Goal: Information Seeking & Learning: Learn about a topic

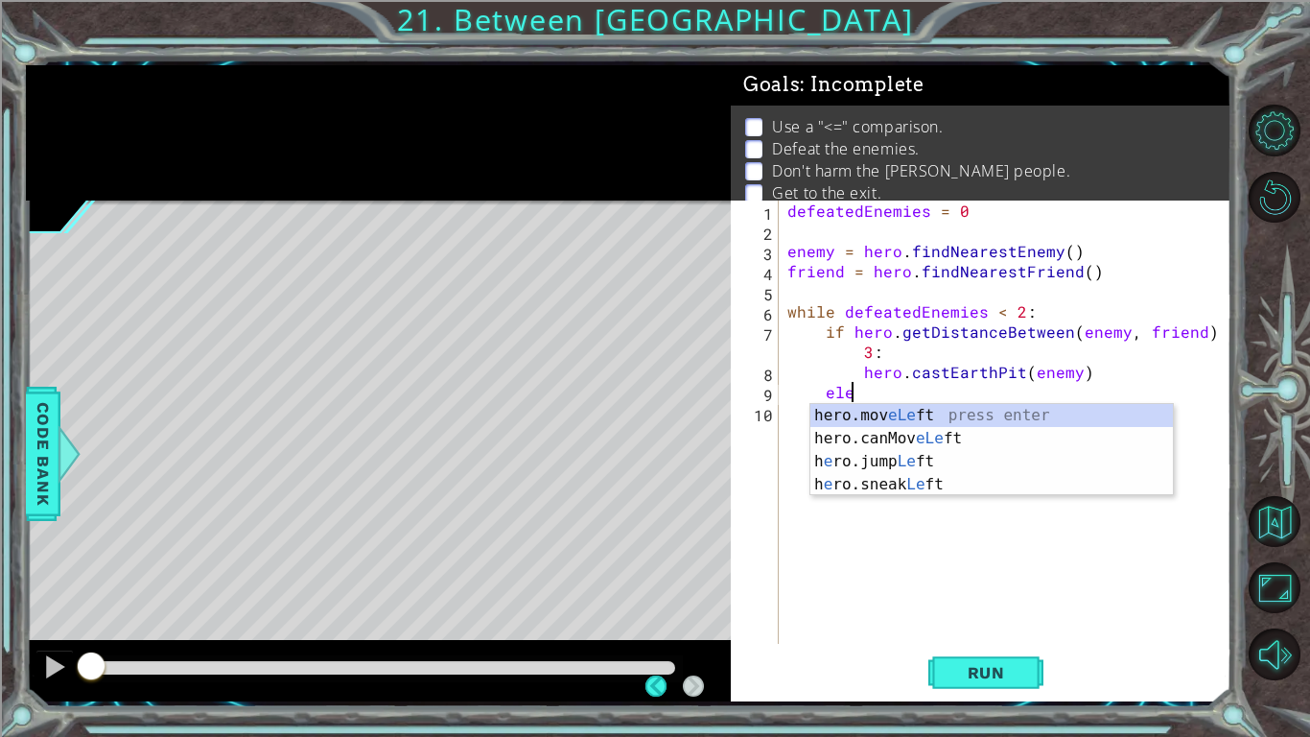
scroll to position [0, 3]
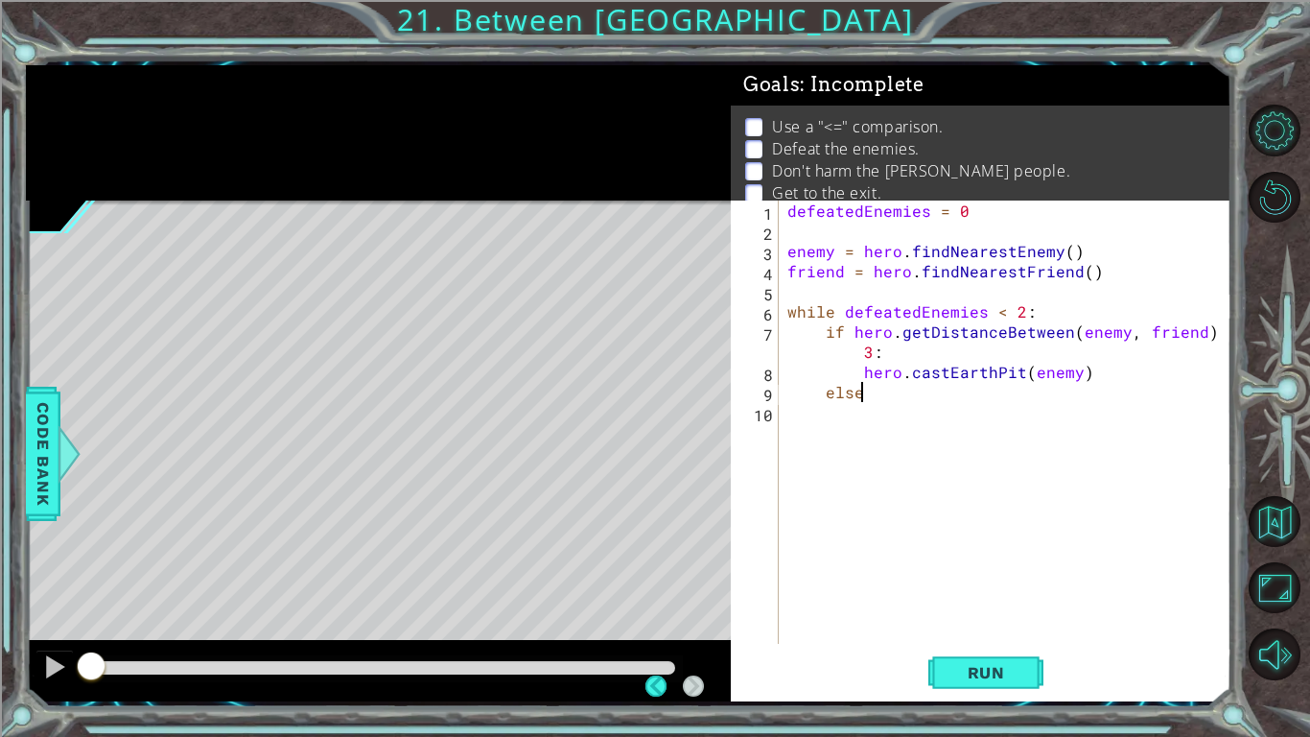
type textarea "else:"
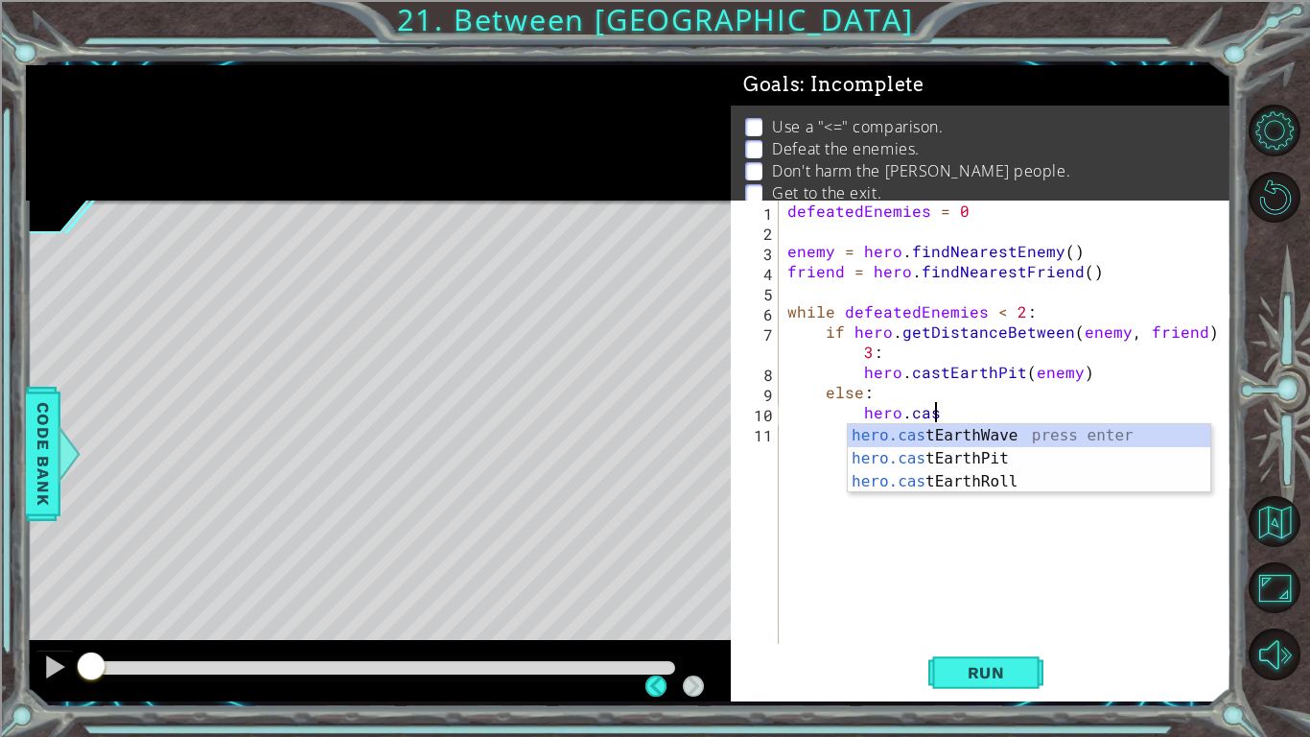
scroll to position [0, 9]
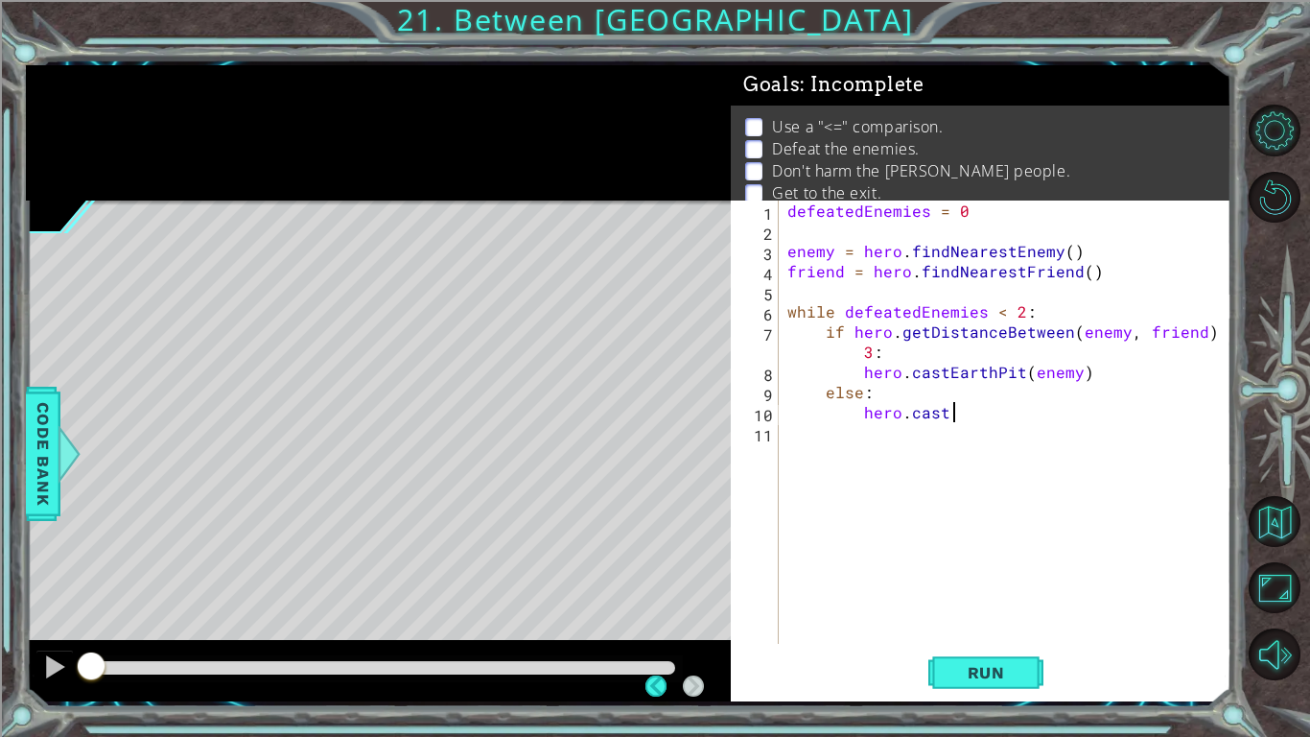
type textarea "hero.cast"
type textarea "hero.castEarthW"
type textarea "hero.castEarthWave()"
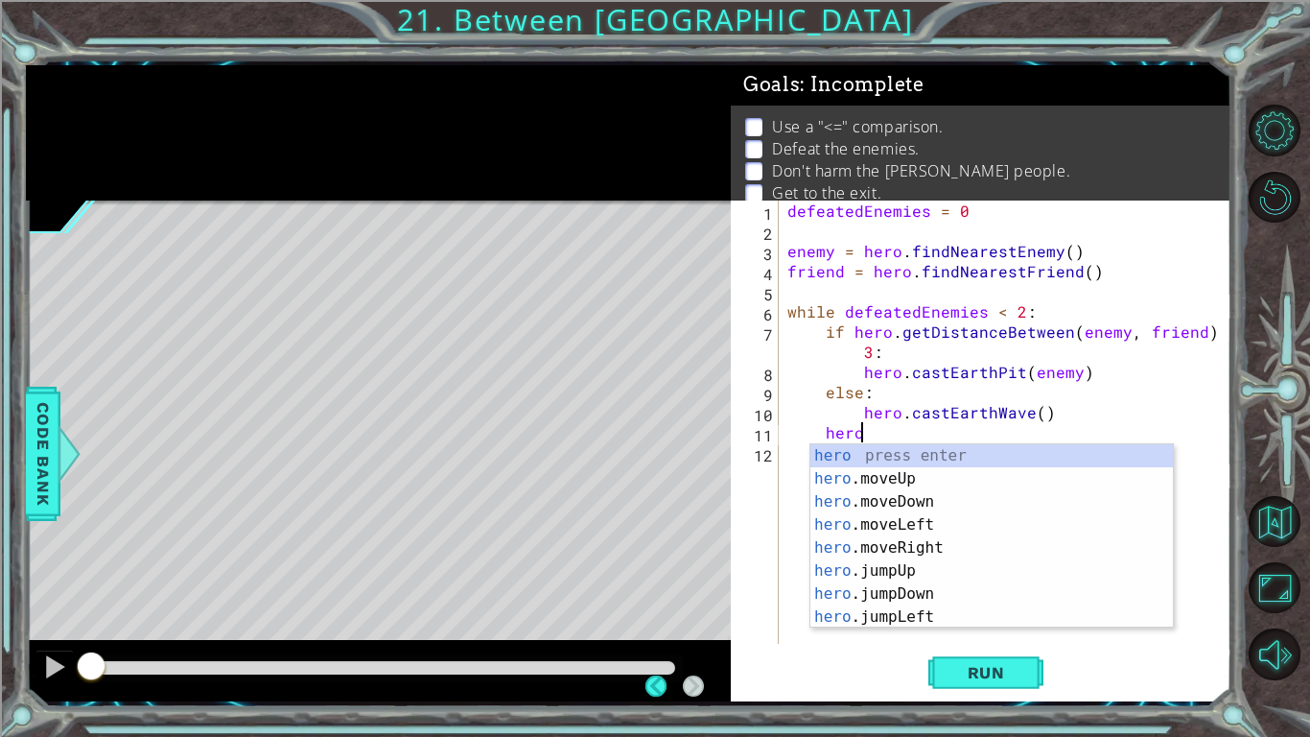
scroll to position [0, 4]
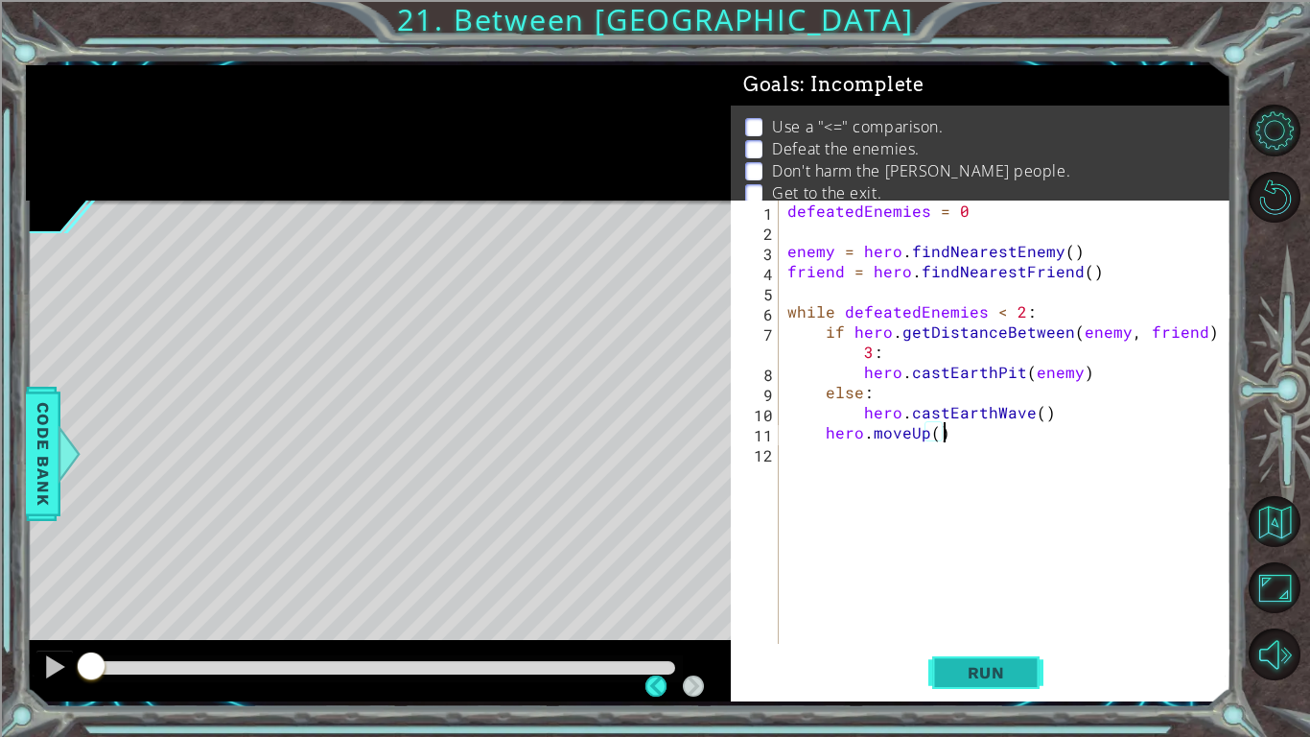
click at [968, 664] on span "Run" at bounding box center [987, 672] width 76 height 19
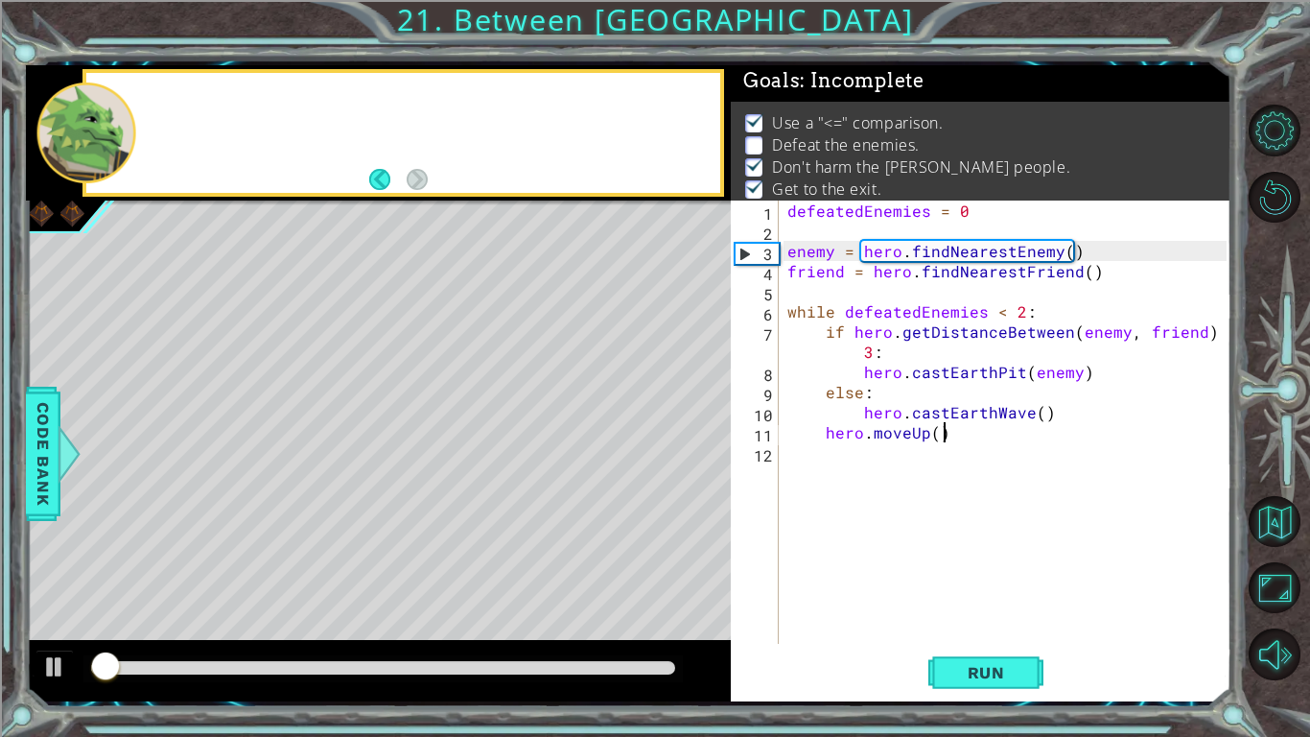
scroll to position [7, 0]
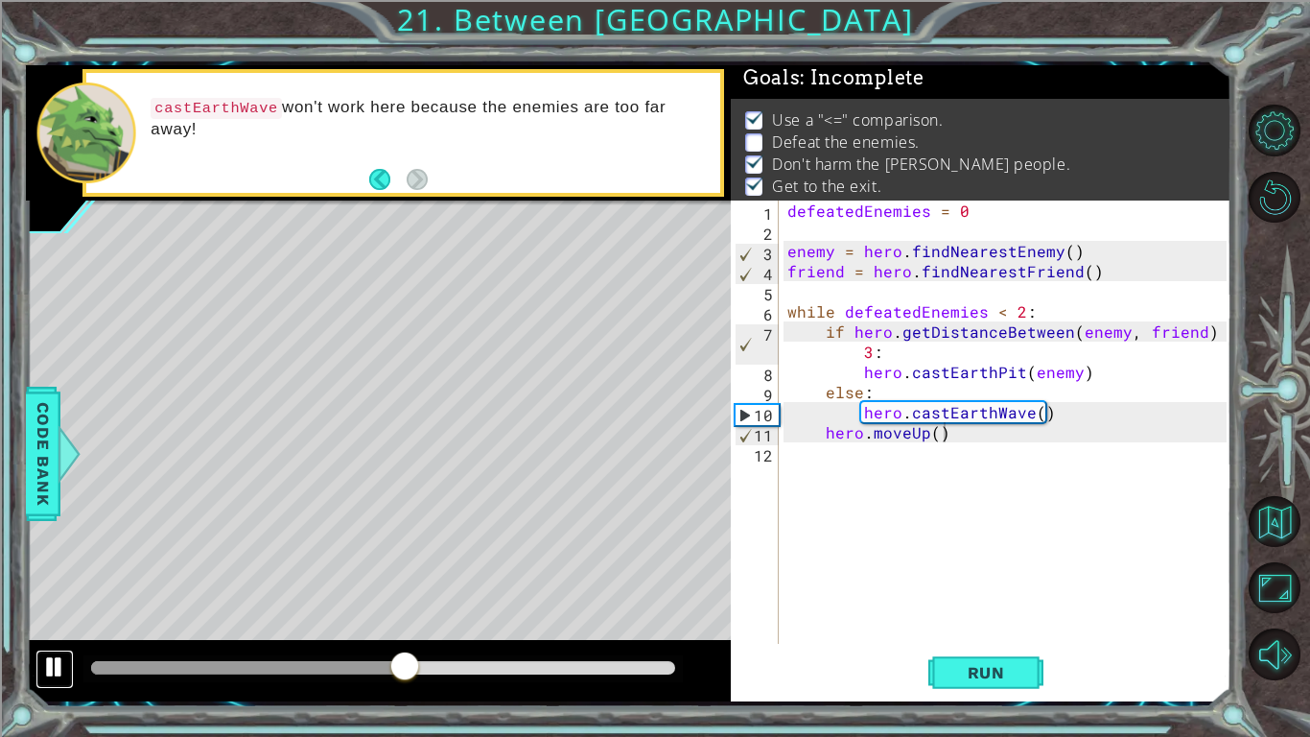
click at [53, 679] on div at bounding box center [54, 666] width 25 height 25
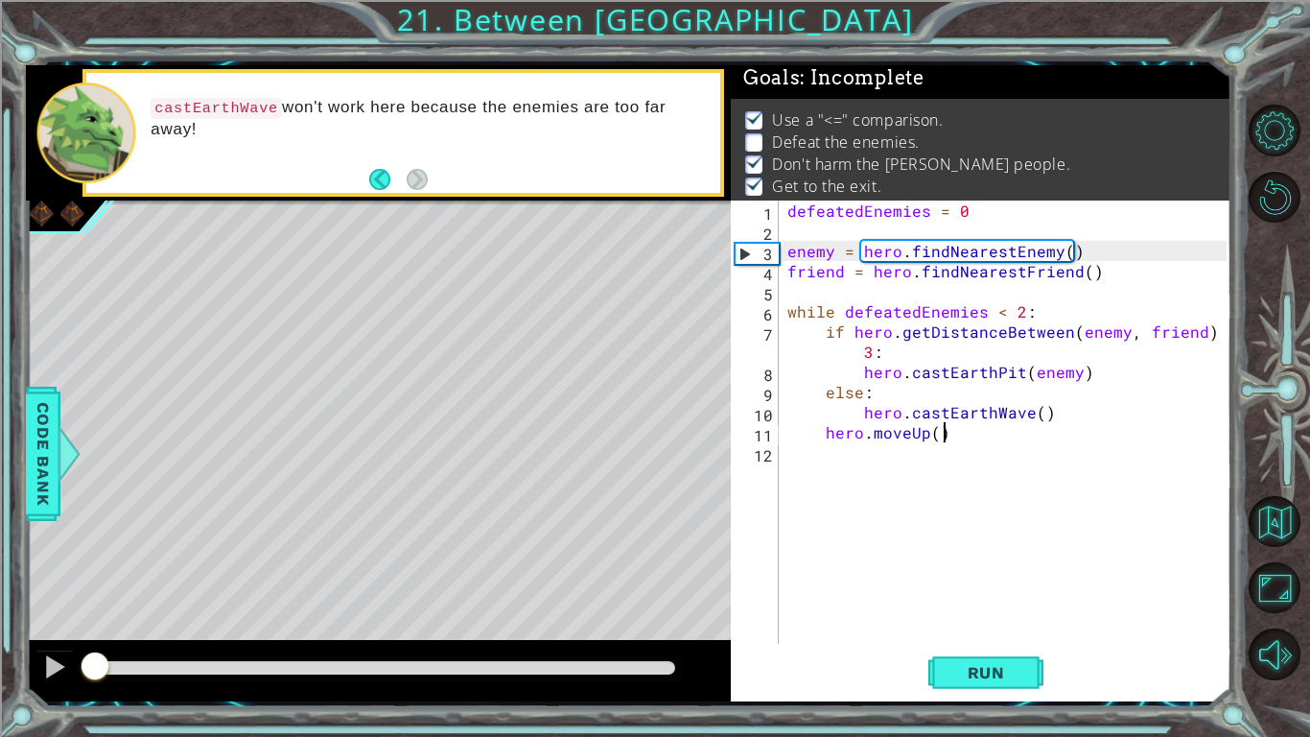
drag, startPoint x: 416, startPoint y: 669, endPoint x: 0, endPoint y: 720, distance: 419.5
click at [0, 720] on div "1 ההההההההההההההההההההההההההההההההההההההההההההההההההההההההההההההההההההההההההההה…" at bounding box center [655, 368] width 1310 height 737
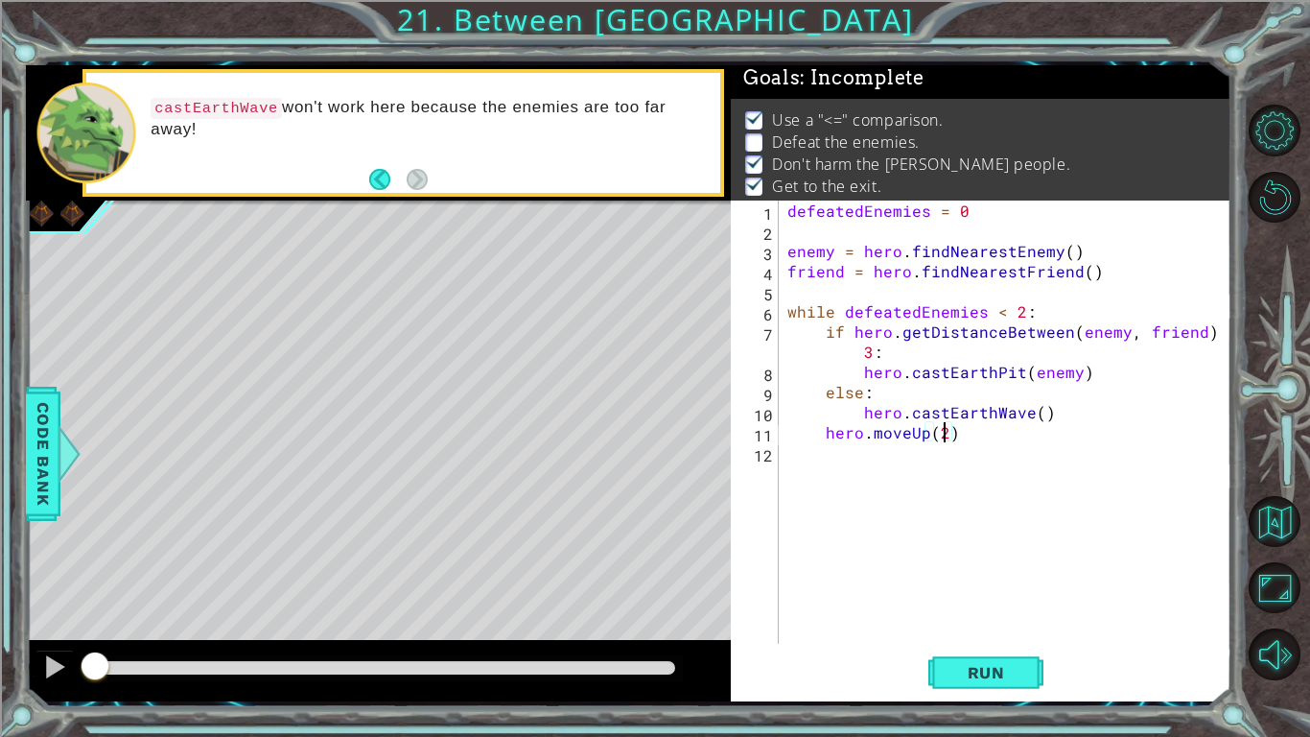
click at [1019, 410] on div "defeatedEnemies = 0 enemy = hero . findNearestEnemy ( ) friend = hero . findNea…" at bounding box center [1010, 441] width 453 height 483
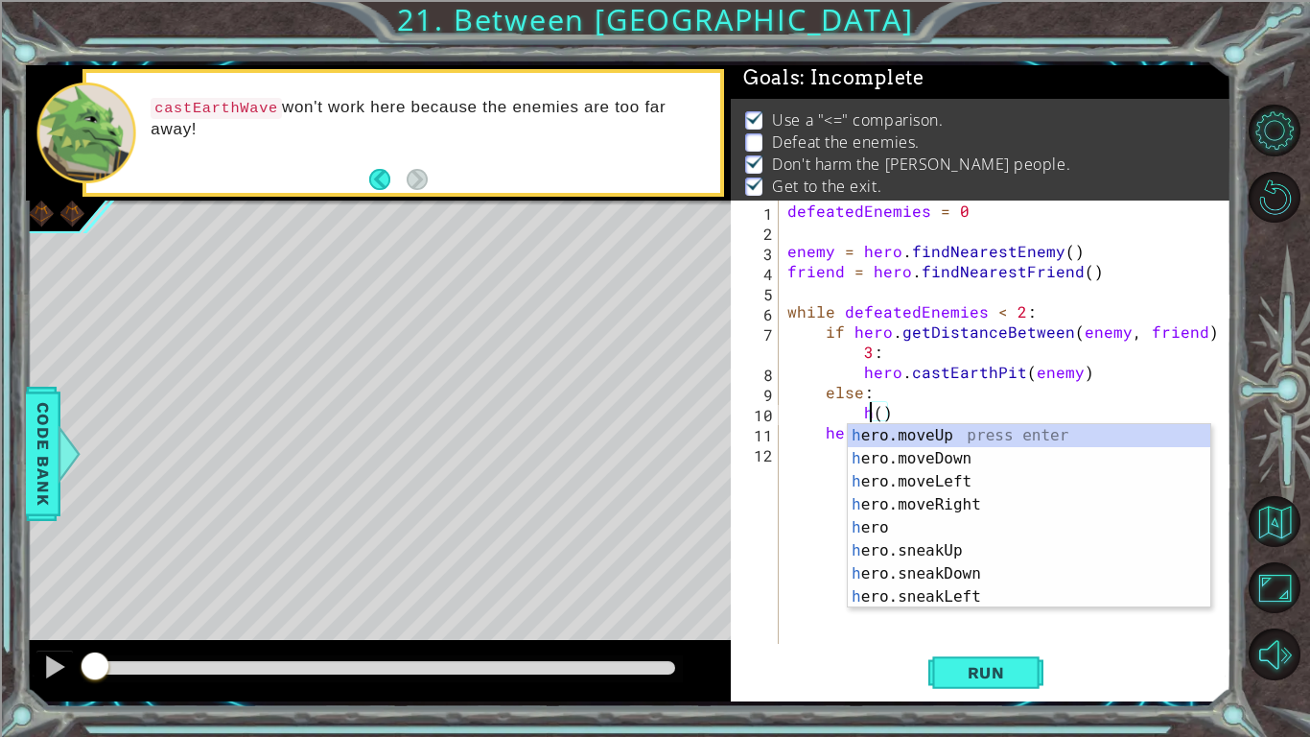
scroll to position [0, 5]
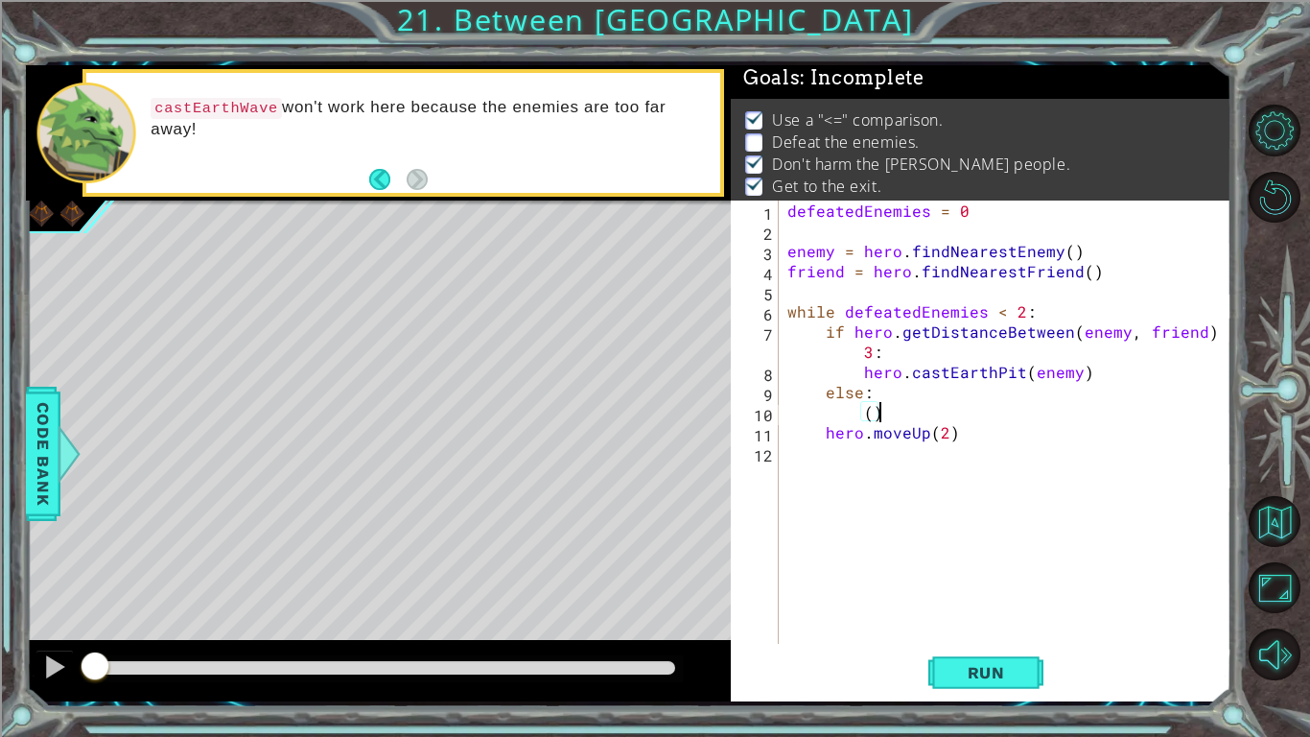
type textarea "("
click at [80, 455] on div at bounding box center [70, 454] width 24 height 58
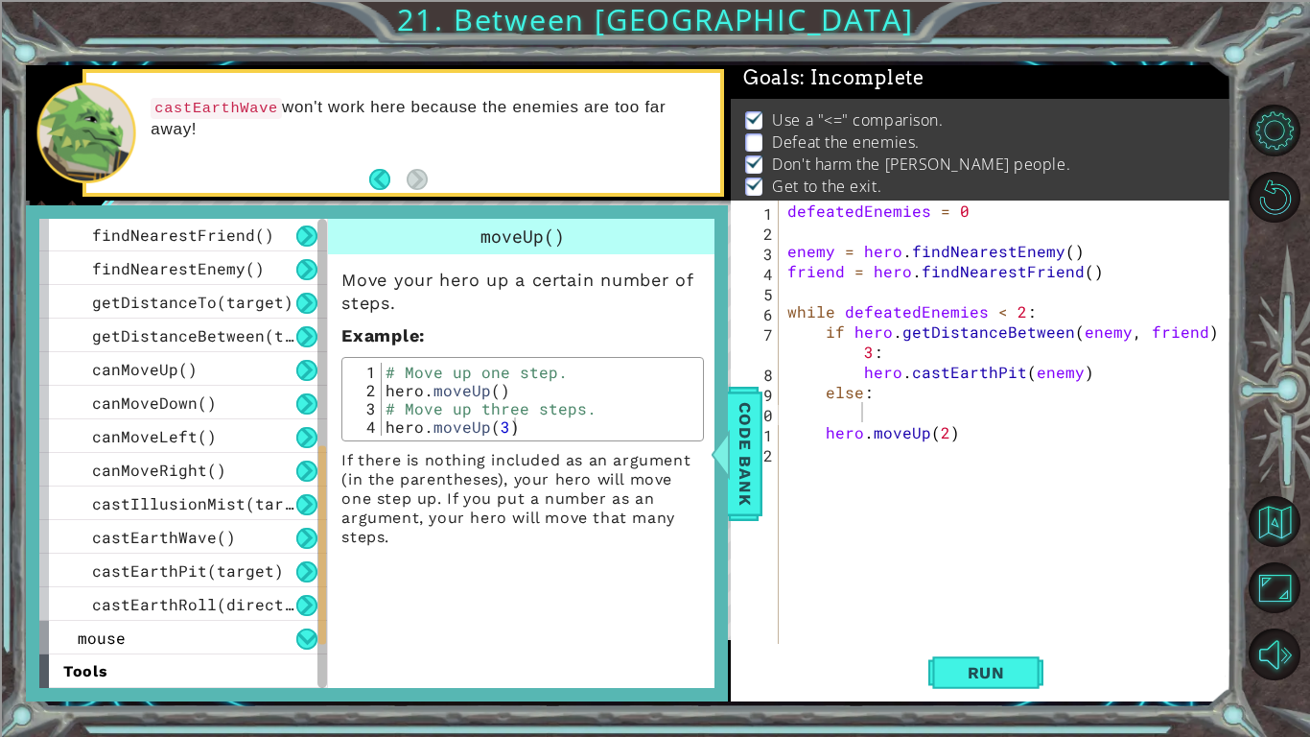
scroll to position [606, 0]
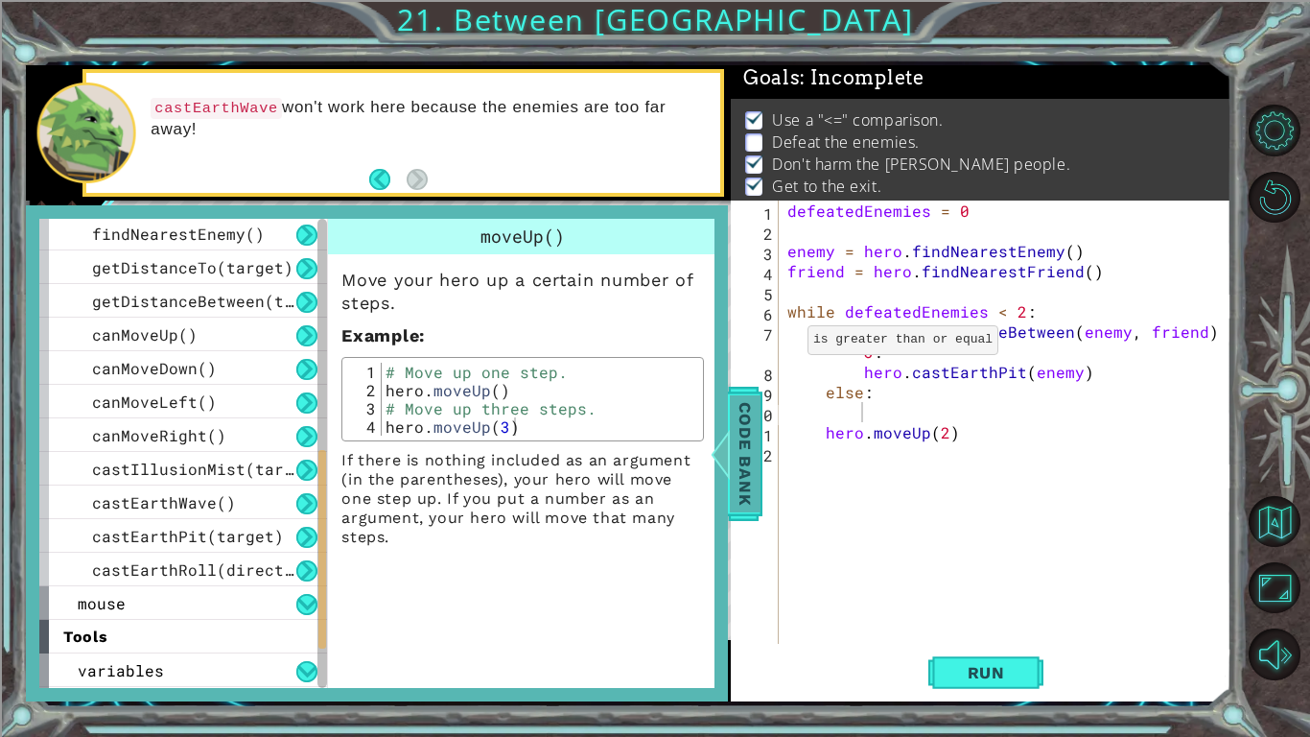
click at [730, 459] on div at bounding box center [721, 454] width 24 height 58
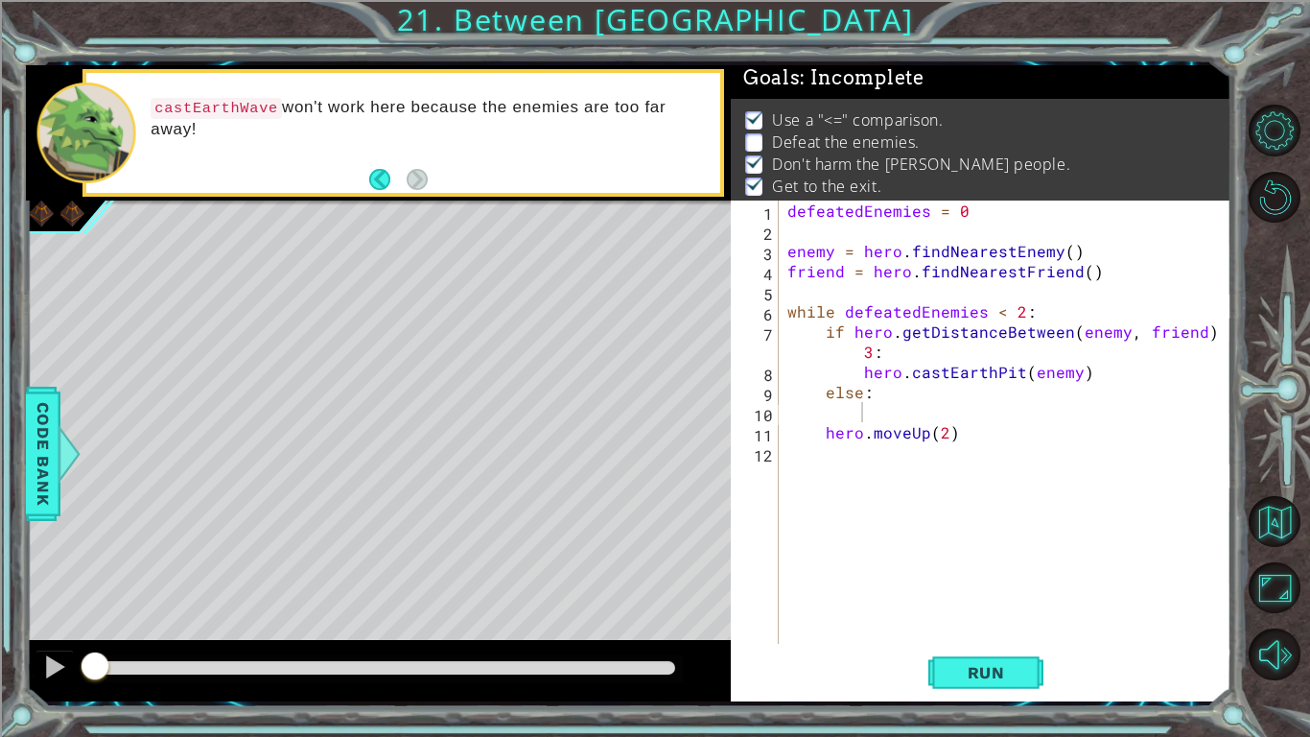
click at [898, 421] on div "defeatedEnemies = 0 enemy = hero . findNearestEnemy ( ) friend = hero . findNea…" at bounding box center [1010, 441] width 453 height 483
click at [37, 441] on span "Code Bank" at bounding box center [43, 452] width 31 height 117
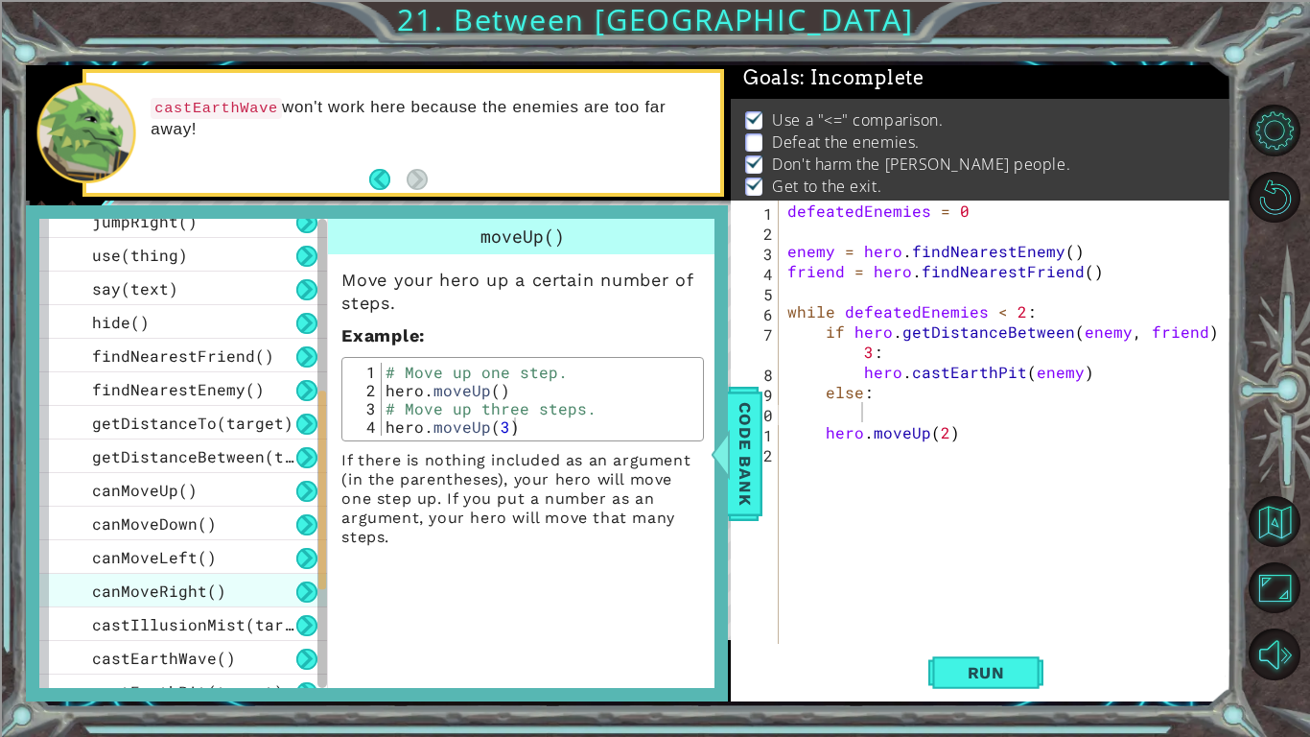
click at [63, 447] on div "getDistanceBetween(target1, target2)" at bounding box center [183, 456] width 288 height 34
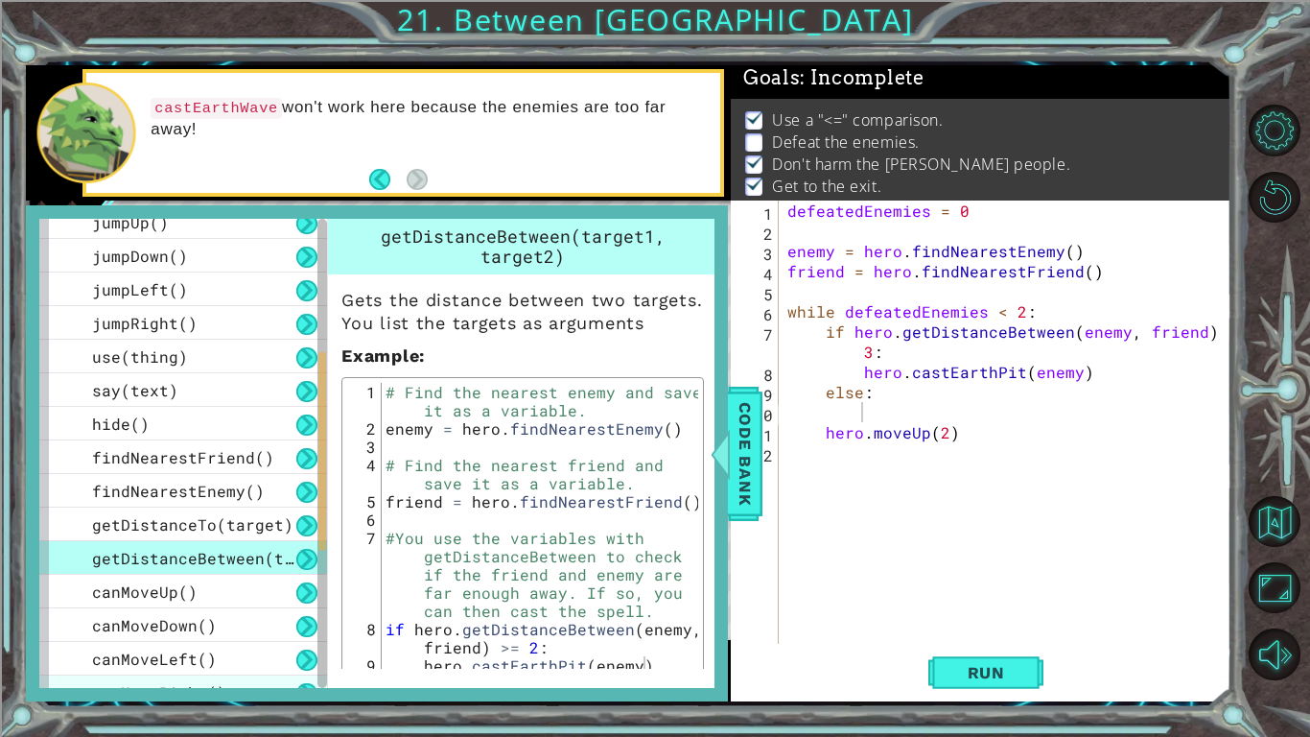
scroll to position [345, 0]
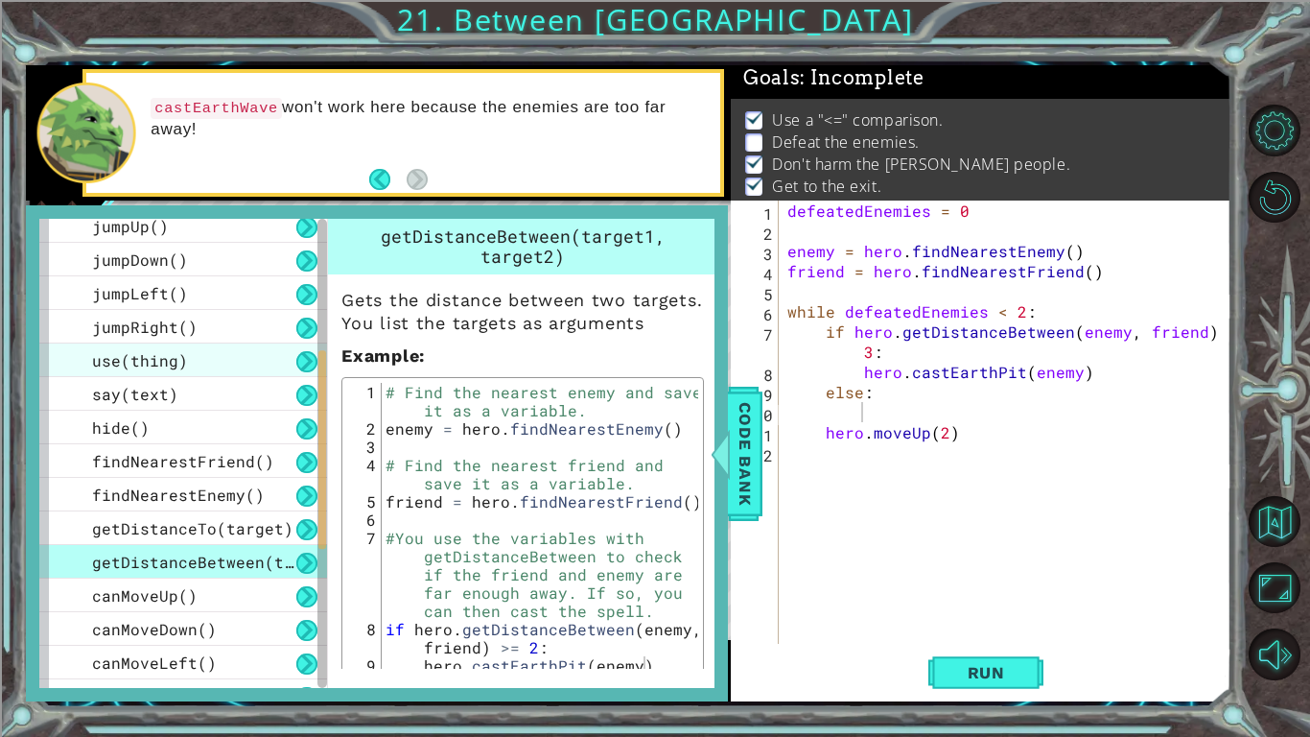
click at [158, 368] on span "use(thing)" at bounding box center [140, 360] width 96 height 20
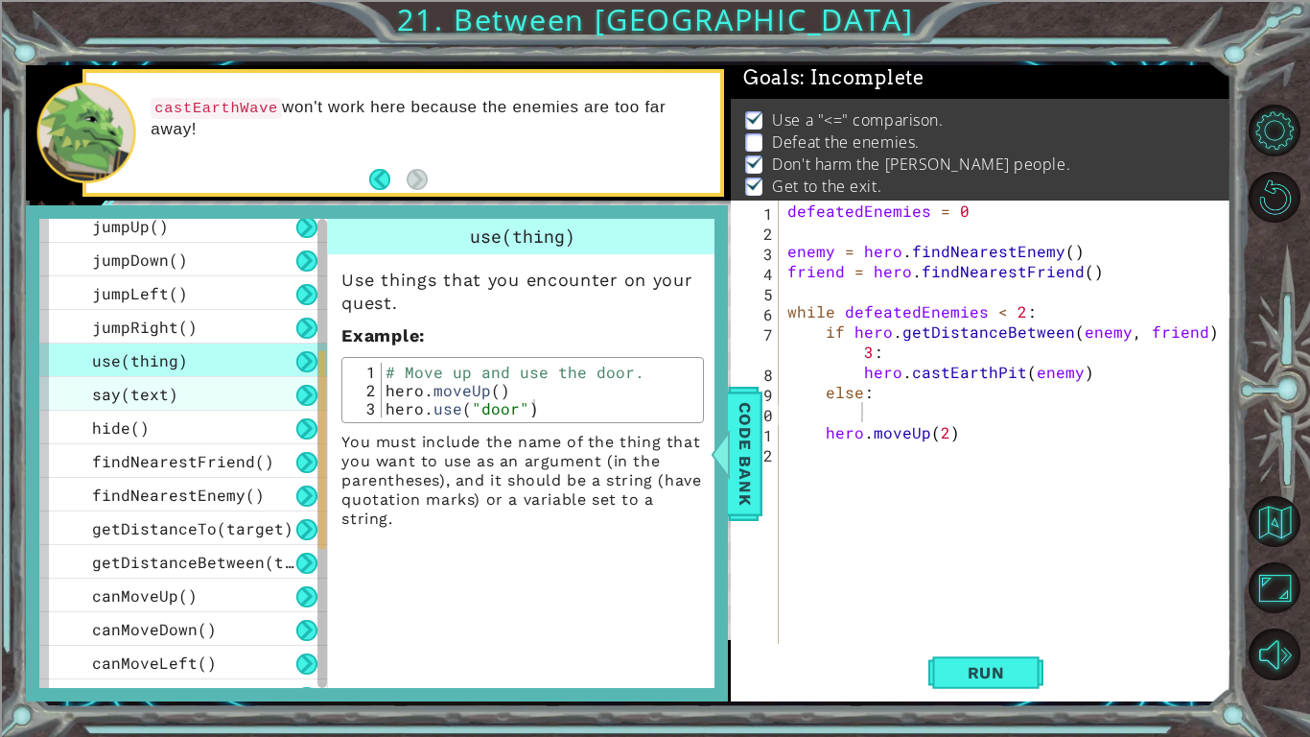
click at [234, 384] on div "say(text)" at bounding box center [183, 394] width 288 height 34
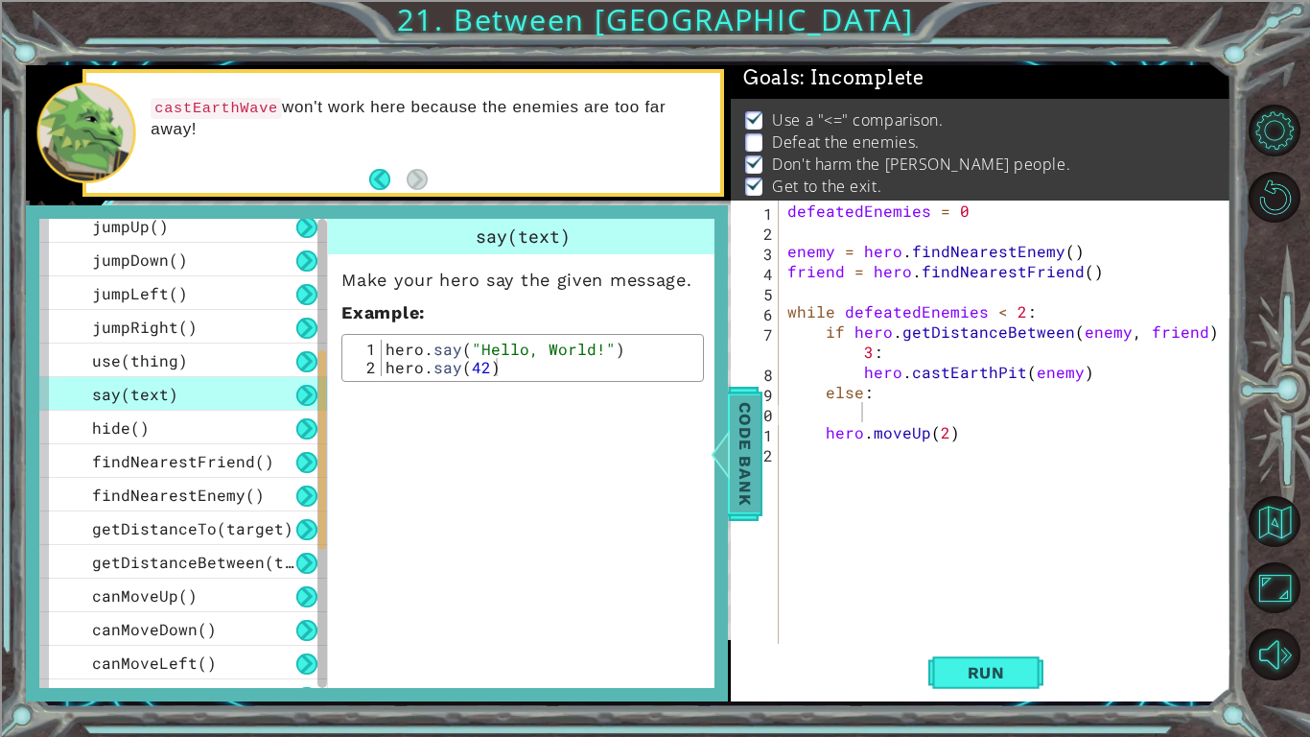
click at [732, 435] on span "Code Bank" at bounding box center [745, 452] width 31 height 117
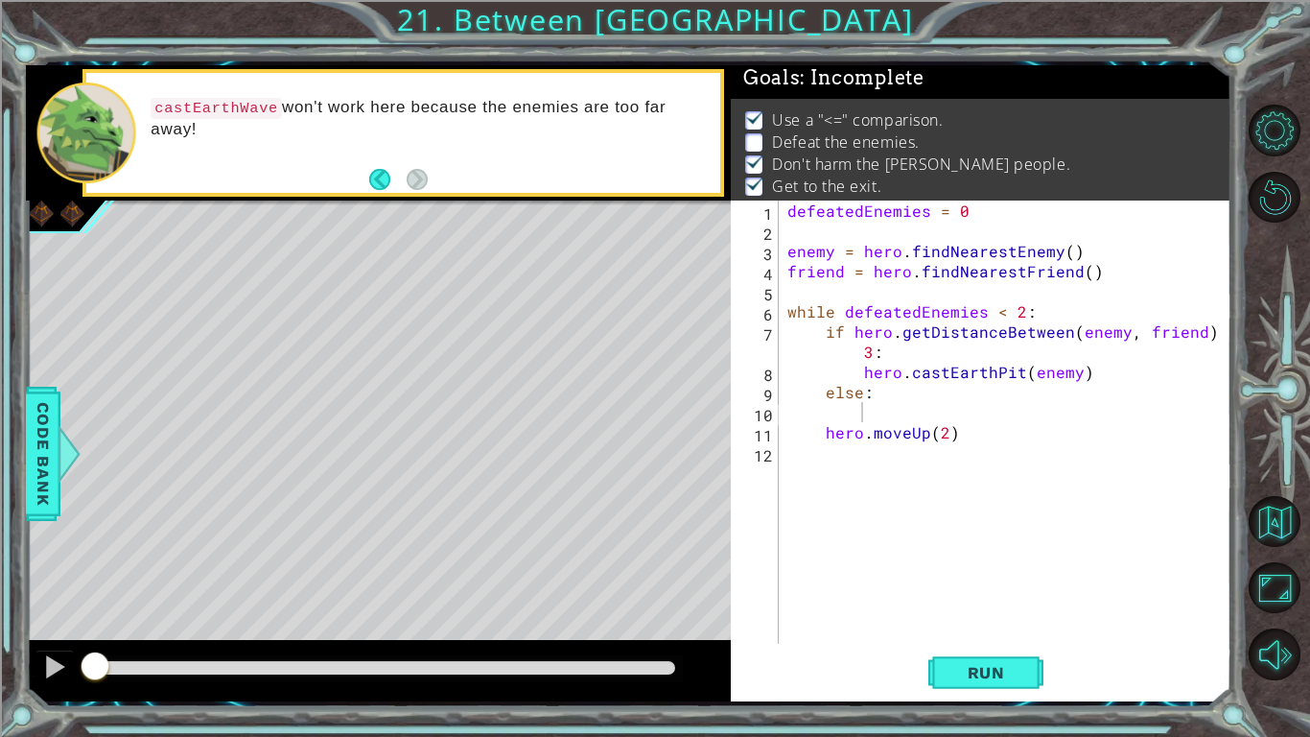
click at [949, 410] on div "defeatedEnemies = 0 enemy = hero . findNearestEnemy ( ) friend = hero . findNea…" at bounding box center [1010, 441] width 453 height 483
click at [984, 654] on button "Run" at bounding box center [986, 672] width 115 height 50
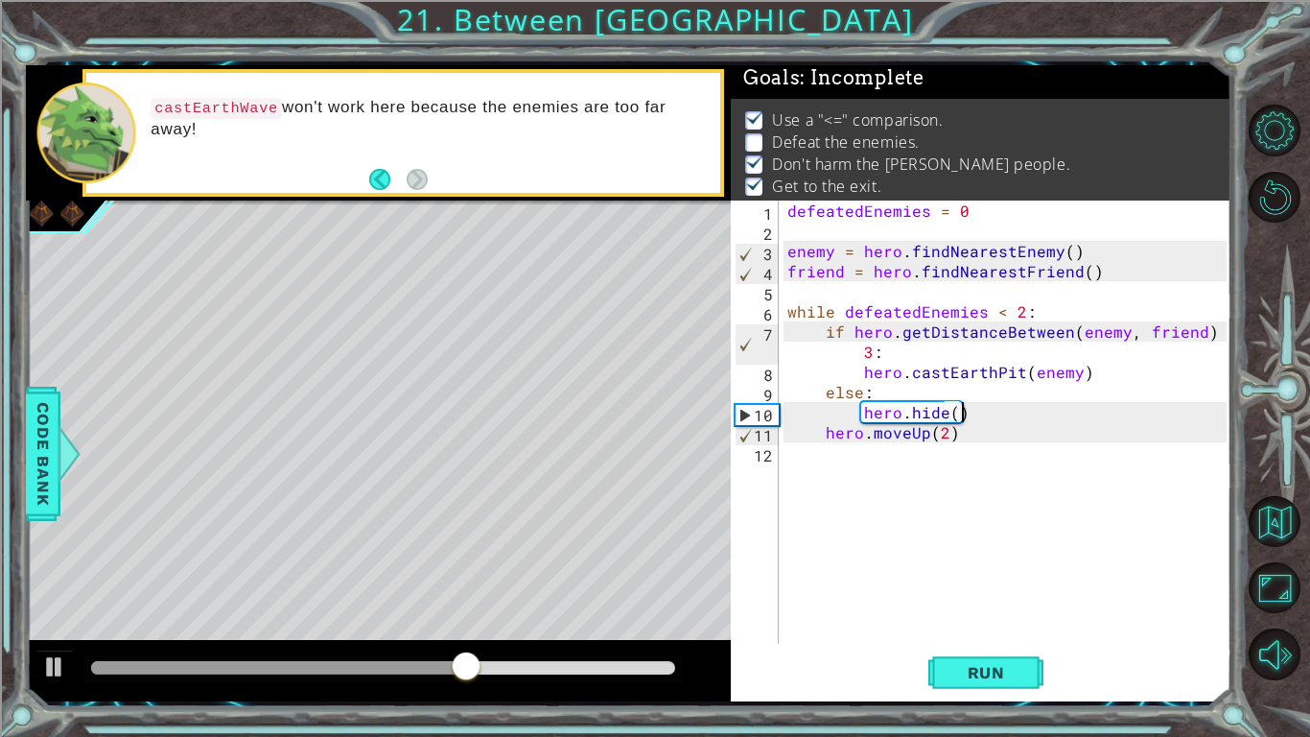
click at [954, 430] on div "defeatedEnemies = 0 enemy = hero . findNearestEnemy ( ) friend = hero . findNea…" at bounding box center [1010, 441] width 453 height 483
type textarea "hero.moveUp(2)"
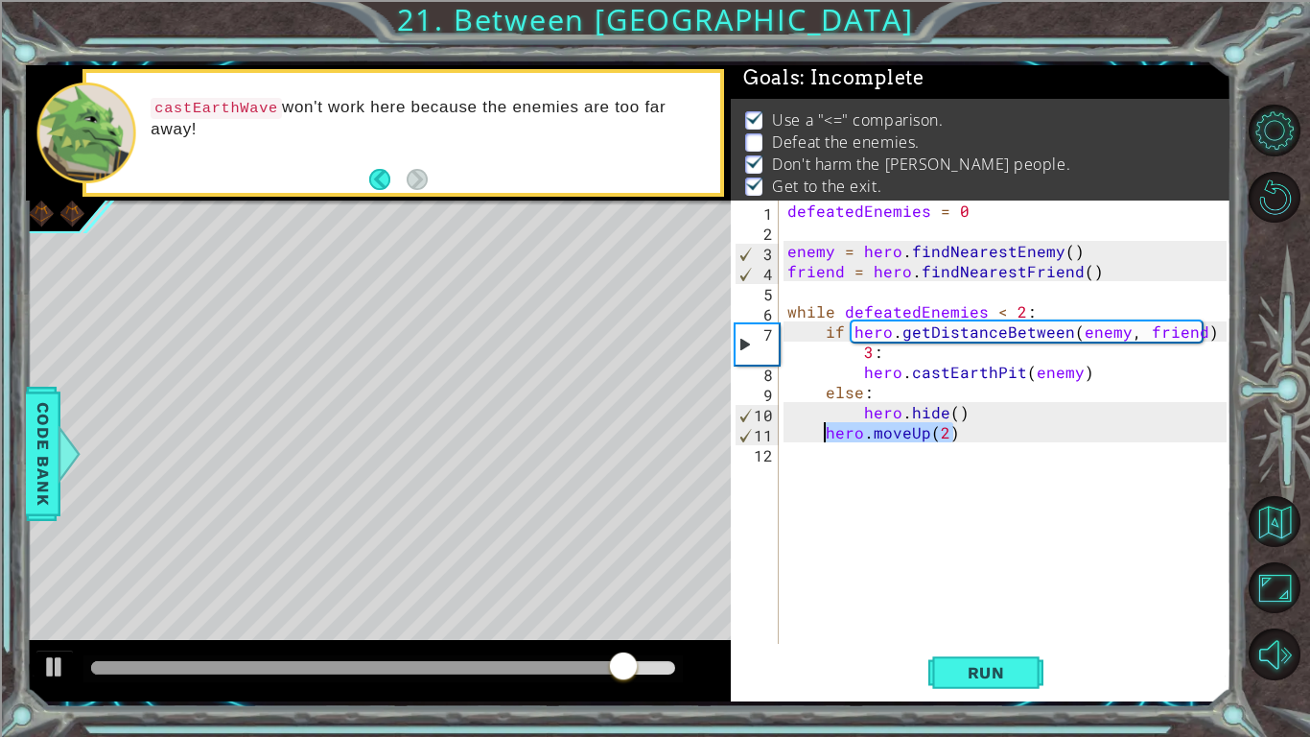
drag, startPoint x: 954, startPoint y: 436, endPoint x: 826, endPoint y: 436, distance: 127.6
click at [826, 436] on div "defeatedEnemies = 0 enemy = hero . findNearestEnemy ( ) friend = hero . findNea…" at bounding box center [1010, 441] width 453 height 483
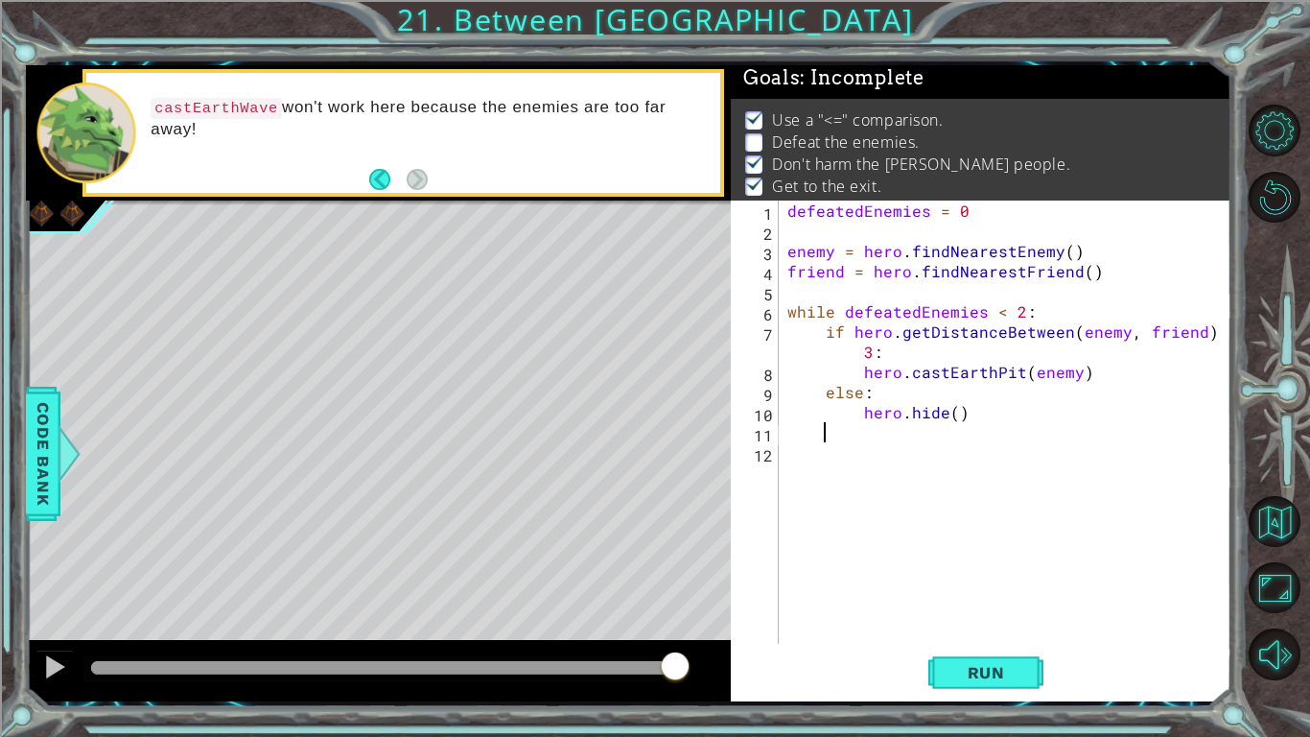
scroll to position [0, 1]
click at [970, 410] on div "defeatedEnemies = 0 enemy = hero . findNearestEnemy ( ) friend = hero . findNea…" at bounding box center [1010, 441] width 453 height 483
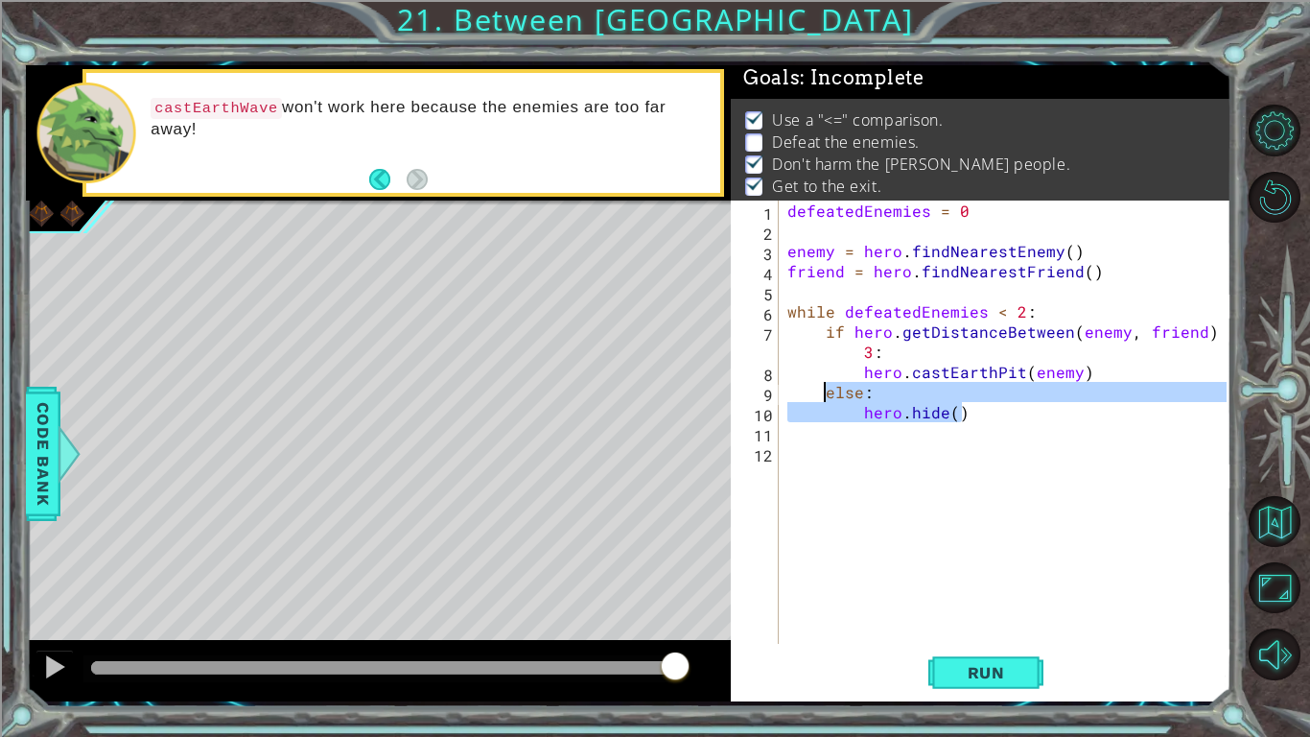
drag, startPoint x: 970, startPoint y: 410, endPoint x: 820, endPoint y: 389, distance: 151.0
click at [820, 389] on div "defeatedEnemies = 0 enemy = hero . findNearestEnemy ( ) friend = hero . findNea…" at bounding box center [1010, 441] width 453 height 483
type textarea "else: hero.hide()"
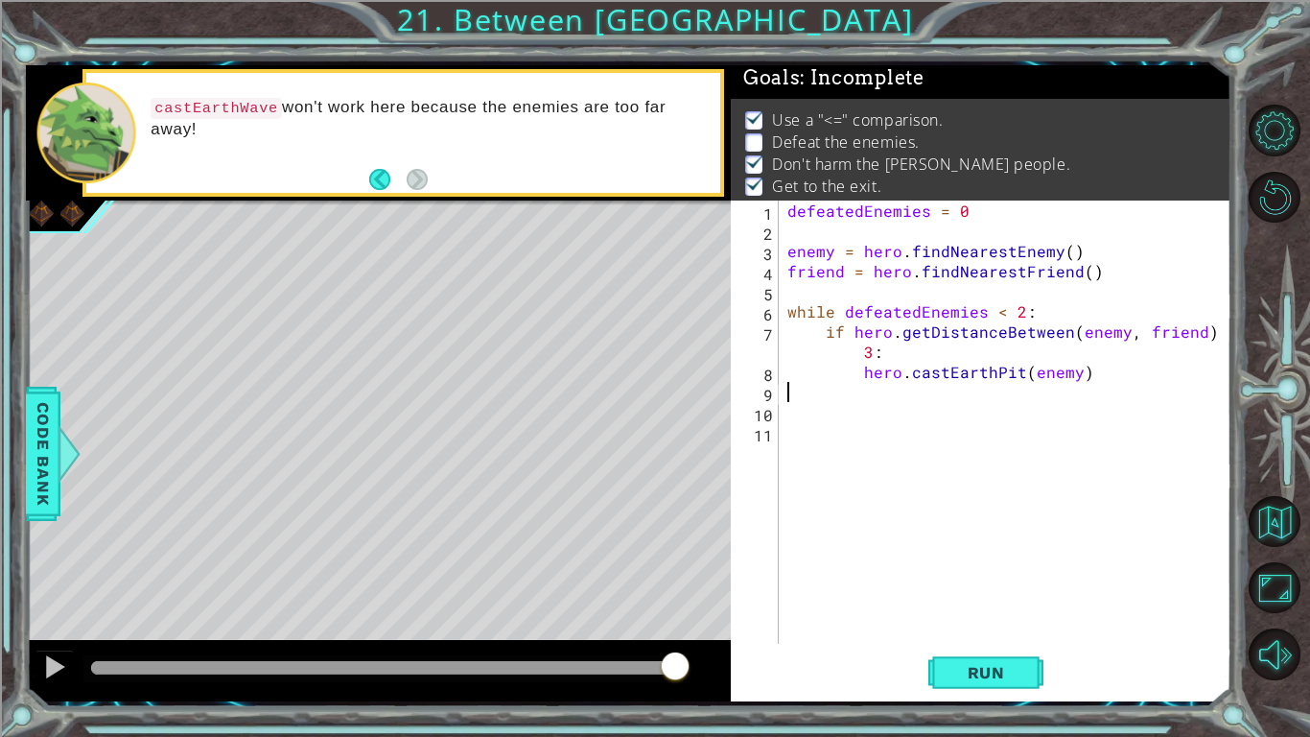
scroll to position [0, 0]
type textarea "hero.castEarthPit(enemy)"
type textarea "V"
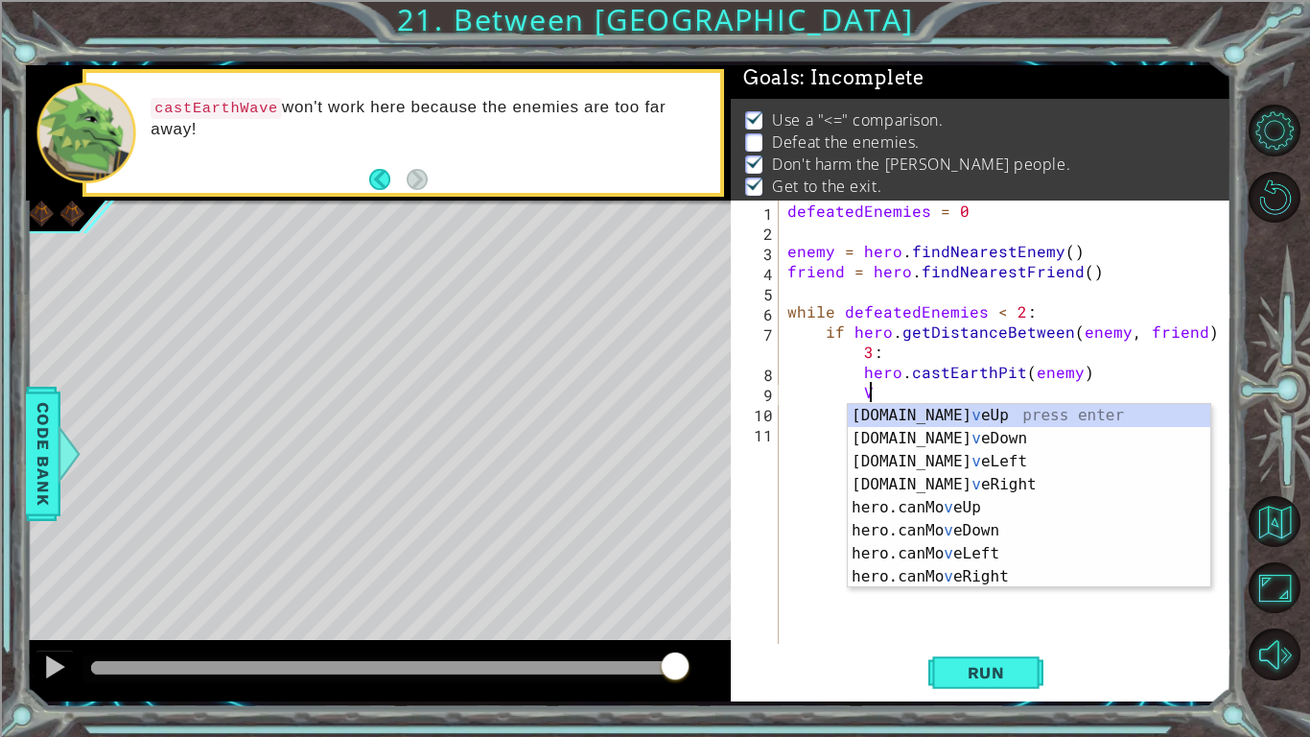
scroll to position [0, 4]
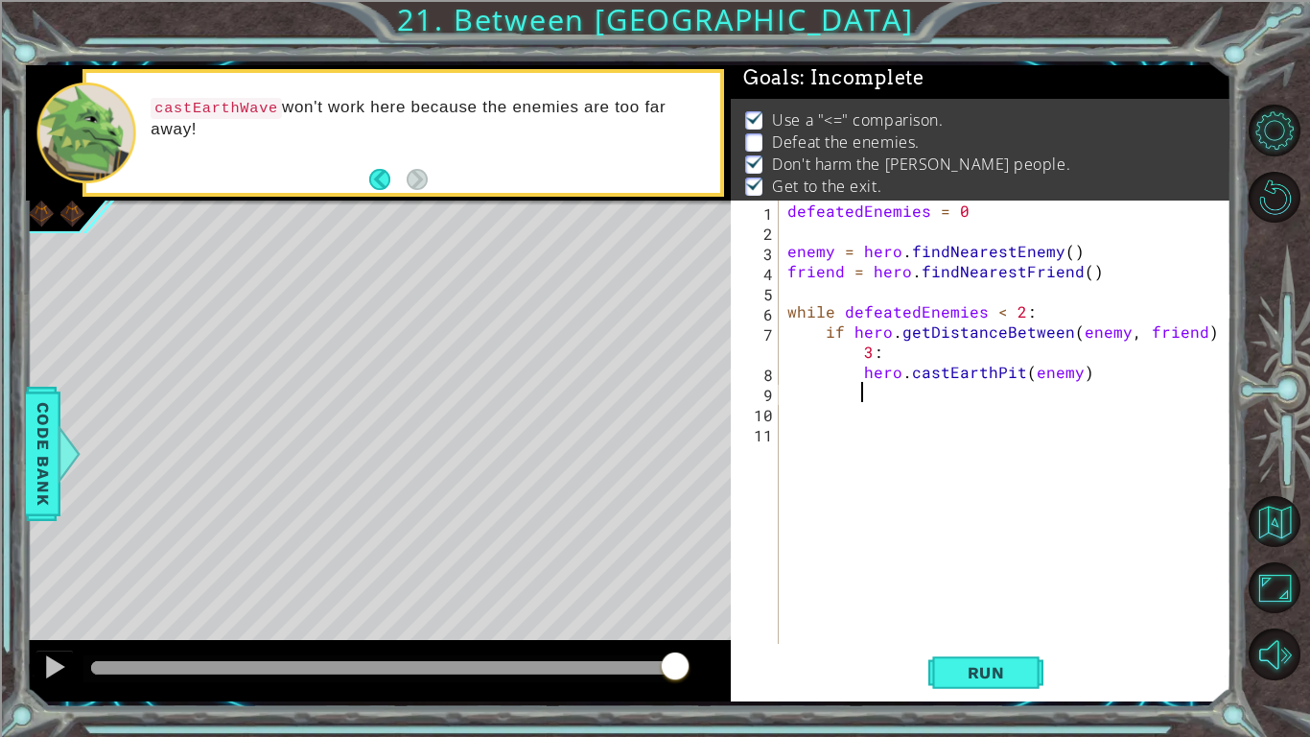
paste textarea "hero.moveUp(2)"
click at [1023, 663] on span "Run" at bounding box center [987, 672] width 76 height 19
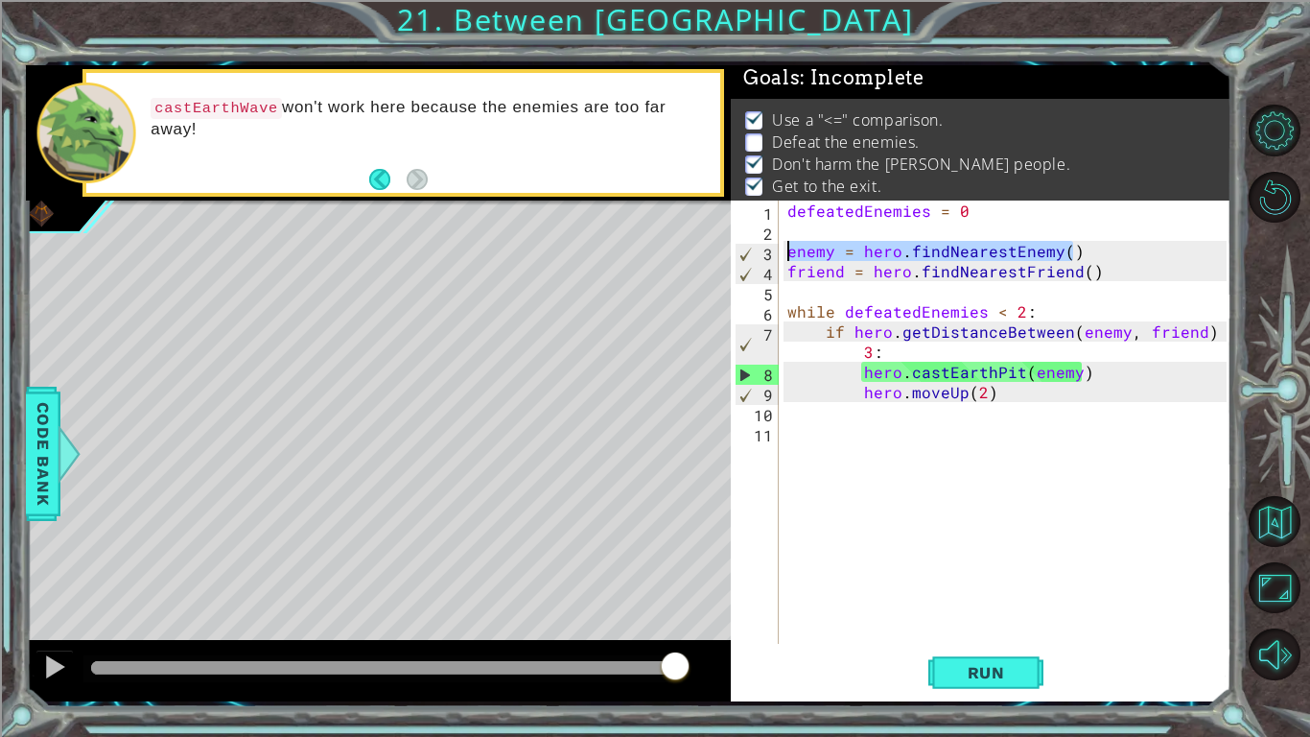
drag, startPoint x: 1095, startPoint y: 250, endPoint x: 781, endPoint y: 261, distance: 314.8
click at [781, 261] on div "hero.moveUp(2) 1 2 3 4 5 6 7 8 9 10 11 defeatedEnemies = 0 enemy = hero . findN…" at bounding box center [979, 421] width 496 height 443
click at [1128, 270] on div "defeatedEnemies = 0 enemy = hero . findNearestEnemy ( ) friend = hero . findNea…" at bounding box center [1010, 441] width 453 height 483
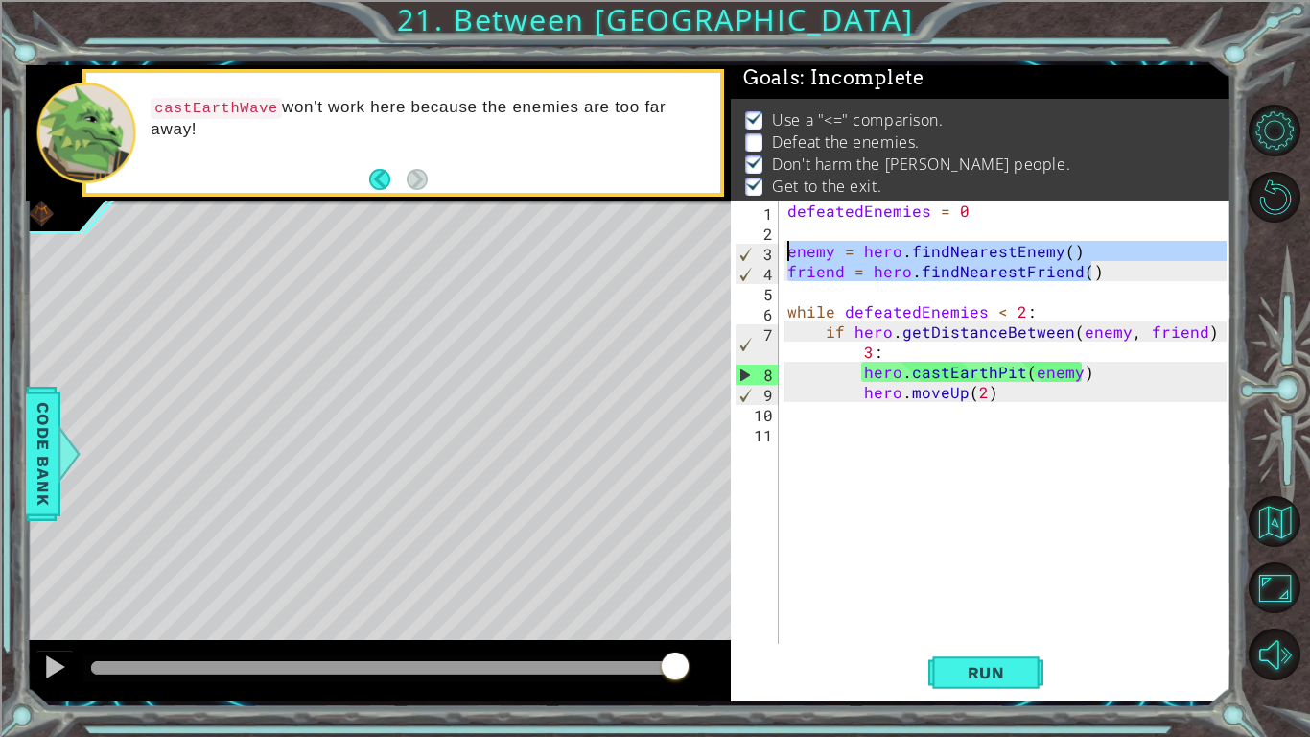
drag, startPoint x: 1128, startPoint y: 270, endPoint x: 776, endPoint y: 250, distance: 352.6
click at [776, 250] on div "friend = hero.findNearestFriend() 1 2 3 4 5 6 7 8 9 10 11 defeatedEnemies = 0 e…" at bounding box center [979, 421] width 496 height 443
type textarea "enemy = hero.findNearestEnemy() friend = hero.findNearestFriend()"
click at [1030, 403] on div "defeatedEnemies = 0 enemy = hero . findNearestEnemy ( ) friend = hero . findNea…" at bounding box center [1010, 441] width 453 height 483
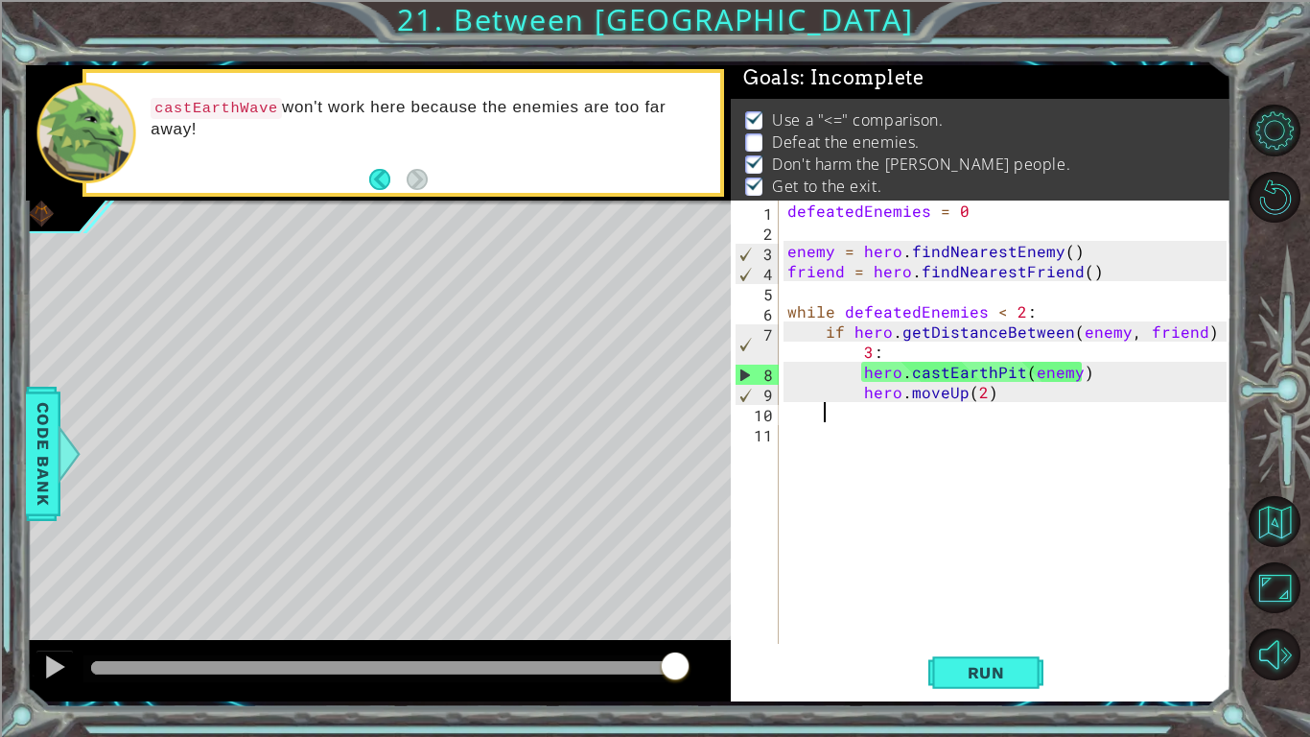
scroll to position [0, 1]
paste textarea "friend = hero.findNearestFriend()"
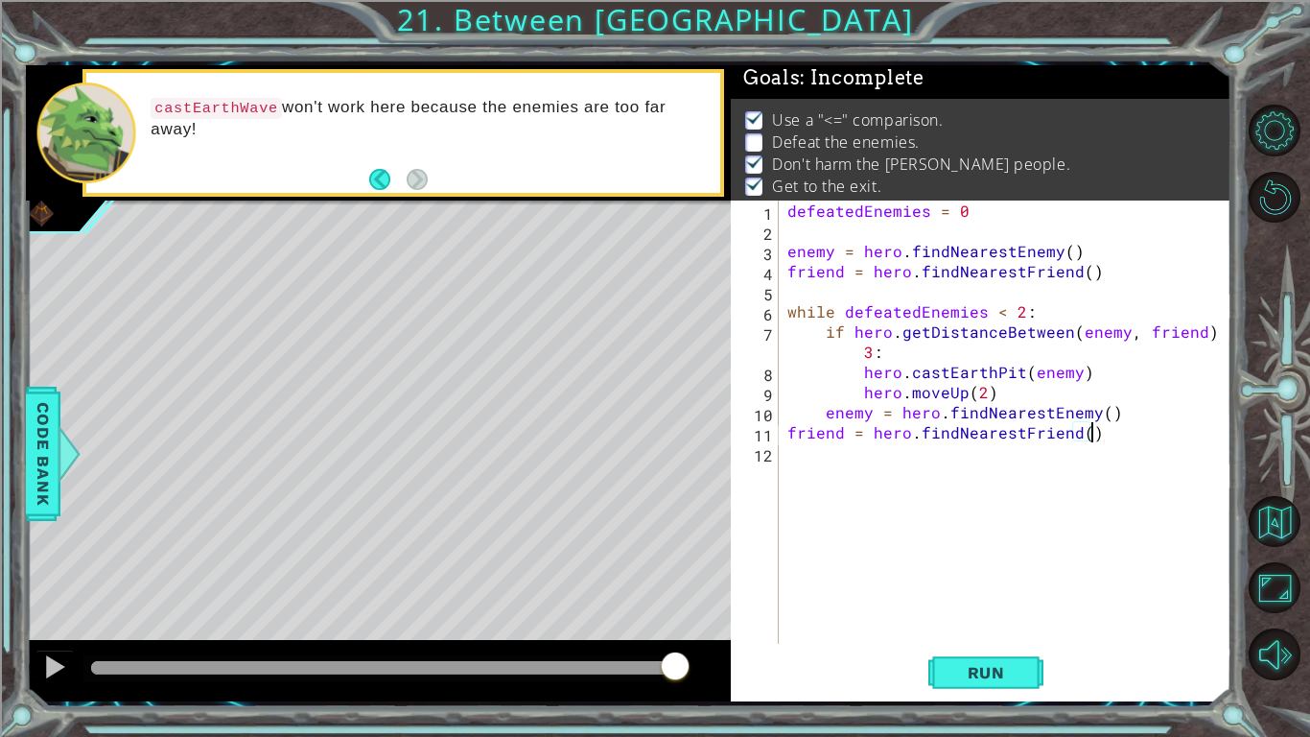
click at [784, 429] on div "defeatedEnemies = 0 enemy = hero . findNearestEnemy ( ) friend = hero . findNea…" at bounding box center [1010, 441] width 453 height 483
click at [786, 430] on div "defeatedEnemies = 0 enemy = hero . findNearestEnemy ( ) friend = hero . findNea…" at bounding box center [1010, 441] width 453 height 483
type textarea "friend = hero.findNearestFriend()"
click at [972, 657] on button "Run" at bounding box center [986, 672] width 115 height 50
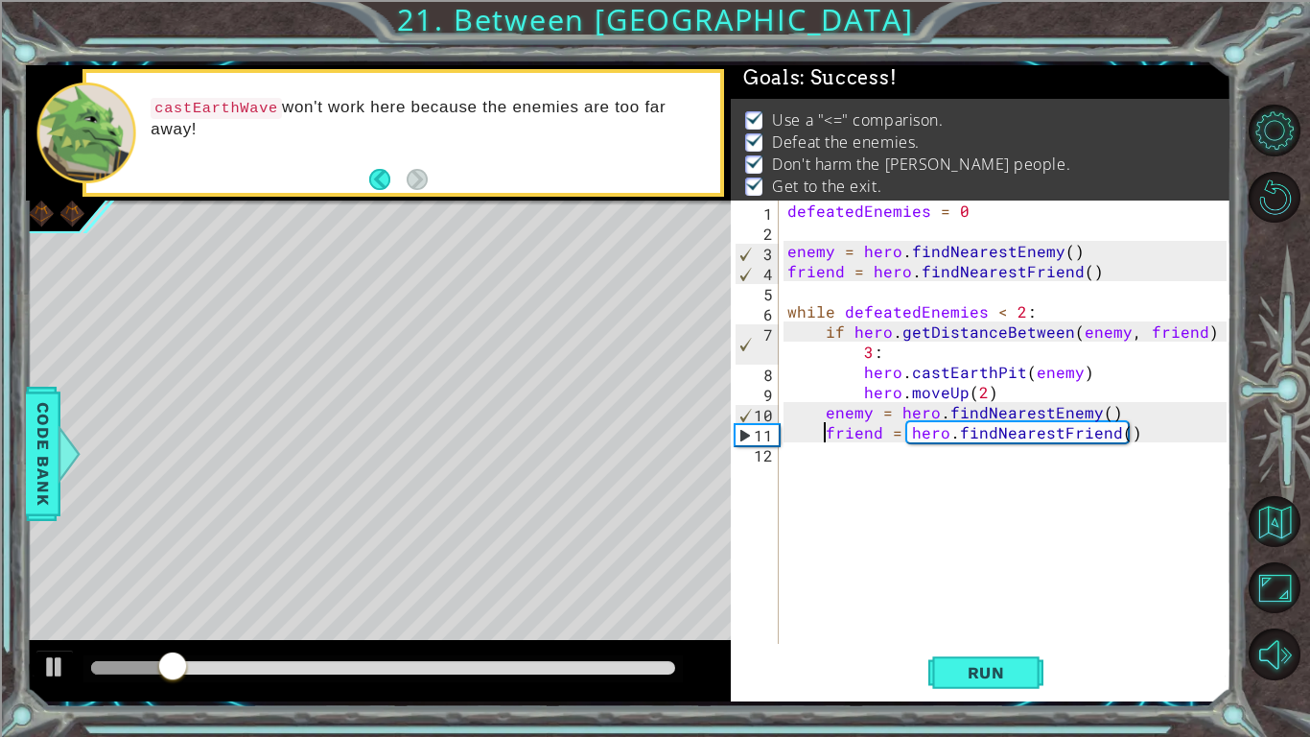
click at [1145, 427] on div "defeatedEnemies = 0 enemy = hero . findNearestEnemy ( ) friend = hero . findNea…" at bounding box center [1010, 441] width 453 height 483
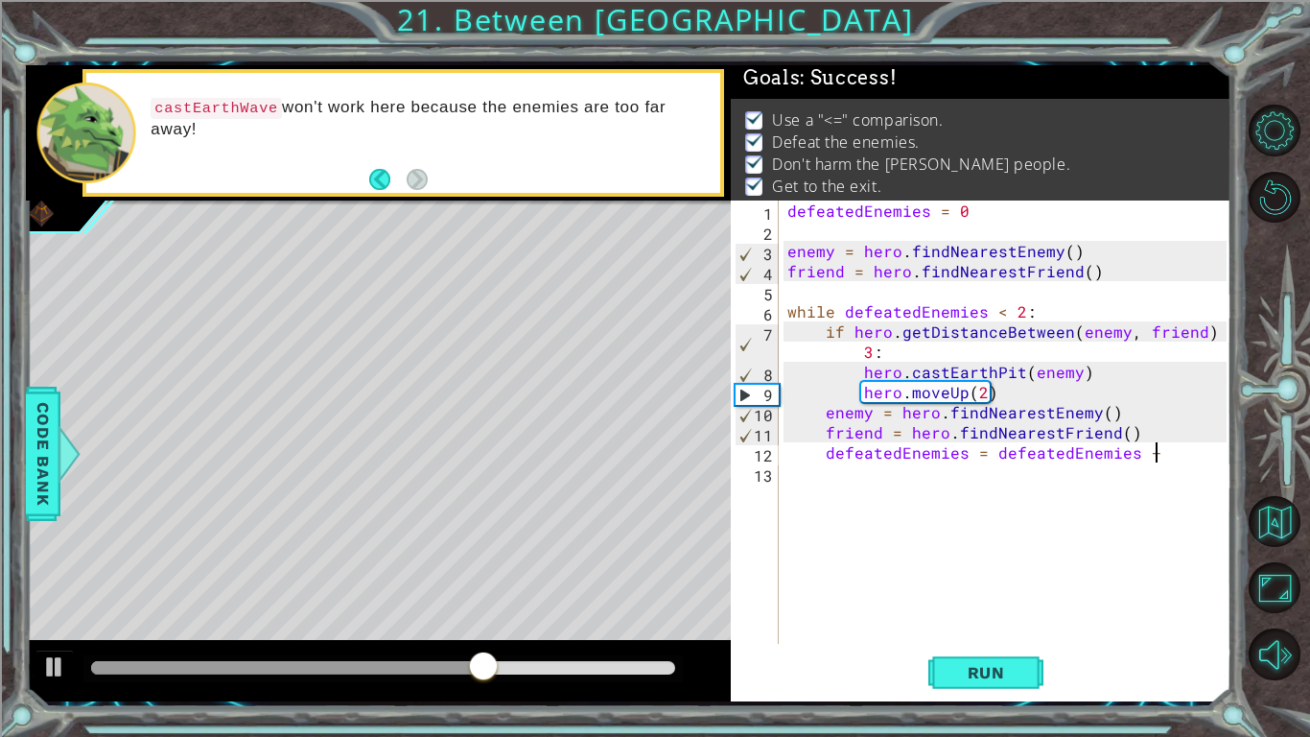
scroll to position [0, 22]
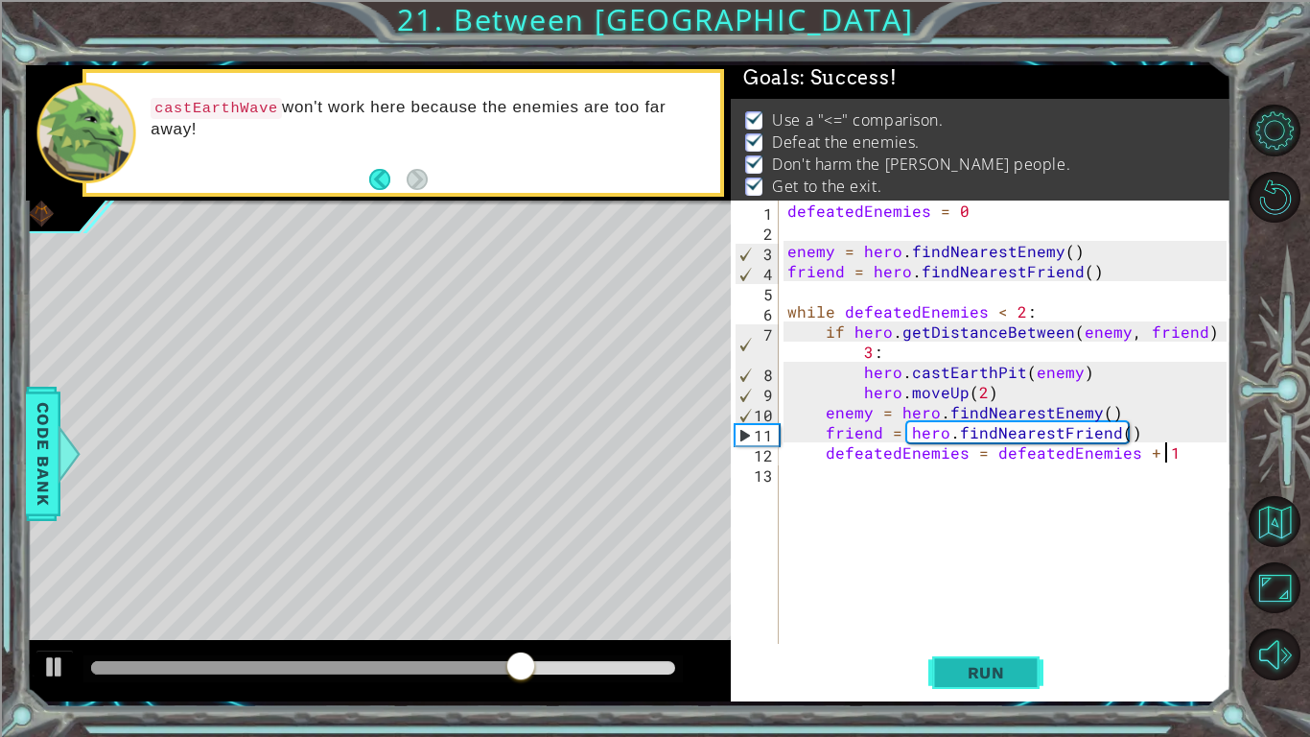
click at [995, 663] on span "Run" at bounding box center [987, 672] width 76 height 19
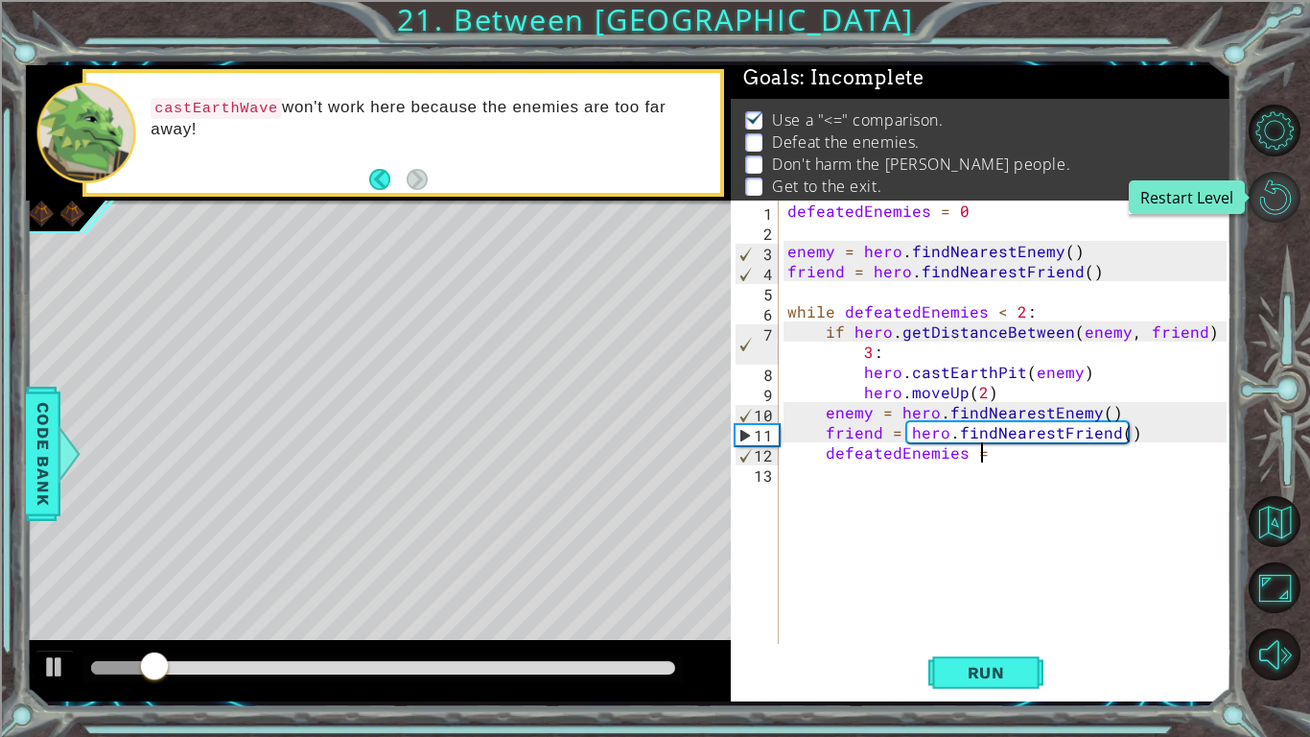
type textarea "defeatedEnemies"
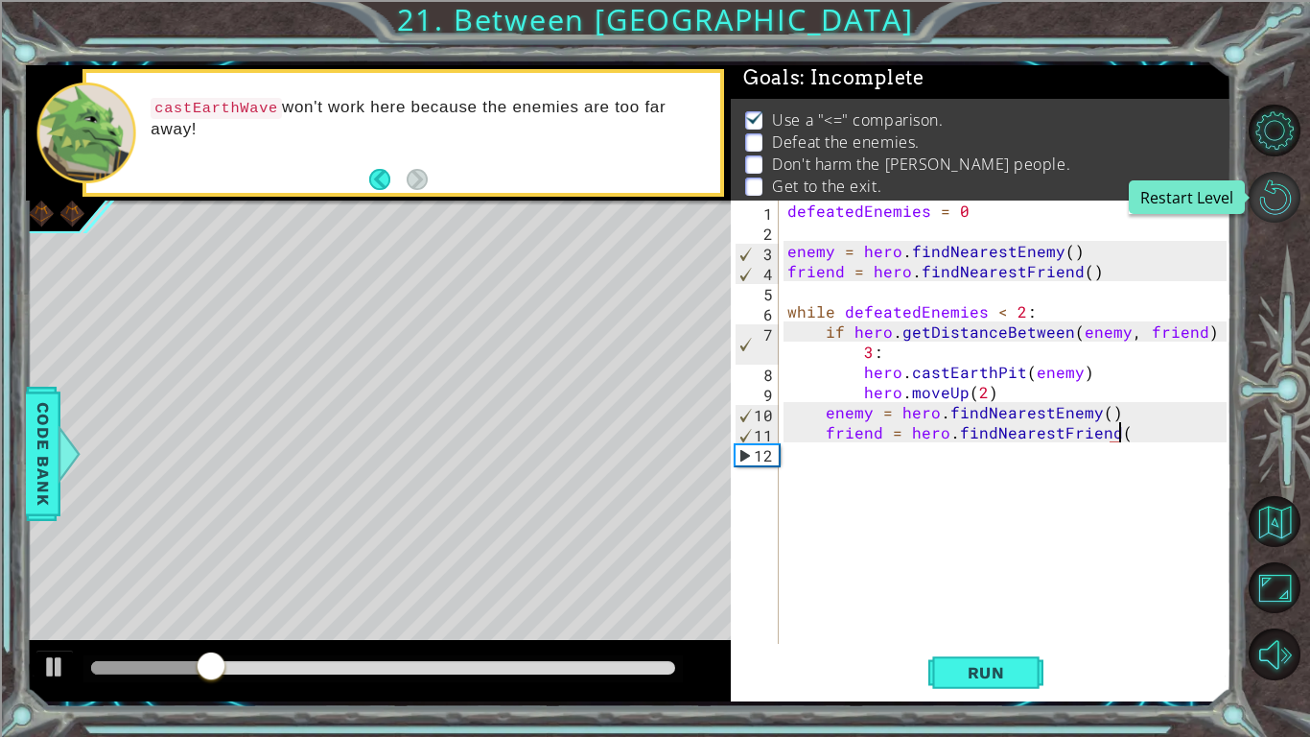
scroll to position [0, 20]
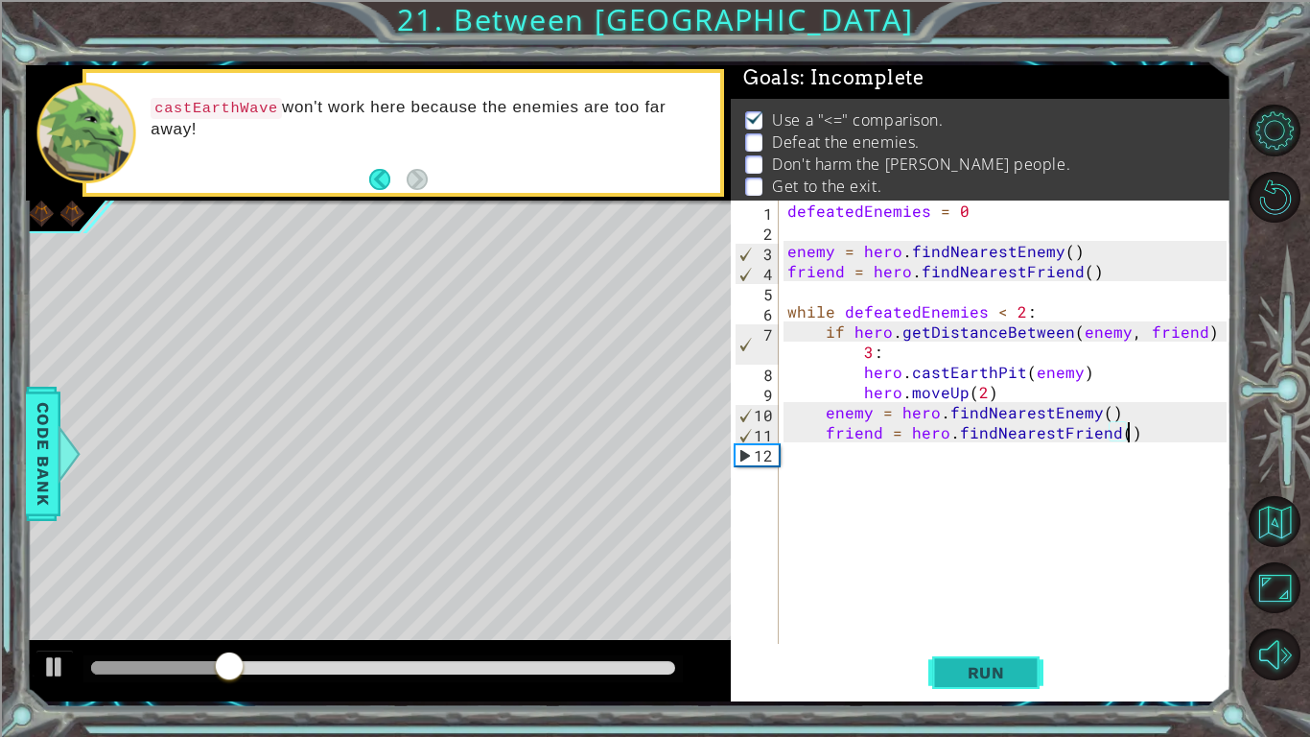
type textarea "friend = hero.findNearestFriend()"
click at [1020, 675] on span "Run" at bounding box center [987, 672] width 76 height 19
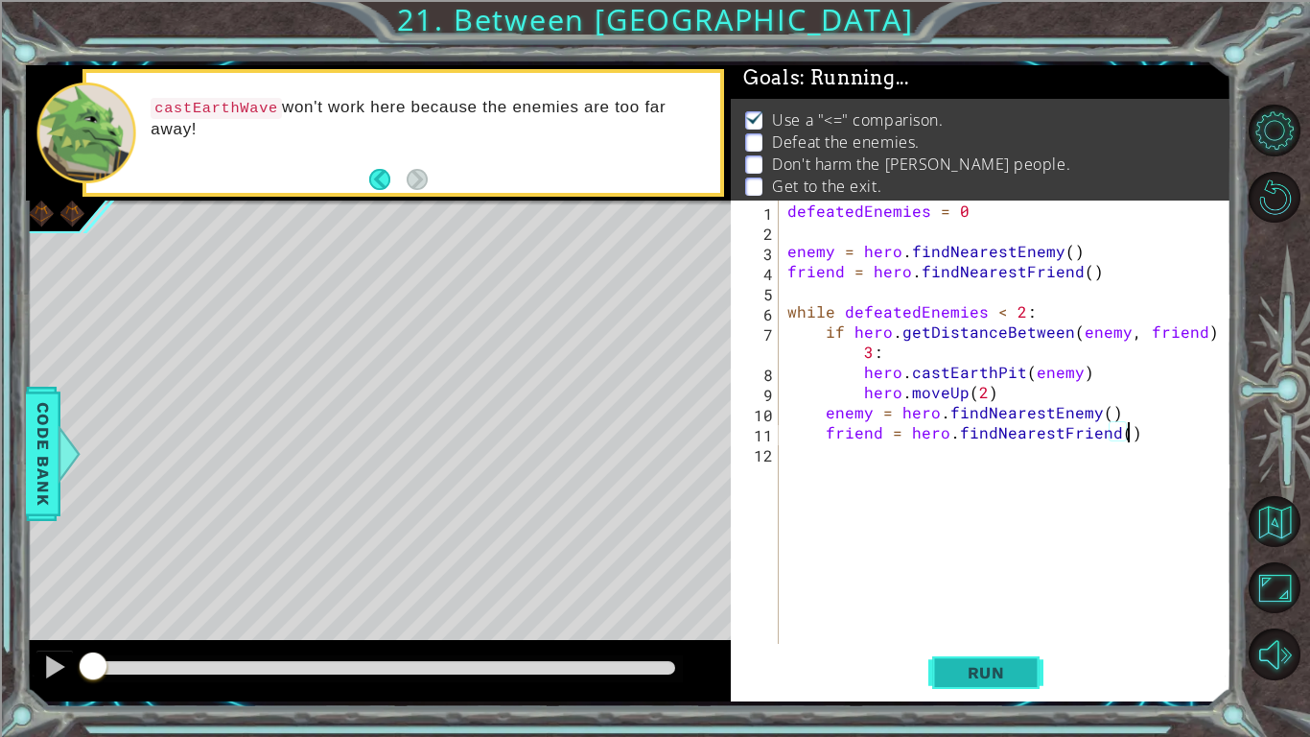
click at [1020, 675] on span "Run" at bounding box center [987, 672] width 76 height 19
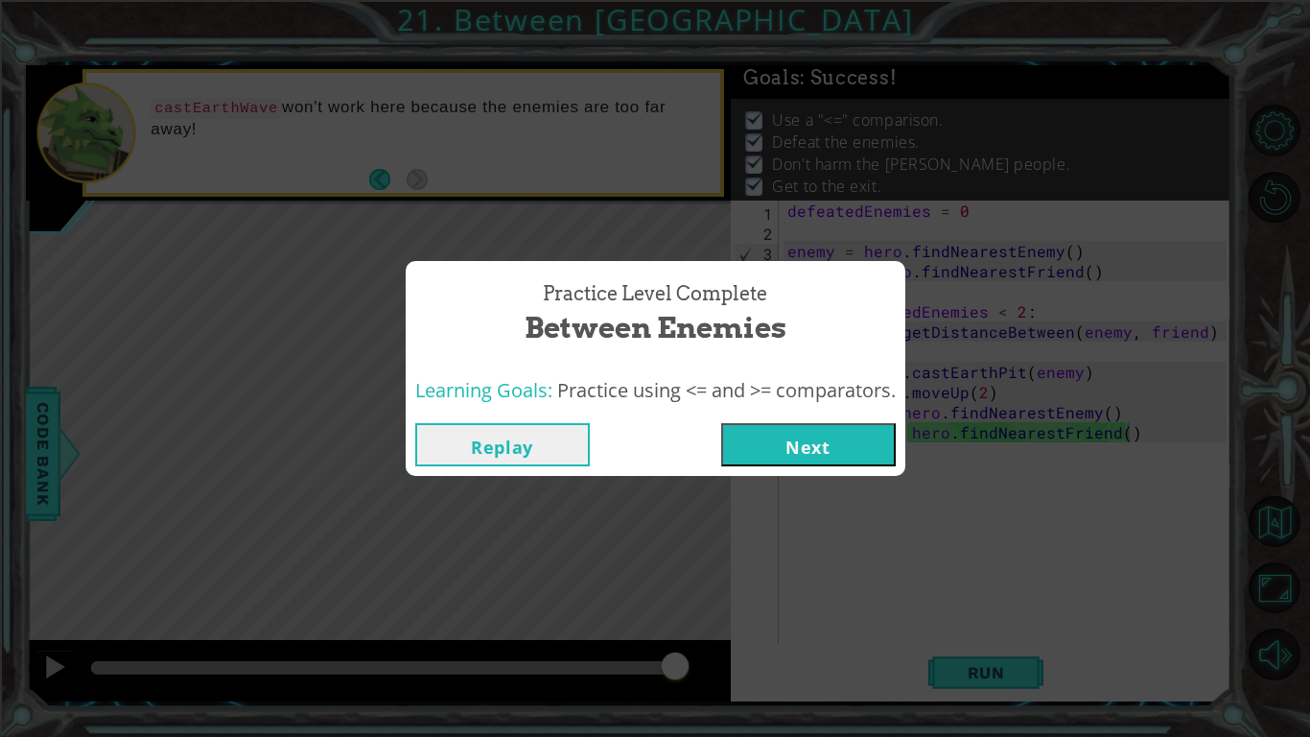
click at [814, 456] on button "Next" at bounding box center [808, 444] width 175 height 43
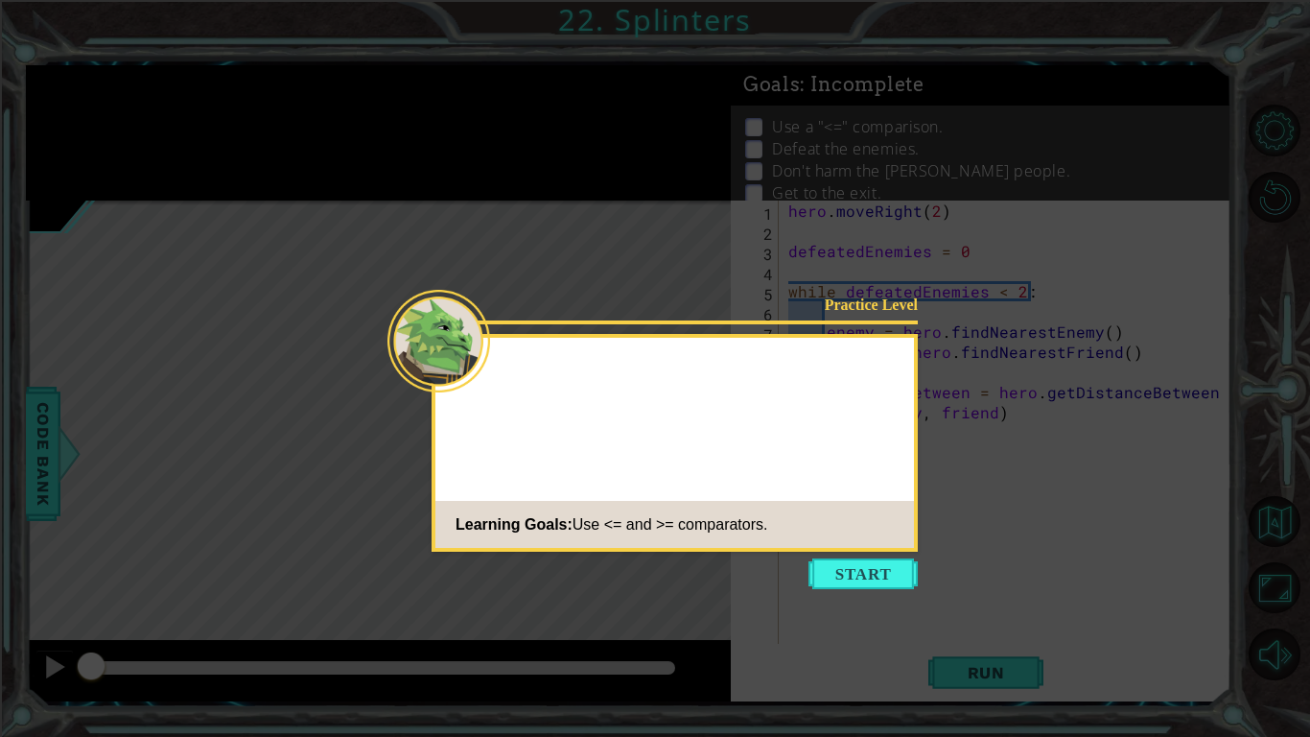
click at [861, 600] on icon at bounding box center [655, 368] width 1310 height 737
click at [860, 600] on icon at bounding box center [655, 368] width 1310 height 737
click at [880, 580] on button "Start" at bounding box center [863, 573] width 109 height 31
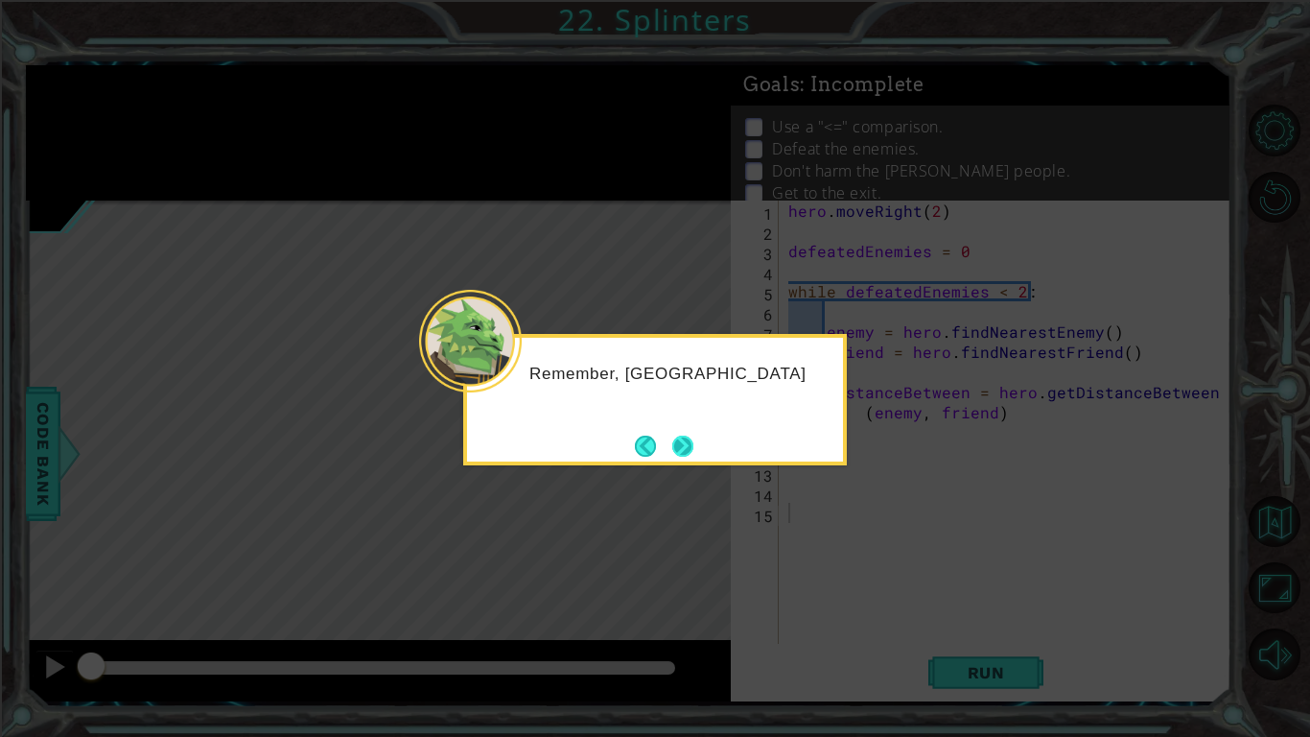
click at [681, 445] on button "Next" at bounding box center [682, 446] width 21 height 21
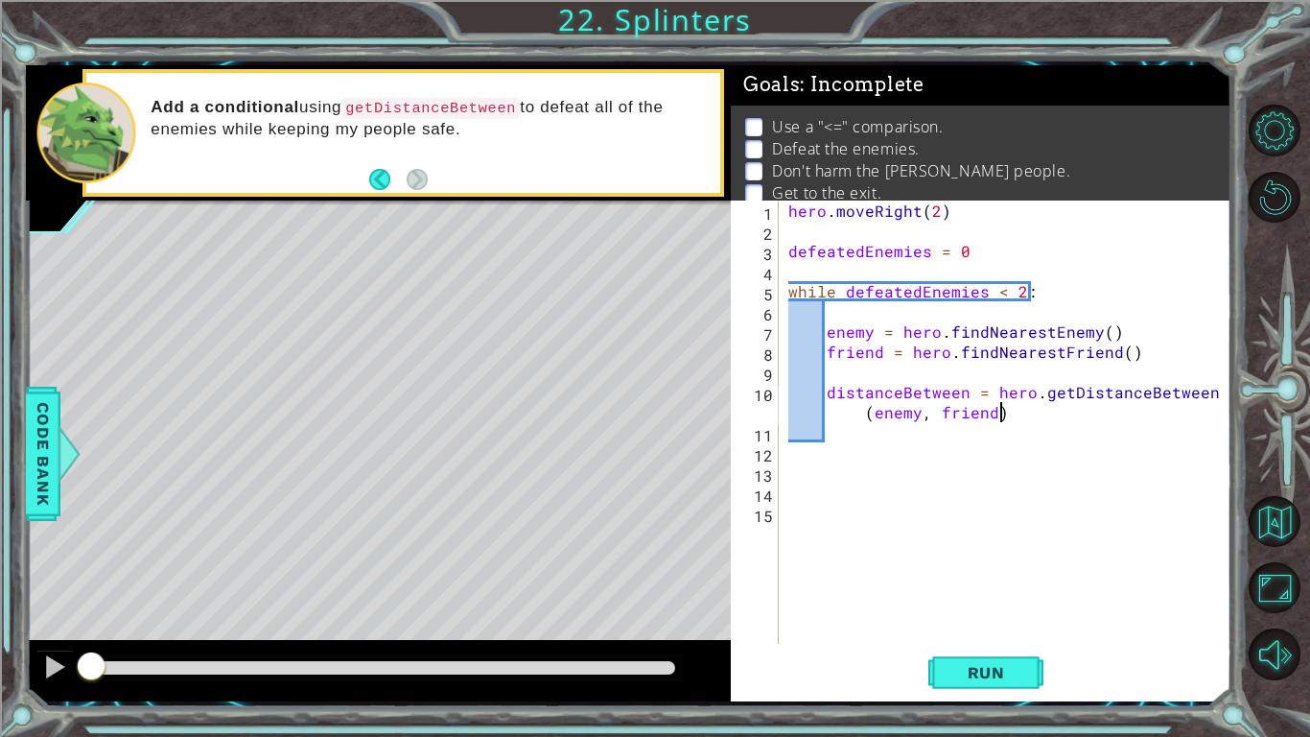
click at [1006, 414] on div "hero . moveRight ( 2 ) defeatedEnemies = 0 while defeatedEnemies < 2 : enemy = …" at bounding box center [1011, 441] width 452 height 483
type textarea "distanceBetween = hero.getDistanceBetween(enemy, friend)"
click at [906, 312] on div "hero . moveRight ( 2 ) defeatedEnemies = 0 while defeatedEnemies < 2 : enemy = …" at bounding box center [1011, 441] width 452 height 483
click at [829, 391] on div "hero . moveRight ( 2 ) defeatedEnemies = 0 while defeatedEnemies < 2 : enemy = …" at bounding box center [1011, 441] width 452 height 483
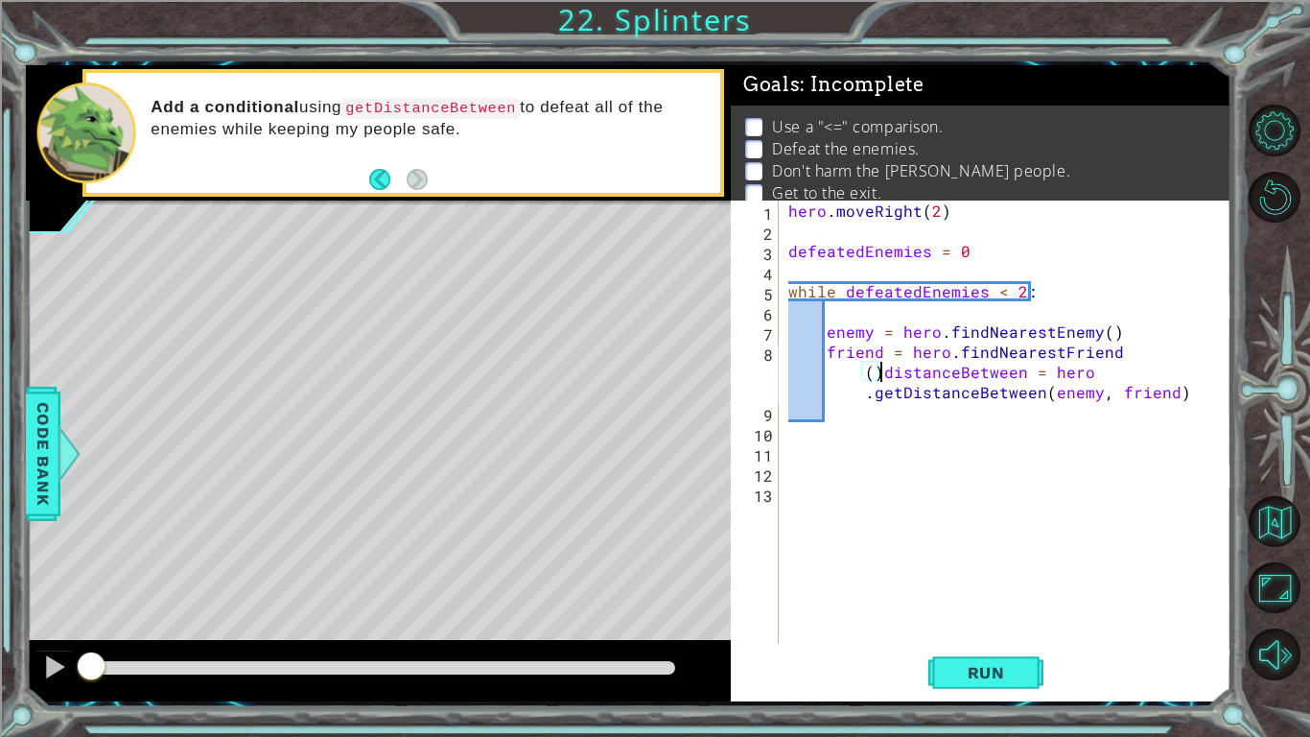
type textarea "distanceBetween = hero.getDistanceBetween(enemy, friend)"
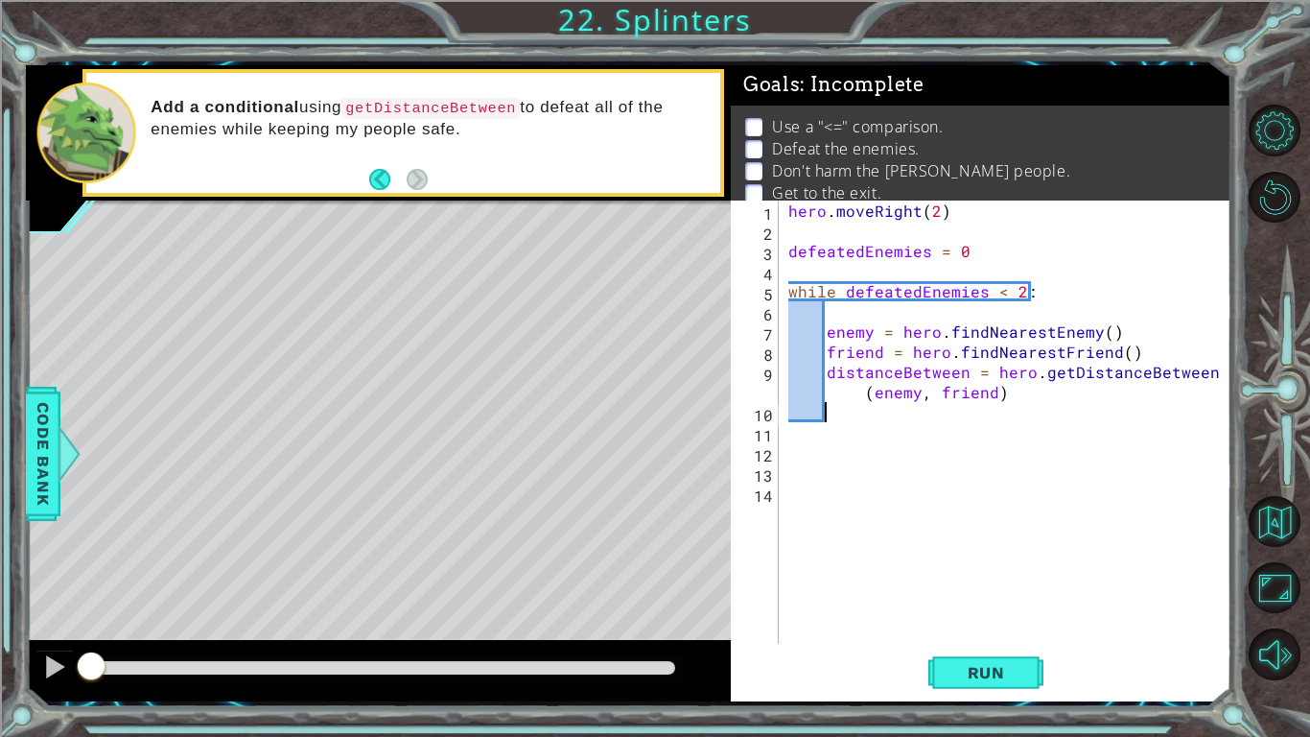
click at [862, 409] on div "hero . moveRight ( 2 ) defeatedEnemies = 0 while defeatedEnemies < 2 : enemy = …" at bounding box center [1011, 441] width 452 height 483
type textarea "if distanceBetween >= 3:"
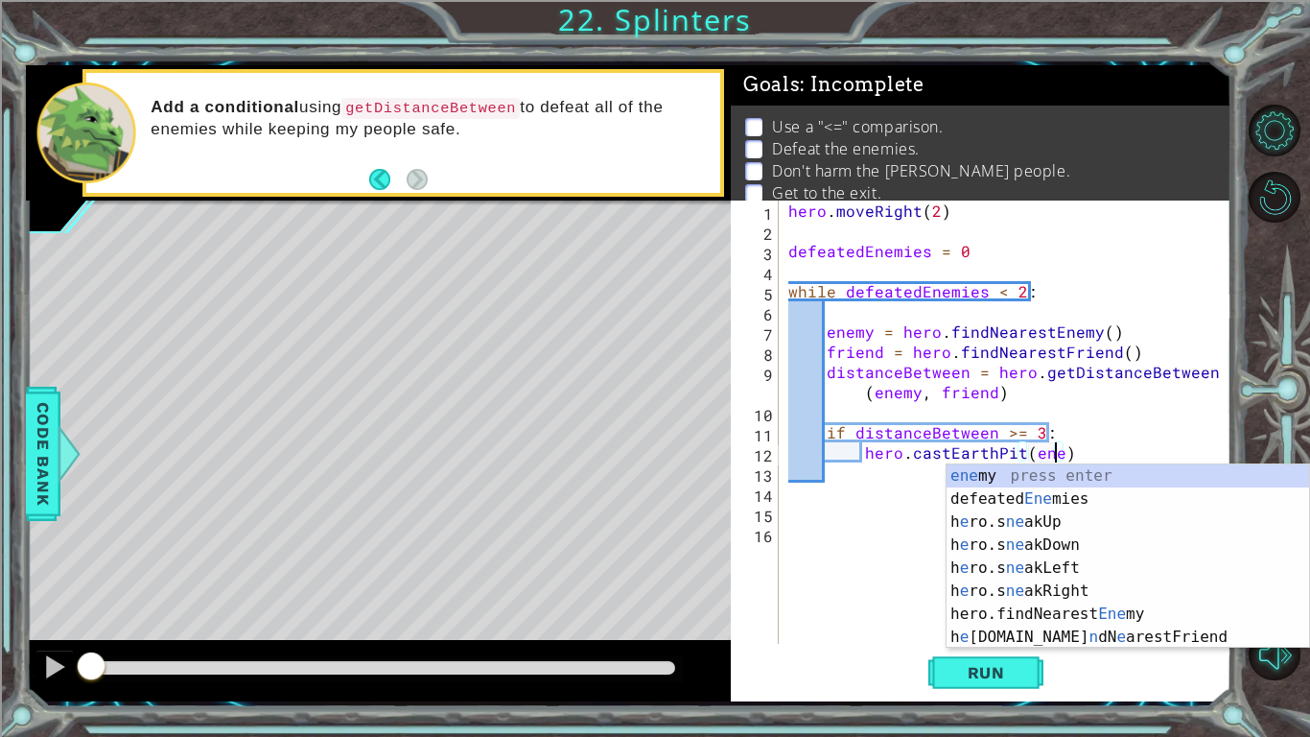
scroll to position [0, 17]
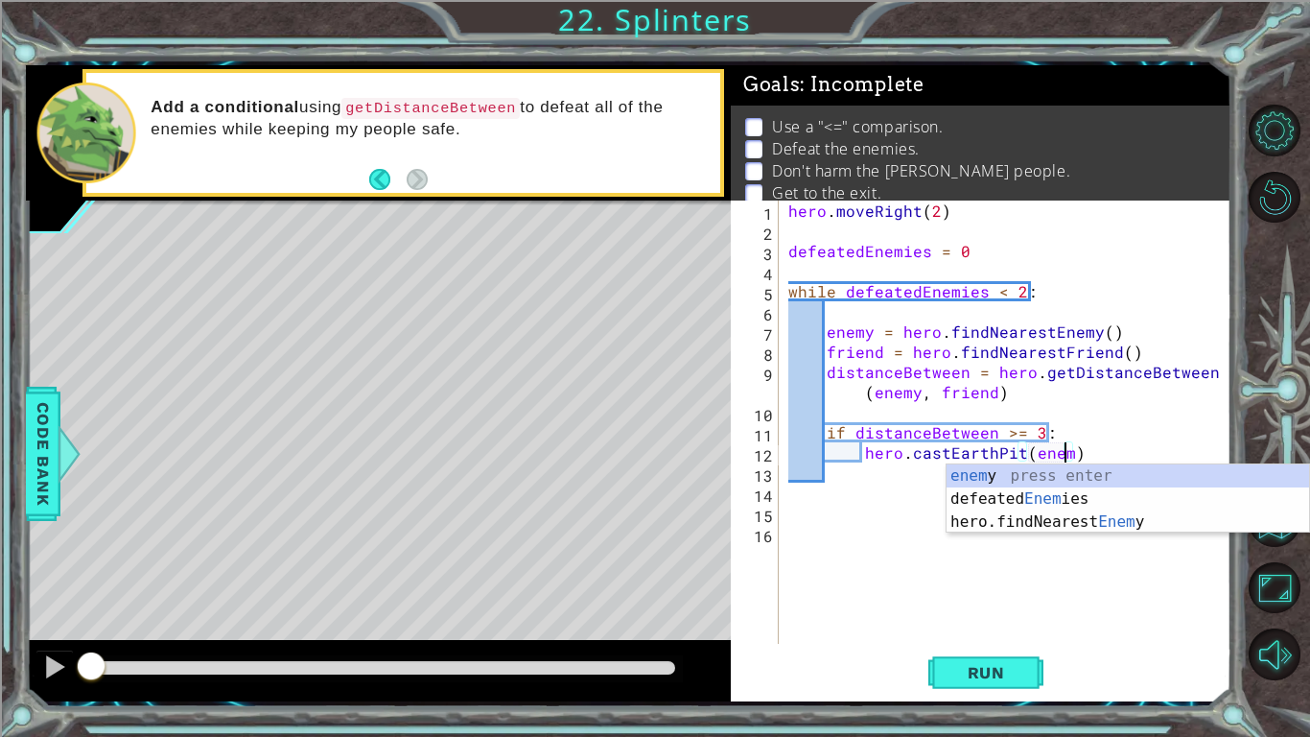
type textarea "hero.castEarthPit(enemy)"
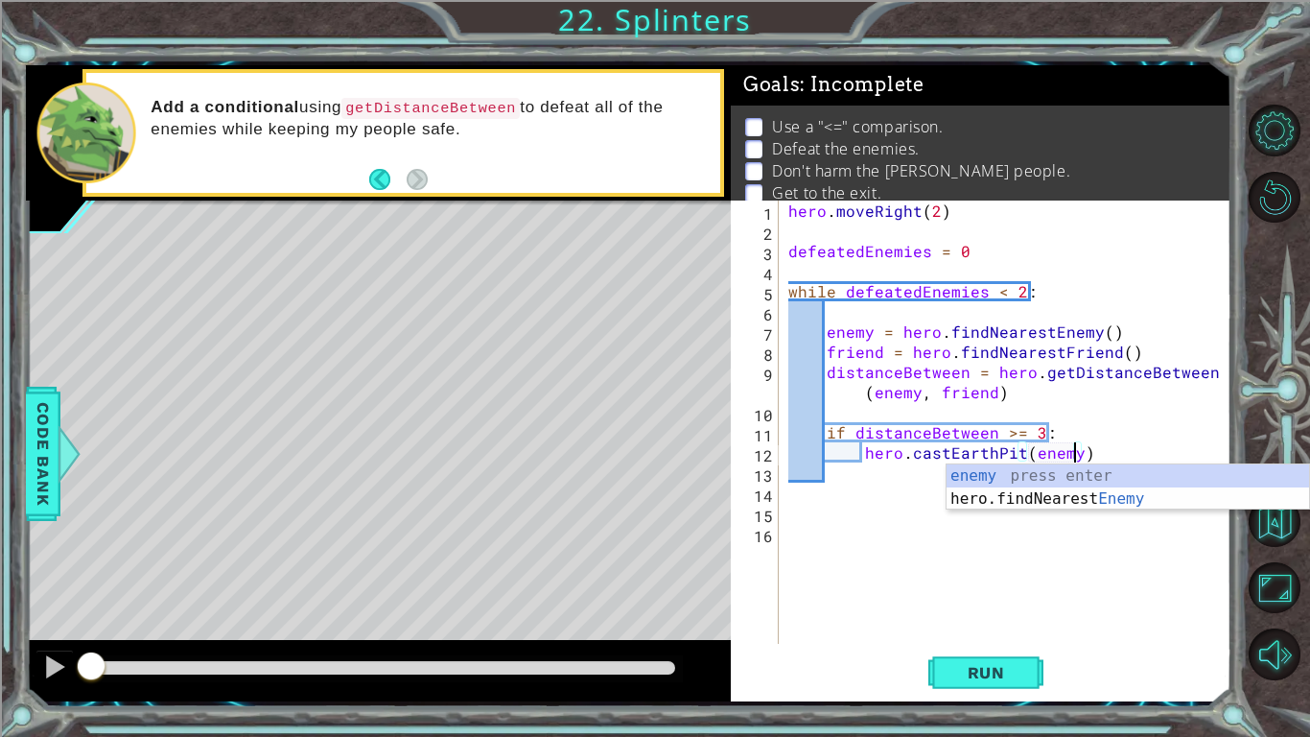
click at [1089, 449] on div "hero . moveRight ( 2 ) defeatedEnemies = 0 while defeatedEnemies < 2 : enemy = …" at bounding box center [1011, 441] width 452 height 483
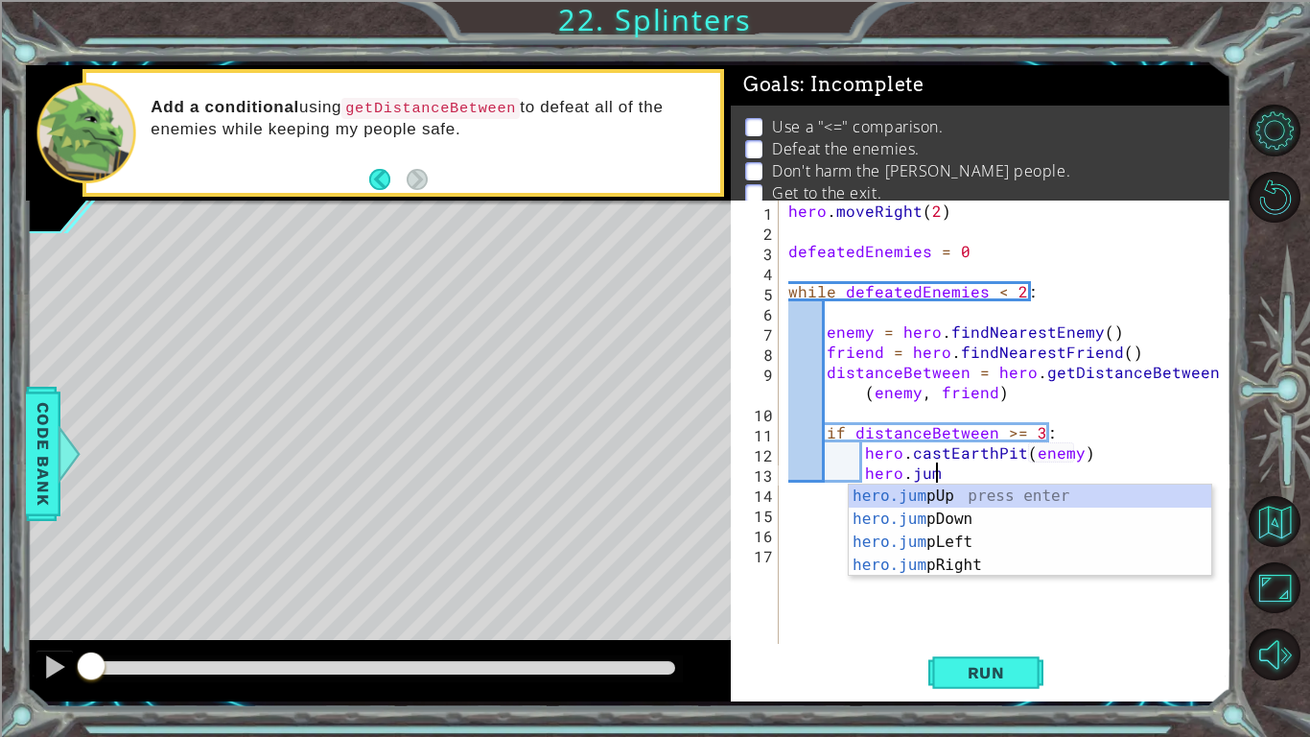
scroll to position [0, 9]
click at [995, 294] on div "hero . moveRight ( 2 ) defeatedEnemies = 0 while defeatedEnemies < 2 : enemy = …" at bounding box center [1011, 441] width 452 height 483
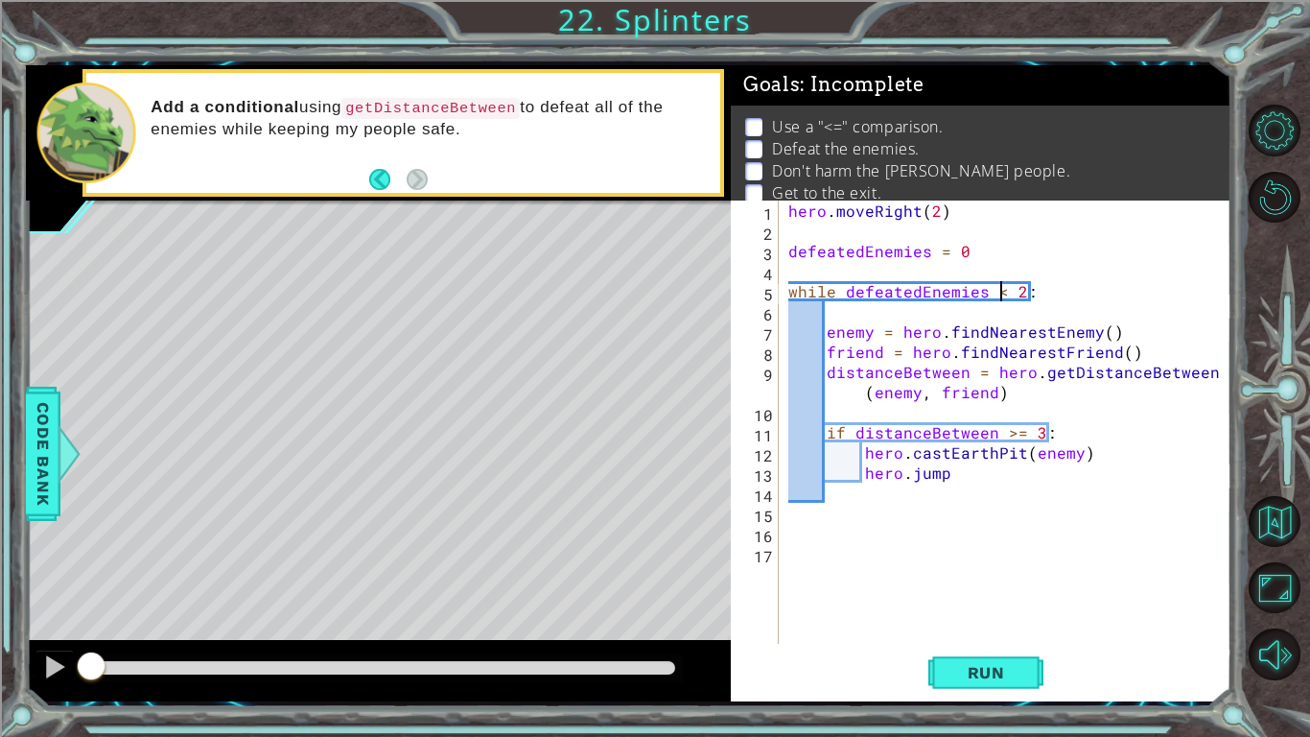
scroll to position [0, 13]
click at [1060, 474] on div "hero . moveRight ( 2 ) defeatedEnemies = 0 while defeatedEnemies <= 2 : enemy =…" at bounding box center [1011, 441] width 452 height 483
type textarea "hero.jumpRight()"
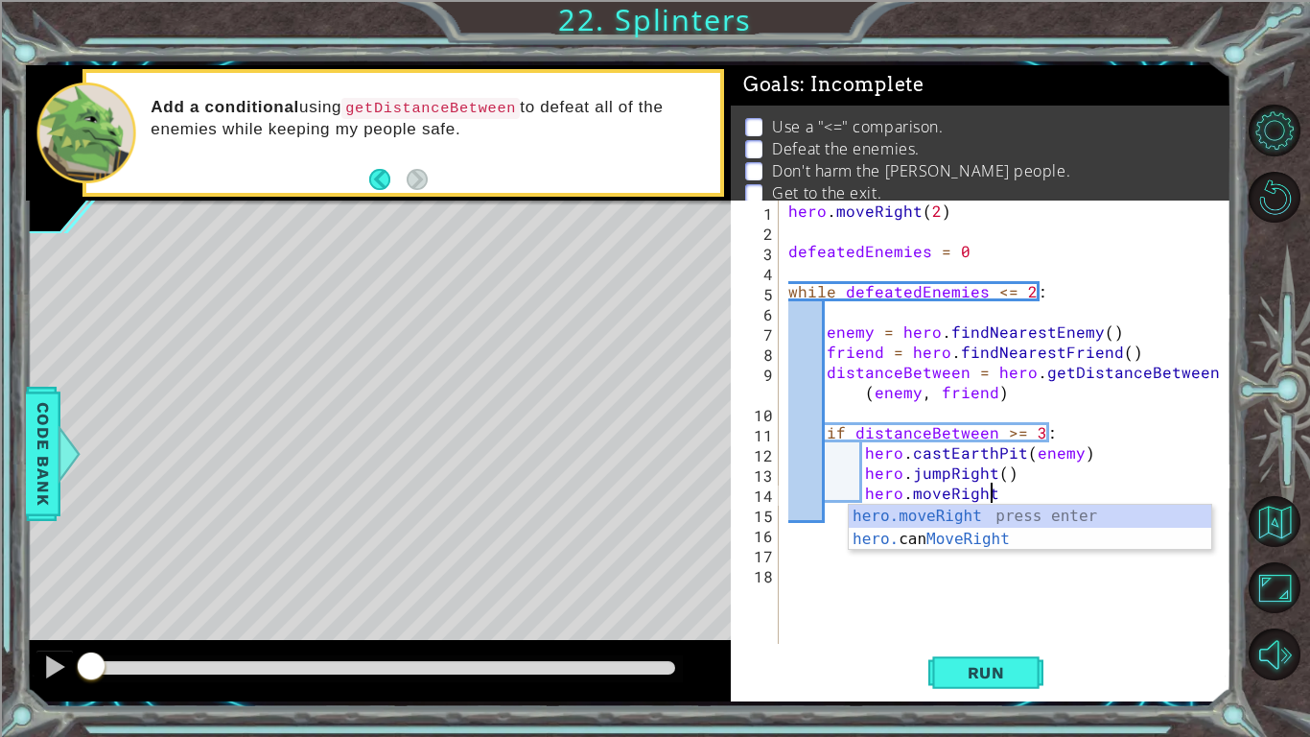
type textarea "hero.moveRight()"
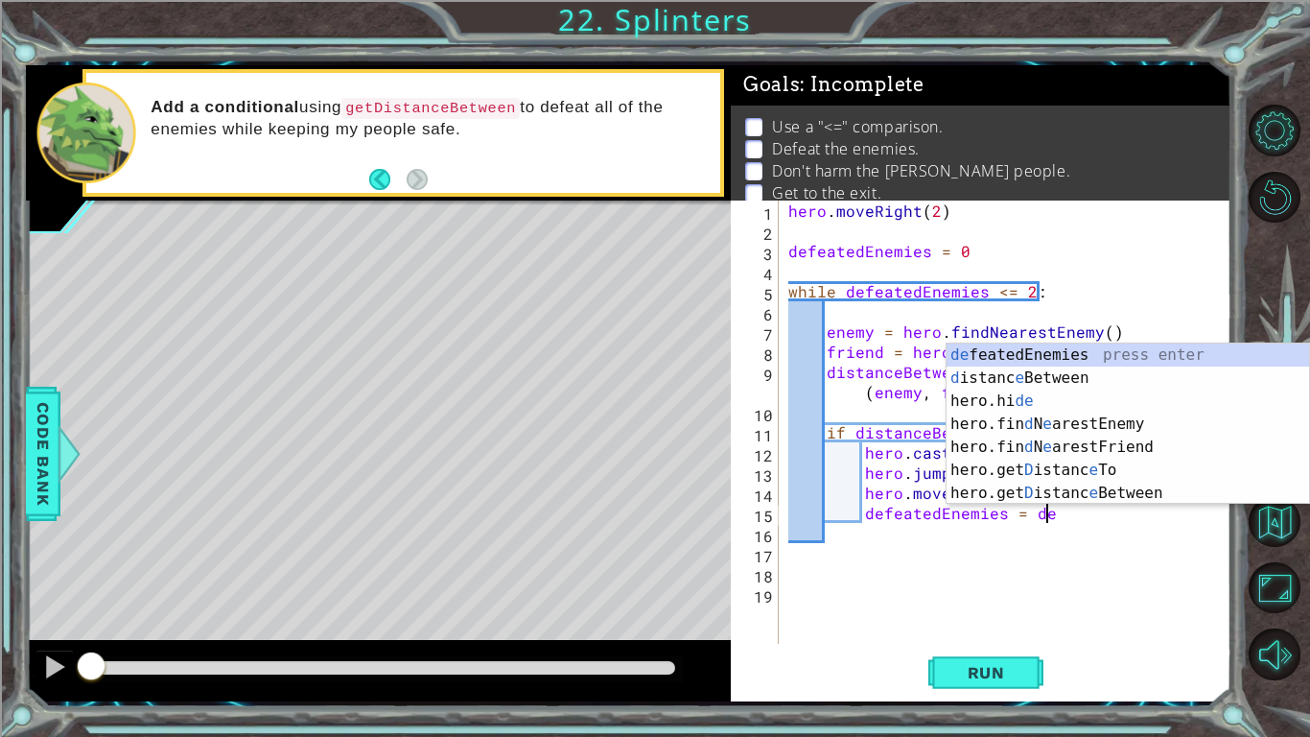
scroll to position [0, 15]
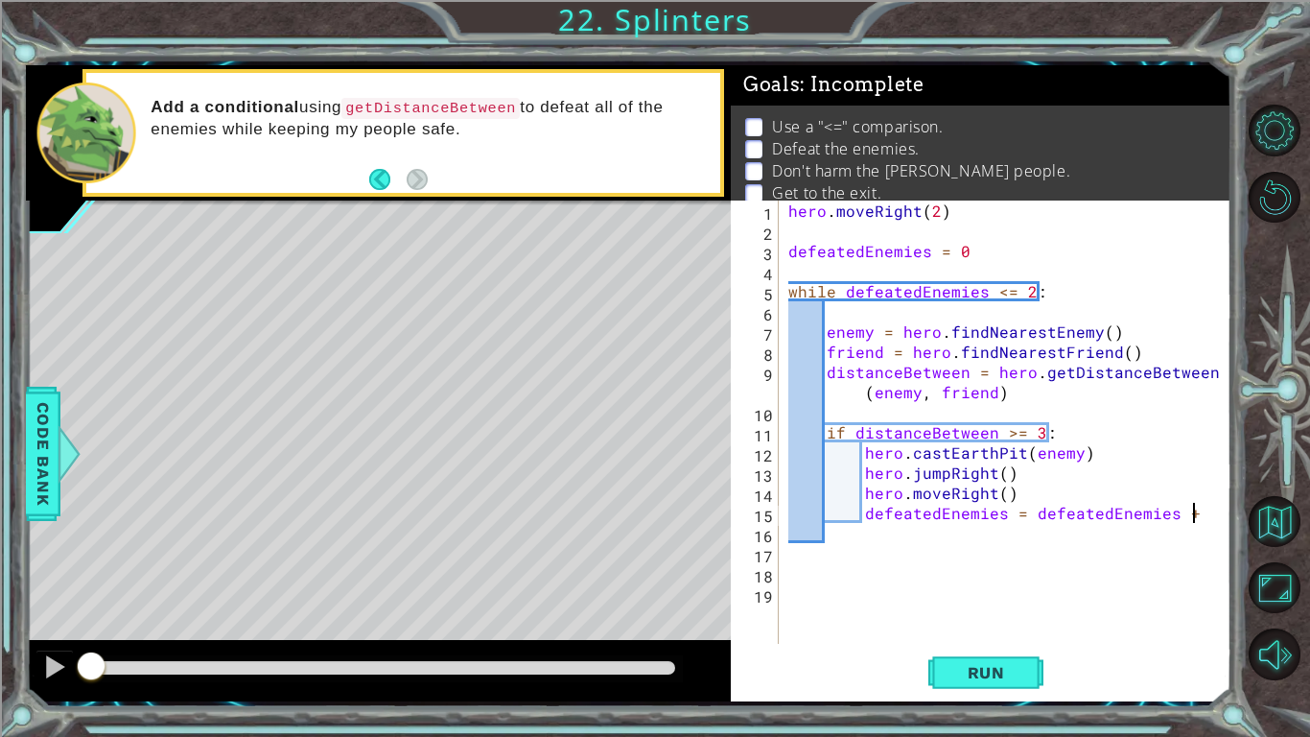
type textarea "defeatedEnemies = defeatedEnemies + 1"
click at [955, 632] on div "hero . moveRight ( 2 ) defeatedEnemies = 0 while defeatedEnemies <= 2 : enemy =…" at bounding box center [1011, 441] width 452 height 483
click at [967, 661] on button "Run" at bounding box center [986, 672] width 115 height 50
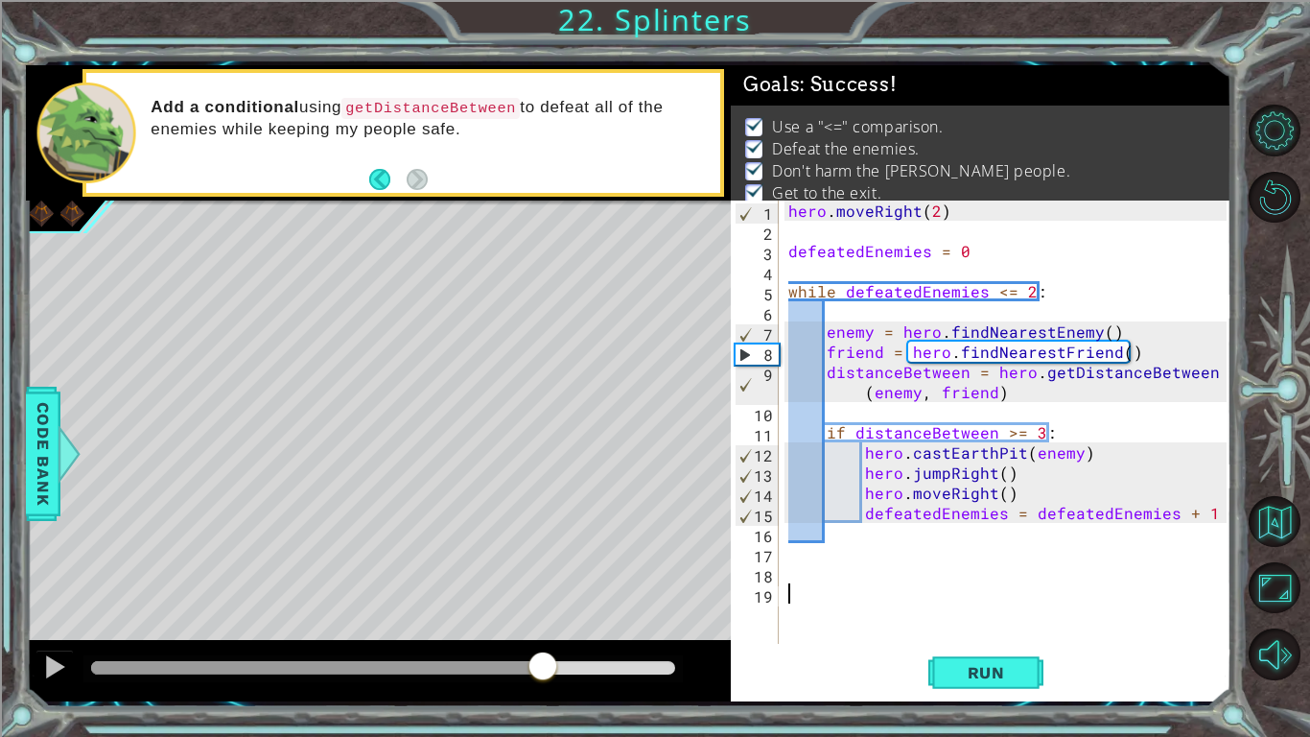
drag, startPoint x: 172, startPoint y: 670, endPoint x: 688, endPoint y: 685, distance: 516.3
click at [688, 685] on div at bounding box center [378, 670] width 705 height 61
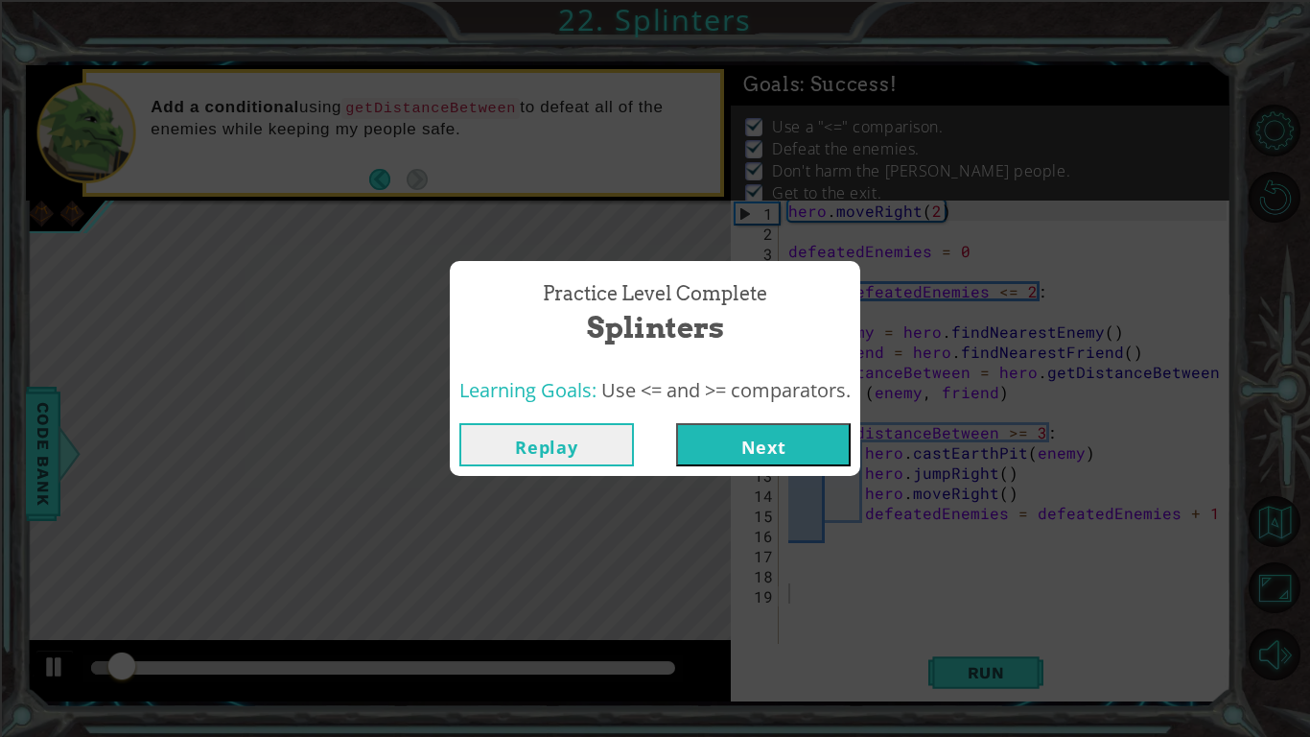
click at [747, 443] on button "Next" at bounding box center [763, 444] width 175 height 43
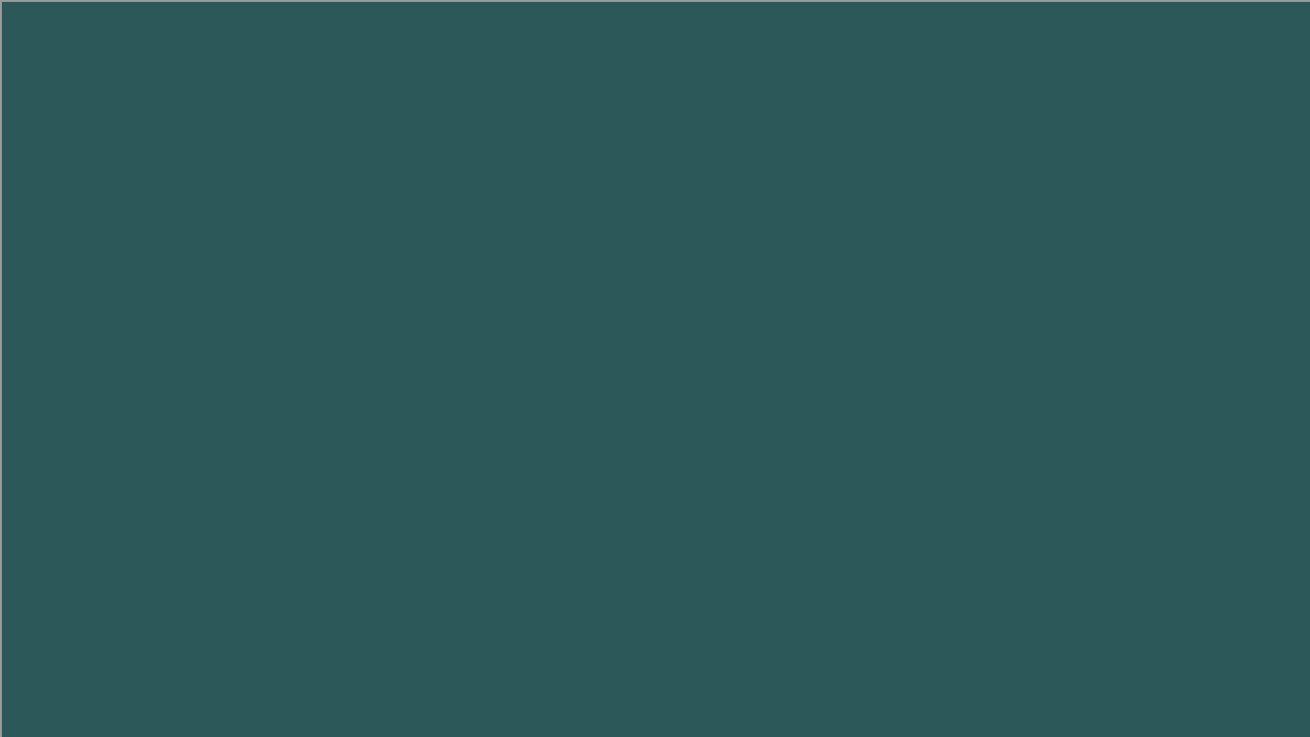
click at [747, 443] on body "1 2 3 4 5 6 7 8 9 hero.moveDown press enter hero. can MoveDown press enter הההה…" at bounding box center [655, 368] width 1310 height 737
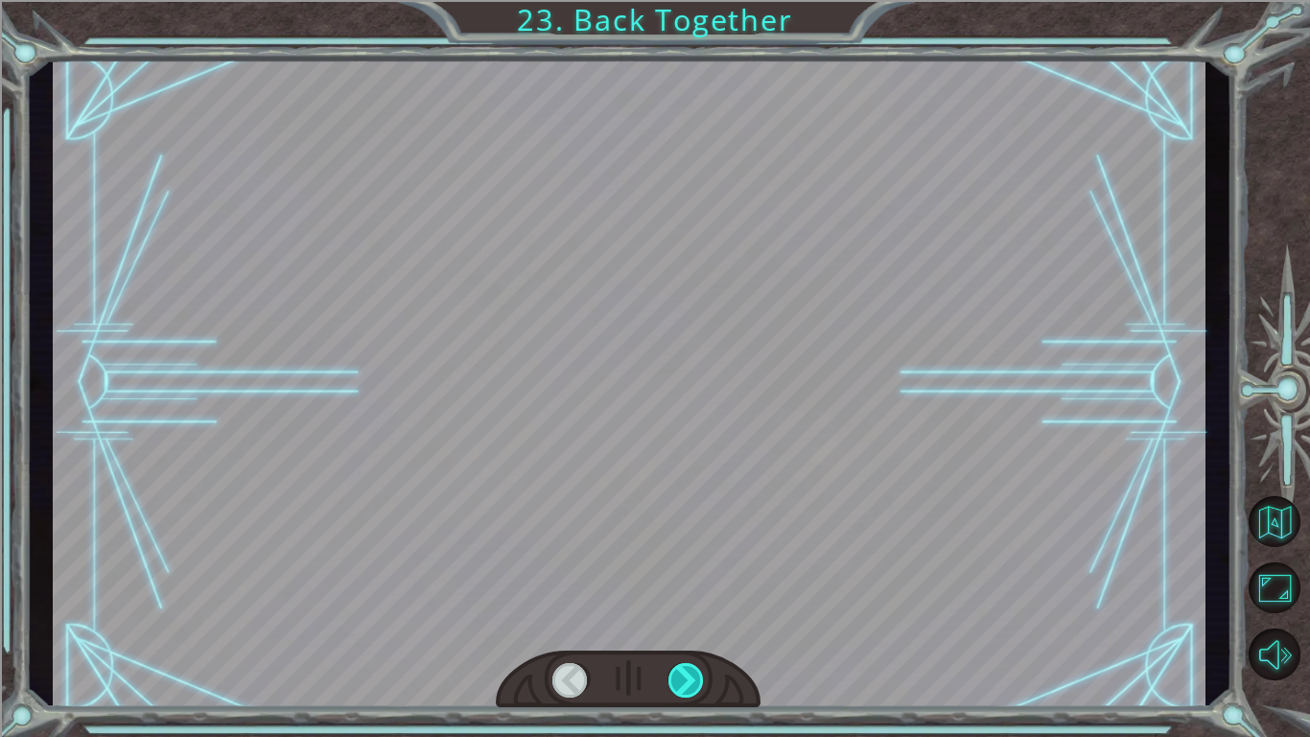
click at [682, 679] on div at bounding box center [687, 680] width 36 height 35
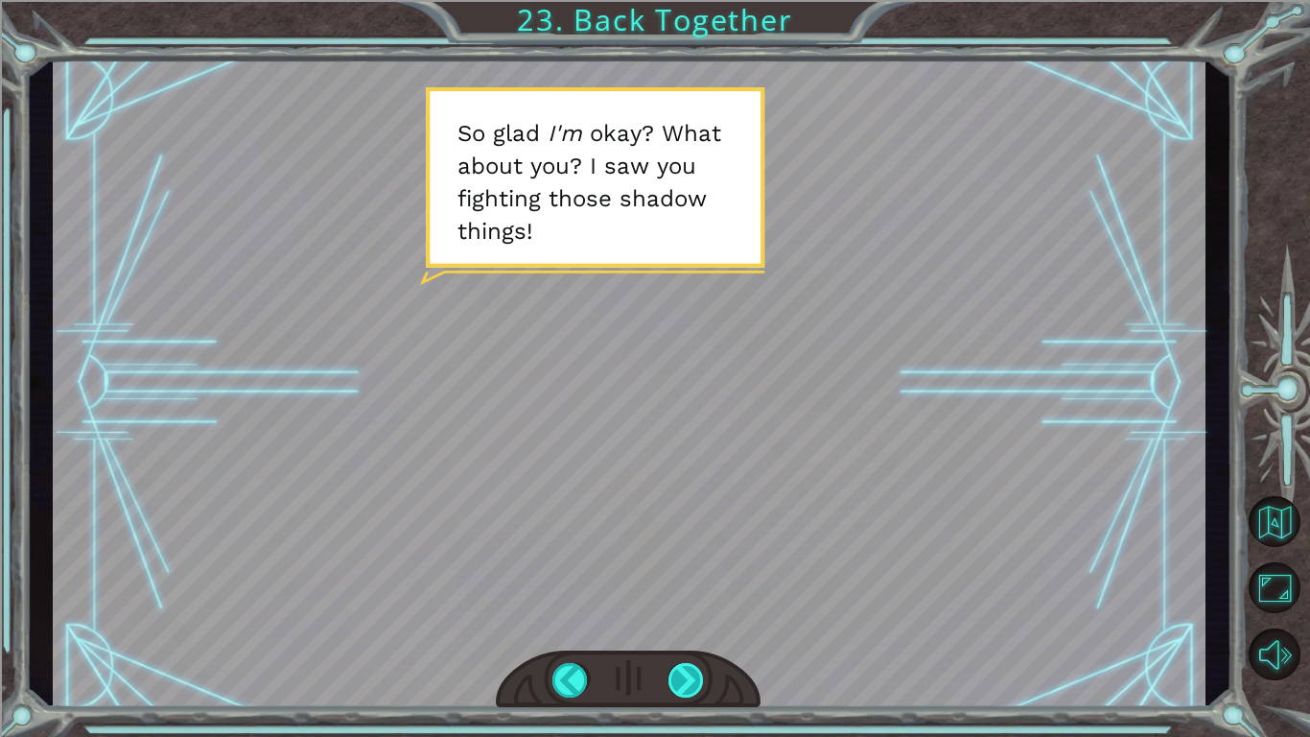
click at [682, 679] on div at bounding box center [687, 680] width 36 height 35
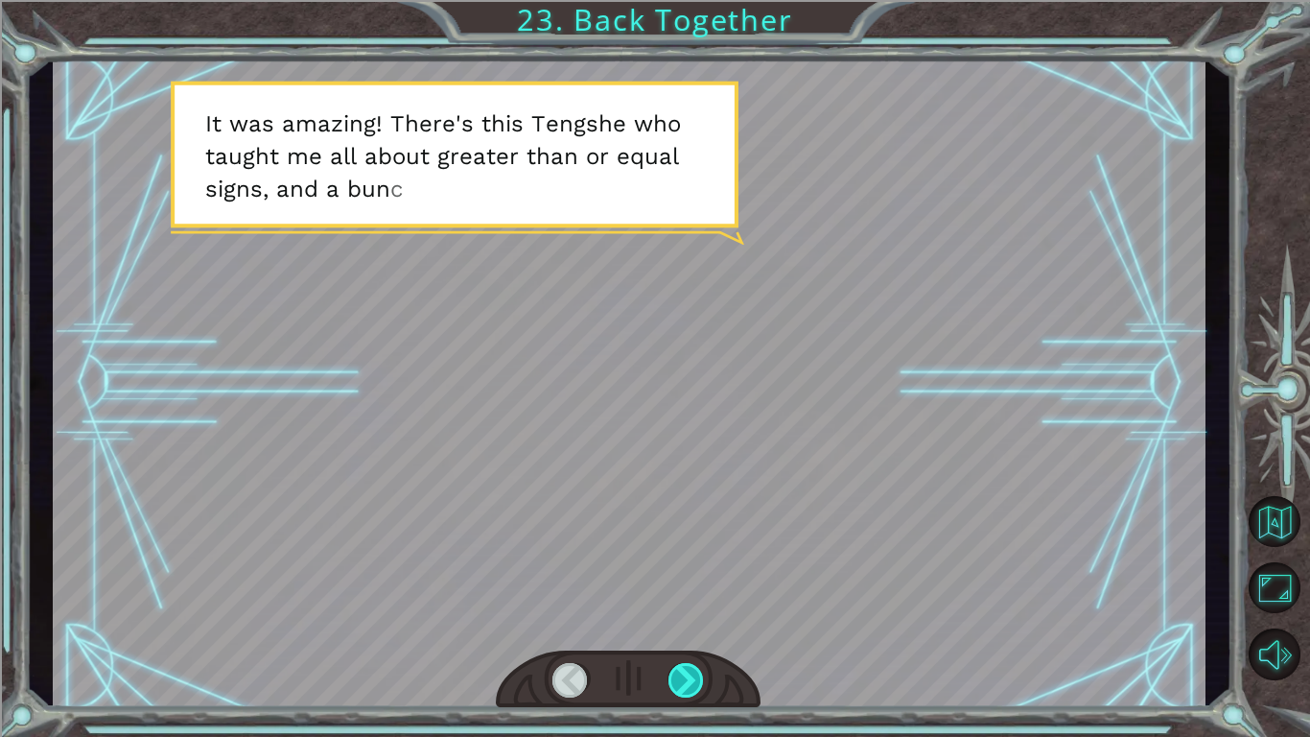
click at [679, 677] on div at bounding box center [687, 680] width 36 height 35
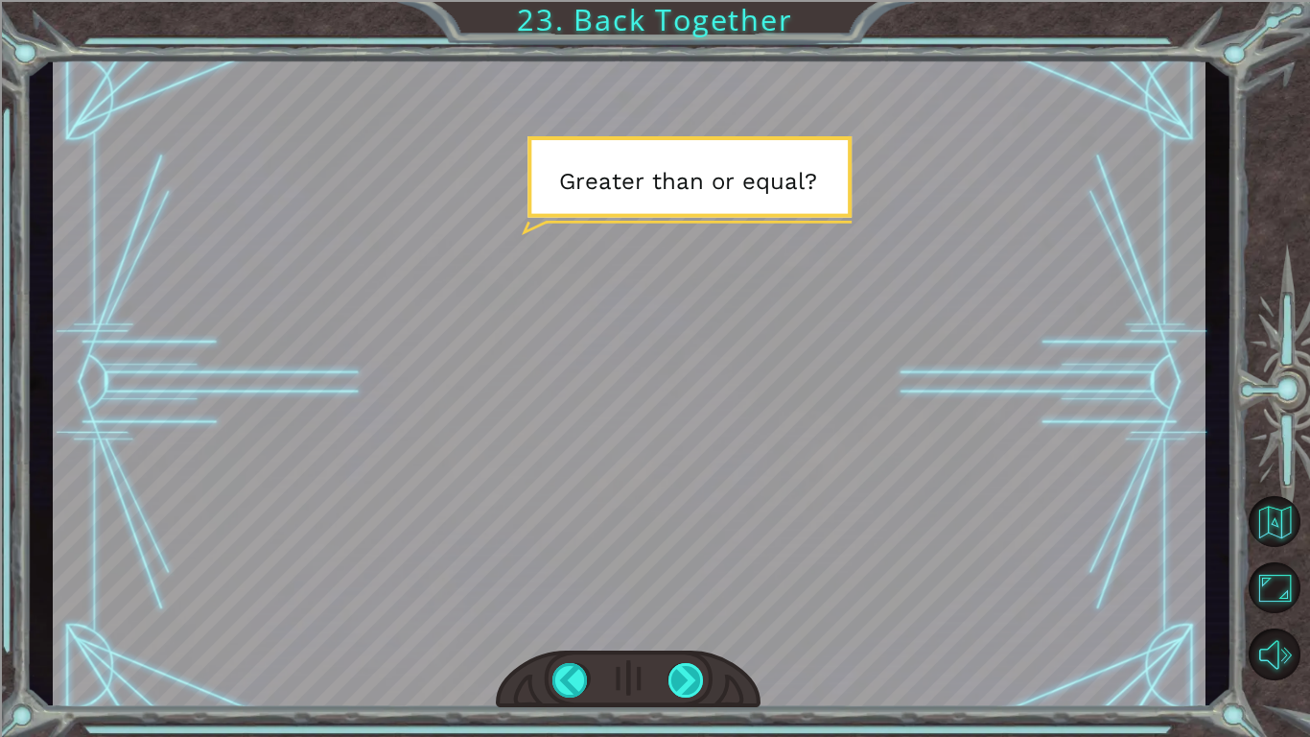
click at [679, 677] on div at bounding box center [687, 680] width 36 height 35
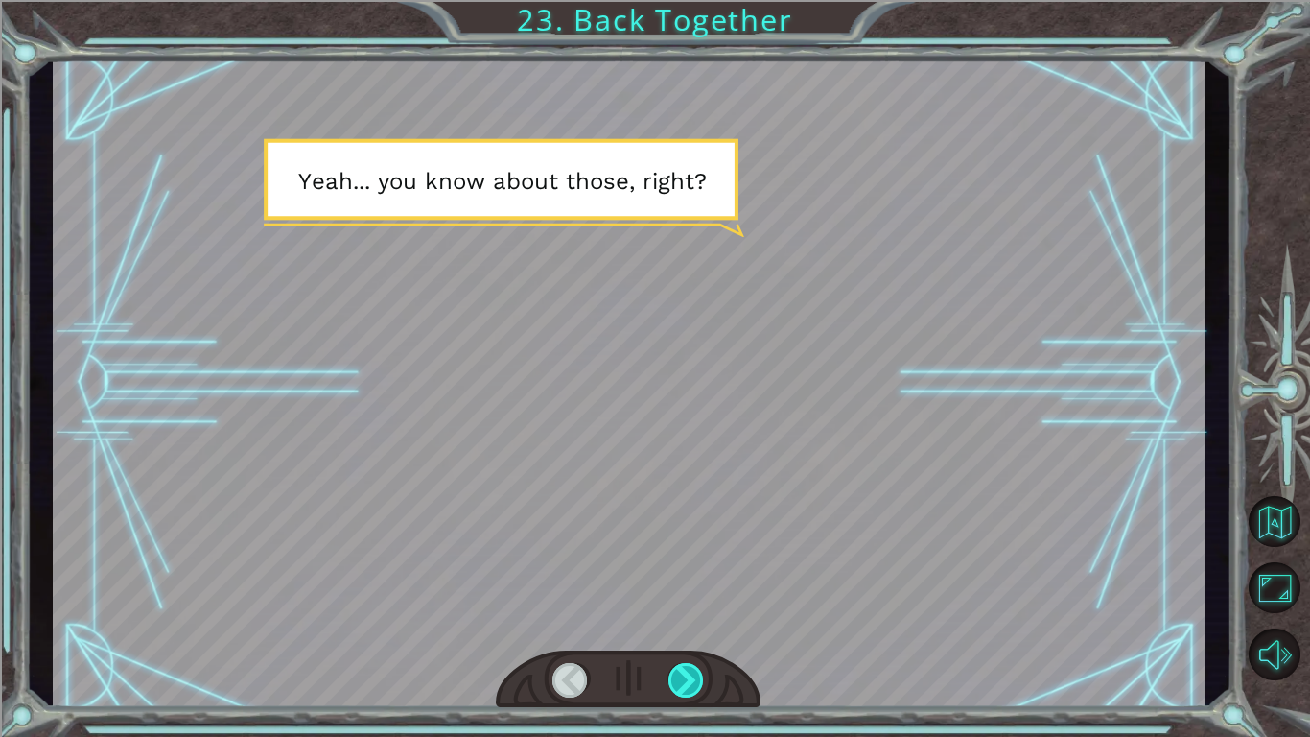
click at [679, 677] on div at bounding box center [687, 680] width 36 height 35
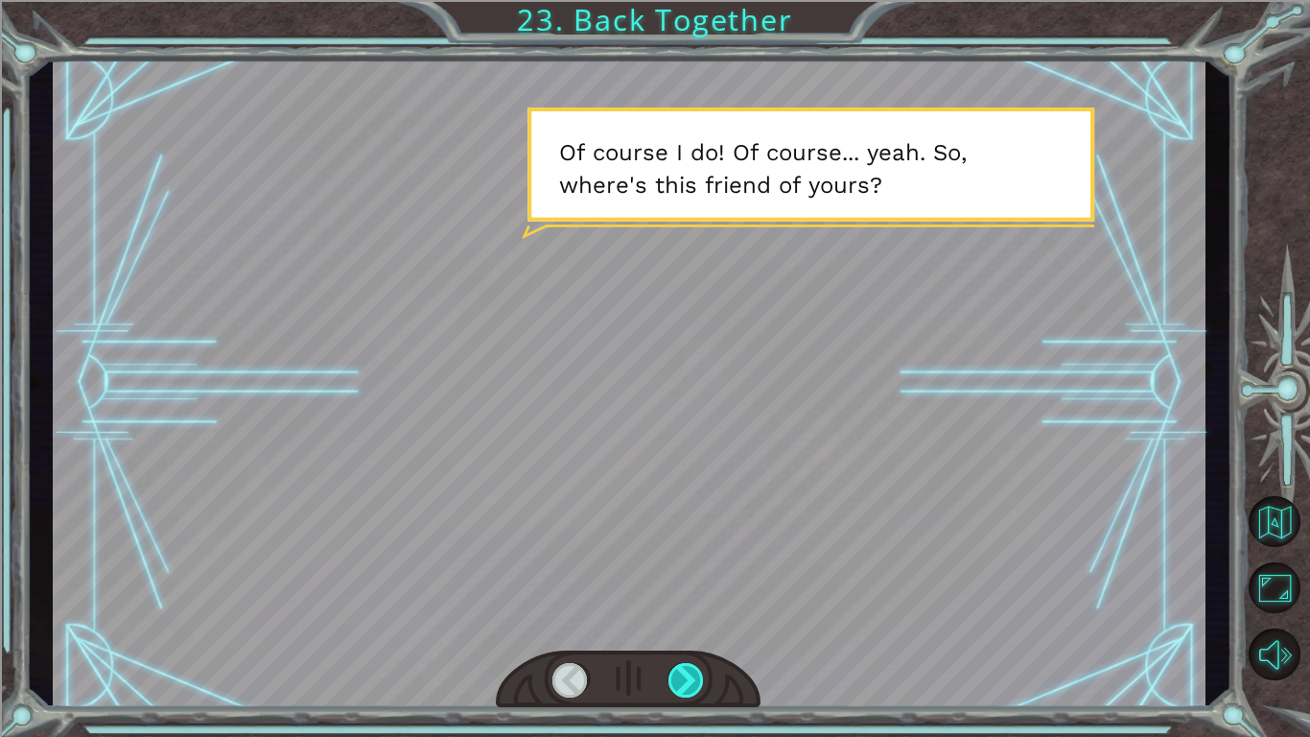
click at [679, 677] on div at bounding box center [687, 680] width 36 height 35
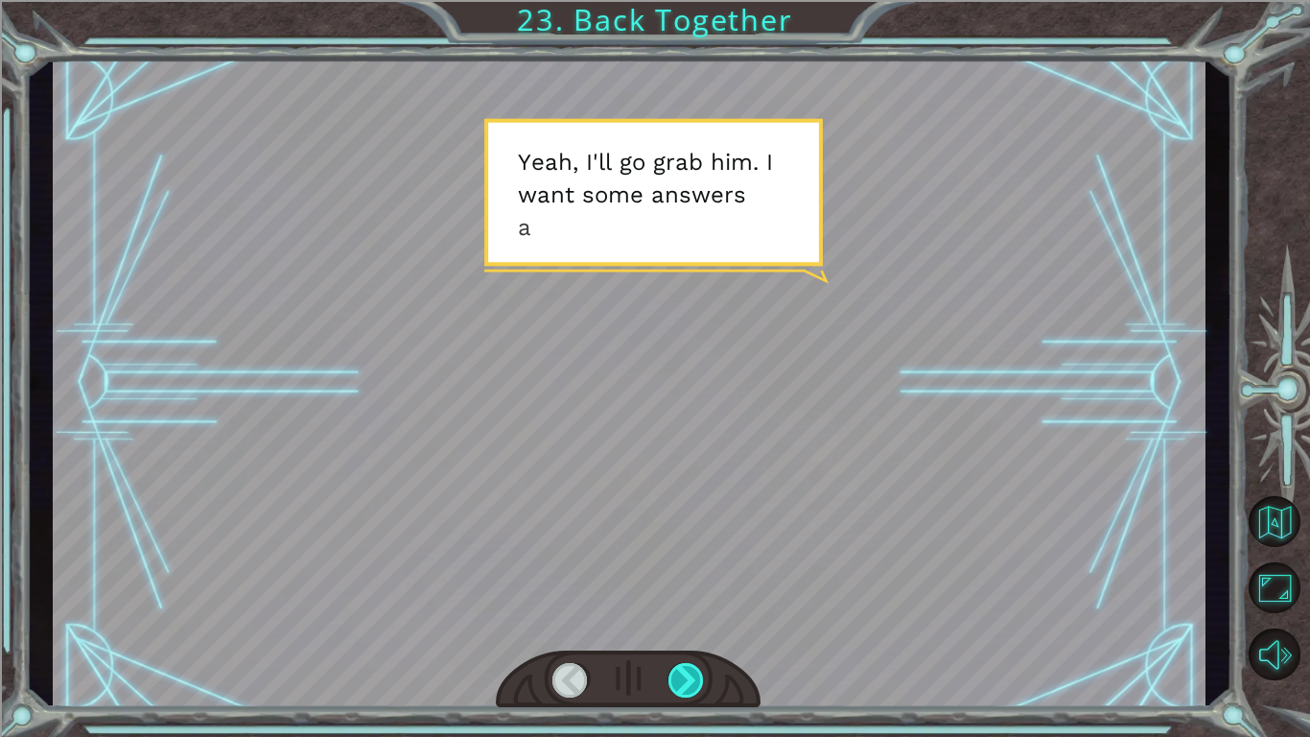
click at [679, 677] on div at bounding box center [687, 680] width 36 height 35
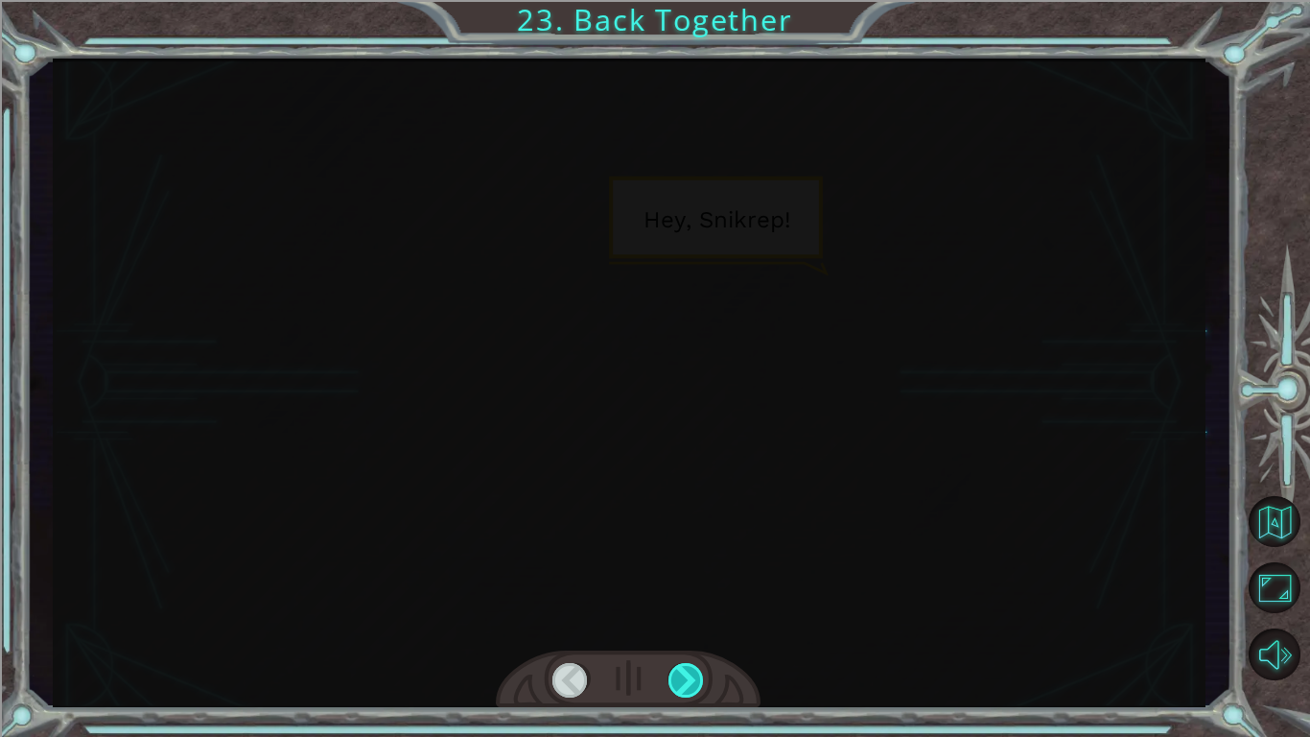
click at [679, 677] on div at bounding box center [687, 680] width 36 height 35
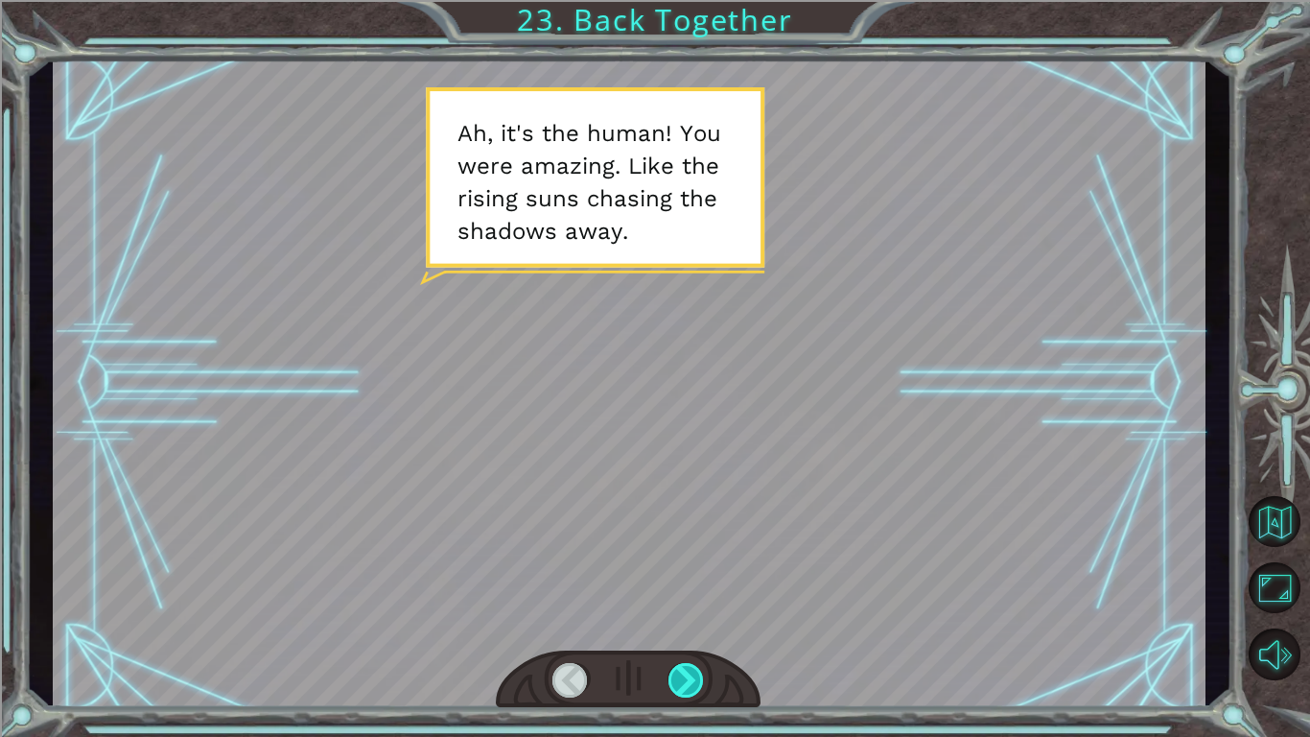
click at [679, 677] on div at bounding box center [687, 680] width 36 height 35
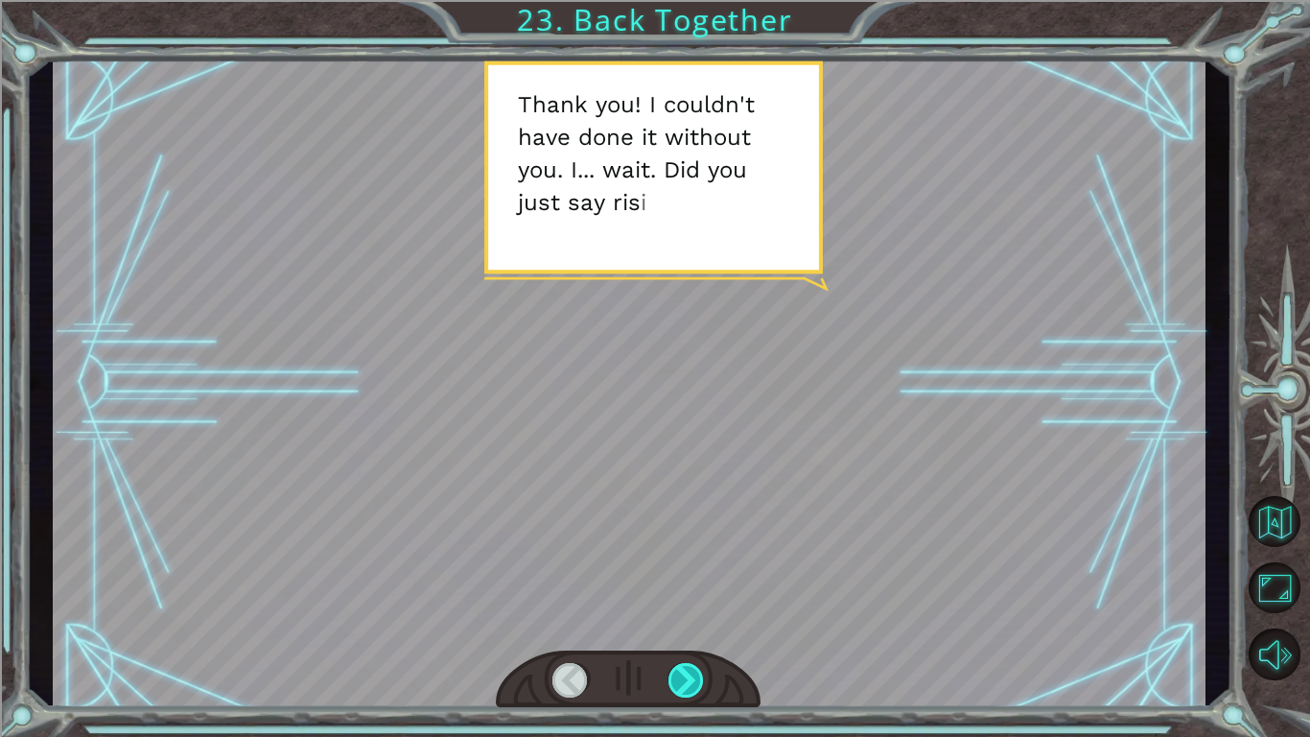
click at [679, 677] on div at bounding box center [687, 680] width 36 height 35
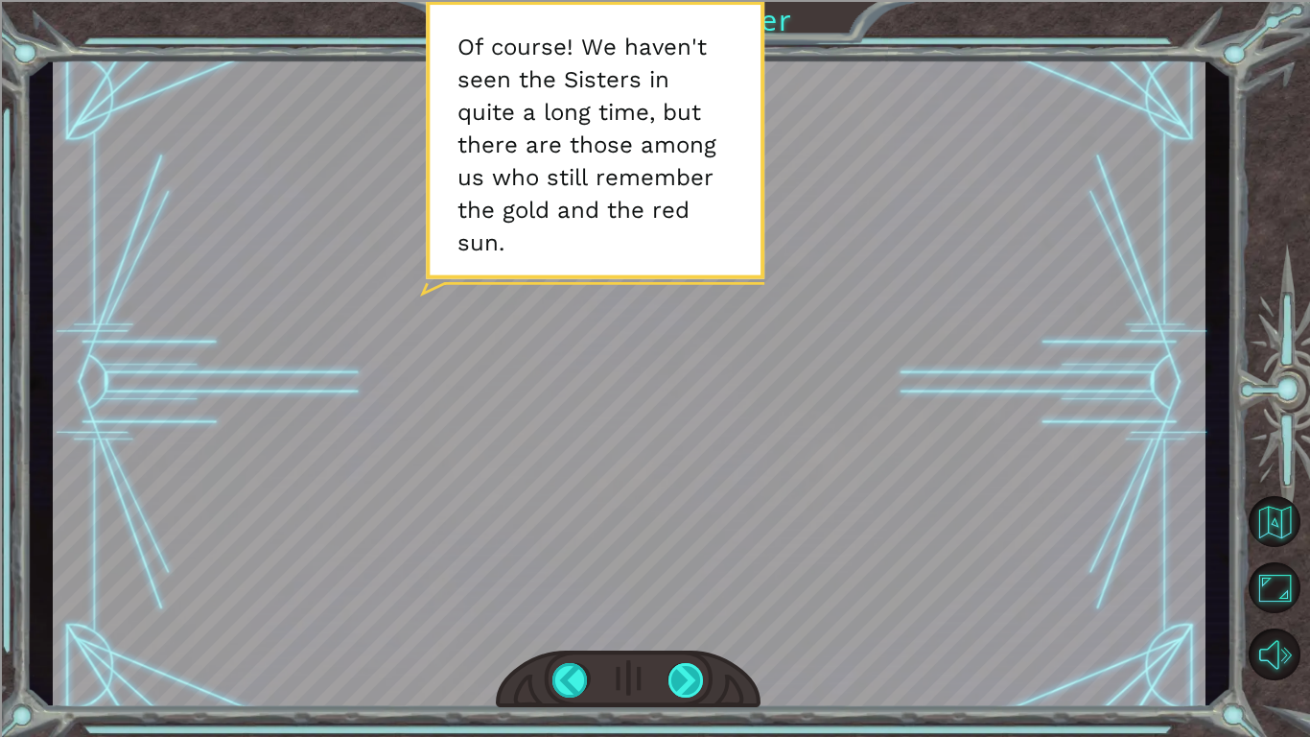
click at [679, 677] on div at bounding box center [687, 680] width 36 height 35
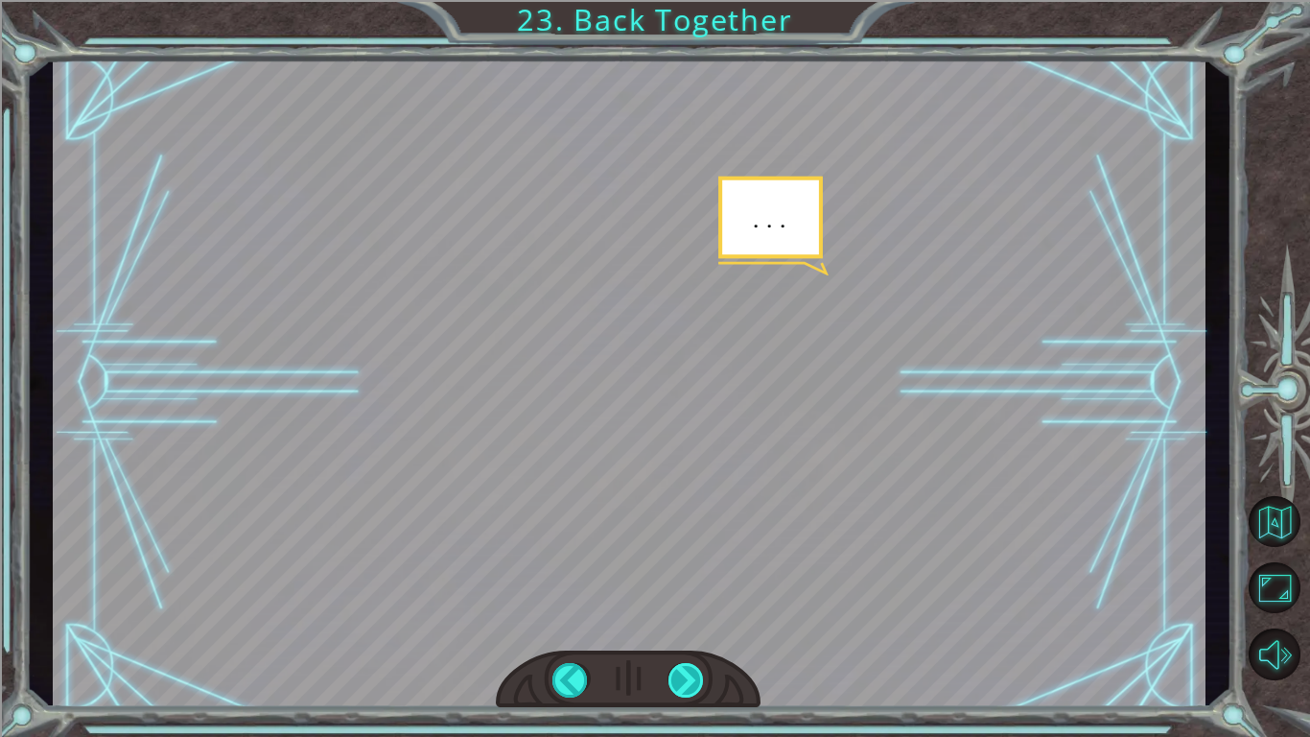
click at [679, 677] on div at bounding box center [687, 680] width 36 height 35
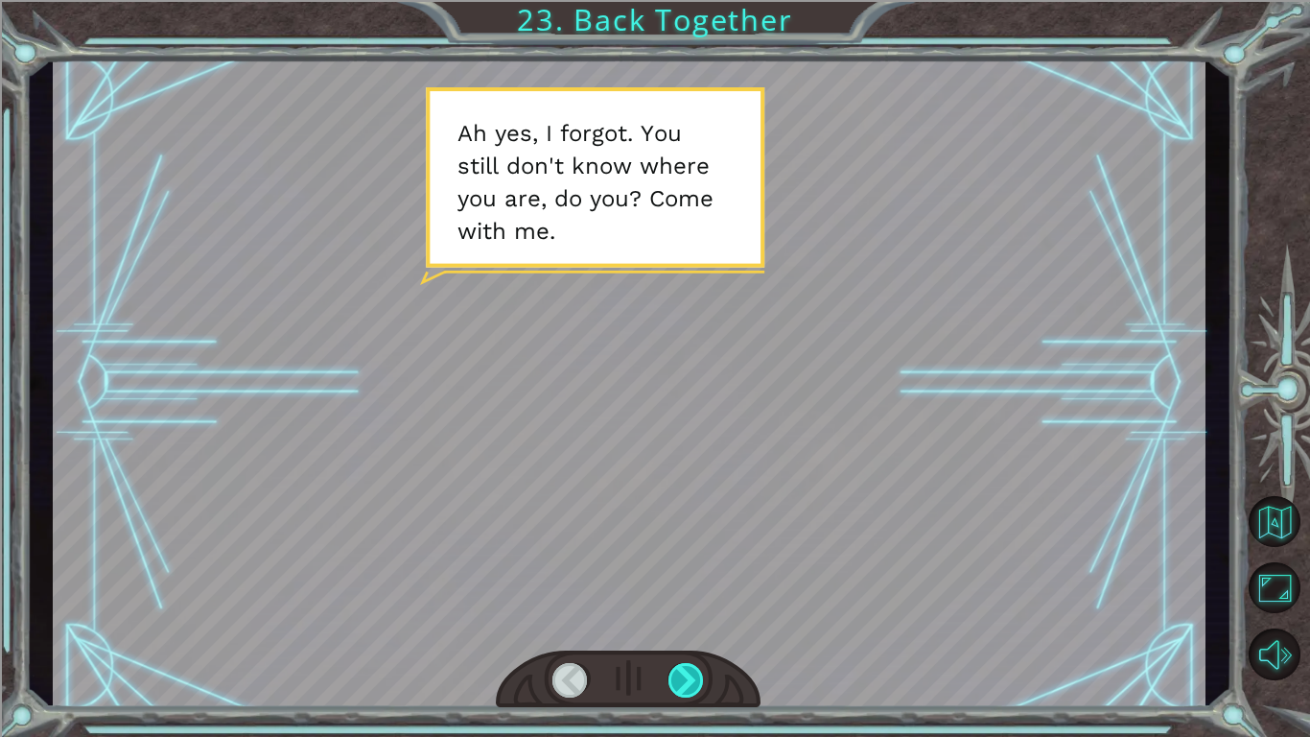
click at [679, 677] on div at bounding box center [687, 680] width 36 height 35
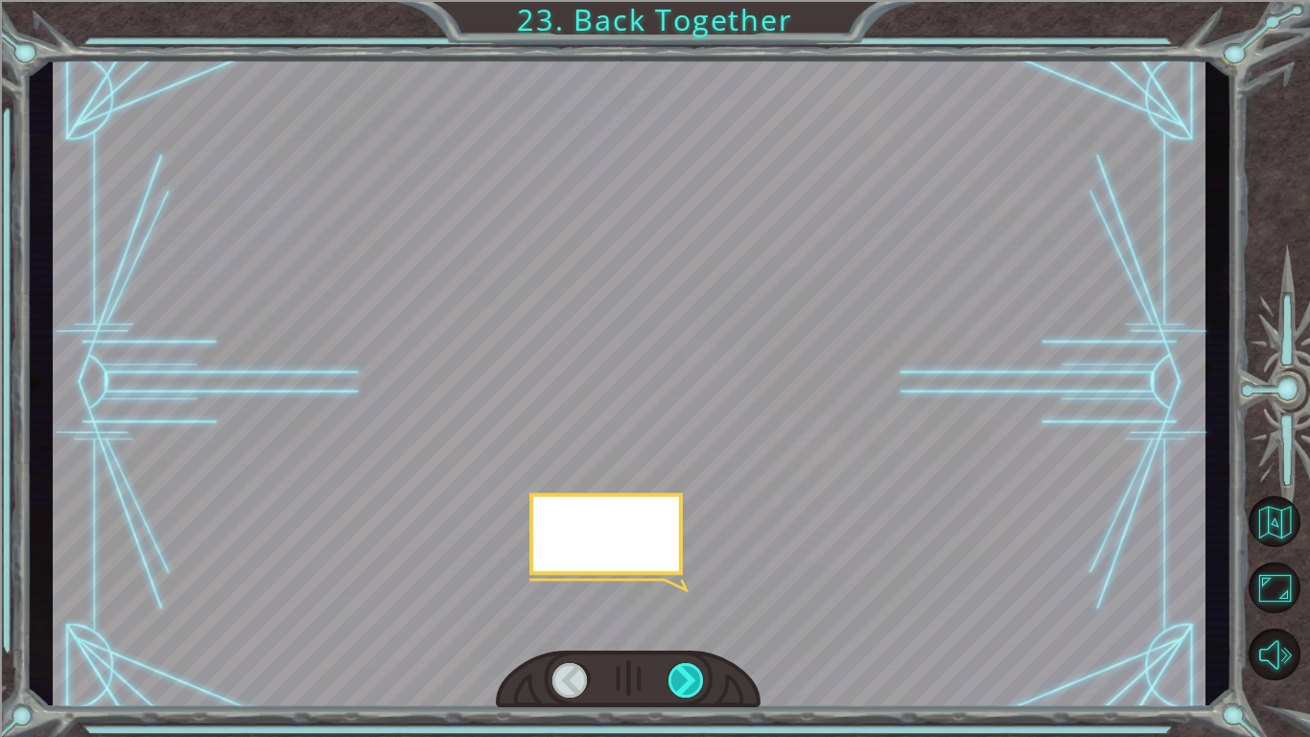
click at [679, 677] on div at bounding box center [687, 680] width 36 height 35
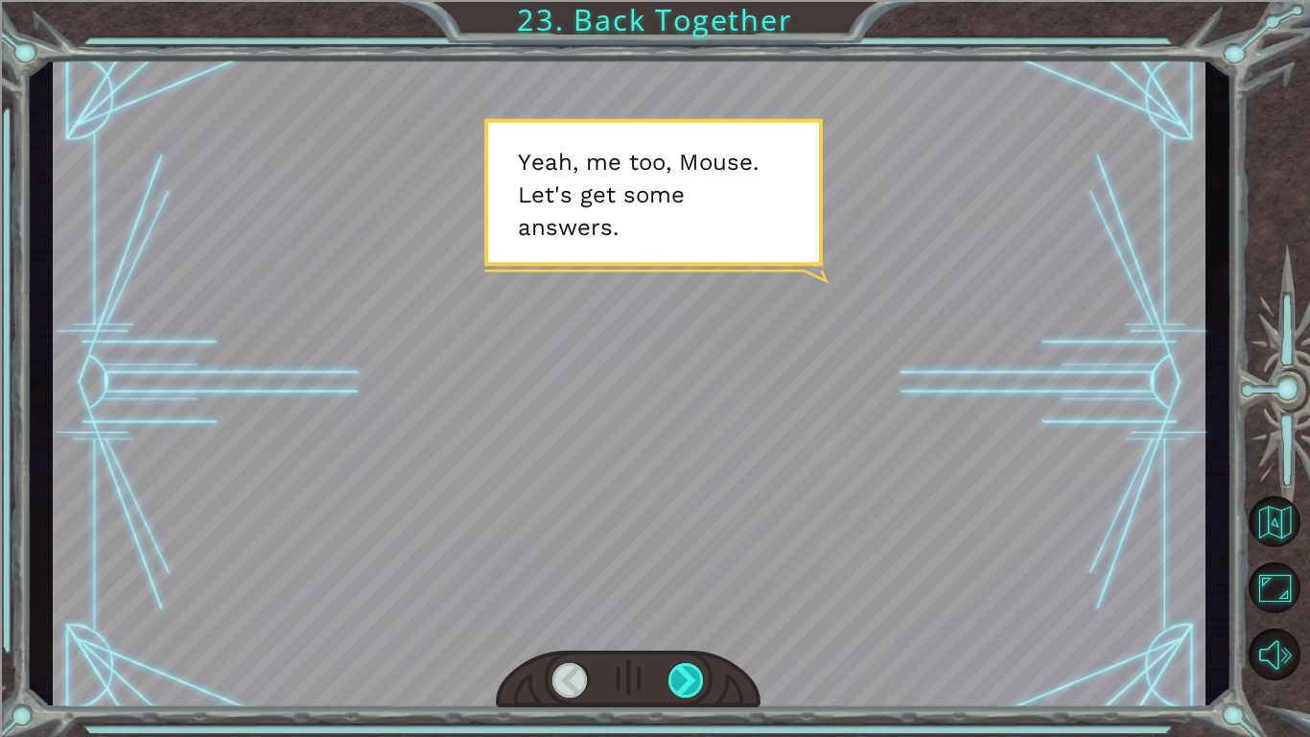
click at [679, 677] on div at bounding box center [687, 680] width 36 height 35
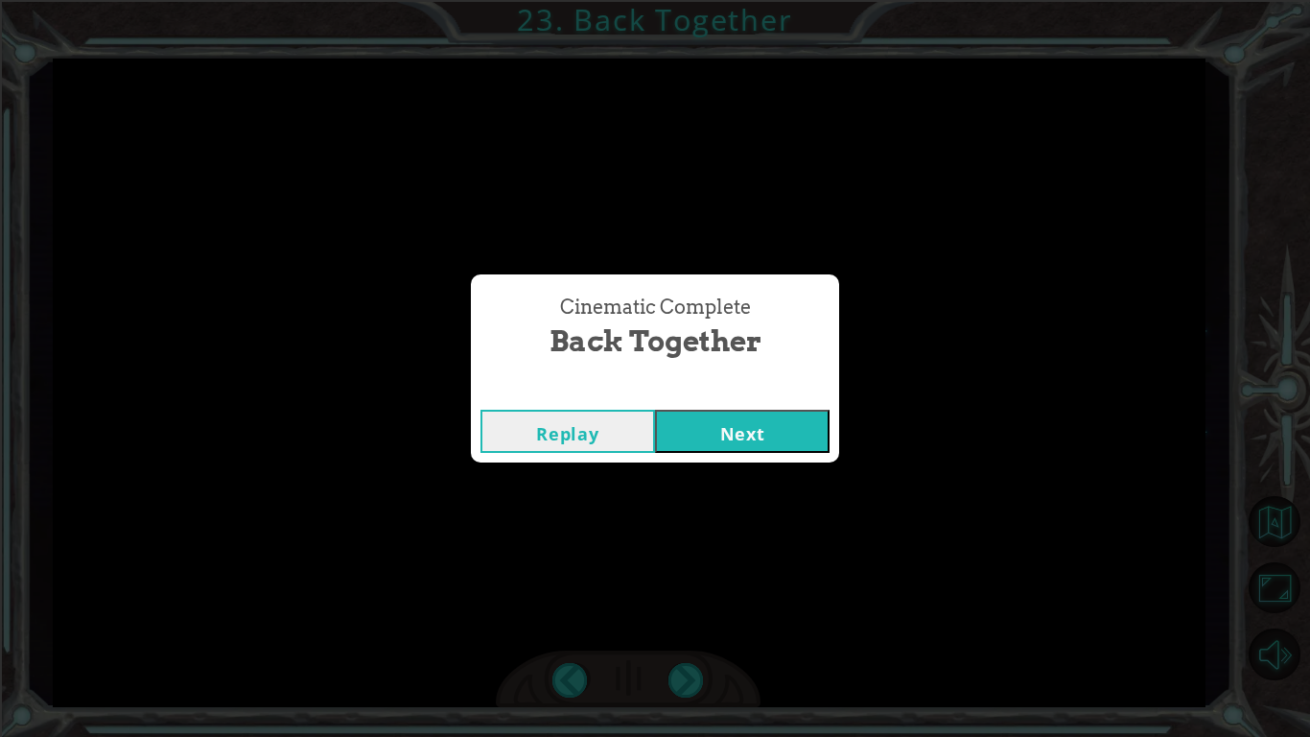
click at [775, 421] on button "Next" at bounding box center [742, 431] width 175 height 43
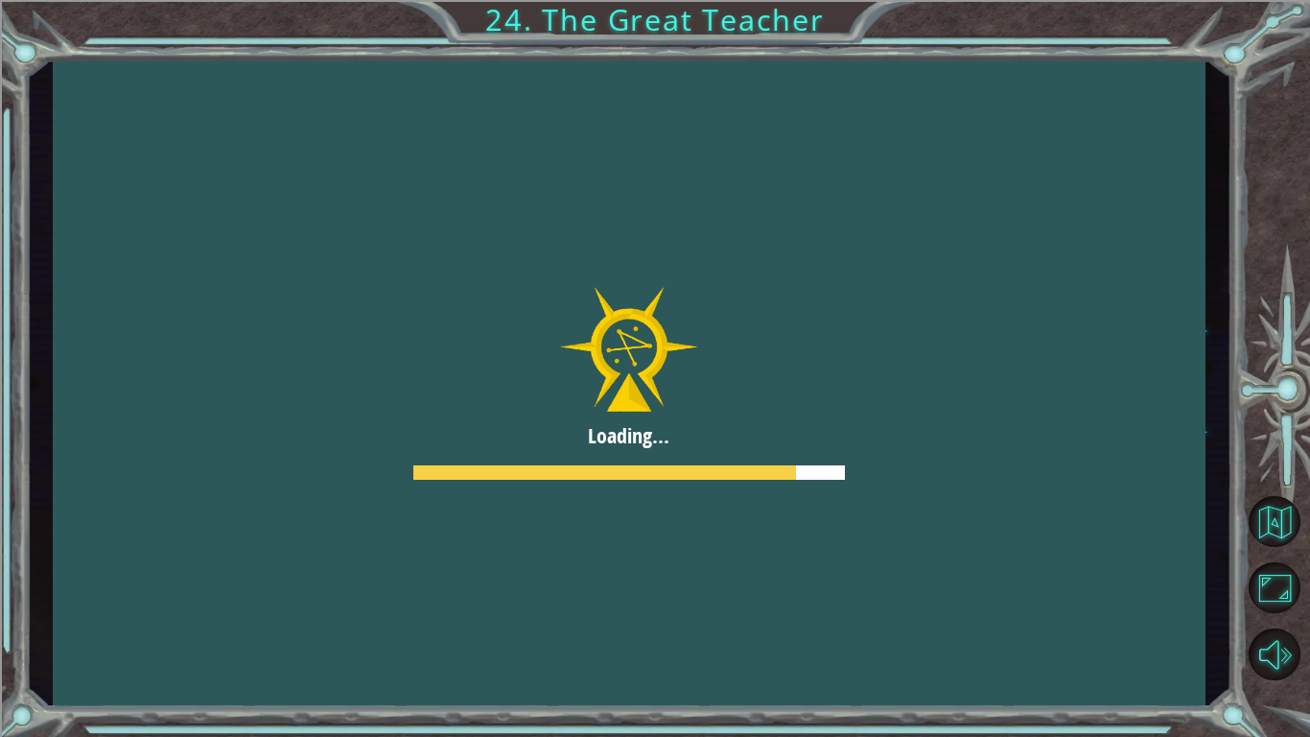
click at [665, 451] on div at bounding box center [629, 383] width 1153 height 648
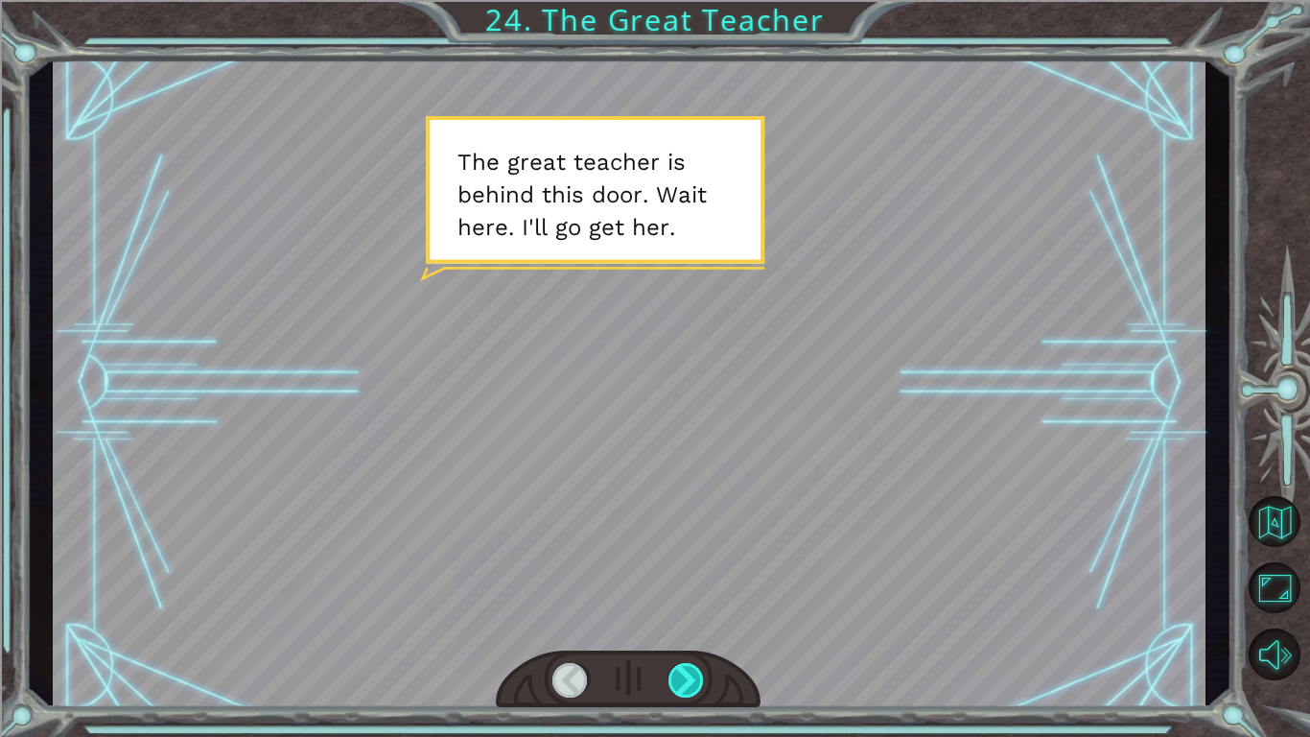
click at [669, 679] on div at bounding box center [687, 680] width 36 height 35
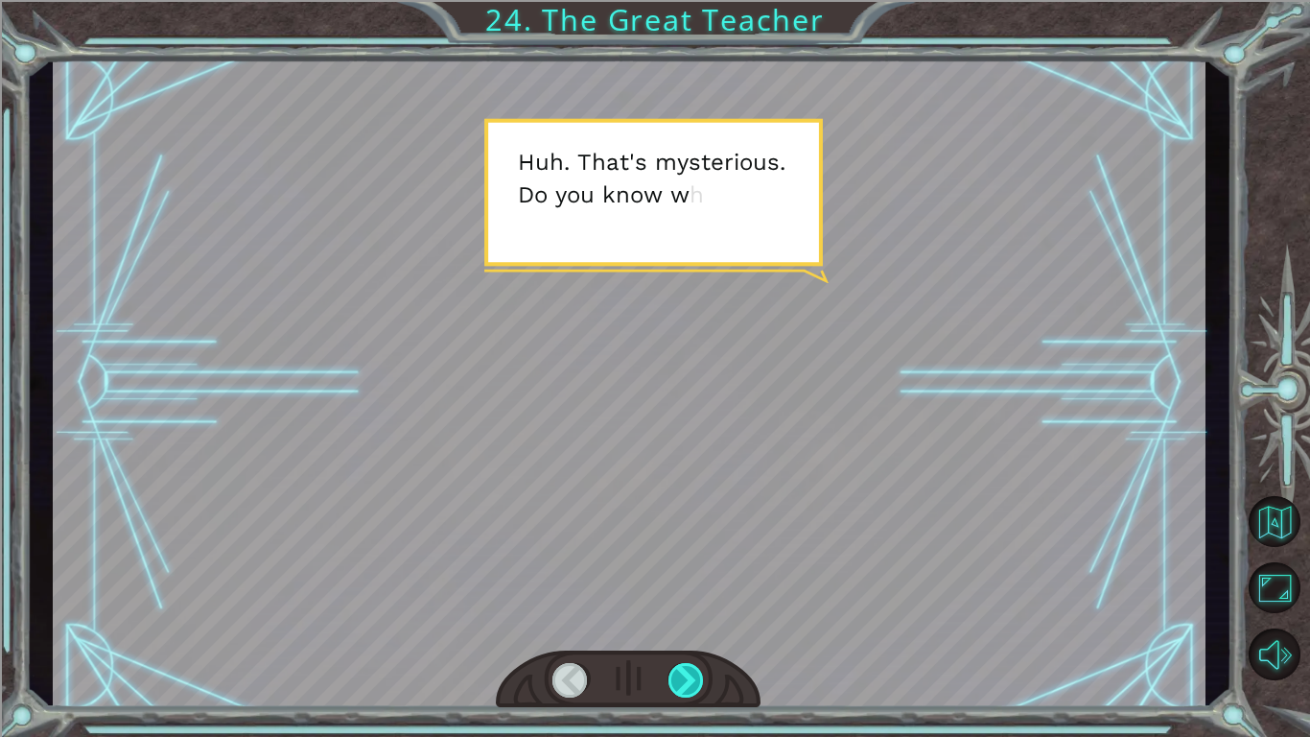
click at [669, 679] on div at bounding box center [687, 680] width 36 height 35
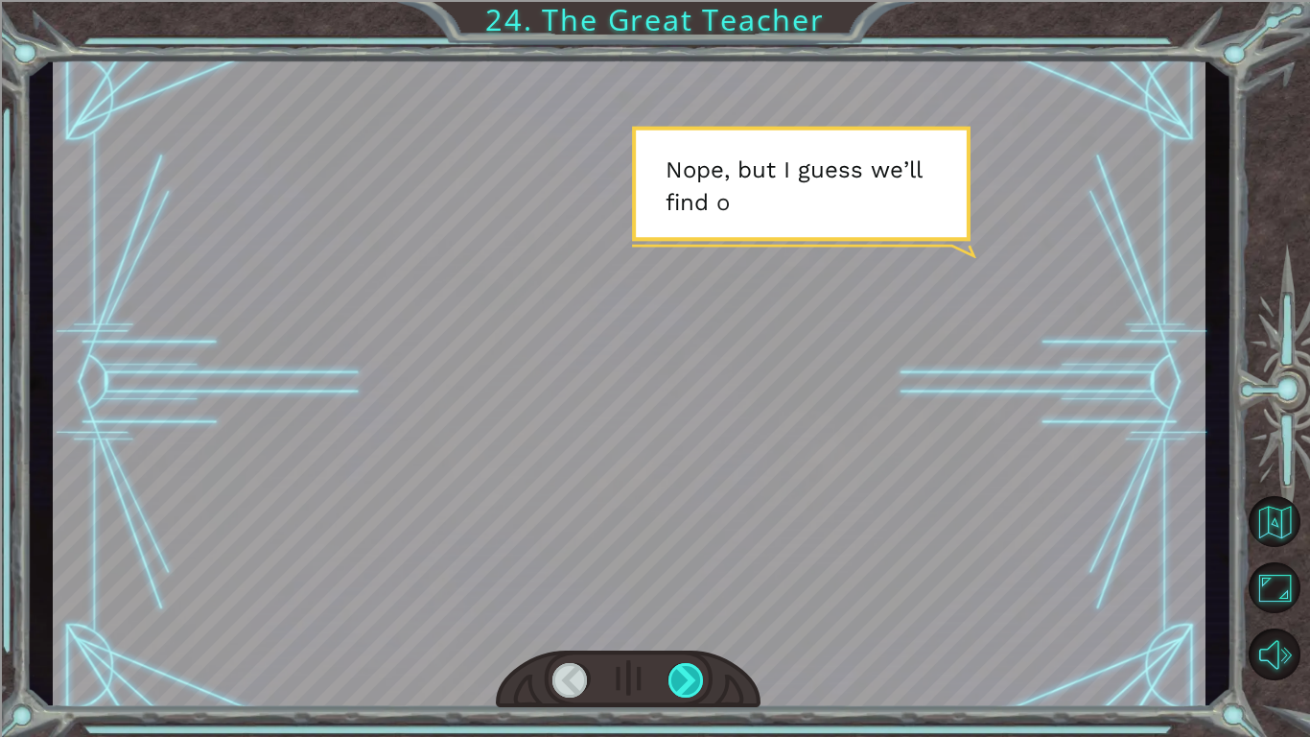
click at [669, 679] on div at bounding box center [687, 680] width 36 height 35
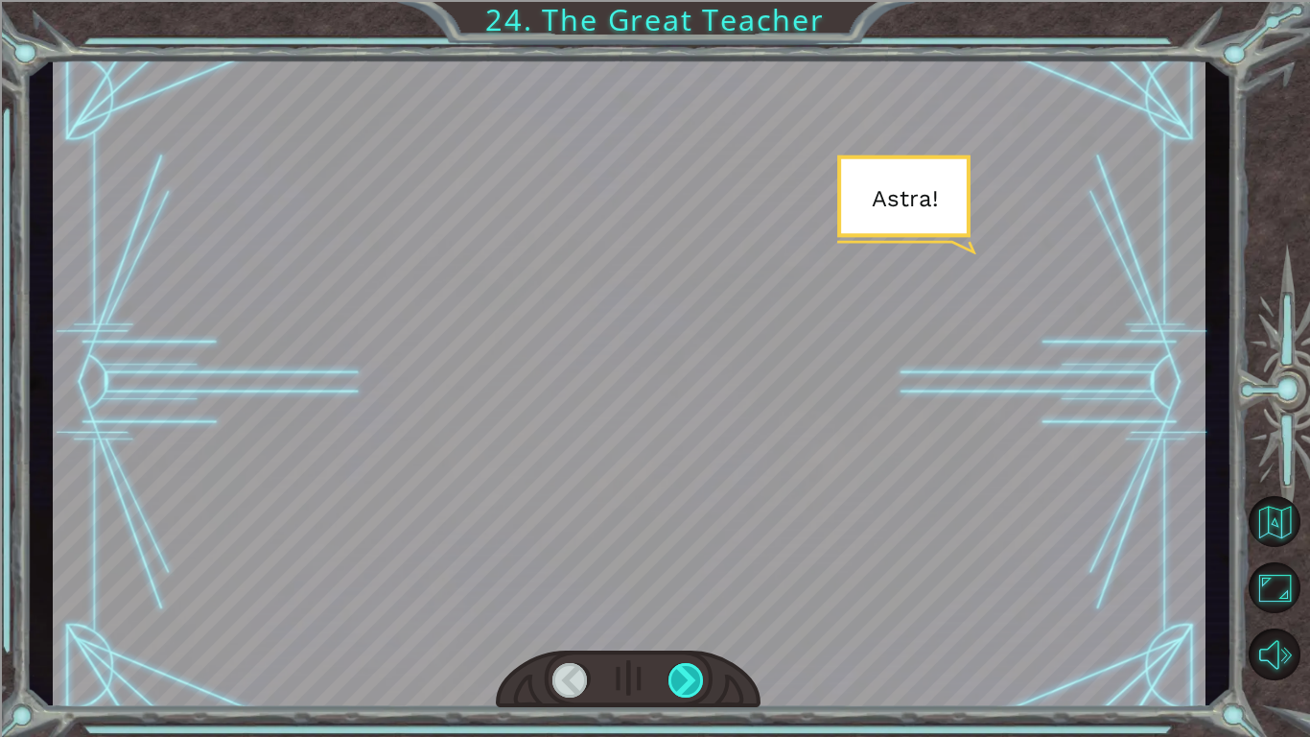
click at [670, 681] on div at bounding box center [687, 680] width 36 height 35
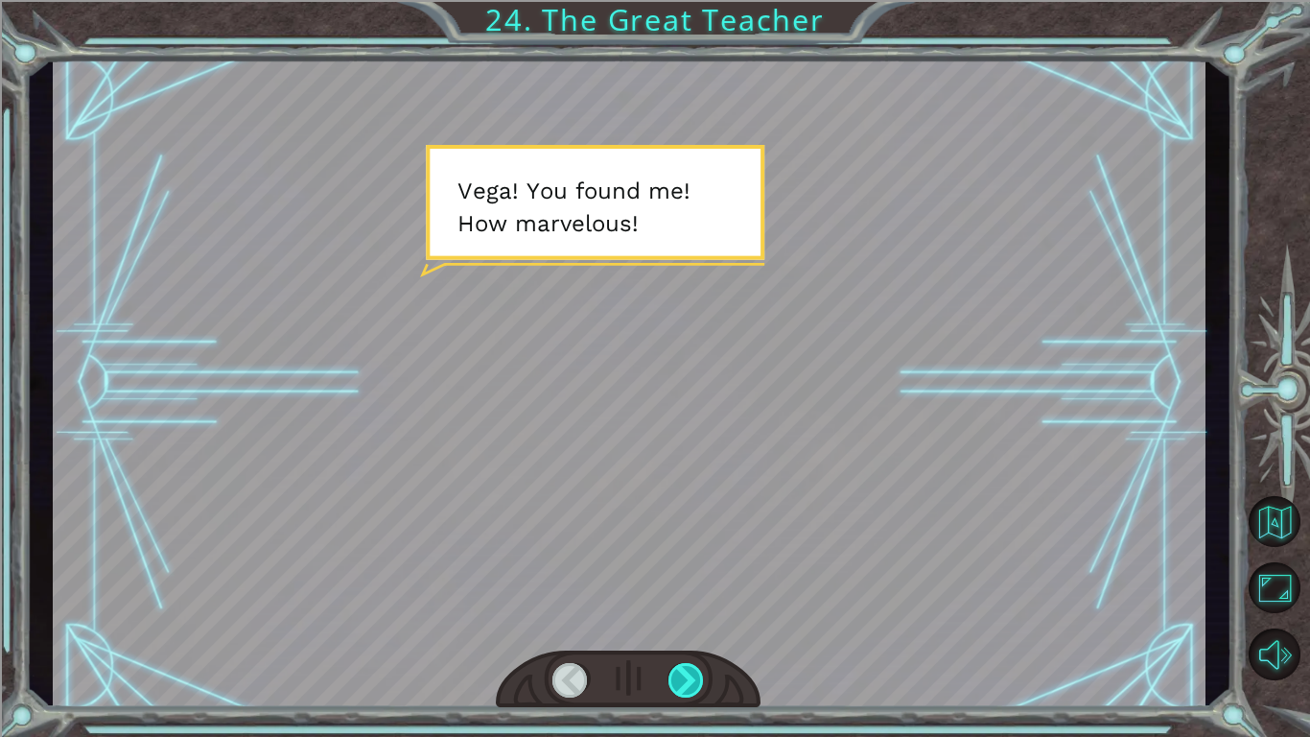
click at [670, 681] on div at bounding box center [687, 680] width 36 height 35
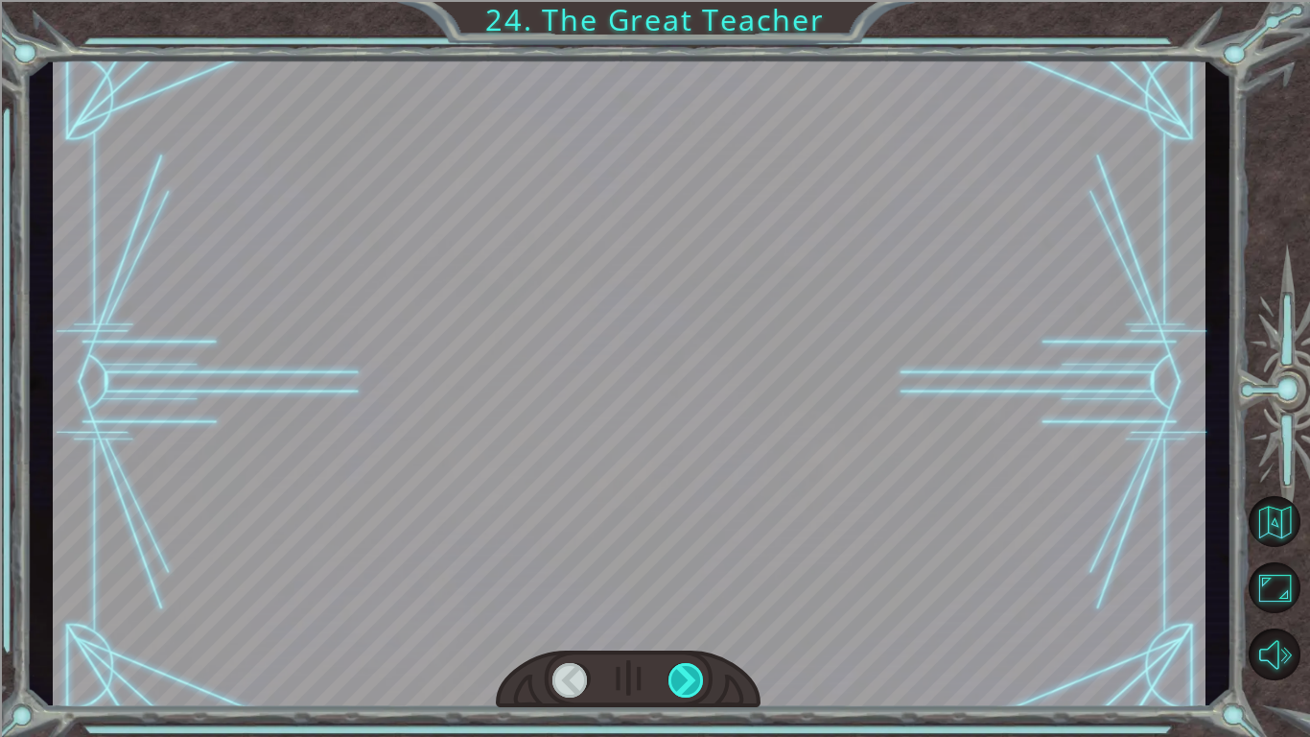
click at [670, 681] on div at bounding box center [687, 680] width 36 height 35
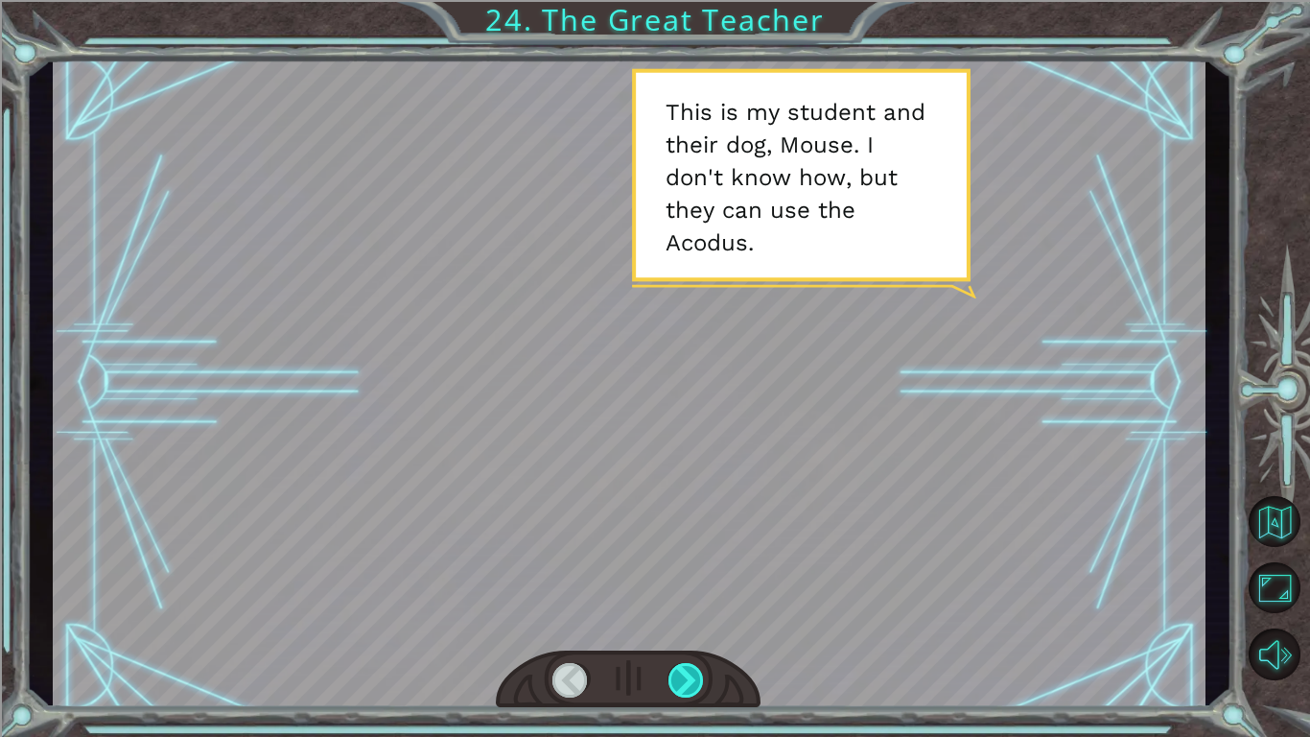
click at [674, 680] on div at bounding box center [687, 680] width 36 height 35
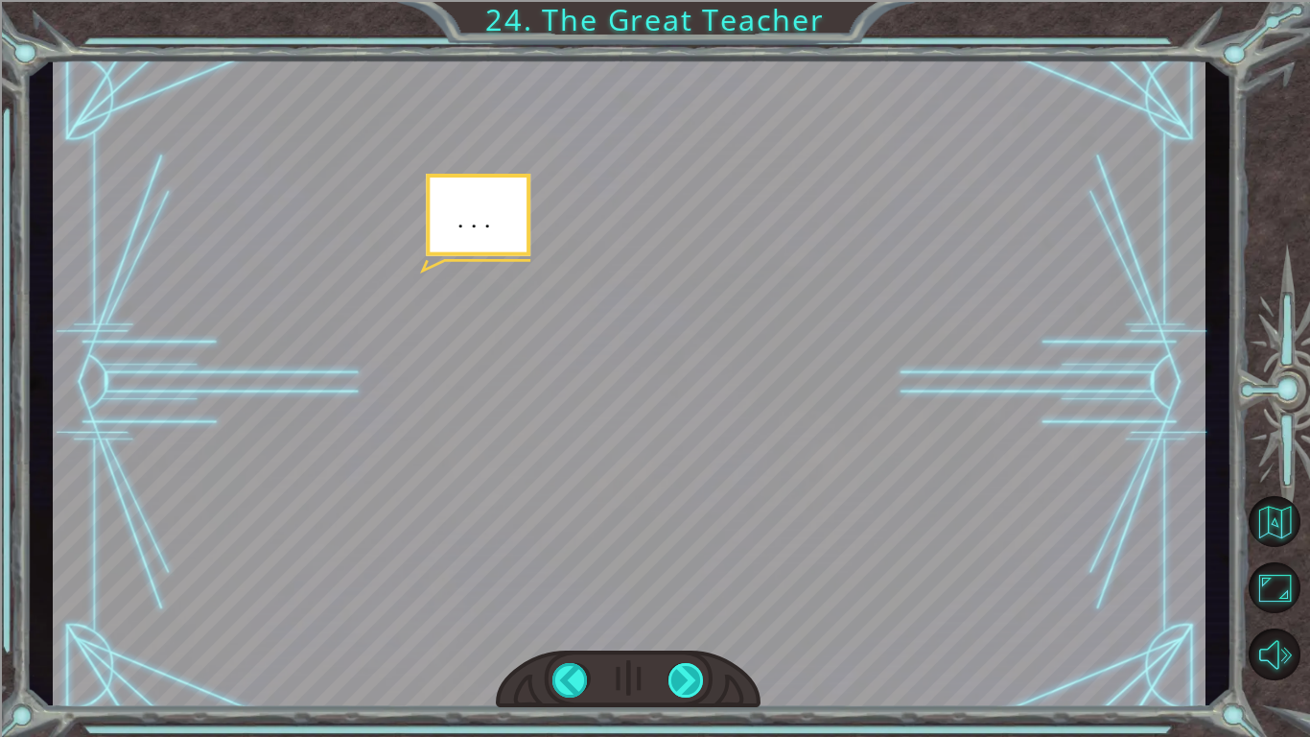
click at [674, 680] on div at bounding box center [687, 680] width 36 height 35
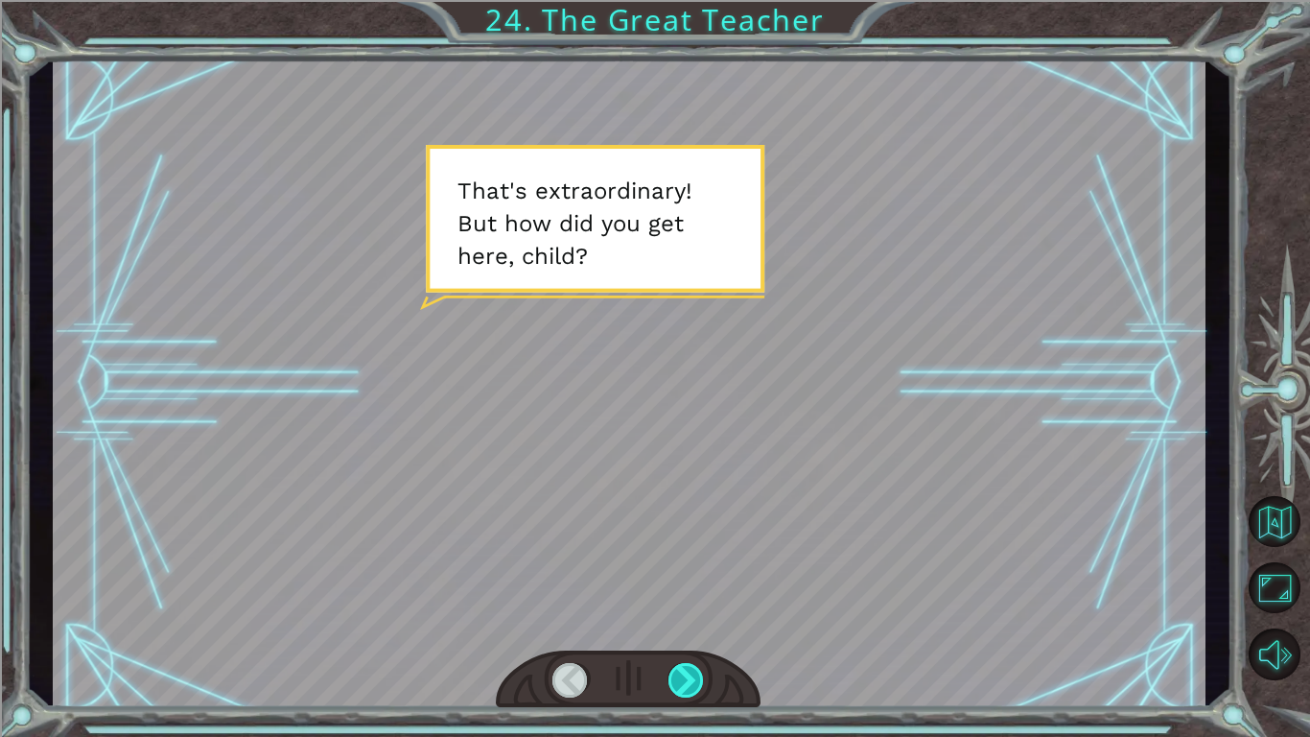
click at [674, 680] on div at bounding box center [687, 680] width 36 height 35
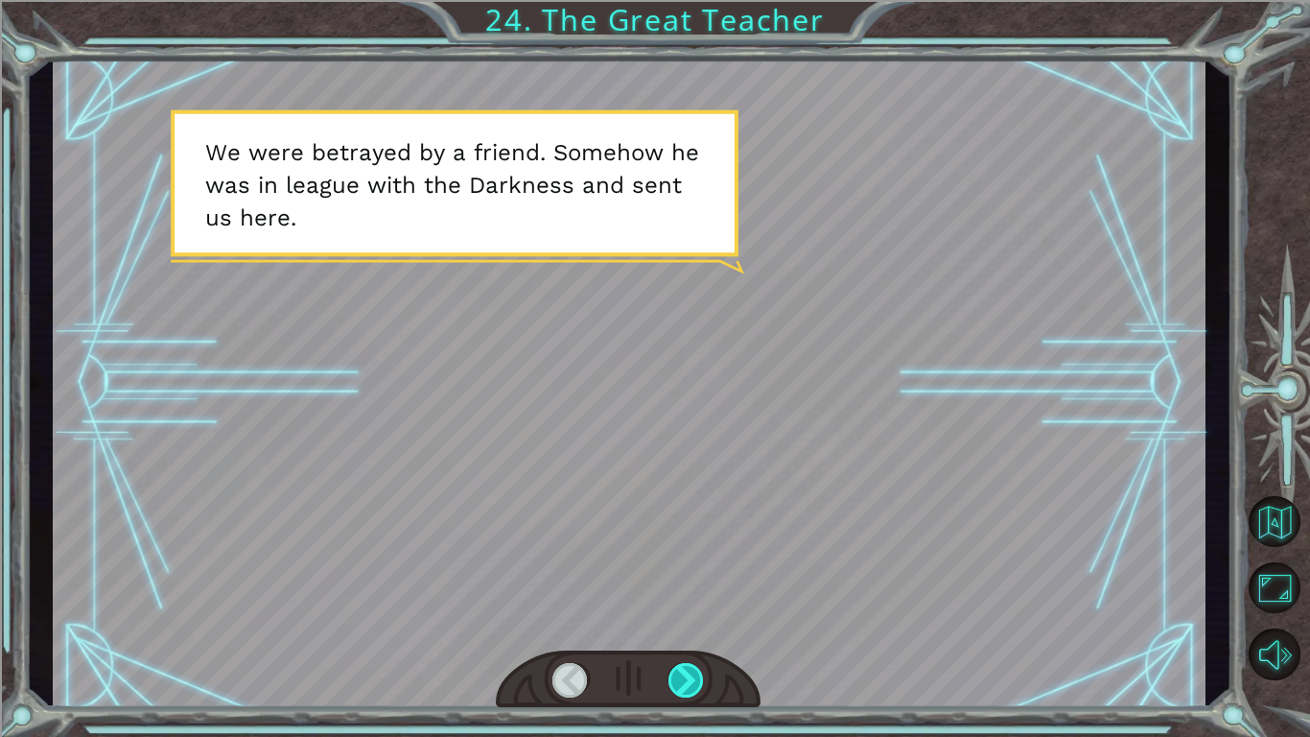
click at [674, 680] on div at bounding box center [687, 680] width 36 height 35
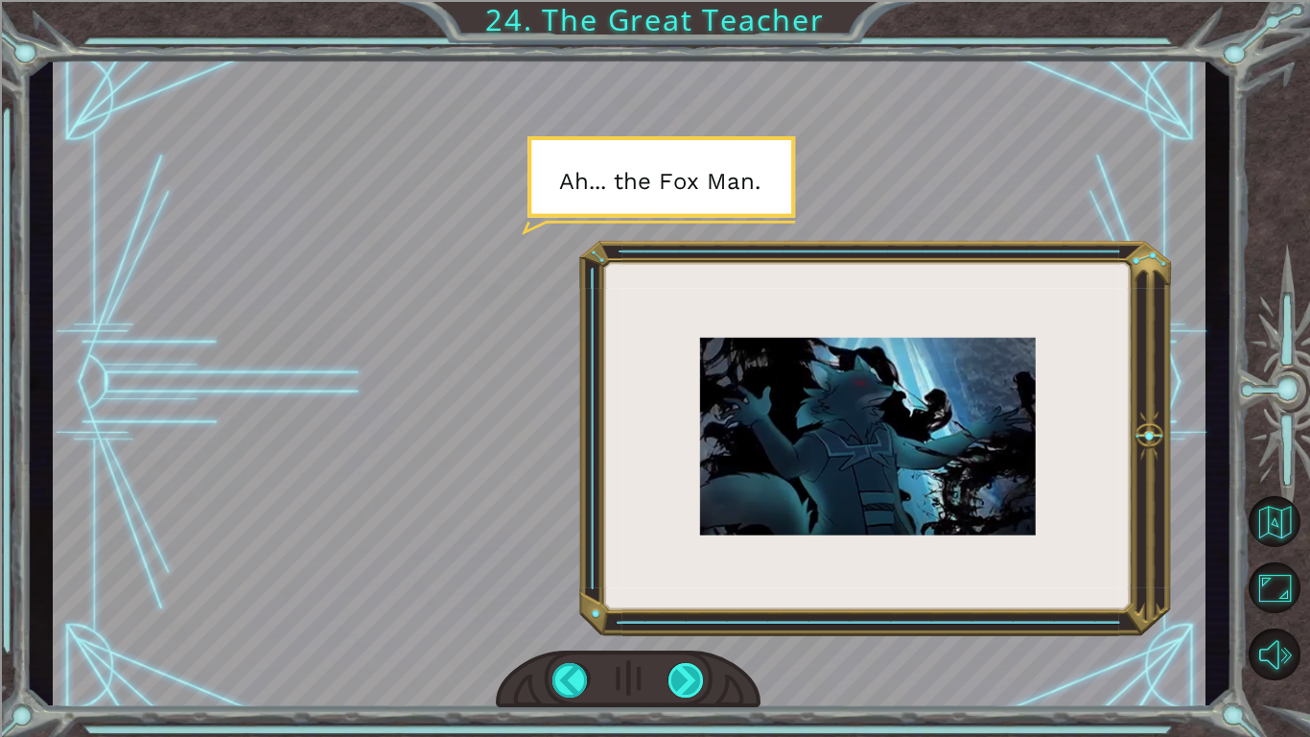
click at [674, 680] on div at bounding box center [687, 680] width 36 height 35
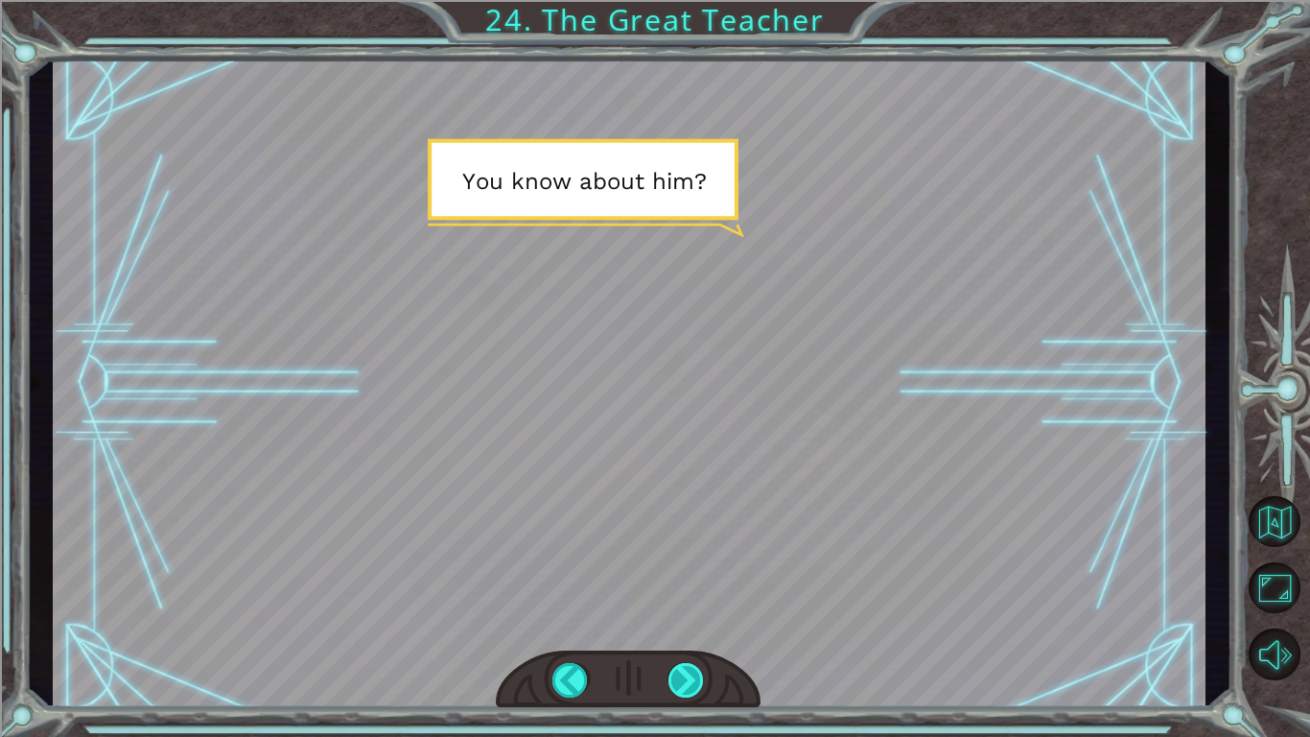
click at [674, 680] on div at bounding box center [687, 680] width 36 height 35
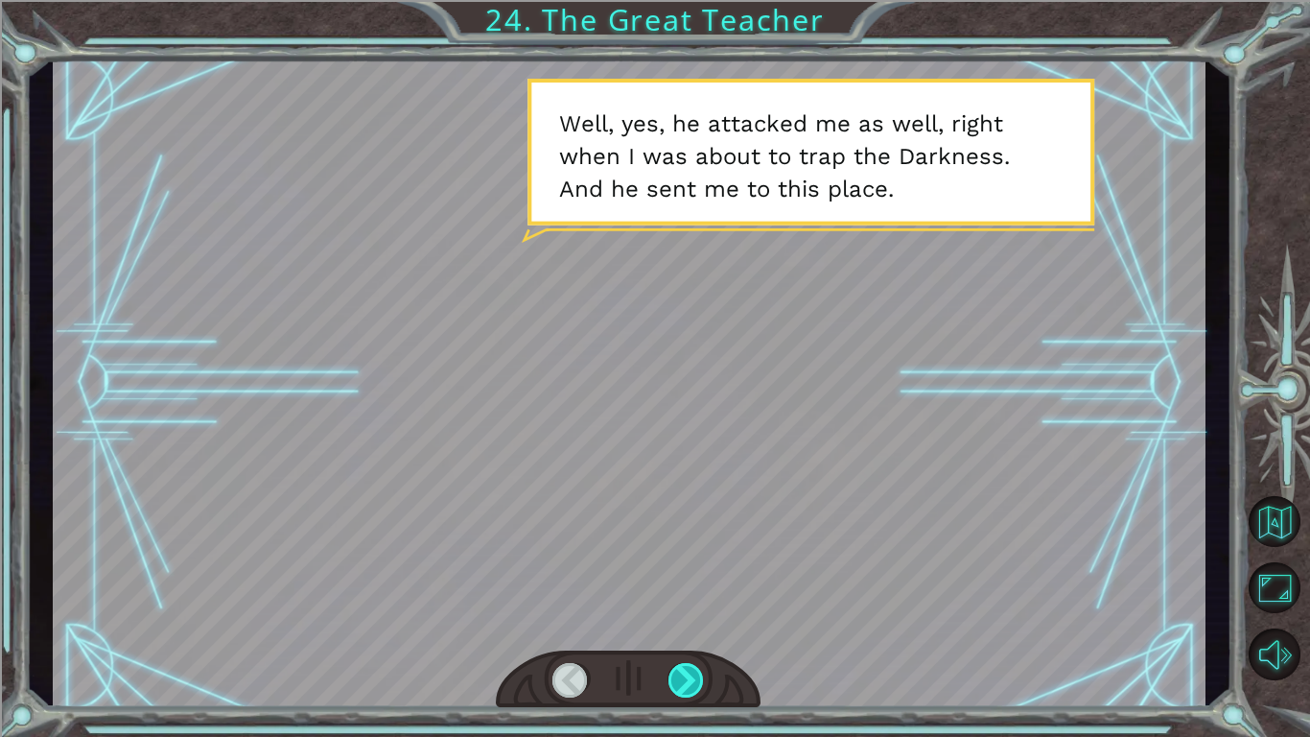
click at [674, 680] on div at bounding box center [687, 680] width 36 height 35
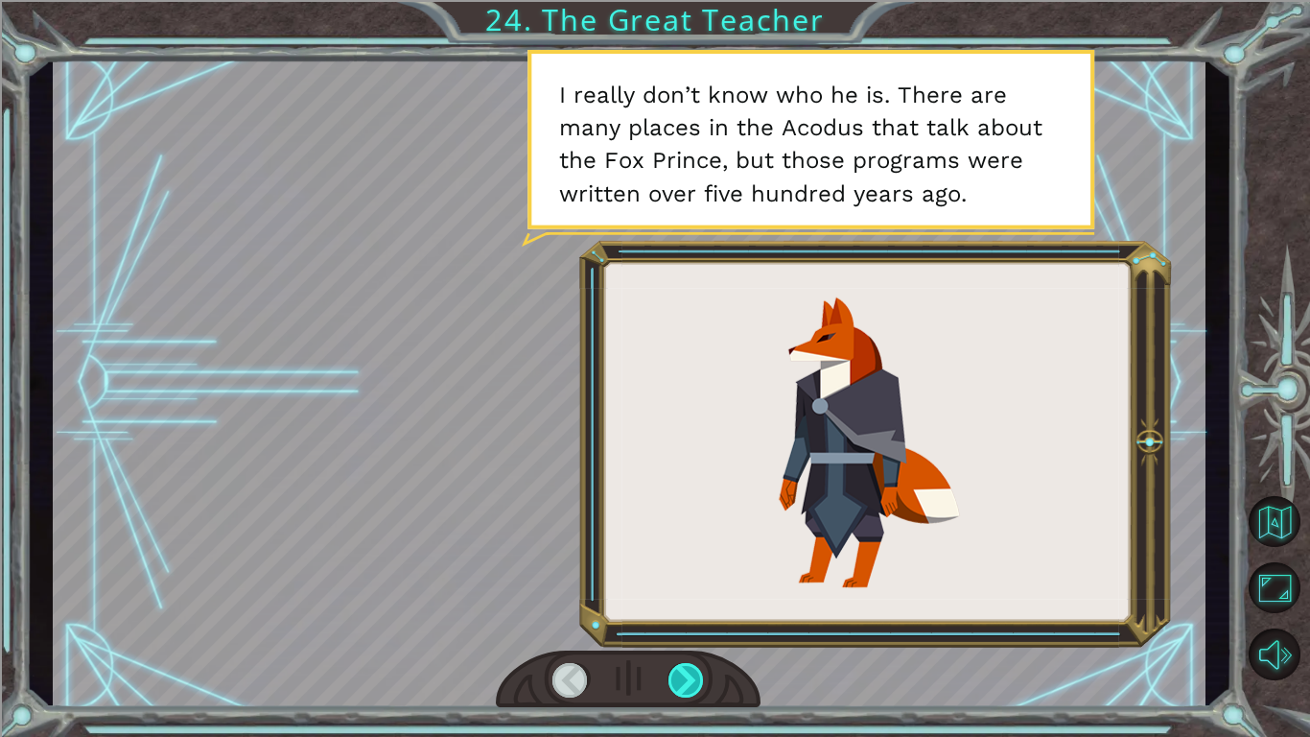
click at [674, 680] on div at bounding box center [687, 680] width 36 height 35
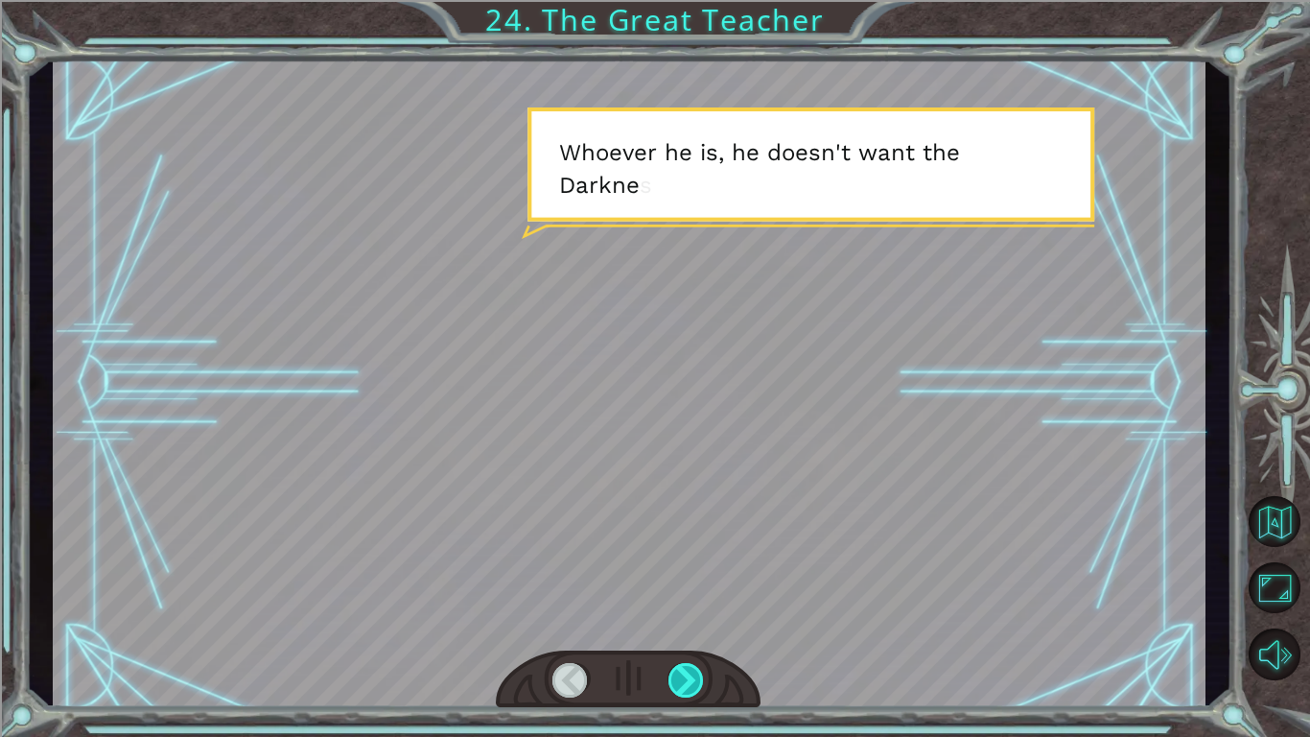
click at [674, 680] on div at bounding box center [687, 680] width 36 height 35
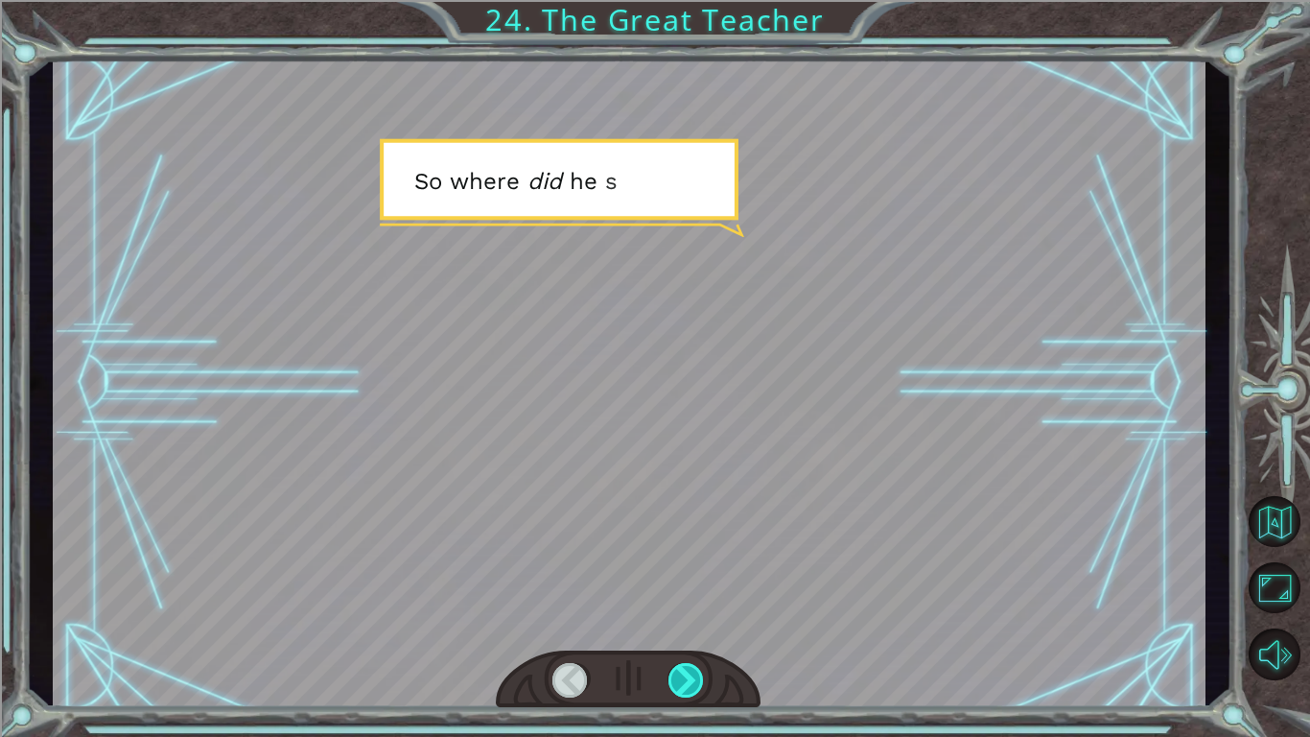
click at [674, 680] on div at bounding box center [687, 680] width 36 height 35
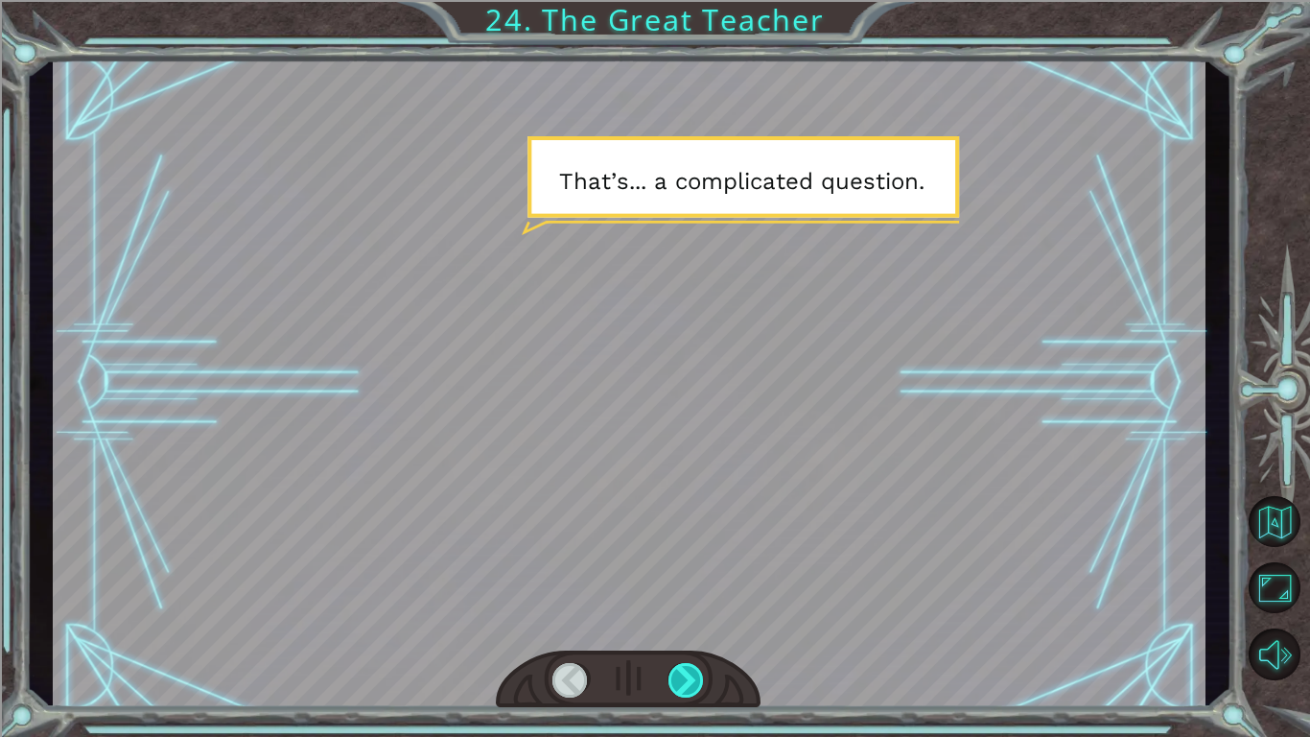
click at [674, 680] on div at bounding box center [687, 680] width 36 height 35
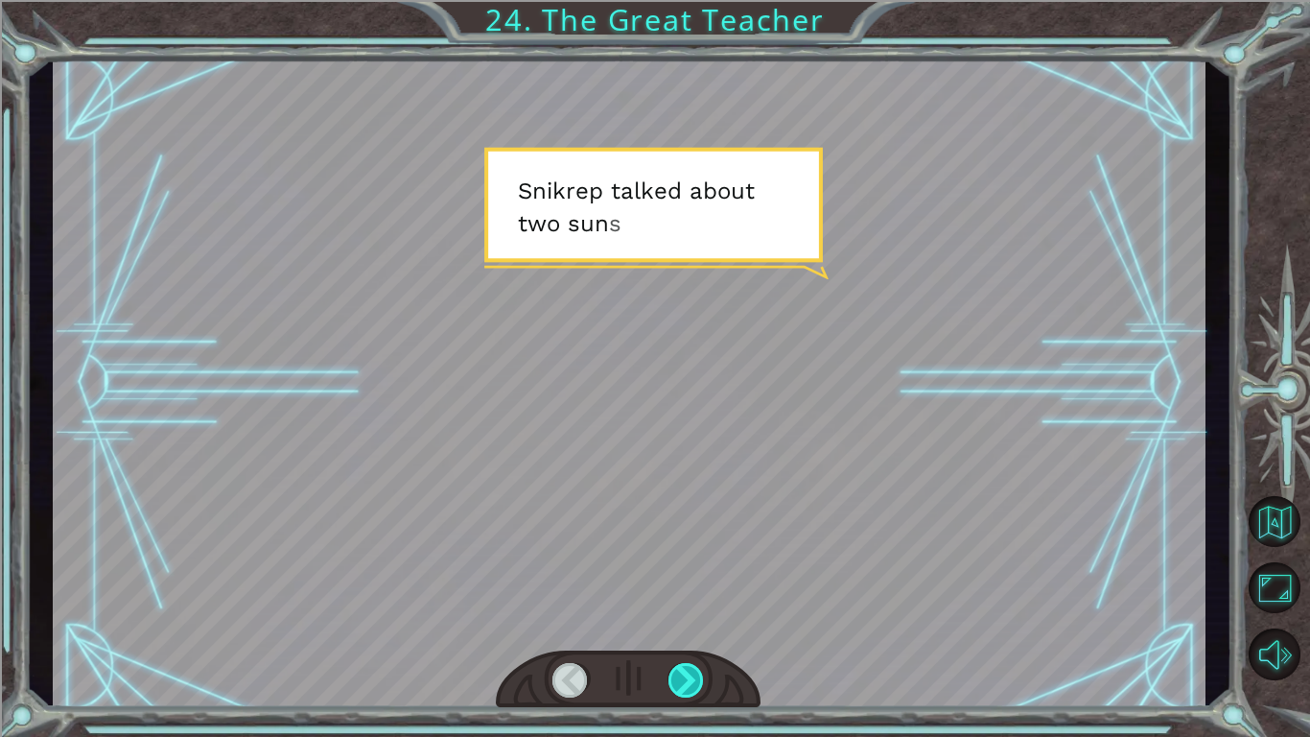
click at [674, 680] on div at bounding box center [687, 680] width 36 height 35
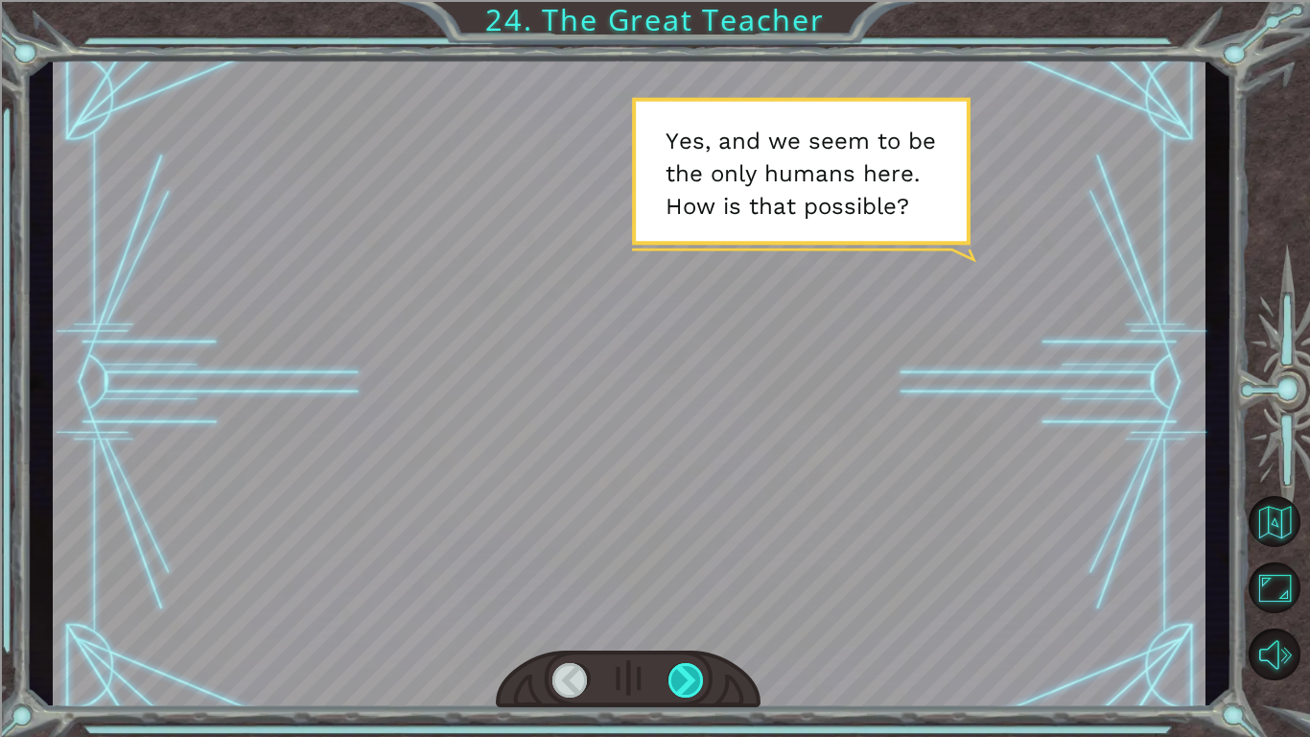
click at [674, 680] on div at bounding box center [687, 680] width 36 height 35
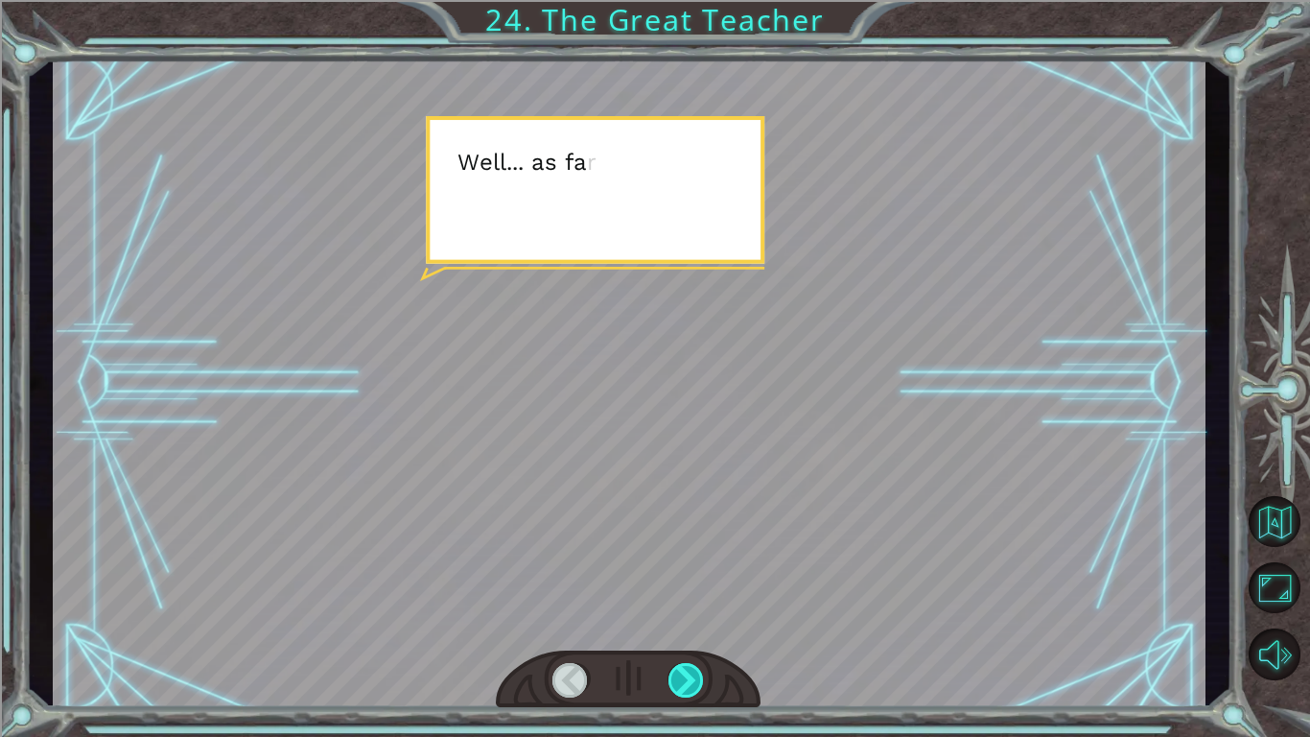
click at [674, 680] on div at bounding box center [687, 680] width 36 height 35
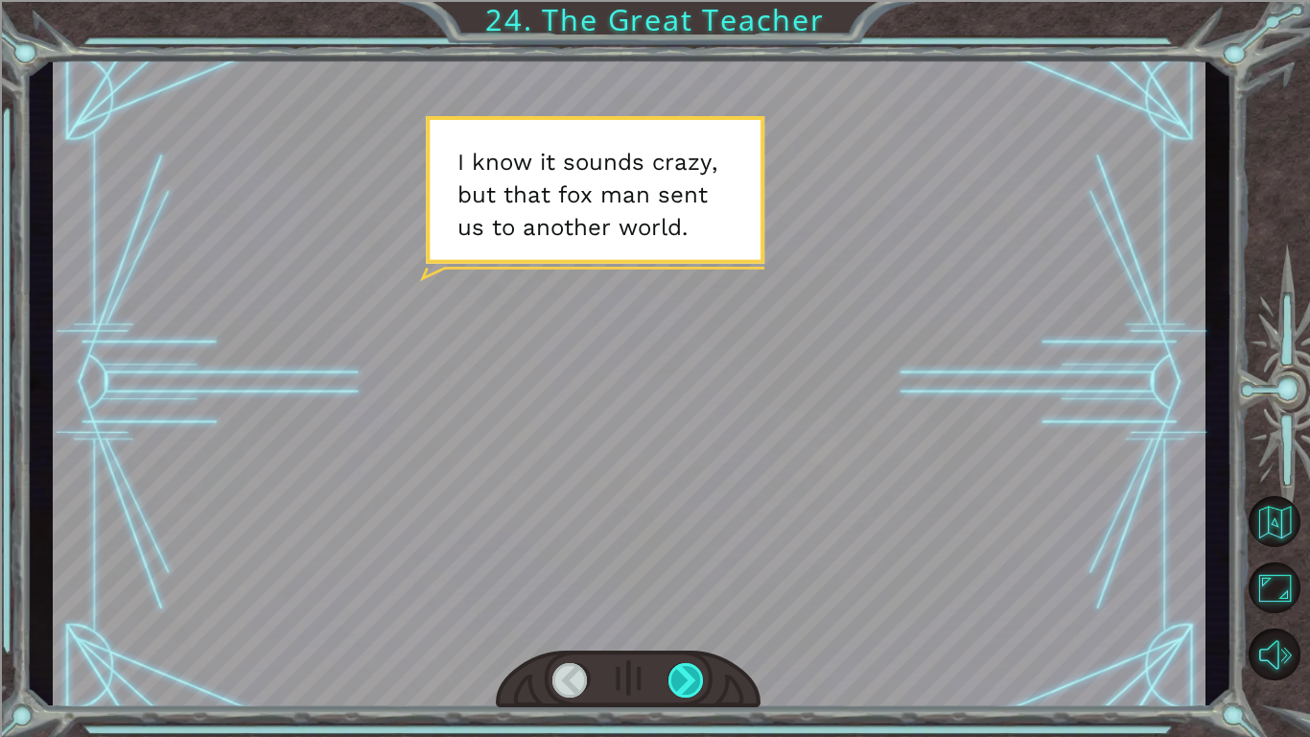
click at [674, 680] on div at bounding box center [687, 680] width 36 height 35
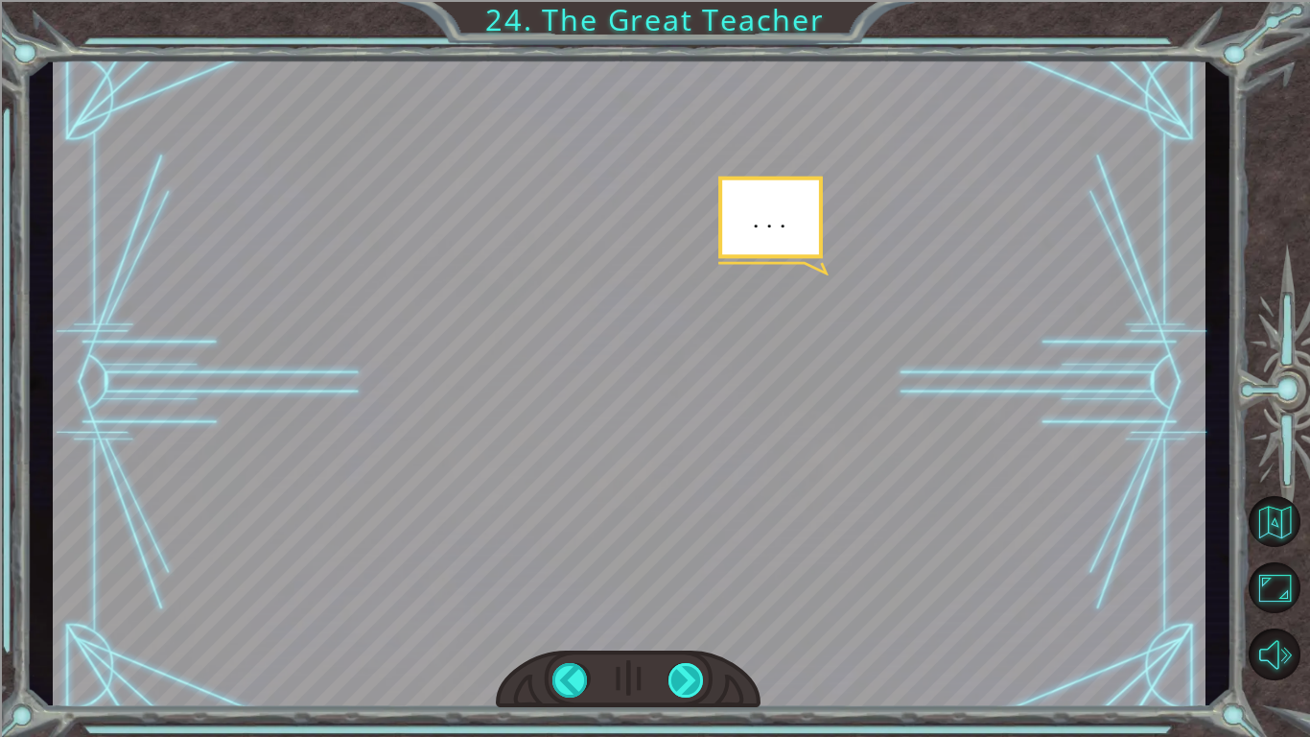
click at [674, 680] on div at bounding box center [687, 680] width 36 height 35
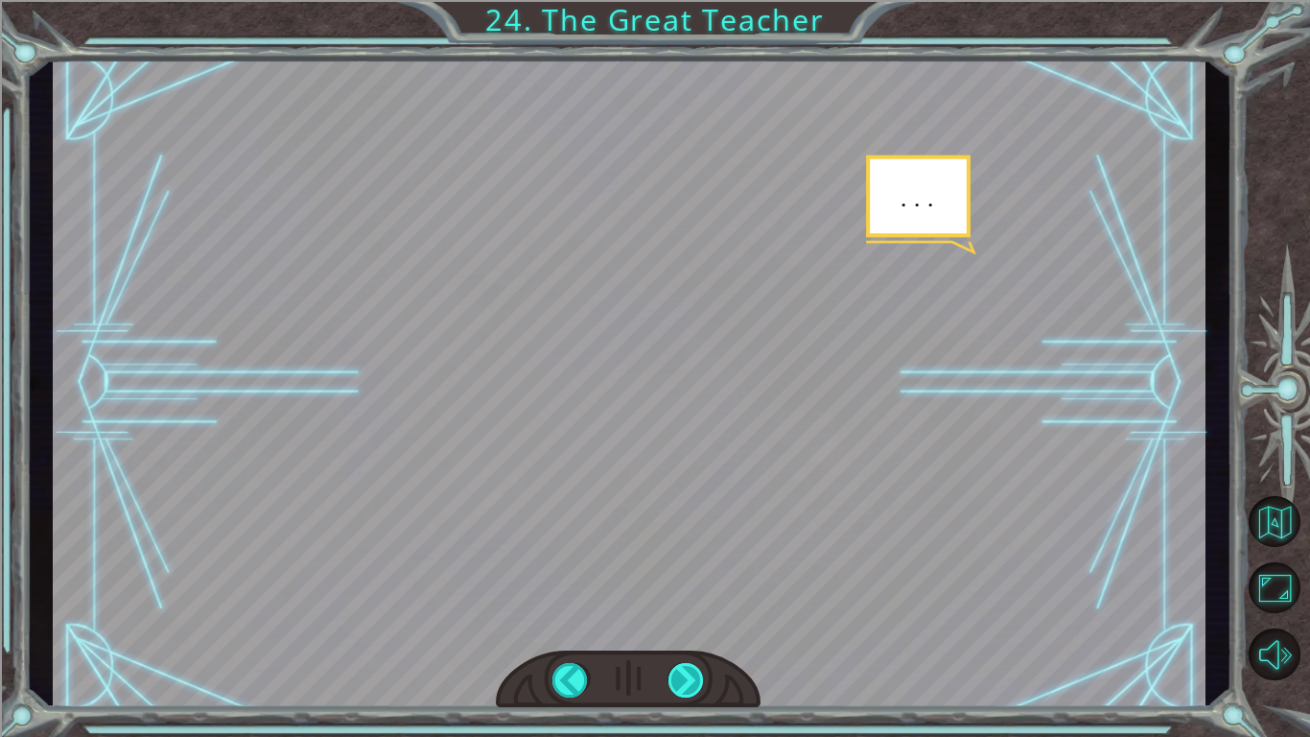
click at [674, 680] on div at bounding box center [687, 680] width 36 height 35
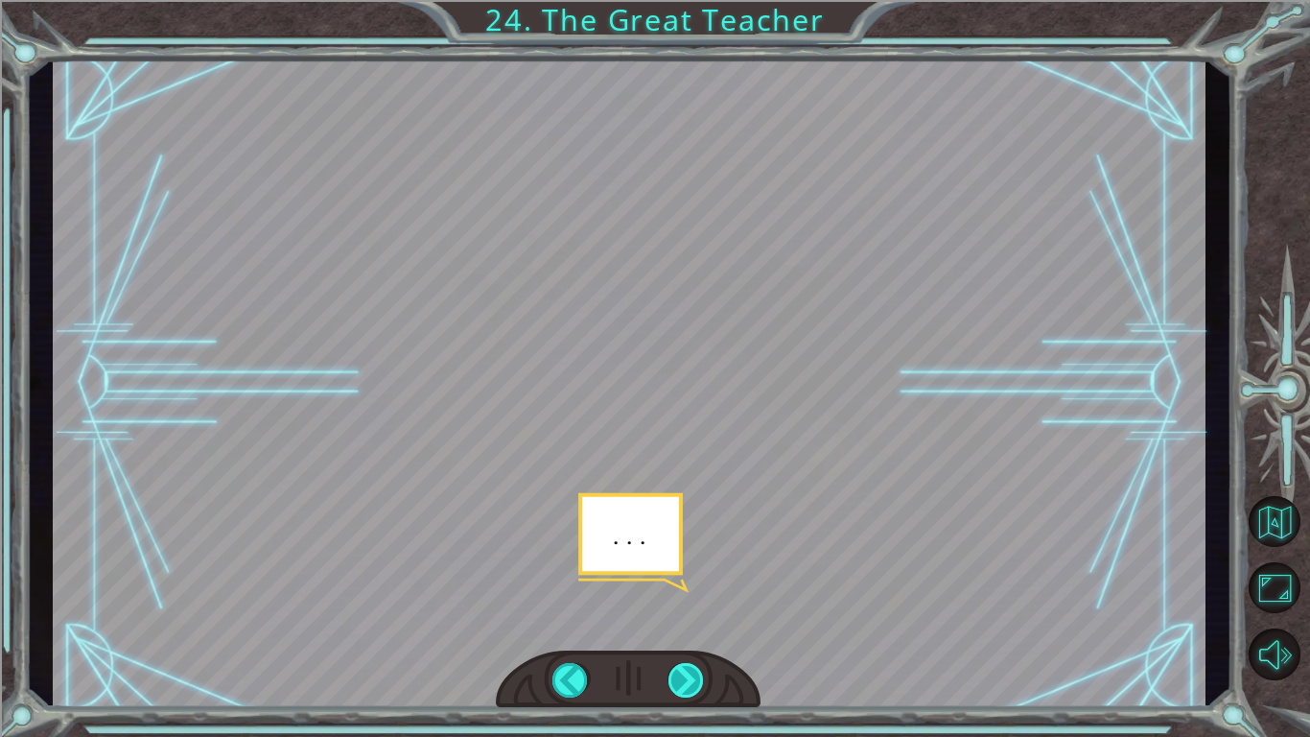
click at [674, 680] on div at bounding box center [687, 680] width 36 height 35
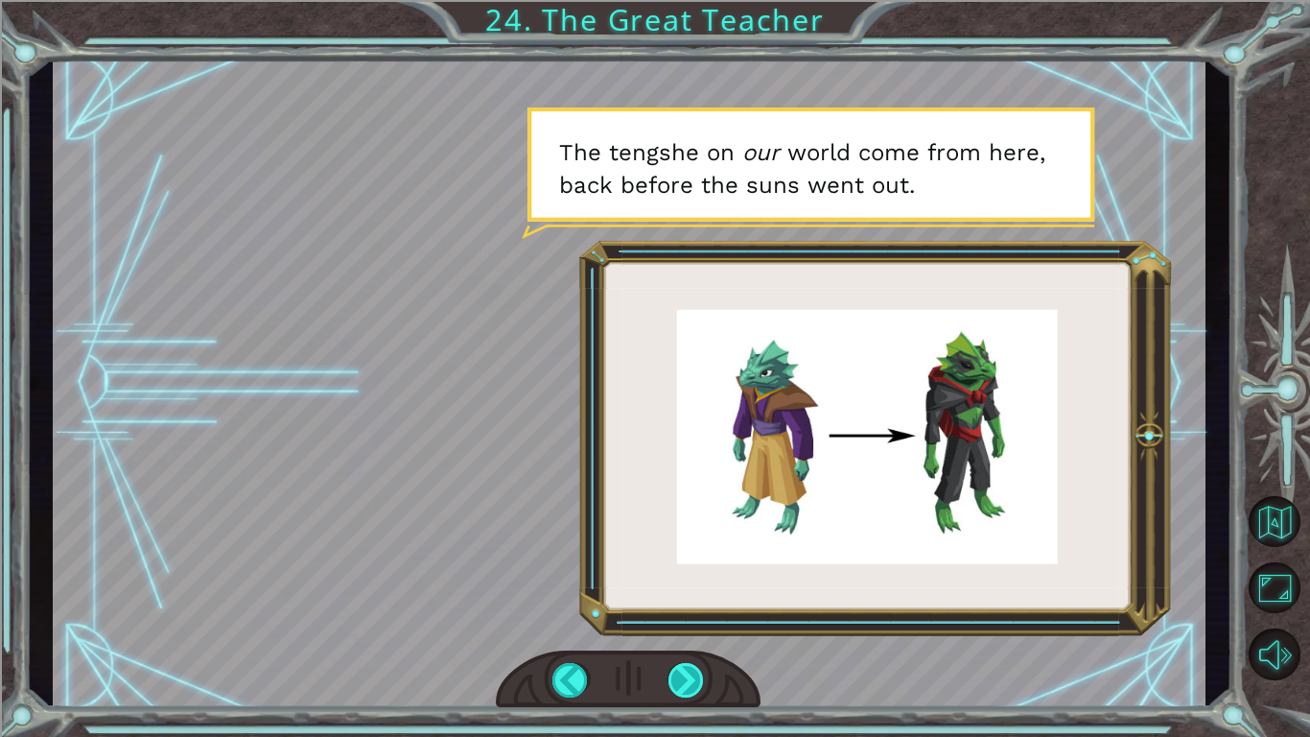
click at [674, 680] on div at bounding box center [687, 680] width 36 height 35
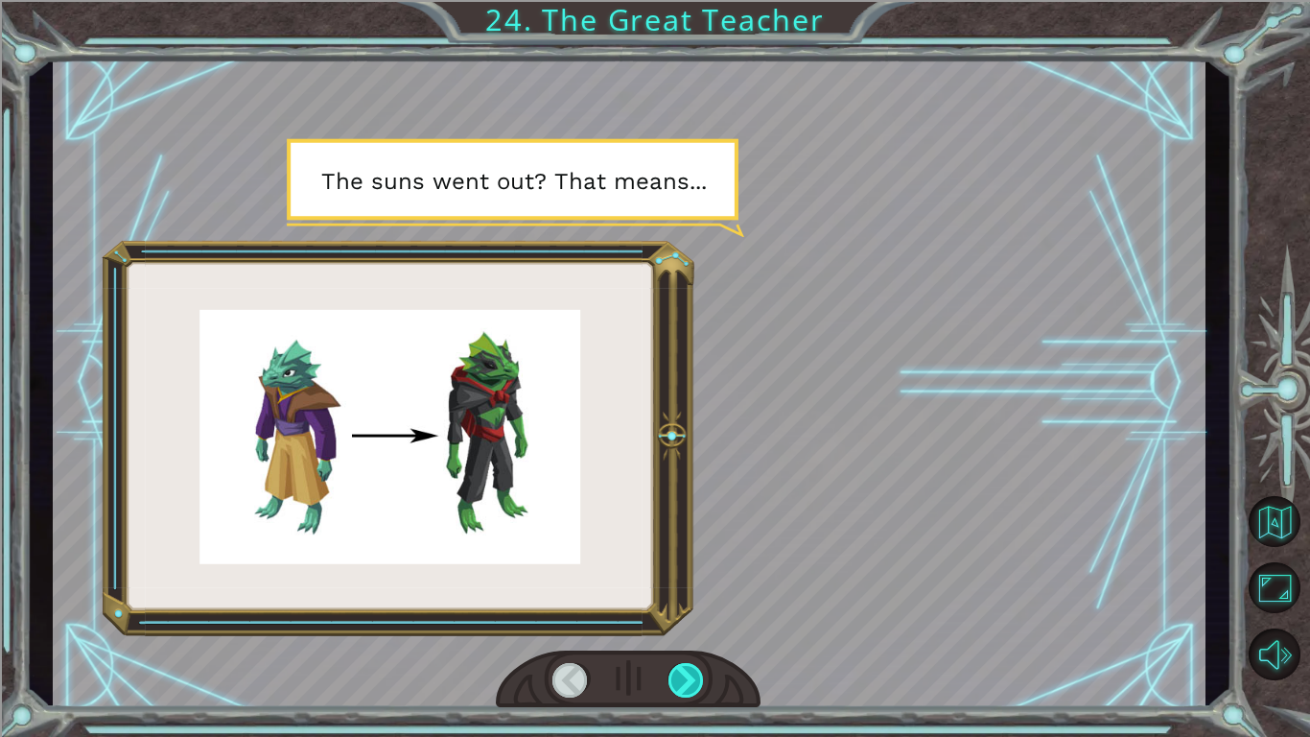
click at [674, 680] on div at bounding box center [687, 680] width 36 height 35
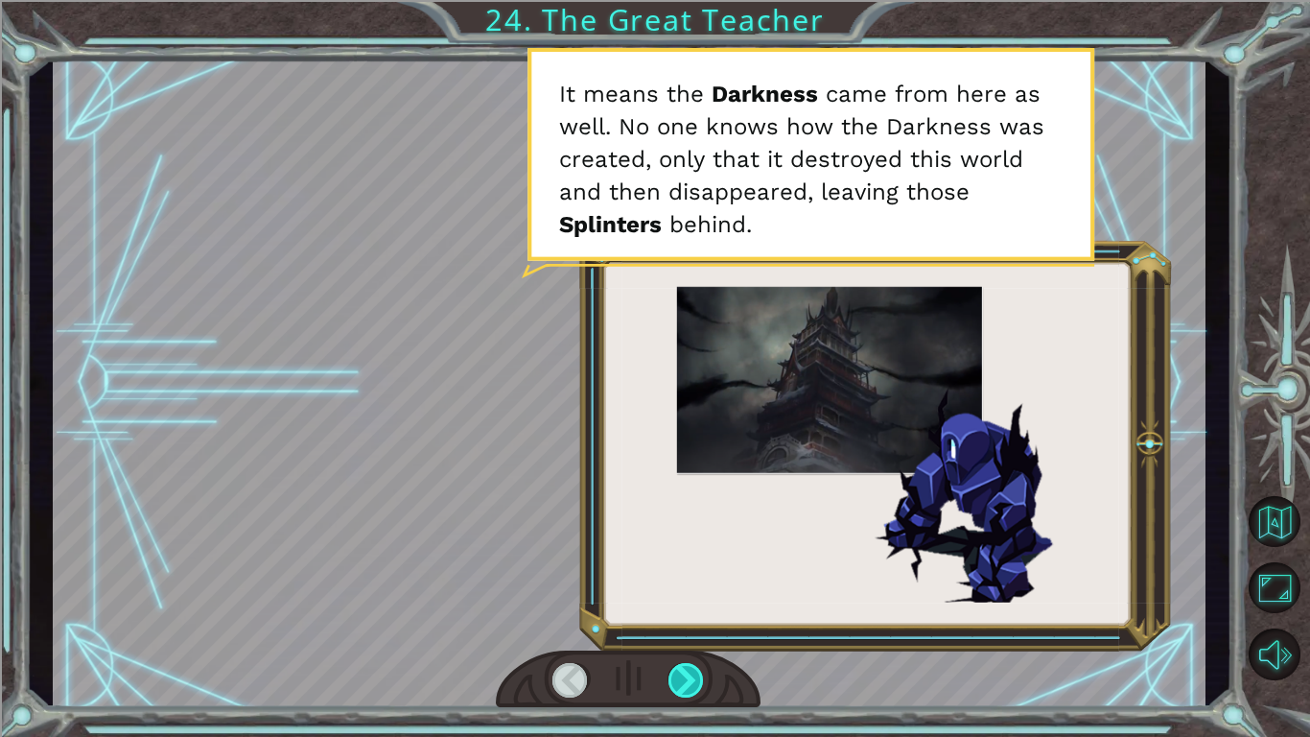
click at [674, 680] on div at bounding box center [687, 680] width 36 height 35
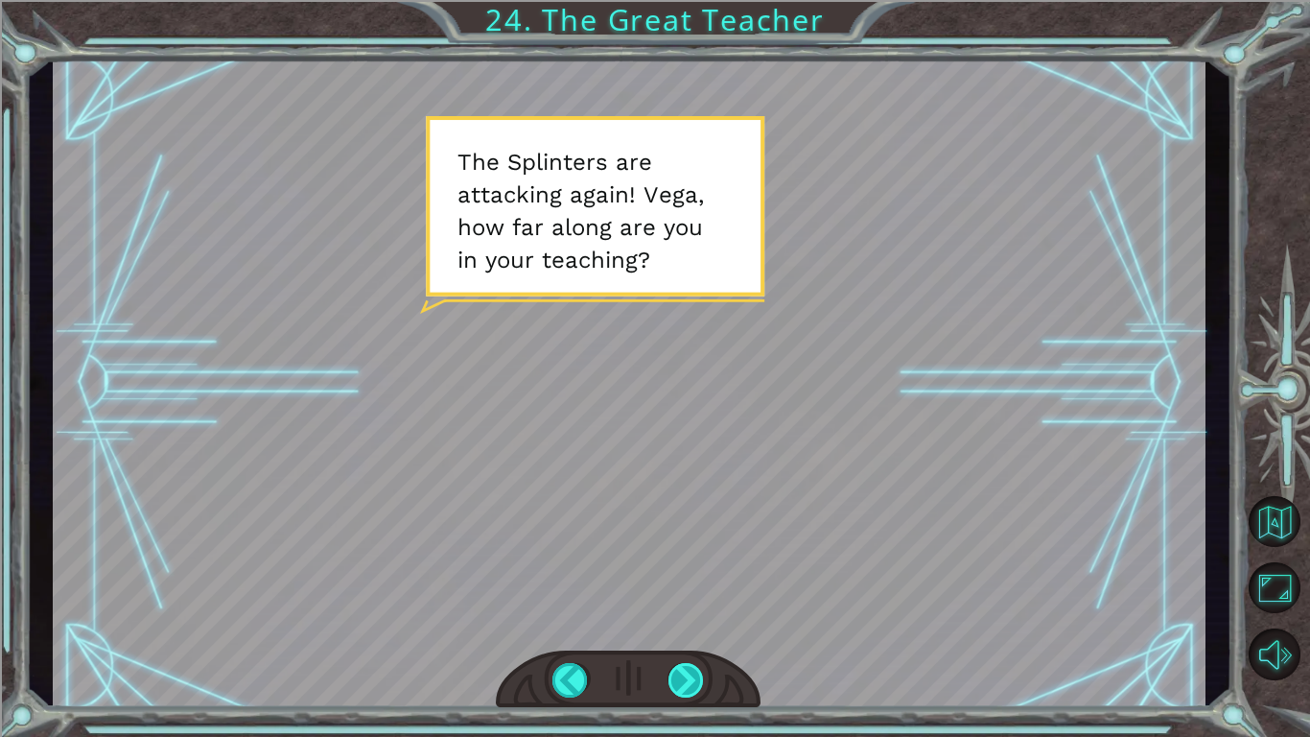
click at [674, 680] on div at bounding box center [687, 680] width 36 height 35
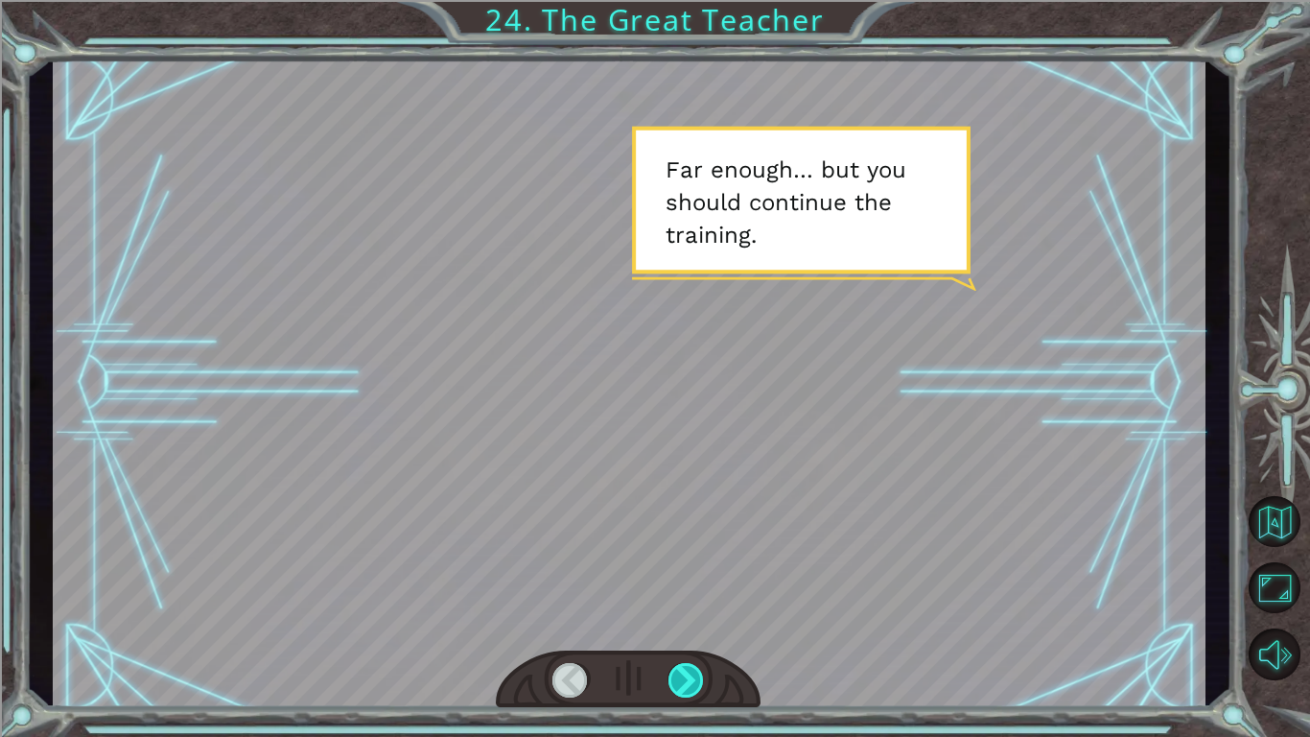
click at [674, 680] on div at bounding box center [687, 680] width 36 height 35
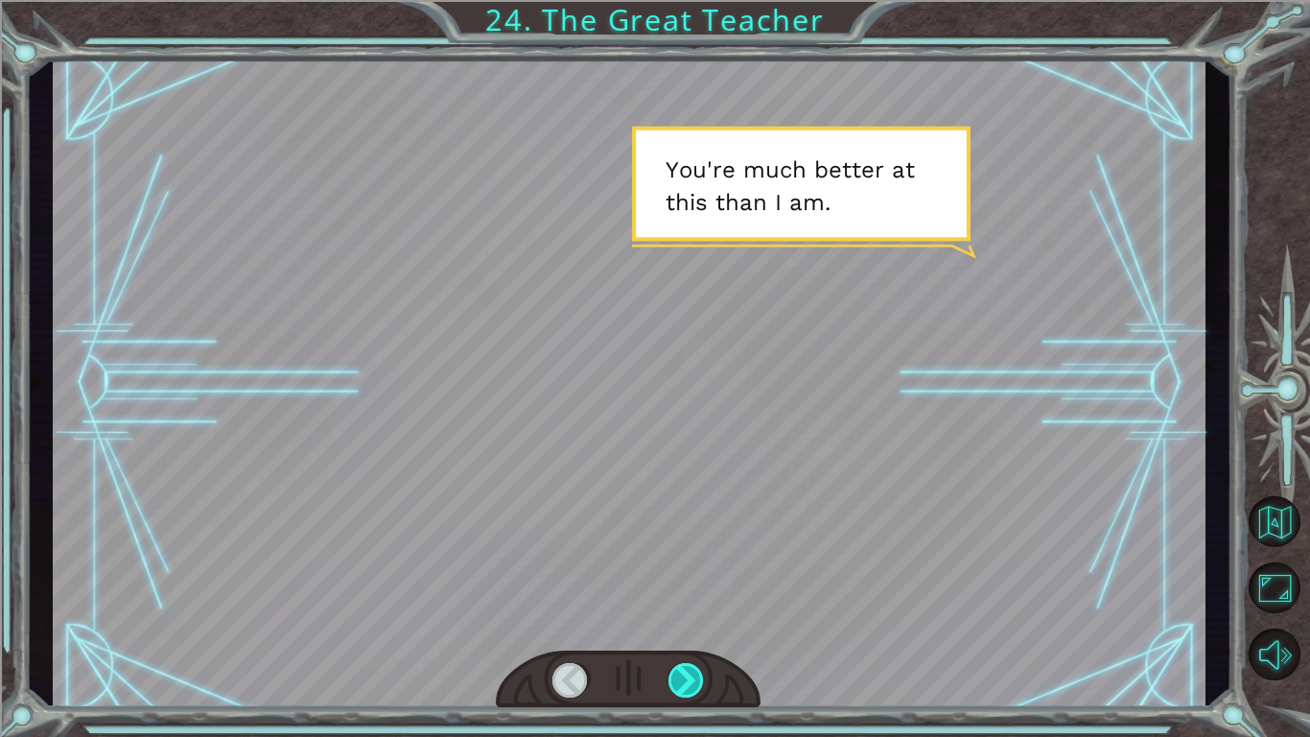
click at [674, 680] on div at bounding box center [687, 680] width 36 height 35
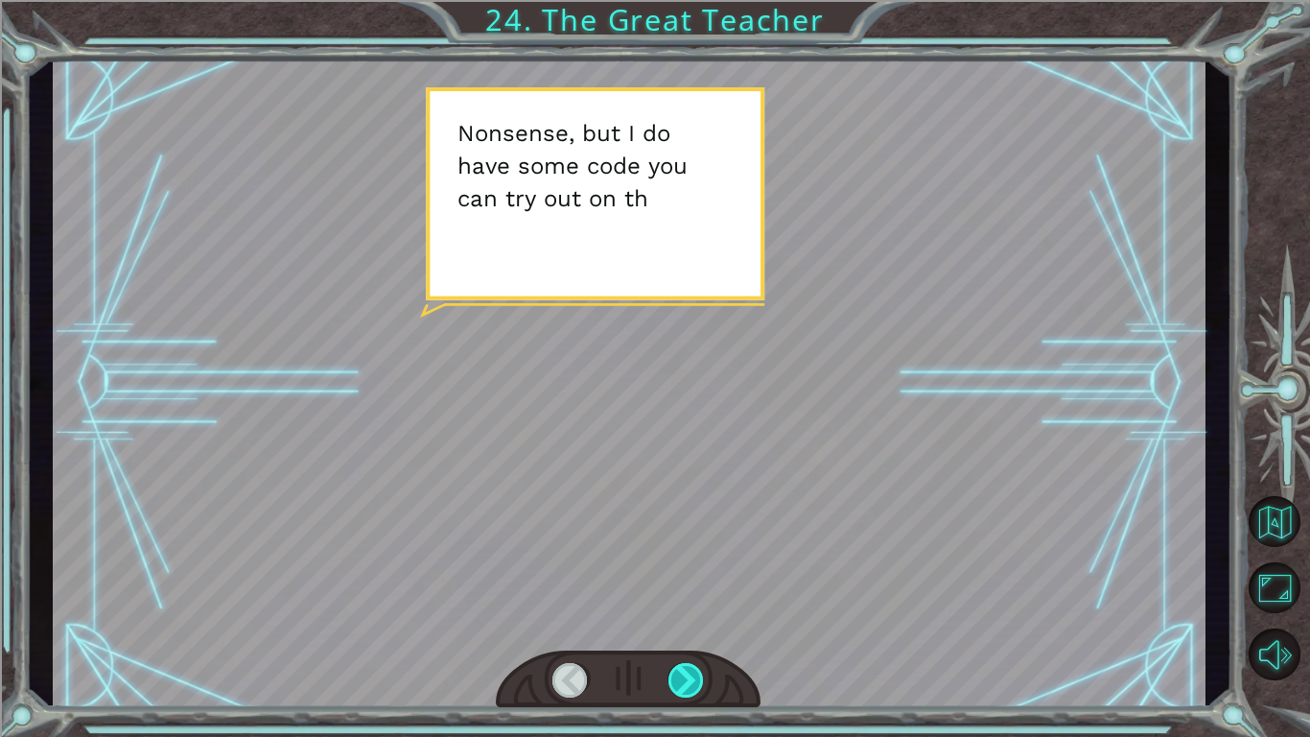
click at [674, 680] on div at bounding box center [687, 680] width 36 height 35
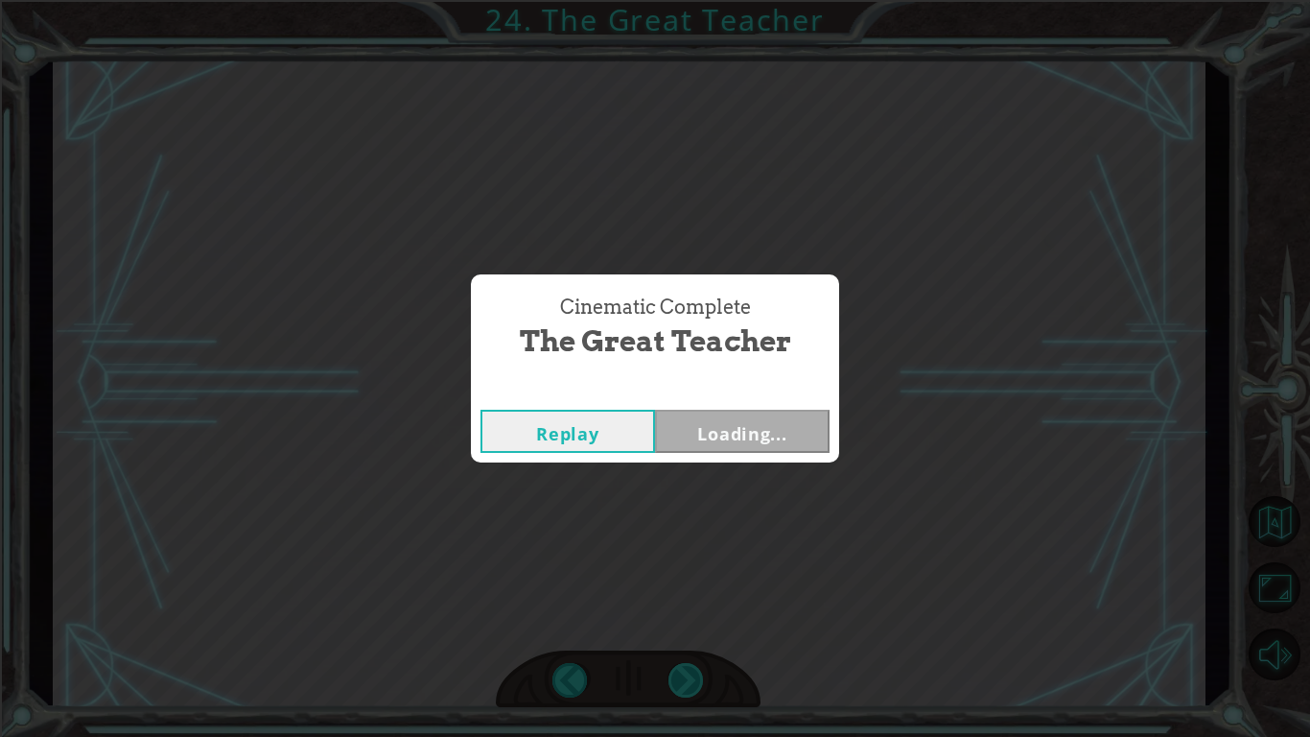
click at [674, 680] on div "Cinematic Complete The Great Teacher Replay Loading..." at bounding box center [655, 368] width 1310 height 737
click at [714, 368] on div "Cinematic Complete The Great Teacher" at bounding box center [655, 327] width 349 height 87
click at [737, 414] on button "Next" at bounding box center [742, 431] width 175 height 43
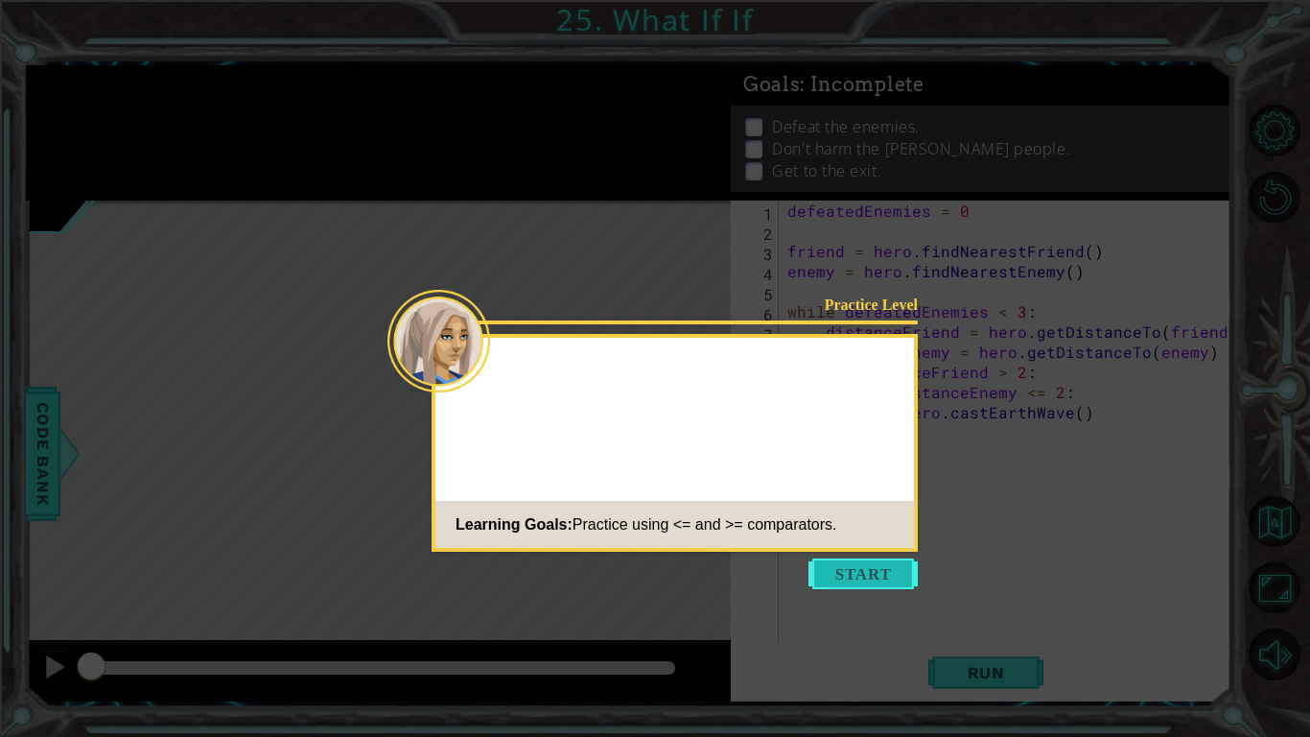
click at [853, 562] on button "Start" at bounding box center [863, 573] width 109 height 31
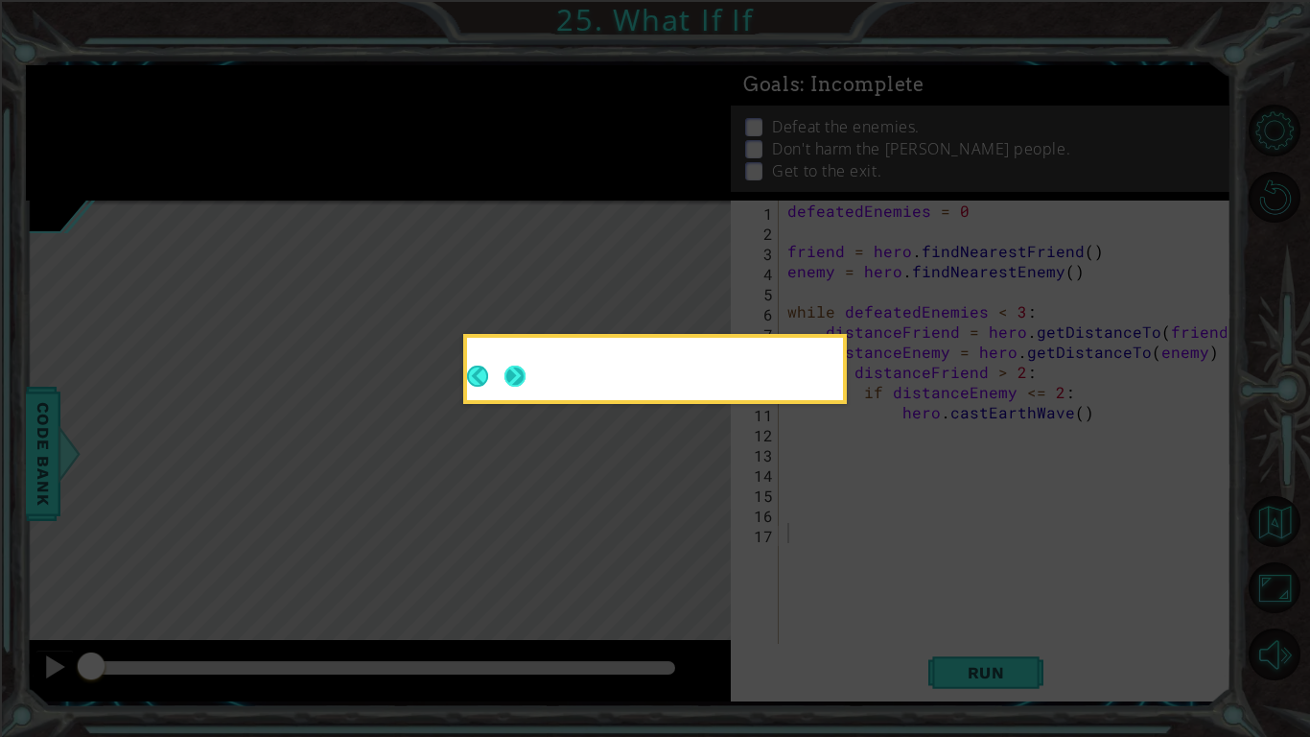
click at [510, 376] on button "Next" at bounding box center [515, 375] width 21 height 21
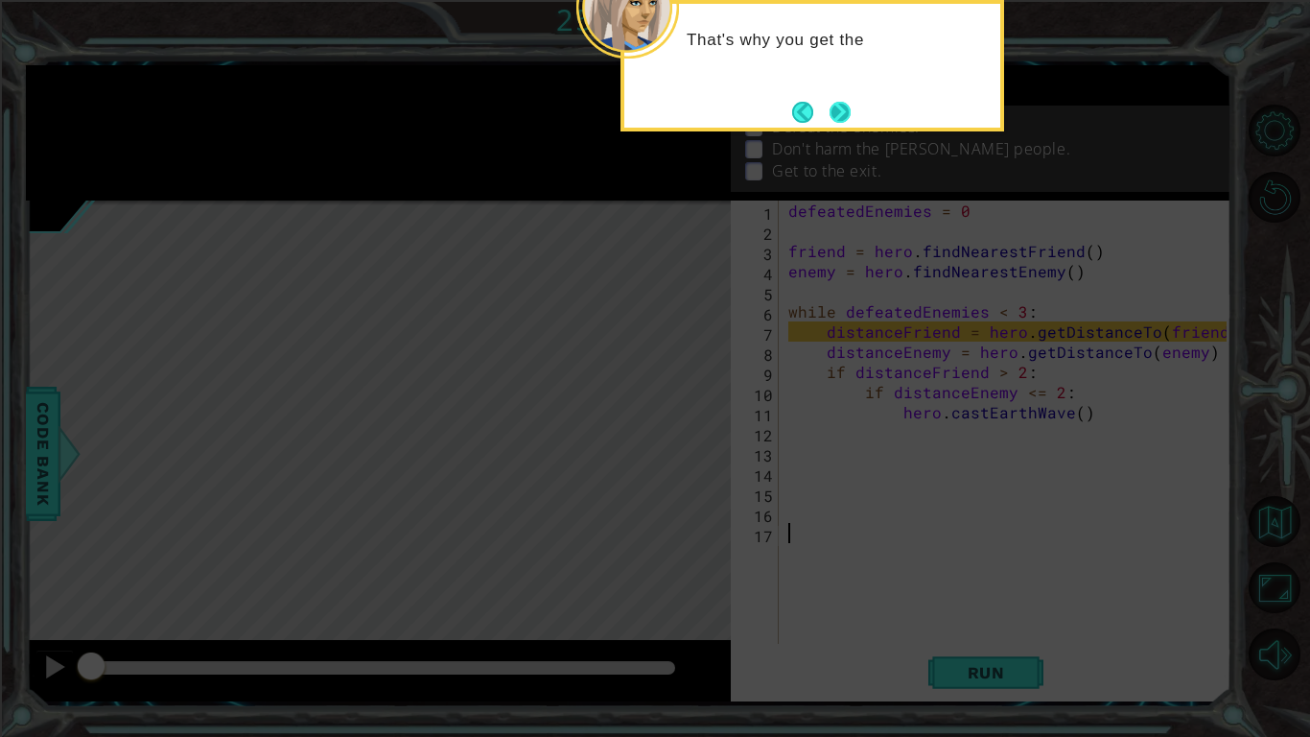
click at [831, 109] on button "Next" at bounding box center [840, 112] width 21 height 21
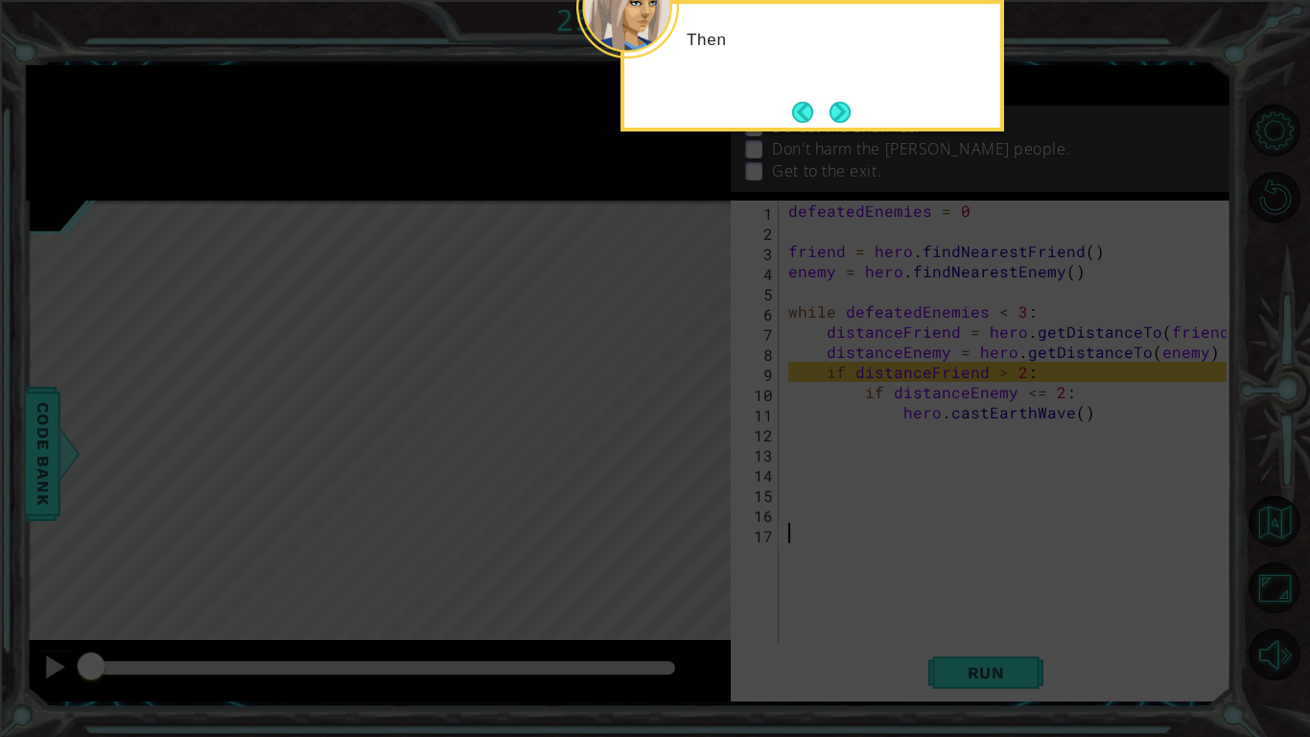
click at [831, 109] on button "Next" at bounding box center [840, 112] width 21 height 21
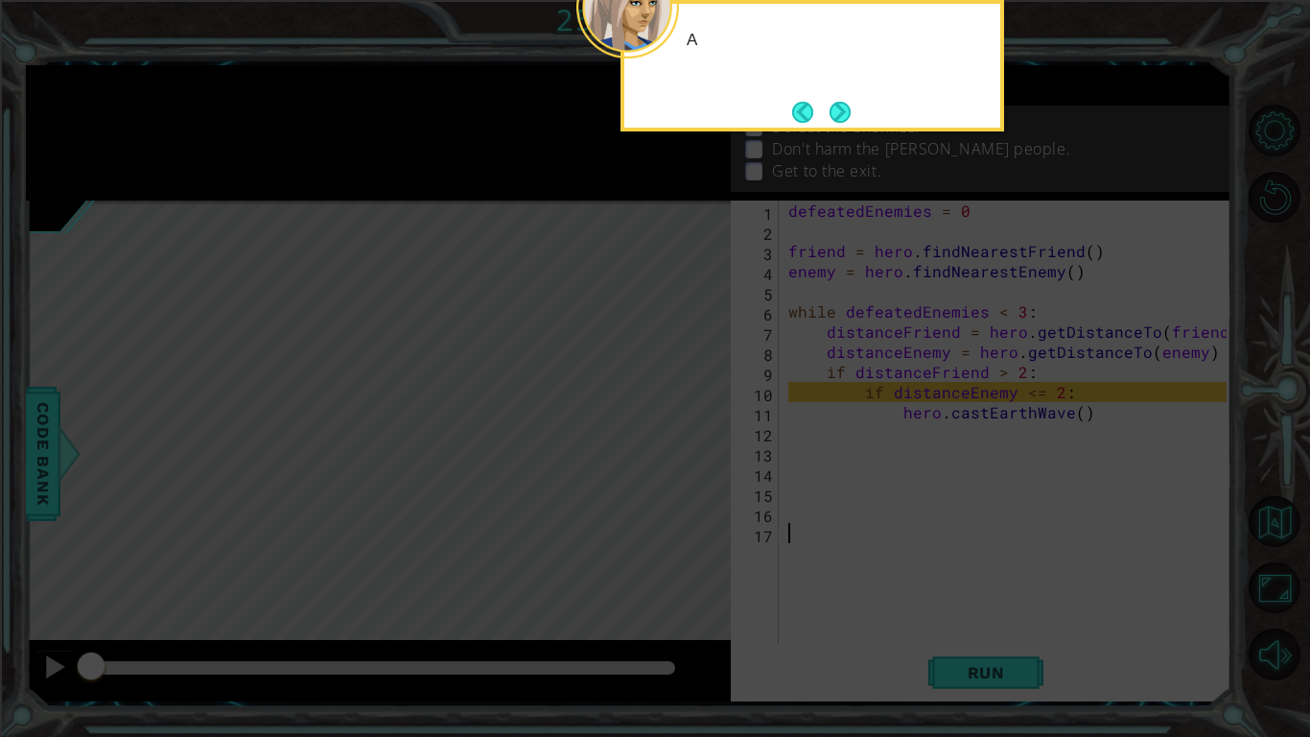
click at [831, 109] on button "Next" at bounding box center [840, 112] width 21 height 21
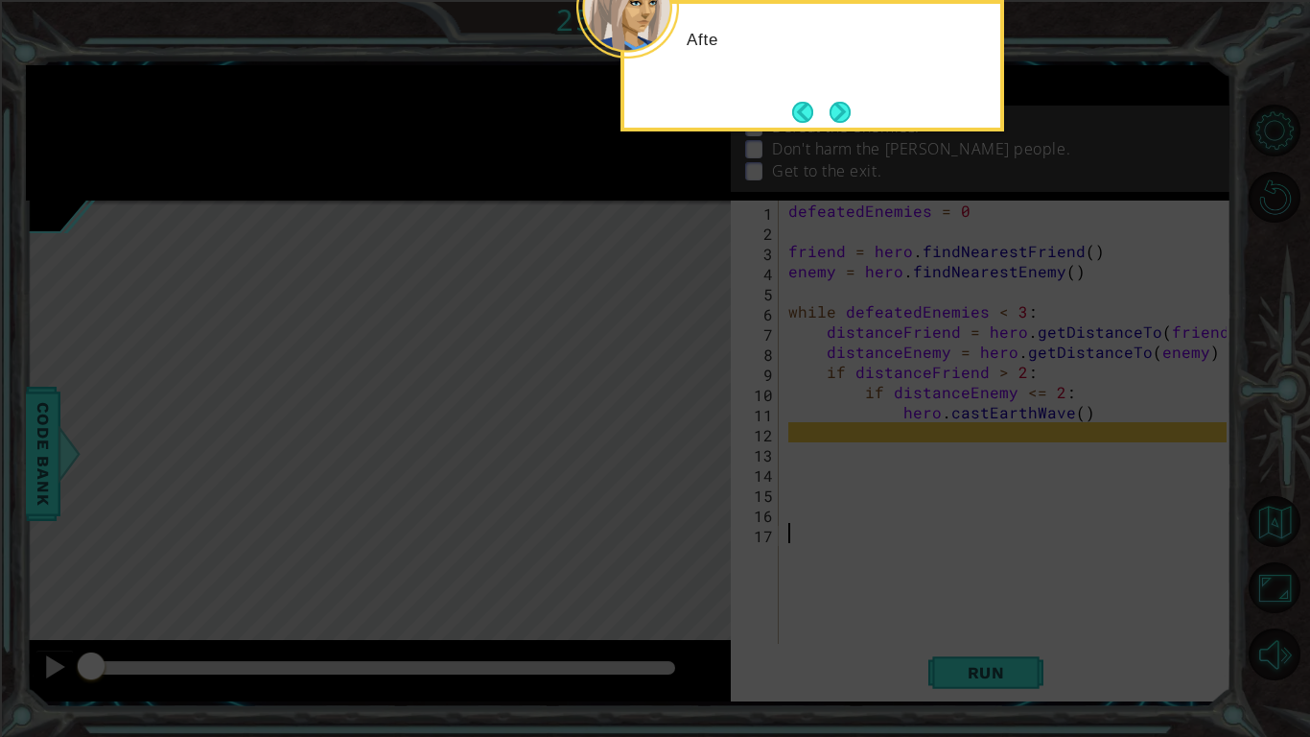
click at [831, 109] on button "Next" at bounding box center [840, 112] width 21 height 21
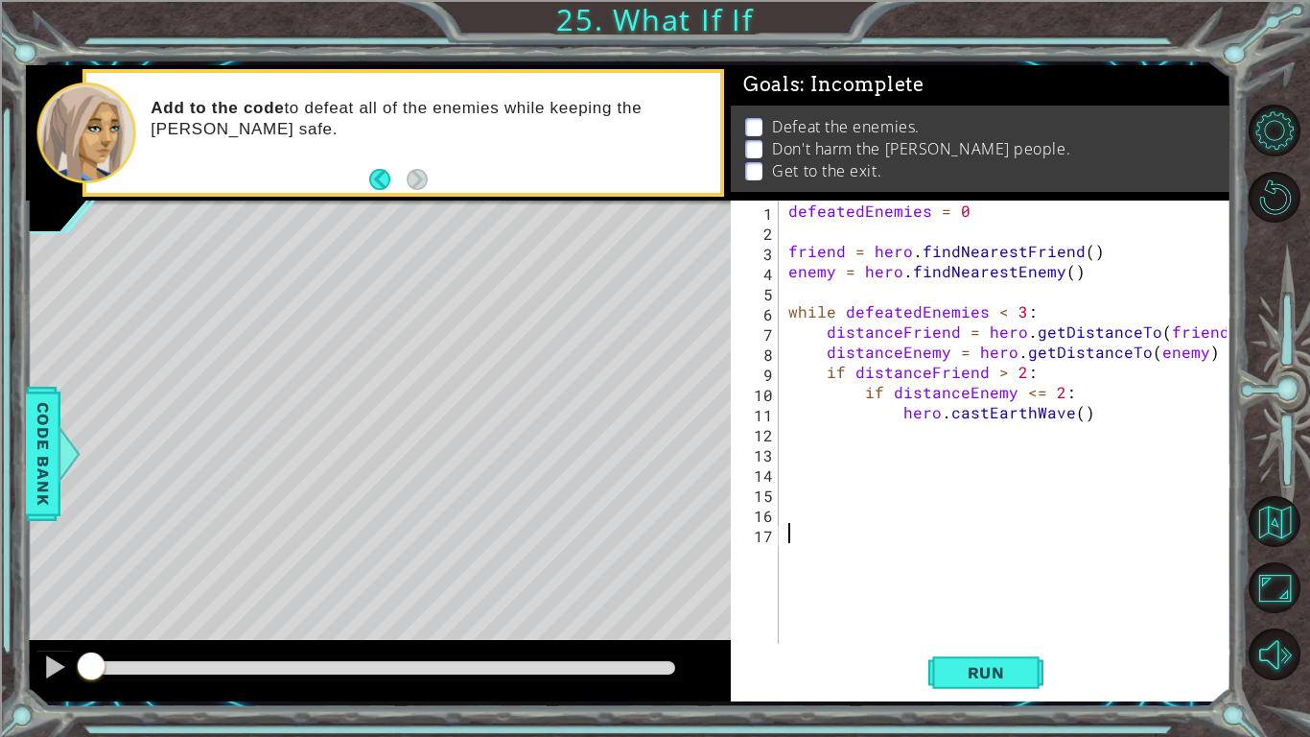
click at [1093, 419] on div "defeatedEnemies = 0 friend = hero . findNearestFriend ( ) enemy = hero . findNe…" at bounding box center [1011, 441] width 452 height 483
type textarea "hero.castEarthWave()"
click at [953, 680] on span "Run" at bounding box center [987, 672] width 76 height 19
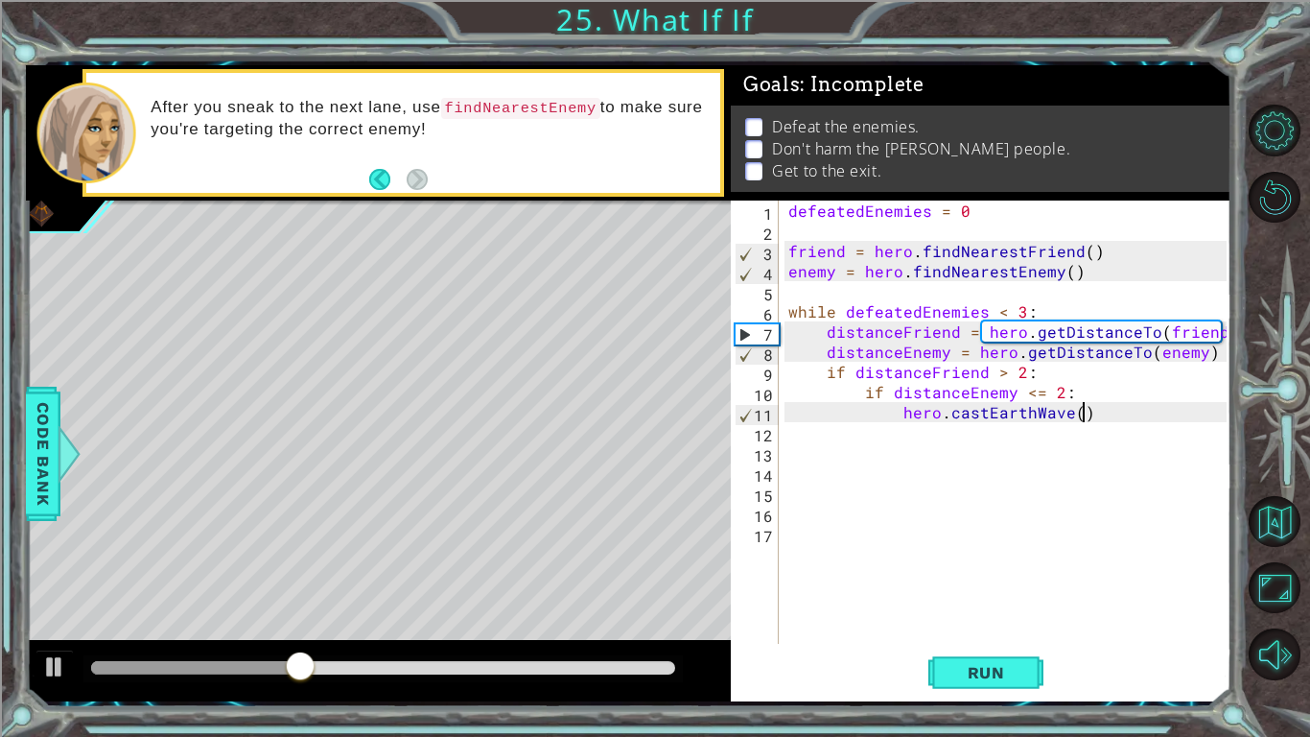
click at [1104, 411] on div "defeatedEnemies = 0 friend = hero . findNearestFriend ( ) enemy = hero . findNe…" at bounding box center [1011, 441] width 452 height 483
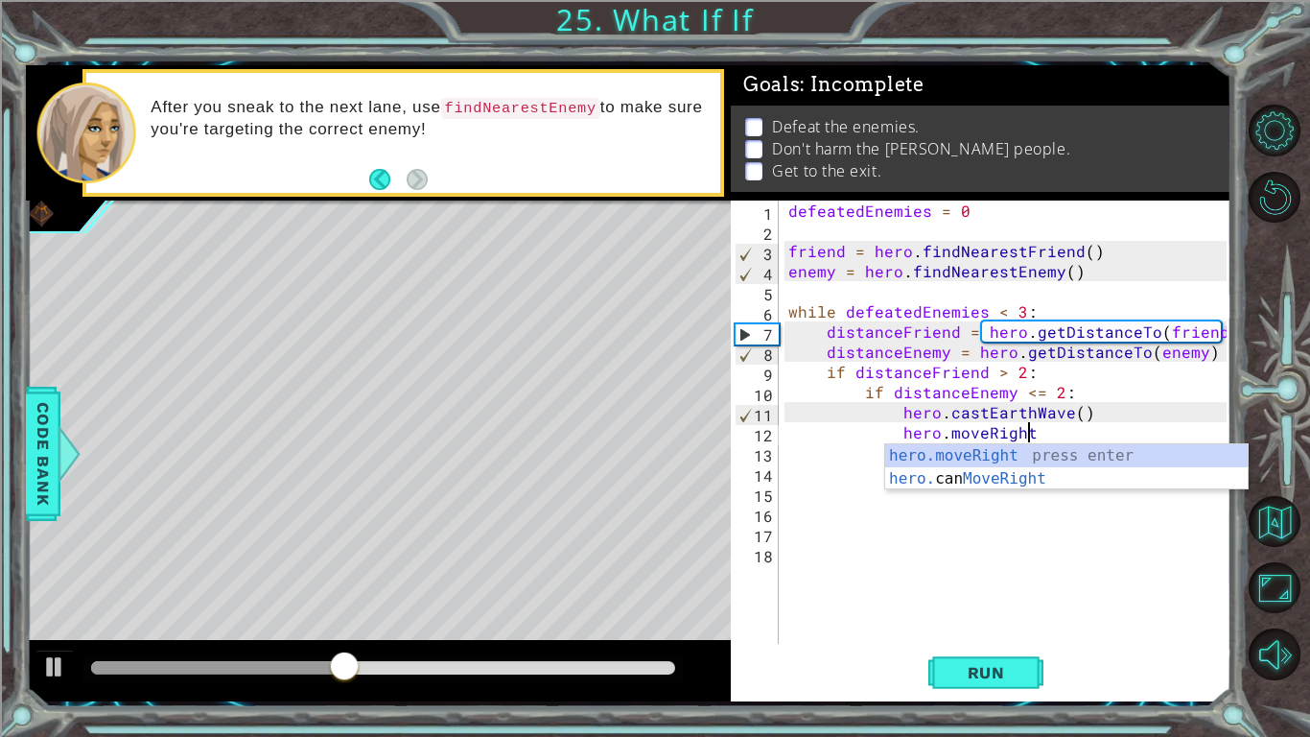
scroll to position [0, 14]
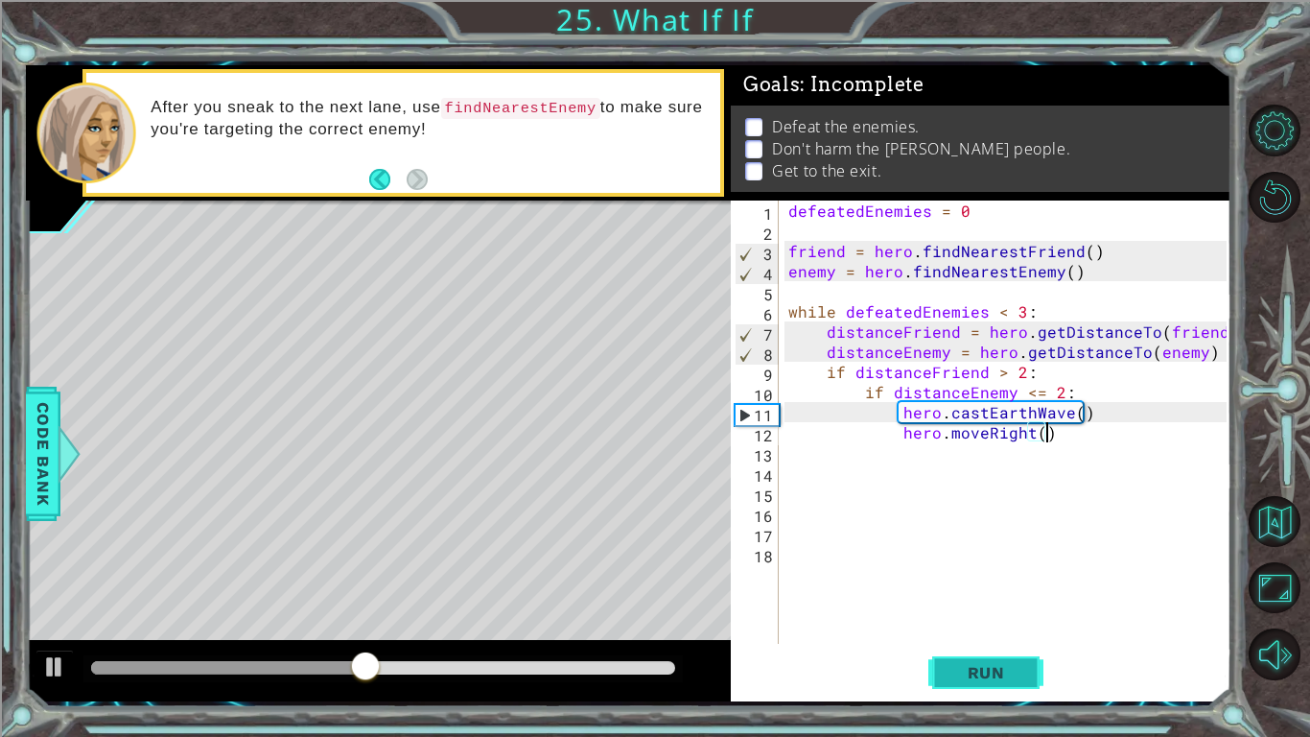
click at [997, 661] on button "Run" at bounding box center [986, 672] width 115 height 50
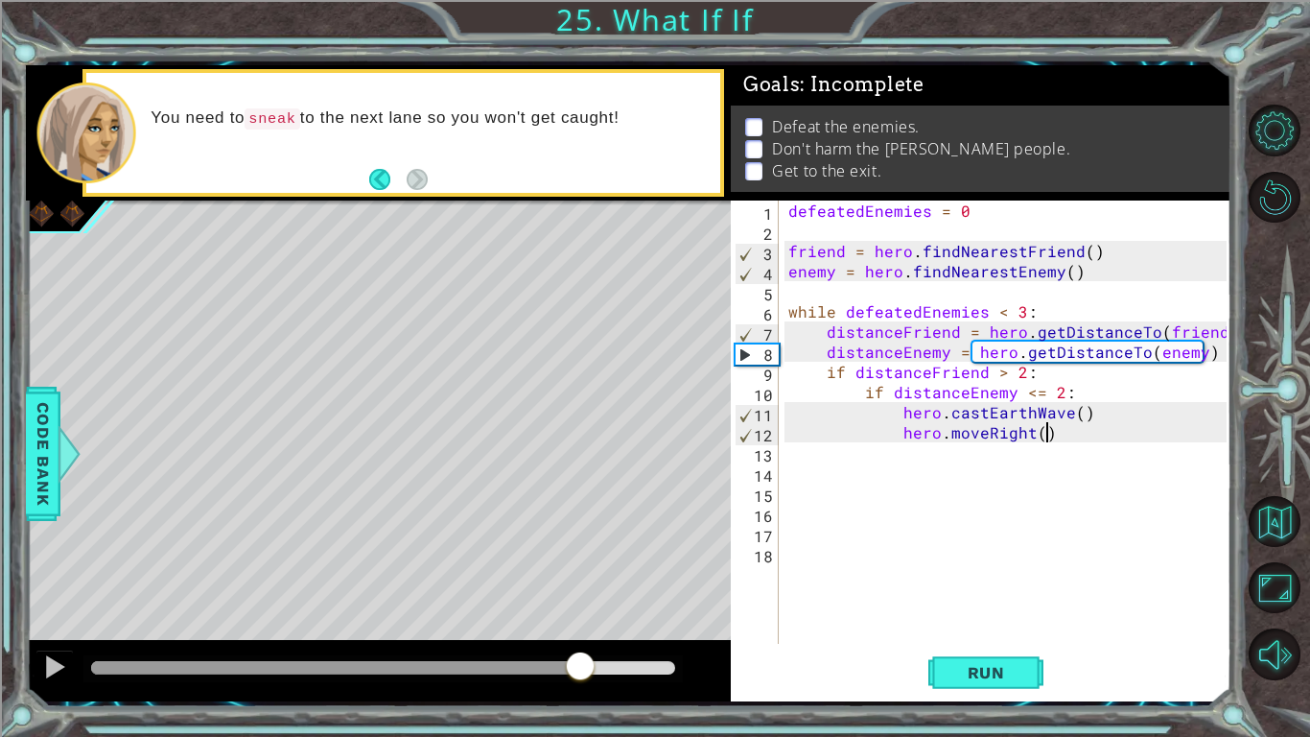
drag, startPoint x: 193, startPoint y: 663, endPoint x: 581, endPoint y: 690, distance: 389.4
click at [581, 690] on div at bounding box center [378, 670] width 705 height 61
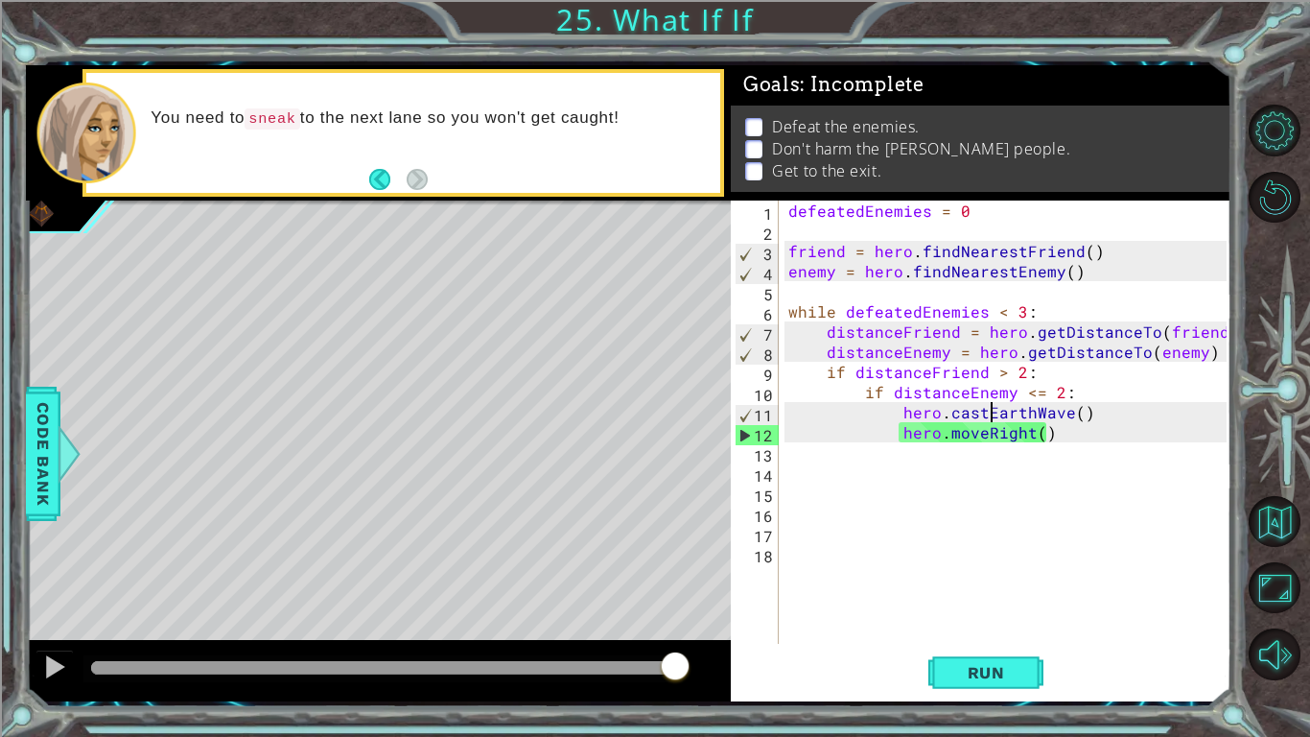
click at [991, 421] on div "defeatedEnemies = 0 friend = hero . findNearestFriend ( ) enemy = hero . findNe…" at bounding box center [1011, 441] width 452 height 483
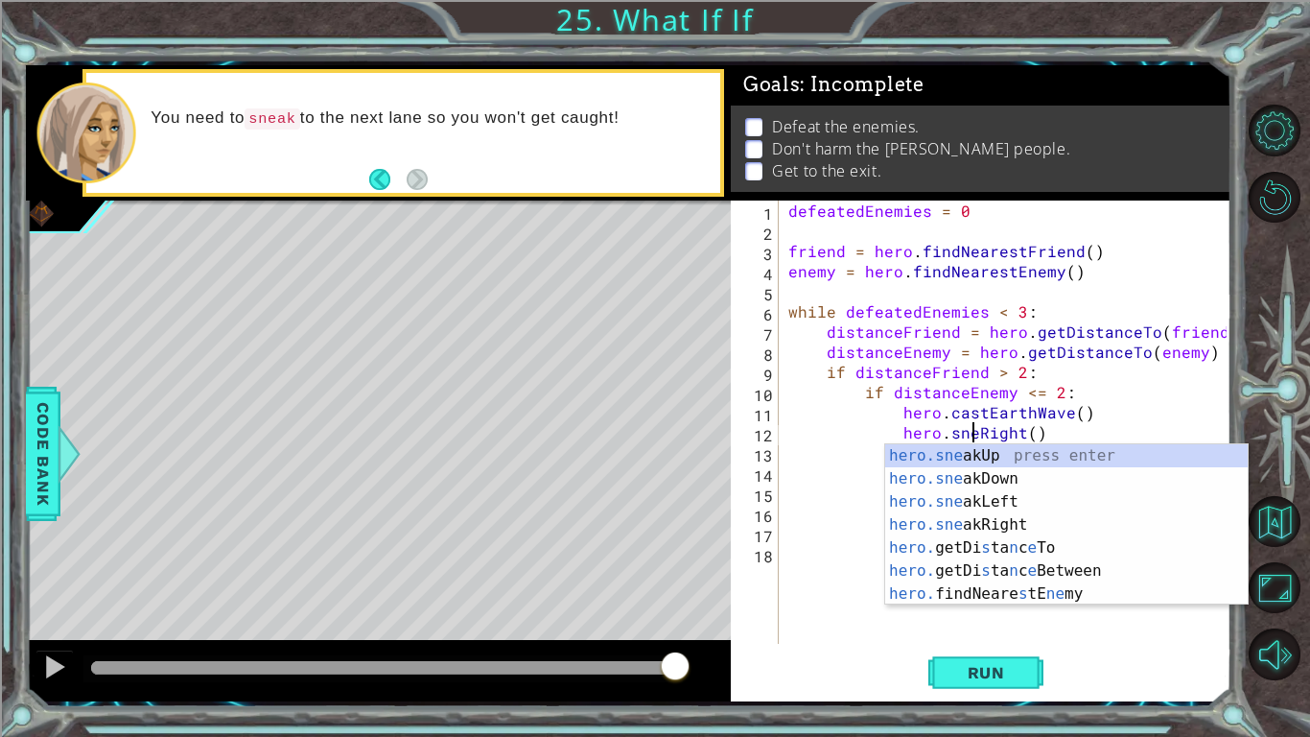
scroll to position [0, 12]
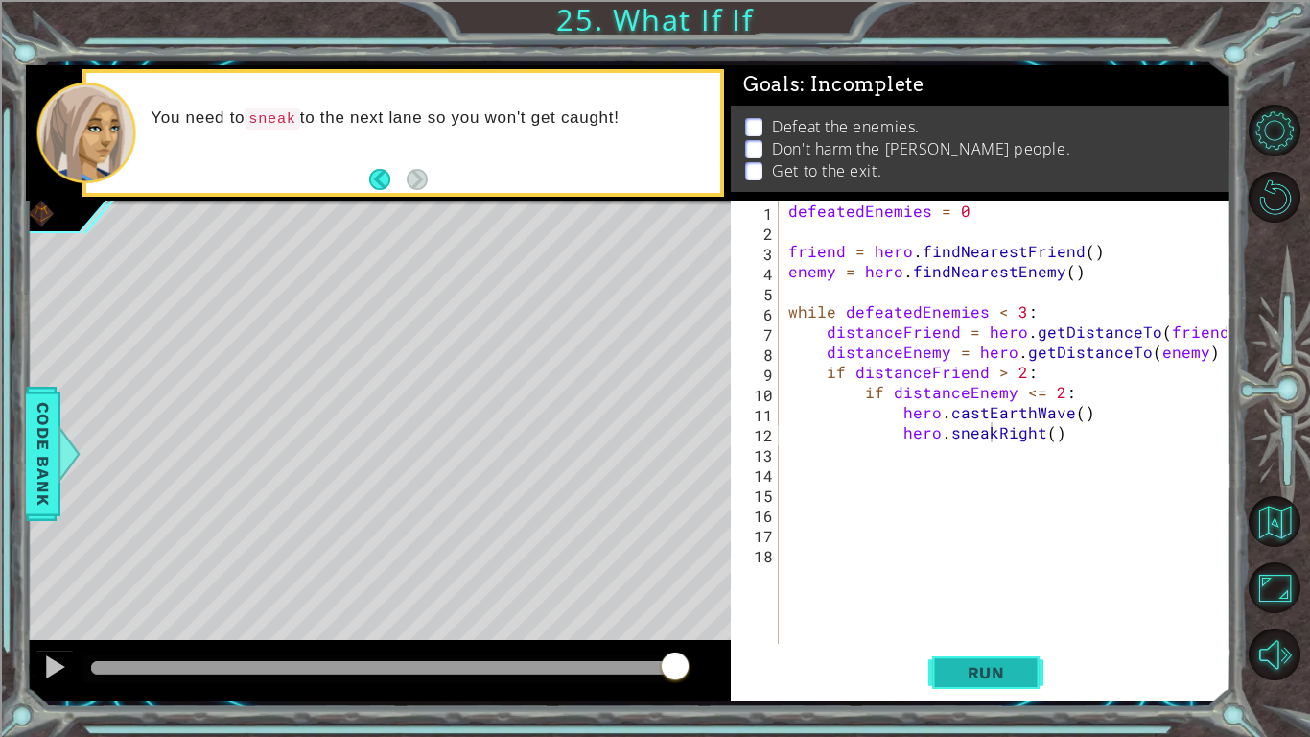
click at [1014, 676] on span "Run" at bounding box center [987, 672] width 76 height 19
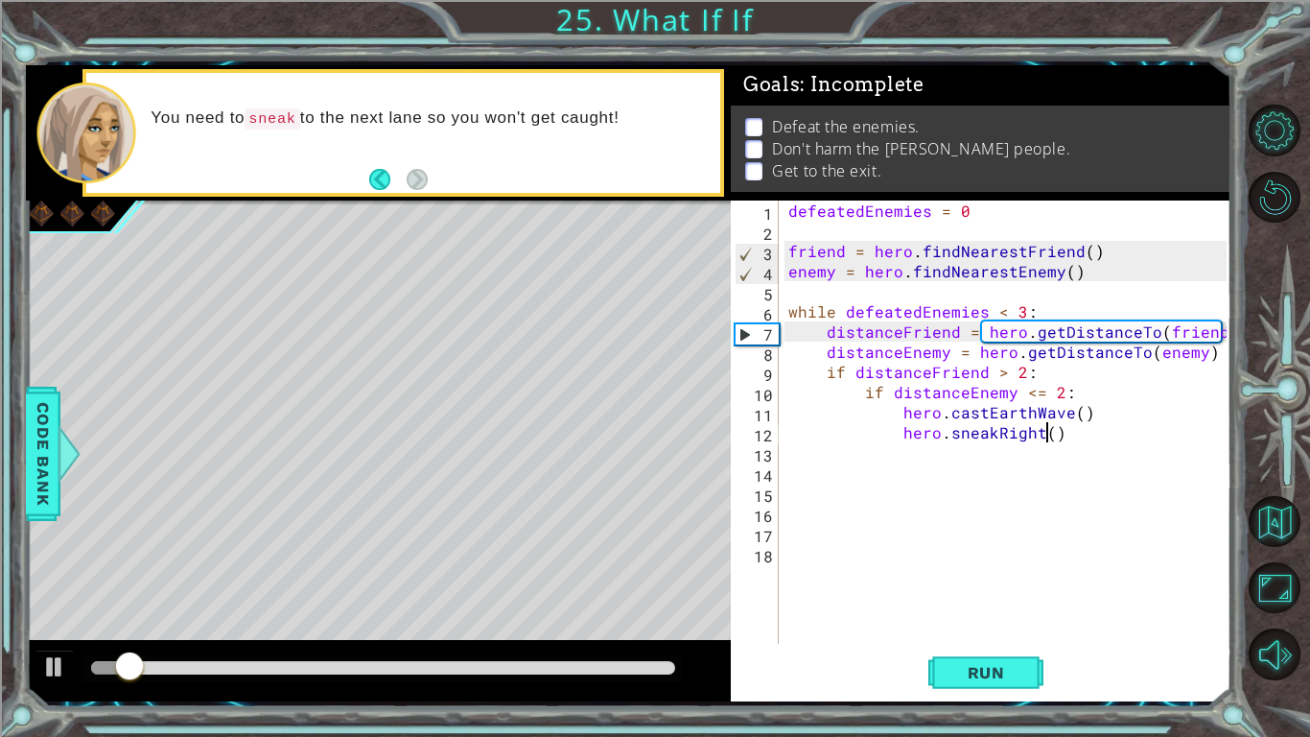
click at [1047, 430] on div "defeatedEnemies = 0 friend = hero . findNearestFriend ( ) enemy = hero . findNe…" at bounding box center [1011, 441] width 452 height 483
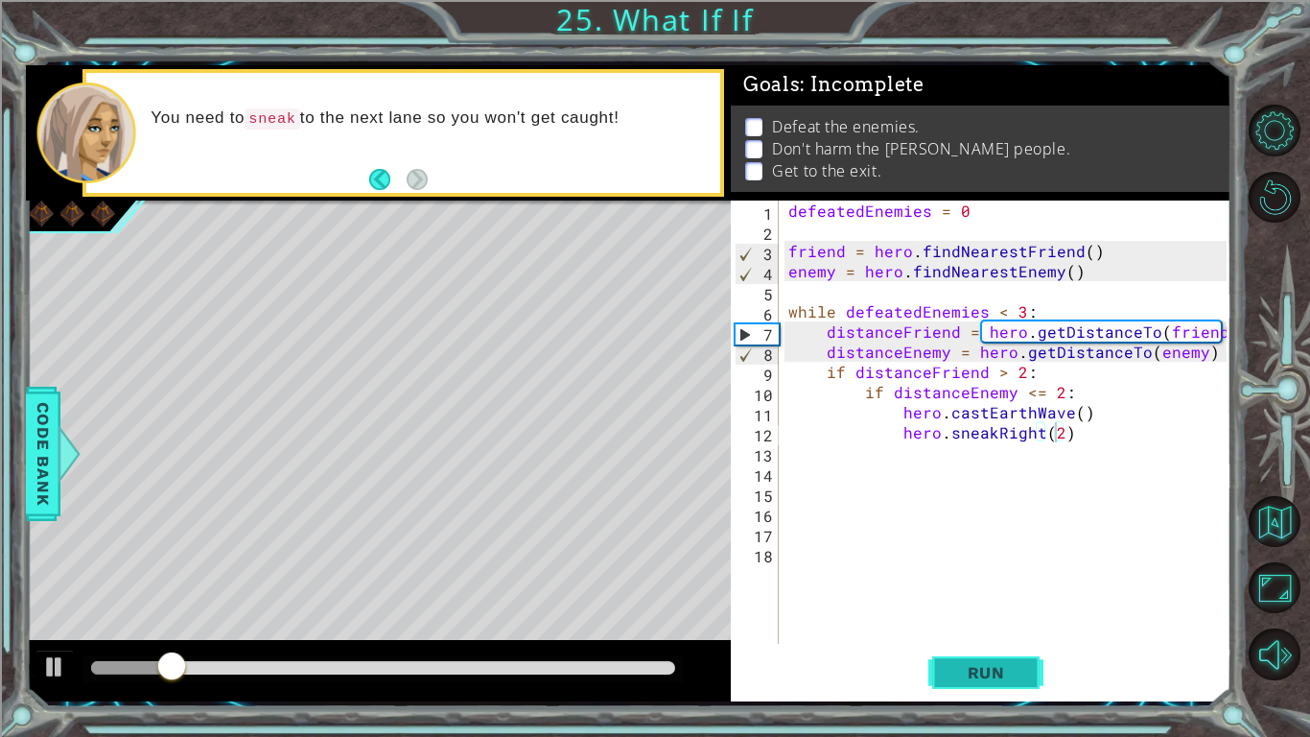
click at [958, 678] on span "Run" at bounding box center [987, 672] width 76 height 19
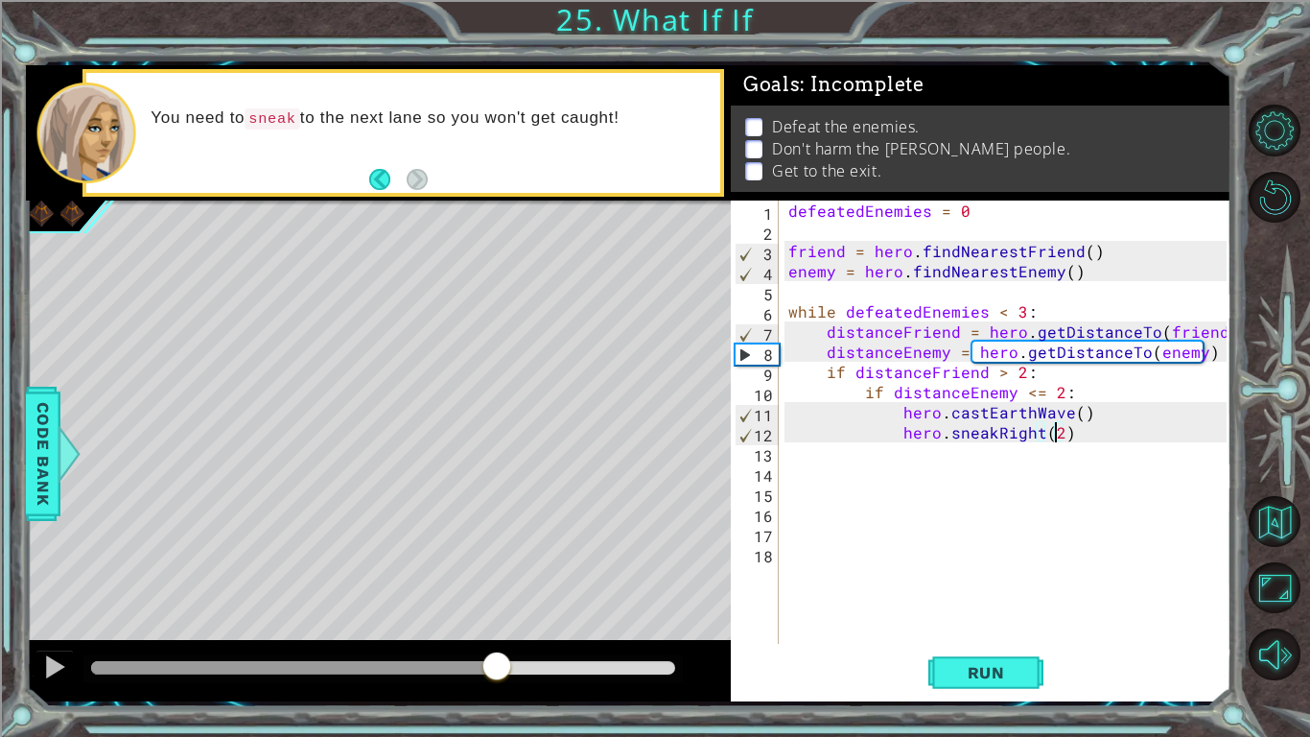
drag, startPoint x: 113, startPoint y: 669, endPoint x: 497, endPoint y: 732, distance: 388.9
click at [497, 732] on div "1 ההההההההההההההההההההההההההההההההההההההההההההההההההההההההההההההההההההההההההההה…" at bounding box center [655, 368] width 1310 height 737
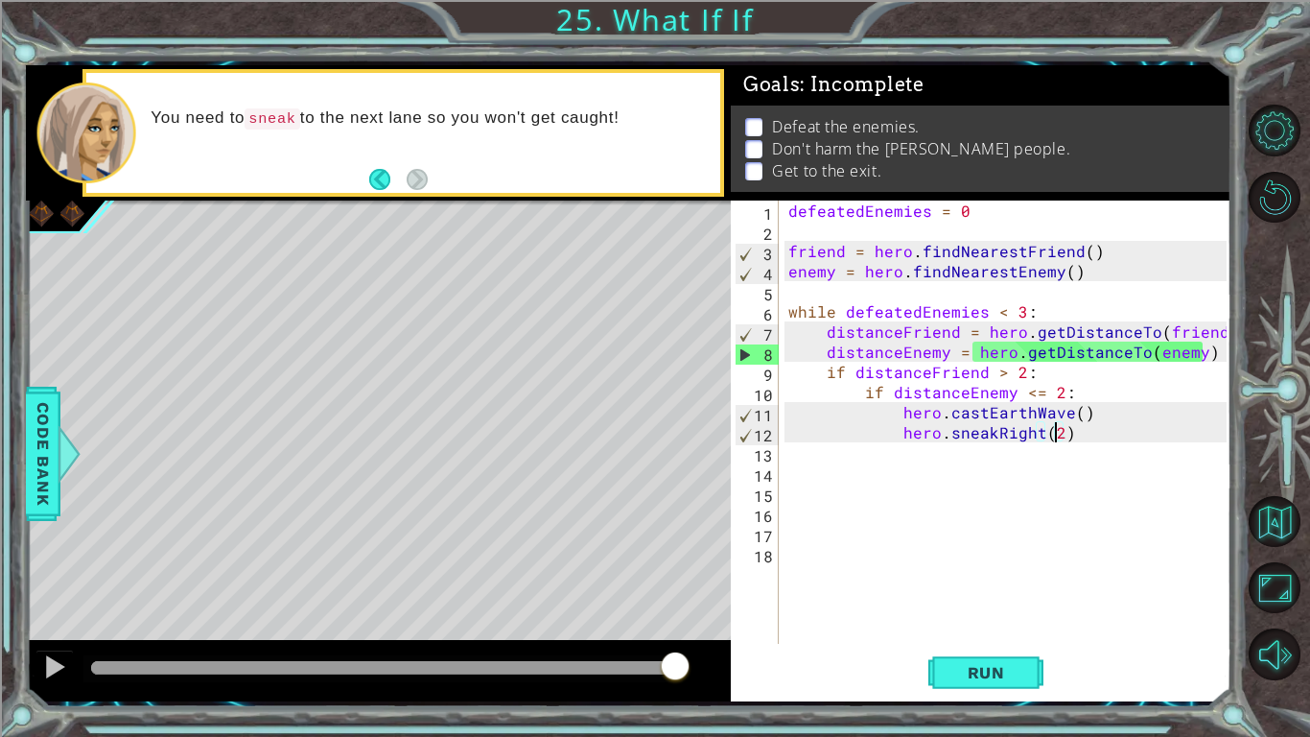
click at [875, 385] on div "defeatedEnemies = 0 friend = hero . findNearestFriend ( ) enemy = hero . findNe…" at bounding box center [1011, 441] width 452 height 483
click at [909, 381] on div "defeatedEnemies = 0 friend = hero . findNearestFriend ( ) enemy = hero . findNe…" at bounding box center [1011, 441] width 452 height 483
click at [971, 380] on div "defeatedEnemies = 0 friend = hero . findNearestFriend ( ) enemy = hero . findNe…" at bounding box center [1011, 441] width 452 height 483
click at [987, 379] on div "defeatedEnemies = 0 friend = hero . findNearestFriend ( ) enemy = hero . findNe…" at bounding box center [1011, 441] width 452 height 483
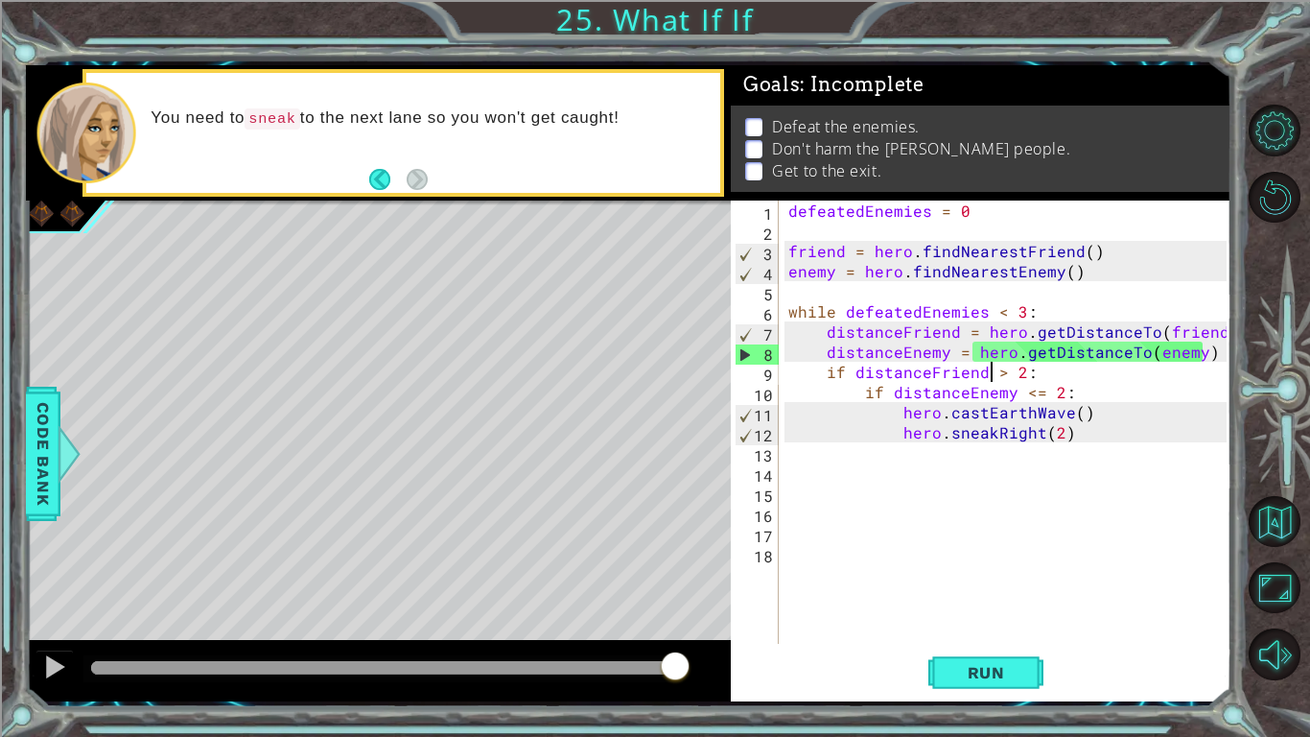
click at [902, 385] on div "defeatedEnemies = 0 friend = hero . findNearestFriend ( ) enemy = hero . findNe…" at bounding box center [1011, 441] width 452 height 483
click at [1091, 269] on div "defeatedEnemies = 0 friend = hero . findNearestFriend ( ) enemy = hero . findNe…" at bounding box center [1011, 441] width 452 height 483
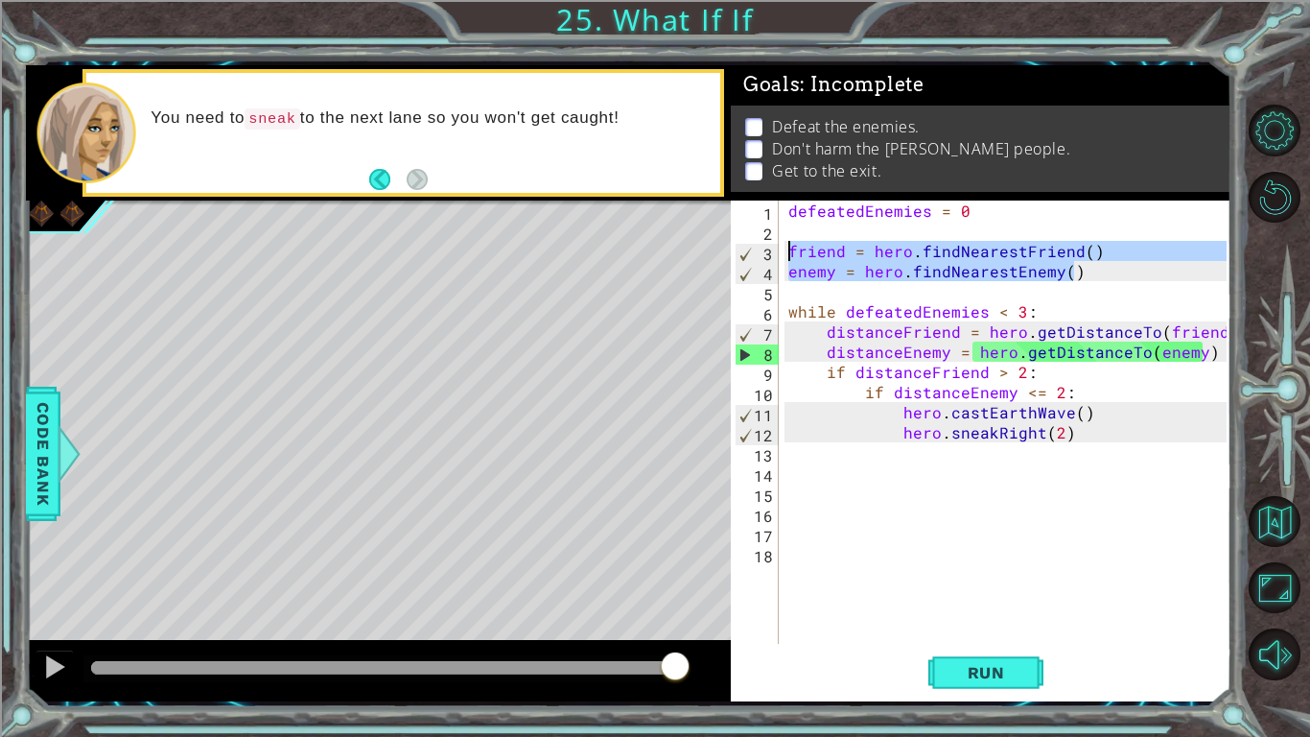
drag, startPoint x: 1091, startPoint y: 269, endPoint x: 762, endPoint y: 250, distance: 329.5
click at [762, 250] on div "enemy = hero.findNearestEnemy() 1 2 3 4 5 6 7 8 9 10 11 12 13 14 15 16 17 18 de…" at bounding box center [979, 421] width 496 height 443
click at [927, 273] on div "defeatedEnemies = 0 friend = hero . findNearestFriend ( ) enemy = hero . findNe…" at bounding box center [1006, 421] width 442 height 443
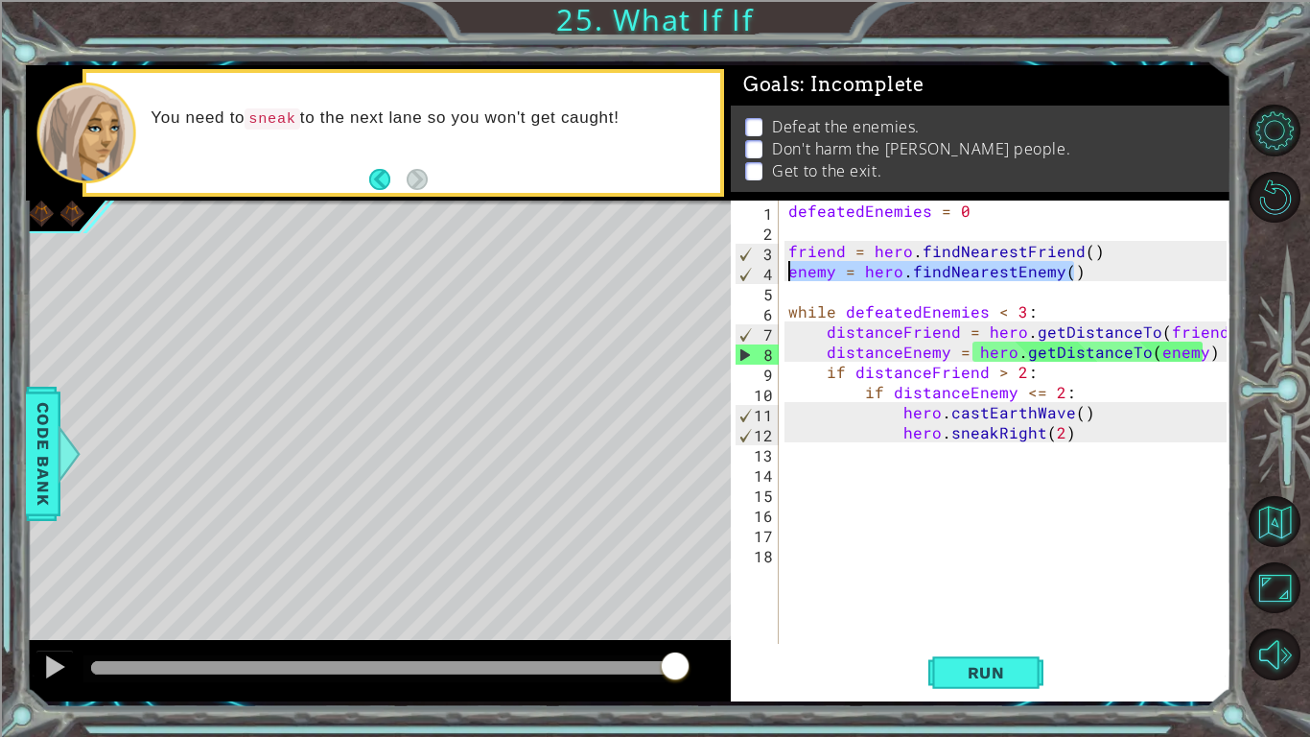
drag, startPoint x: 1136, startPoint y: 264, endPoint x: 765, endPoint y: 278, distance: 370.6
click at [765, 278] on div "enemy = hero.findNearestEnemy() 1 2 3 4 5 6 7 8 9 10 11 12 13 14 15 16 17 18 de…" at bounding box center [979, 421] width 496 height 443
click at [1071, 429] on div "defeatedEnemies = 0 friend = hero . findNearestFriend ( ) enemy = hero . findNe…" at bounding box center [1011, 441] width 452 height 483
type textarea "hero.sneakRight(2)"
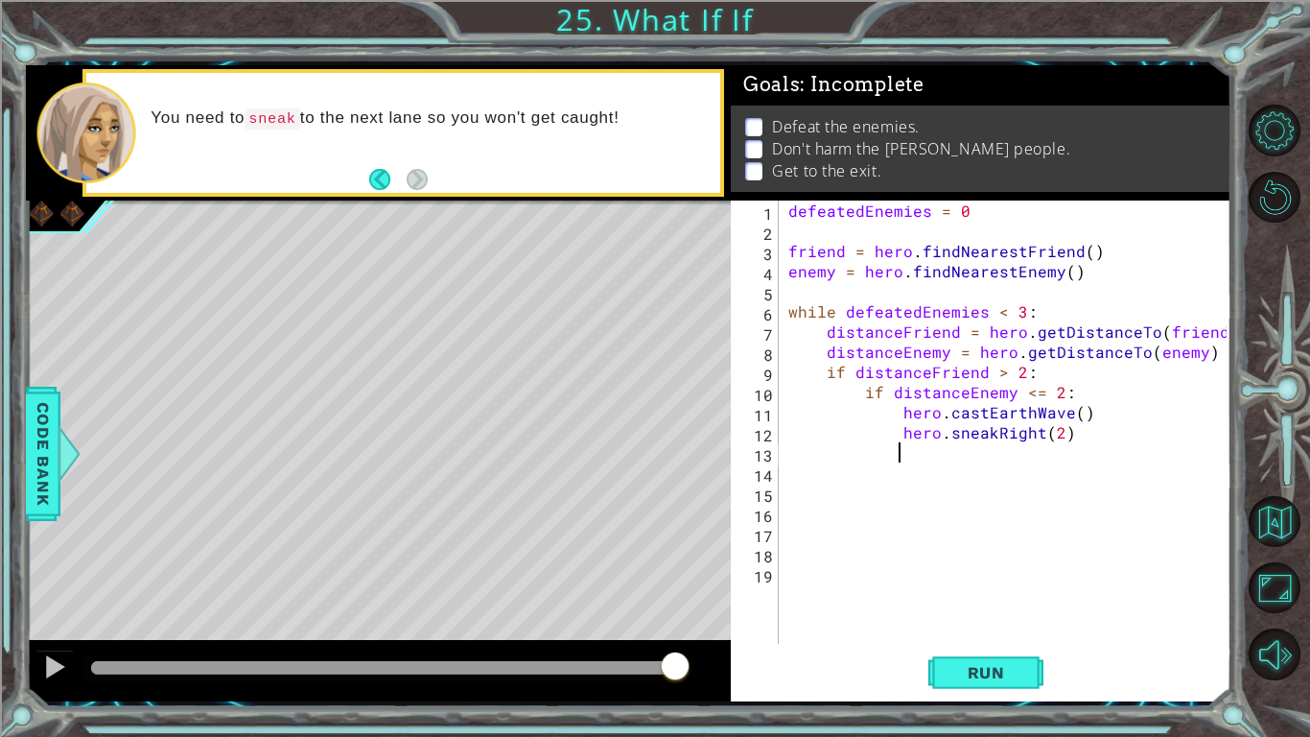
scroll to position [0, 6]
paste textarea "enemy = hero.findNearestEnemy()"
type textarea "enemy = hero.findNearestEnemy()"
click at [1003, 660] on button "Run" at bounding box center [986, 672] width 115 height 50
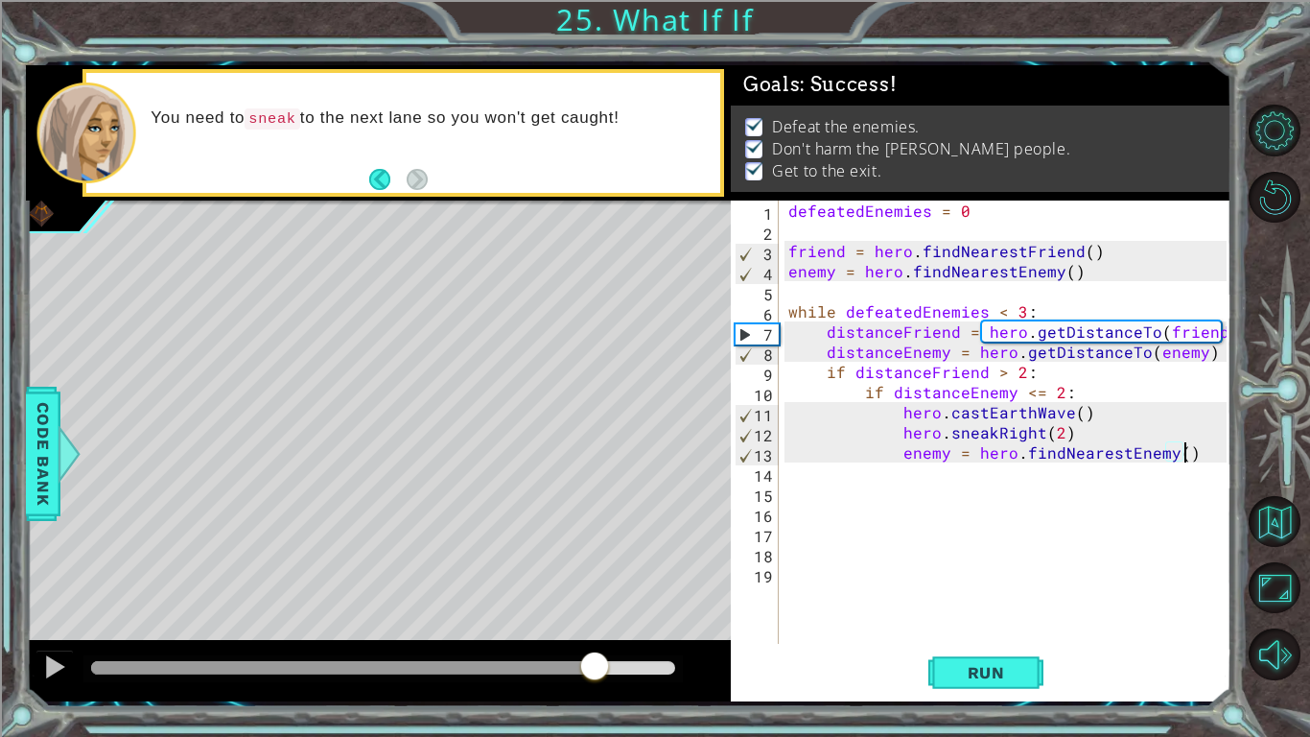
drag, startPoint x: 106, startPoint y: 669, endPoint x: 785, endPoint y: 695, distance: 678.7
click at [785, 695] on div "1 ההההההההההההההההההההההההההההההההההההההההההההההההההההההההההההההההההההההההההההה…" at bounding box center [629, 383] width 1206 height 636
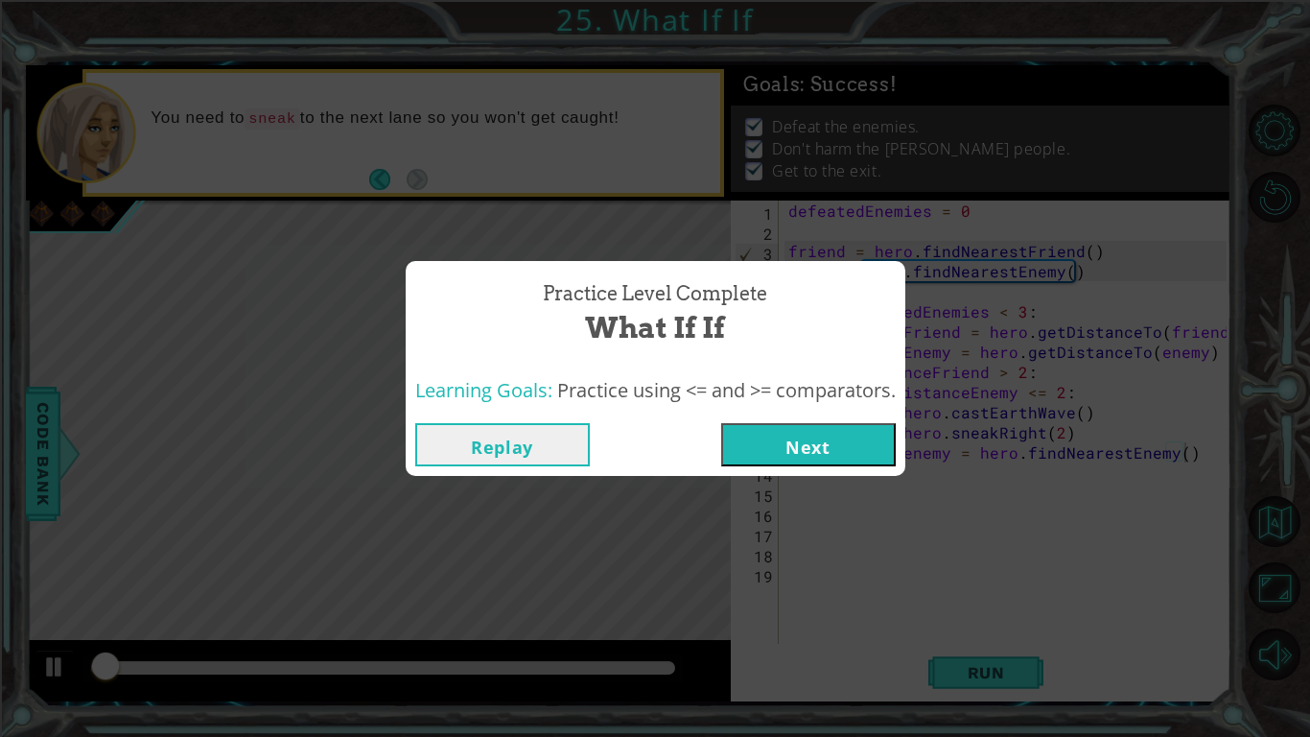
click at [806, 441] on button "Next" at bounding box center [808, 444] width 175 height 43
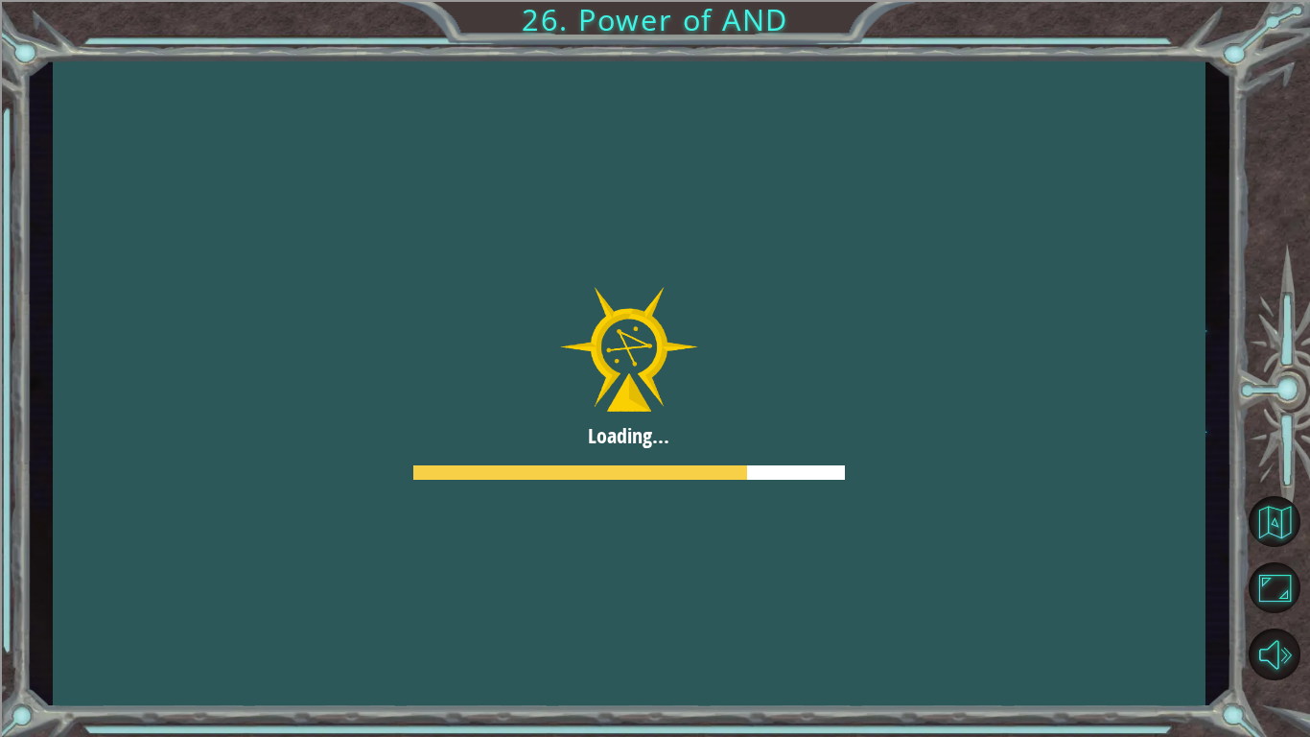
click at [806, 441] on div at bounding box center [629, 383] width 1153 height 648
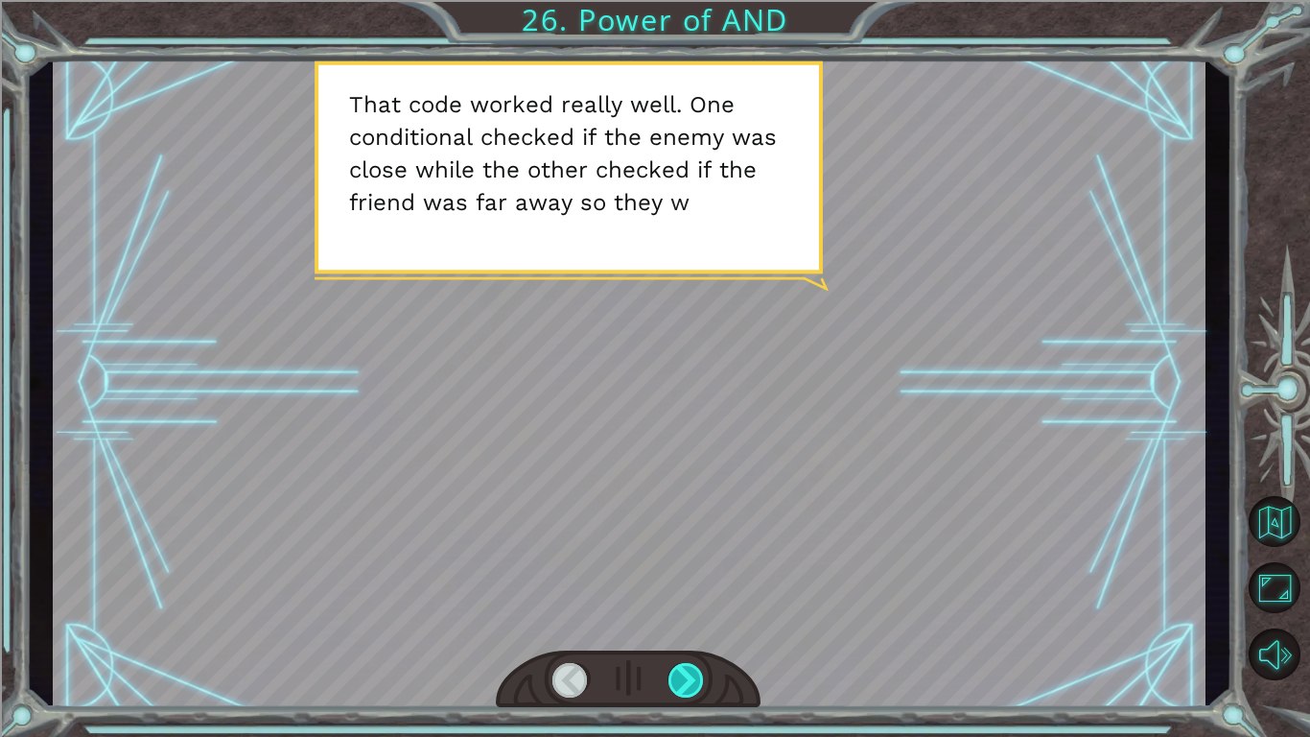
click at [702, 685] on div at bounding box center [687, 680] width 36 height 35
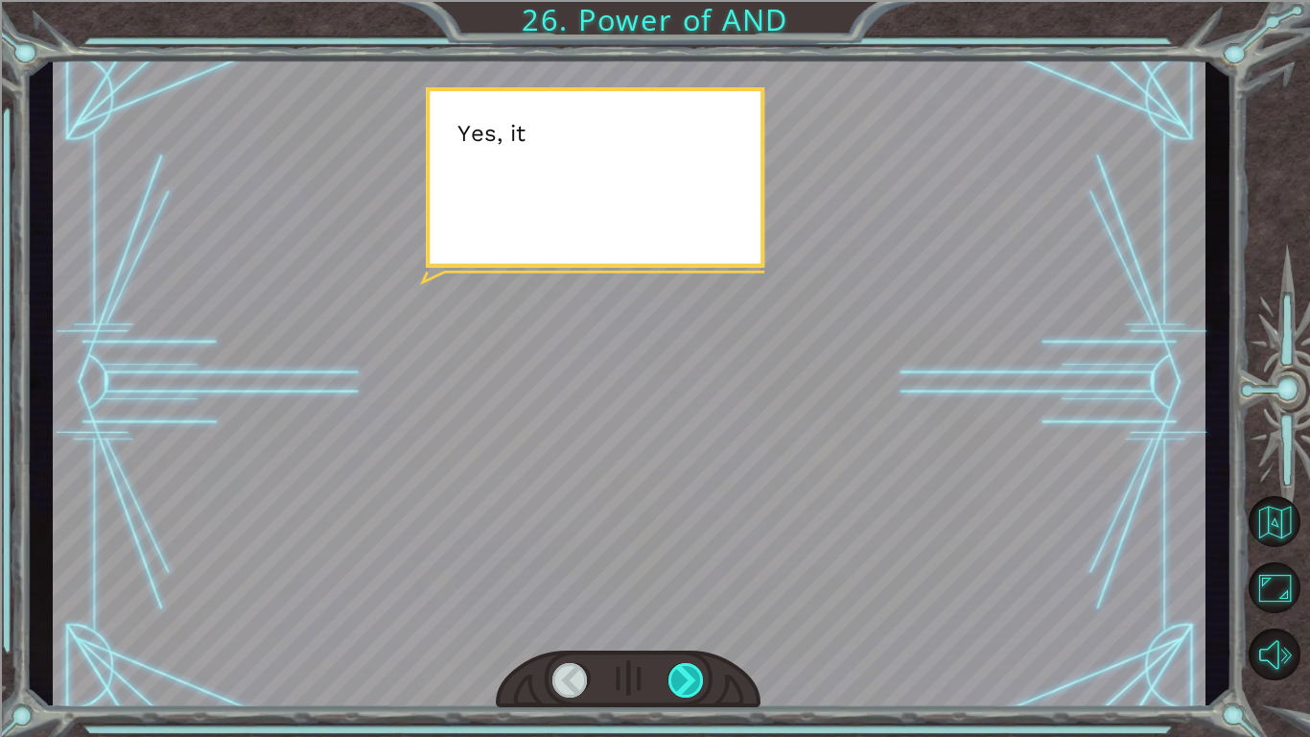
click at [702, 685] on div at bounding box center [687, 680] width 36 height 35
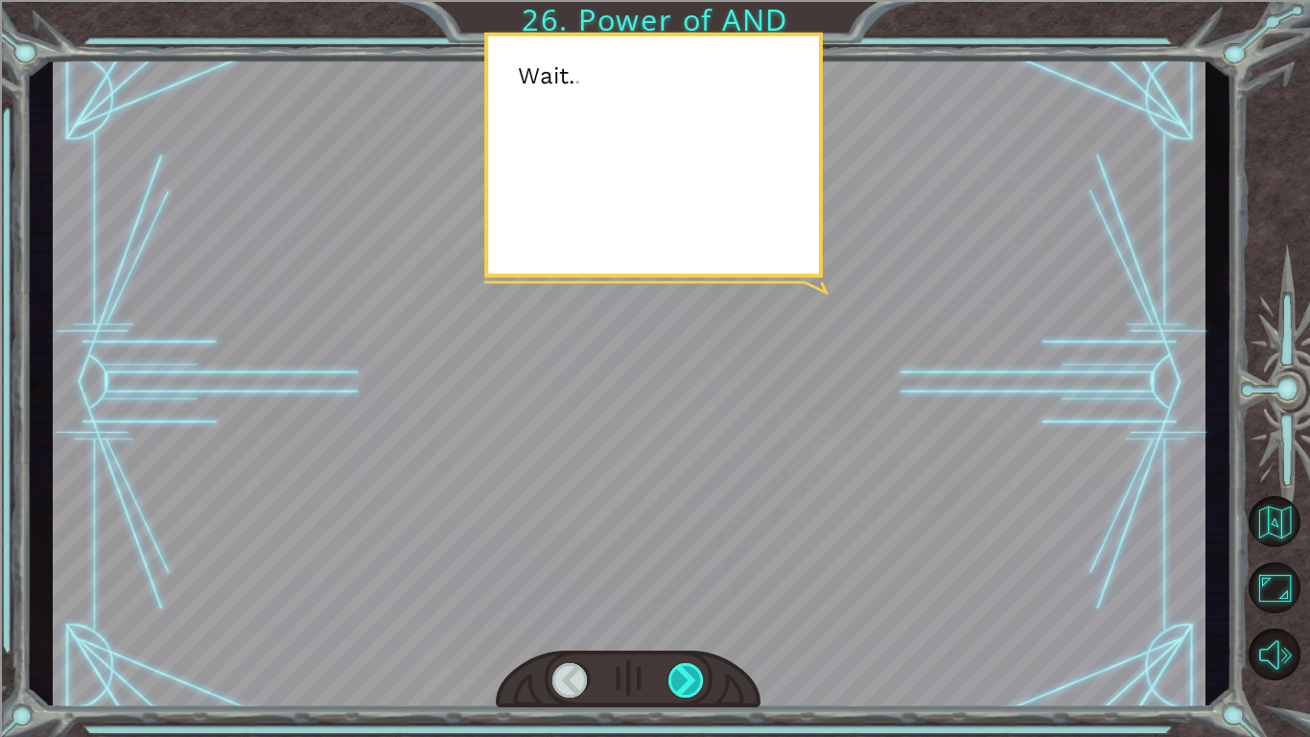
click at [702, 685] on div at bounding box center [687, 680] width 36 height 35
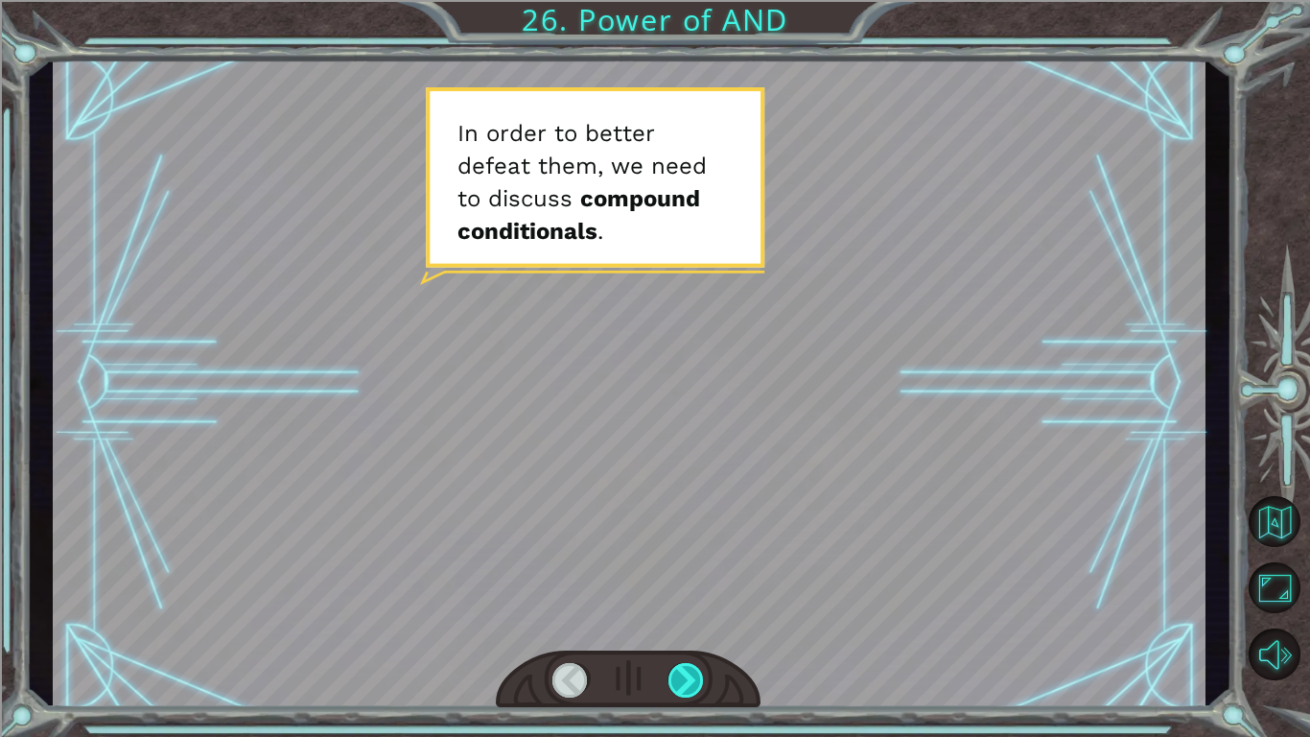
click at [702, 685] on div at bounding box center [687, 680] width 36 height 35
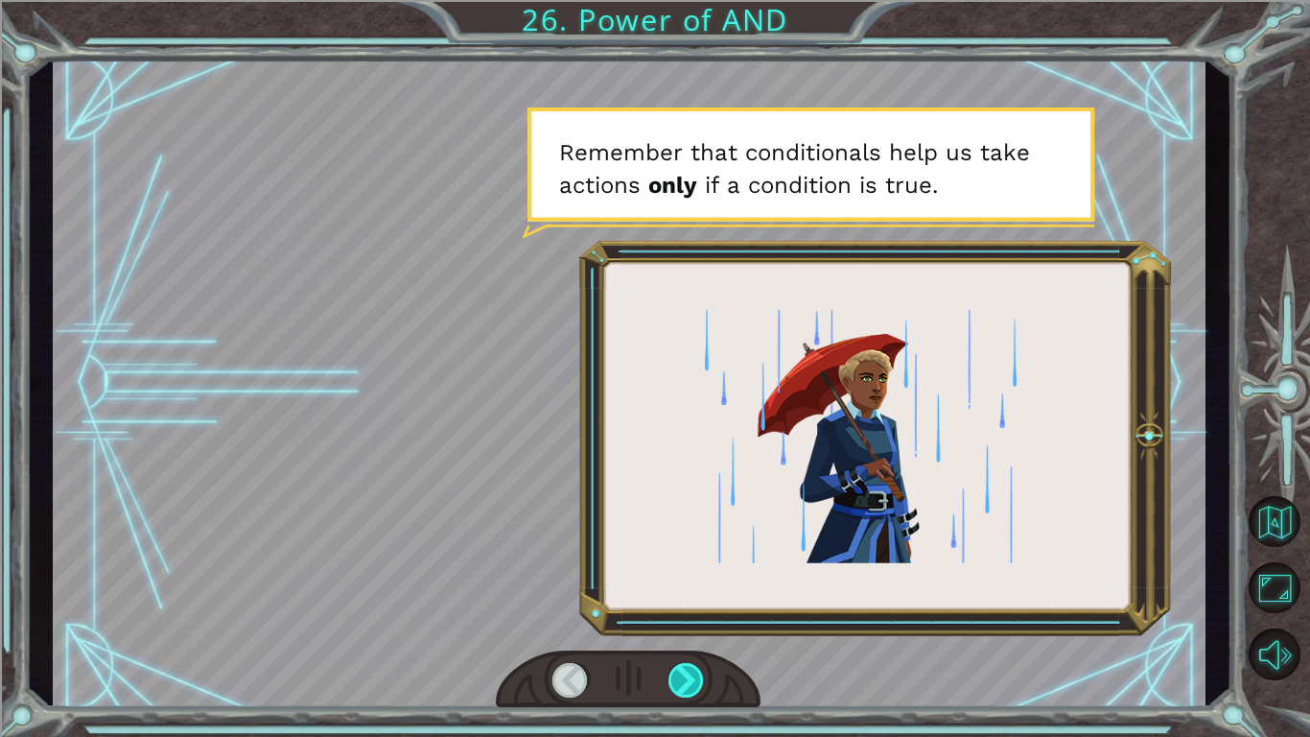
click at [702, 685] on div at bounding box center [687, 680] width 36 height 35
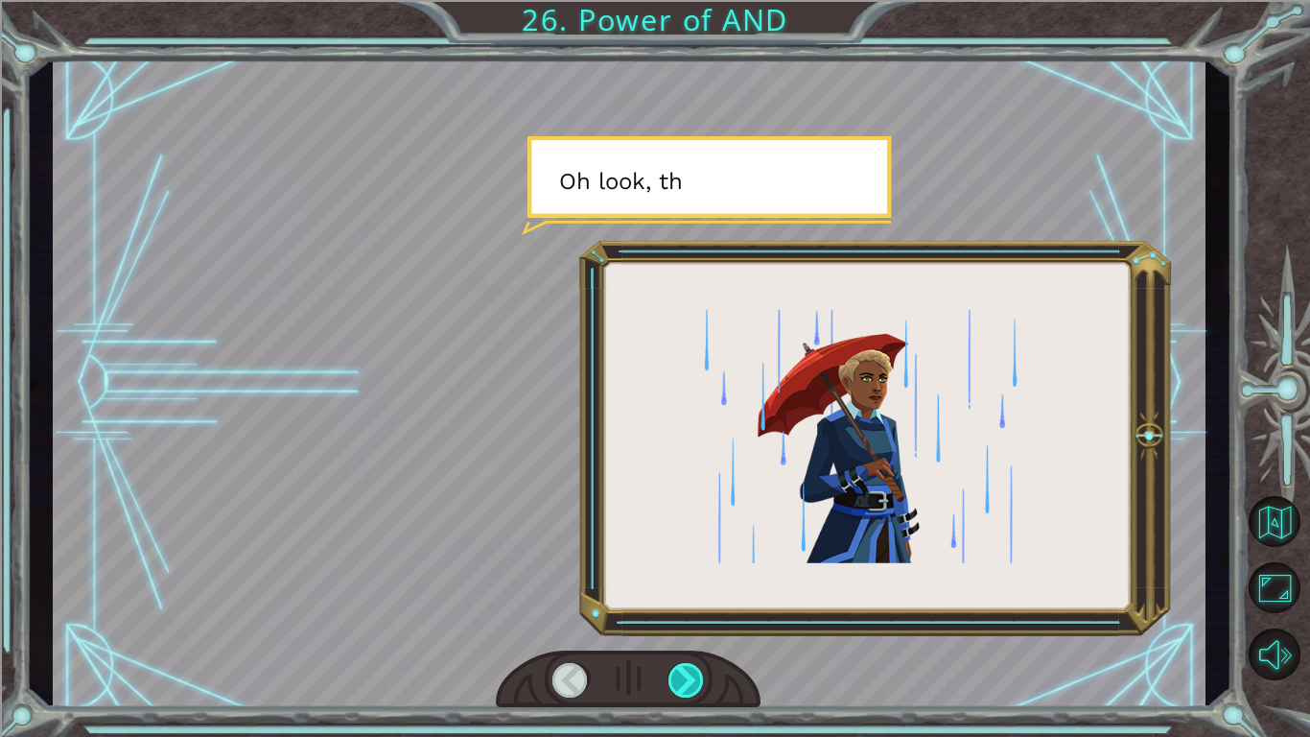
click at [702, 685] on div at bounding box center [687, 680] width 36 height 35
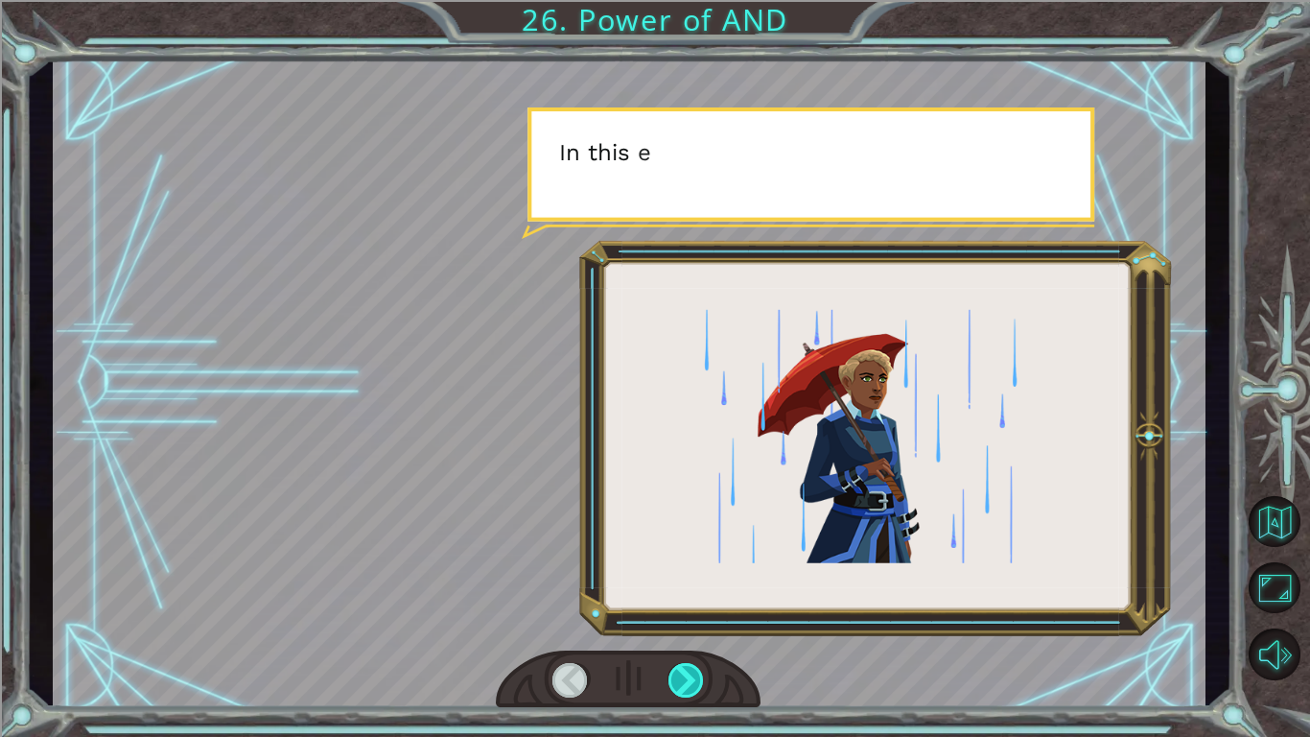
click at [702, 685] on div at bounding box center [687, 680] width 36 height 35
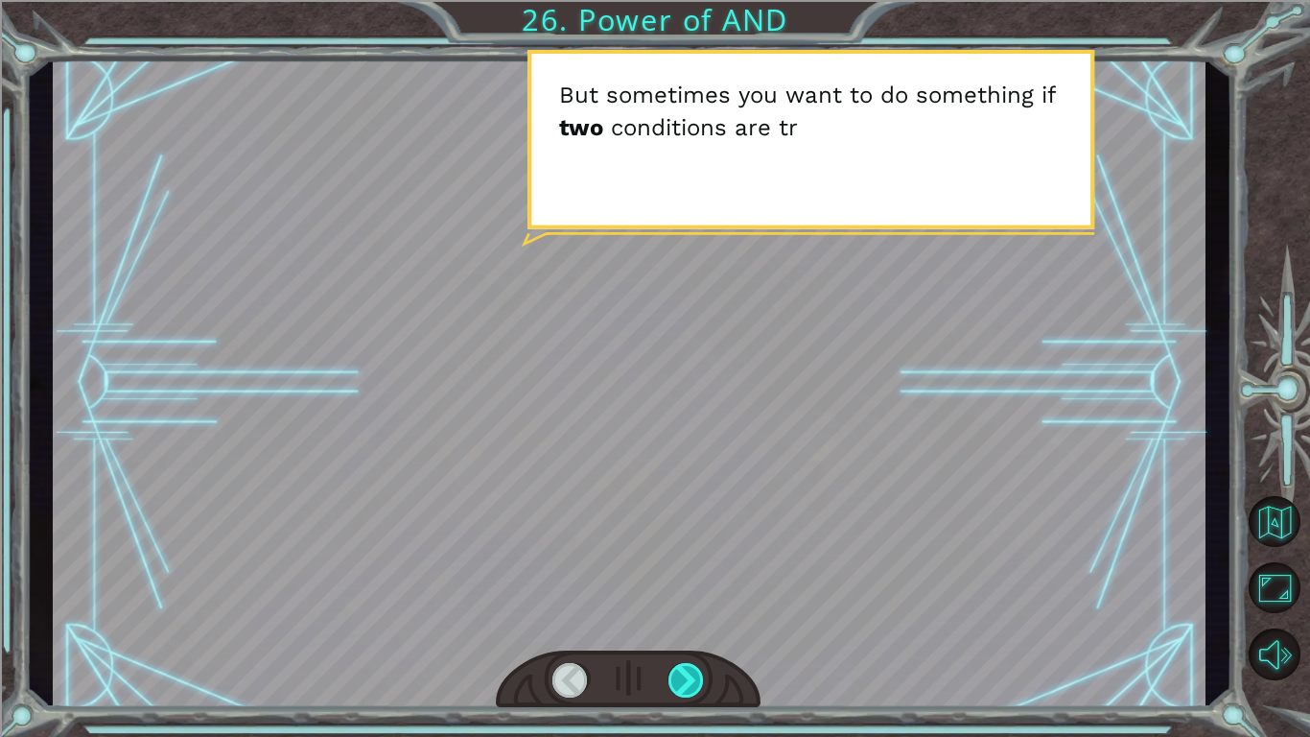
click at [702, 685] on div at bounding box center [687, 680] width 36 height 35
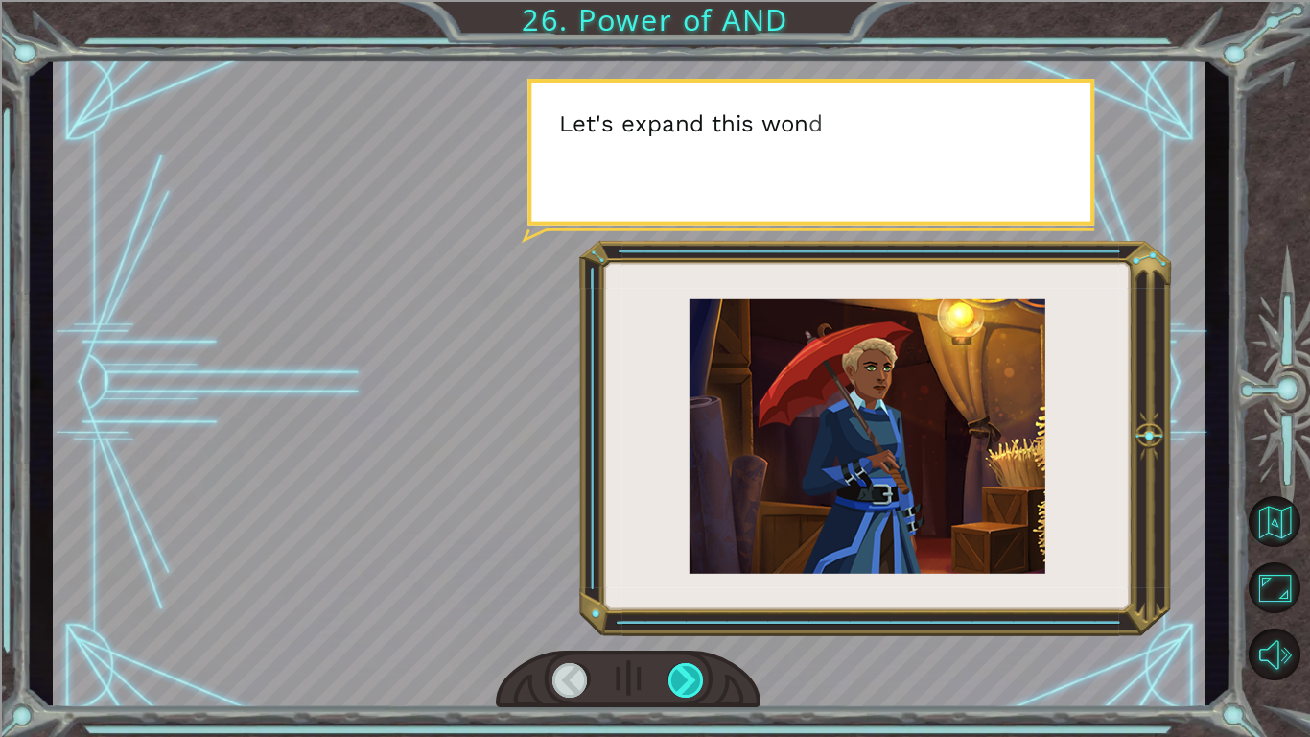
click at [702, 685] on div at bounding box center [687, 680] width 36 height 35
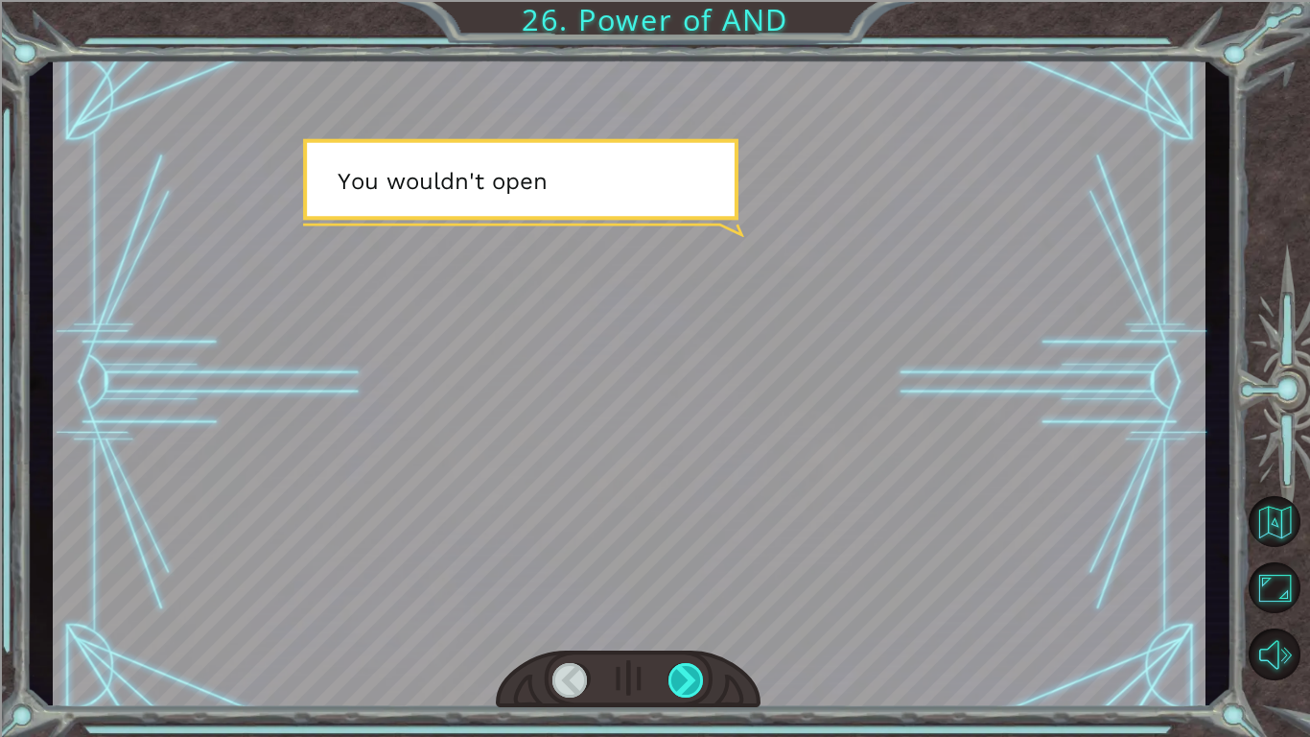
click at [702, 685] on div at bounding box center [687, 680] width 36 height 35
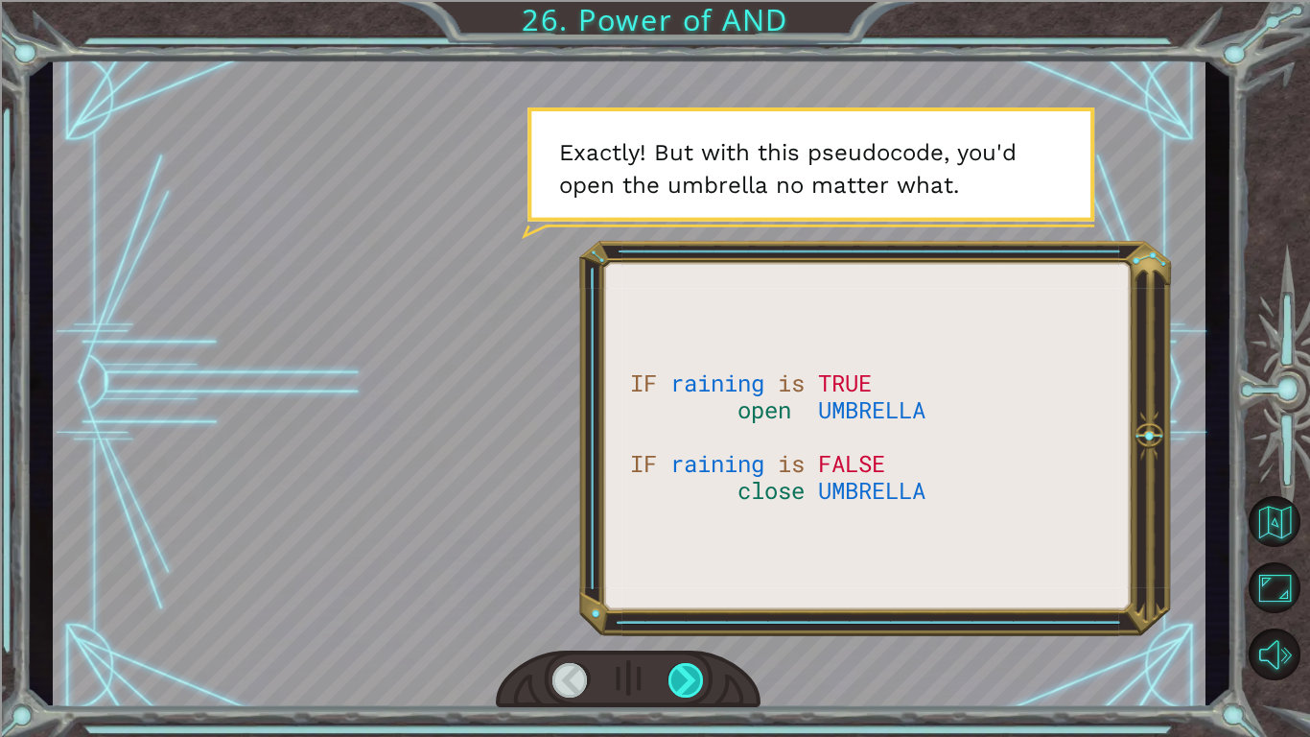
click at [702, 685] on div at bounding box center [687, 680] width 36 height 35
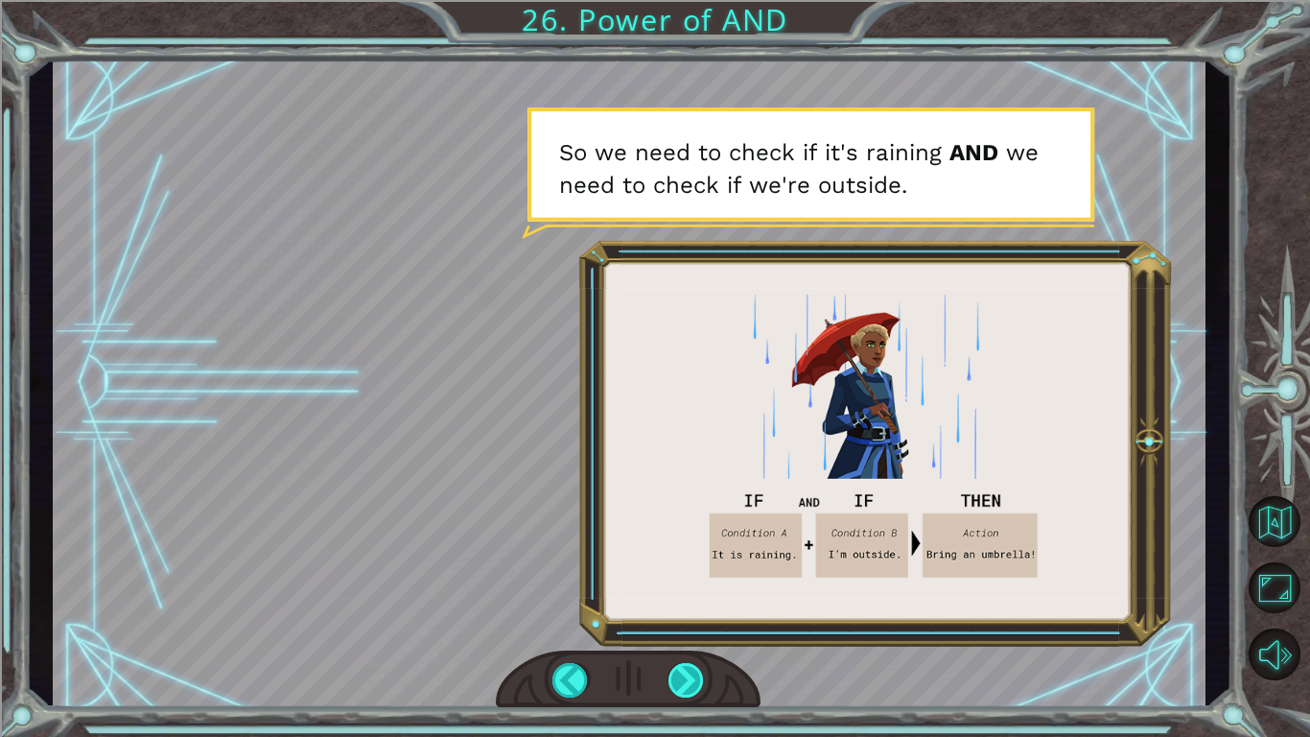
click at [672, 684] on div at bounding box center [687, 680] width 36 height 35
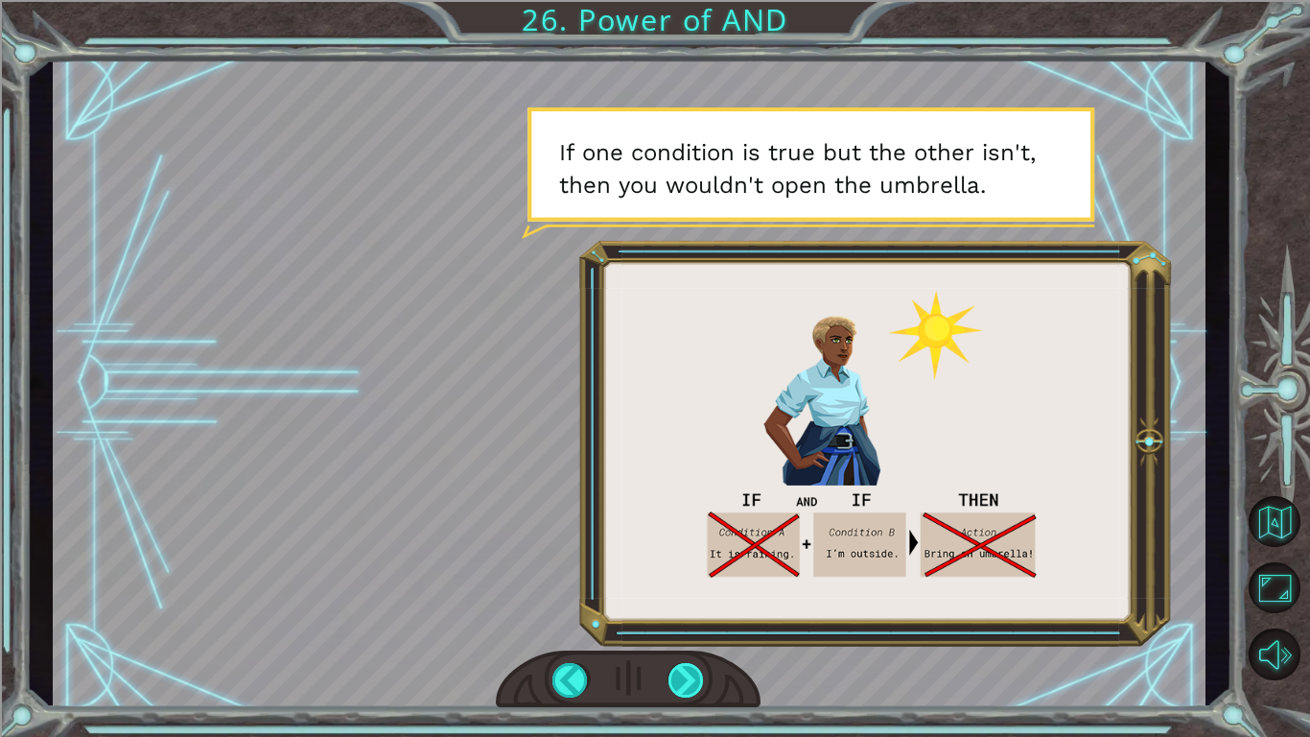
click at [672, 684] on div at bounding box center [687, 680] width 36 height 35
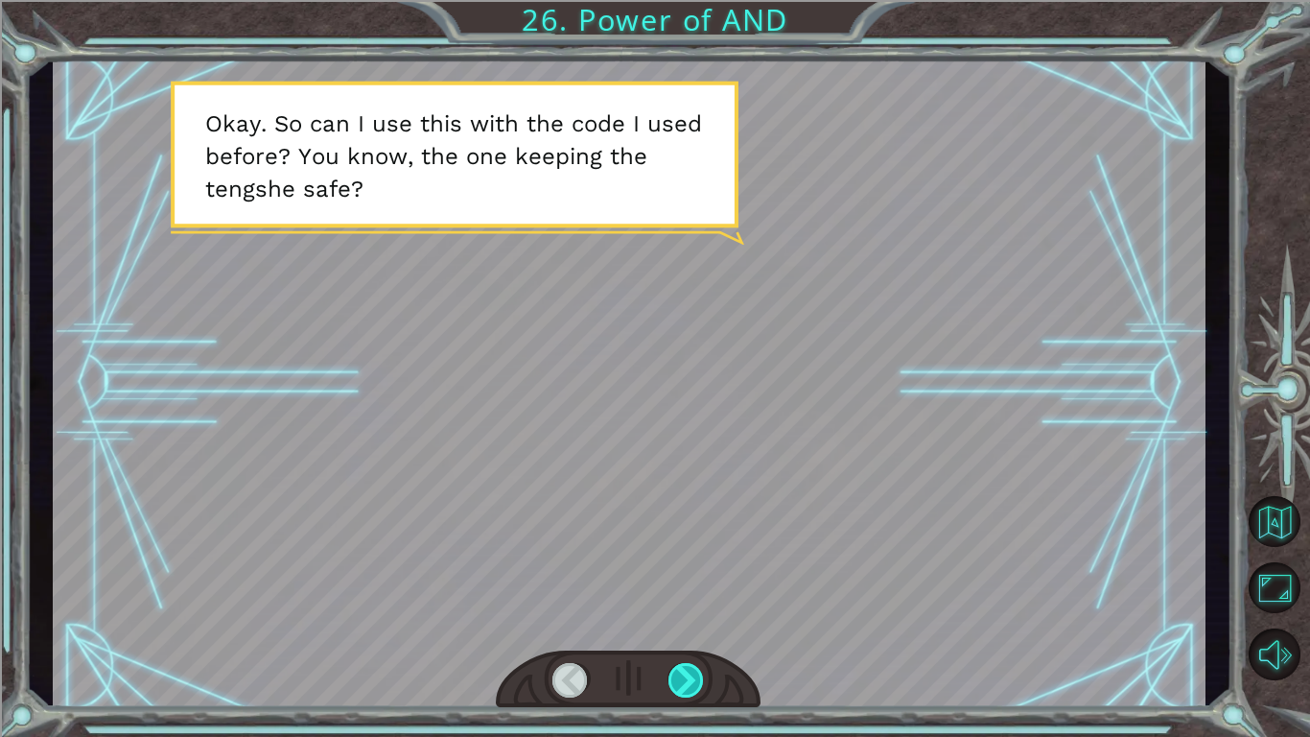
click at [672, 684] on div at bounding box center [687, 680] width 36 height 35
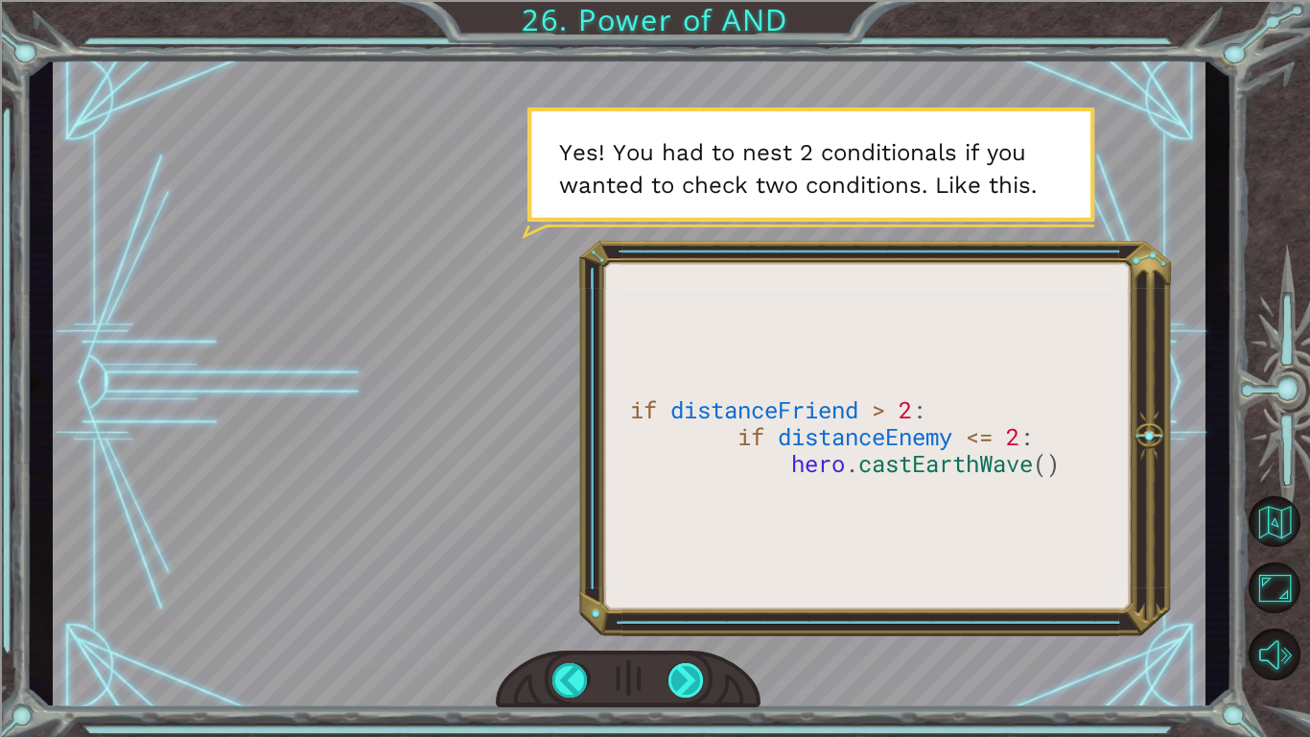
click at [672, 684] on div at bounding box center [687, 680] width 36 height 35
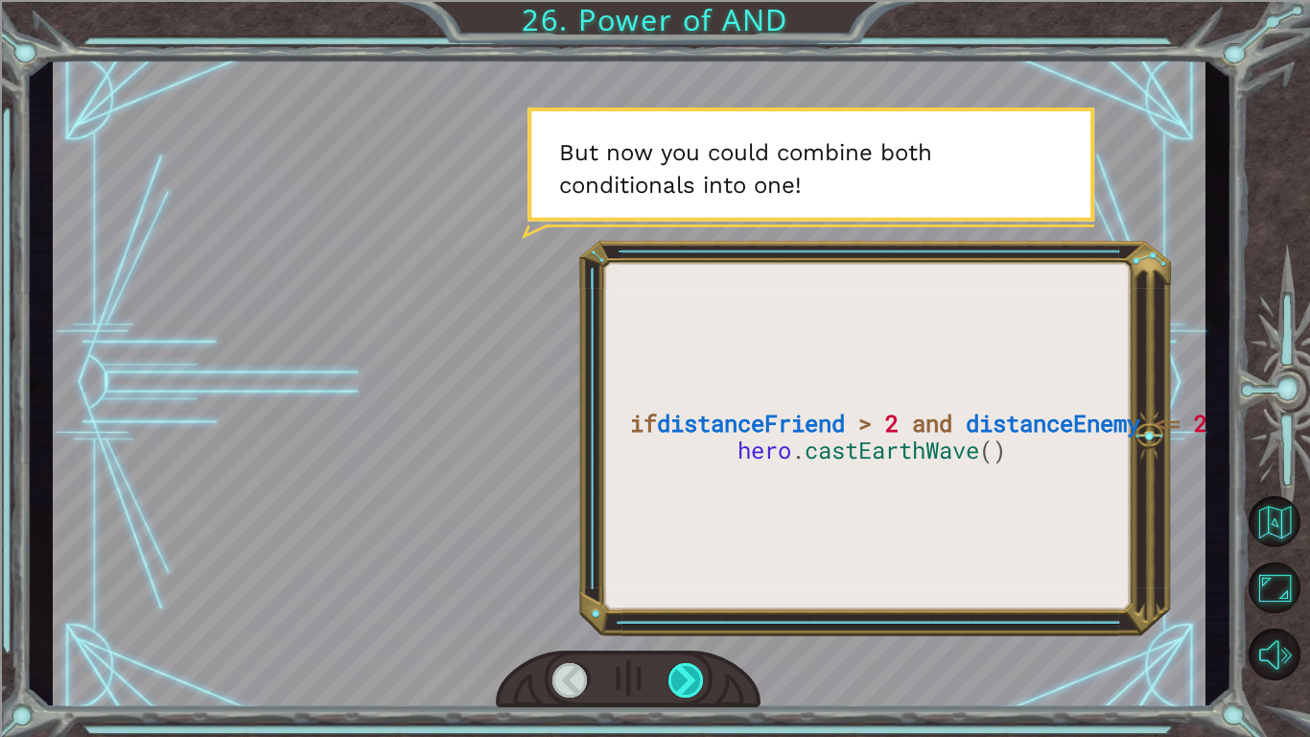
click at [672, 684] on div at bounding box center [687, 680] width 36 height 35
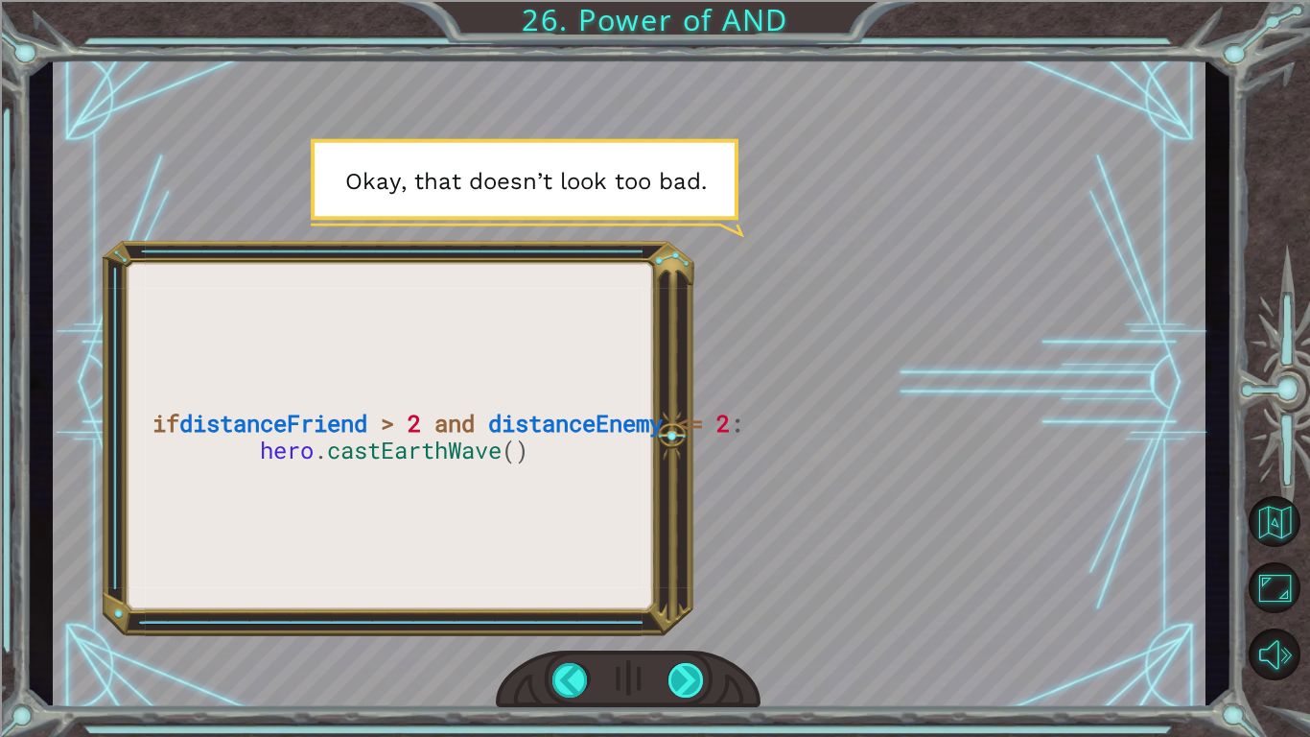
click at [672, 684] on div at bounding box center [687, 680] width 36 height 35
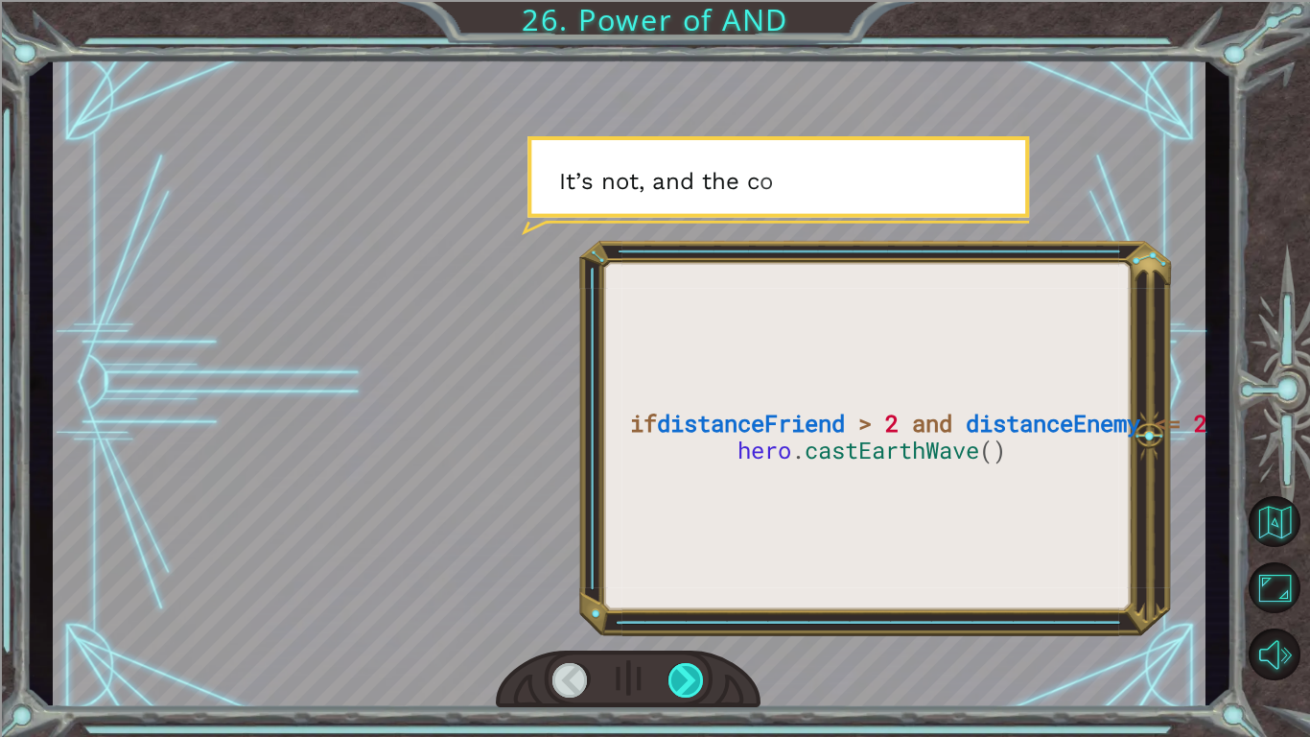
click at [672, 684] on div at bounding box center [687, 680] width 36 height 35
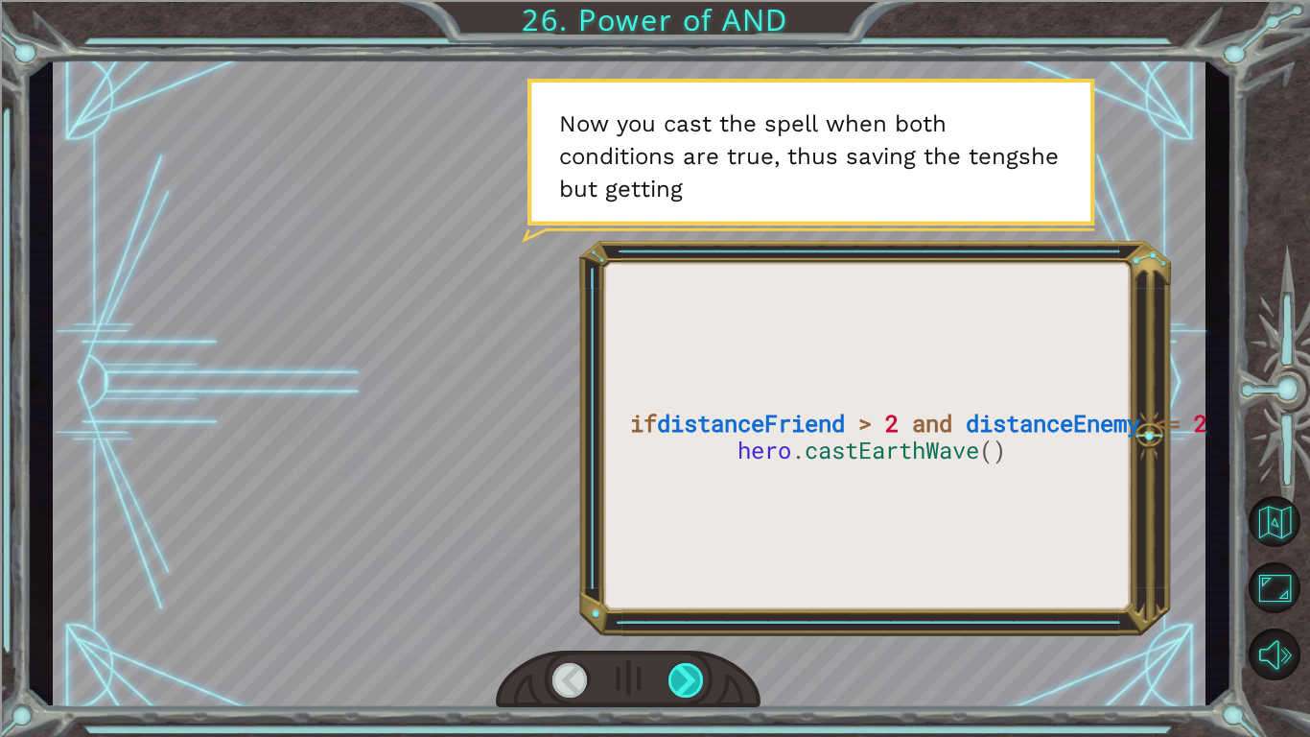
click at [672, 684] on div at bounding box center [687, 680] width 36 height 35
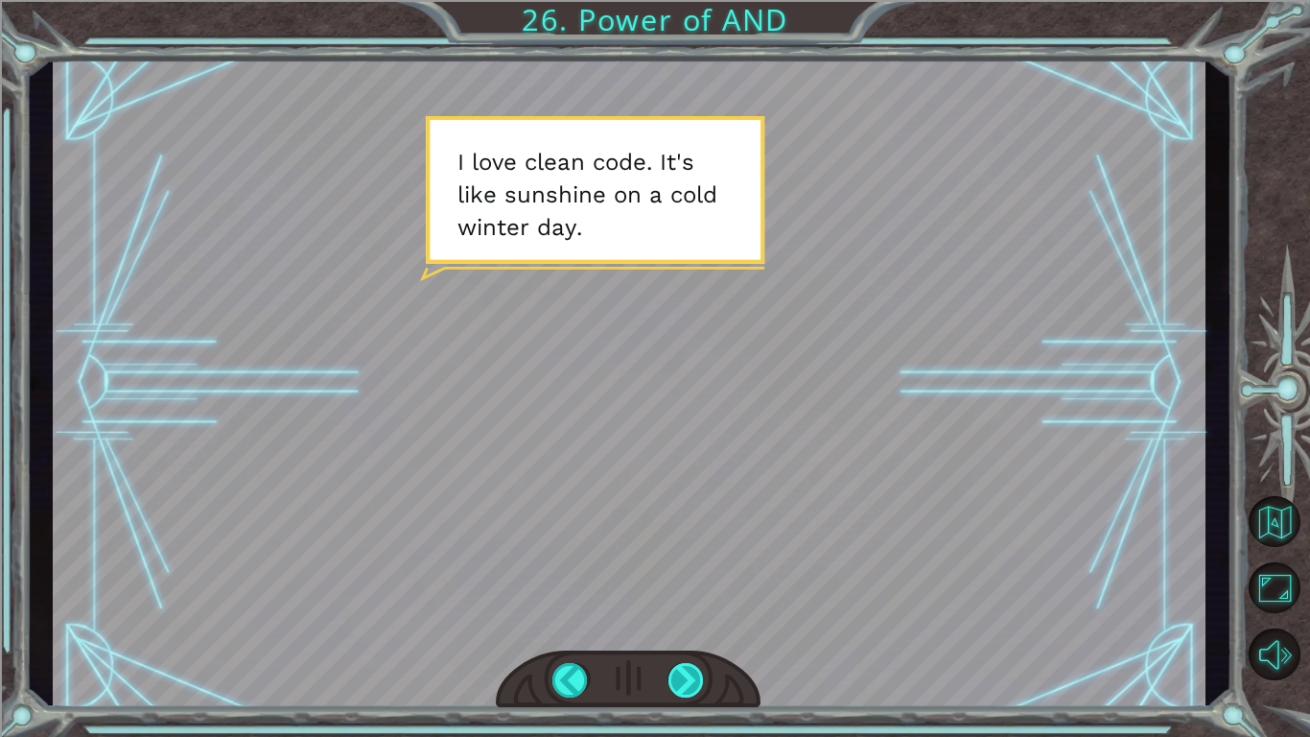
click at [672, 684] on div at bounding box center [687, 680] width 36 height 35
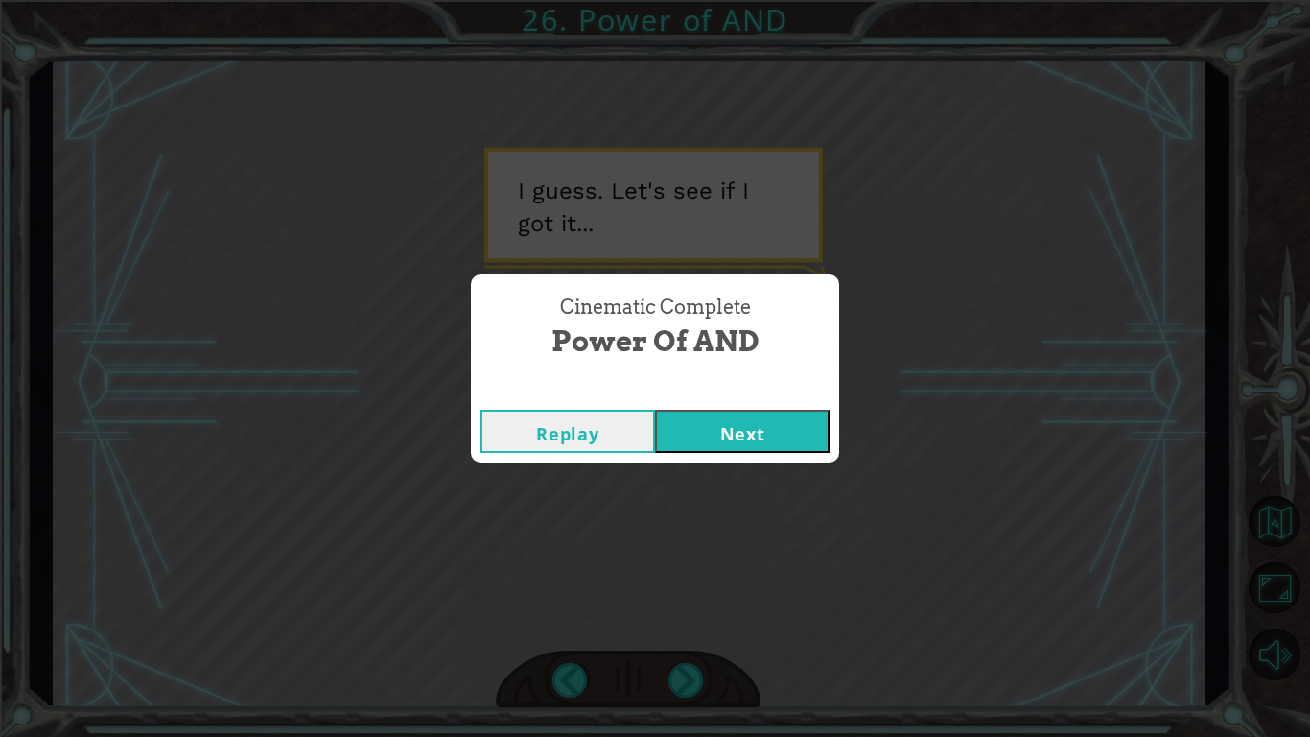
click at [724, 447] on button "Next" at bounding box center [742, 431] width 175 height 43
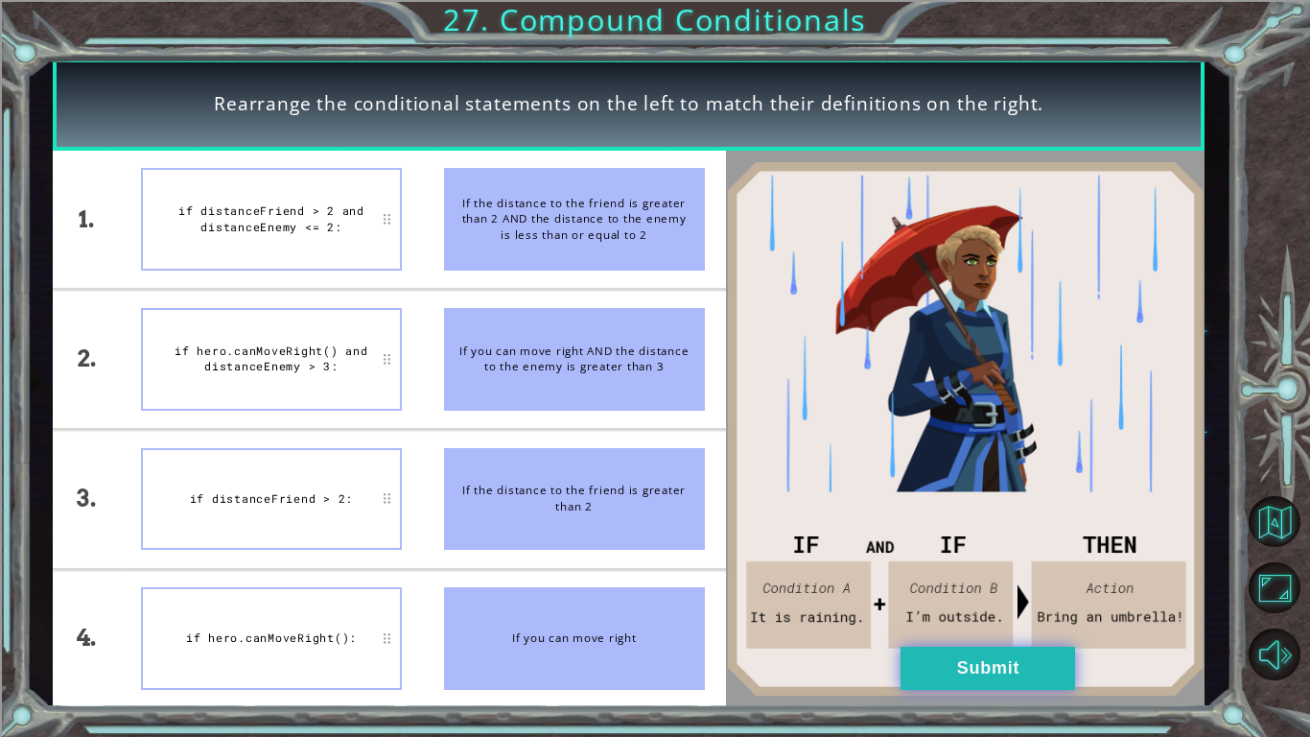
click at [956, 666] on button "Submit" at bounding box center [988, 668] width 175 height 43
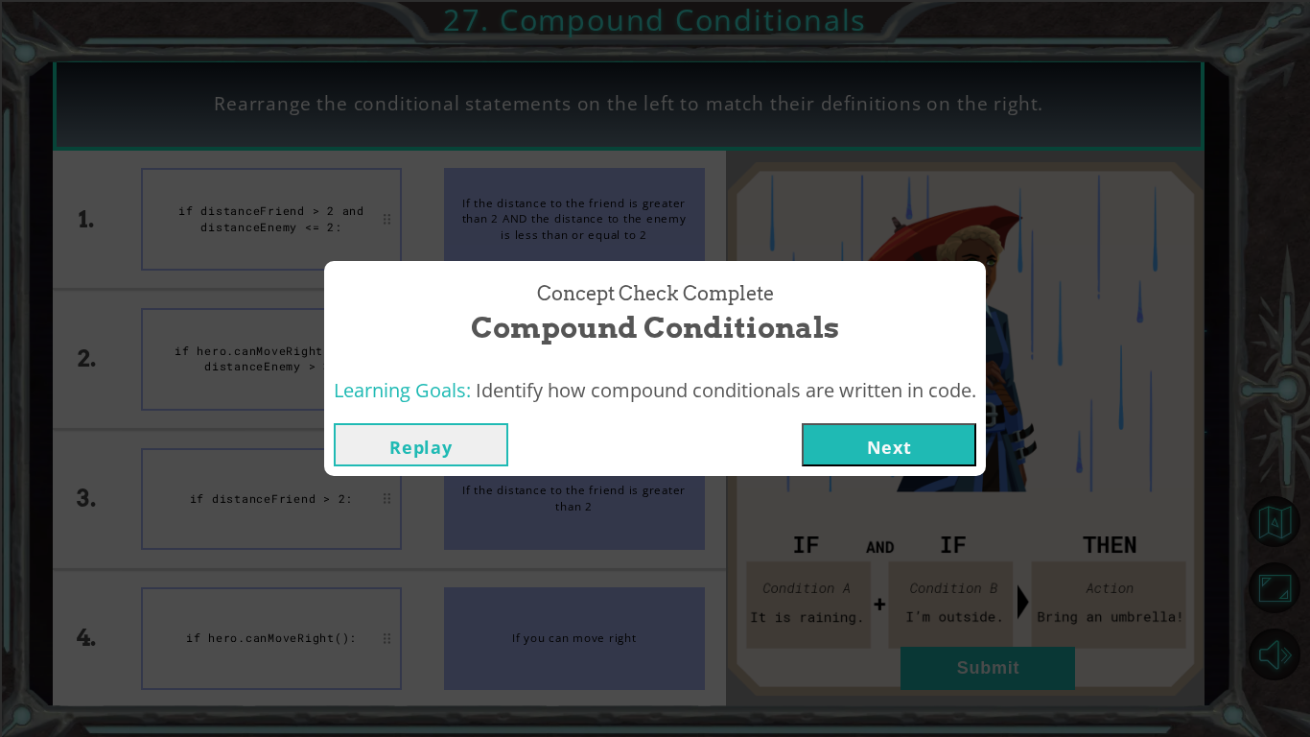
click at [895, 427] on button "Next" at bounding box center [889, 444] width 175 height 43
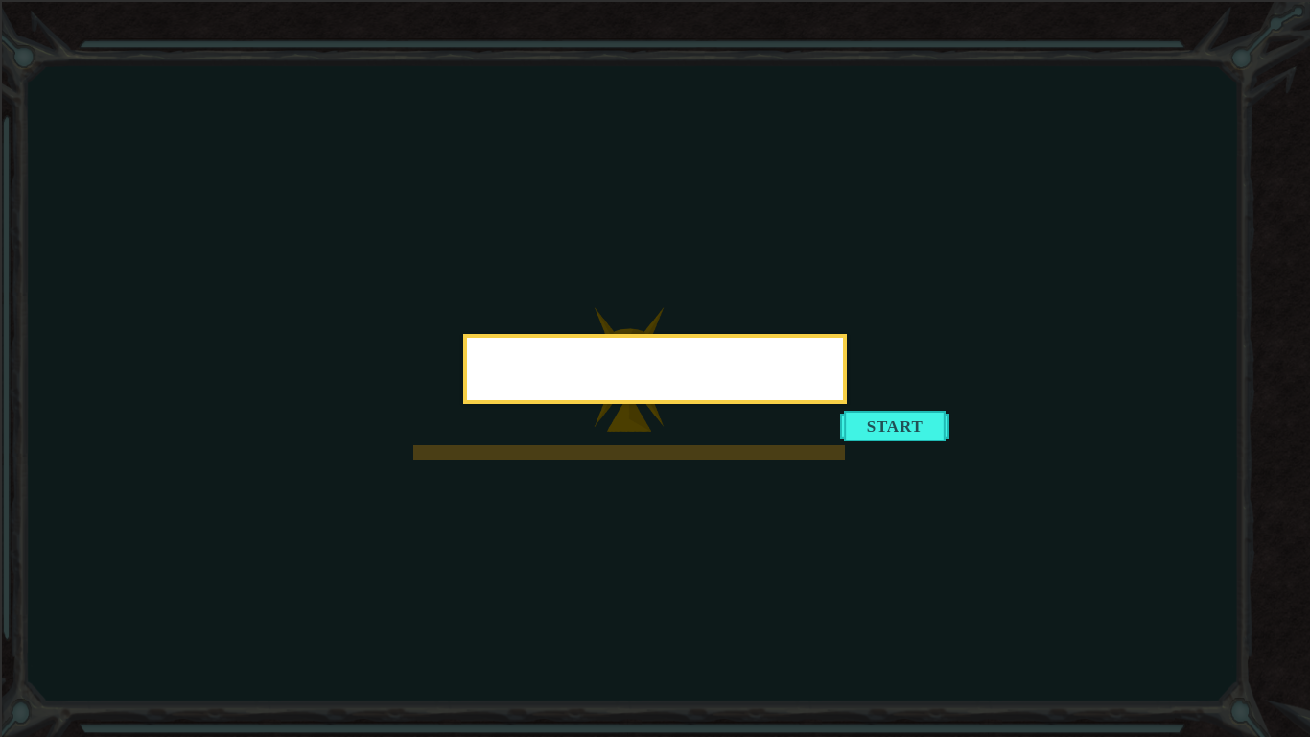
click at [847, 404] on div at bounding box center [655, 369] width 384 height 70
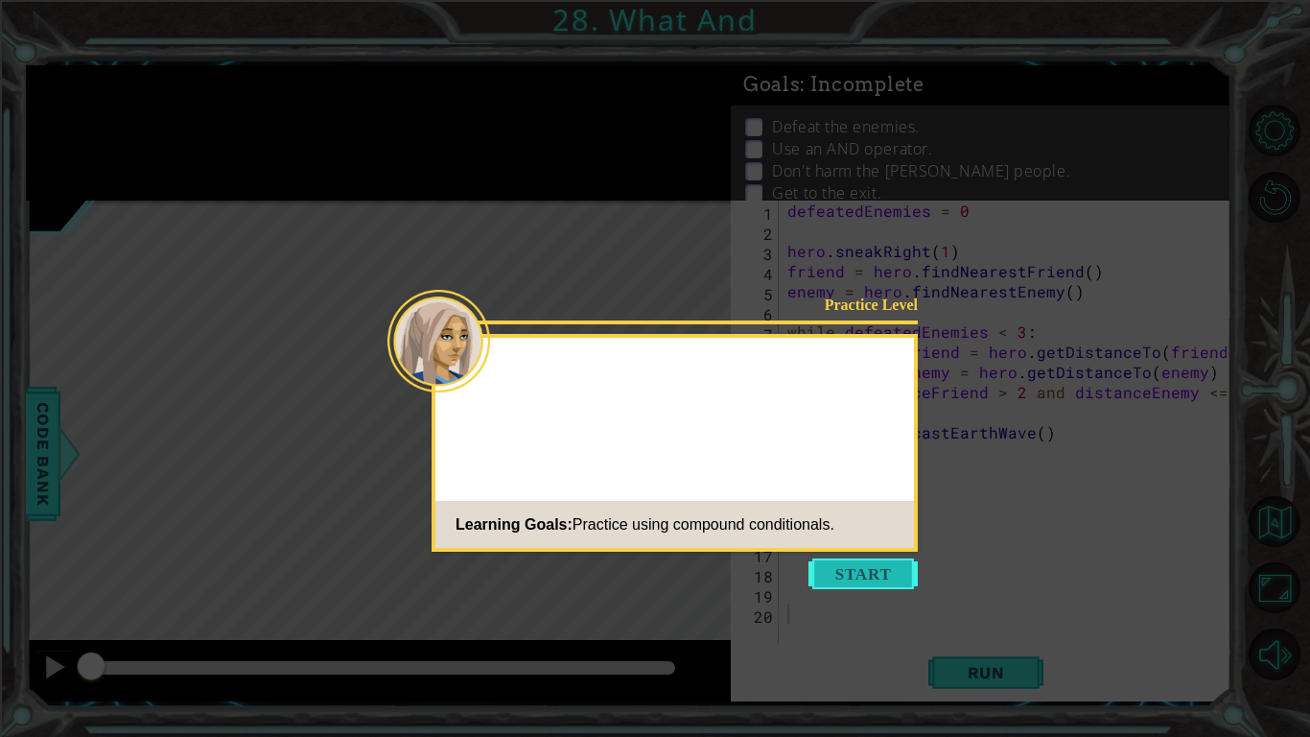
click at [853, 567] on button "Start" at bounding box center [863, 573] width 109 height 31
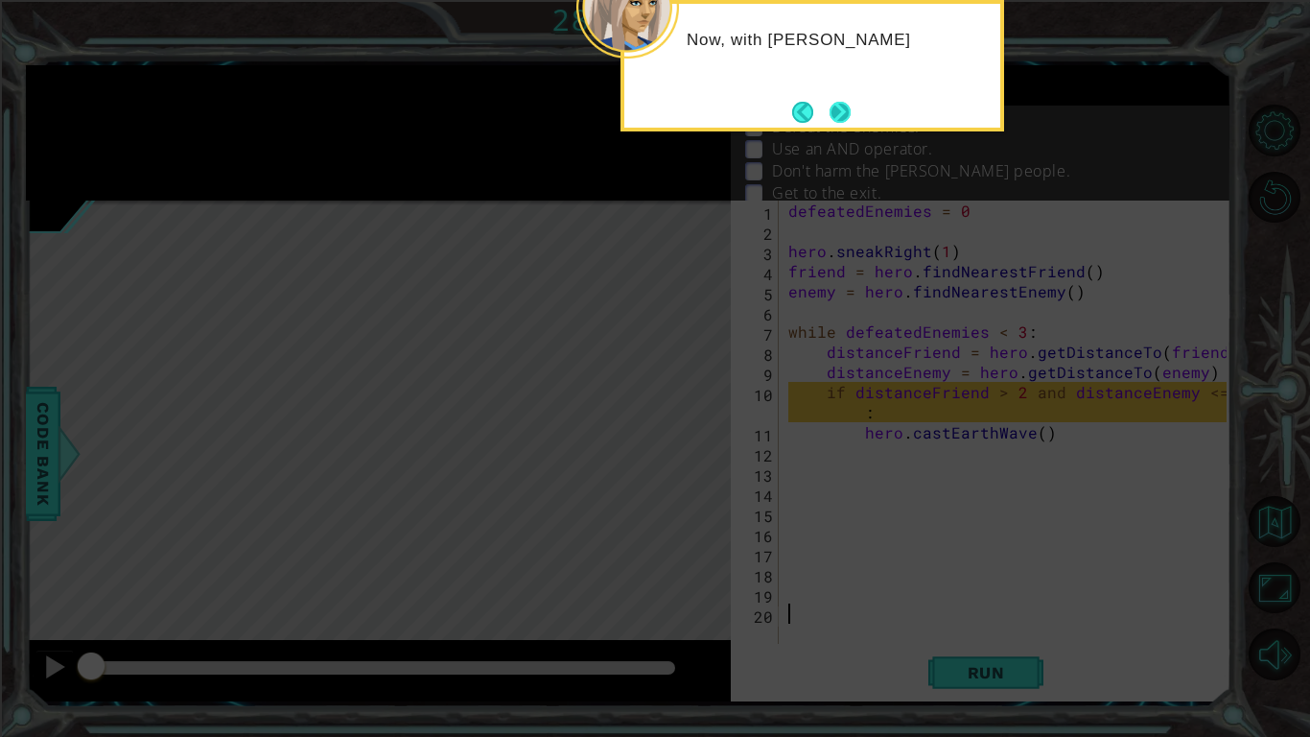
click at [836, 115] on button "Next" at bounding box center [840, 112] width 21 height 21
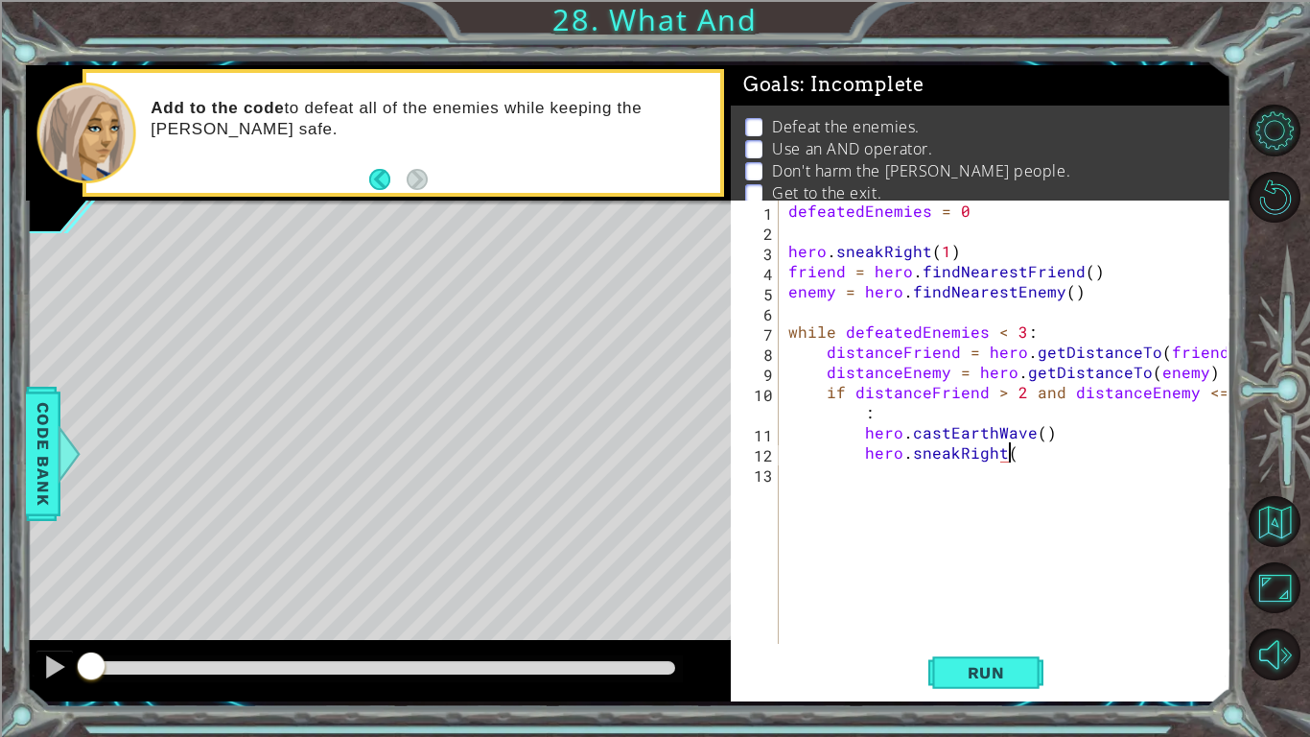
scroll to position [0, 13]
type textarea "hero.sneakRight(2)"
drag, startPoint x: 1080, startPoint y: 291, endPoint x: 739, endPoint y: 289, distance: 341.5
click at [739, 289] on div "1 2 3 4 5 6 7 8 9 10 11 12 13 14 defeatedEnemies = 0 hero . sneakRight ( 1 ) fr…" at bounding box center [979, 421] width 496 height 443
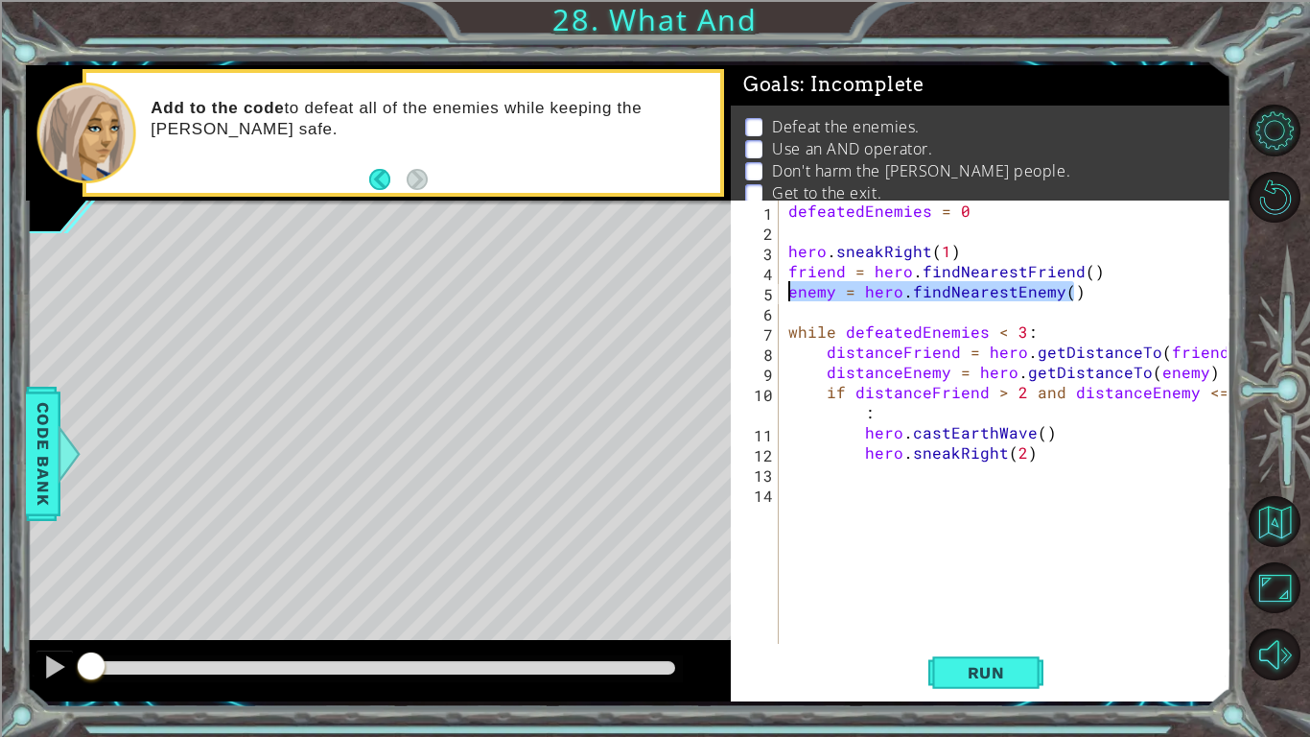
click at [1060, 453] on div "defeatedEnemies = 0 hero . sneakRight ( 1 ) friend = hero . findNearestFriend (…" at bounding box center [1011, 441] width 452 height 483
type textarea "hero.sneakRight(2)"
paste textarea "enemy = hero.findNearestEnemy()"
type textarea "enemy = hero.findNearestEnemy()"
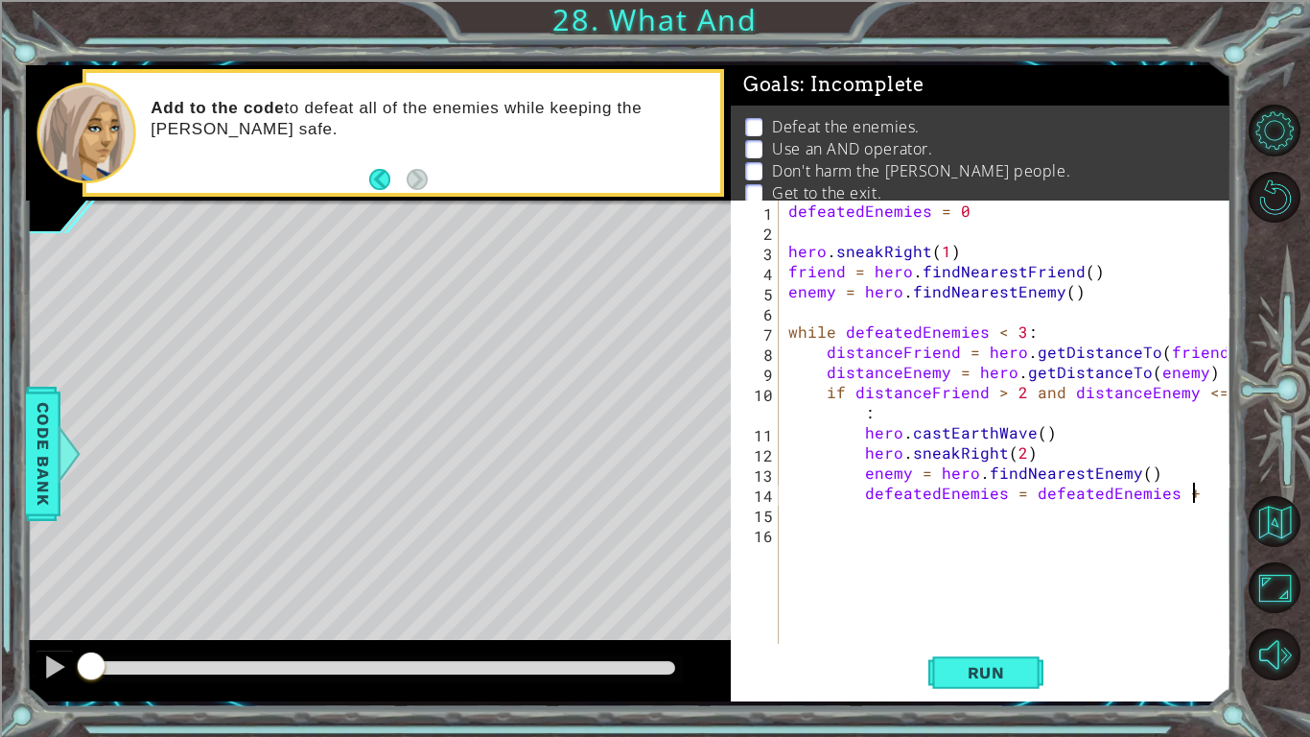
scroll to position [0, 25]
type textarea "defeatedEnemies = defeatedEnemies + 1"
click at [1029, 684] on button "Run" at bounding box center [986, 672] width 115 height 50
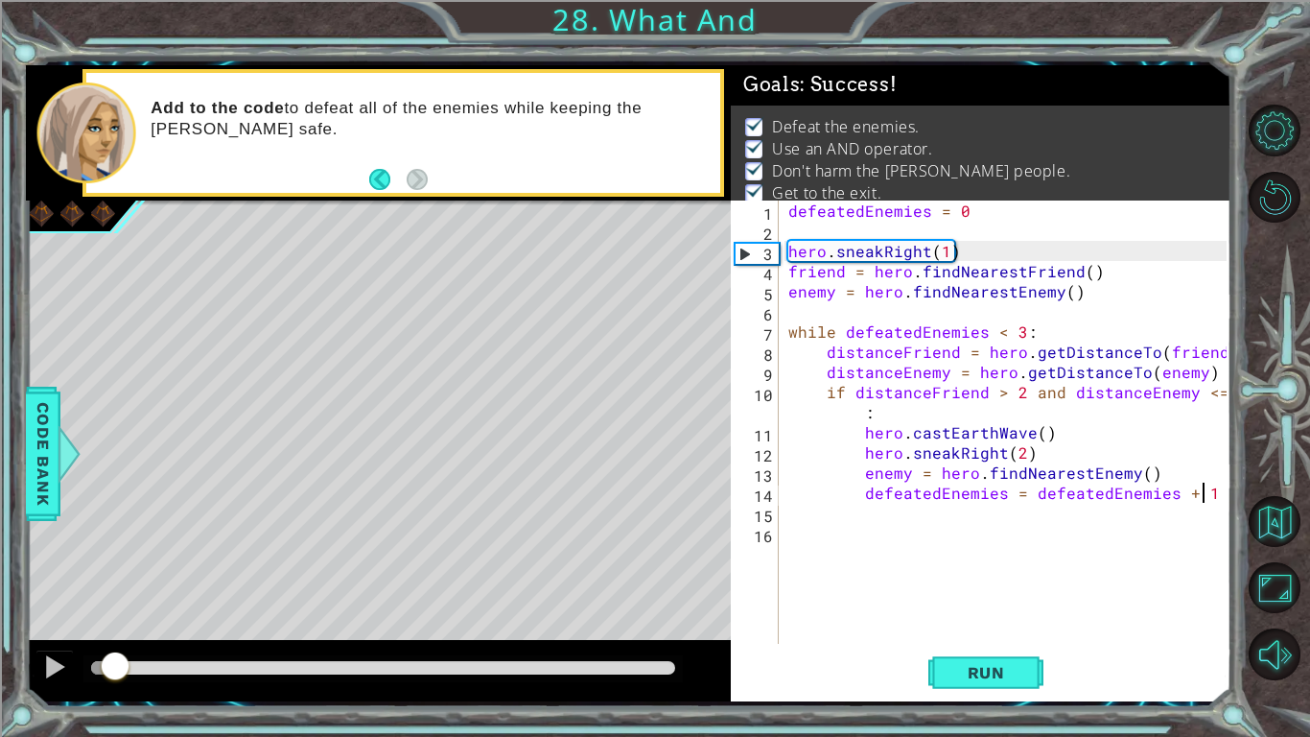
drag, startPoint x: 115, startPoint y: 665, endPoint x: 1248, endPoint y: 736, distance: 1135.1
click at [1248, 736] on div "1 ההההההההההההההההההההההההההההההההההההההההההההההההההההההההההההההההההההההההההההה…" at bounding box center [655, 368] width 1310 height 737
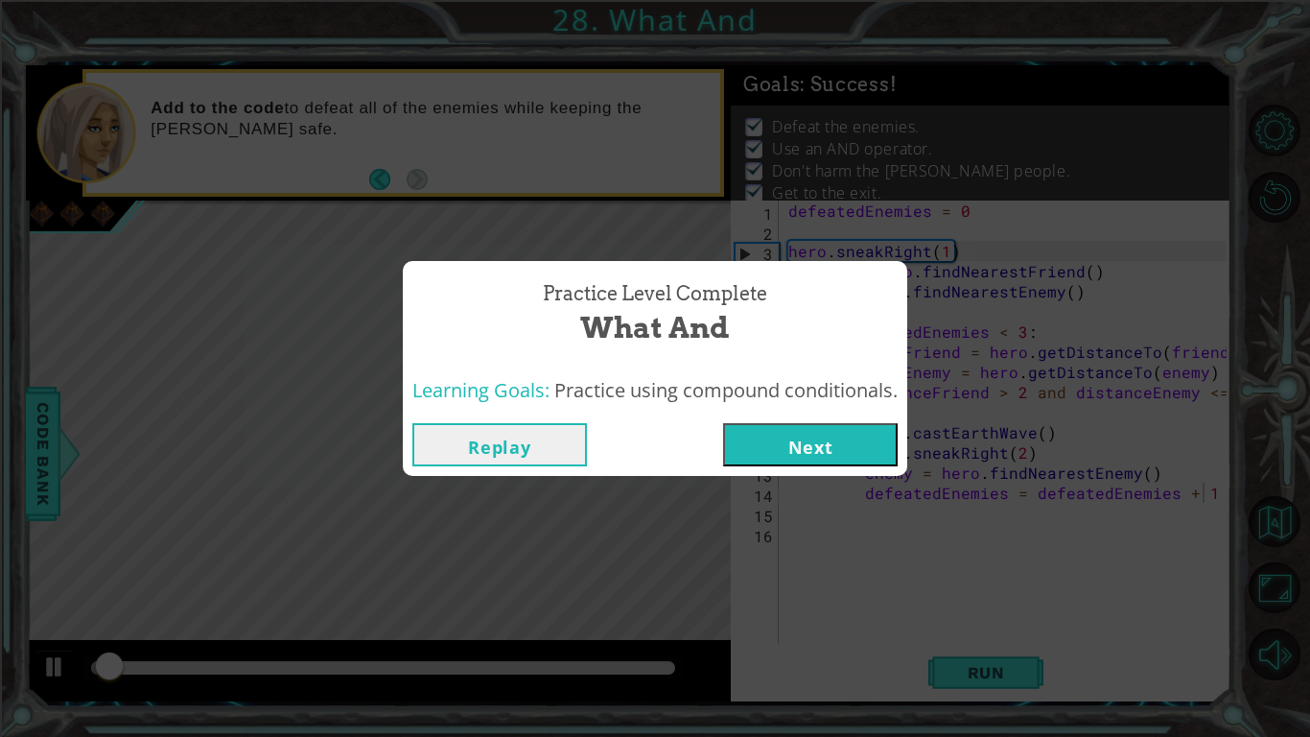
click at [831, 459] on button "Next" at bounding box center [810, 444] width 175 height 43
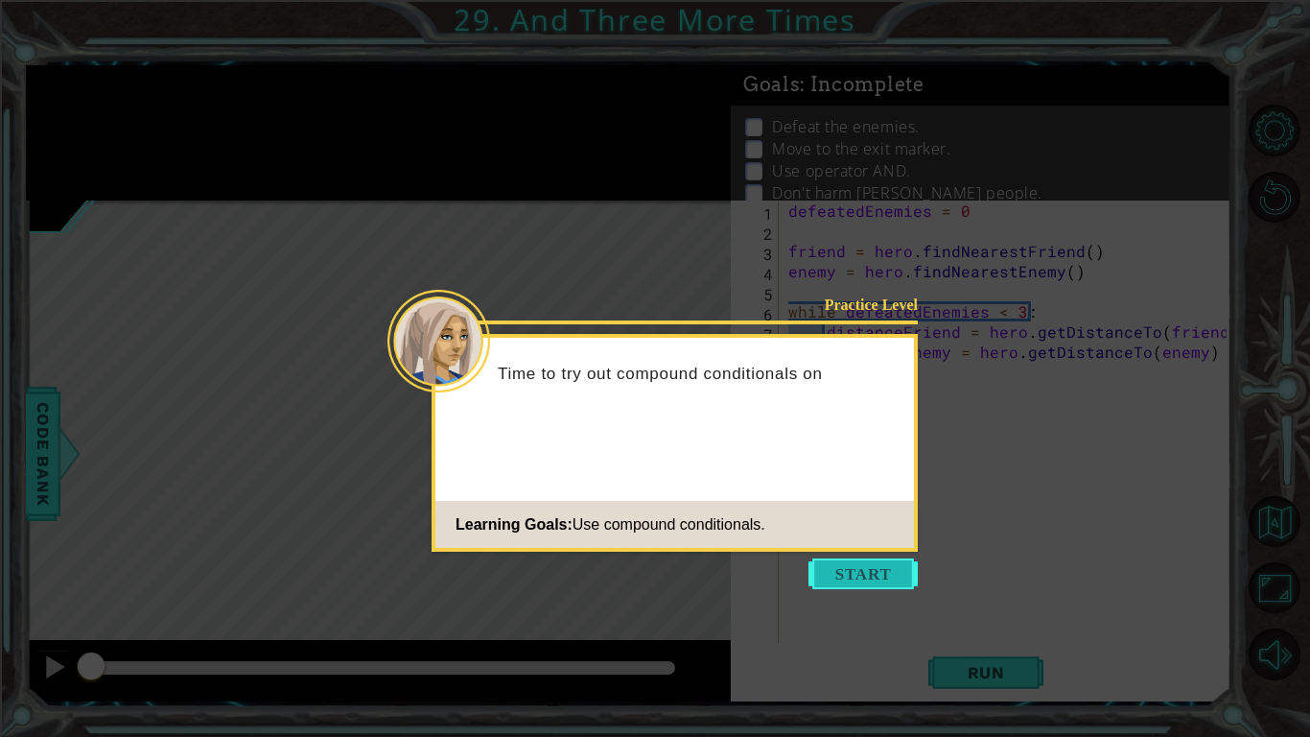
click at [826, 560] on button "Start" at bounding box center [863, 573] width 109 height 31
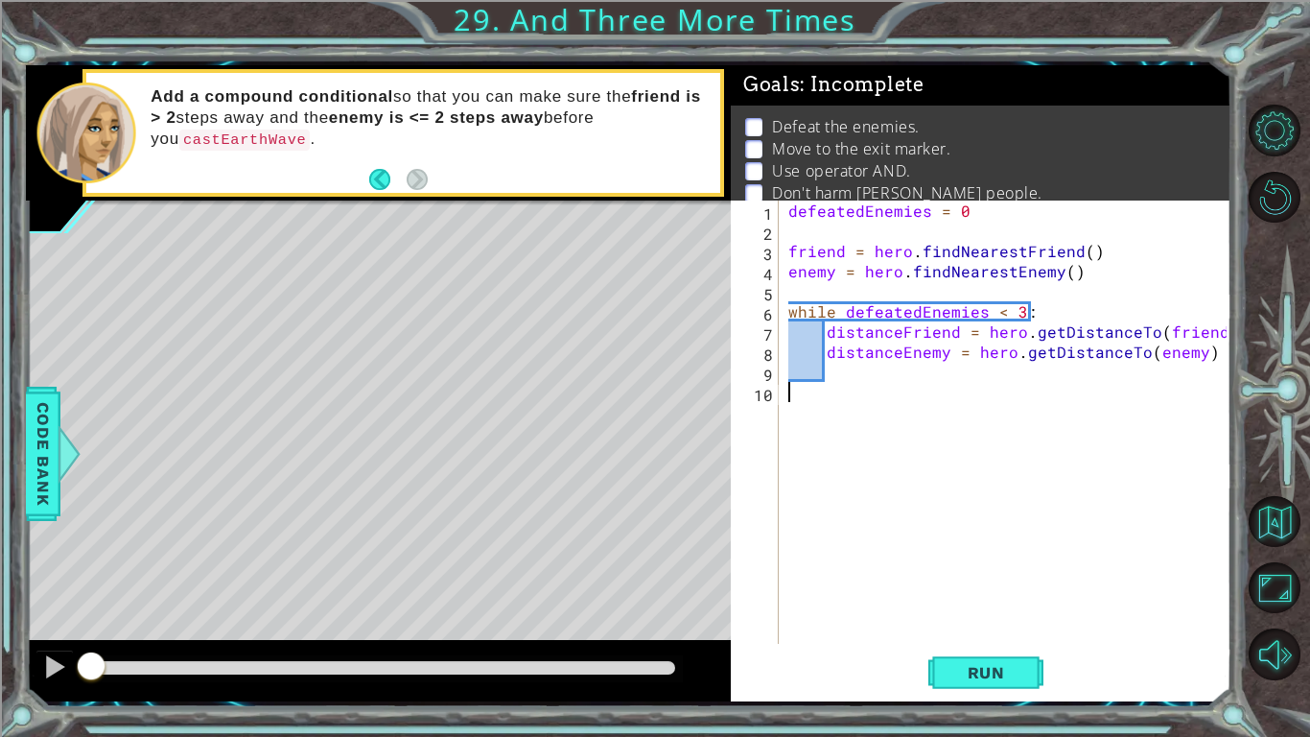
click at [1089, 282] on div "defeatedEnemies = 0 friend = hero . findNearestFriend ( ) enemy = hero . findNe…" at bounding box center [1011, 441] width 452 height 483
click at [1092, 315] on div "defeatedEnemies = 0 friend = hero . findNearestFriend ( ) enemy = hero . findNe…" at bounding box center [1011, 441] width 452 height 483
type textarea "while defeatedEnemies < 3:"
click at [1207, 363] on div "defeatedEnemies = 0 friend = hero . findNearestFriend ( ) enemy = hero . findNe…" at bounding box center [1011, 441] width 452 height 483
click at [1200, 365] on div "defeatedEnemies = 0 friend = hero . findNearestFriend ( ) enemy = hero . findNe…" at bounding box center [1011, 441] width 452 height 483
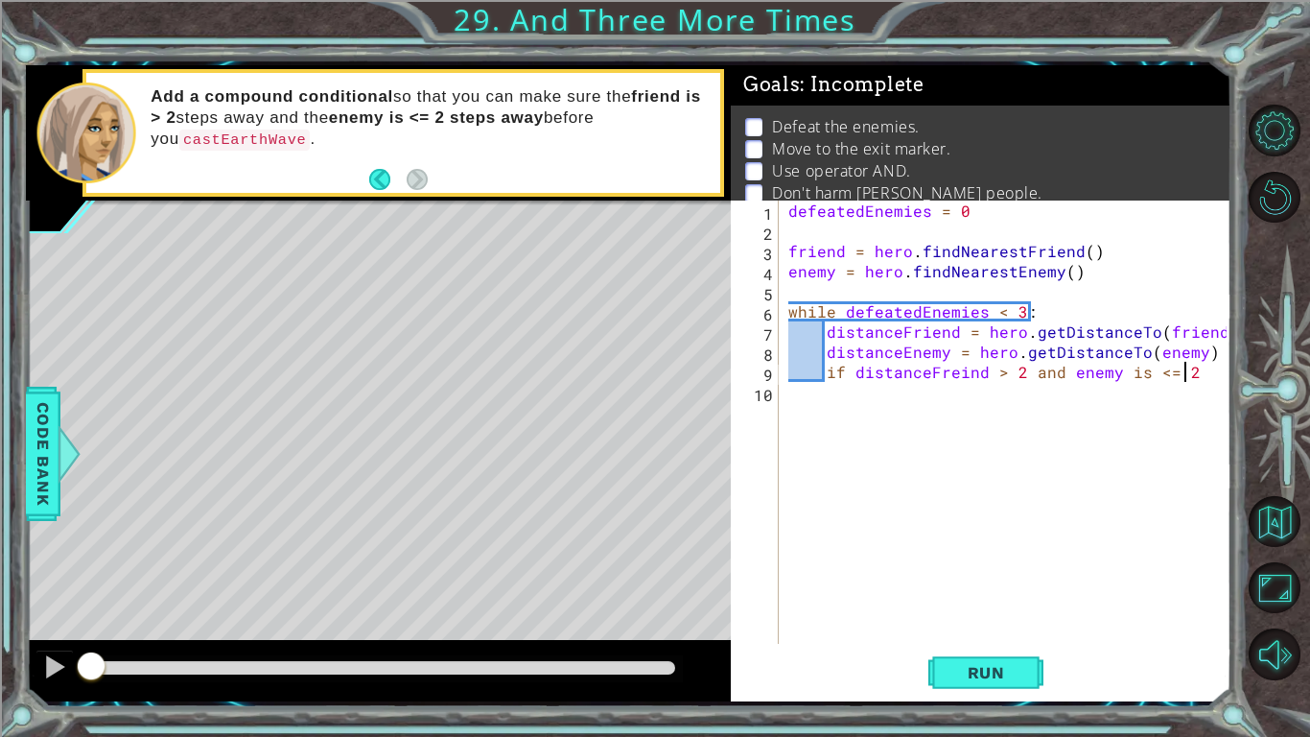
scroll to position [0, 23]
click at [1065, 374] on div "defeatedEnemies = 0 friend = hero . findNearestFriend ( ) enemy = hero . findNe…" at bounding box center [1011, 441] width 452 height 483
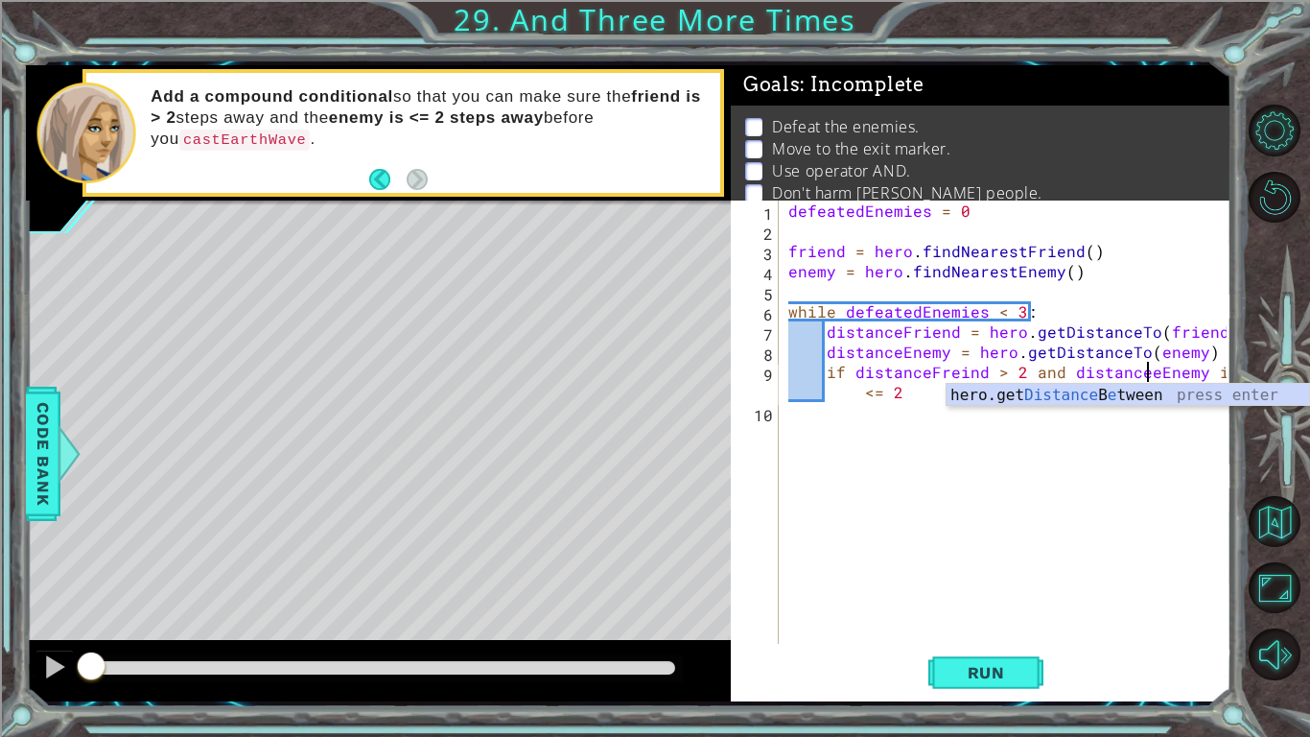
type textarea "if distanceFreind > 2 and distanceEnemy is <= 2"
click at [1070, 493] on div "defeatedEnemies = 0 friend = hero . findNearestFriend ( ) enemy = hero . findNe…" at bounding box center [1011, 441] width 452 height 483
click at [1190, 390] on div "defeatedEnemies = 0 friend = hero . findNearestFriend ( ) enemy = hero . findNe…" at bounding box center [1011, 441] width 452 height 483
type textarea "if distanceFreind > 2 and distanceEnemy is <= 2:"
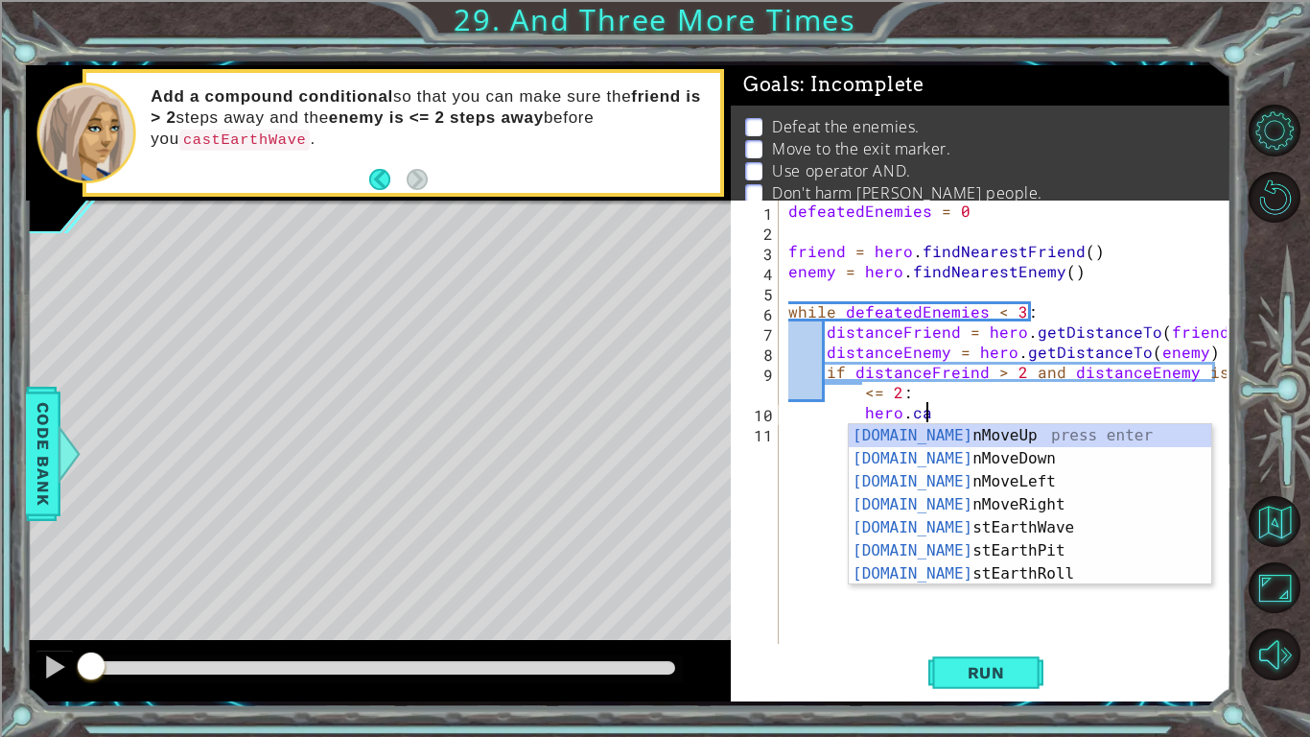
scroll to position [0, 8]
type textarea "hero.cas"
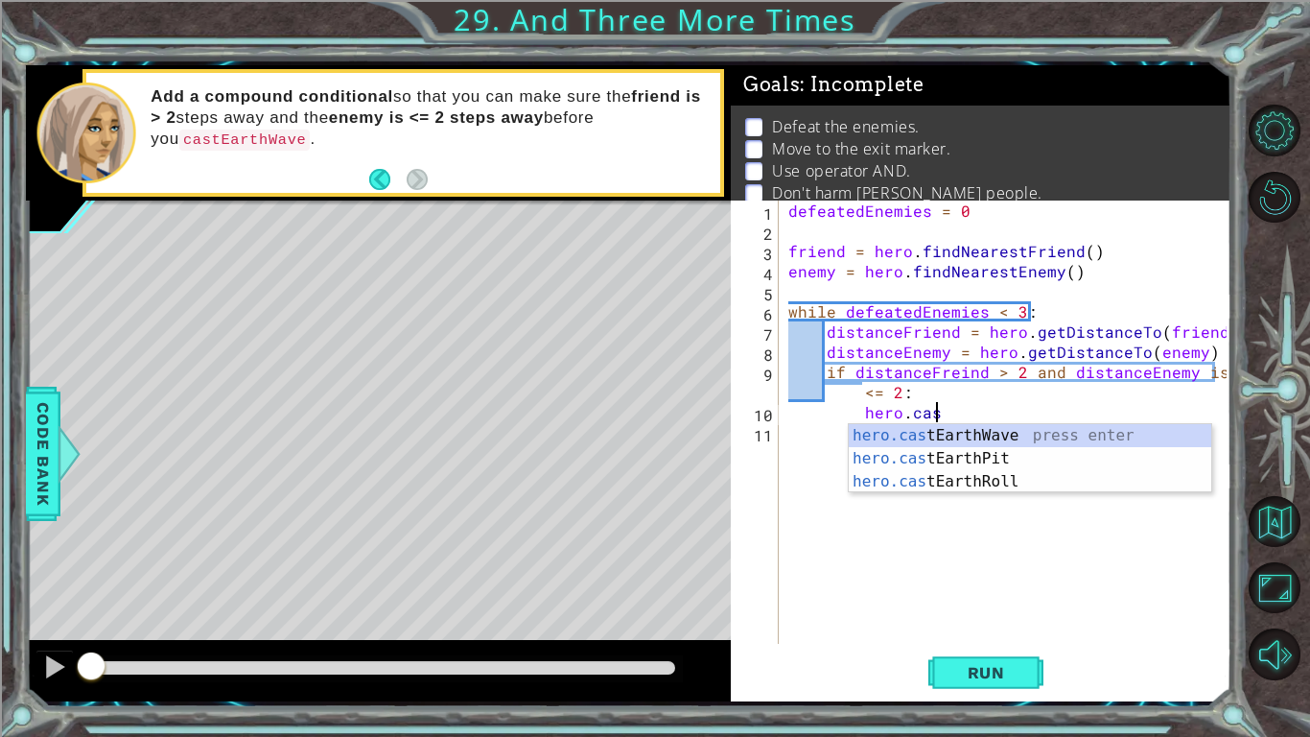
scroll to position [0, 4]
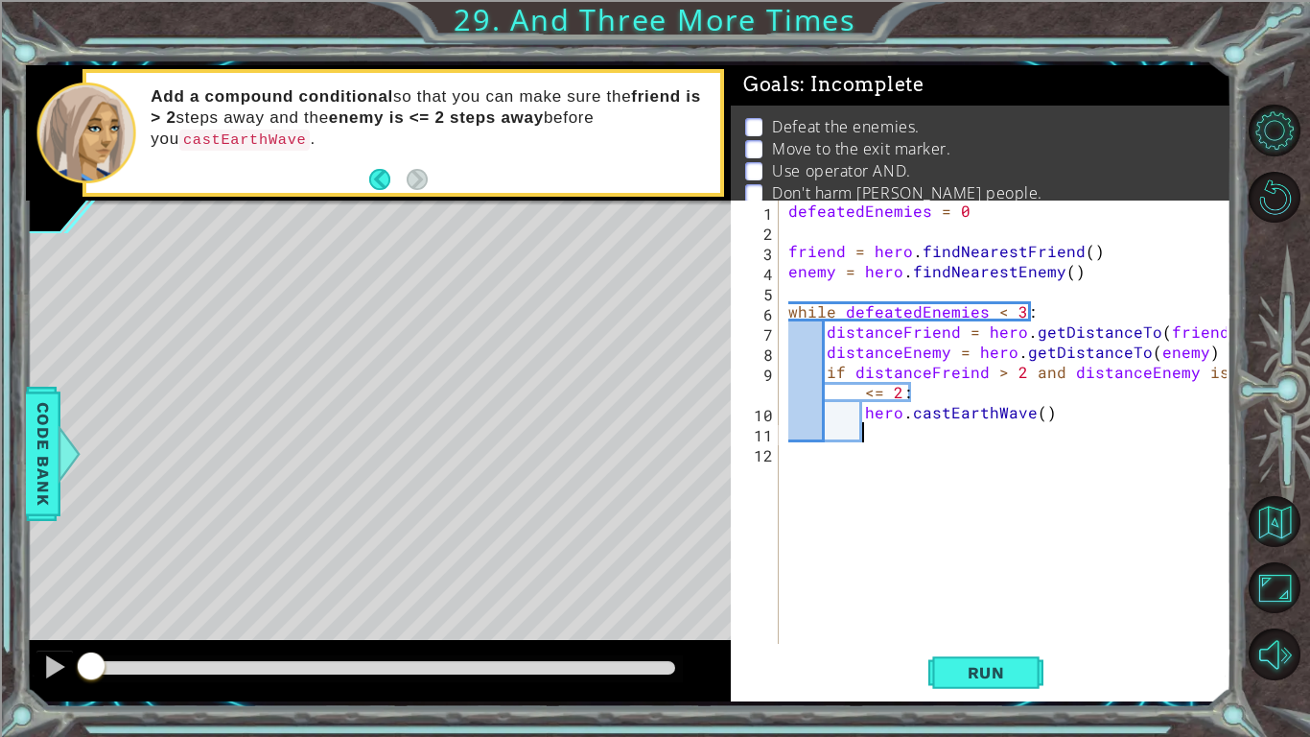
click at [1202, 365] on div "defeatedEnemies = 0 friend = hero . findNearestFriend ( ) enemy = hero . findNe…" at bounding box center [1011, 441] width 452 height 483
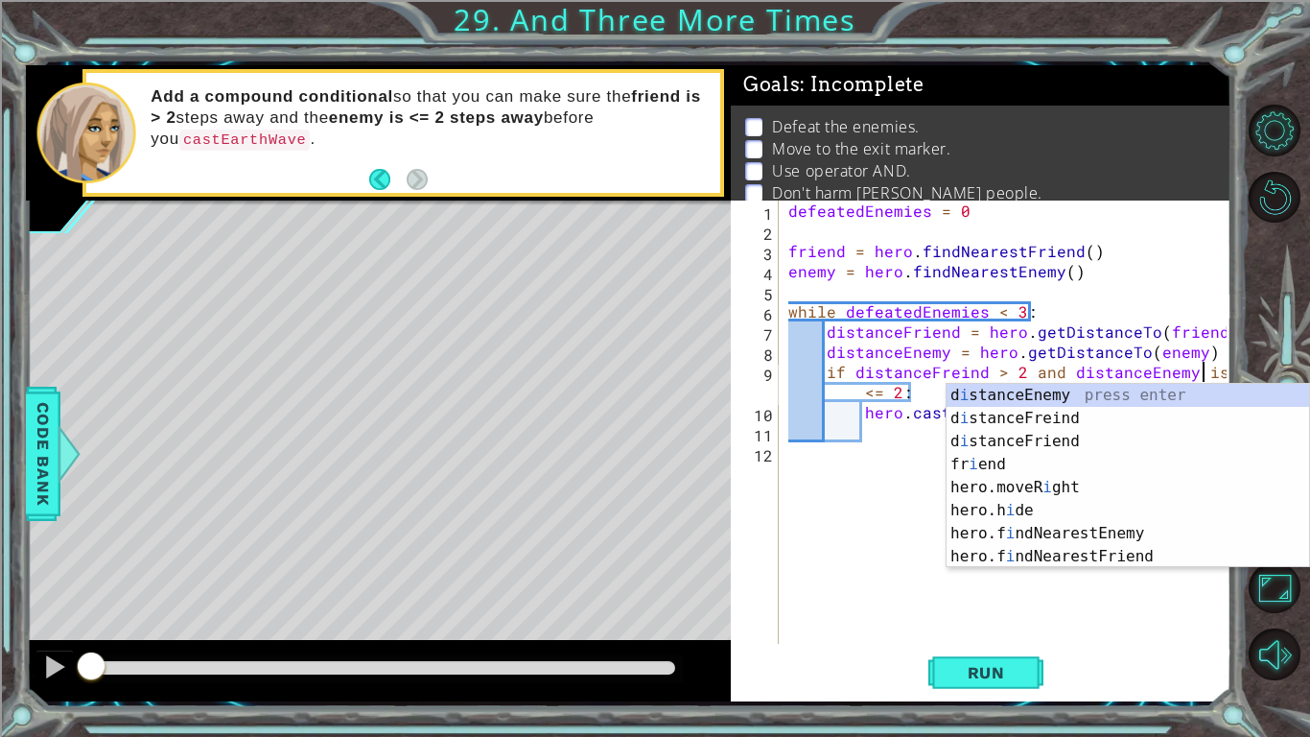
click at [893, 405] on div "defeatedEnemies = 0 friend = hero . findNearestFriend ( ) enemy = hero . findNe…" at bounding box center [1011, 441] width 452 height 483
type textarea "hero.castEarthWave()"
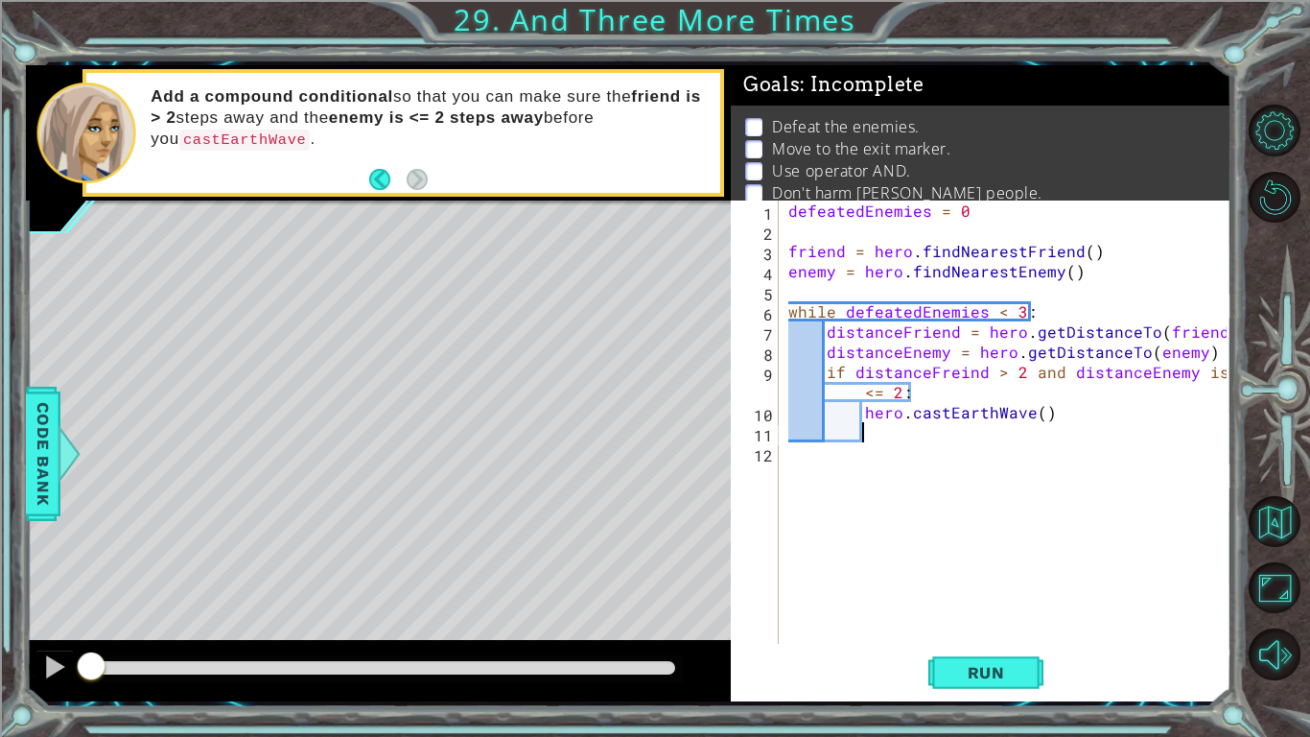
click at [921, 436] on div "defeatedEnemies = 0 friend = hero . findNearestFriend ( ) enemy = hero . findNe…" at bounding box center [1011, 441] width 452 height 483
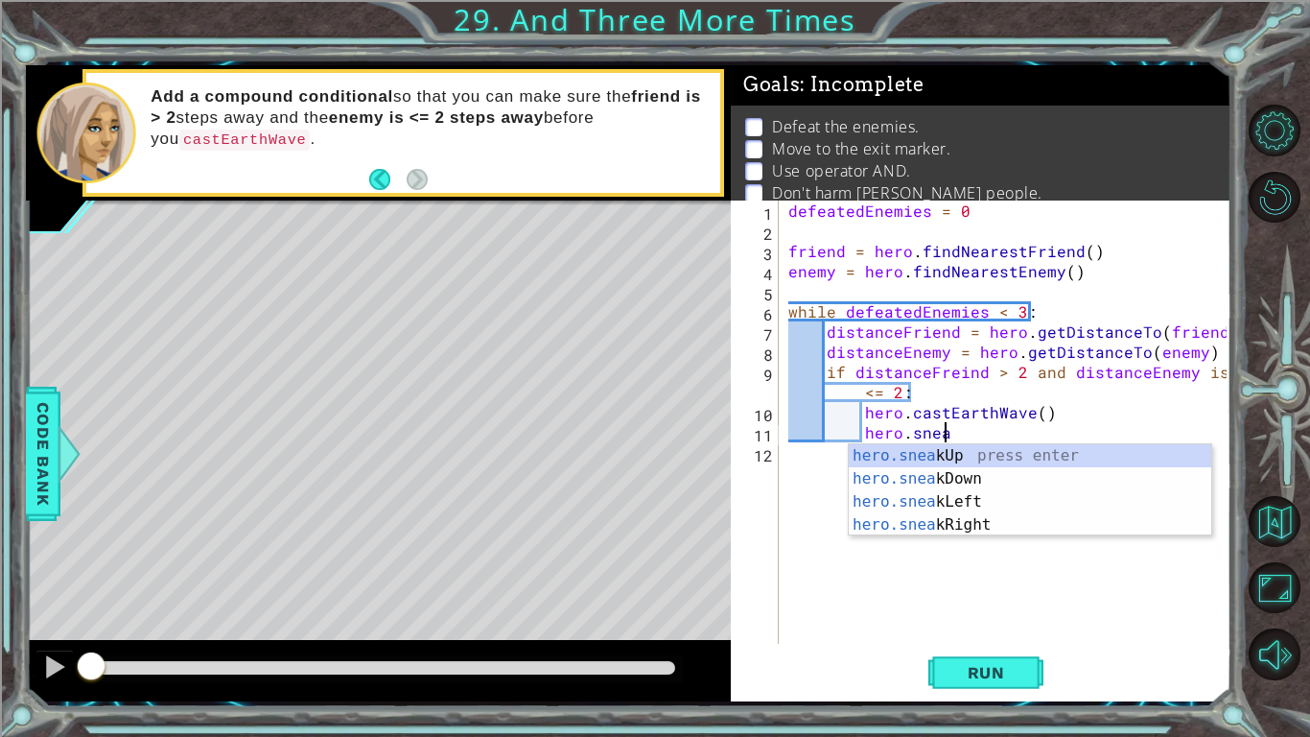
scroll to position [0, 9]
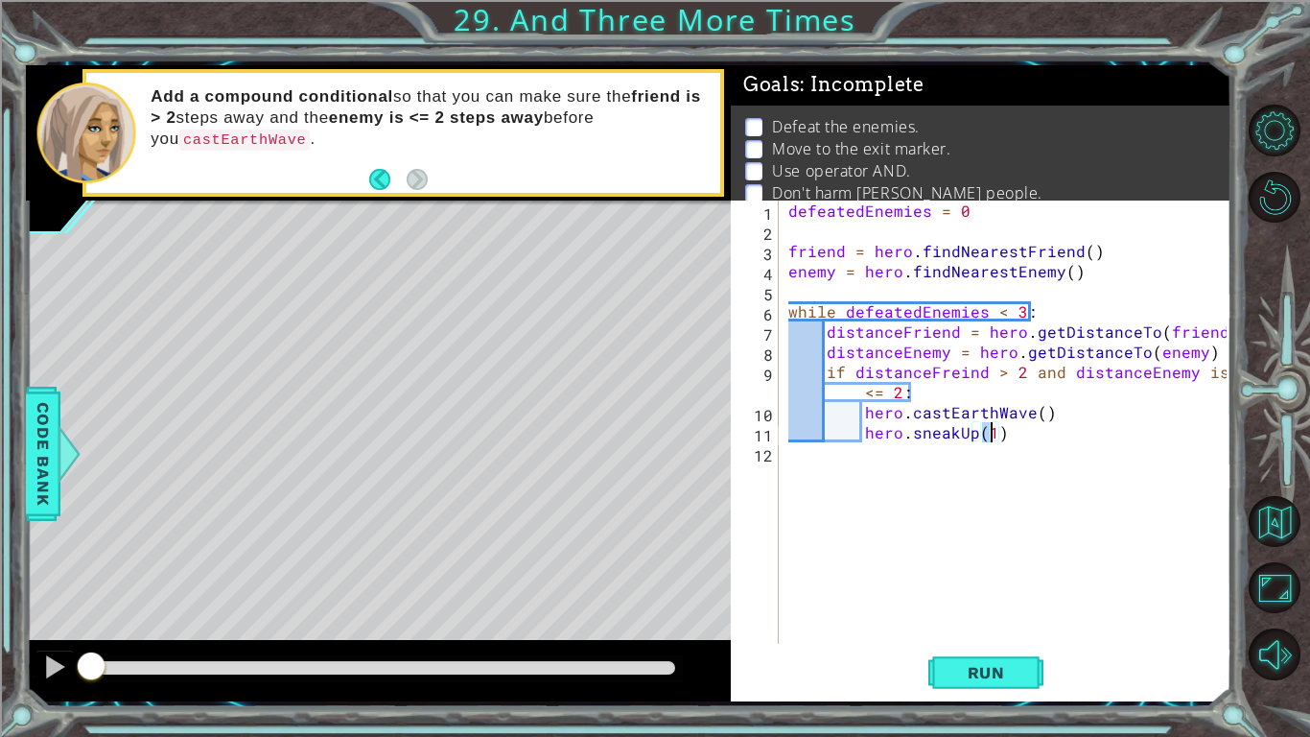
type textarea "hero.sneakUp(2)"
drag, startPoint x: 1084, startPoint y: 273, endPoint x: 612, endPoint y: 279, distance: 472.0
click at [612, 279] on div "1 ההההההההההההההההההההההההההההההההההההההההההההההההההההההההההההההההההההההההההההה…" at bounding box center [629, 383] width 1206 height 636
type textarea "enemy = hero.findNearestEnemy()"
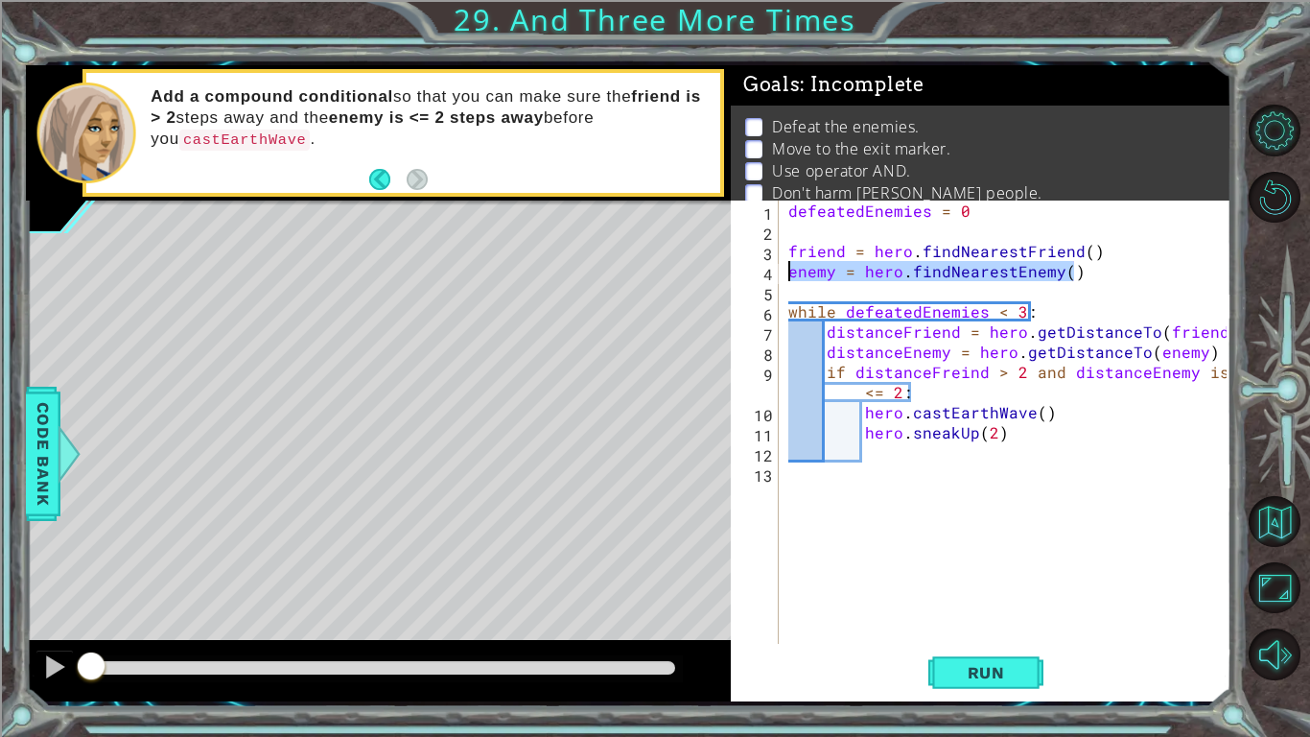
click at [893, 456] on div "defeatedEnemies = 0 friend = hero . findNearestFriend ( ) enemy = hero . findNe…" at bounding box center [1011, 441] width 452 height 483
paste textarea "enemy = hero.findNearestEnemy()"
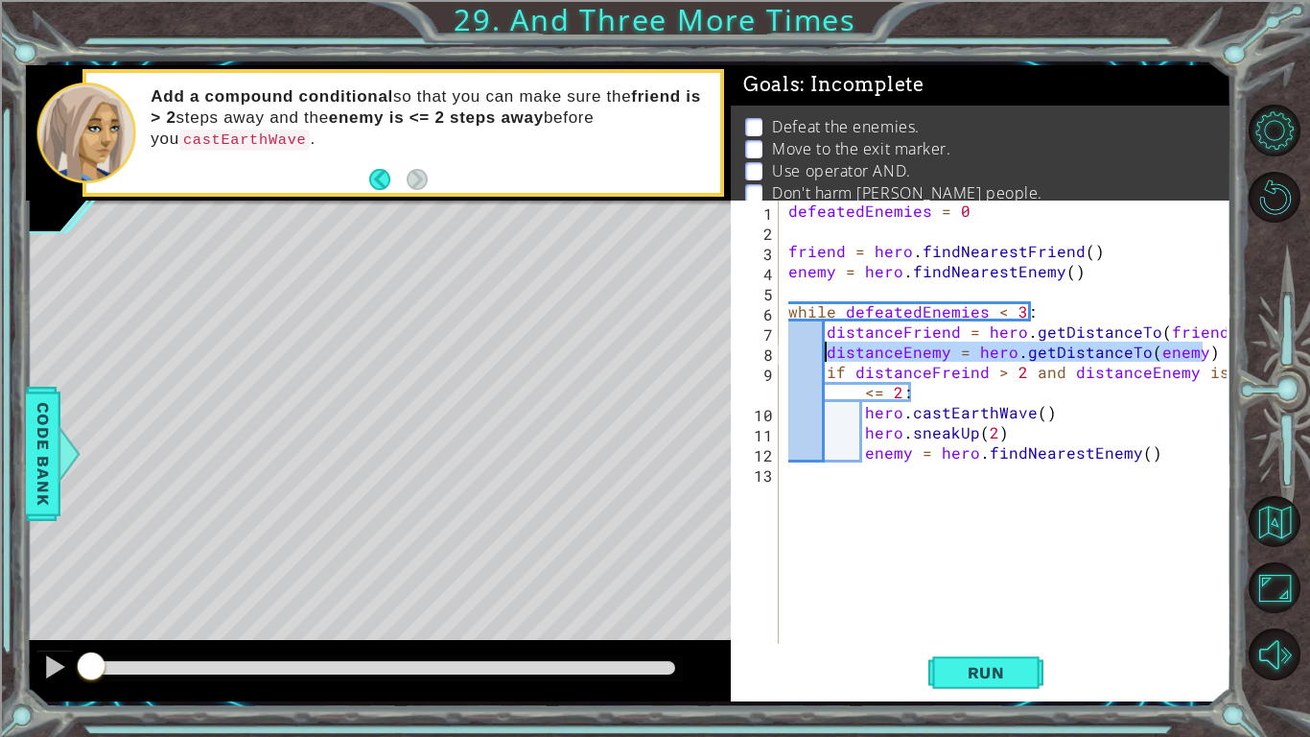
drag, startPoint x: 1210, startPoint y: 358, endPoint x: 826, endPoint y: 352, distance: 383.7
click at [826, 352] on div "defeatedEnemies = 0 friend = hero . findNearestFriend ( ) enemy = hero . findNe…" at bounding box center [1011, 441] width 452 height 483
click at [1167, 452] on div "defeatedEnemies = 0 friend = hero . findNearestFriend ( ) enemy = hero . findNe…" at bounding box center [1011, 441] width 452 height 483
type textarea "enemy = hero.findNearestEnemy()"
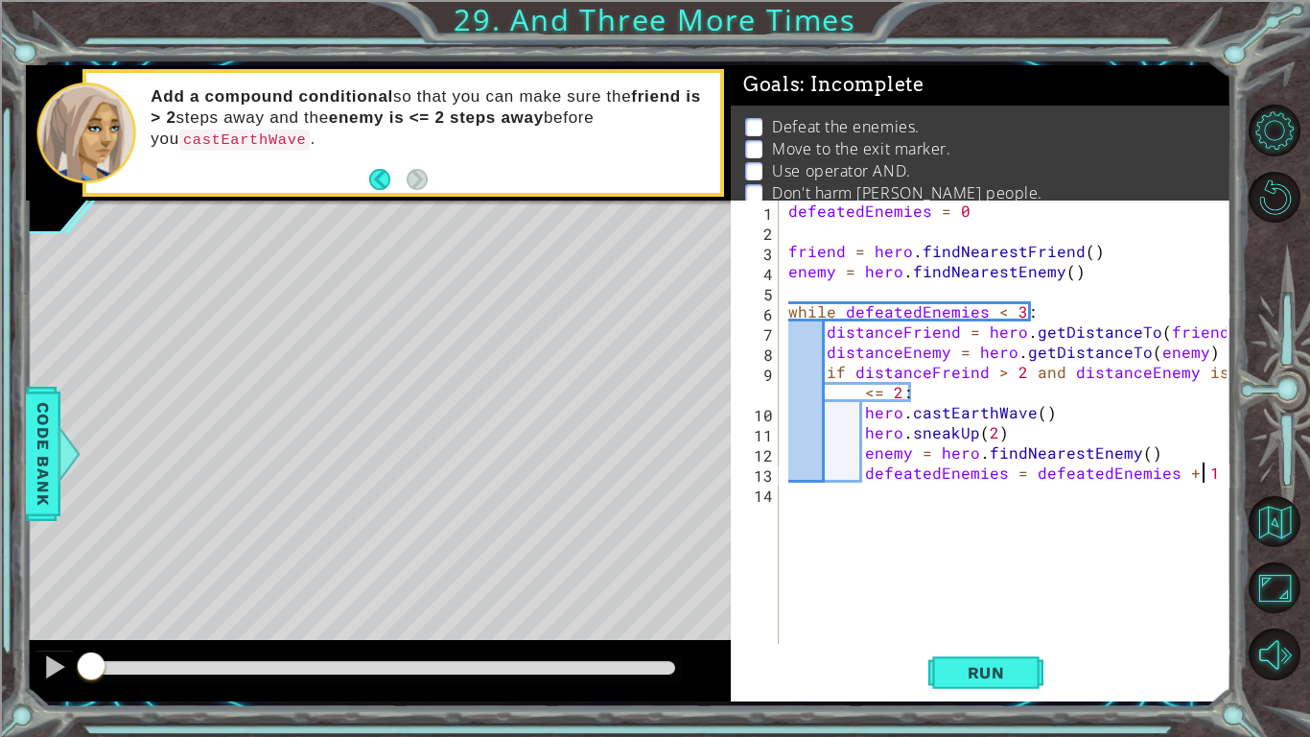
scroll to position [0, 25]
click at [1000, 699] on div "defeatedEnemies = defeatedEnemies + 1 1 2 3 4 5 6 7 8 9 10 11 12 13 14 defeated…" at bounding box center [981, 450] width 501 height 501
click at [987, 675] on span "Run" at bounding box center [987, 672] width 76 height 19
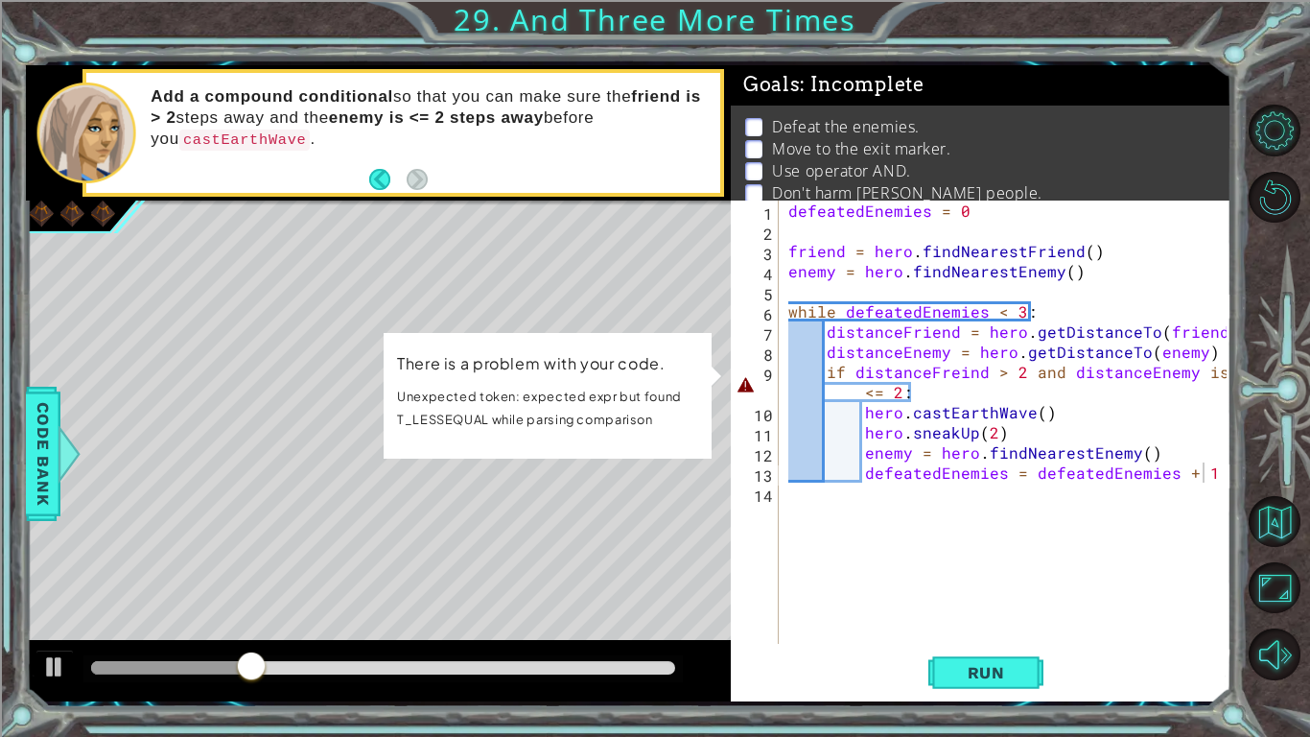
click at [31, 622] on div at bounding box center [28, 439] width 5 height 478
click at [30, 635] on div at bounding box center [28, 439] width 5 height 478
click at [39, 657] on button at bounding box center [54, 668] width 38 height 39
click at [961, 367] on div "defeatedEnemies = 0 friend = hero . findNearestFriend ( ) enemy = hero . findNe…" at bounding box center [1011, 441] width 452 height 483
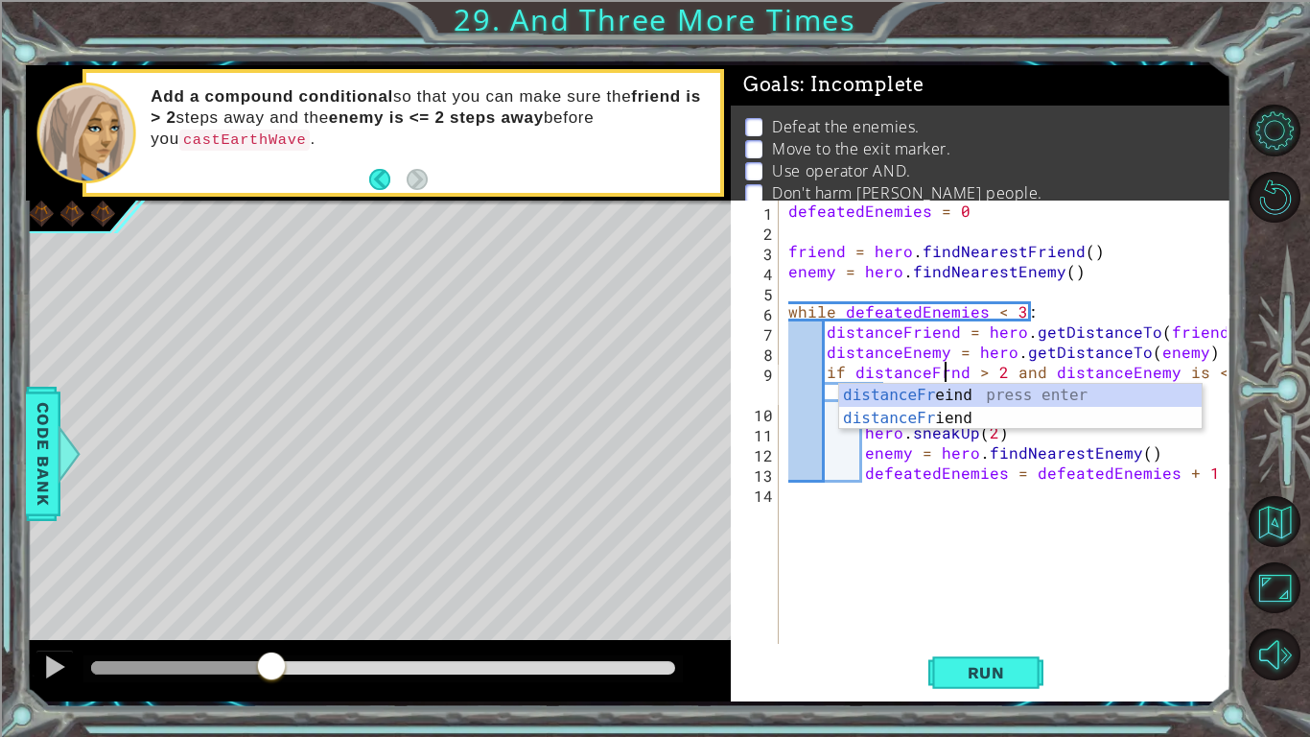
type textarea "if distanceFriend > 2 and distanceEnemy is <= 2:"
click at [937, 553] on div "defeatedEnemies = 0 friend = hero . findNearestFriend ( ) enemy = hero . findNe…" at bounding box center [1011, 441] width 452 height 483
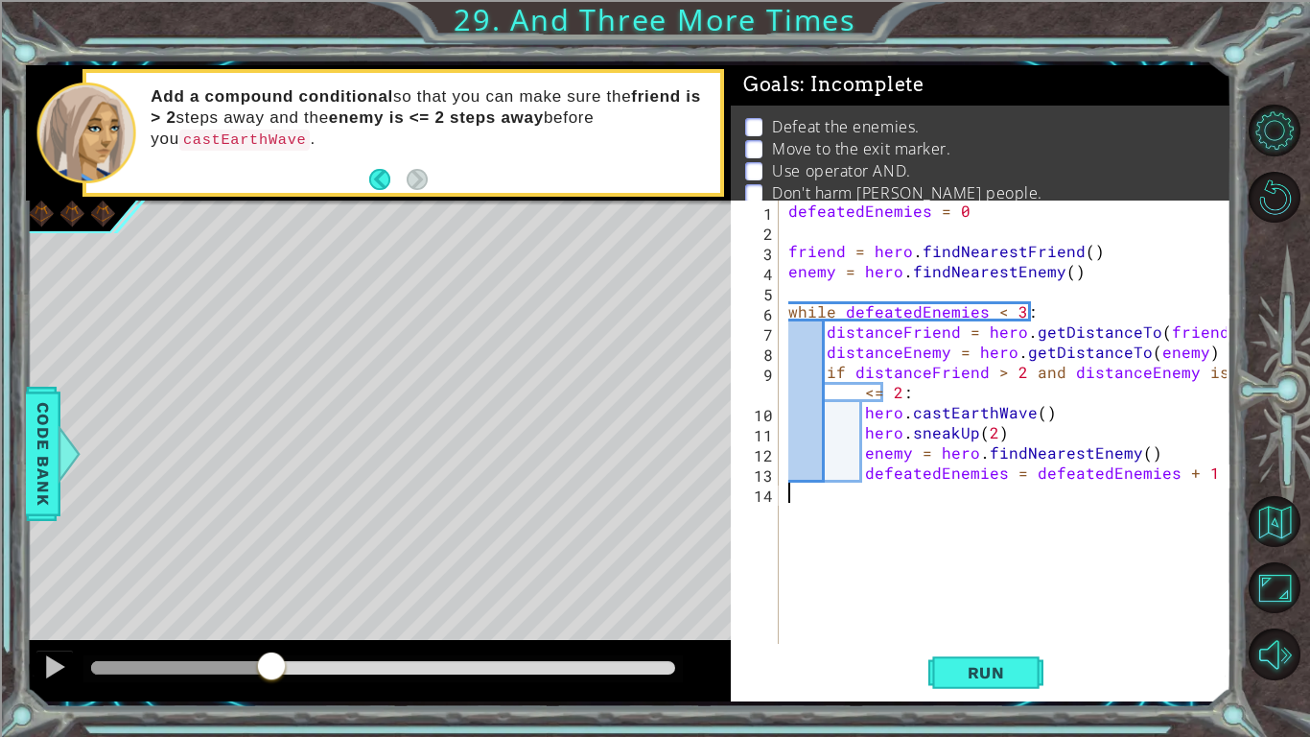
scroll to position [0, 0]
click at [971, 664] on span "Run" at bounding box center [987, 672] width 76 height 19
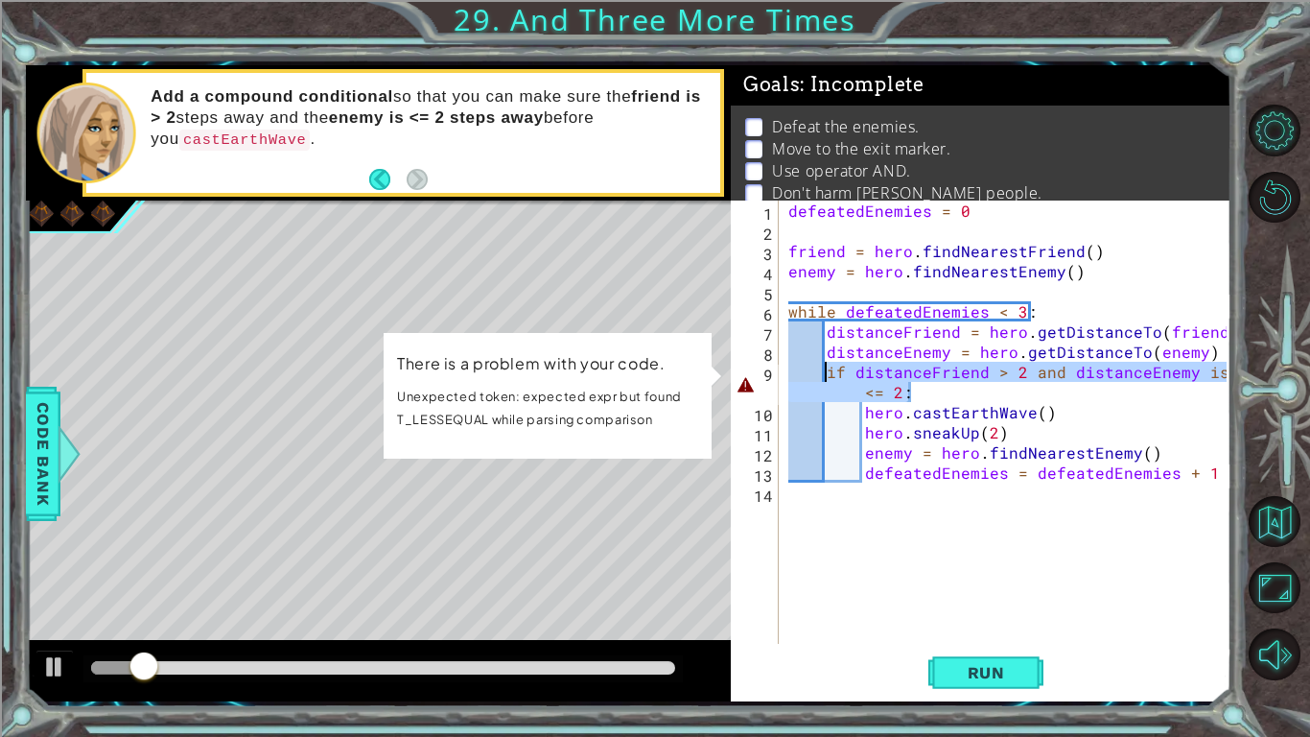
drag, startPoint x: 926, startPoint y: 388, endPoint x: 824, endPoint y: 365, distance: 104.3
click at [824, 365] on div "defeatedEnemies = 0 friend = hero . findNearestFriend ( ) enemy = hero . findNe…" at bounding box center [1011, 441] width 452 height 483
type textarea "if distanceFriend > 2 and distanceEnemy is <= 2:"
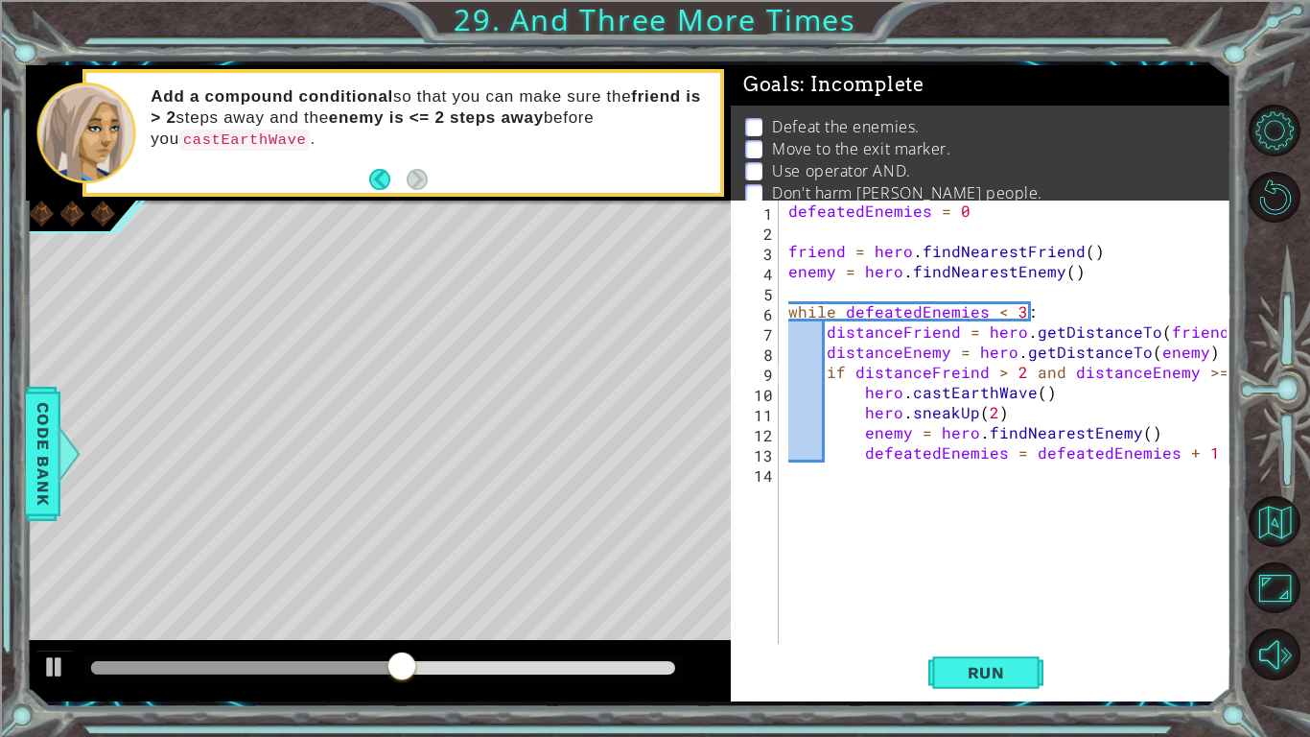
scroll to position [0, 27]
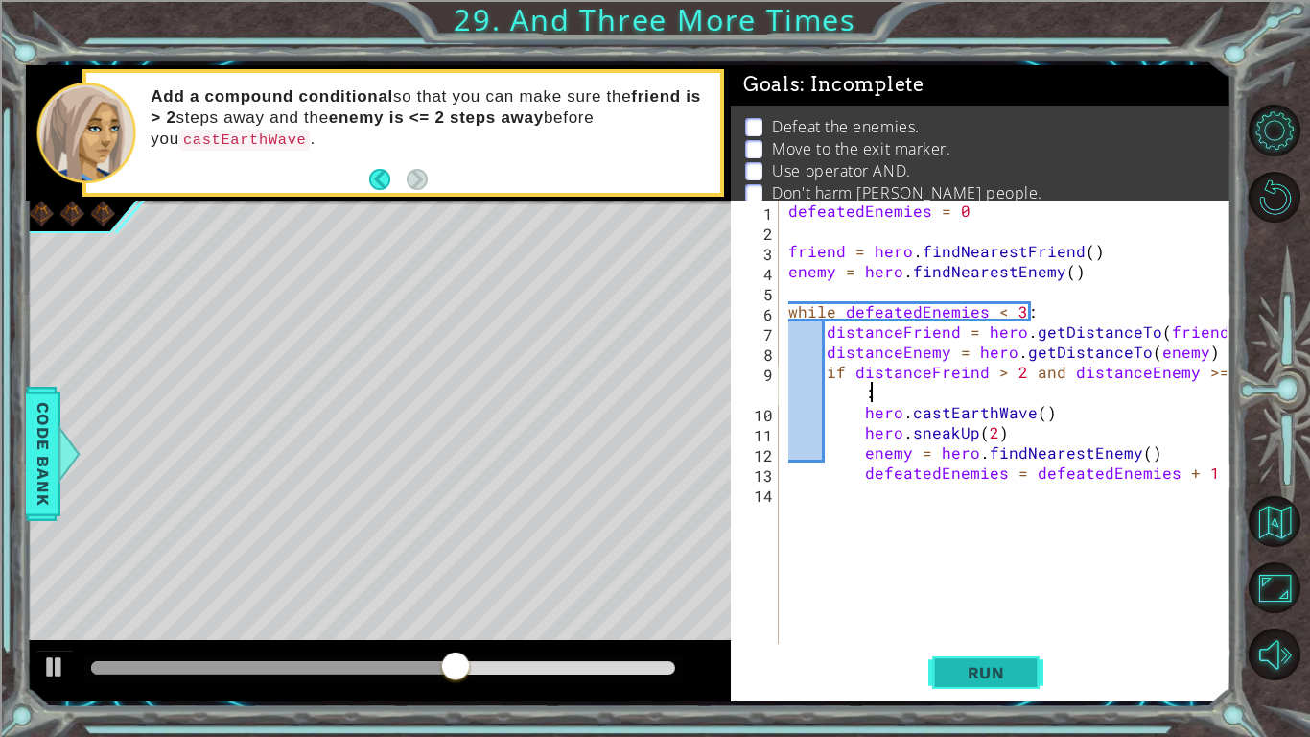
click at [965, 669] on span "Run" at bounding box center [987, 672] width 76 height 19
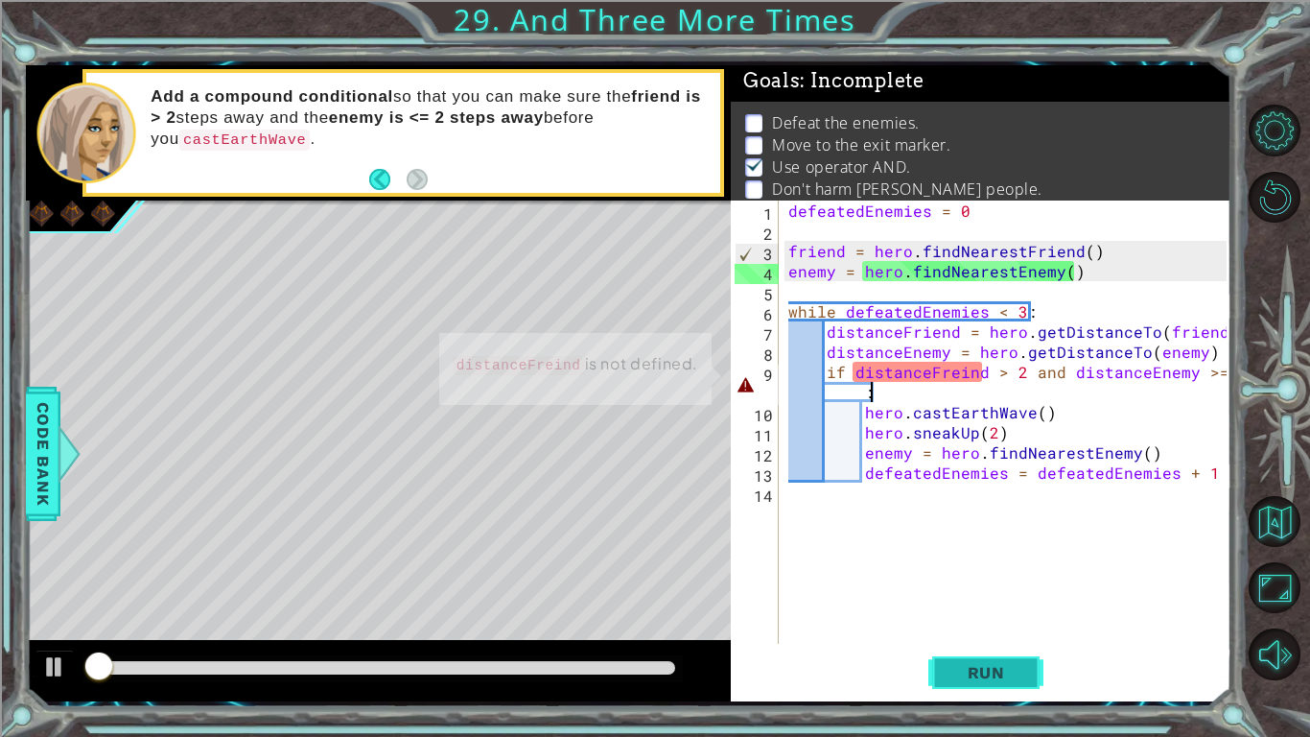
scroll to position [7, 0]
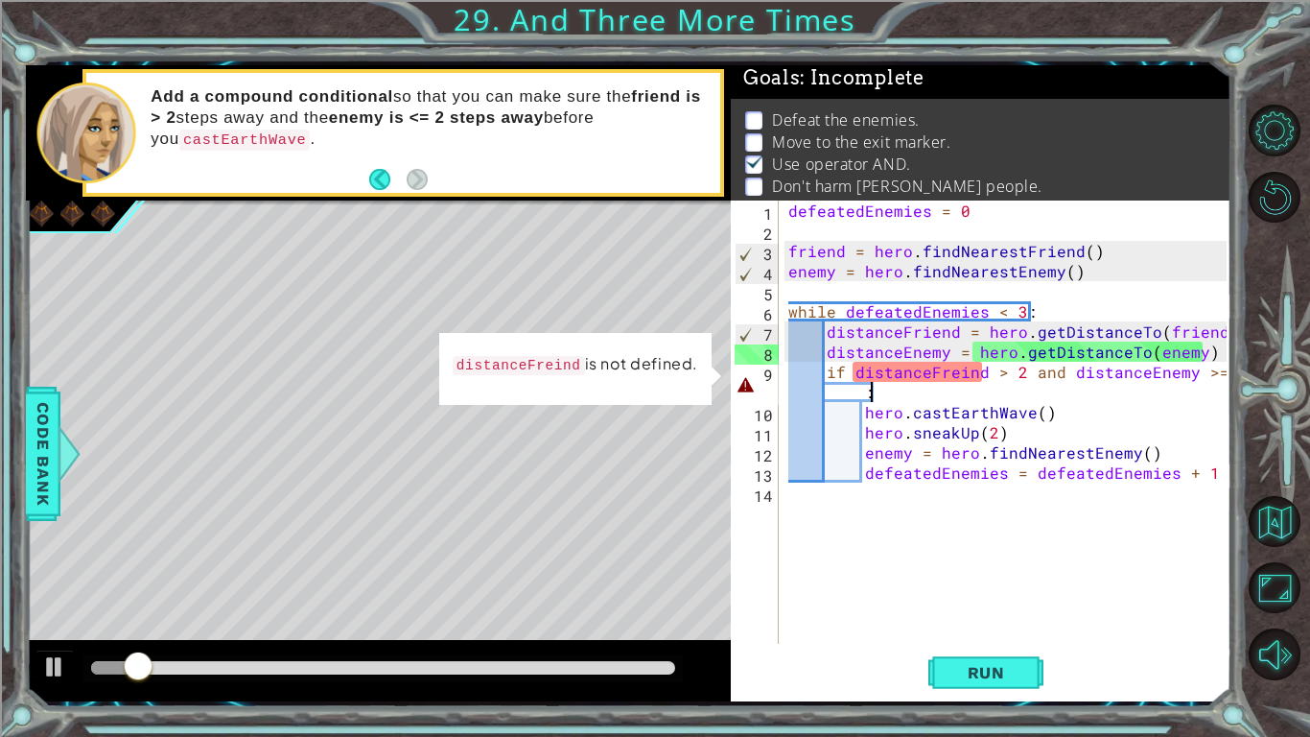
click at [956, 374] on div "defeatedEnemies = 0 friend = hero . findNearestFriend ( ) enemy = hero . findNe…" at bounding box center [1011, 441] width 452 height 483
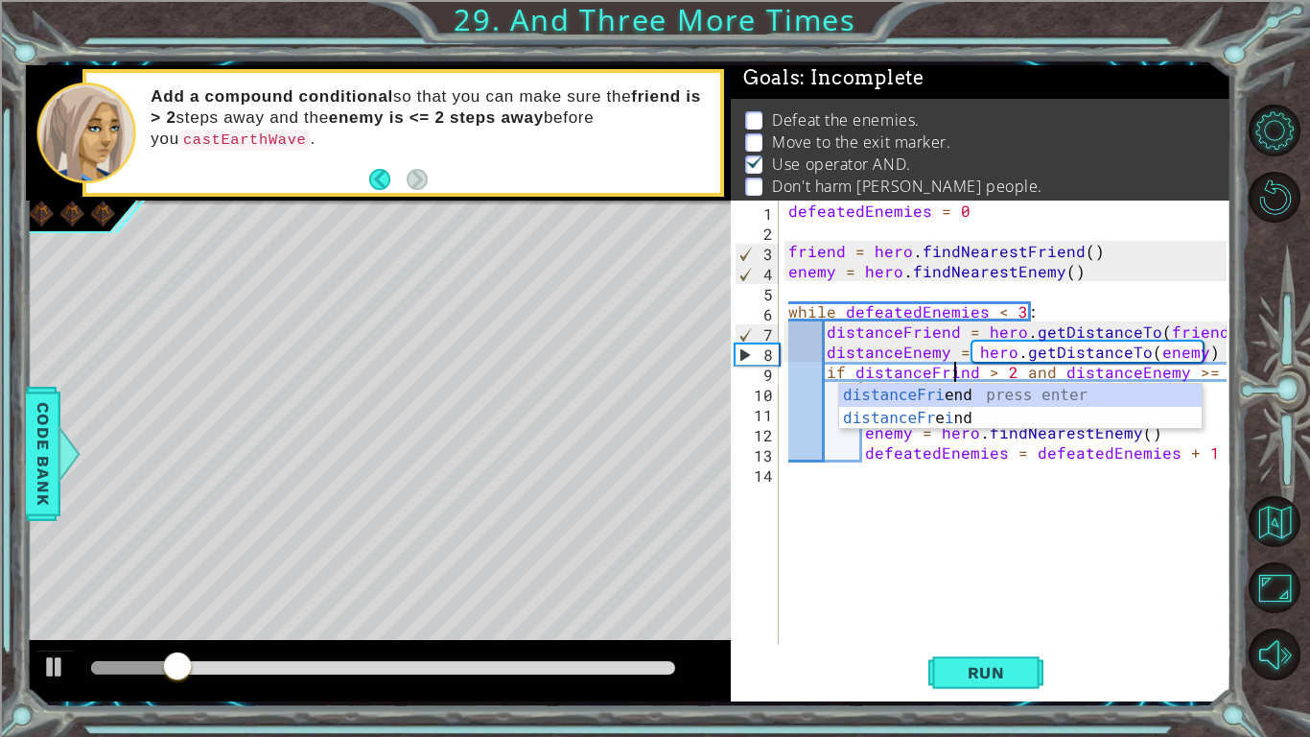
scroll to position [0, 11]
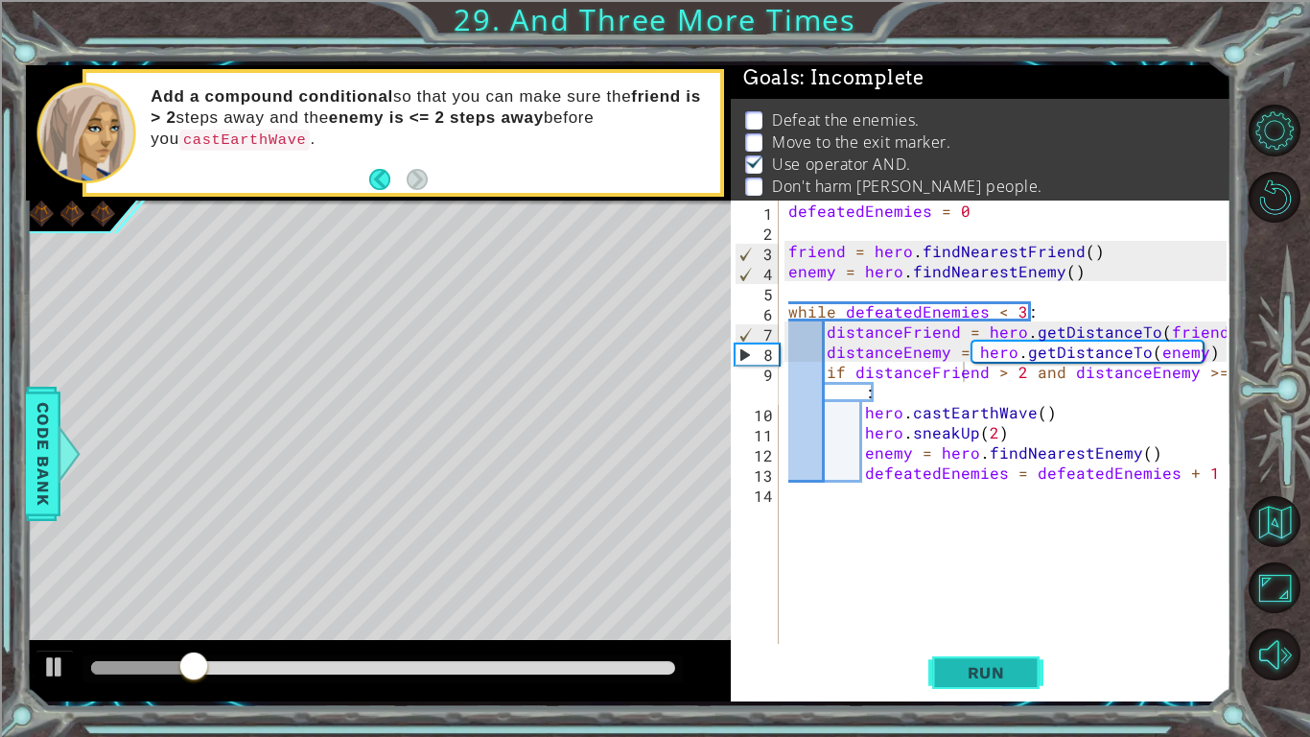
click at [958, 688] on button "Run" at bounding box center [986, 672] width 115 height 50
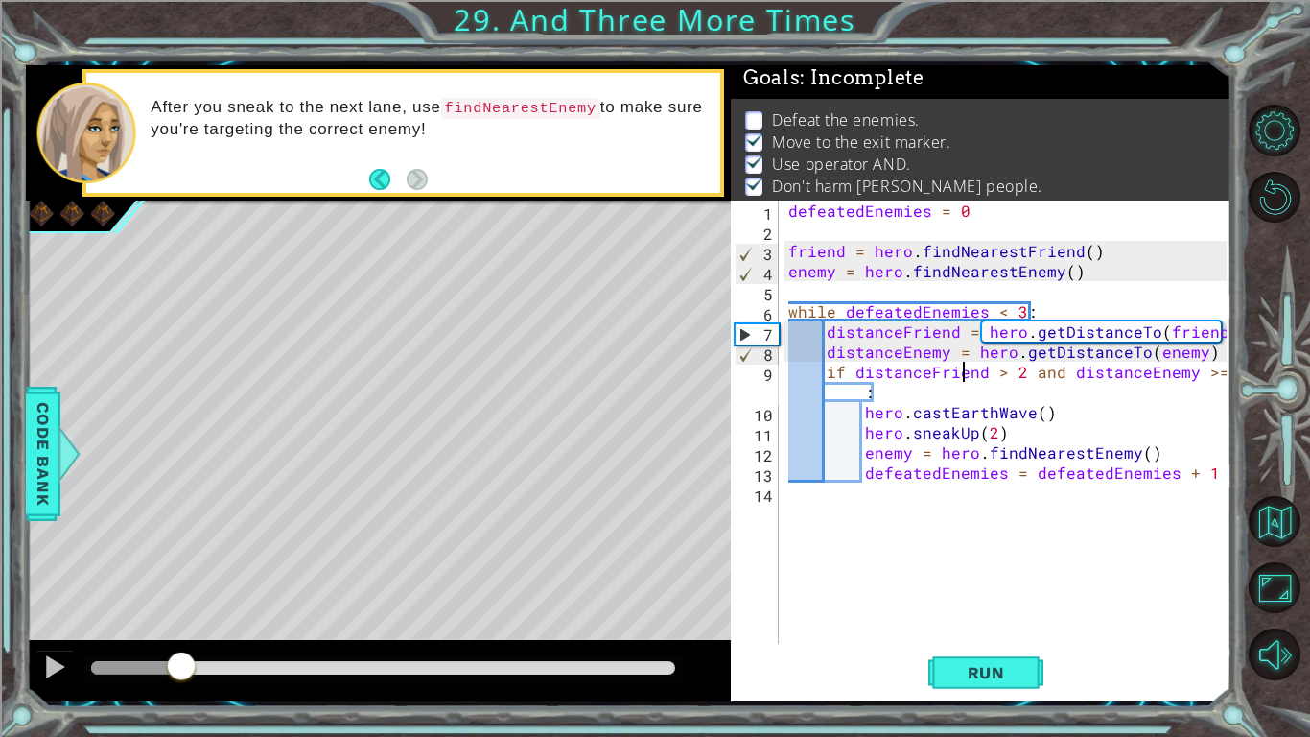
drag, startPoint x: 421, startPoint y: 655, endPoint x: 180, endPoint y: 621, distance: 243.2
click at [180, 621] on div "methods hero moveUp() moveDown() moveLeft() moveRight() sneakUp() sneakDown() s…" at bounding box center [629, 383] width 1206 height 636
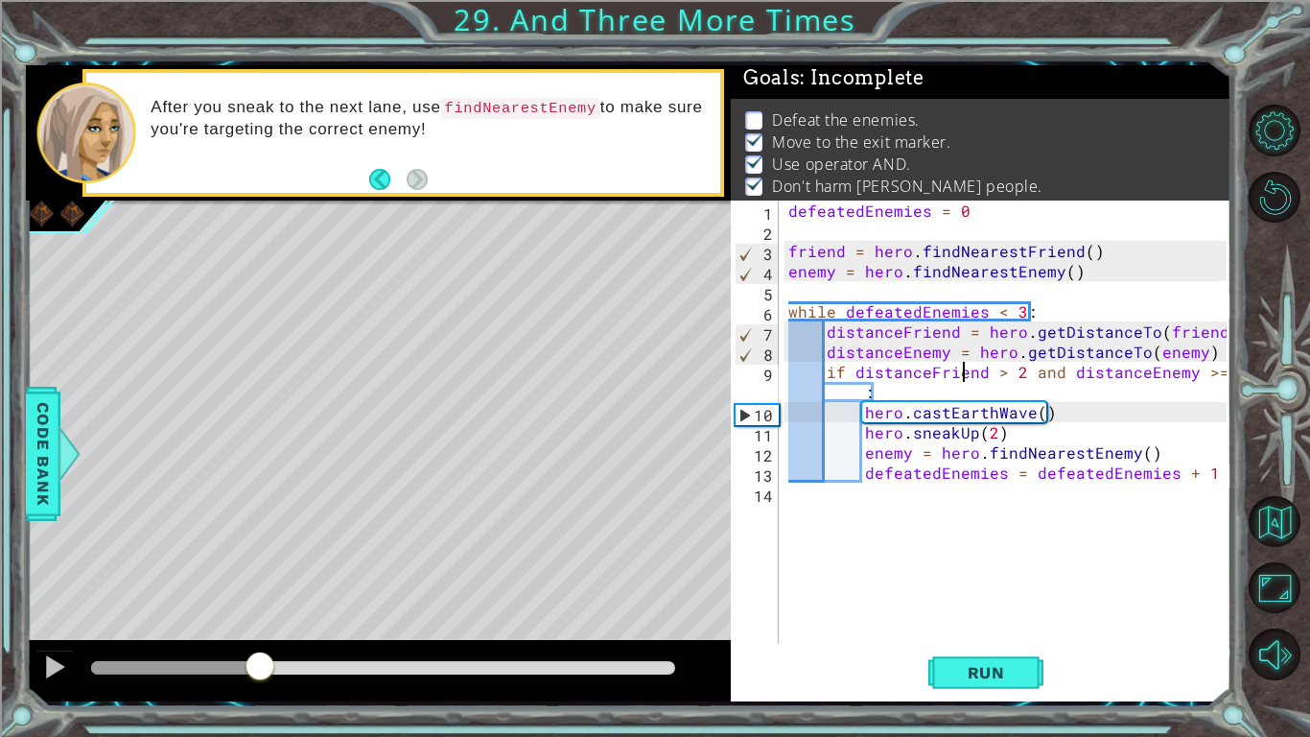
drag, startPoint x: 215, startPoint y: 658, endPoint x: 259, endPoint y: 657, distance: 44.1
click at [259, 657] on div at bounding box center [260, 667] width 35 height 35
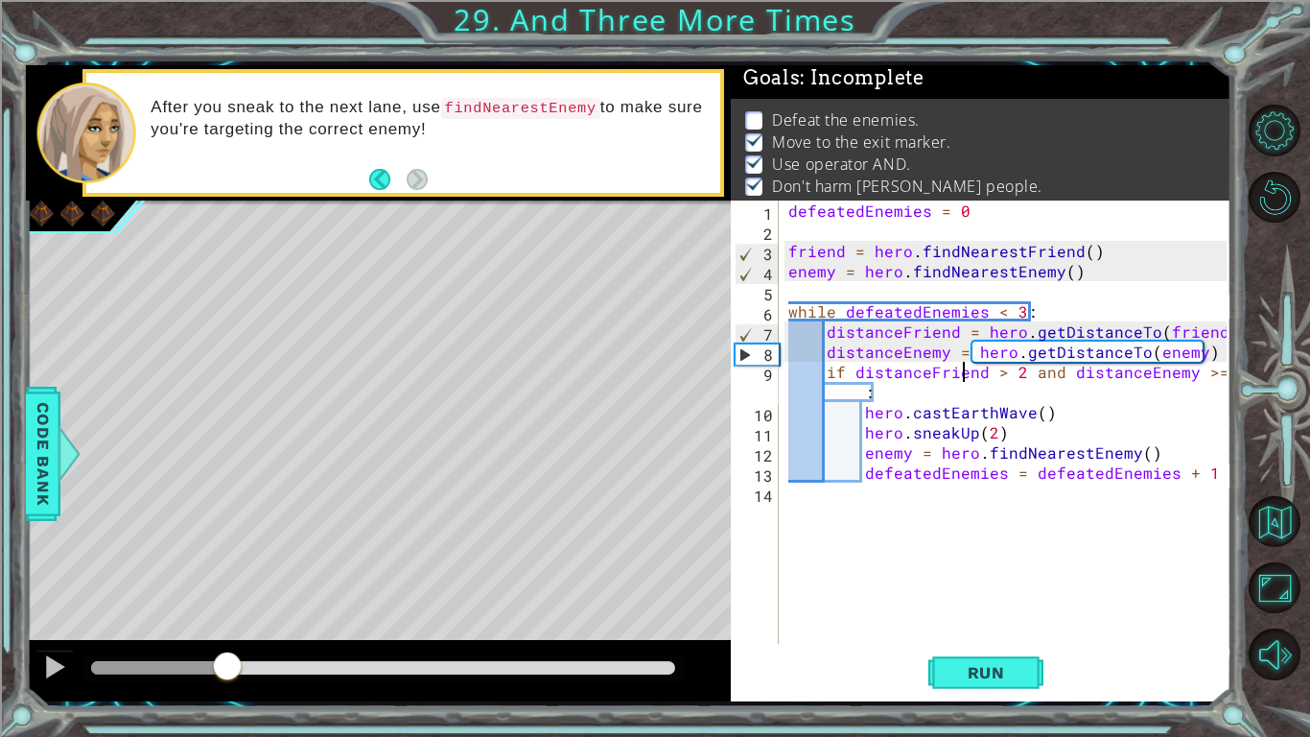
drag, startPoint x: 283, startPoint y: 664, endPoint x: 228, endPoint y: 666, distance: 54.7
click at [228, 666] on div at bounding box center [227, 667] width 35 height 35
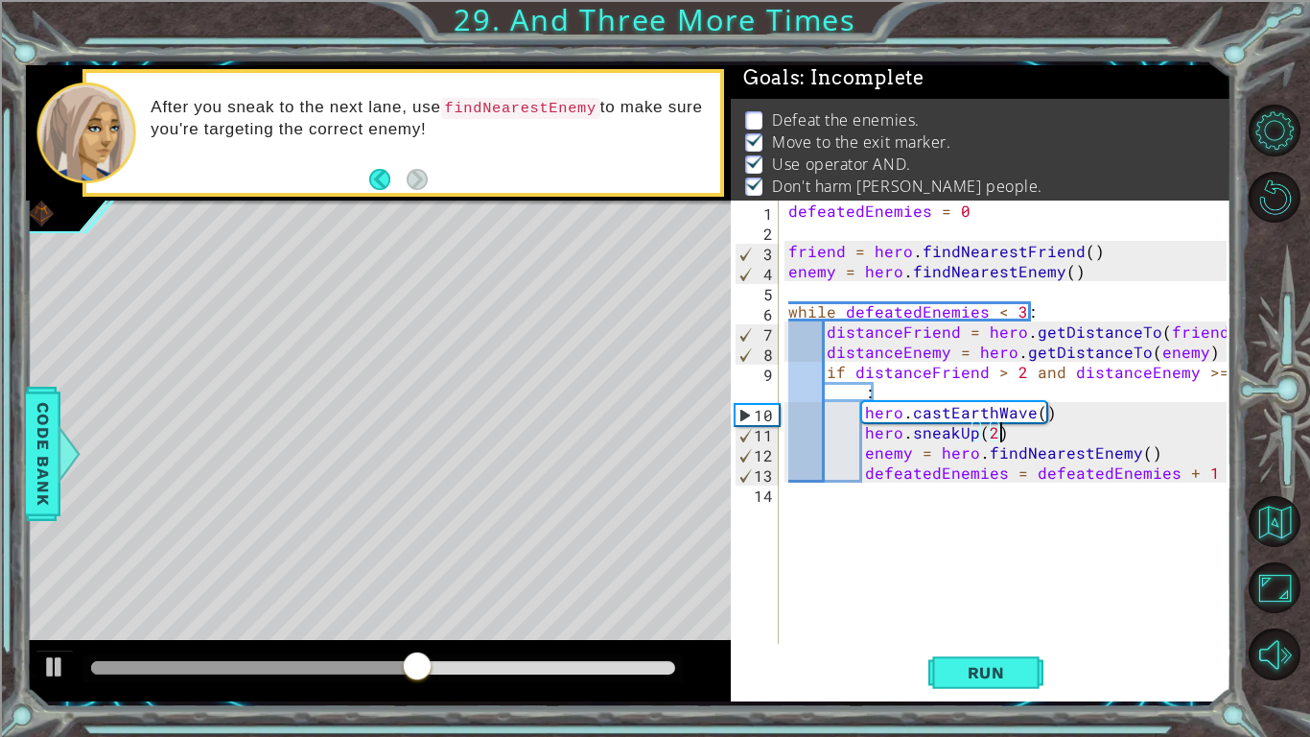
click at [1006, 435] on div "defeatedEnemies = 0 friend = hero . findNearestFriend ( ) enemy = hero . findNe…" at bounding box center [1011, 441] width 452 height 483
type textarea "hero.sneakUp(2)"
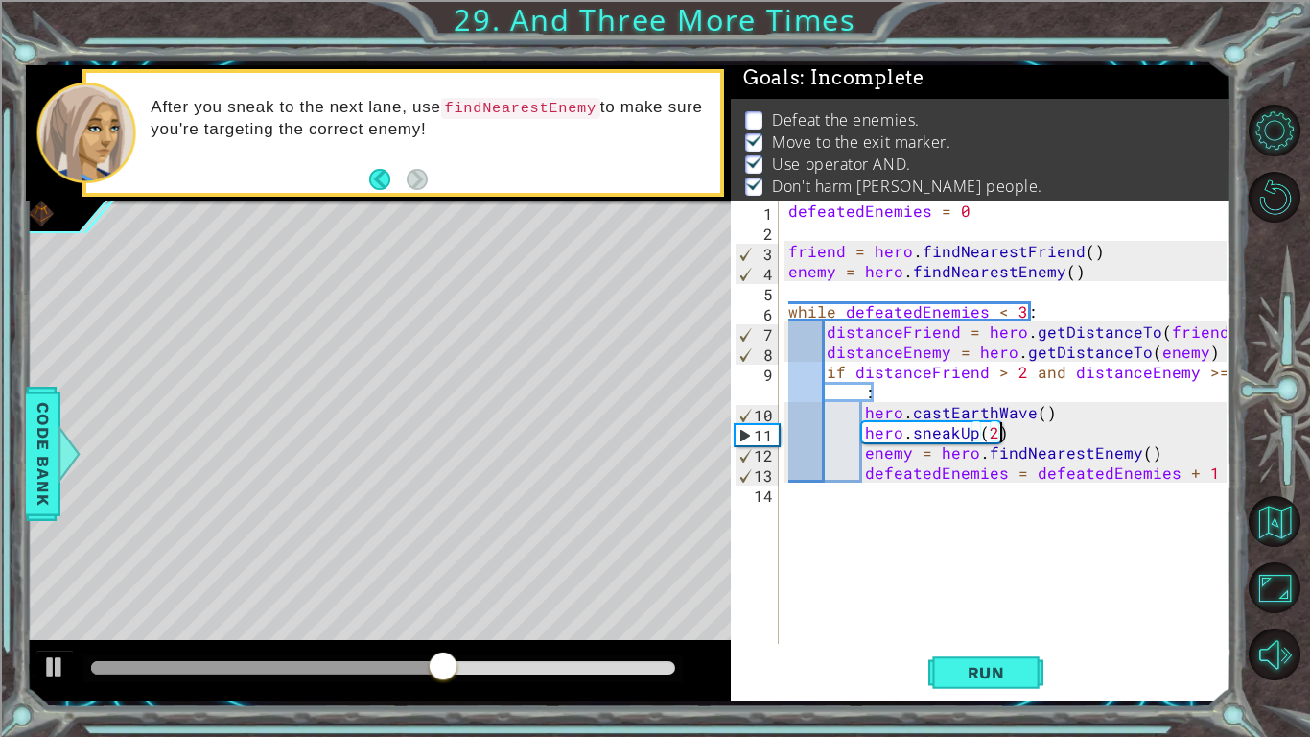
click at [1004, 435] on div "defeatedEnemies = 0 friend = hero . findNearestFriend ( ) enemy = hero . findNe…" at bounding box center [1011, 441] width 452 height 483
drag, startPoint x: 1009, startPoint y: 430, endPoint x: 859, endPoint y: 431, distance: 149.6
click at [859, 431] on div "defeatedEnemies = 0 friend = hero . findNearestFriend ( ) enemy = hero . findNe…" at bounding box center [1011, 441] width 452 height 483
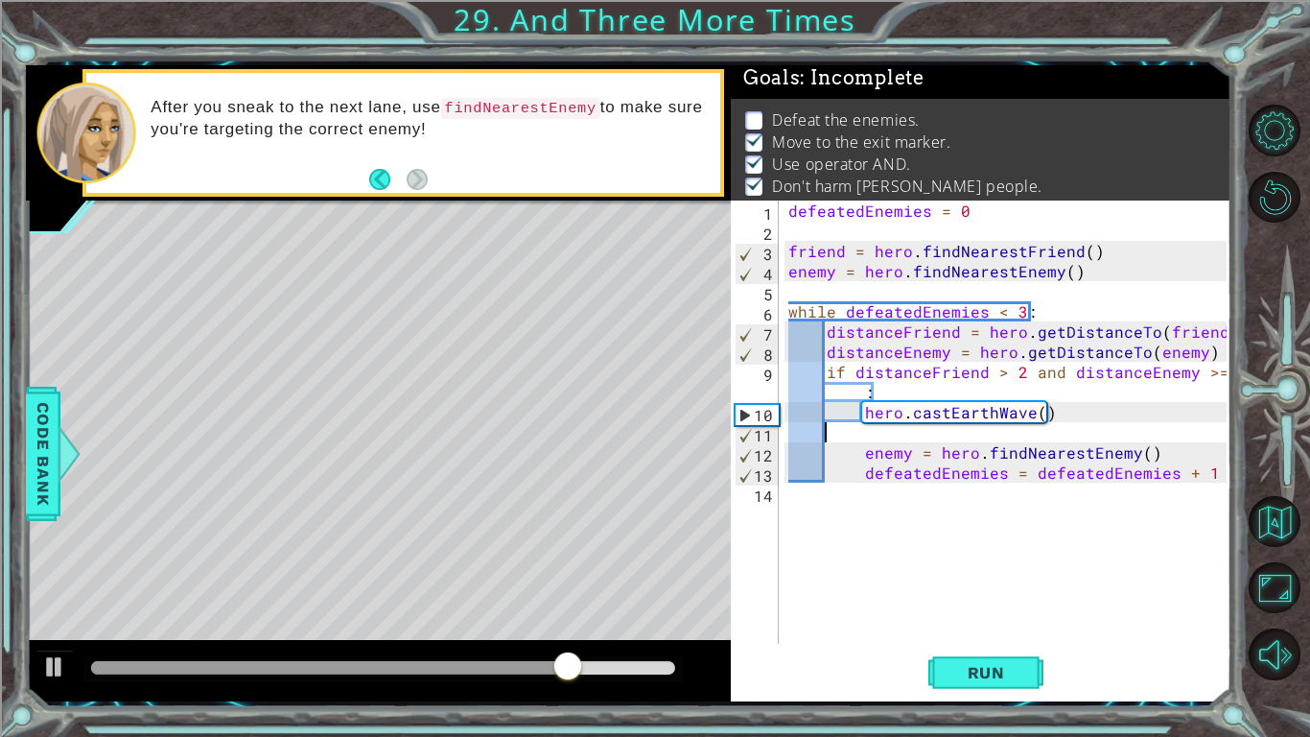
scroll to position [0, 0]
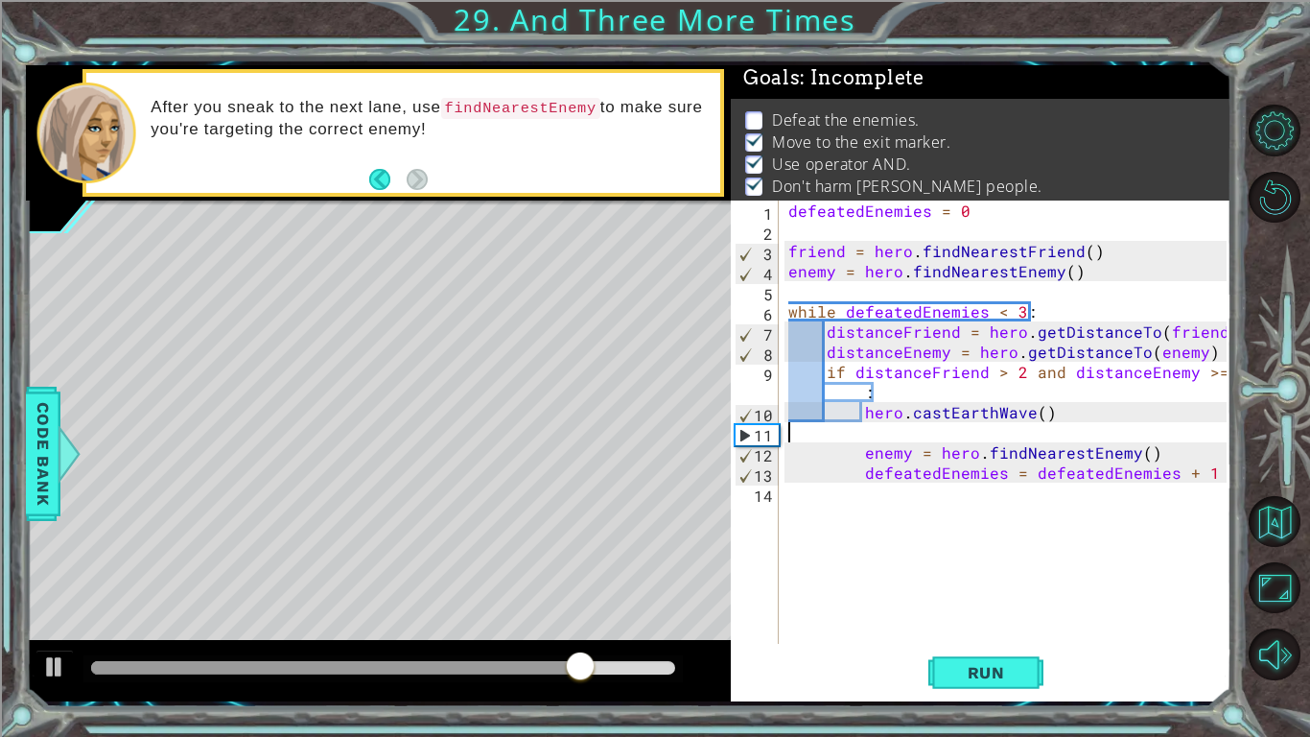
type textarea "hero.castEarthWave()"
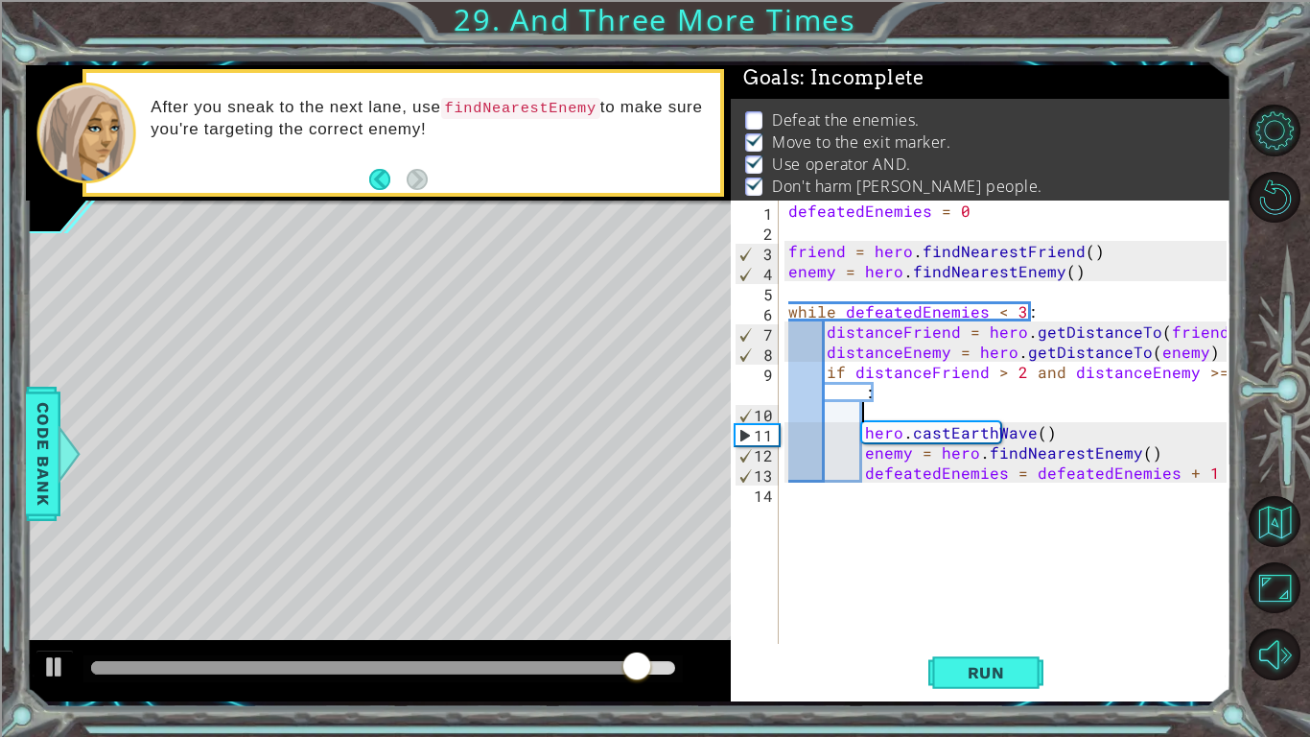
paste textarea "hero.sneakUp(2)"
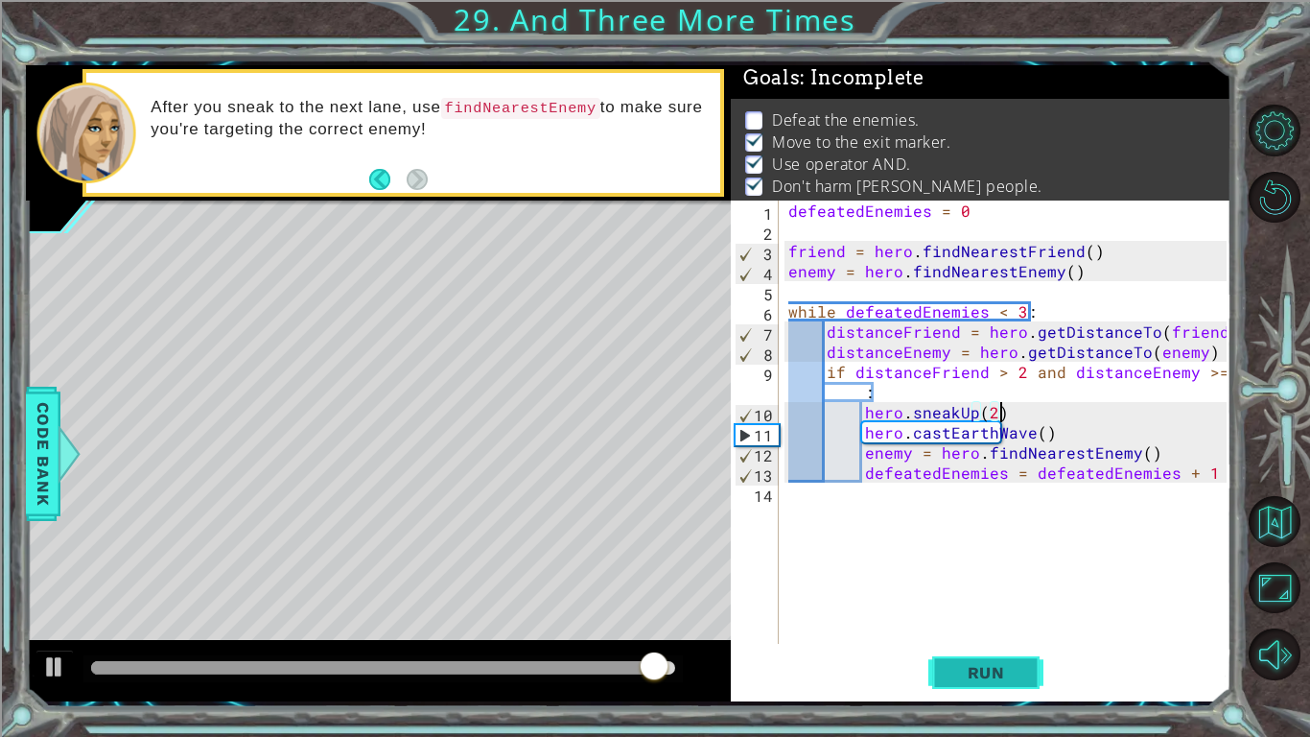
click at [986, 671] on span "Run" at bounding box center [987, 672] width 76 height 19
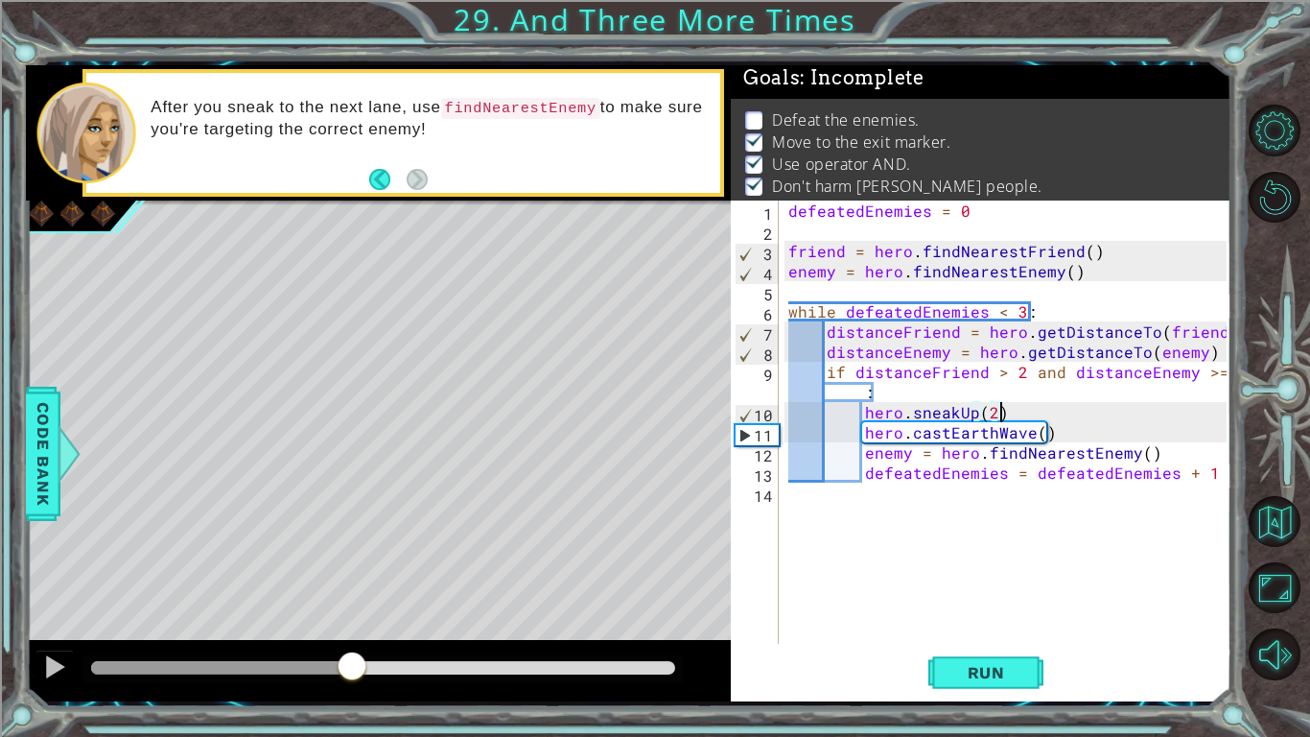
drag, startPoint x: 140, startPoint y: 663, endPoint x: 353, endPoint y: 684, distance: 214.0
click at [353, 684] on div at bounding box center [378, 670] width 705 height 61
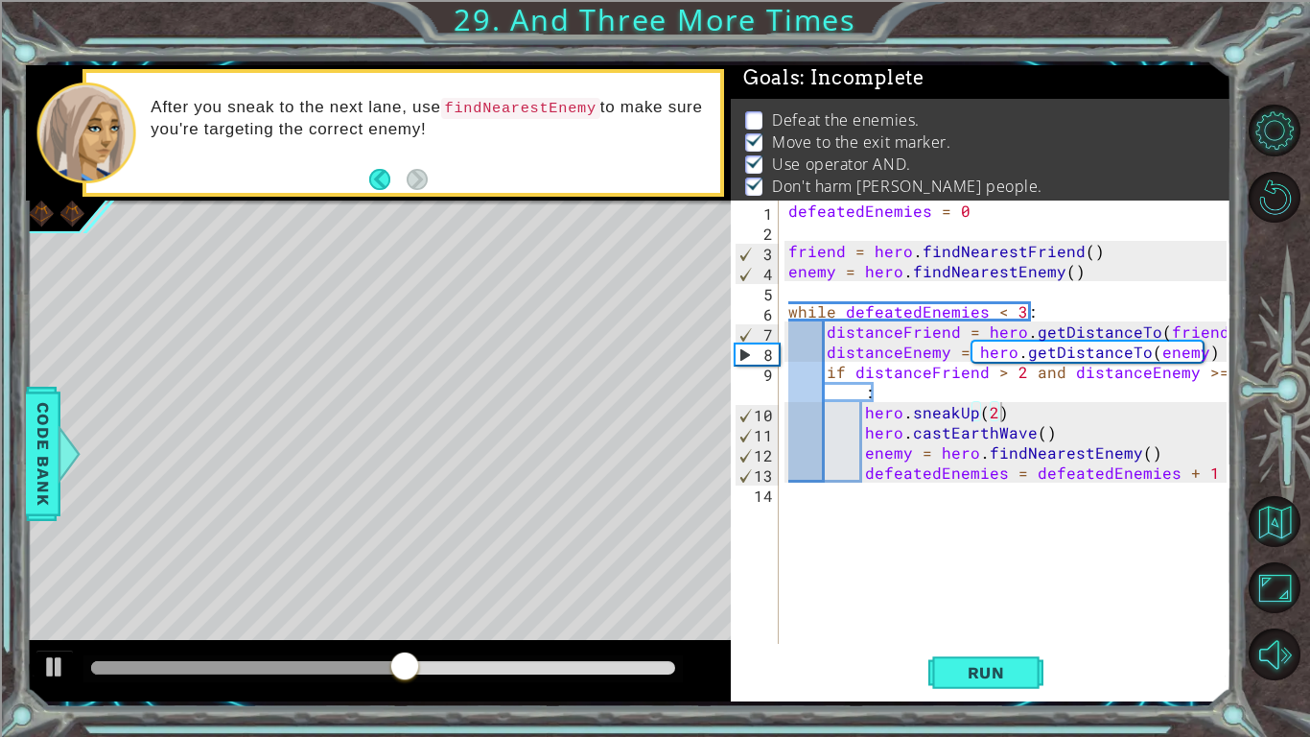
click at [78, 668] on div at bounding box center [378, 670] width 705 height 61
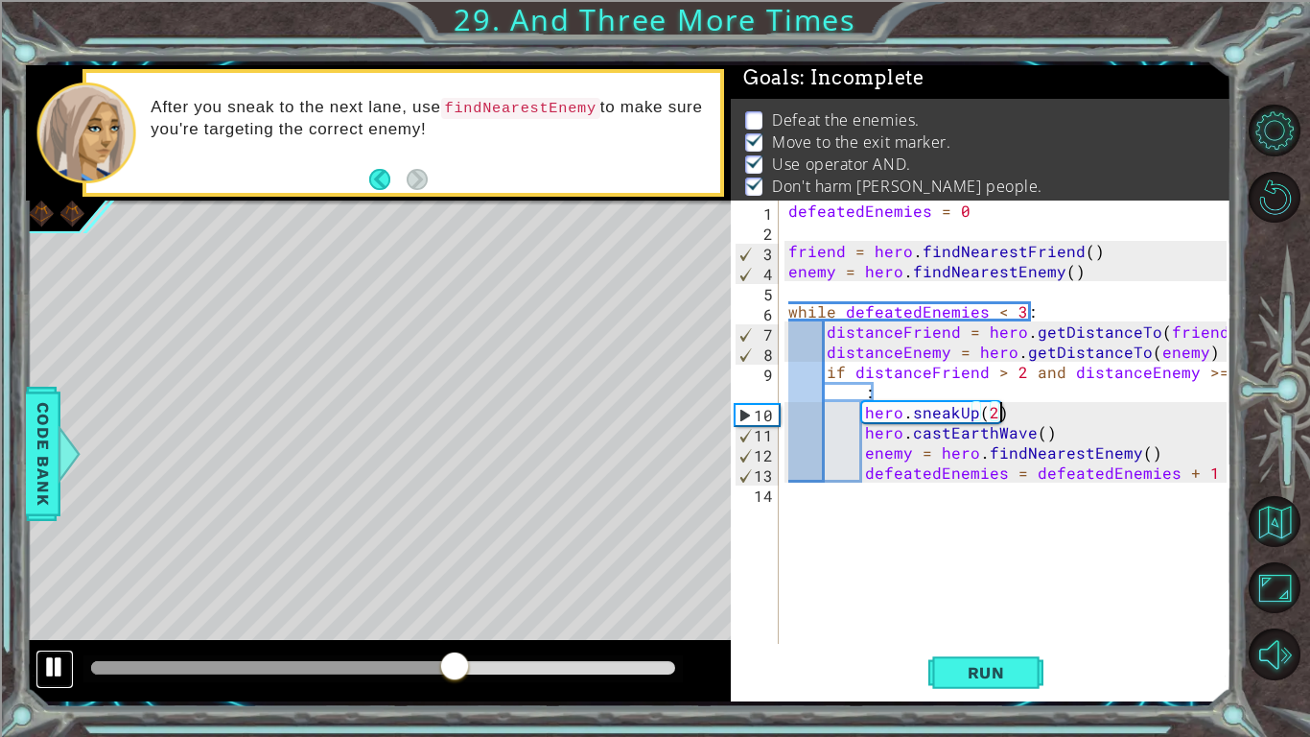
click at [51, 671] on div at bounding box center [54, 666] width 25 height 25
click at [990, 408] on div "defeatedEnemies = 0 friend = hero . findNearestFriend ( ) enemy = hero . findNe…" at bounding box center [1011, 441] width 452 height 483
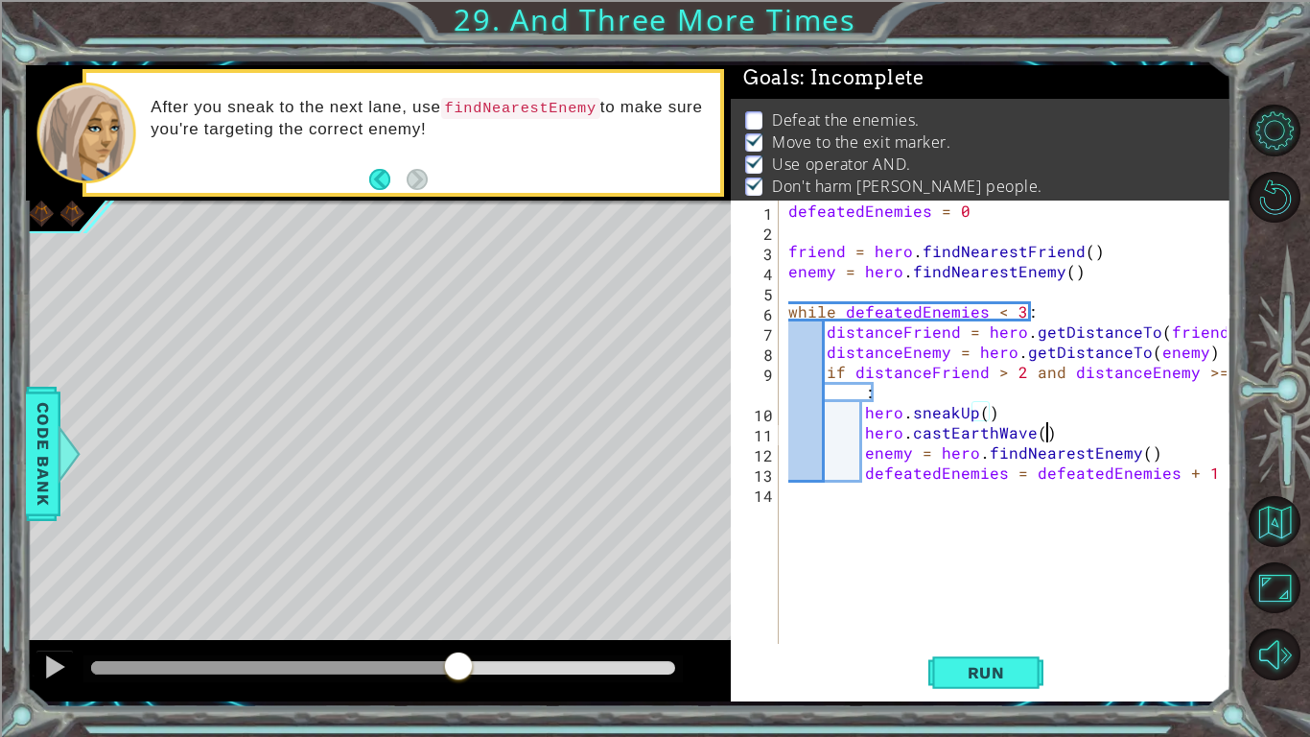
click at [1058, 435] on div "defeatedEnemies = 0 friend = hero . findNearestFriend ( ) enemy = hero . findNe…" at bounding box center [1011, 441] width 452 height 483
type textarea "hero.castEarthWave()"
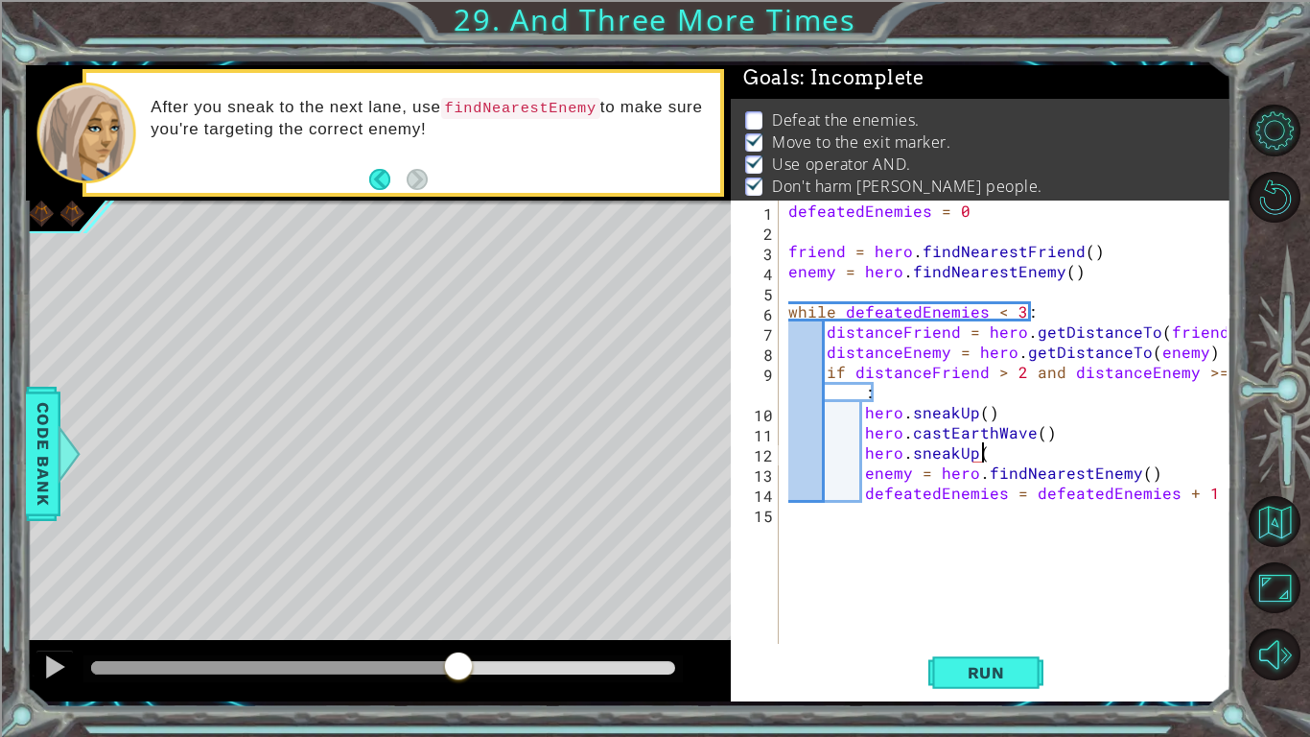
scroll to position [0, 12]
type textarea "hero.sneakUp()"
click at [985, 682] on button "Run" at bounding box center [986, 672] width 115 height 50
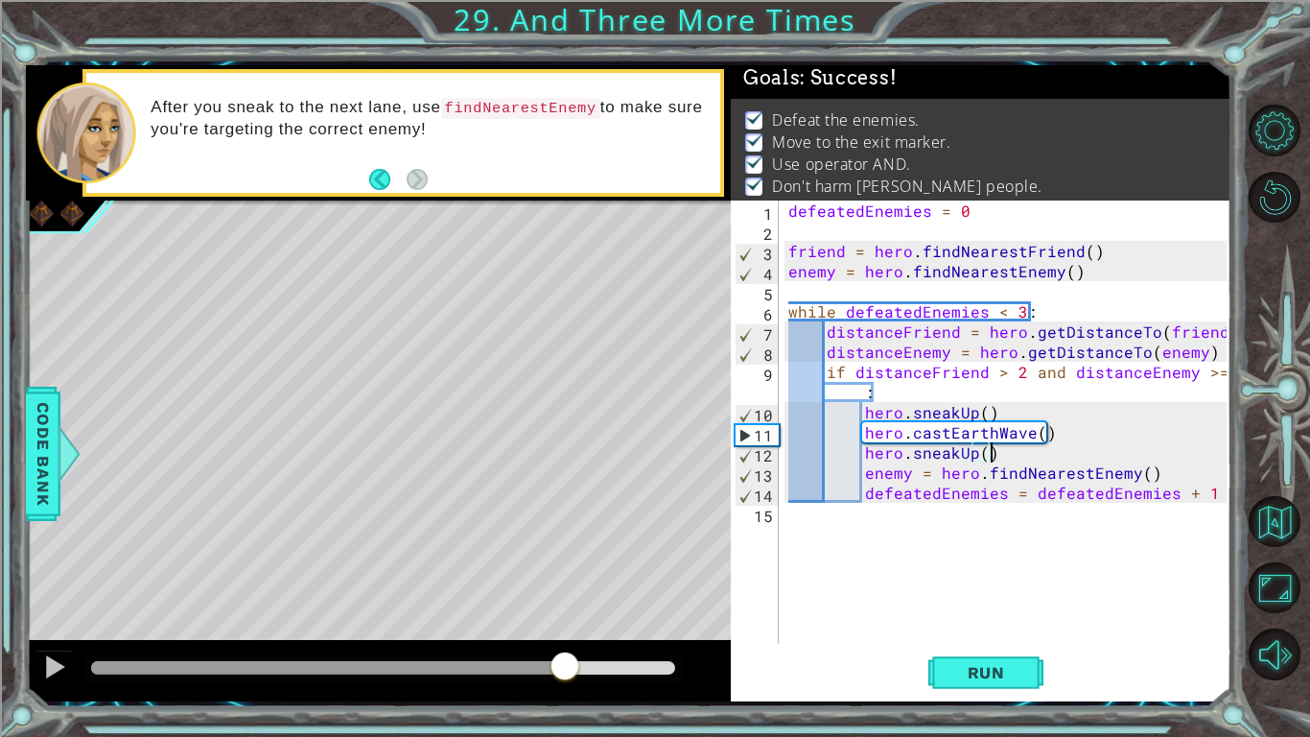
drag, startPoint x: 140, startPoint y: 661, endPoint x: 671, endPoint y: 651, distance: 531.5
click at [582, 651] on div at bounding box center [565, 667] width 35 height 35
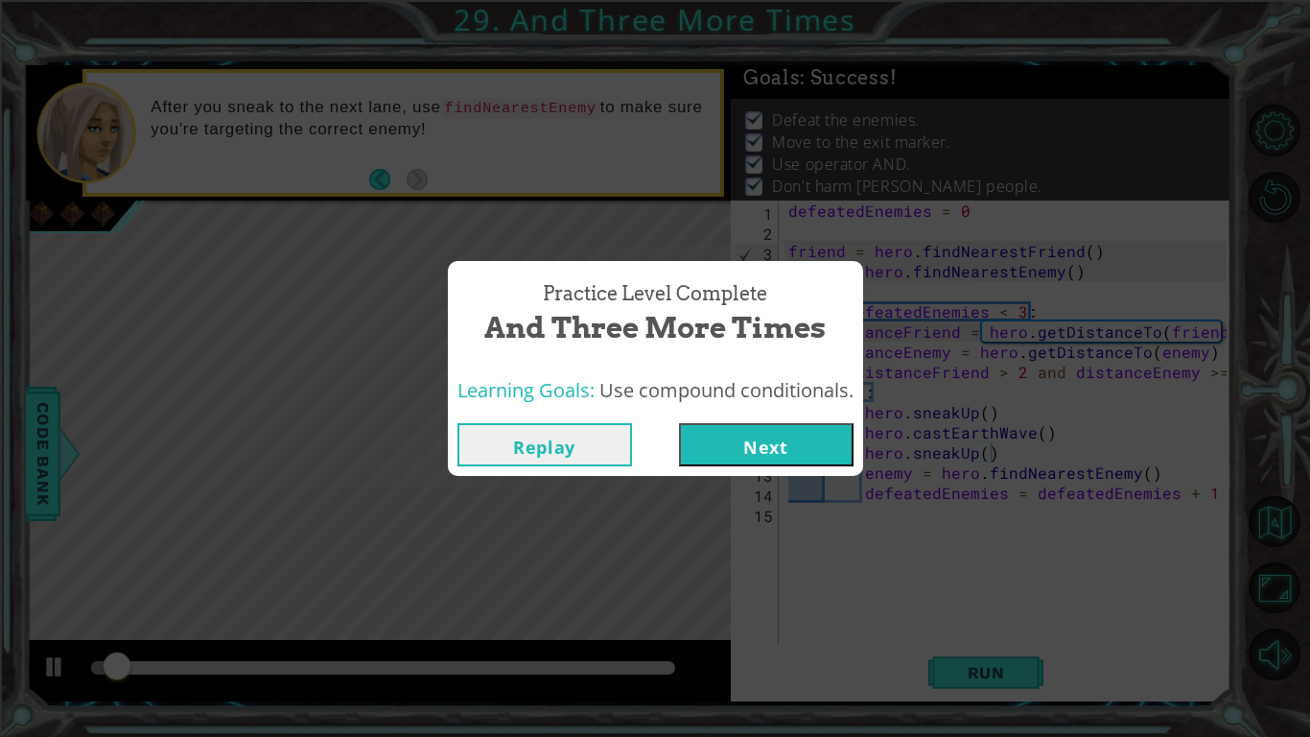
click at [736, 458] on button "Next" at bounding box center [766, 444] width 175 height 43
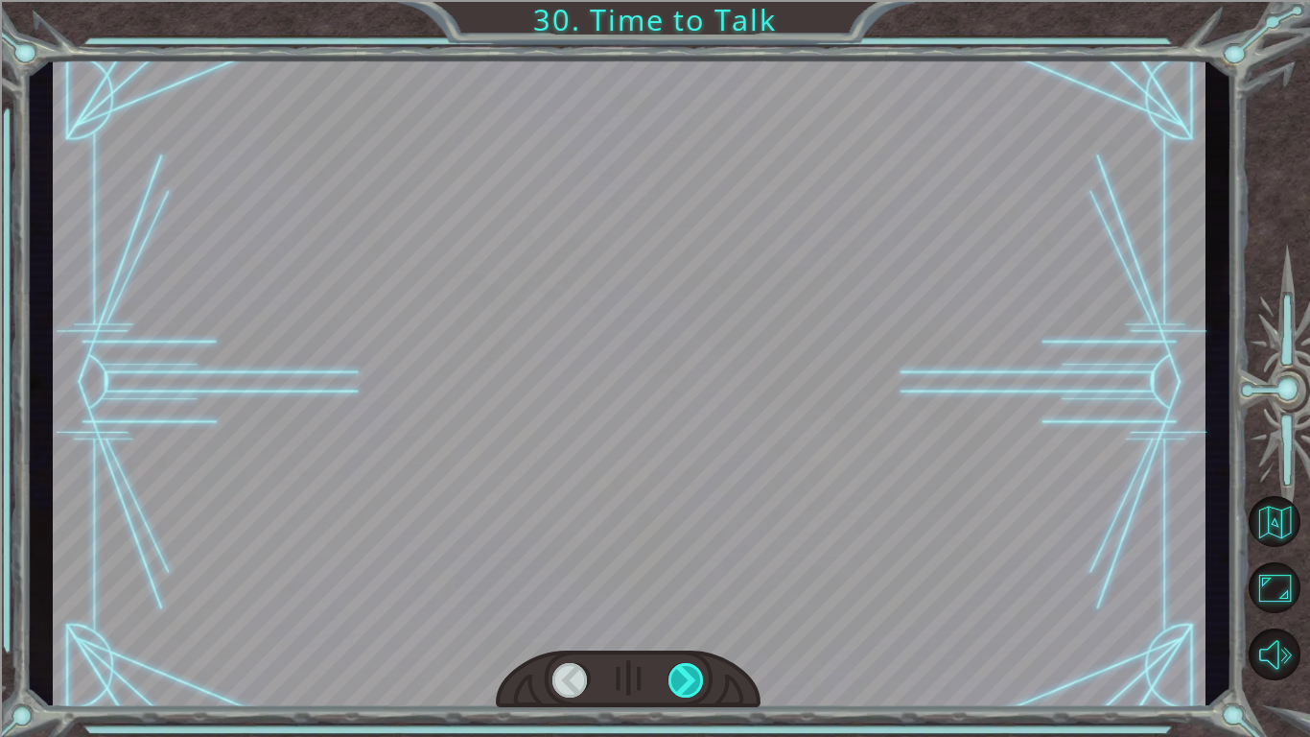
click at [692, 675] on div at bounding box center [687, 680] width 36 height 35
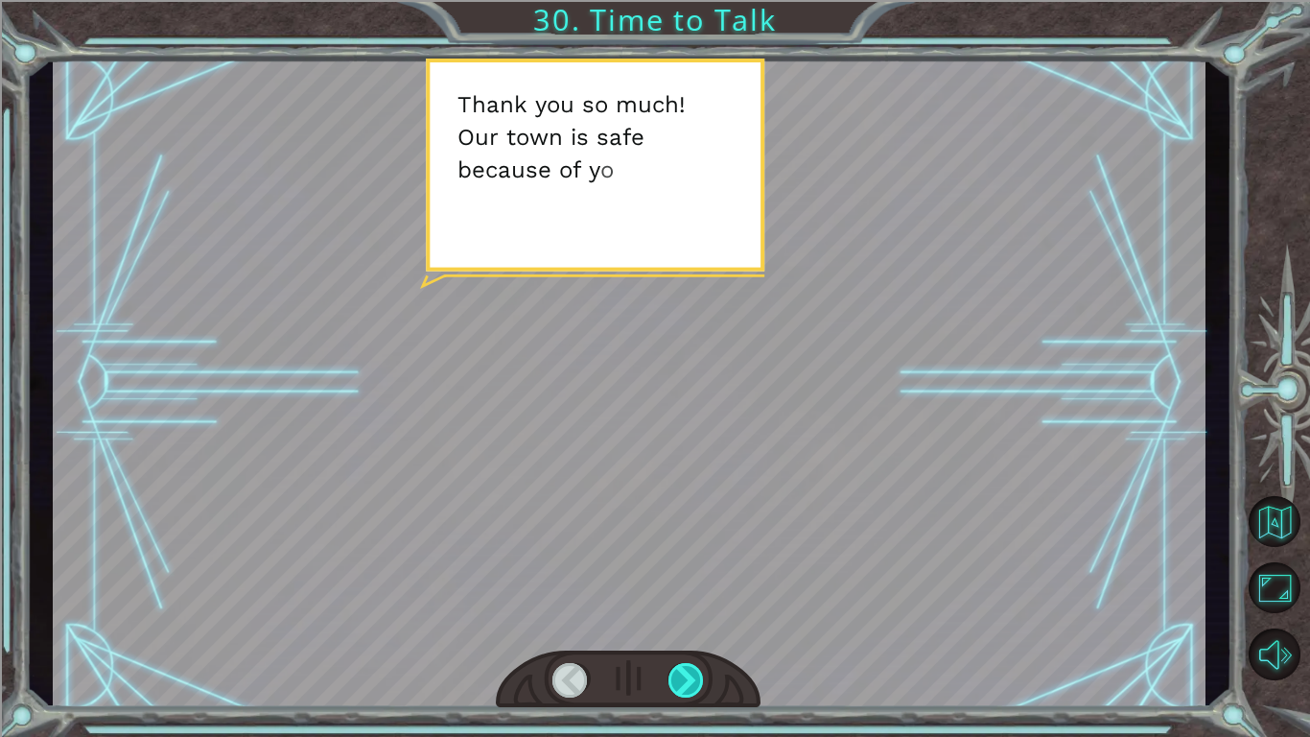
click at [692, 675] on div at bounding box center [687, 680] width 36 height 35
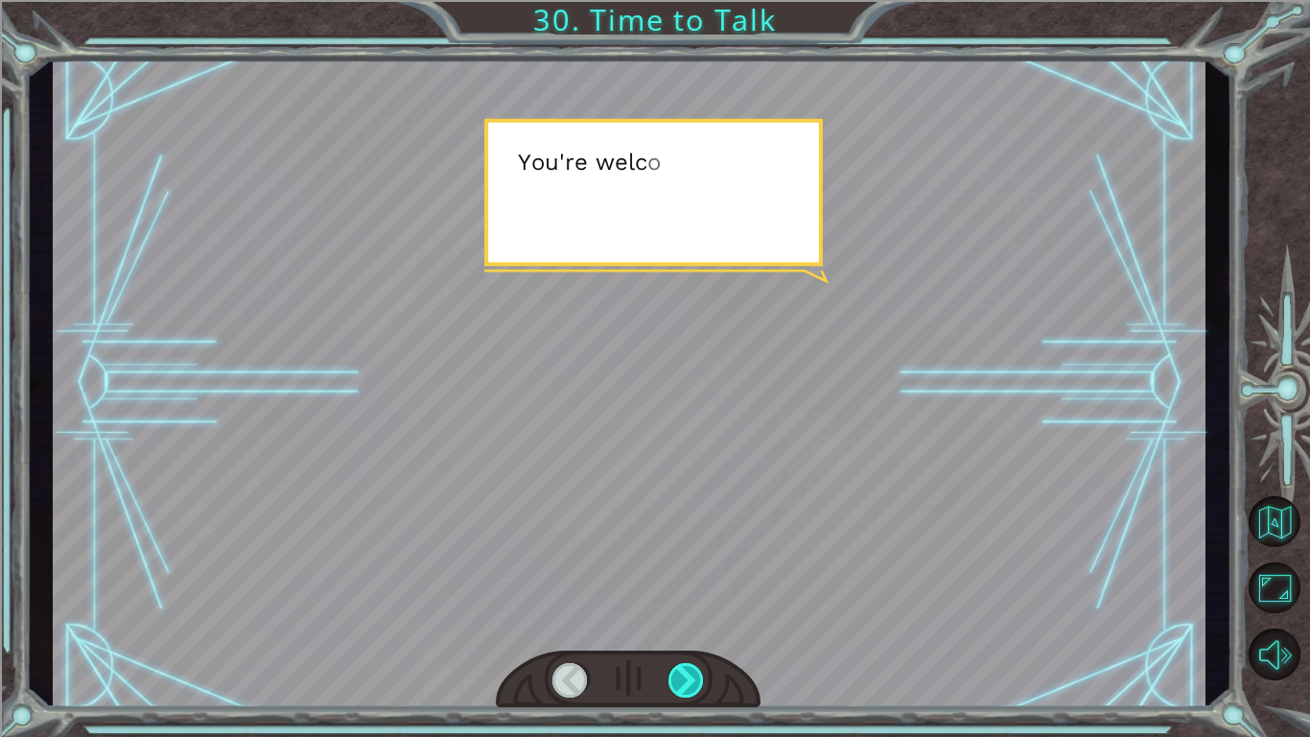
click at [692, 675] on div at bounding box center [687, 680] width 36 height 35
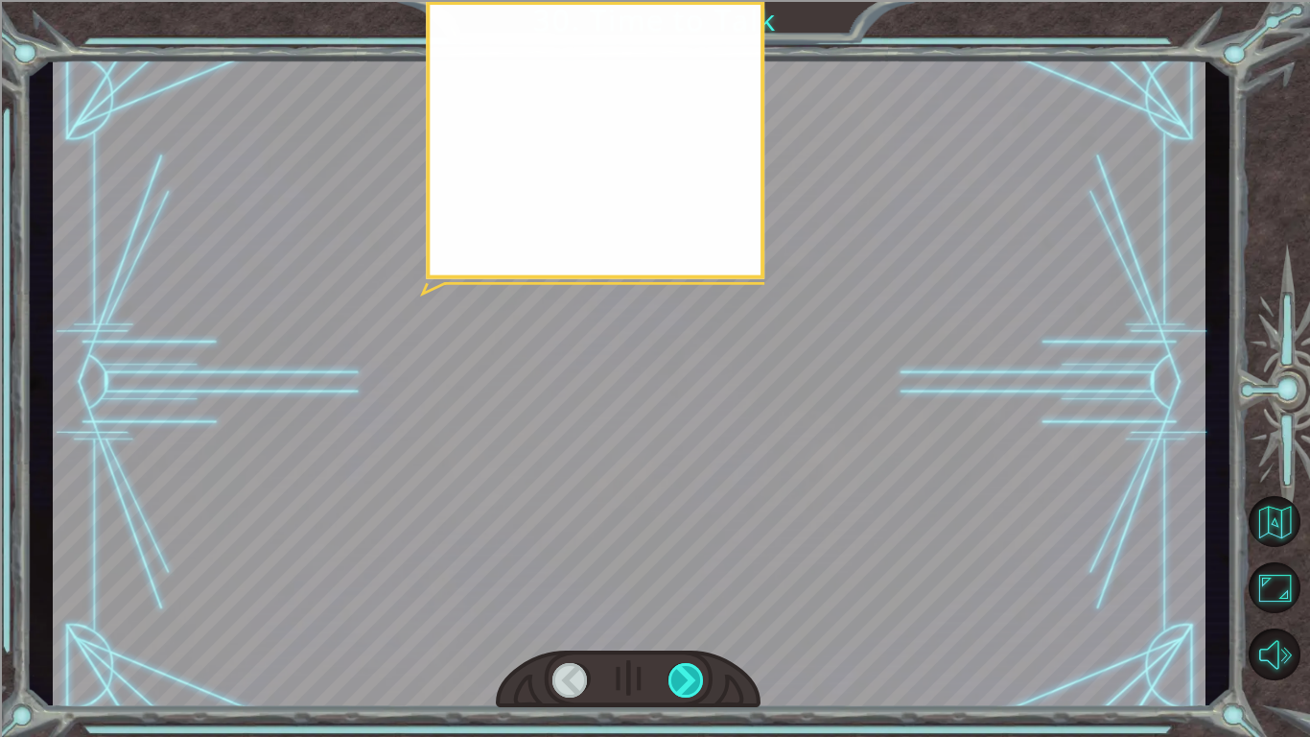
click at [692, 675] on div at bounding box center [687, 680] width 36 height 35
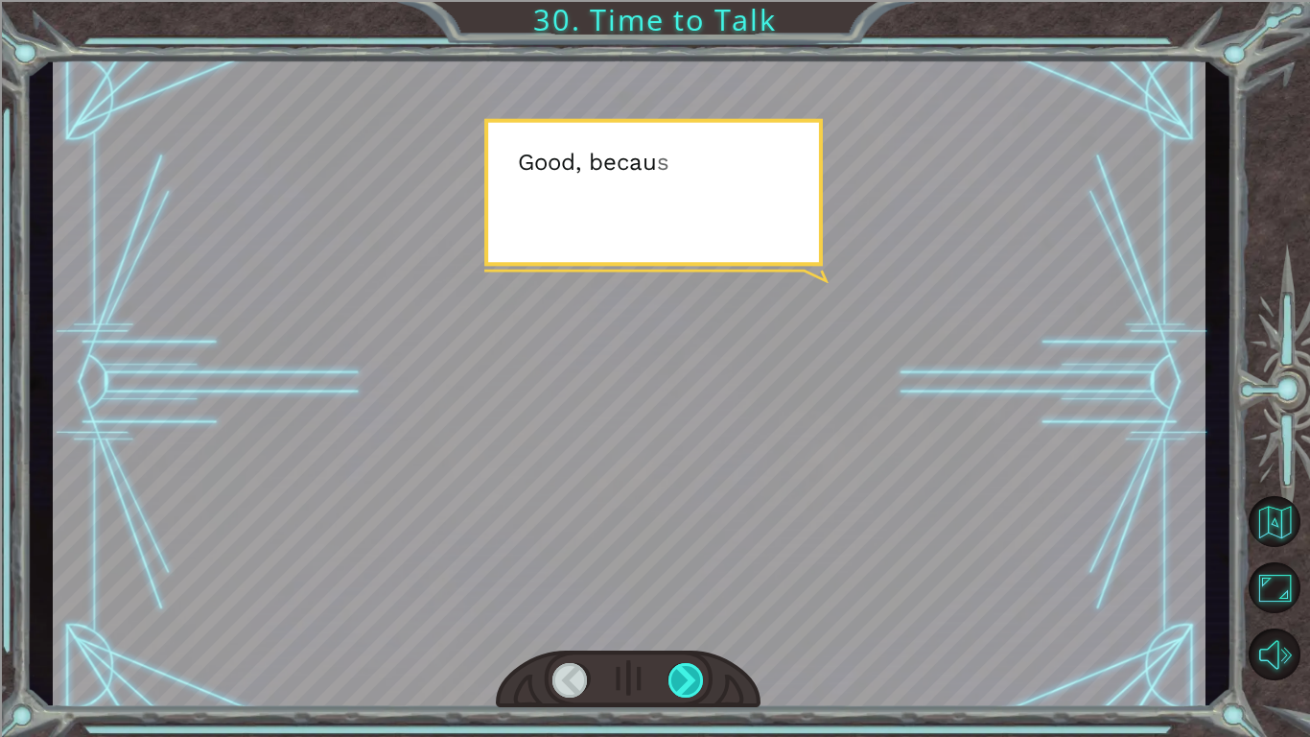
click at [692, 675] on div at bounding box center [687, 680] width 36 height 35
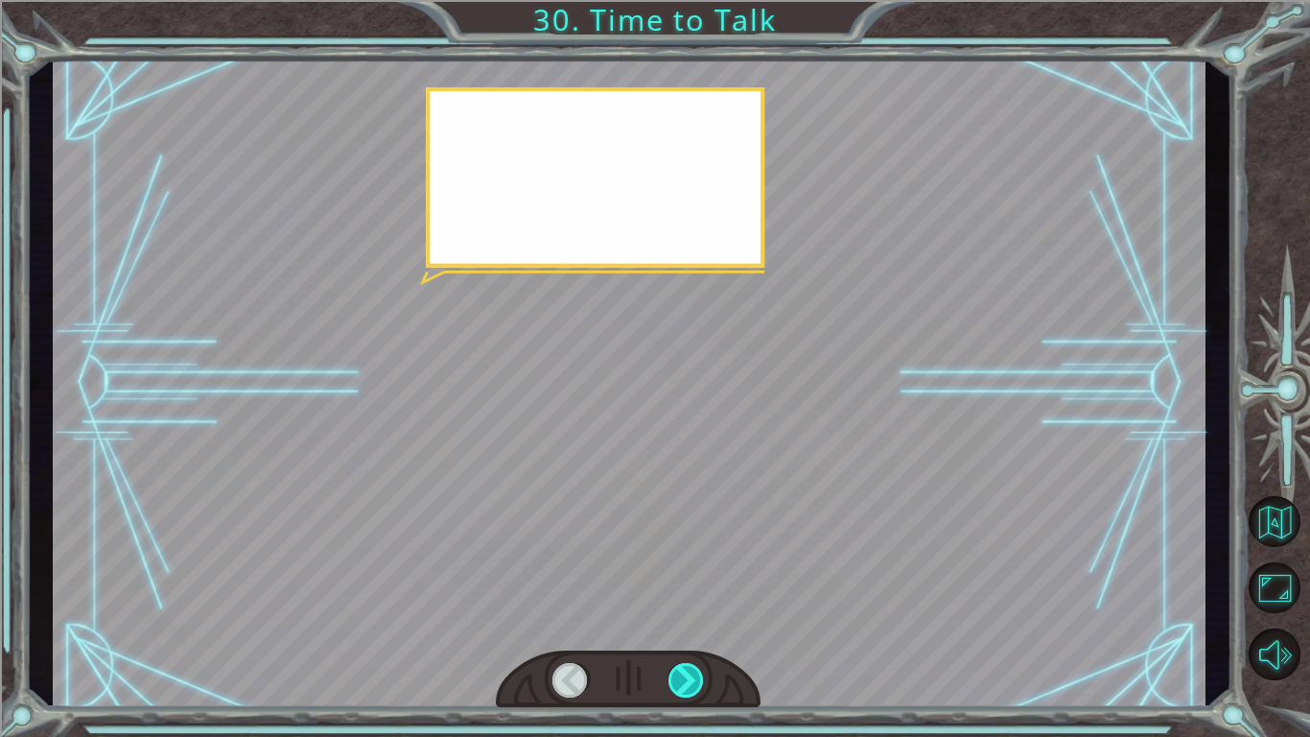
click at [692, 675] on div at bounding box center [687, 680] width 36 height 35
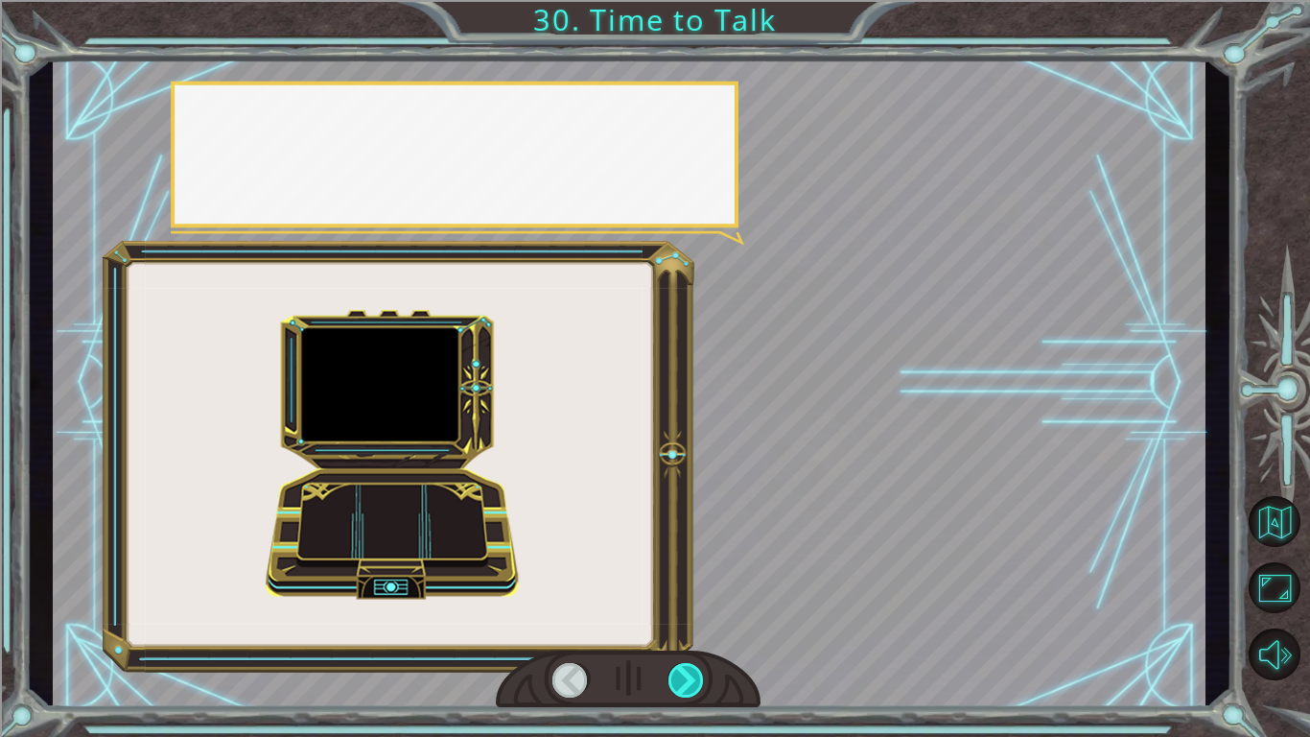
click at [692, 675] on div at bounding box center [687, 680] width 36 height 35
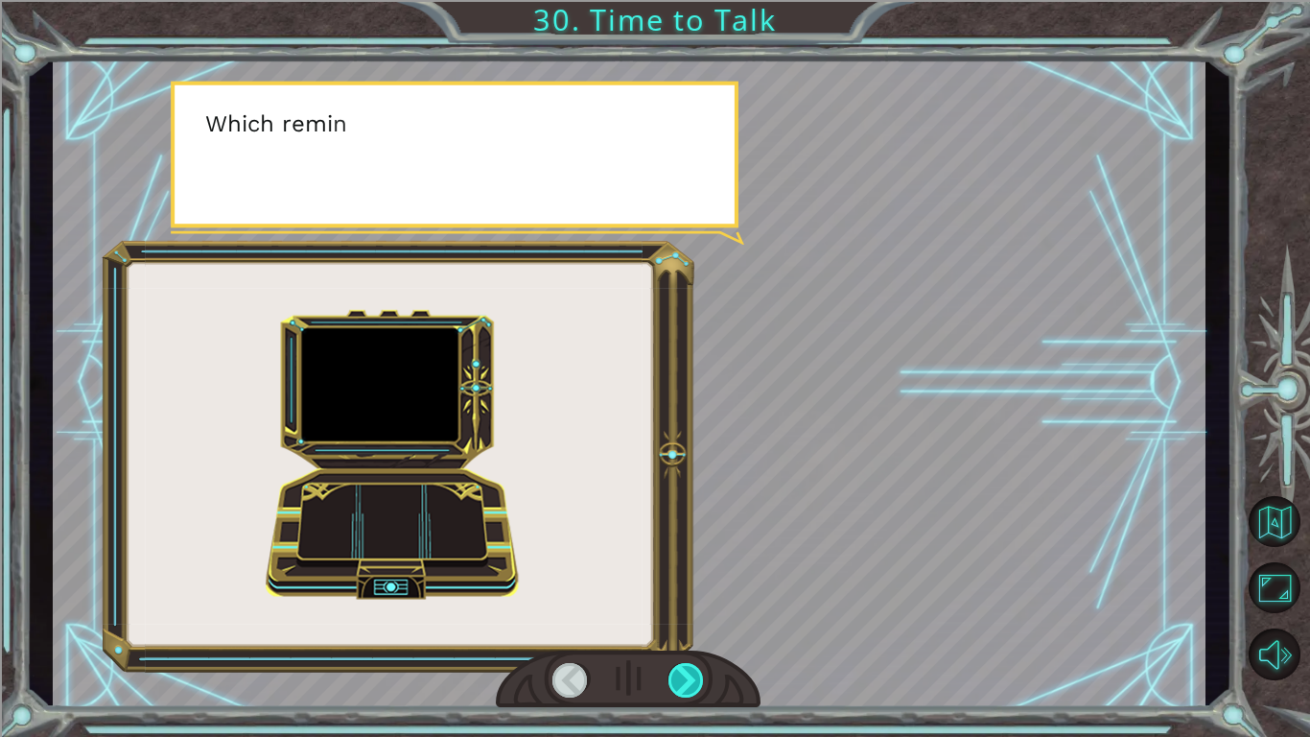
click at [692, 675] on div at bounding box center [687, 680] width 36 height 35
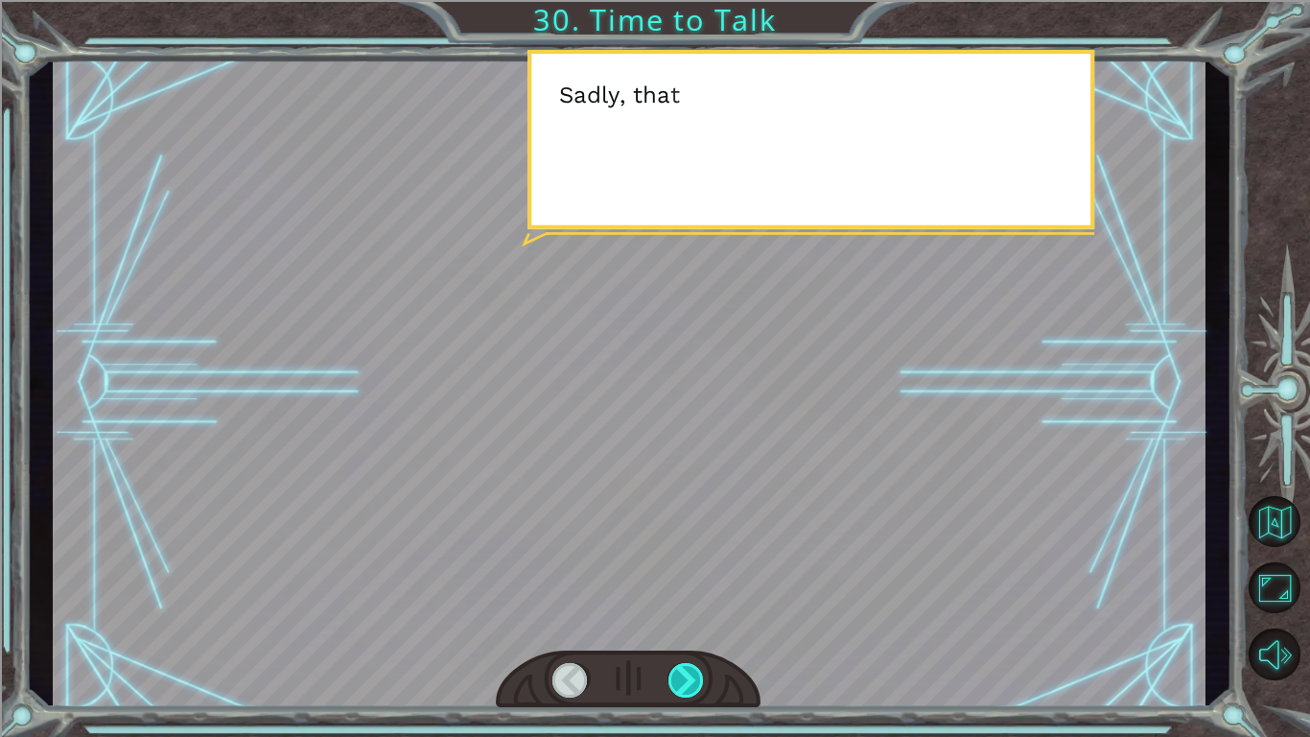
click at [692, 675] on div at bounding box center [687, 680] width 36 height 35
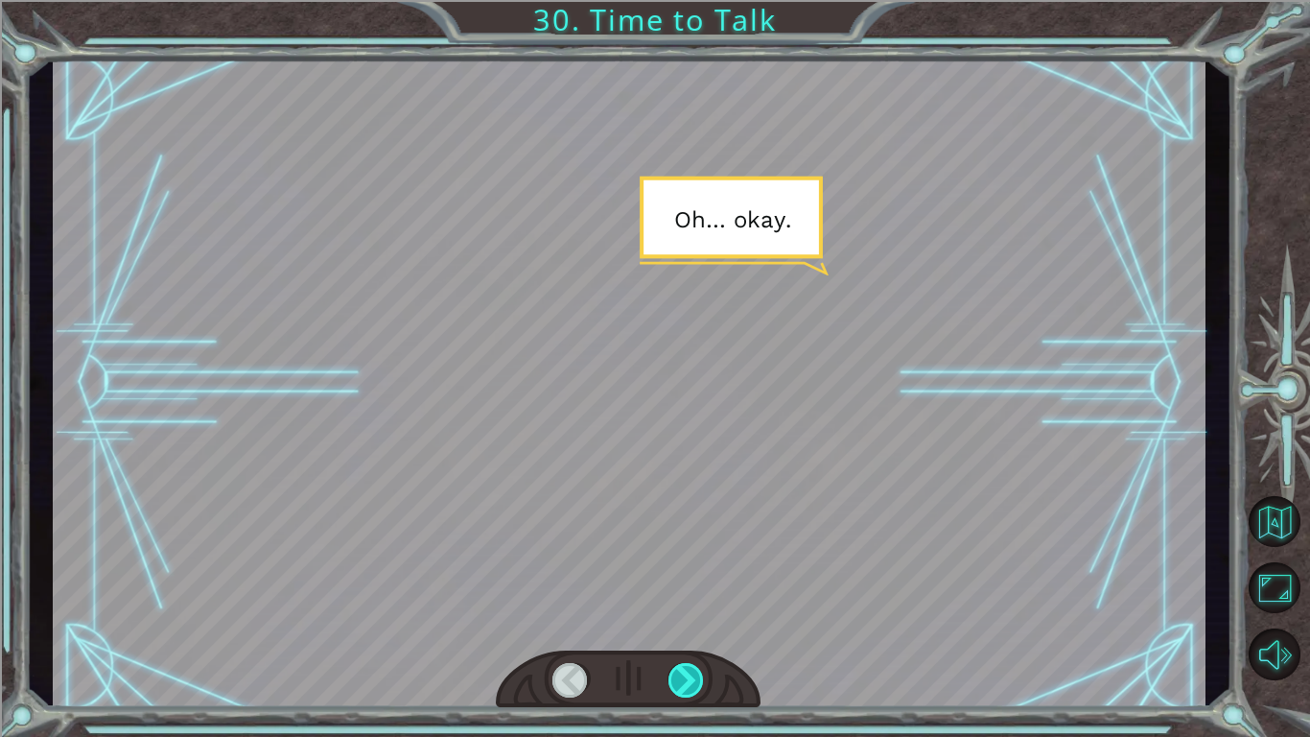
click at [692, 675] on div at bounding box center [687, 680] width 36 height 35
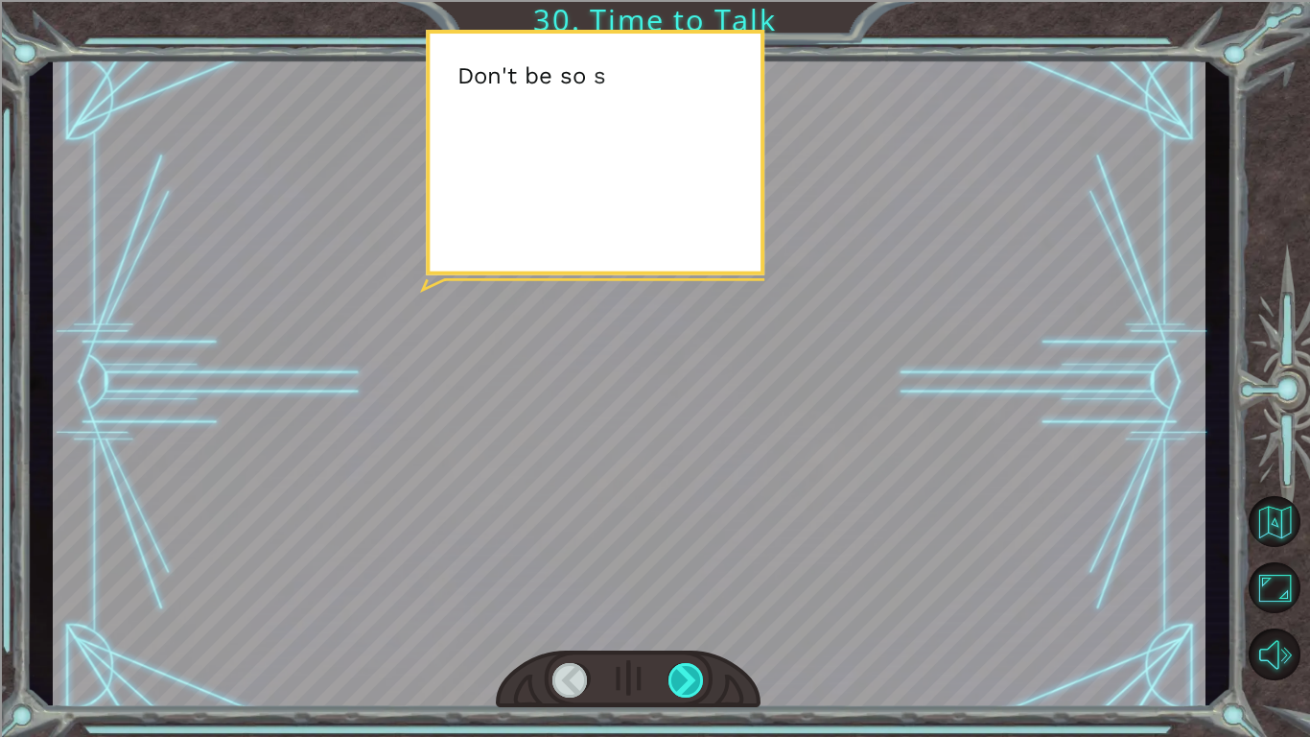
click at [692, 675] on div at bounding box center [687, 680] width 36 height 35
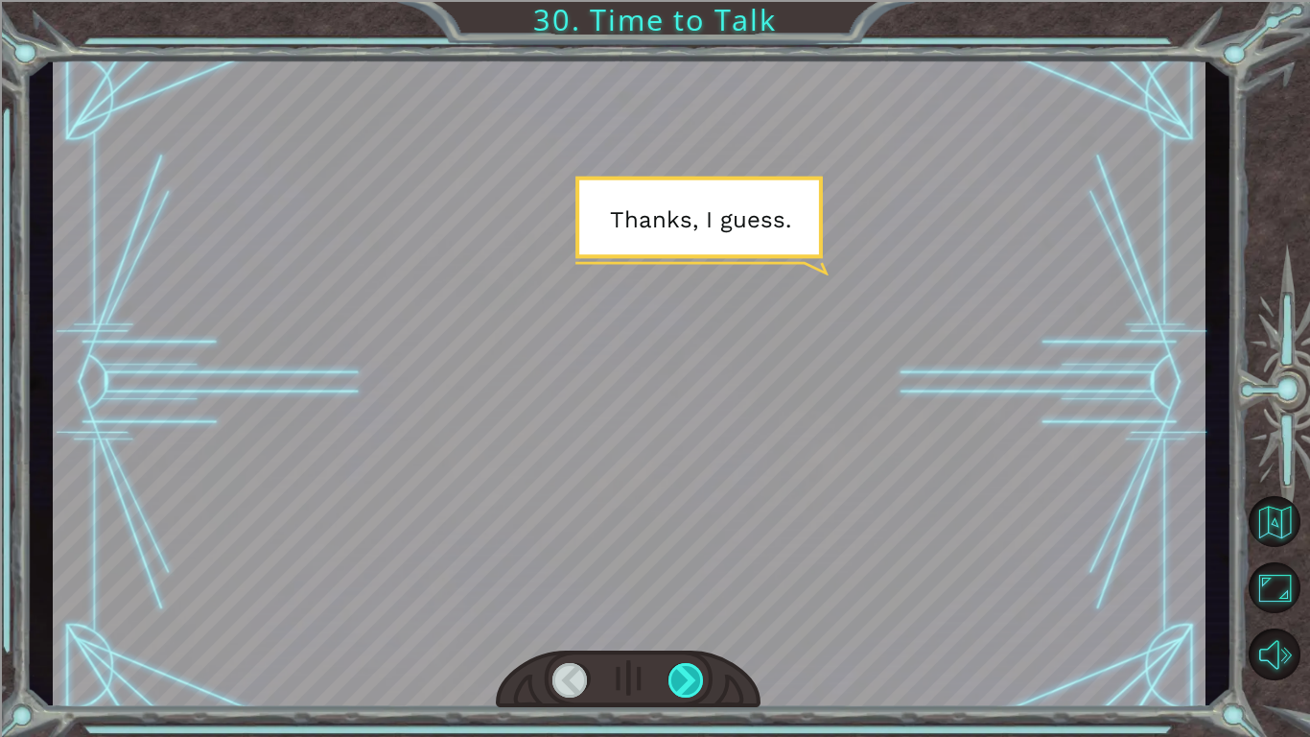
click at [692, 675] on div at bounding box center [687, 680] width 36 height 35
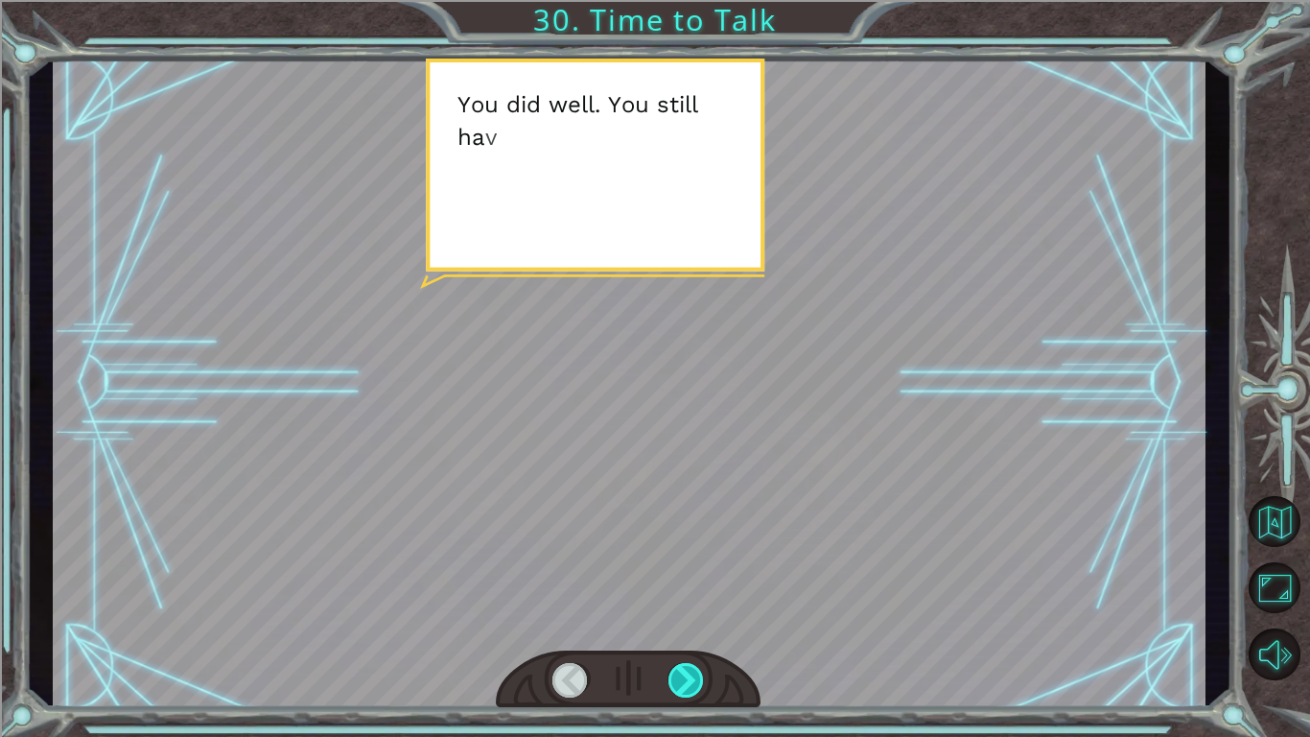
click at [692, 675] on div at bounding box center [687, 680] width 36 height 35
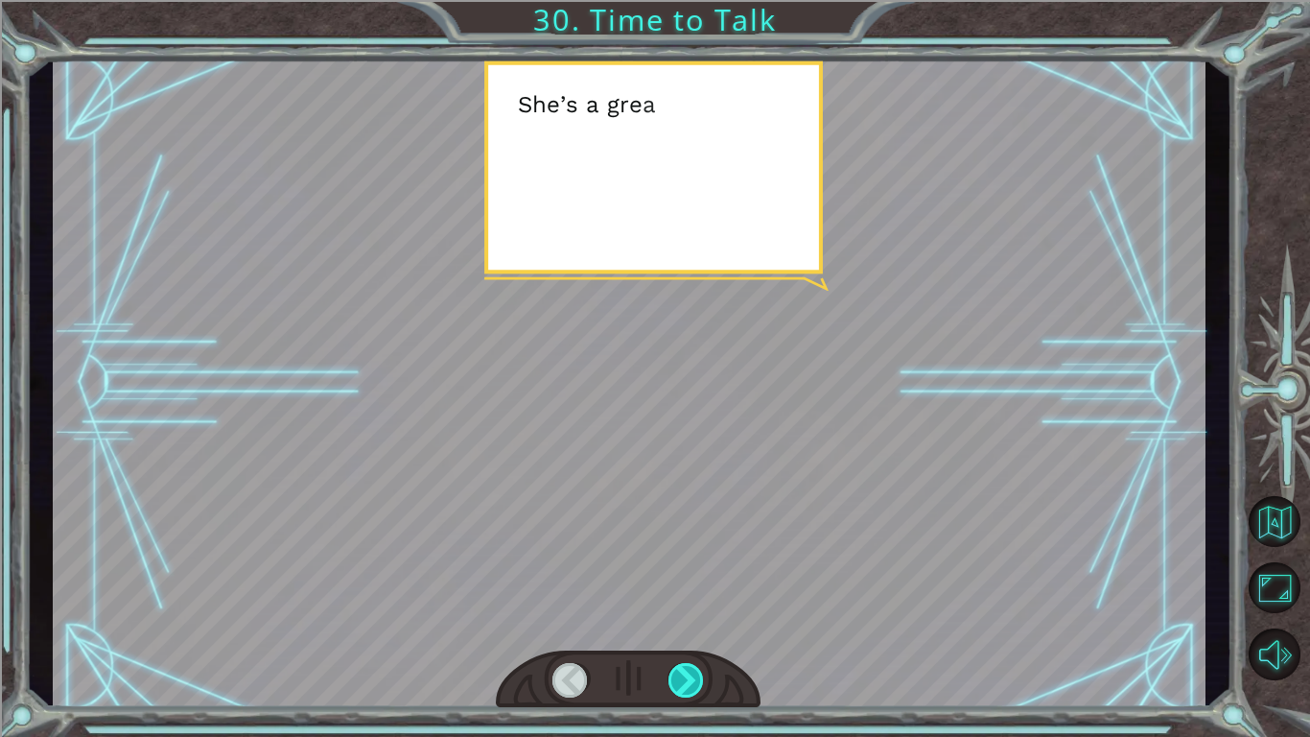
click at [692, 675] on div at bounding box center [687, 680] width 36 height 35
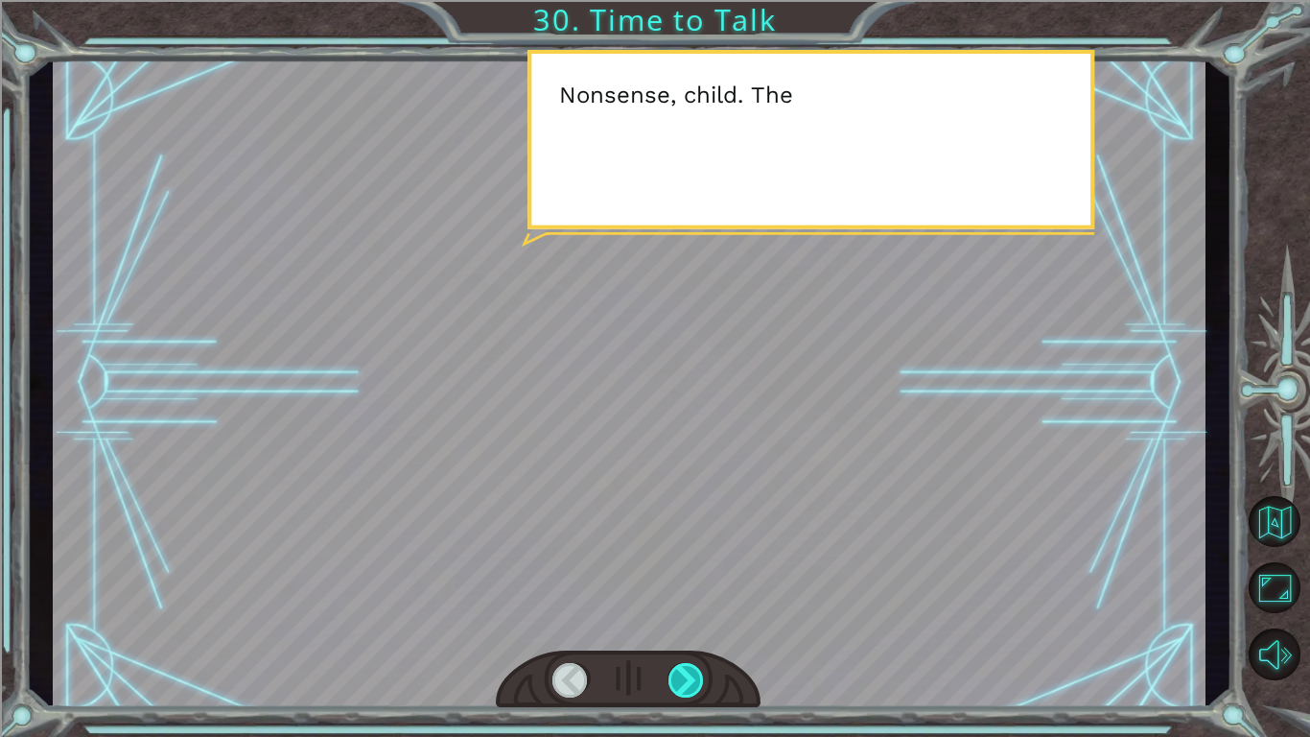
click at [692, 675] on div at bounding box center [687, 680] width 36 height 35
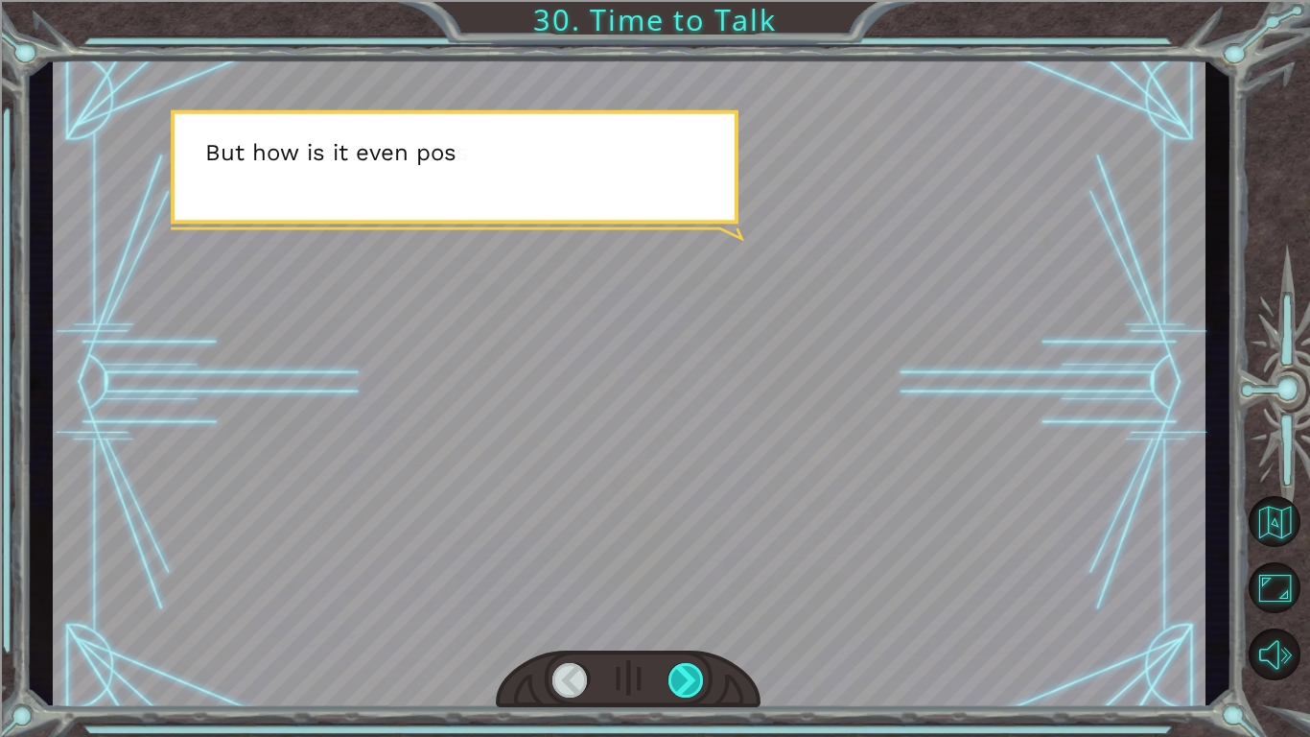
click at [692, 675] on div at bounding box center [687, 680] width 36 height 35
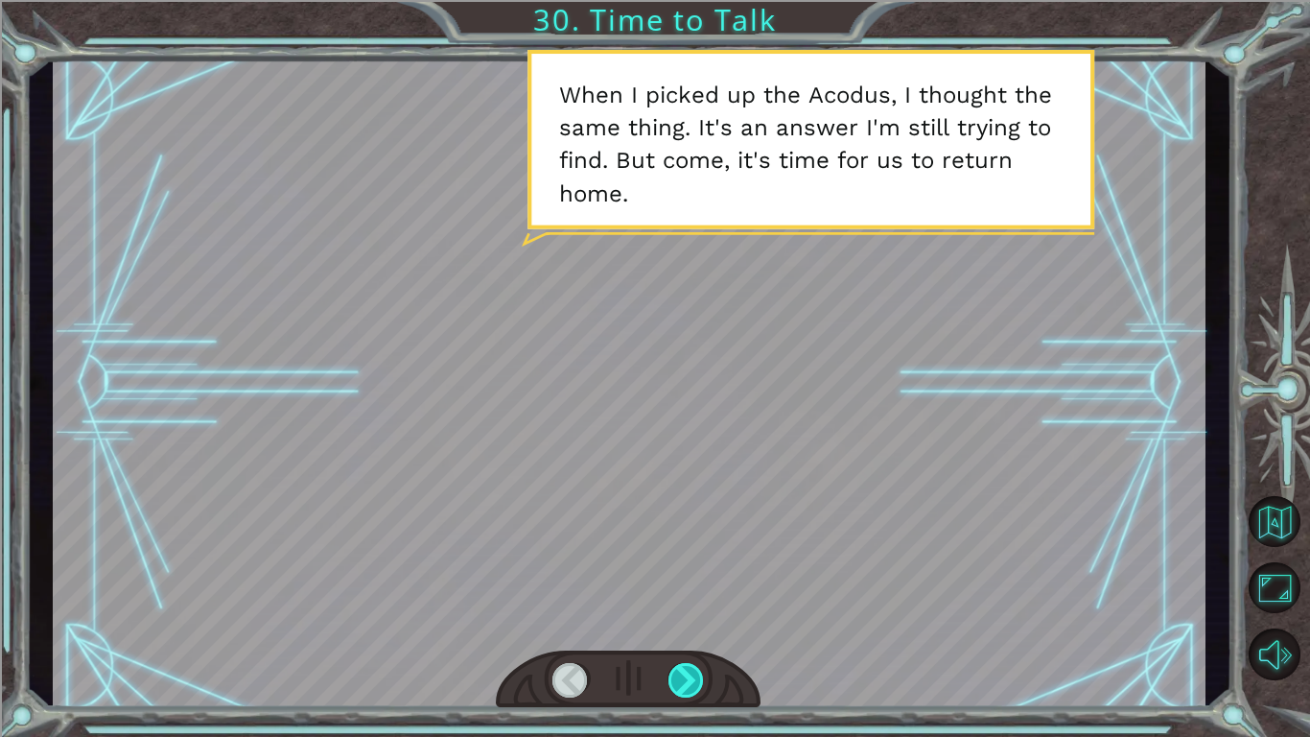
click at [692, 675] on div at bounding box center [687, 680] width 36 height 35
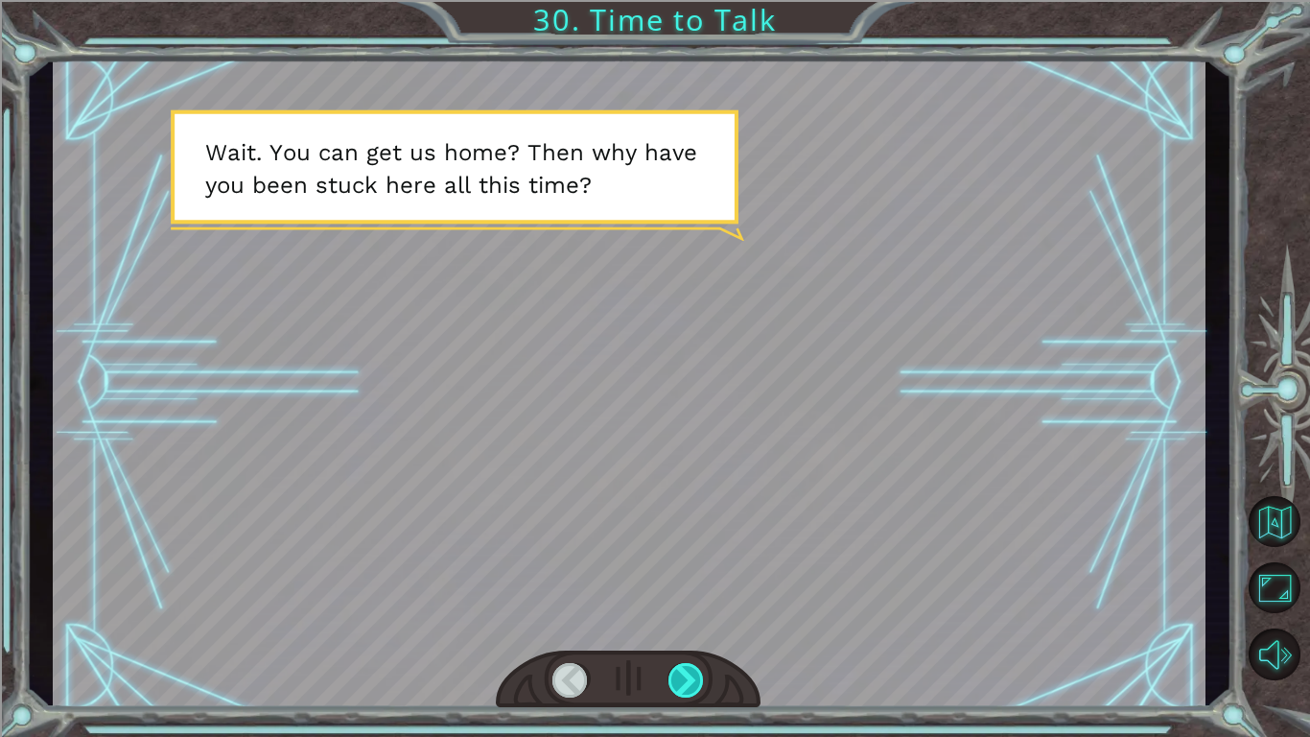
click at [692, 675] on div at bounding box center [687, 680] width 36 height 35
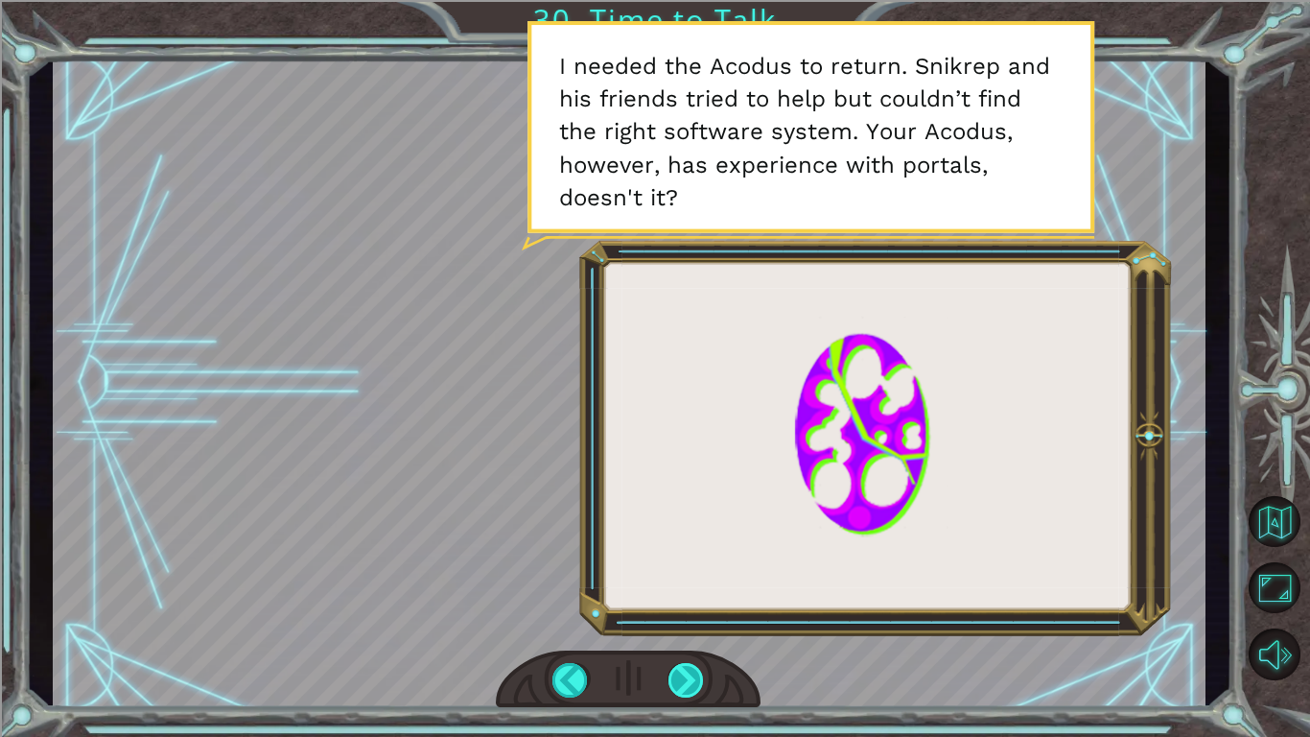
click at [692, 675] on div at bounding box center [687, 680] width 36 height 35
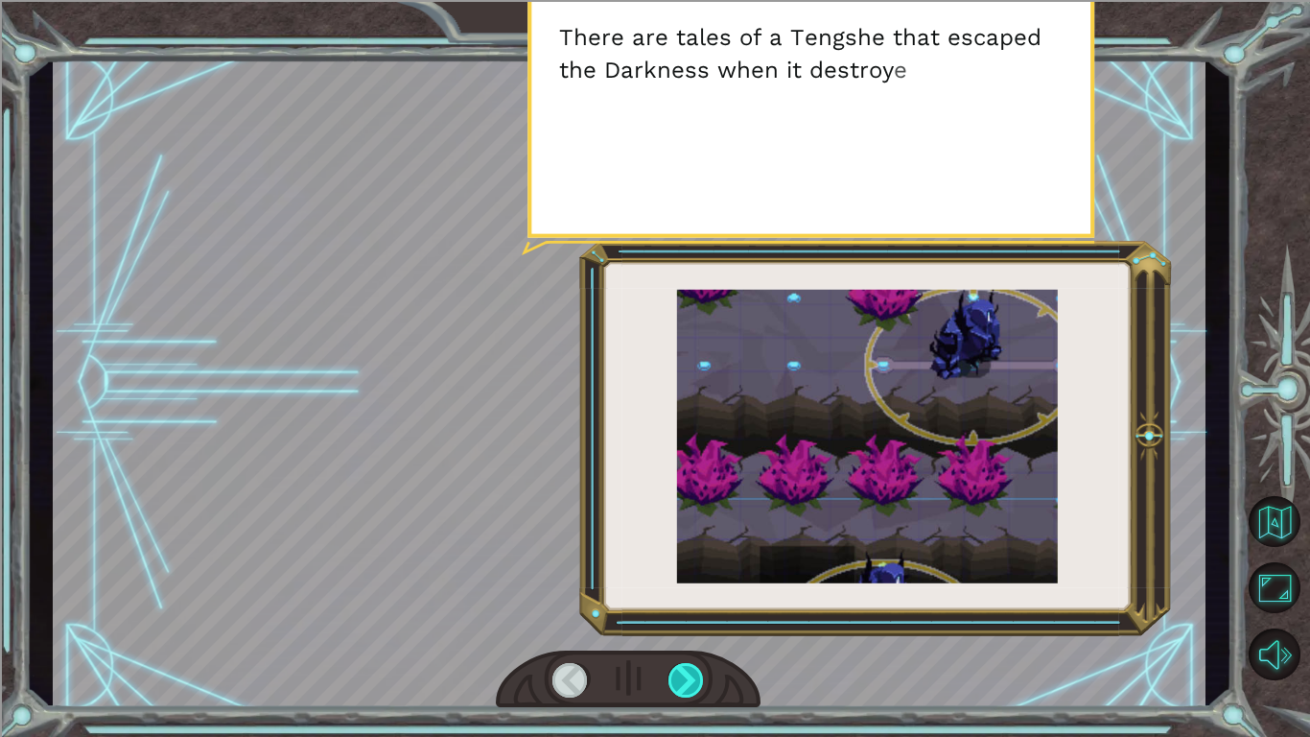
click at [692, 675] on div at bounding box center [687, 680] width 36 height 35
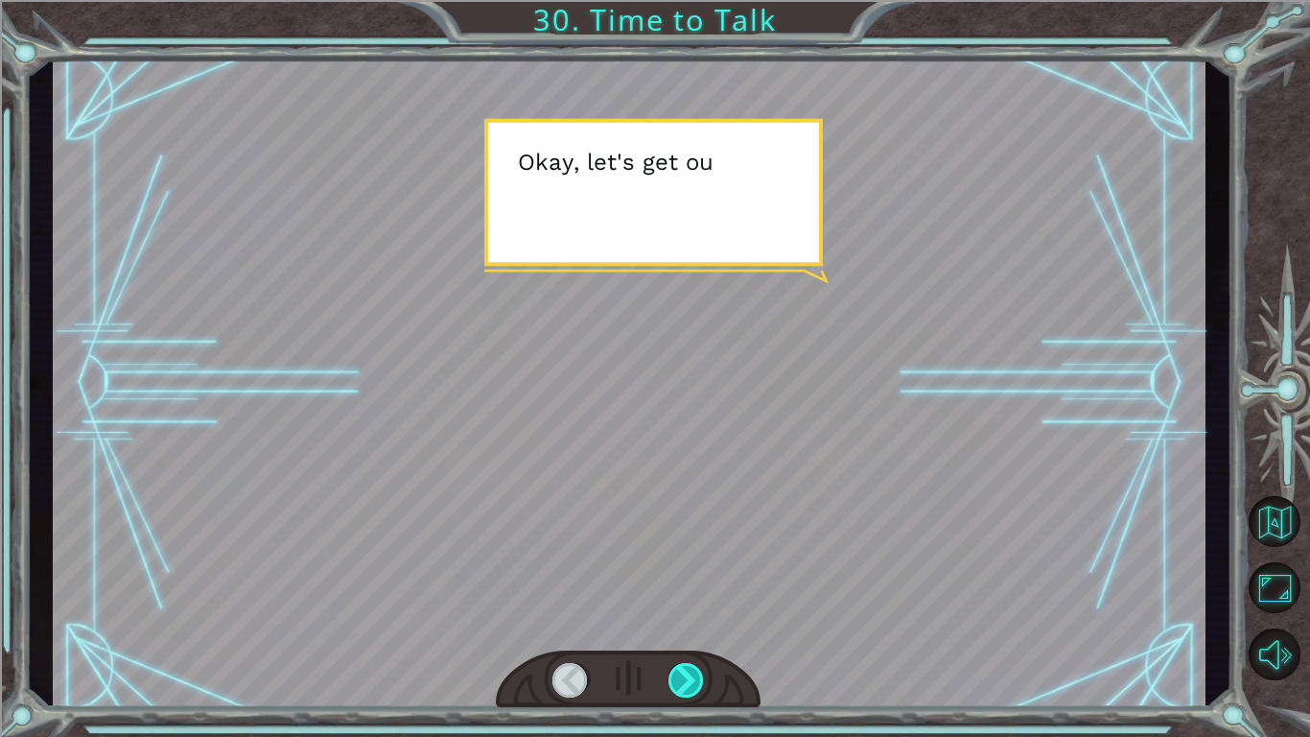
click at [692, 675] on div at bounding box center [687, 680] width 36 height 35
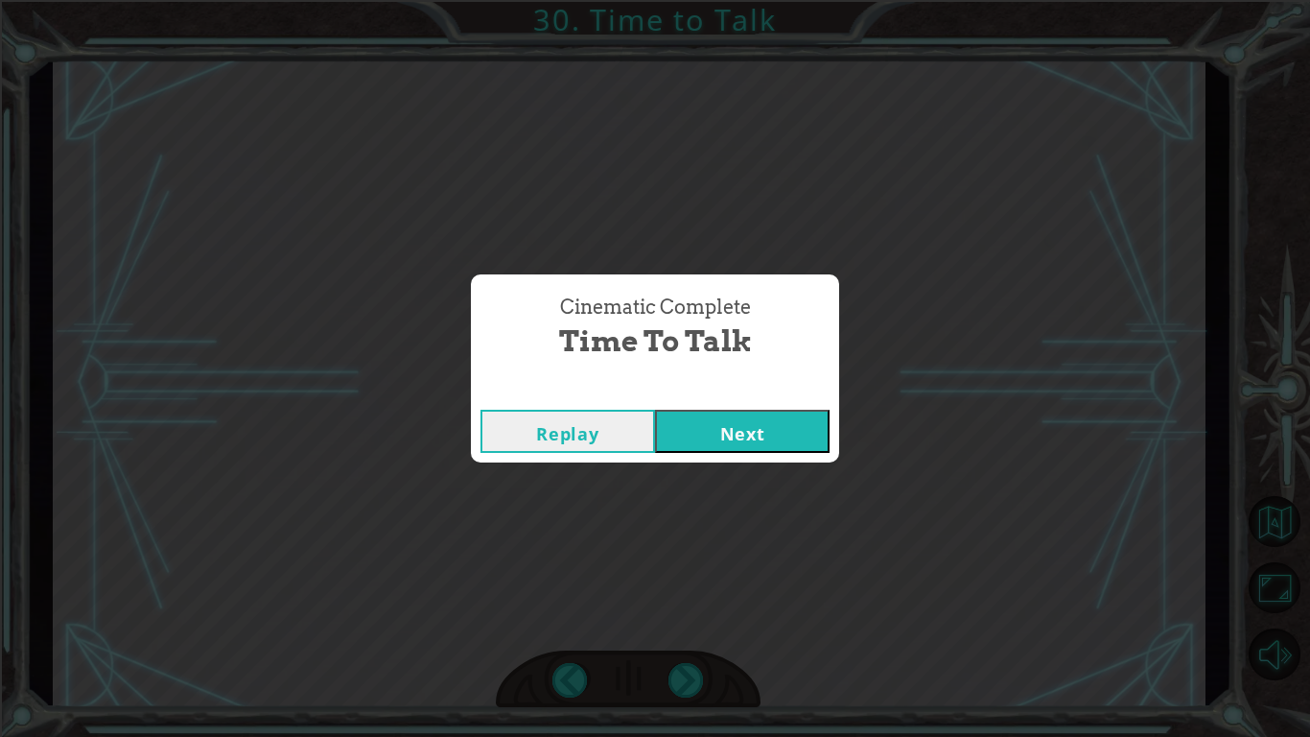
click at [765, 424] on button "Next" at bounding box center [742, 431] width 175 height 43
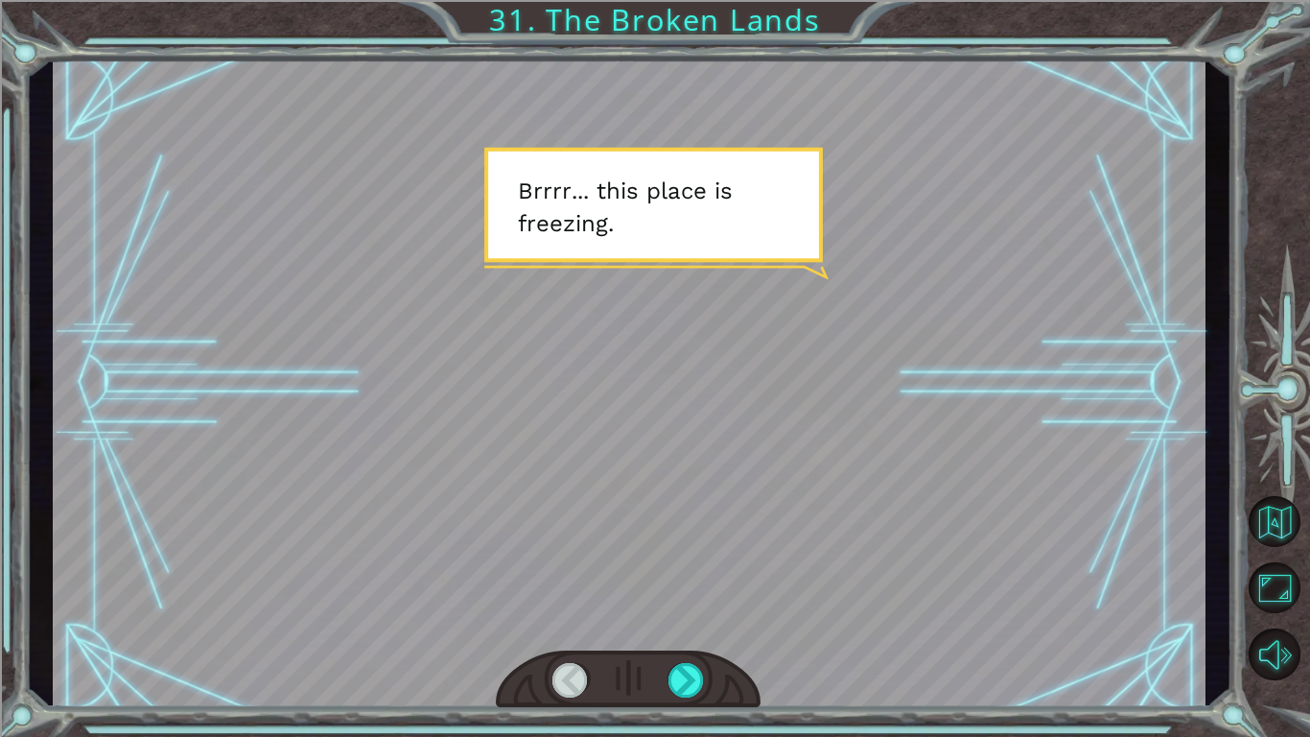
click at [712, 669] on div at bounding box center [628, 679] width 265 height 59
click at [680, 667] on div at bounding box center [687, 680] width 36 height 35
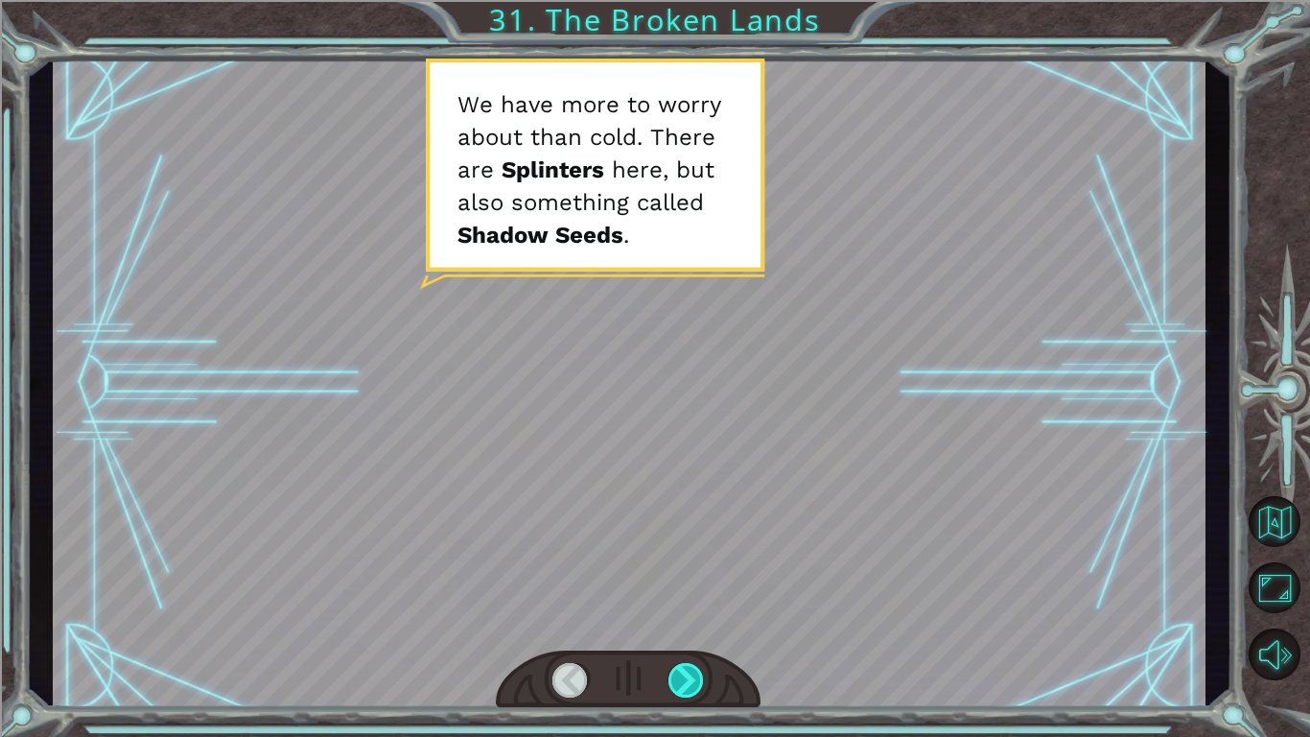
click at [680, 667] on div at bounding box center [687, 680] width 36 height 35
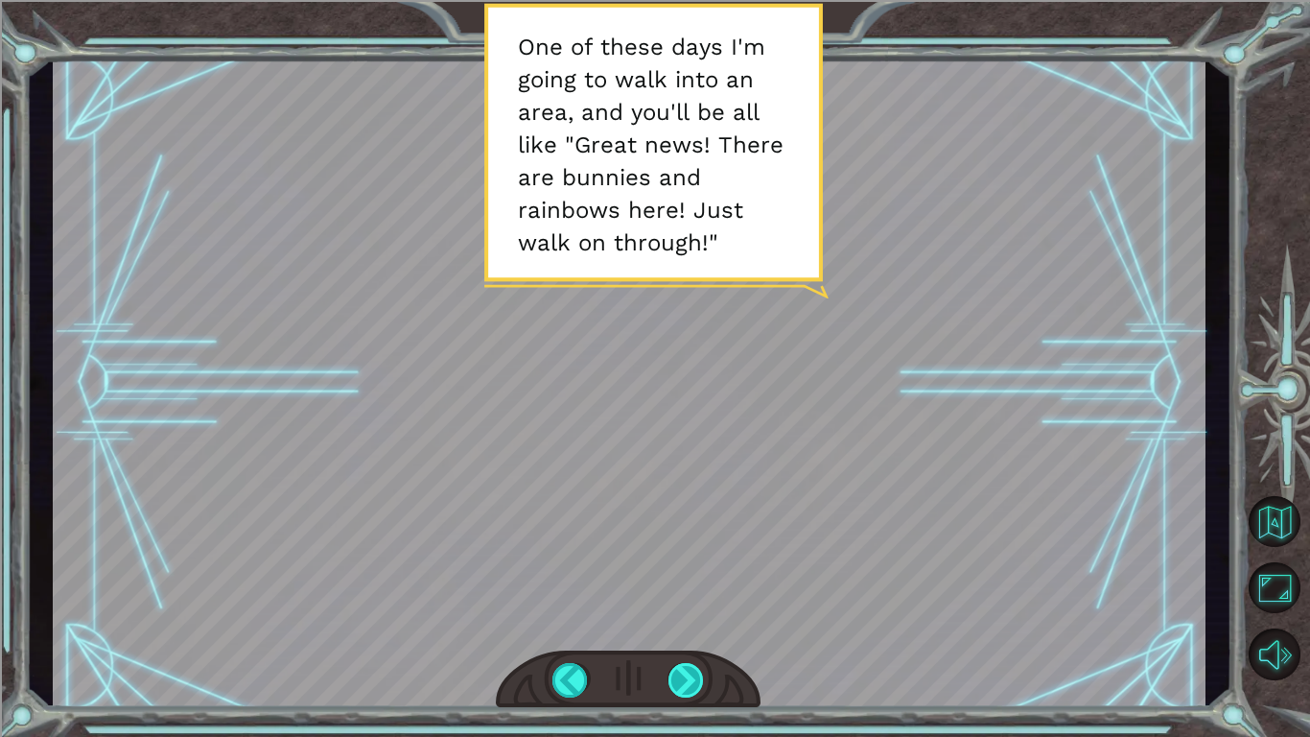
click at [680, 667] on div at bounding box center [687, 680] width 36 height 35
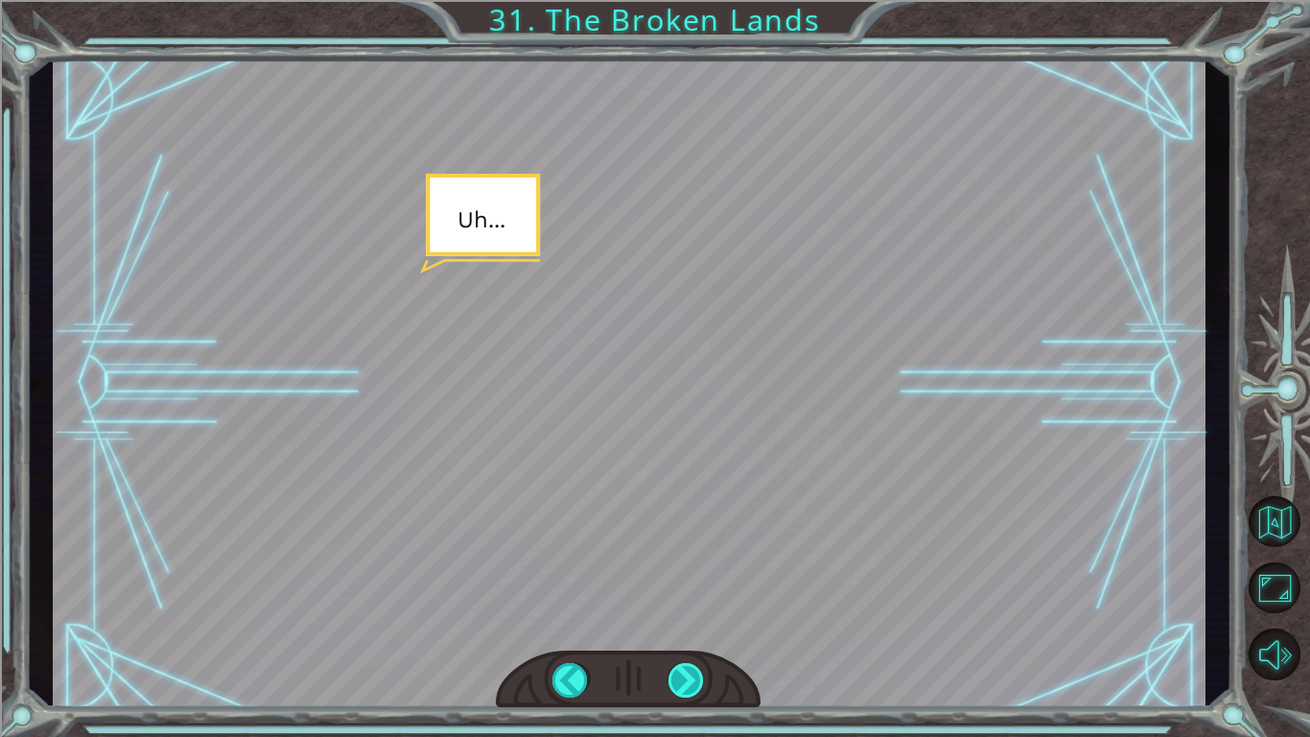
click at [680, 667] on div at bounding box center [687, 680] width 36 height 35
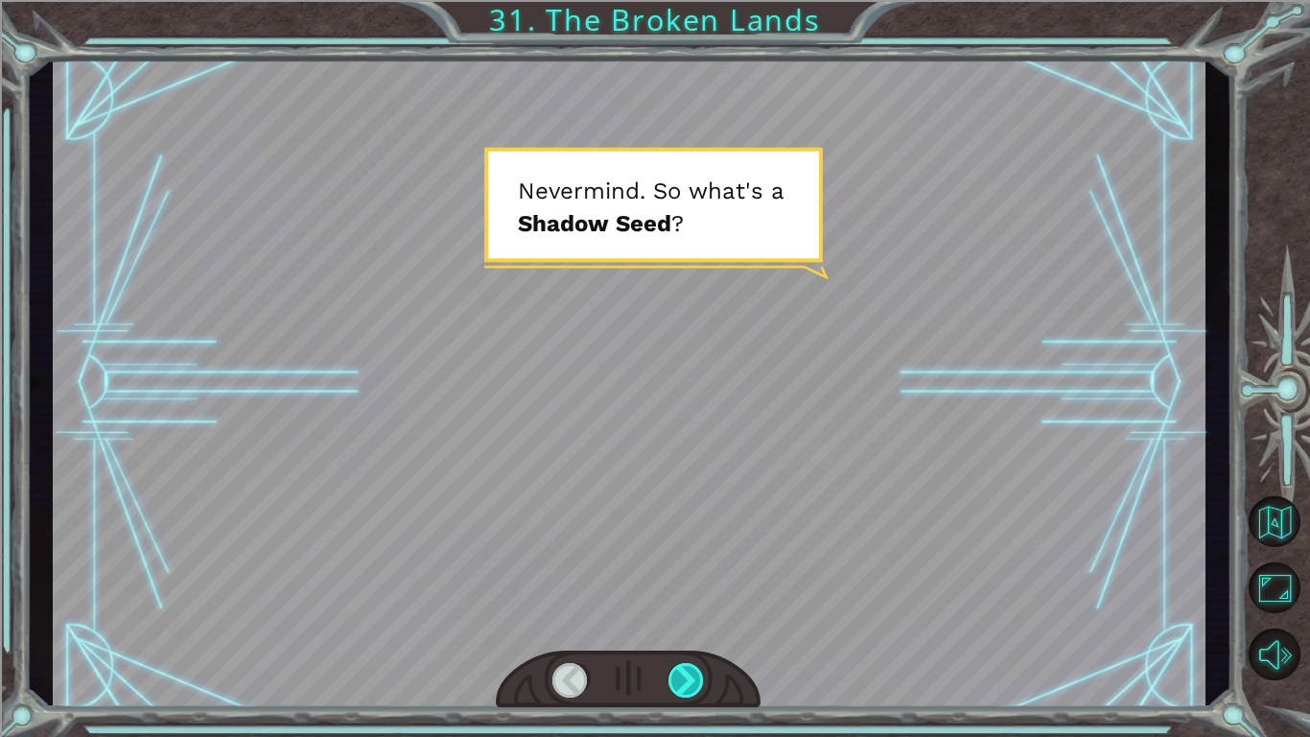
click at [680, 667] on div at bounding box center [687, 680] width 36 height 35
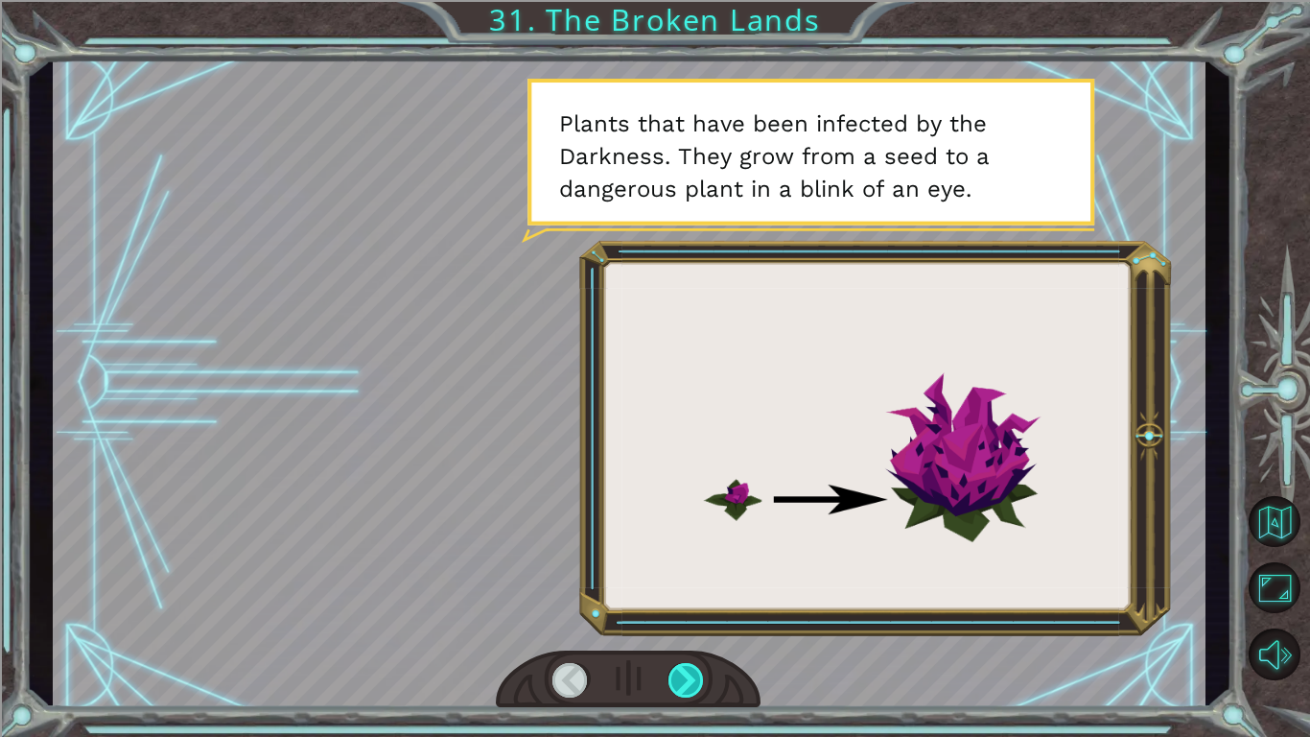
click at [680, 667] on div at bounding box center [687, 680] width 36 height 35
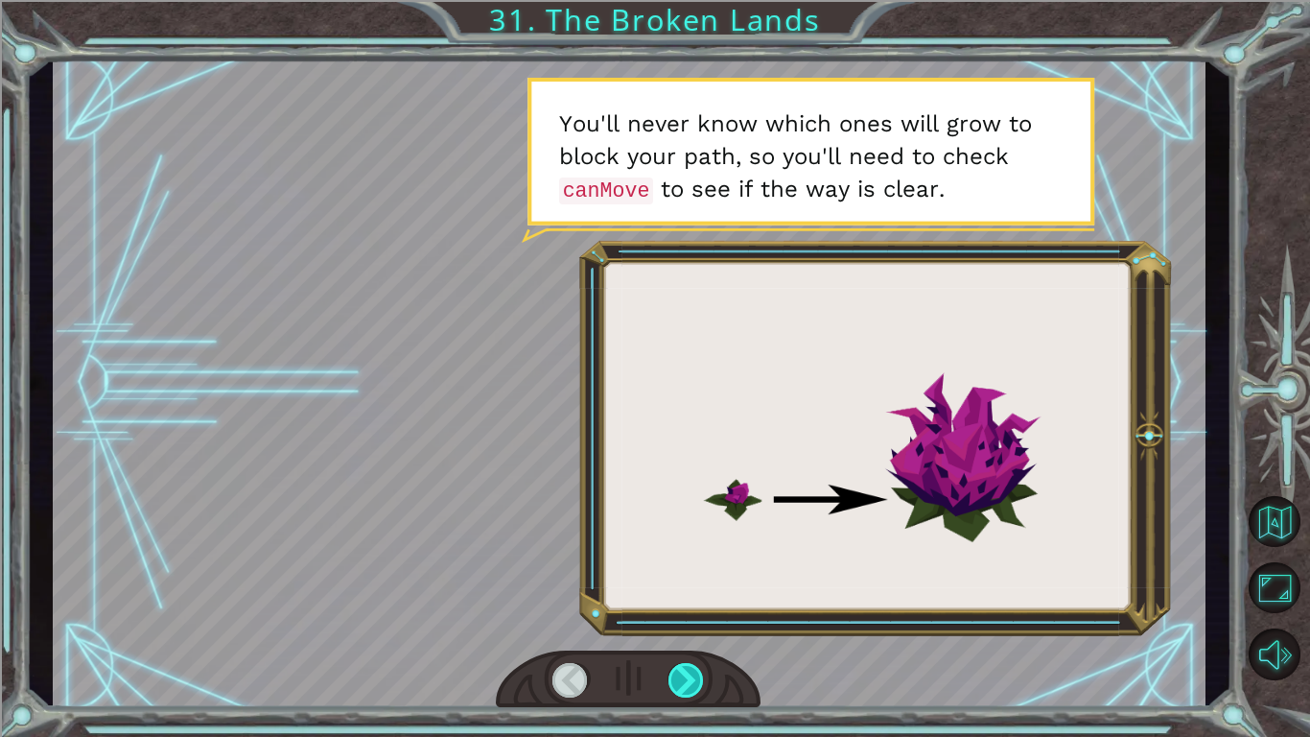
click at [680, 667] on div at bounding box center [687, 680] width 36 height 35
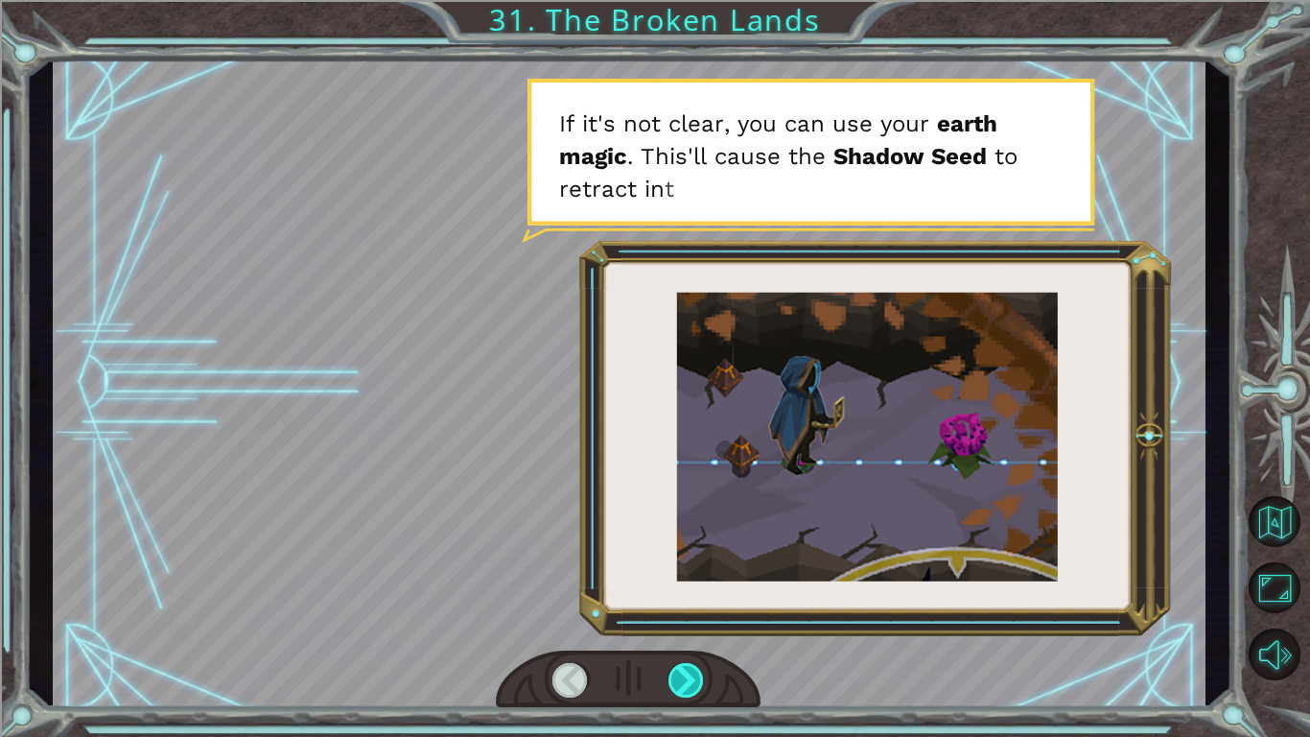
click at [680, 667] on div at bounding box center [687, 680] width 36 height 35
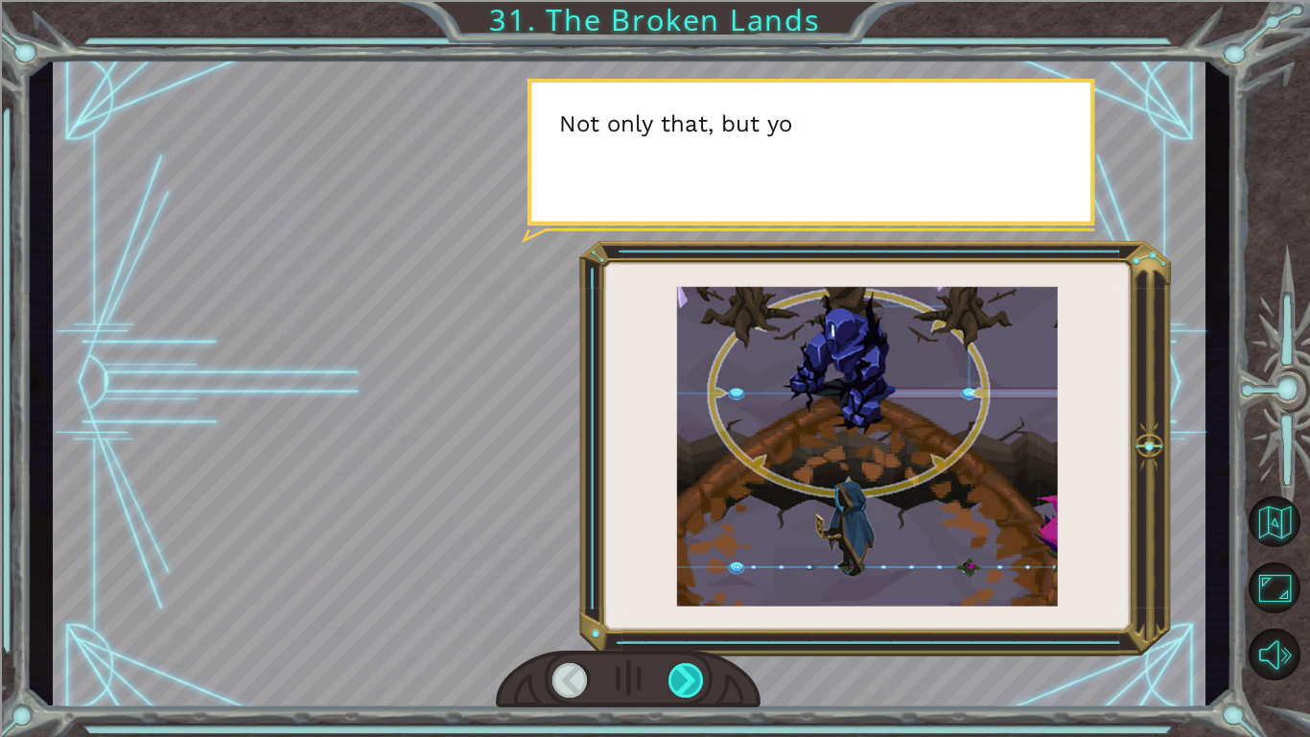
click at [680, 667] on div at bounding box center [687, 680] width 36 height 35
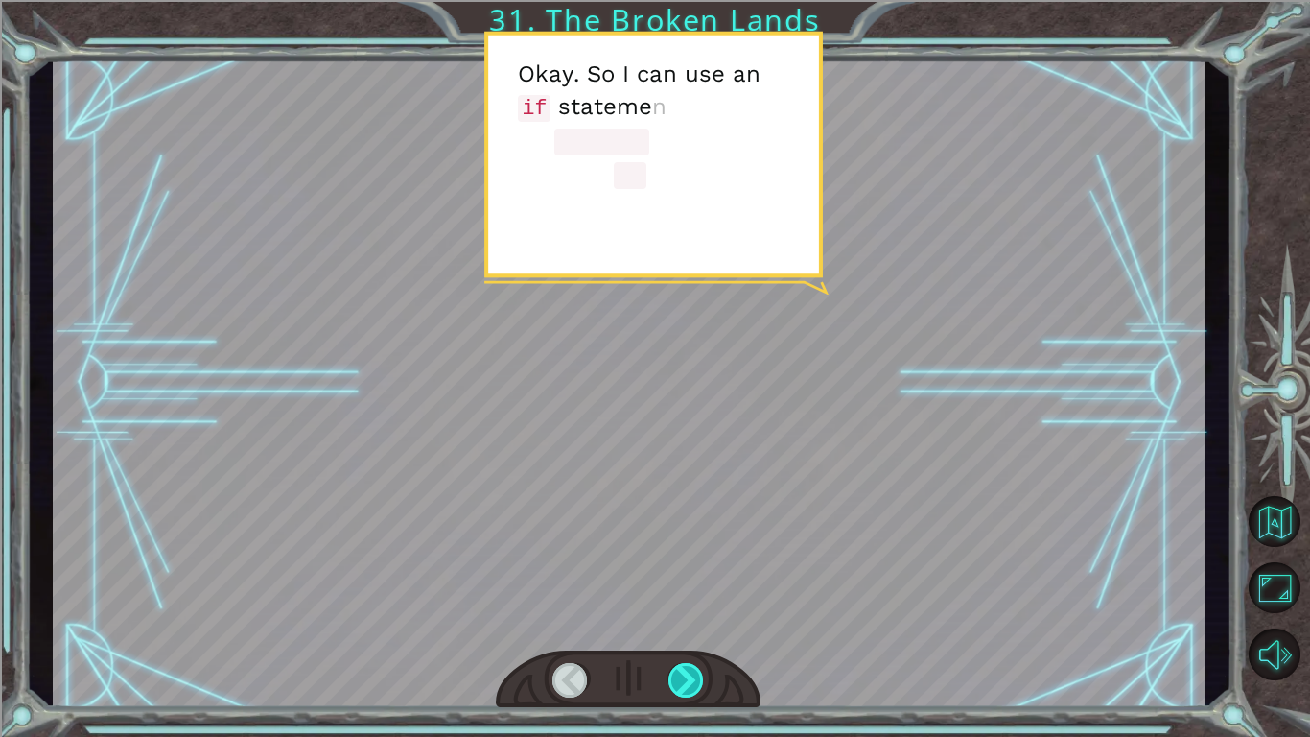
click at [680, 667] on div at bounding box center [687, 680] width 36 height 35
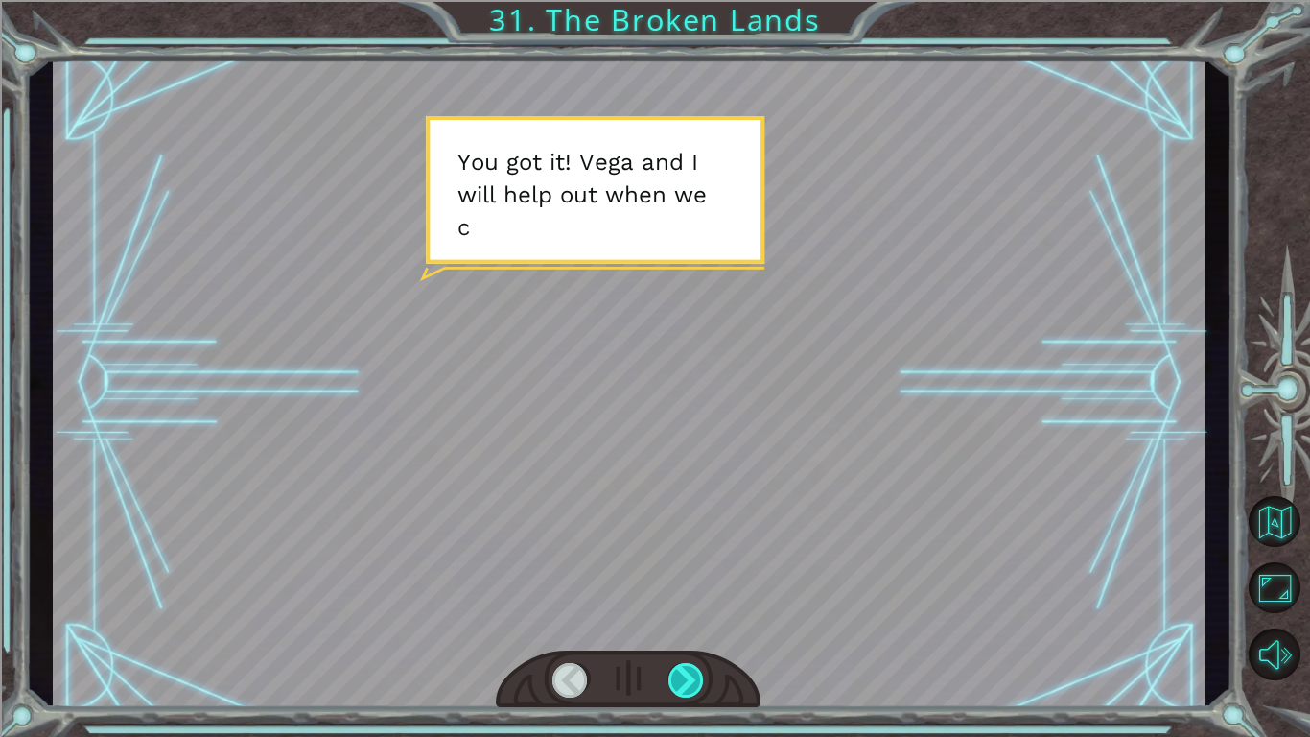
click at [680, 667] on div at bounding box center [687, 680] width 36 height 35
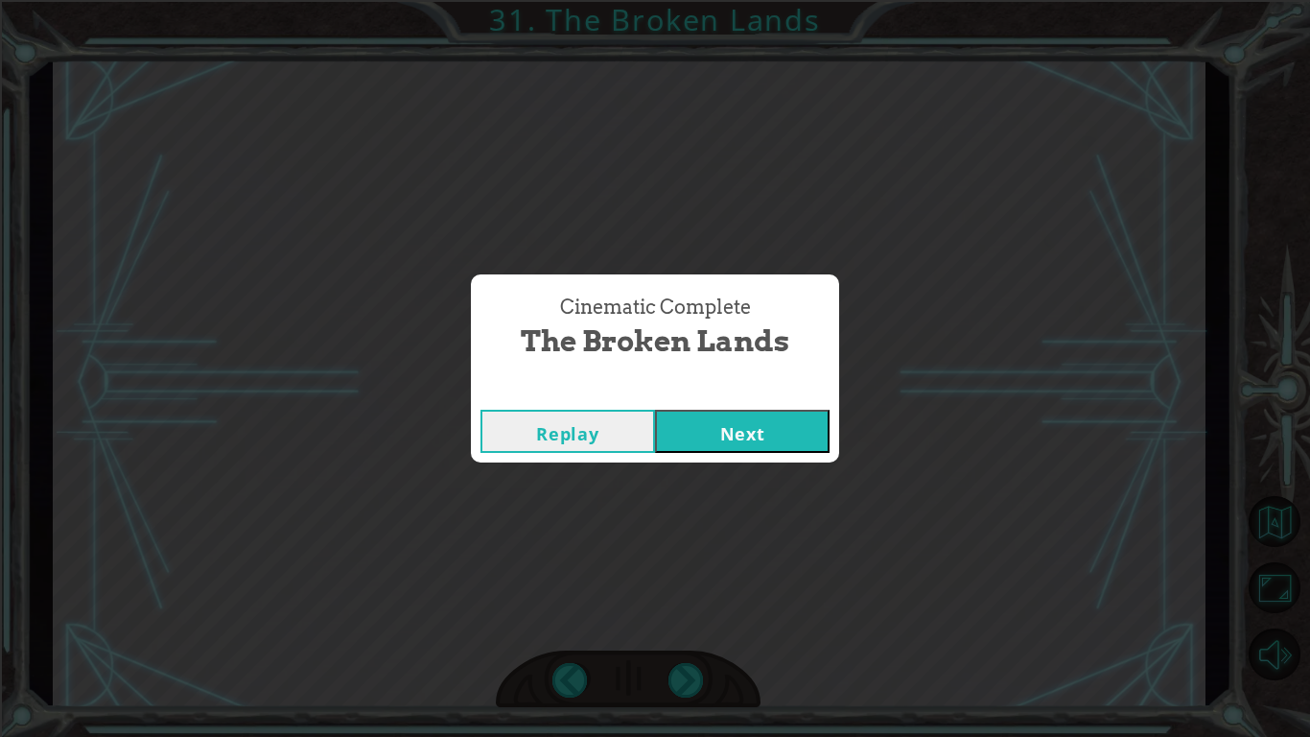
click at [806, 421] on button "Next" at bounding box center [742, 431] width 175 height 43
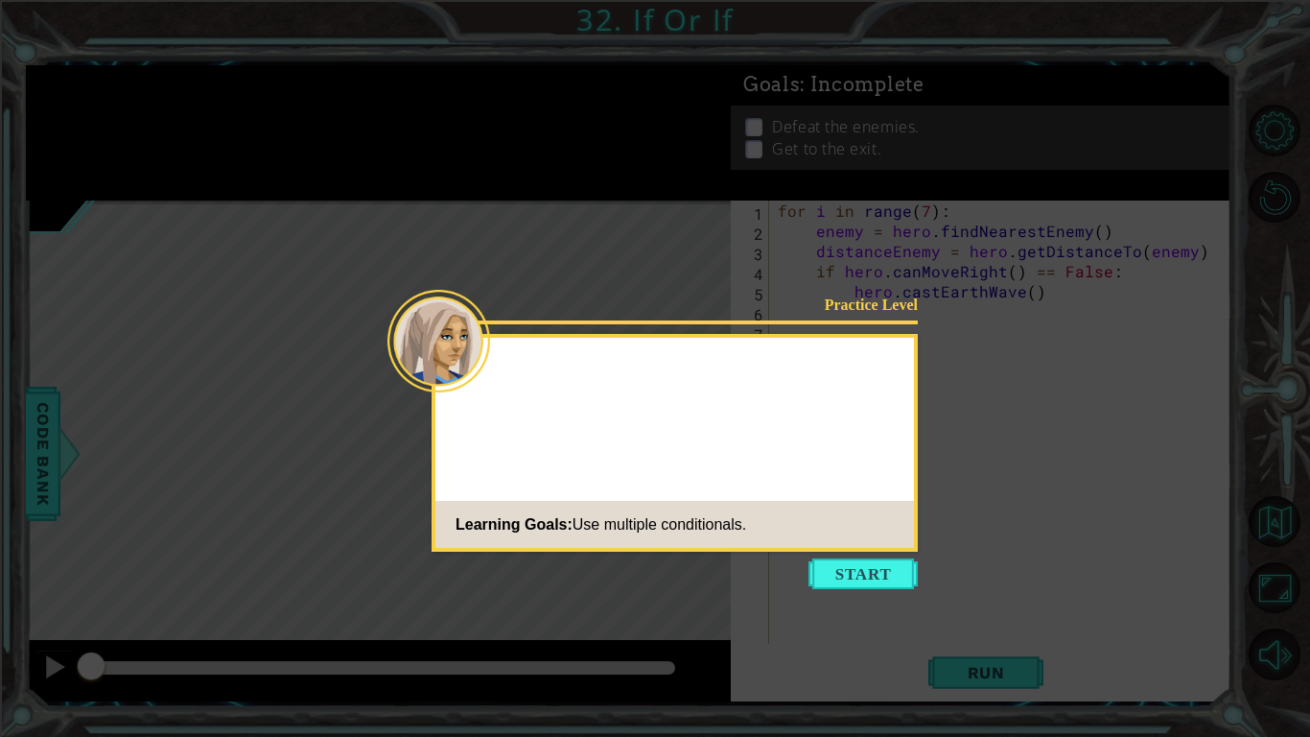
click at [773, 539] on footer "Learning Goals: Use multiple conditionals." at bounding box center [675, 524] width 479 height 47
click at [799, 567] on icon at bounding box center [655, 368] width 1310 height 737
click at [821, 579] on button "Start" at bounding box center [863, 573] width 109 height 31
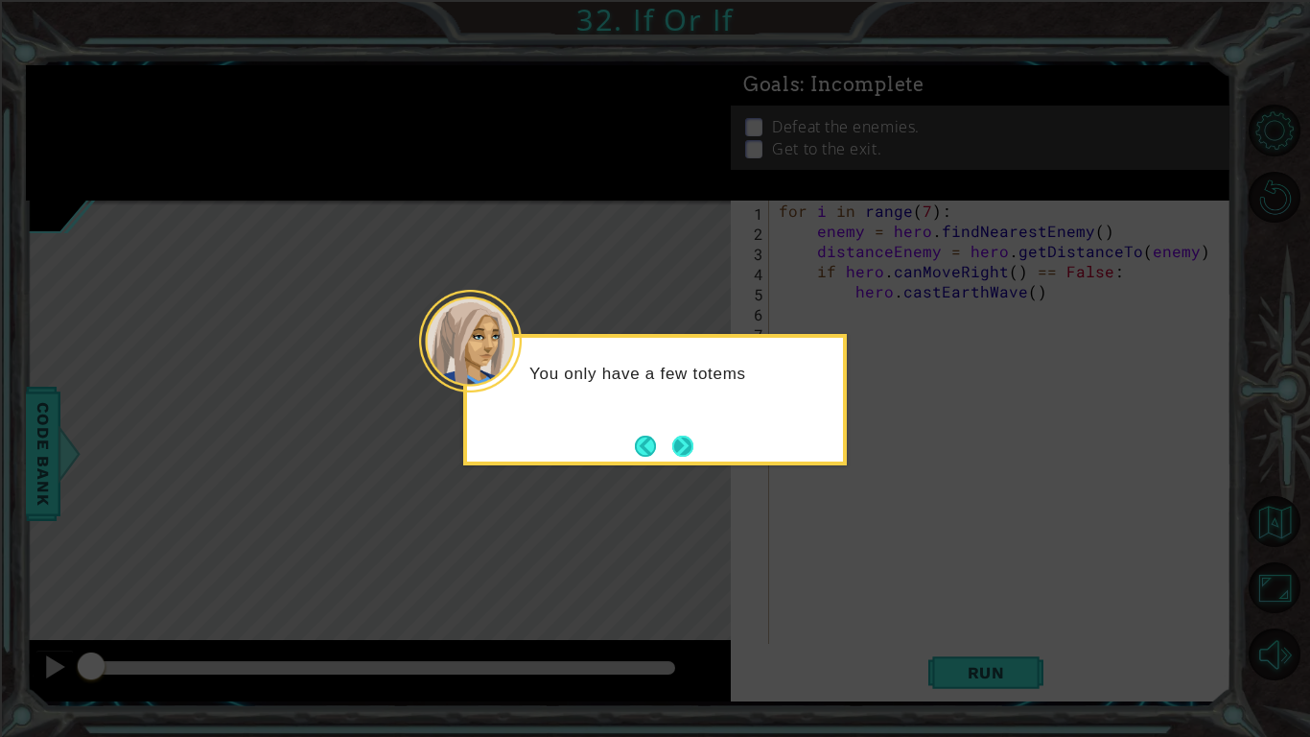
click at [677, 444] on button "Next" at bounding box center [682, 446] width 21 height 21
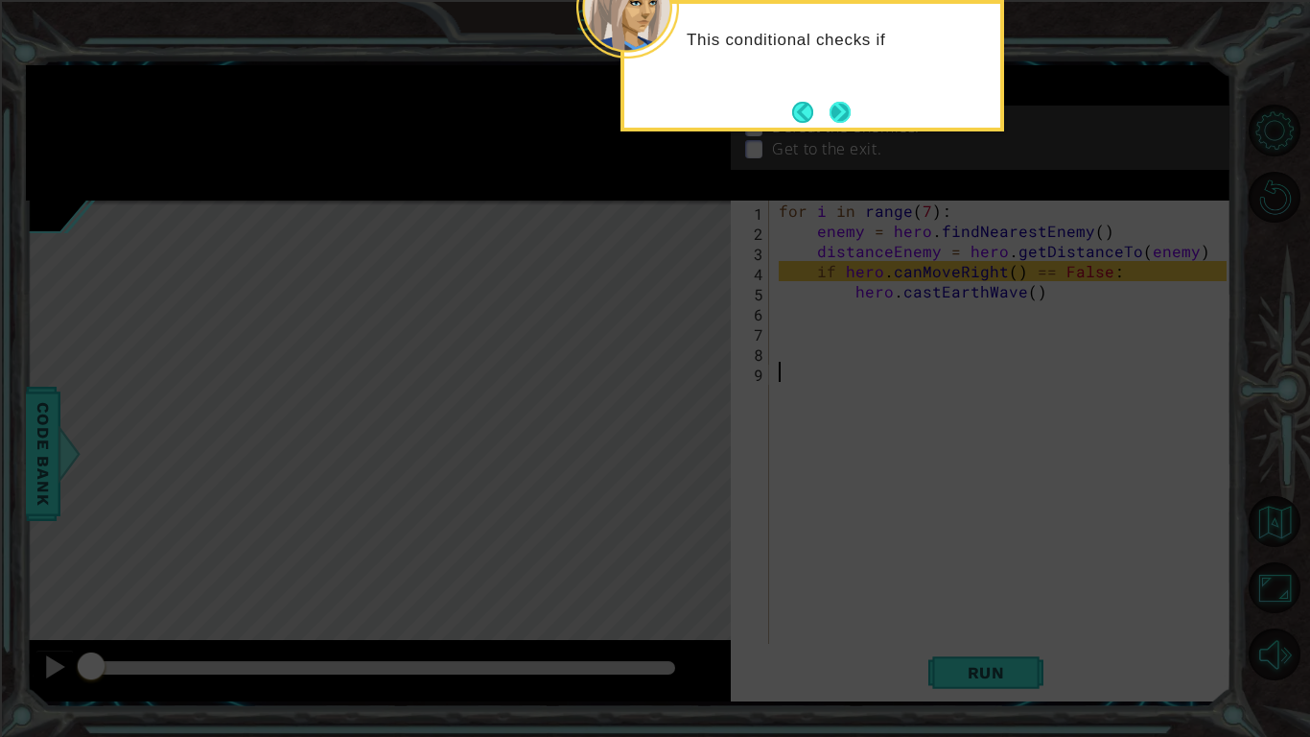
click at [847, 104] on button "Next" at bounding box center [840, 112] width 21 height 21
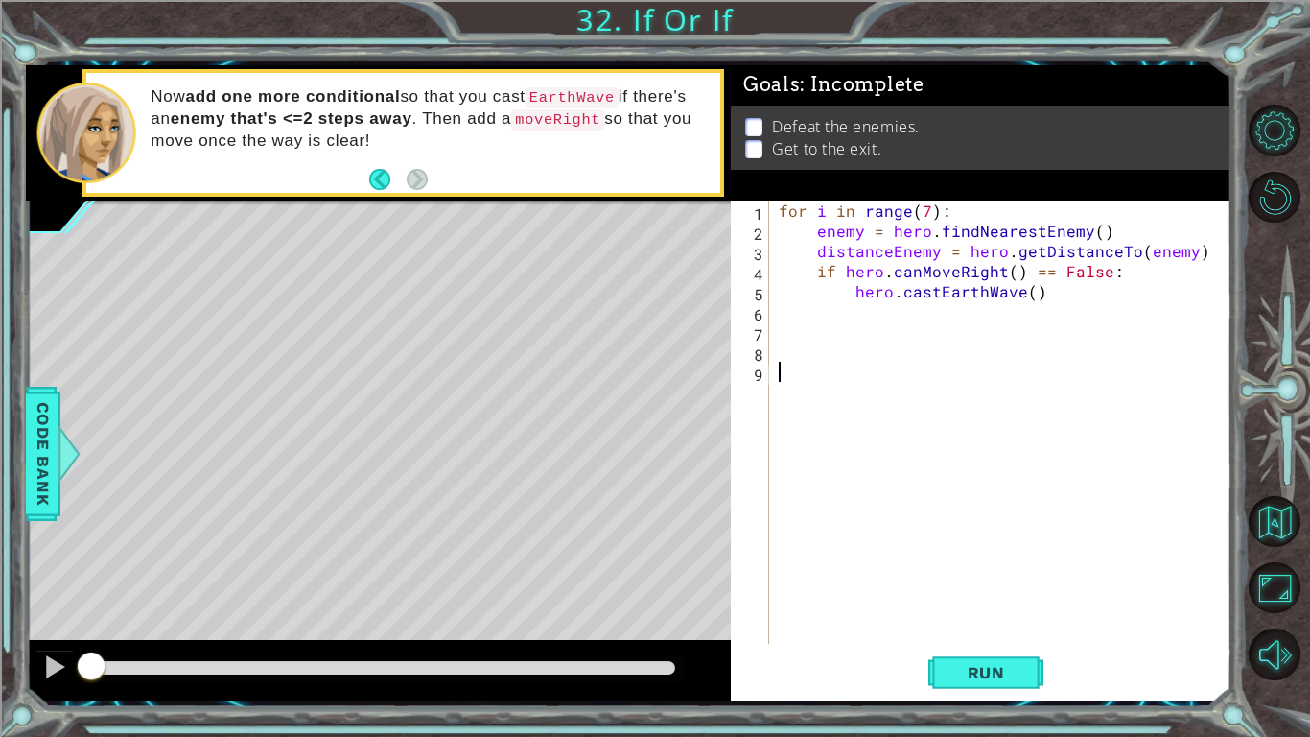
click at [1051, 292] on div "for i in range ( 7 ) : enemy = hero . findNearestEnemy ( ) distanceEnemy = hero…" at bounding box center [1005, 441] width 461 height 483
type textarea "hero.castEarthWave()"
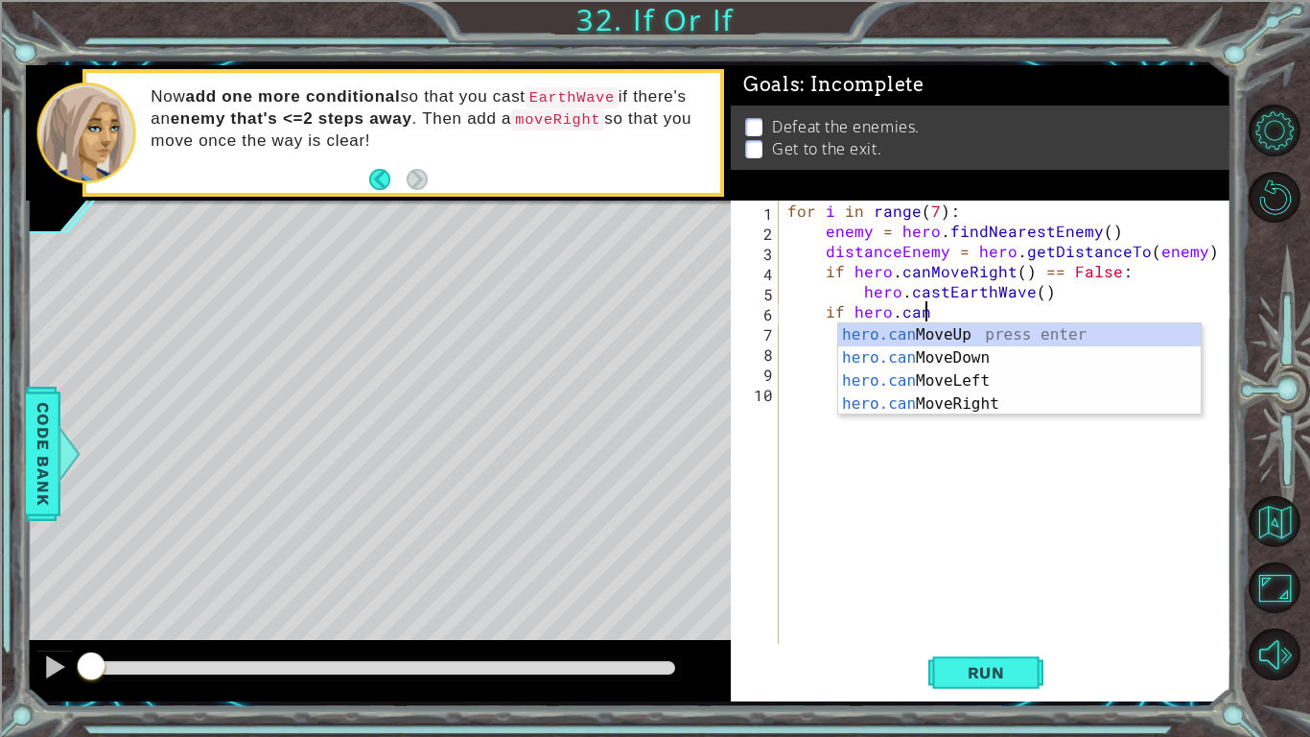
scroll to position [0, 8]
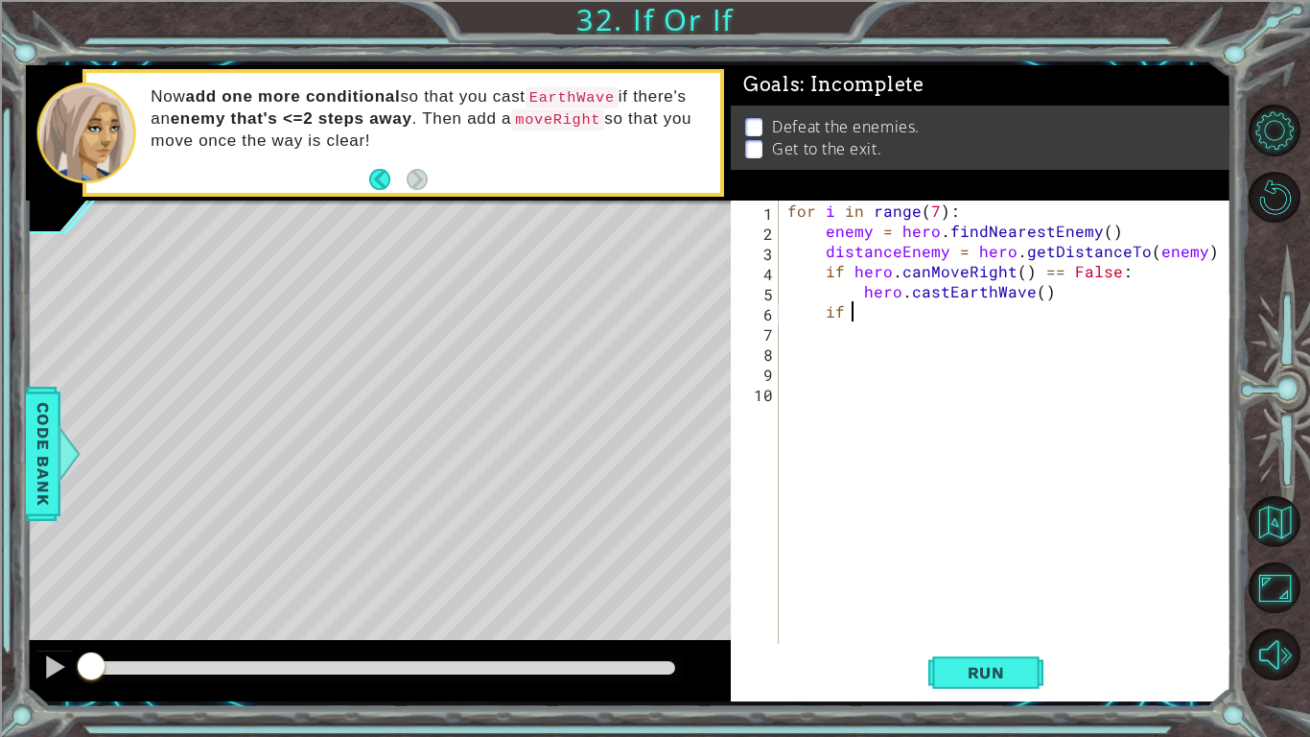
type textarea "i"
type textarea "else:"
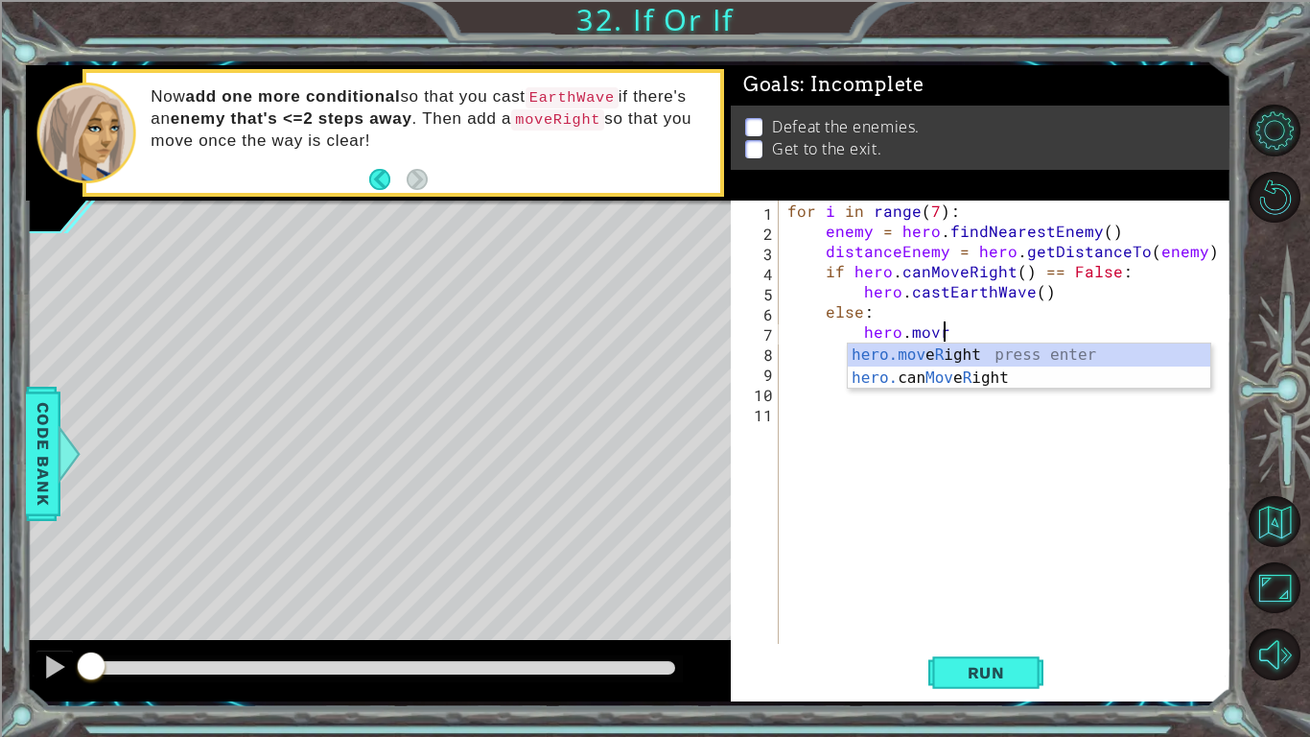
scroll to position [0, 9]
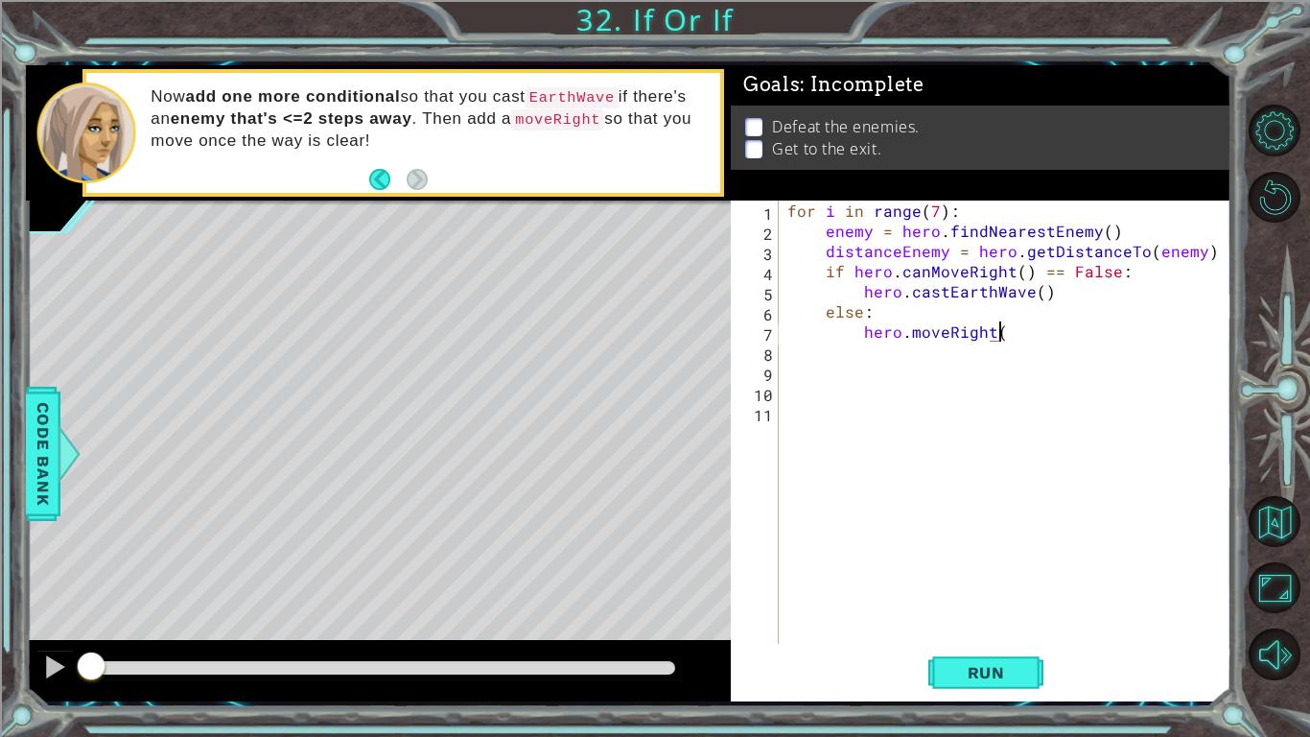
type textarea "hero.moveRight()"
type textarea "if distanceEnemy <= 2:"
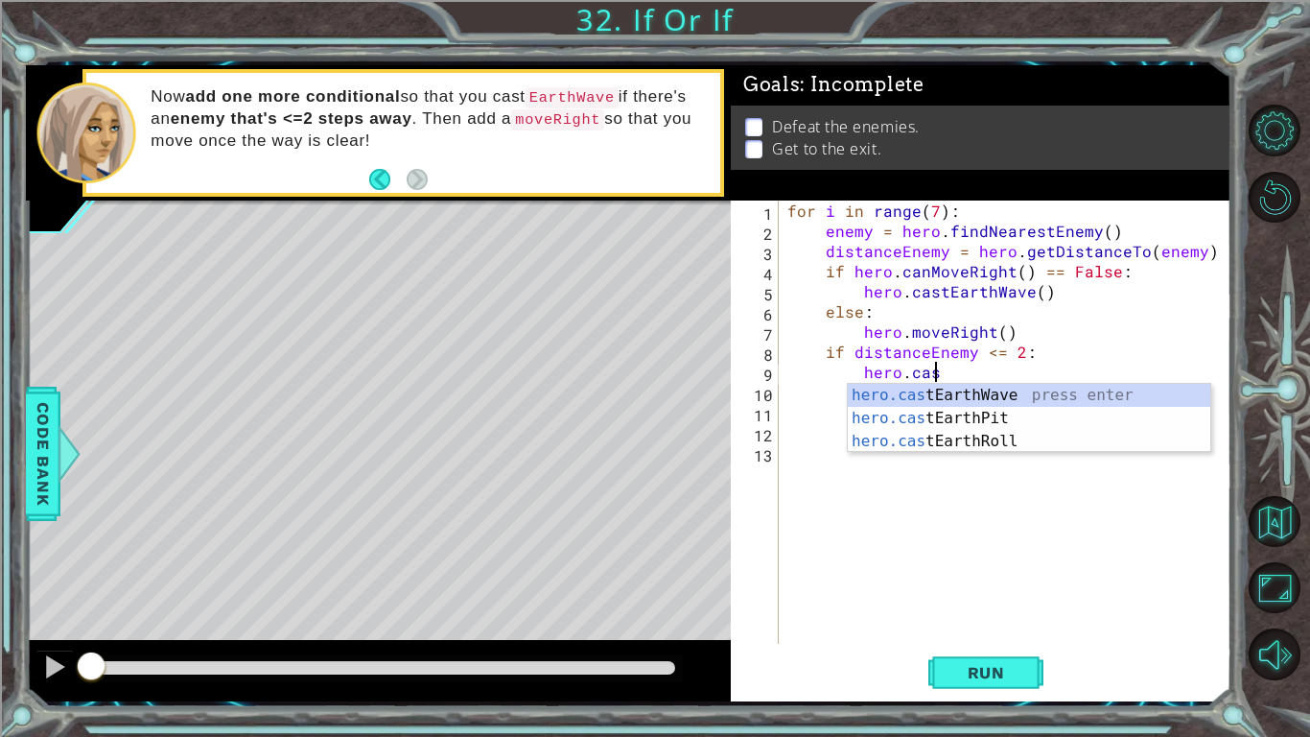
type textarea "hero.cast"
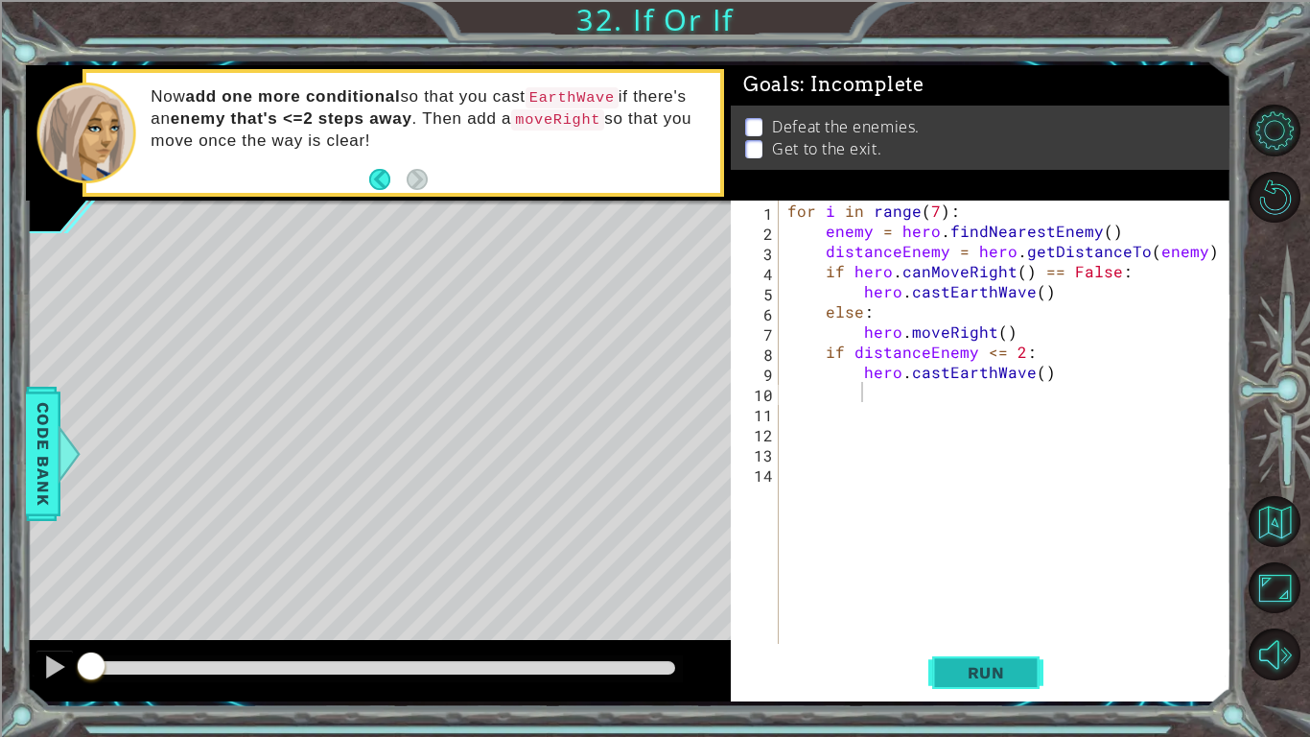
click at [991, 670] on span "Run" at bounding box center [987, 672] width 76 height 19
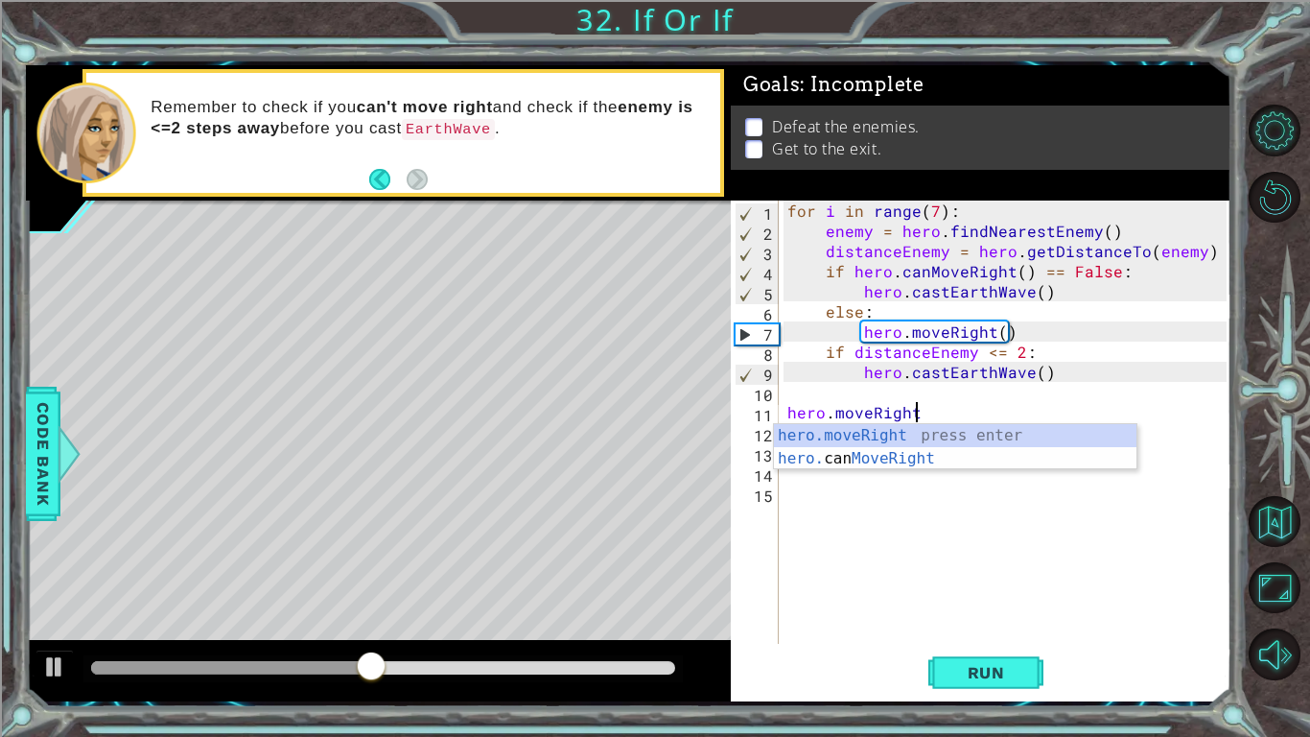
scroll to position [0, 8]
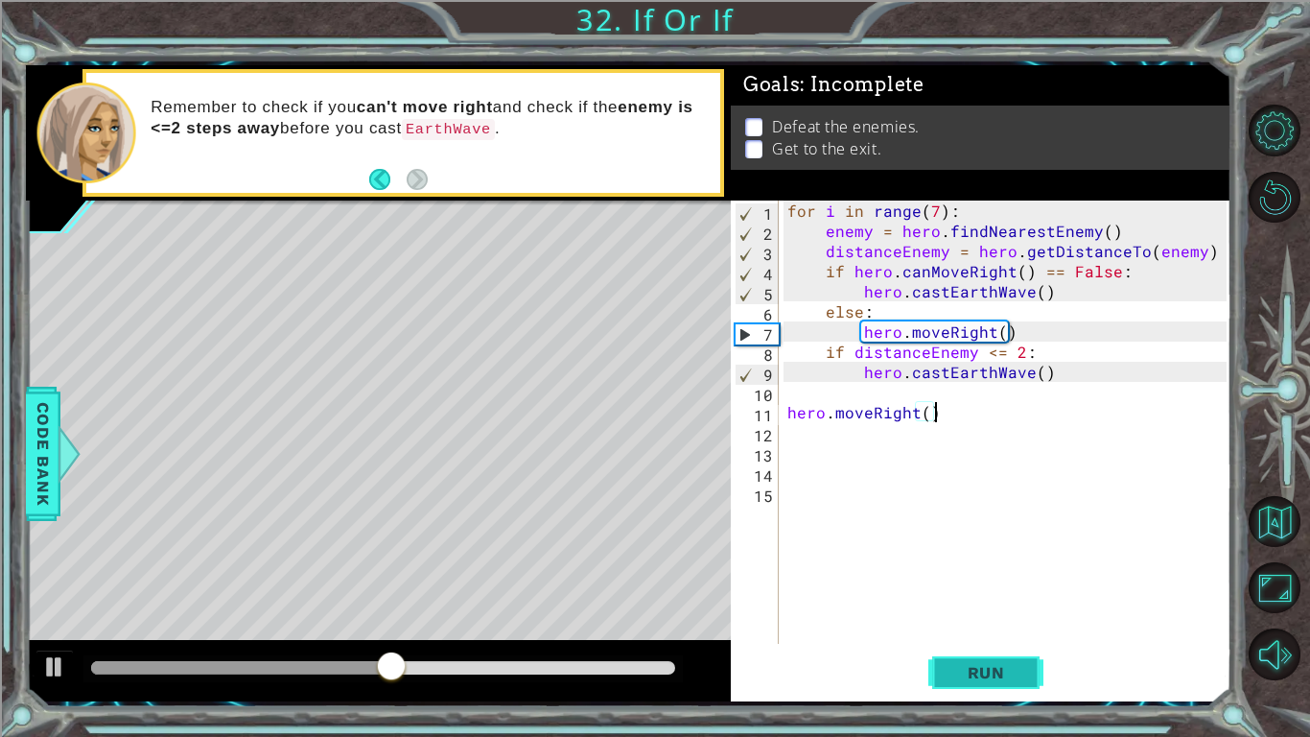
type textarea "hero.moveRight()"
click at [999, 659] on button "Run" at bounding box center [986, 672] width 115 height 50
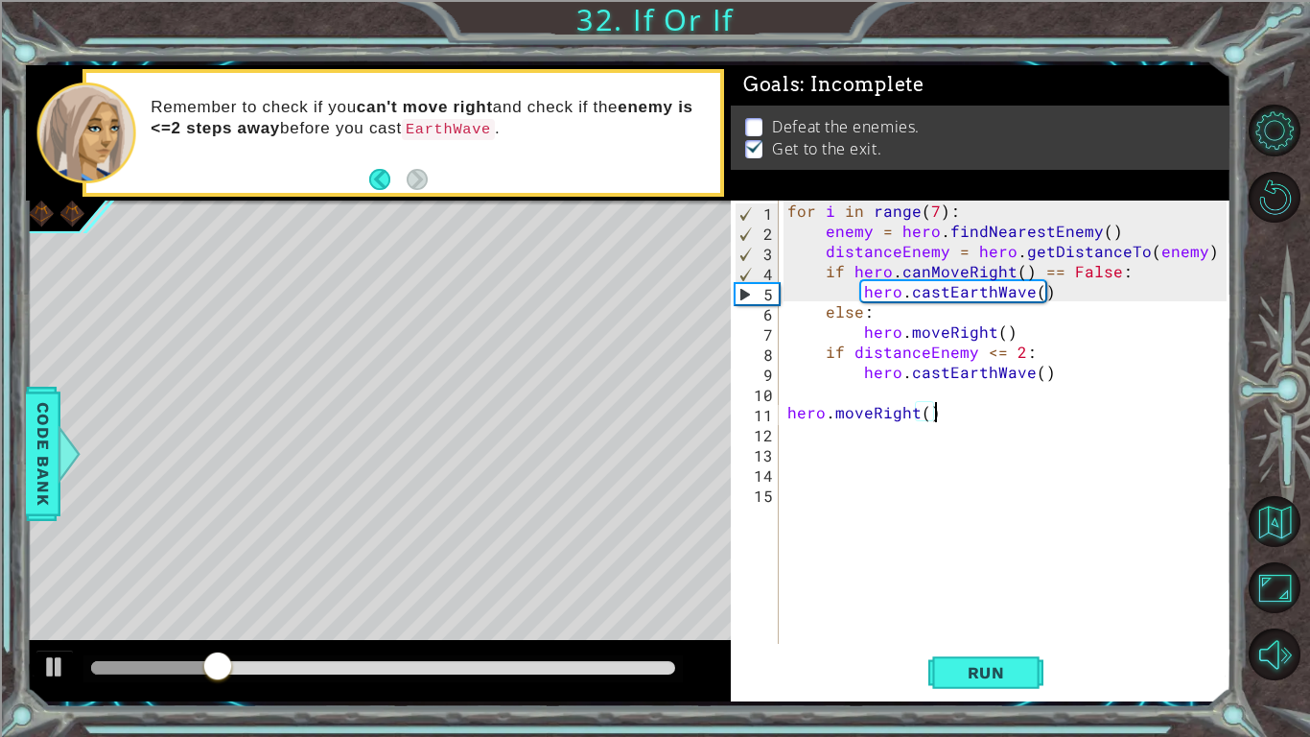
click at [1053, 393] on div "for i in range ( 7 ) : enemy = hero . findNearestEnemy ( ) distanceEnemy = hero…" at bounding box center [1010, 441] width 453 height 483
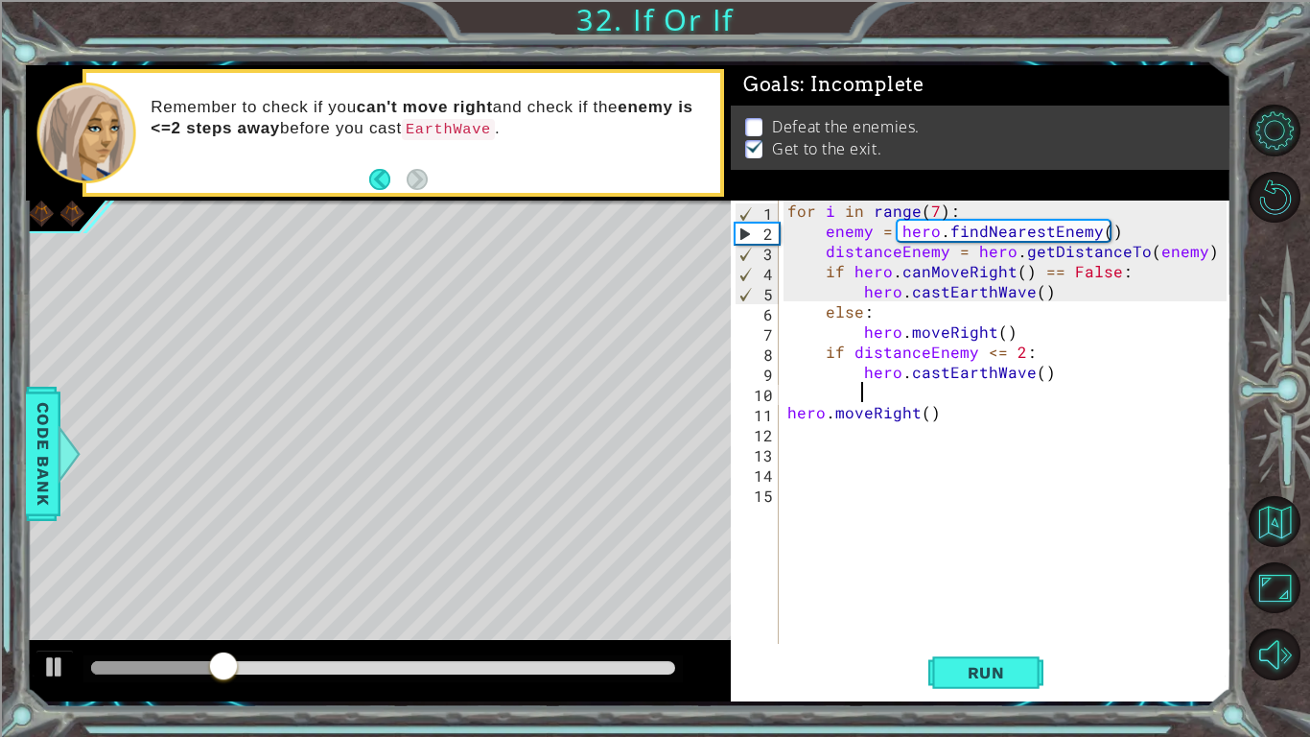
scroll to position [0, 4]
type textarea "else:"
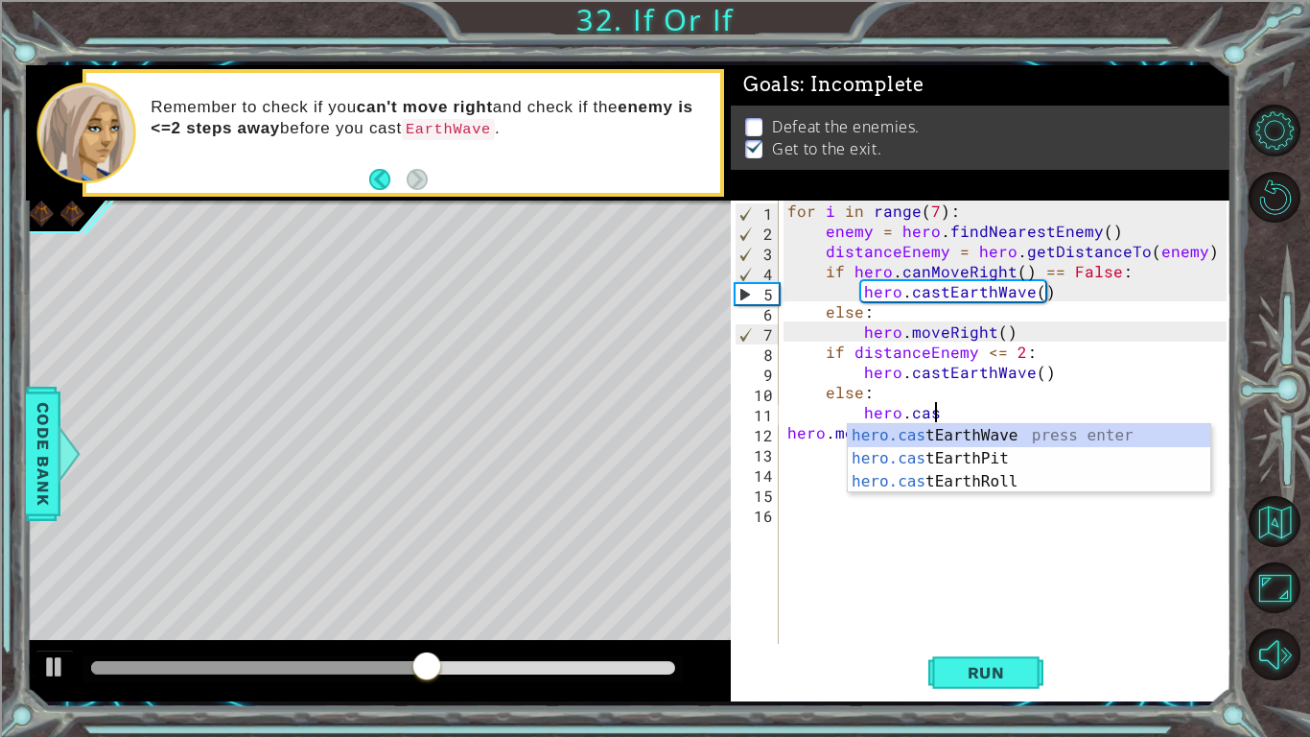
scroll to position [0, 9]
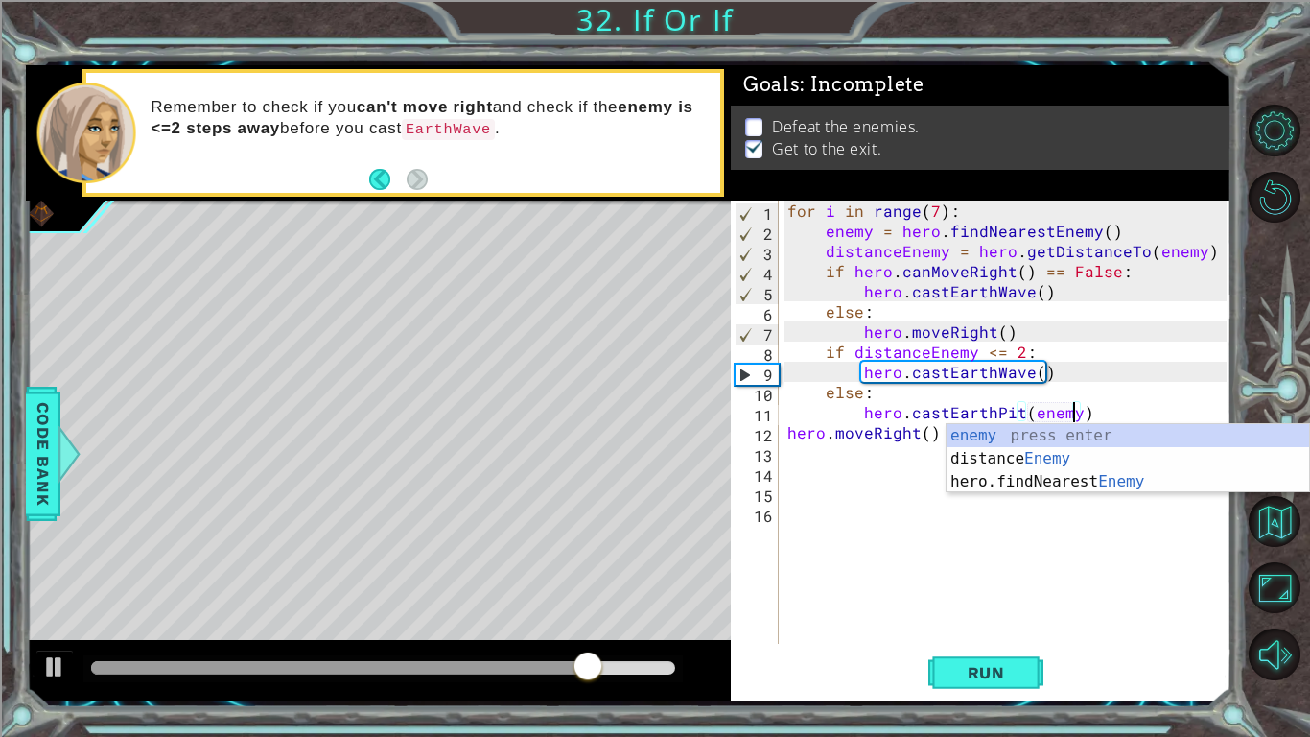
click at [1120, 345] on div "for i in range ( 7 ) : enemy = hero . findNearestEnemy ( ) distanceEnemy = hero…" at bounding box center [1010, 441] width 453 height 483
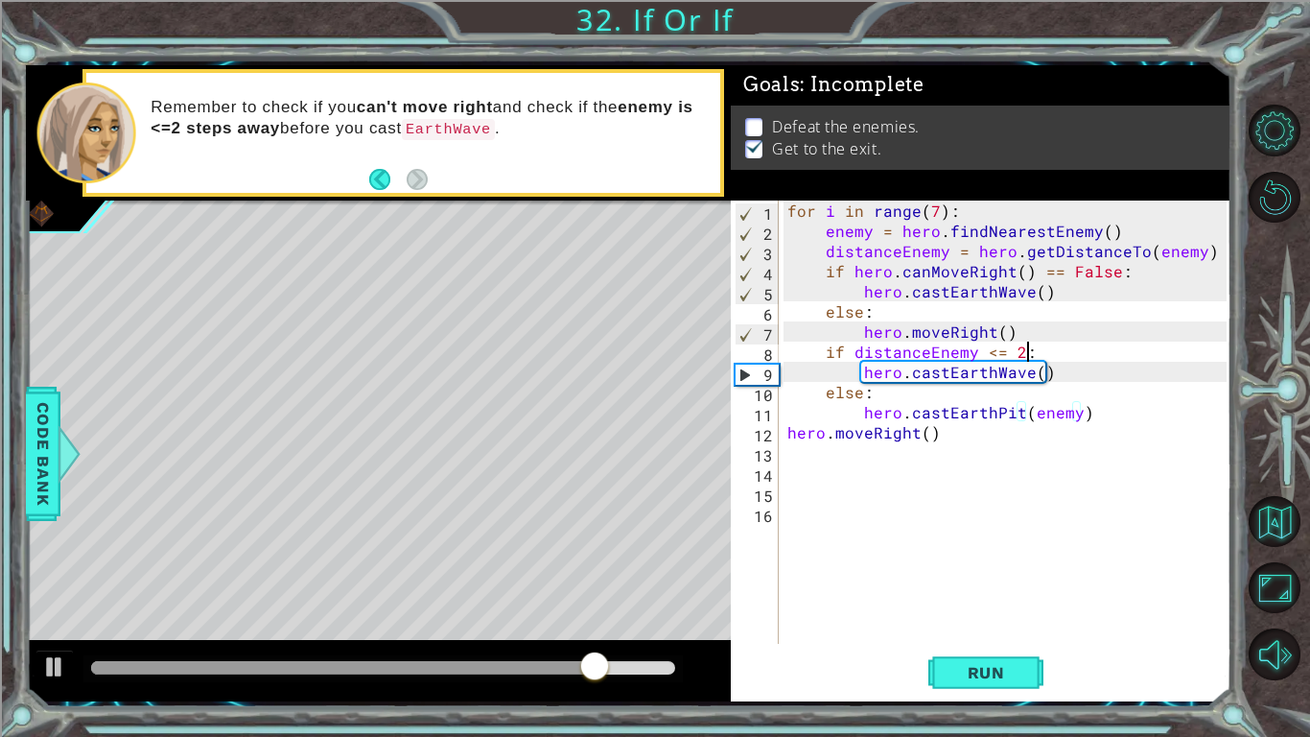
scroll to position [0, 14]
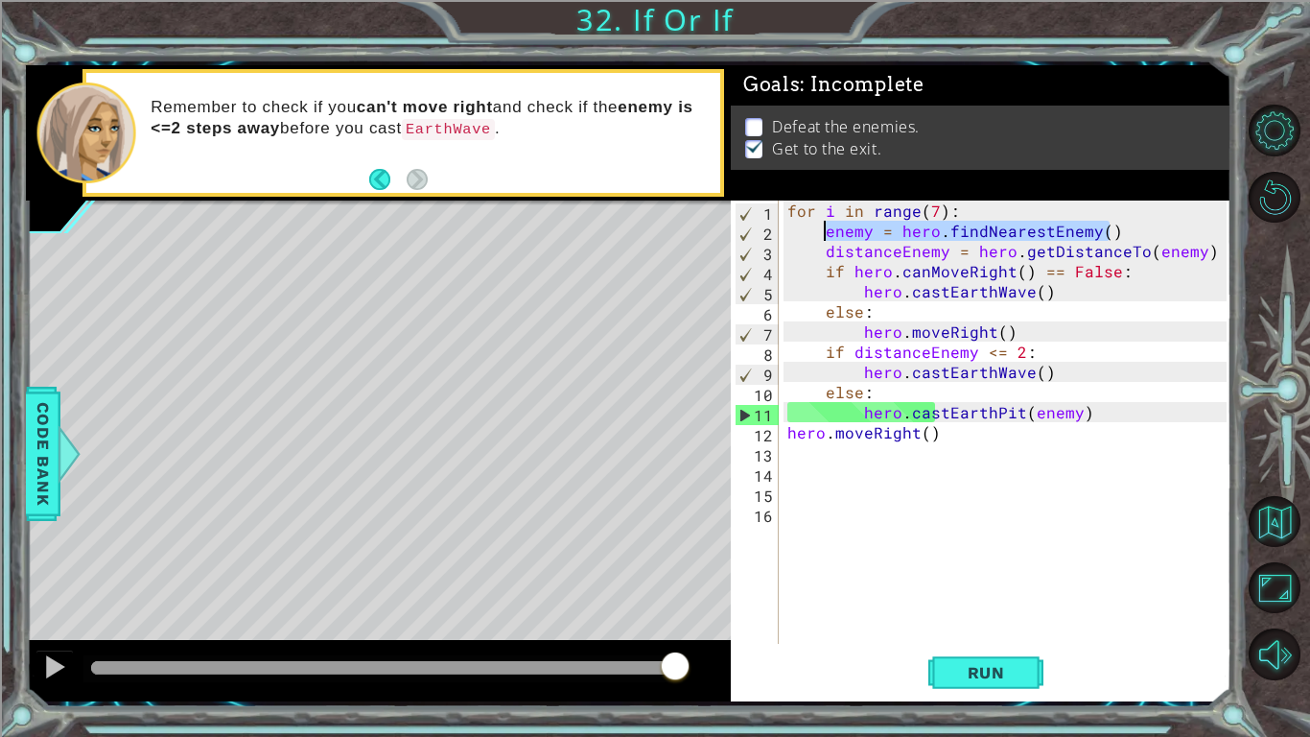
drag, startPoint x: 1123, startPoint y: 226, endPoint x: 820, endPoint y: 235, distance: 303.2
click at [820, 235] on div "for i in range ( 7 ) : enemy = hero . findNearestEnemy ( ) distanceEnemy = hero…" at bounding box center [1010, 441] width 453 height 483
click at [1089, 412] on div "for i in range ( 7 ) : enemy = hero . findNearestEnemy ( ) distanceEnemy = hero…" at bounding box center [1010, 441] width 453 height 483
type textarea "hero.castEarthPit(enemy)"
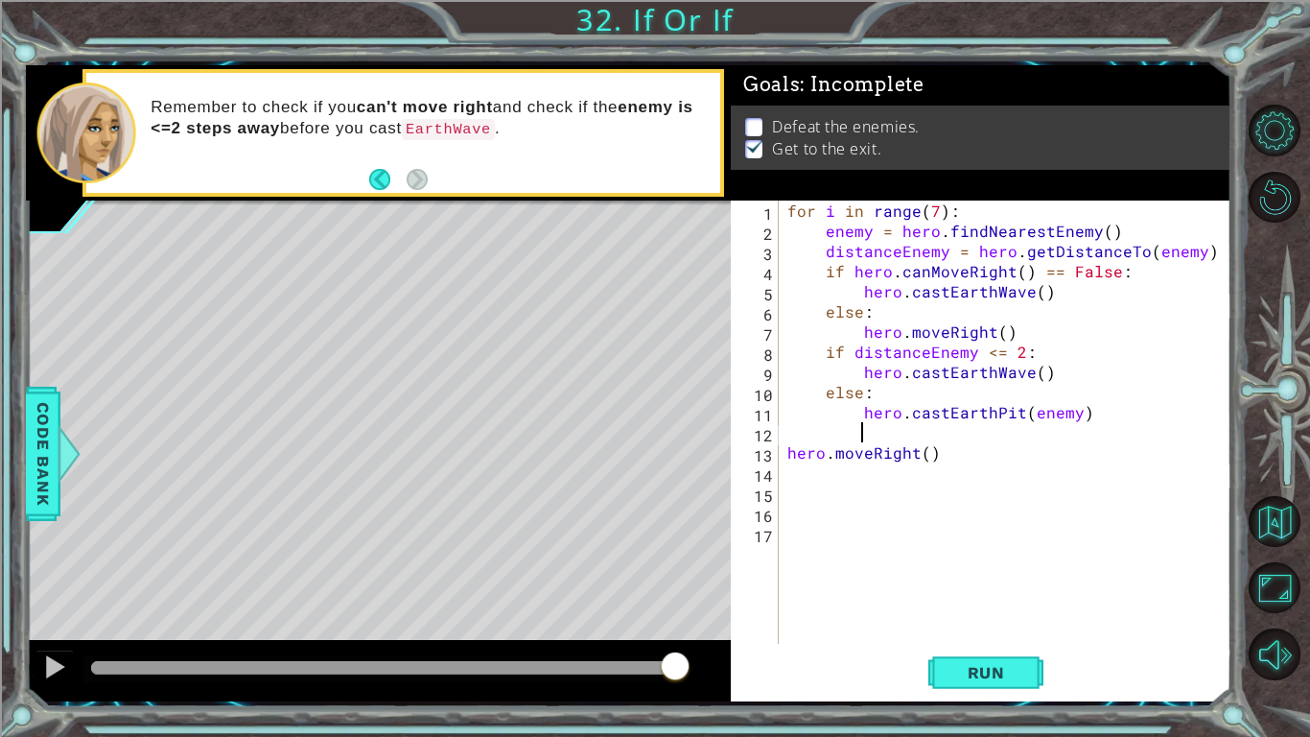
paste textarea "enemy = hero.findNearestEnemy()"
click at [988, 684] on button "Run" at bounding box center [986, 672] width 115 height 50
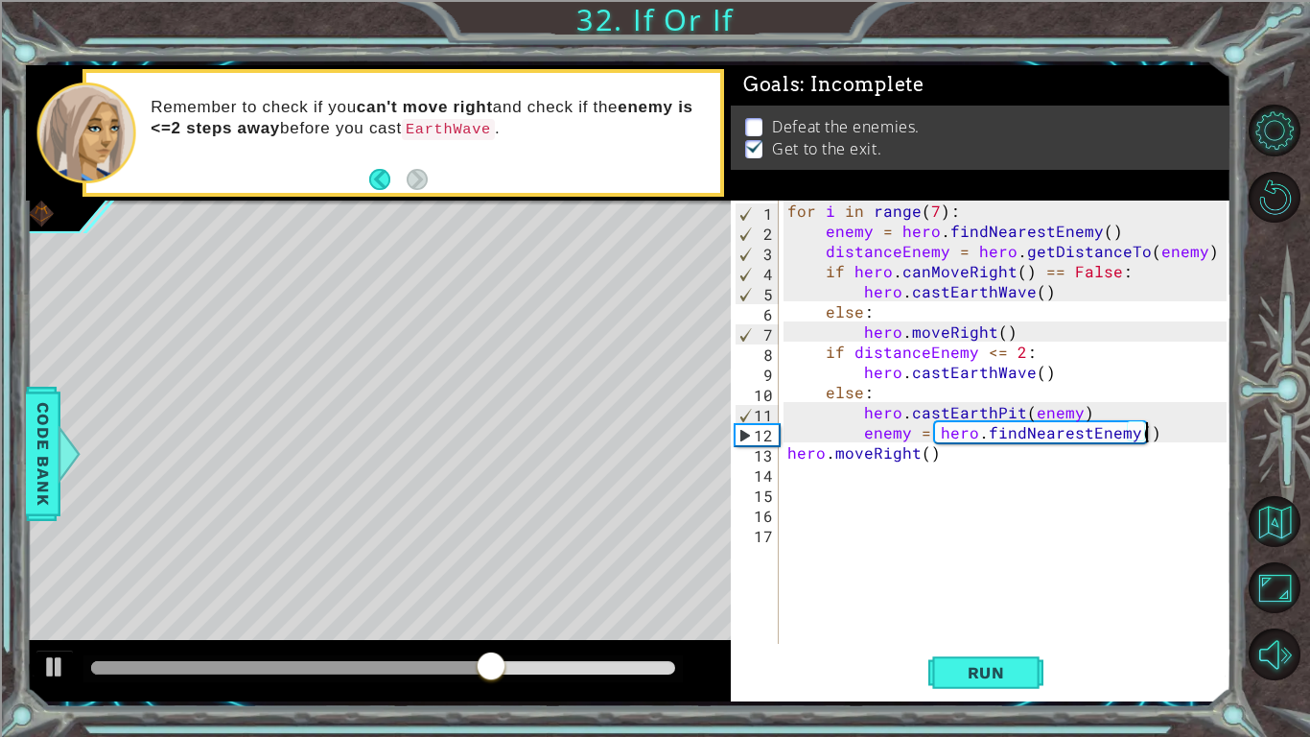
click at [992, 402] on div "for i in range ( 7 ) : enemy = hero . findNearestEnemy ( ) distanceEnemy = hero…" at bounding box center [1010, 441] width 453 height 483
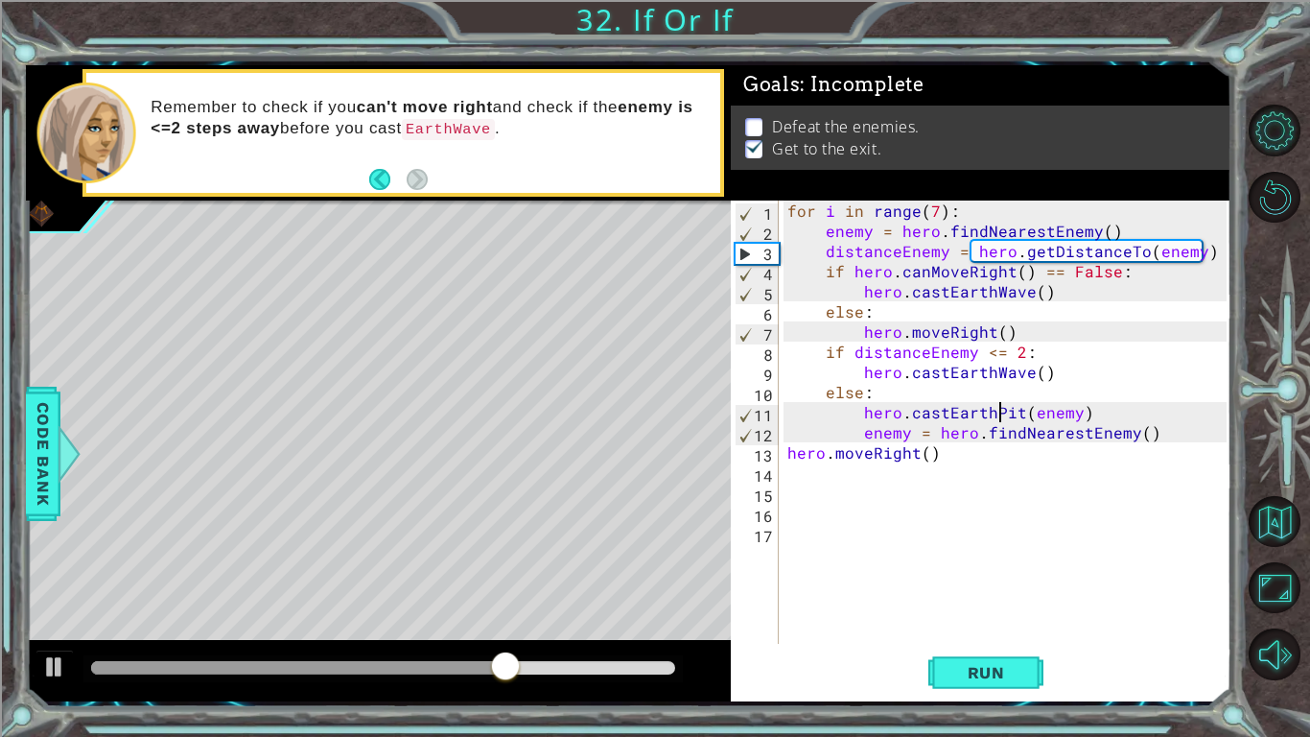
click at [999, 413] on div "for i in range ( 7 ) : enemy = hero . findNearestEnemy ( ) distanceEnemy = hero…" at bounding box center [1010, 441] width 453 height 483
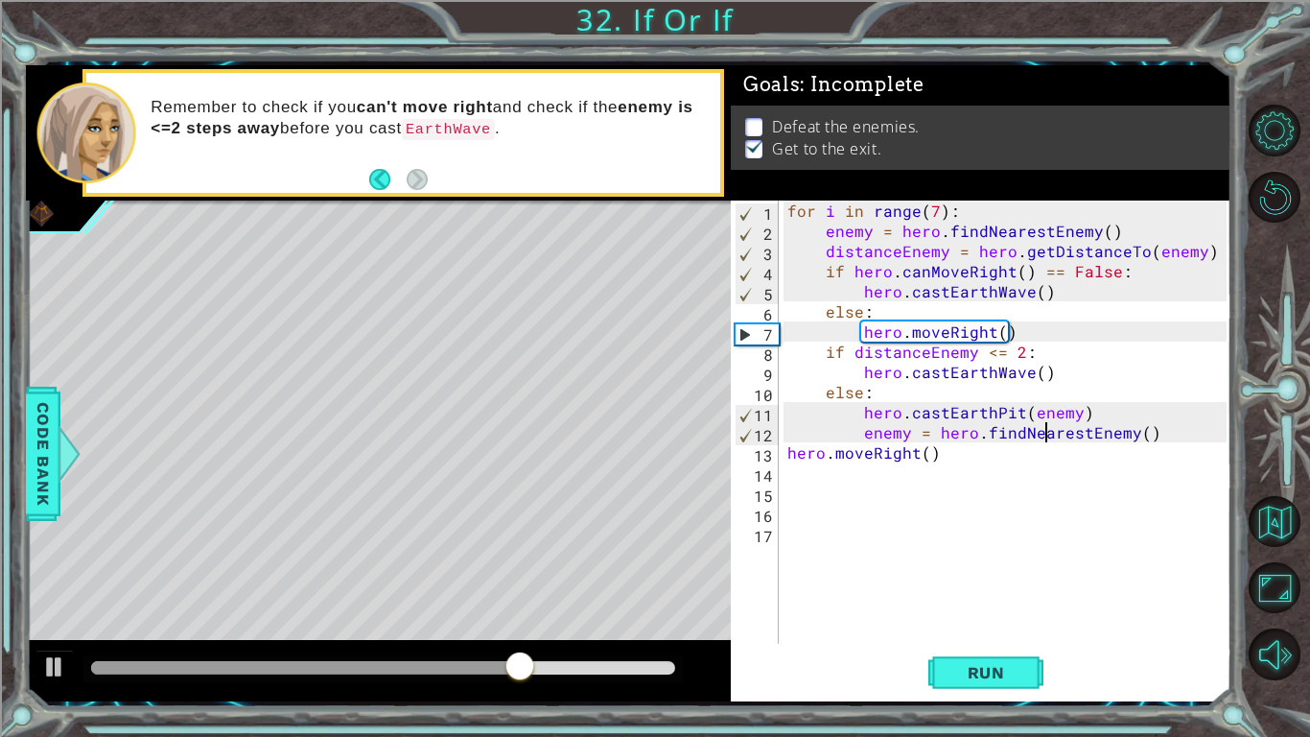
click at [1048, 440] on div "for i in range ( 7 ) : enemy = hero . findNearestEnemy ( ) distanceEnemy = hero…" at bounding box center [1010, 441] width 453 height 483
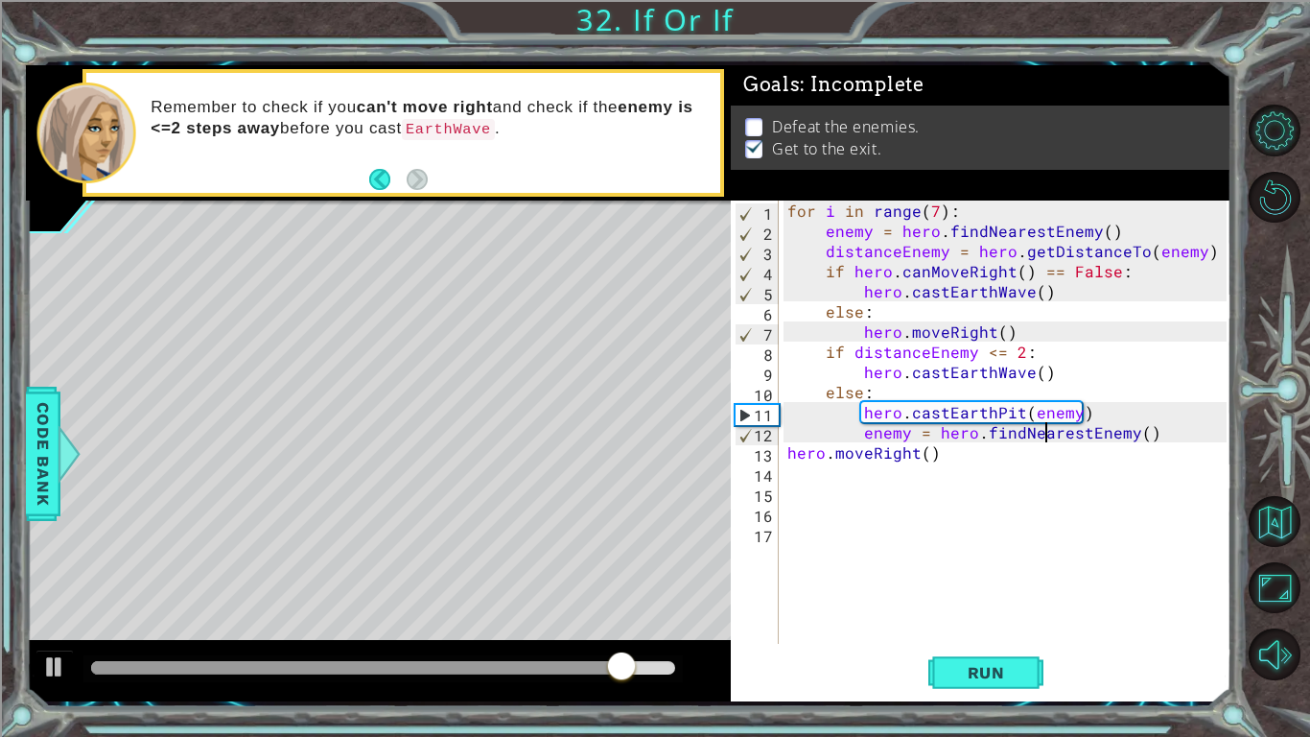
click at [1136, 431] on div "for i in range ( 7 ) : enemy = hero . findNearestEnemy ( ) distanceEnemy = hero…" at bounding box center [1010, 441] width 453 height 483
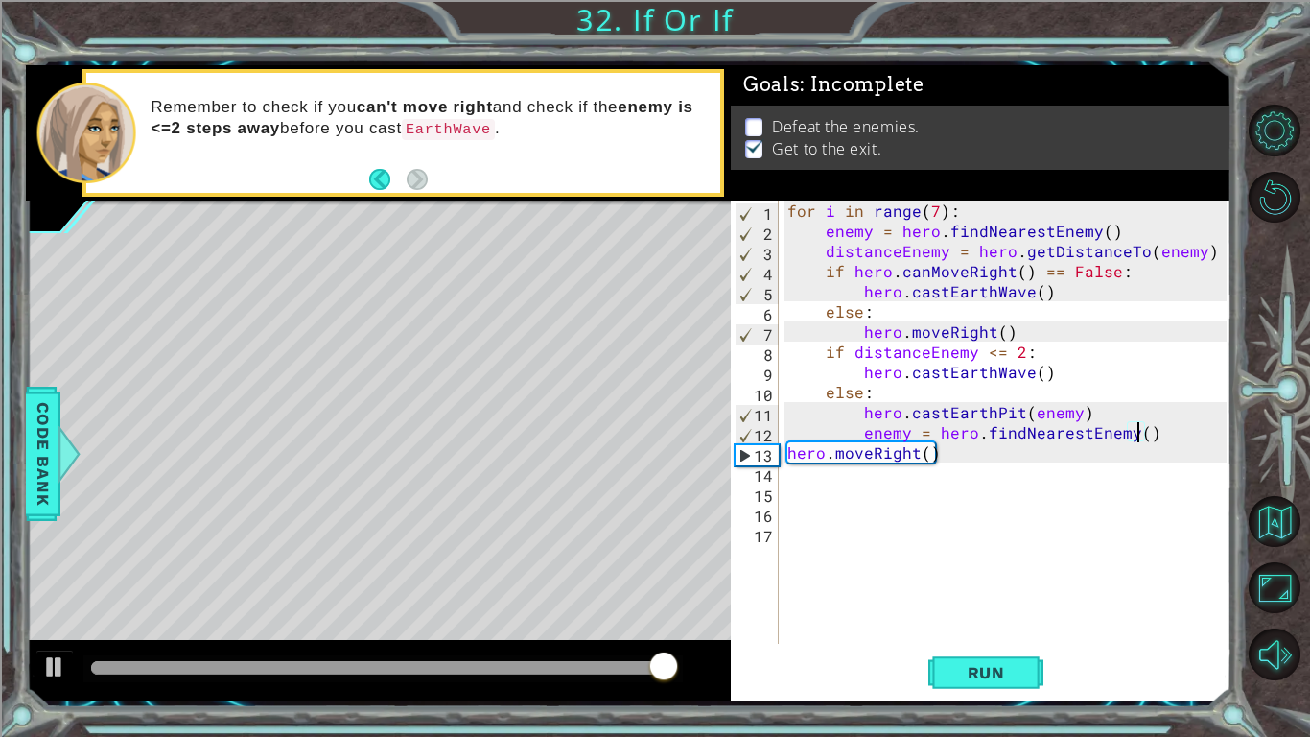
click at [986, 366] on div "for i in range ( 7 ) : enemy = hero . findNearestEnemy ( ) distanceEnemy = hero…" at bounding box center [1010, 441] width 453 height 483
click at [991, 390] on div "for i in range ( 7 ) : enemy = hero . findNearestEnemy ( ) distanceEnemy = hero…" at bounding box center [1010, 441] width 453 height 483
click at [984, 350] on div "for i in range ( 7 ) : enemy = hero . findNearestEnemy ( ) distanceEnemy = hero…" at bounding box center [1010, 441] width 453 height 483
click at [1024, 293] on div "for i in range ( 7 ) : enemy = hero . findNearestEnemy ( ) distanceEnemy = hero…" at bounding box center [1010, 441] width 453 height 483
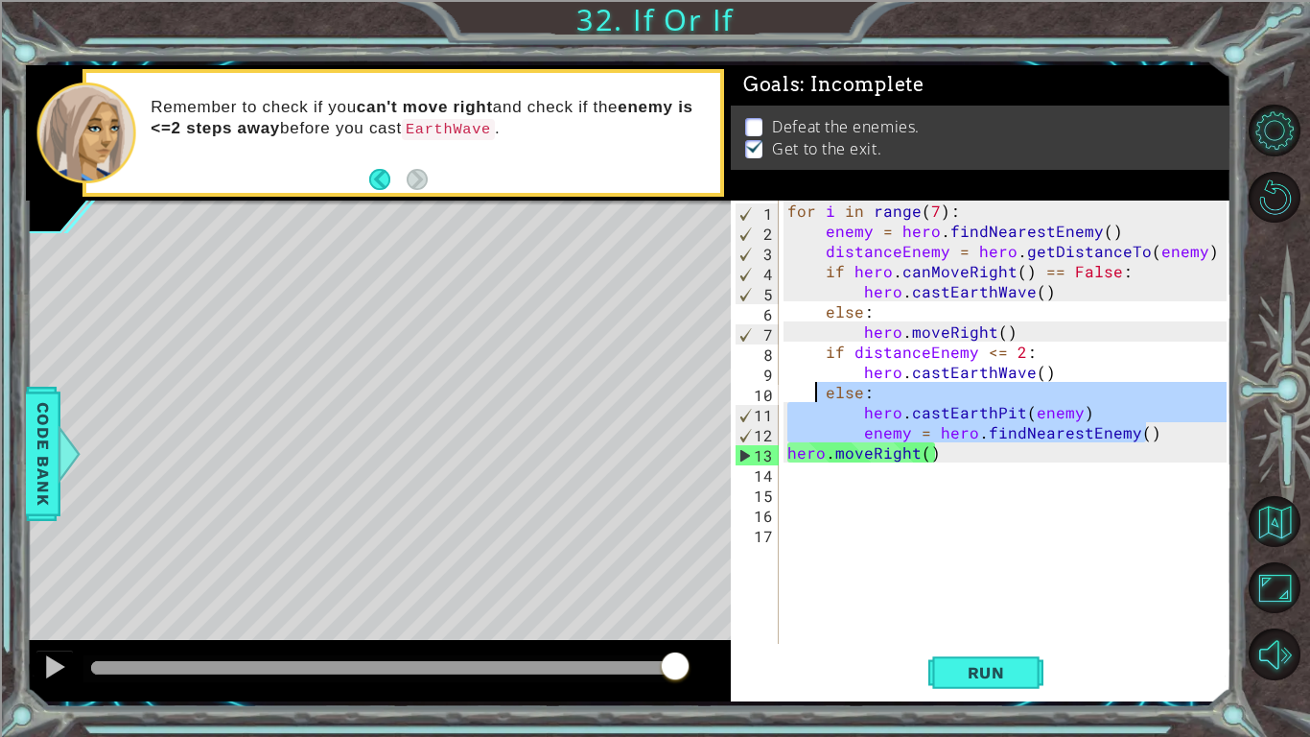
drag, startPoint x: 1152, startPoint y: 440, endPoint x: 812, endPoint y: 396, distance: 343.4
click at [812, 396] on div "for i in range ( 7 ) : enemy = hero . findNearestEnemy ( ) distanceEnemy = hero…" at bounding box center [1010, 441] width 453 height 483
type textarea "else: hero.castEarthPit(enemy)"
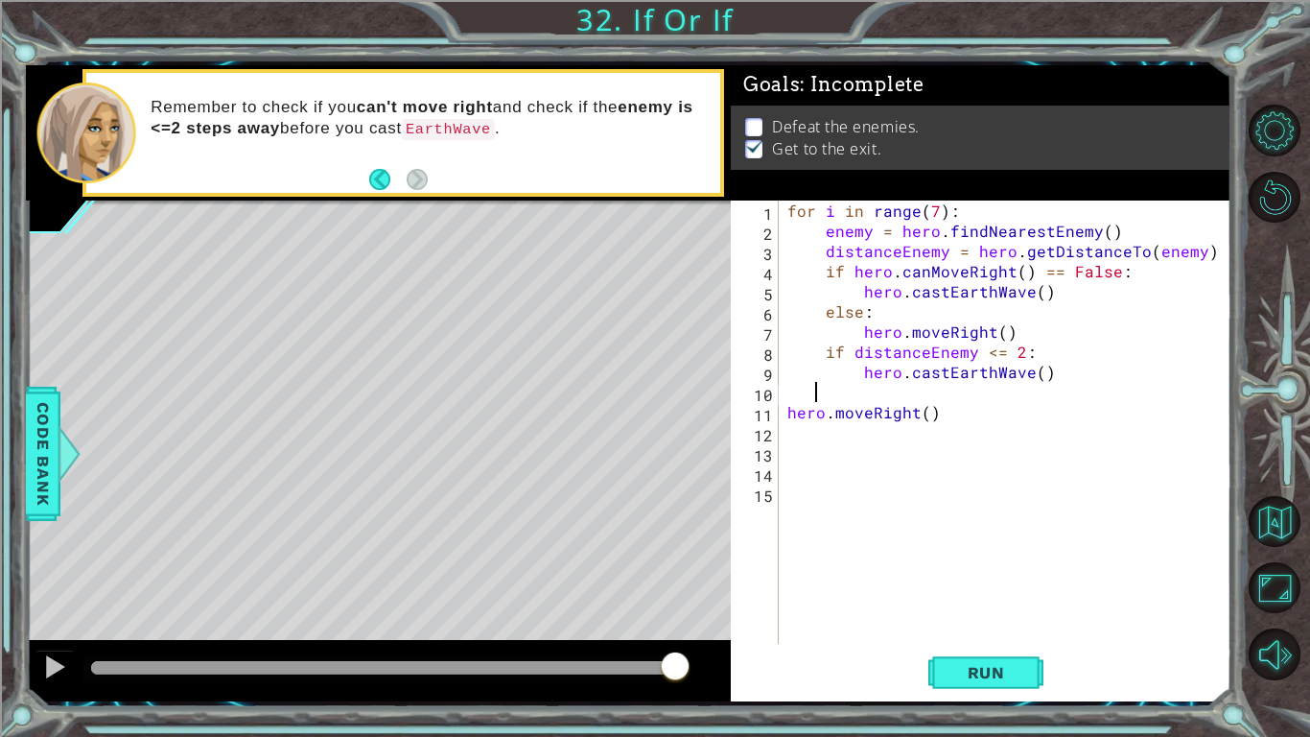
scroll to position [0, 0]
type textarea "hero.castEarthWave()"
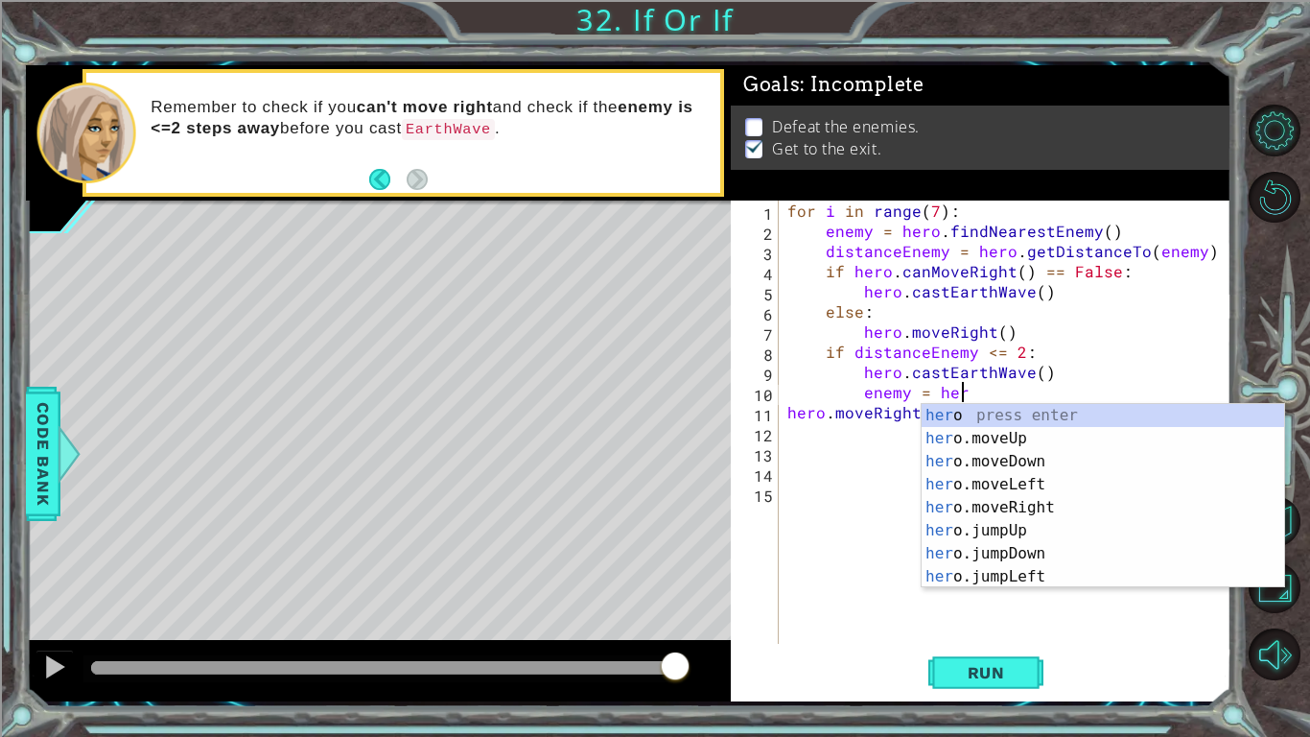
scroll to position [0, 11]
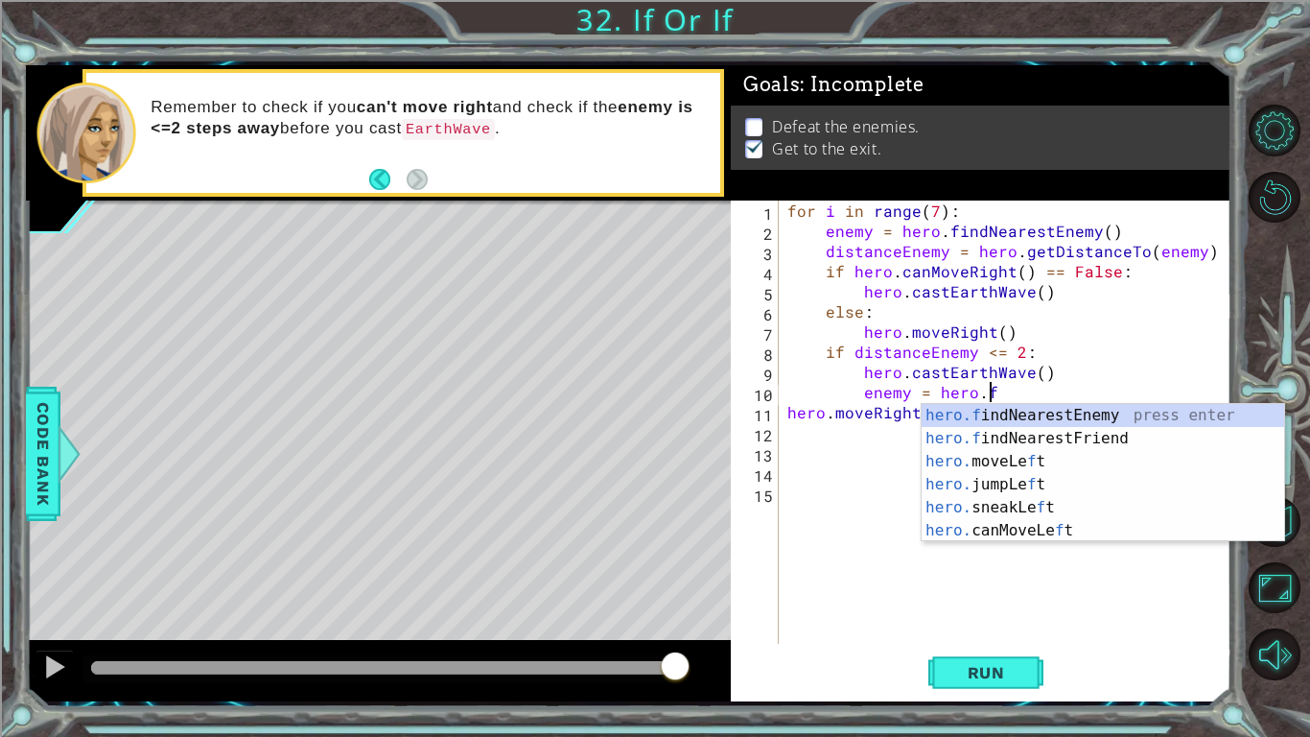
type textarea "enemy = hero.fin"
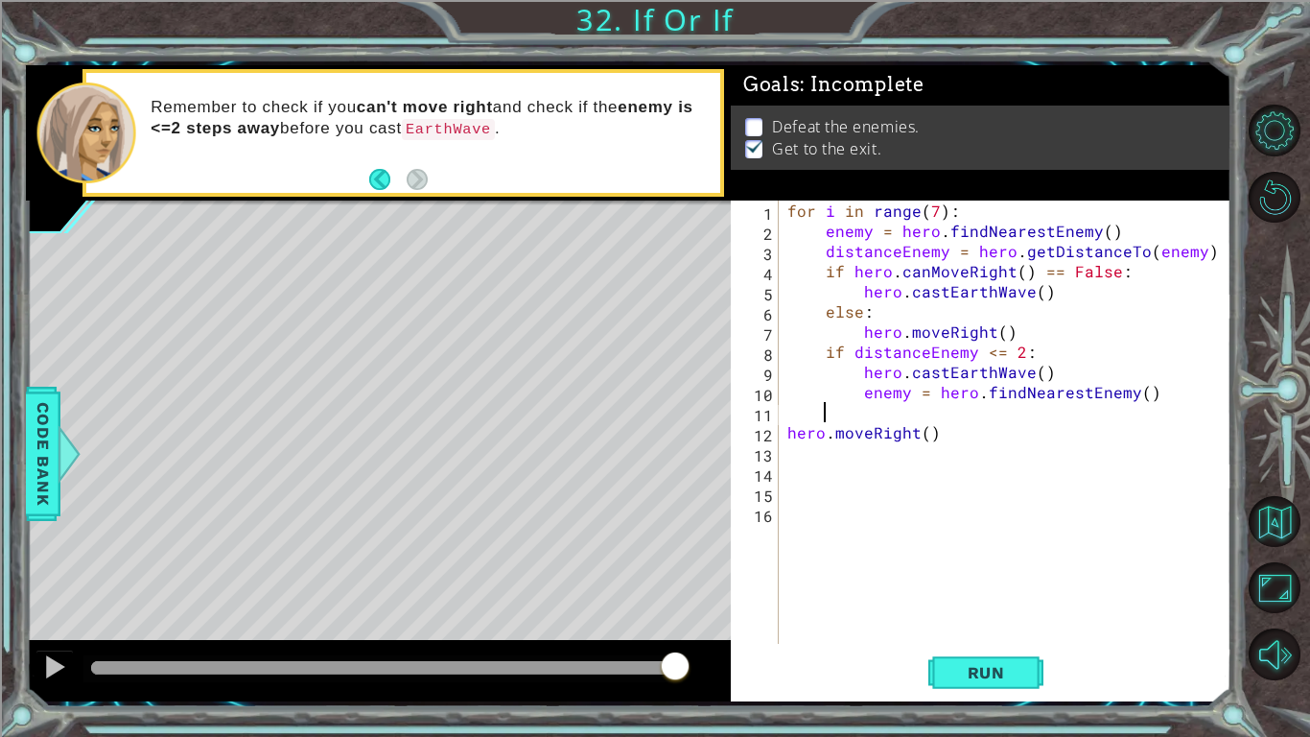
scroll to position [0, 0]
type textarea "enemy = hero.findNearestEnemy()"
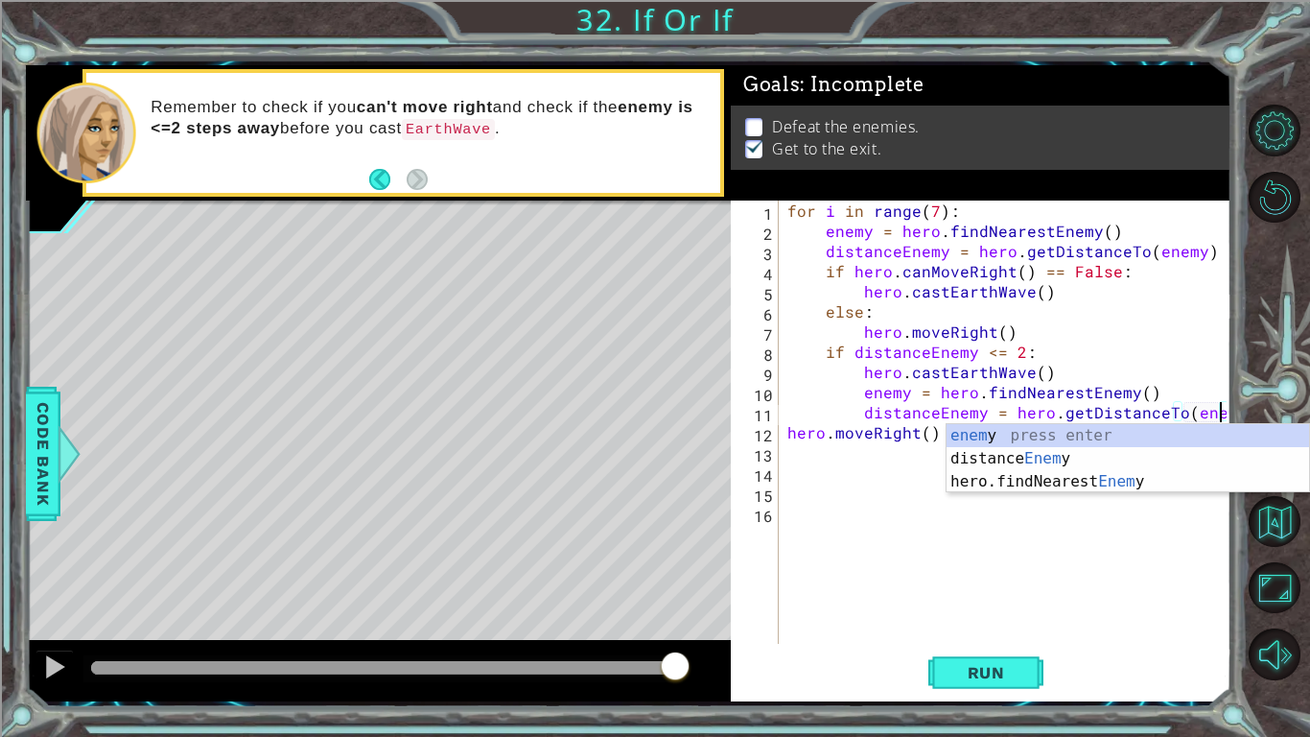
scroll to position [0, 27]
click at [1018, 661] on button "Run" at bounding box center [986, 672] width 115 height 50
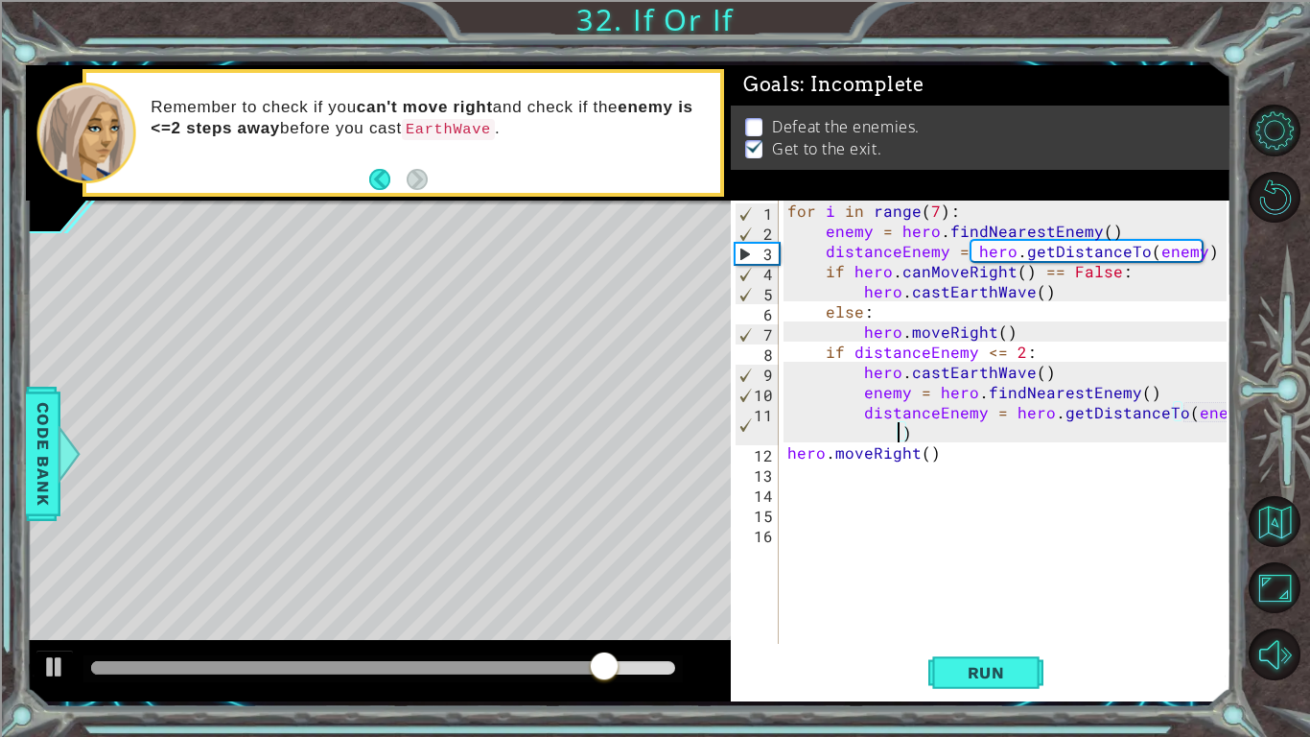
click at [1101, 377] on div "for i in range ( 7 ) : enemy = hero . findNearestEnemy ( ) distanceEnemy = hero…" at bounding box center [1010, 441] width 453 height 483
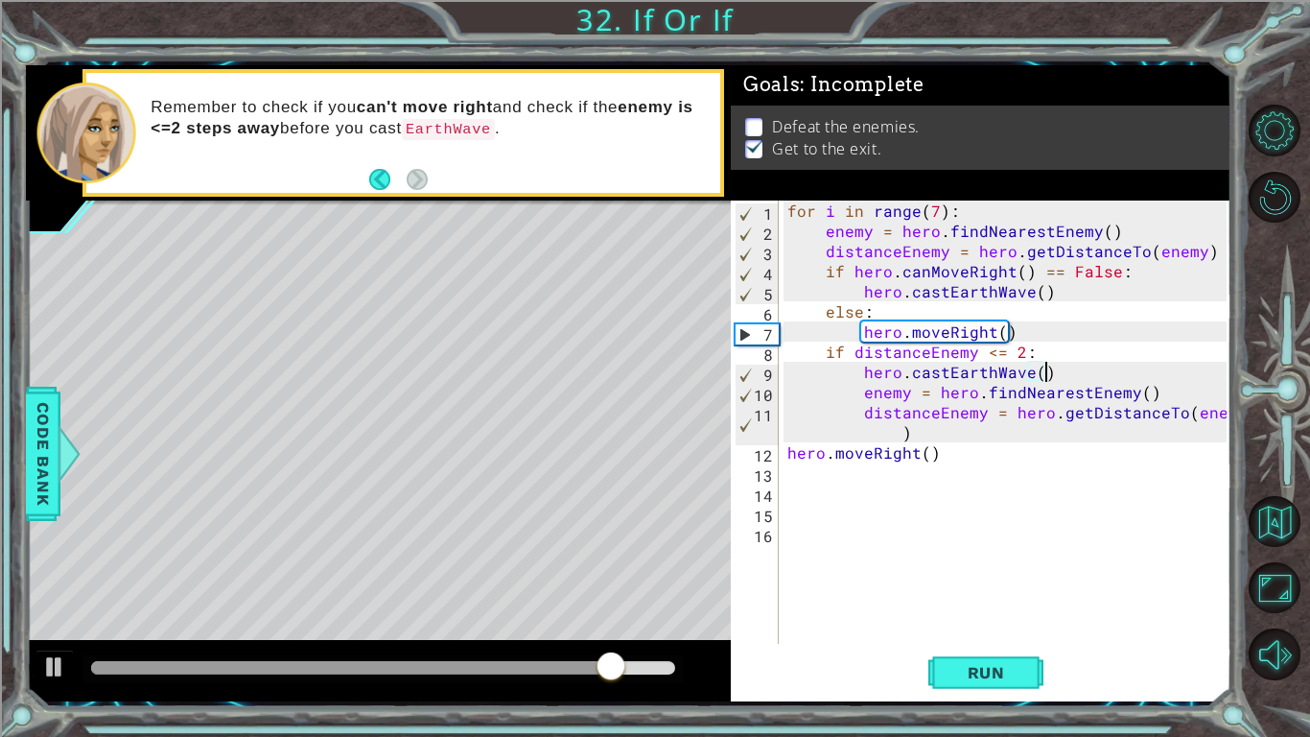
scroll to position [0, 15]
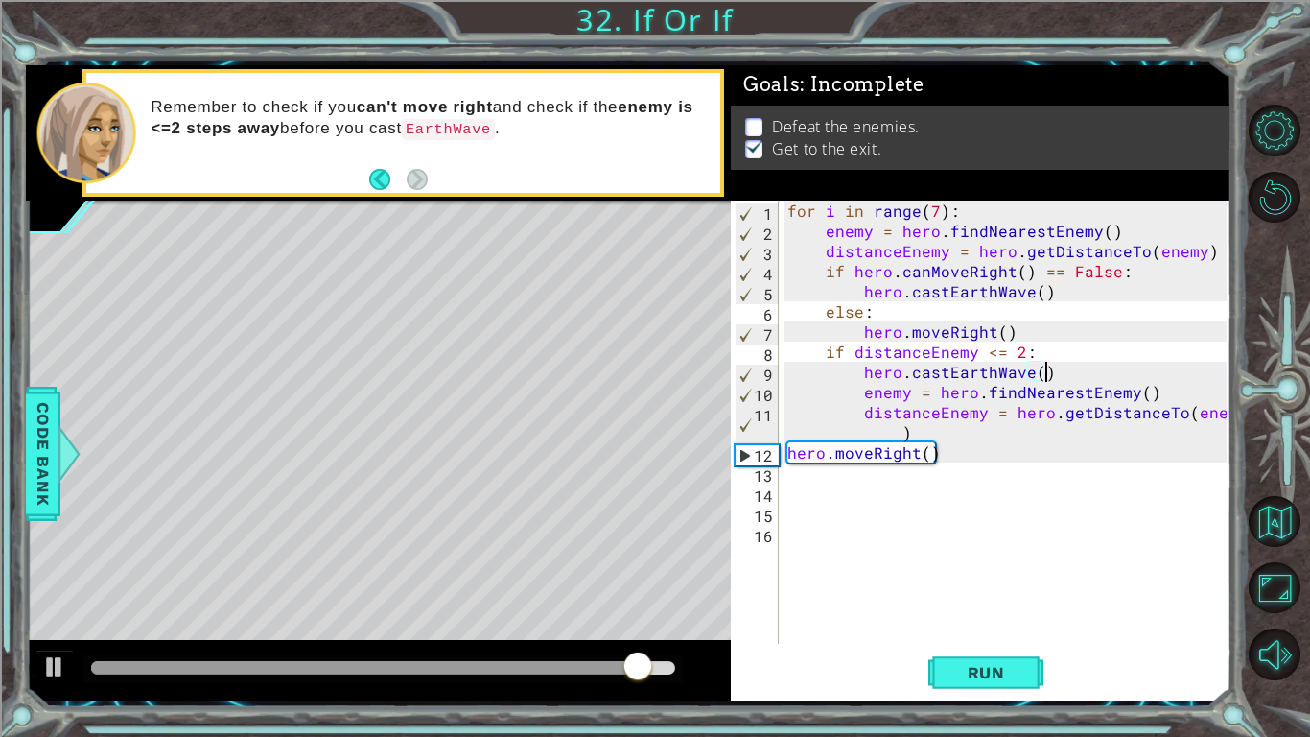
click at [864, 318] on div "for i in range ( 7 ) : enemy = hero . findNearestEnemy ( ) distanceEnemy = hero…" at bounding box center [1010, 441] width 453 height 483
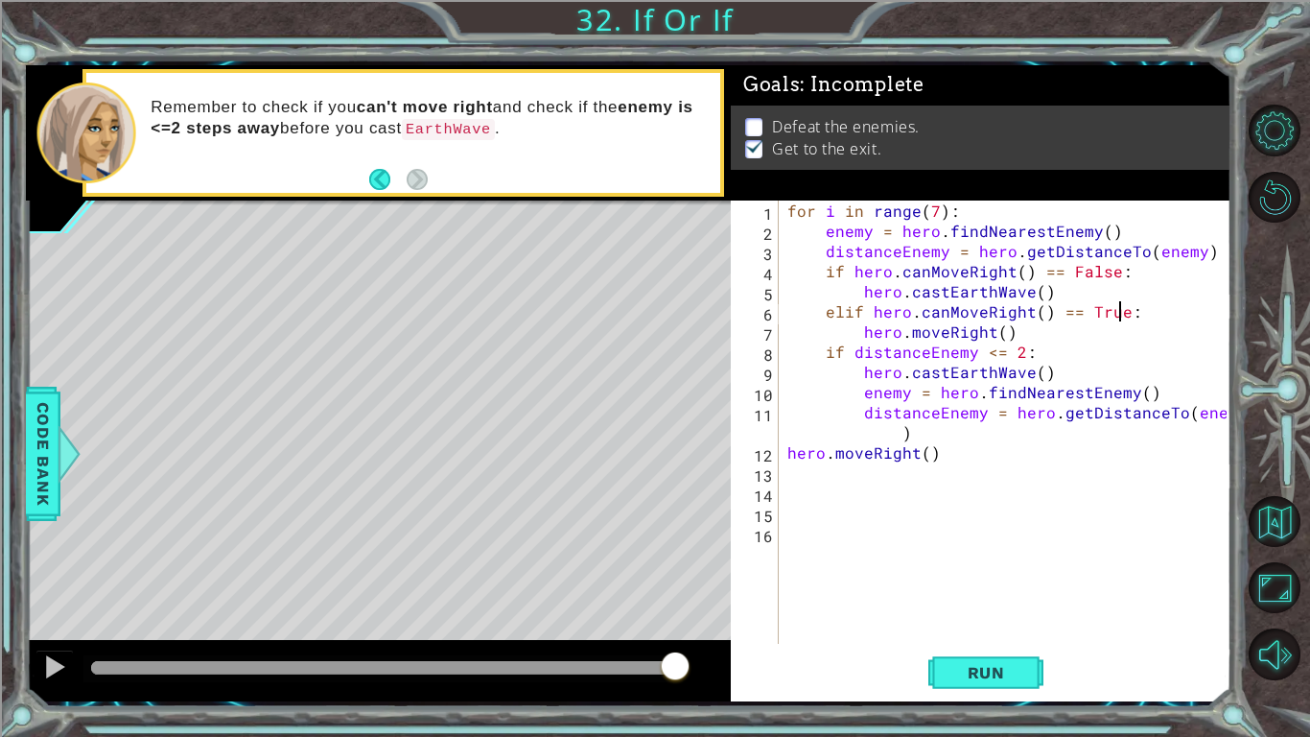
scroll to position [0, 20]
click at [957, 347] on div "for i in range ( 7 ) : enemy = hero . findNearestEnemy ( ) distanceEnemy = hero…" at bounding box center [1010, 441] width 453 height 483
click at [959, 381] on div "for i in range ( 7 ) : enemy = hero . findNearestEnemy ( ) distanceEnemy = hero…" at bounding box center [1010, 441] width 453 height 483
click at [874, 348] on div "for i in range ( 7 ) : enemy = hero . findNearestEnemy ( ) distanceEnemy = hero…" at bounding box center [1010, 441] width 453 height 483
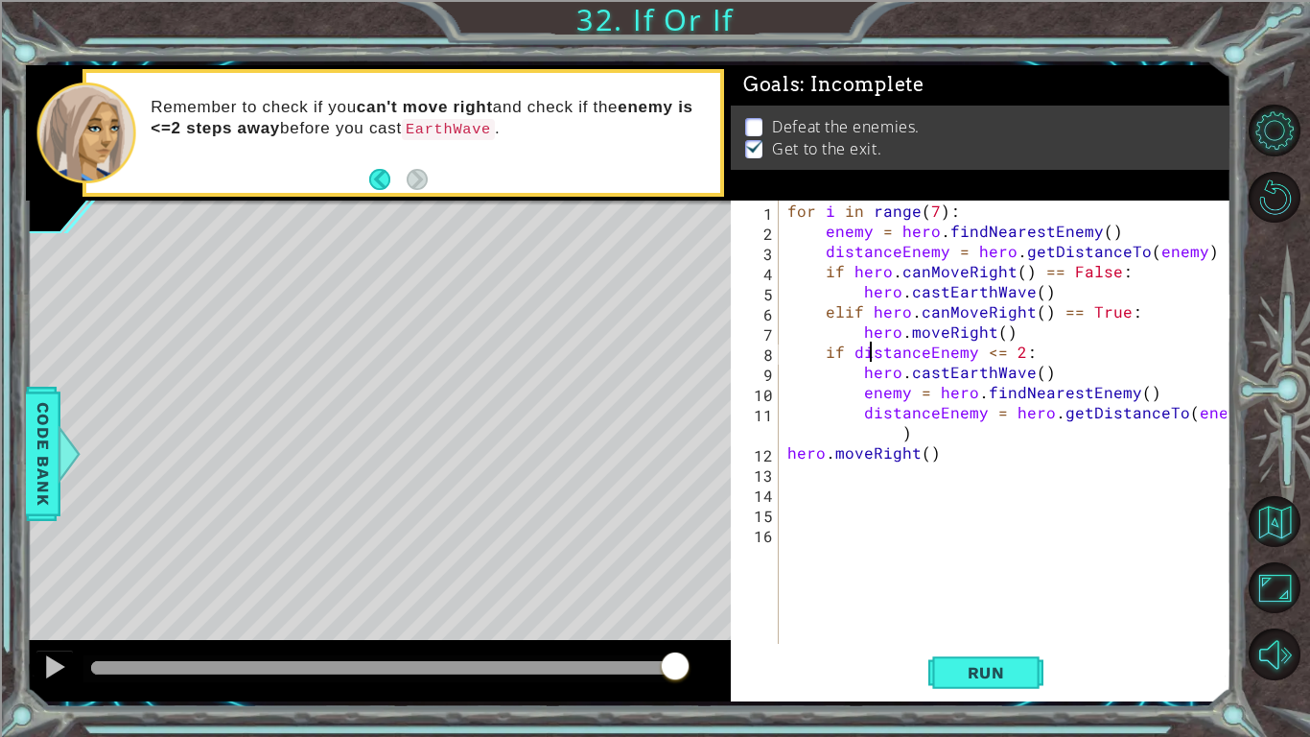
click at [938, 356] on div "for i in range ( 7 ) : enemy = hero . findNearestEnemy ( ) distanceEnemy = hero…" at bounding box center [1010, 441] width 453 height 483
click at [846, 351] on div "for i in range ( 7 ) : enemy = hero . findNearestEnemy ( ) distanceEnemy = hero…" at bounding box center [1010, 441] width 453 height 483
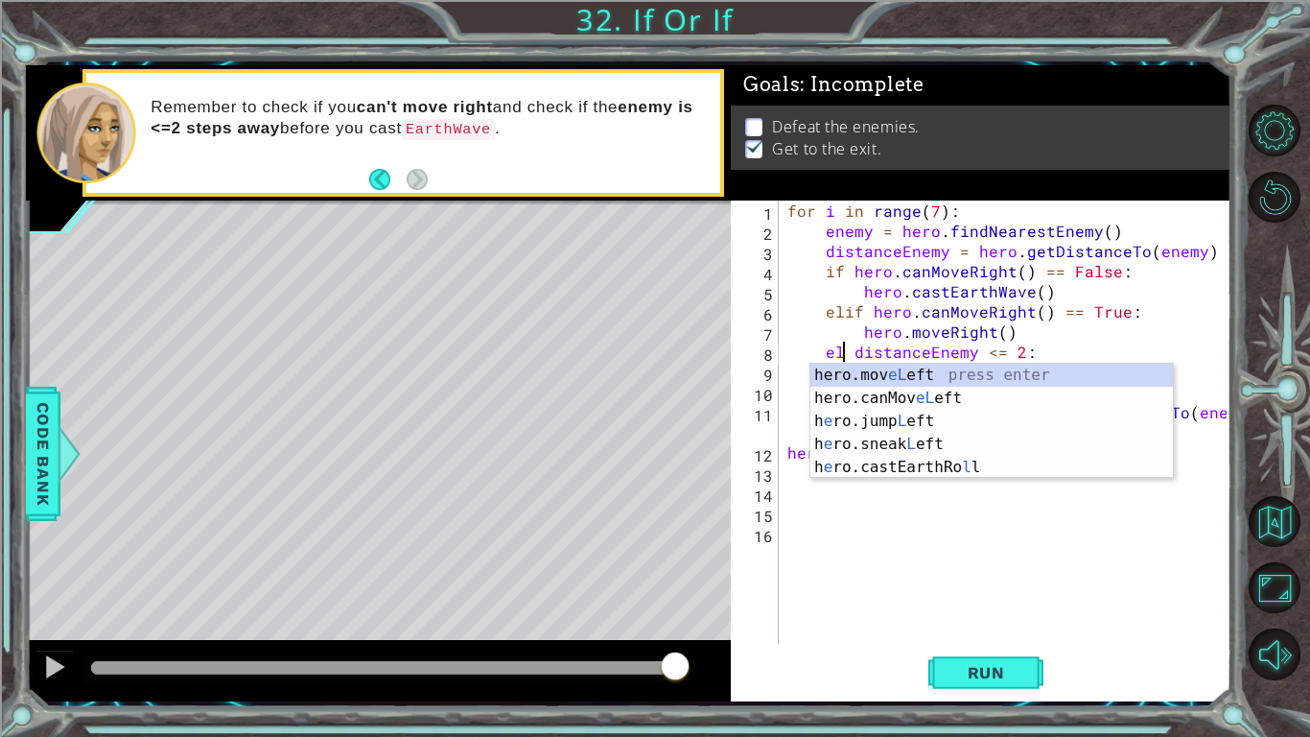
scroll to position [0, 4]
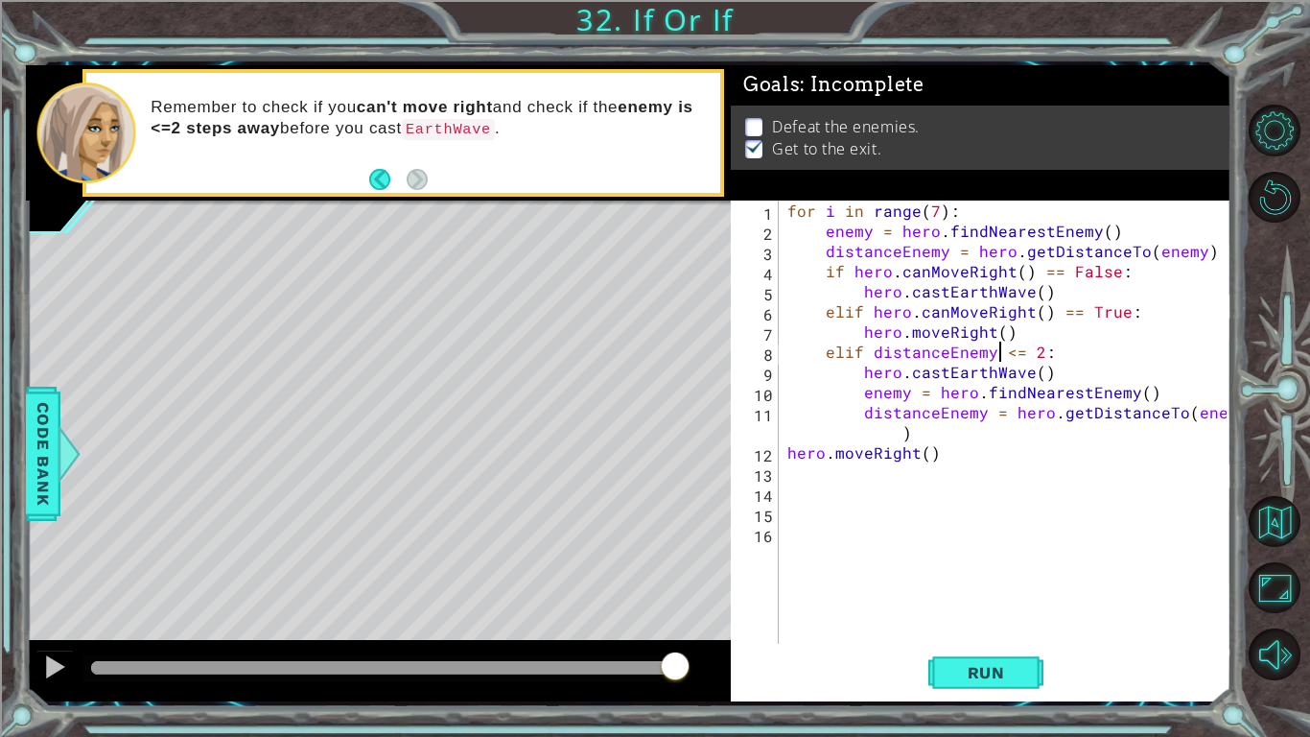
click at [1000, 344] on div "for i in range ( 7 ) : enemy = hero . findNearestEnemy ( ) distanceEnemy = hero…" at bounding box center [1010, 441] width 453 height 483
click at [1002, 352] on div "for i in range ( 7 ) : enemy = hero . findNearestEnemy ( ) distanceEnemy = hero…" at bounding box center [1010, 441] width 453 height 483
click at [1014, 354] on div "for i in range ( 7 ) : enemy = hero . findNearestEnemy ( ) distanceEnemy = hero…" at bounding box center [1010, 441] width 453 height 483
click at [1013, 356] on div "for i in range ( 7 ) : enemy = hero . findNearestEnemy ( ) distanceEnemy = hero…" at bounding box center [1010, 441] width 453 height 483
click at [1021, 380] on div "for i in range ( 7 ) : enemy = hero . findNearestEnemy ( ) distanceEnemy = hero…" at bounding box center [1010, 441] width 453 height 483
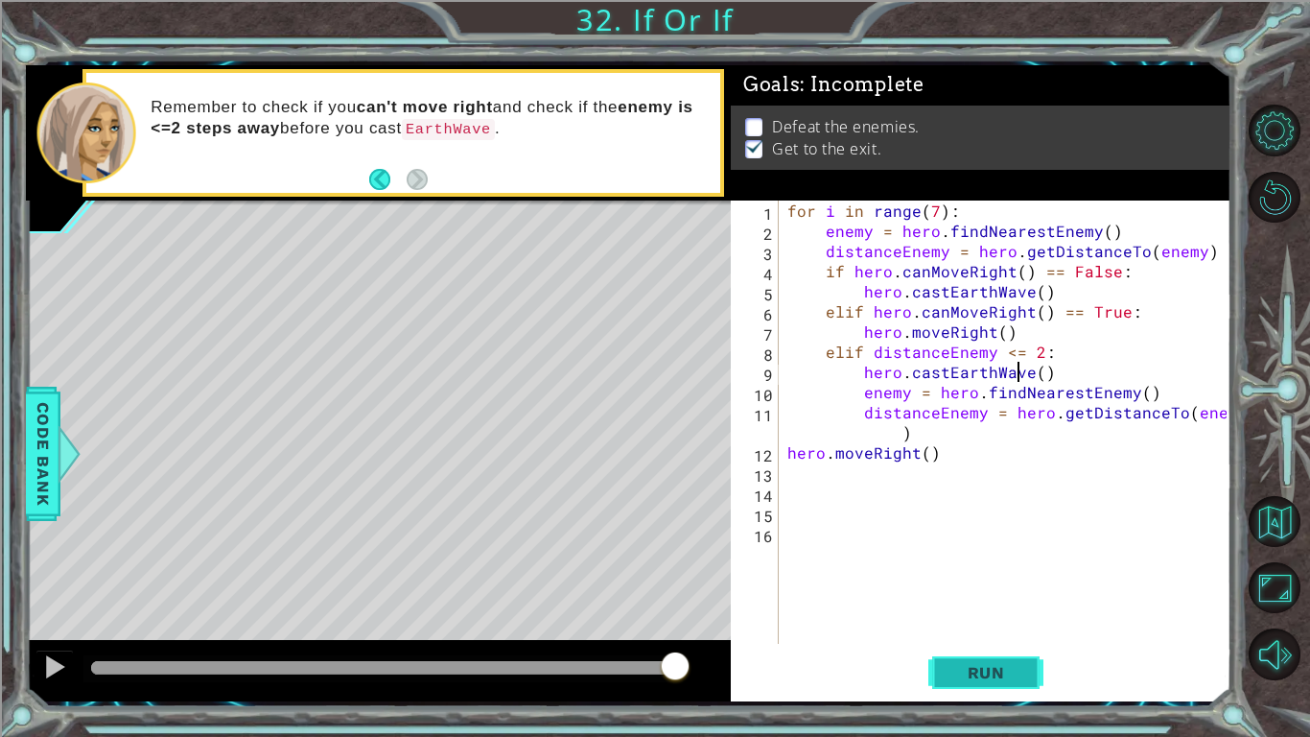
type textarea "hero.castEarthWave()"
click at [975, 680] on span "Run" at bounding box center [987, 672] width 76 height 19
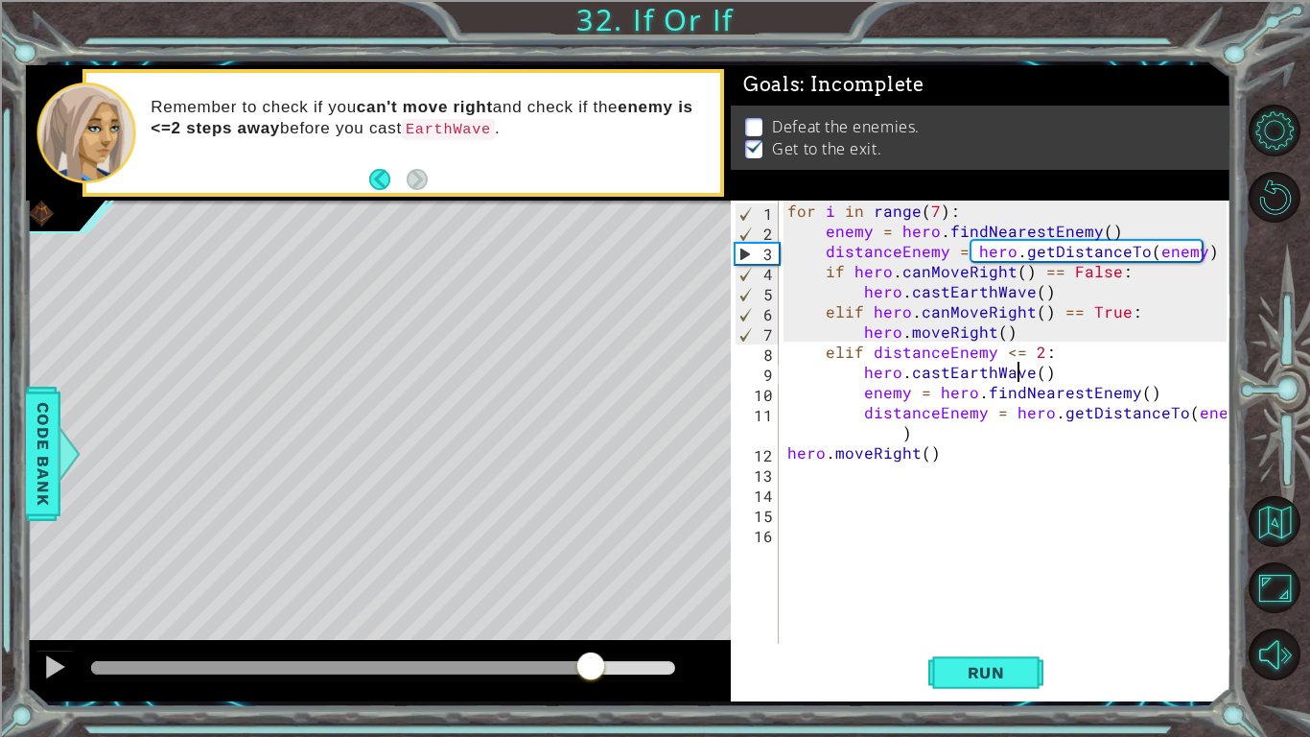
drag, startPoint x: 205, startPoint y: 660, endPoint x: 590, endPoint y: 694, distance: 386.1
click at [590, 694] on div at bounding box center [378, 670] width 705 height 61
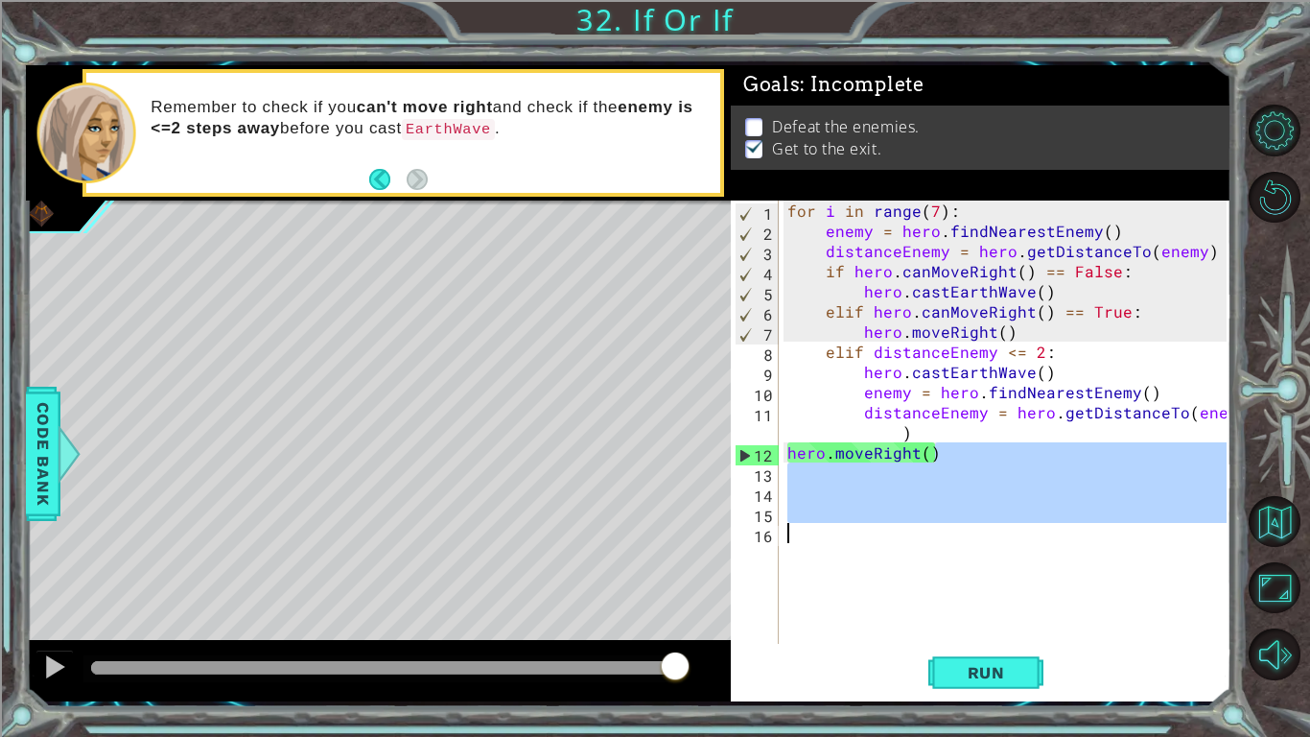
drag, startPoint x: 954, startPoint y: 450, endPoint x: 931, endPoint y: 587, distance: 138.9
click at [931, 587] on div "for i in range ( 7 ) : enemy = hero . findNearestEnemy ( ) distanceEnemy = hero…" at bounding box center [1010, 441] width 453 height 483
click at [1050, 537] on div "for i in range ( 7 ) : enemy = hero . findNearestEnemy ( ) distanceEnemy = hero…" at bounding box center [1005, 421] width 443 height 443
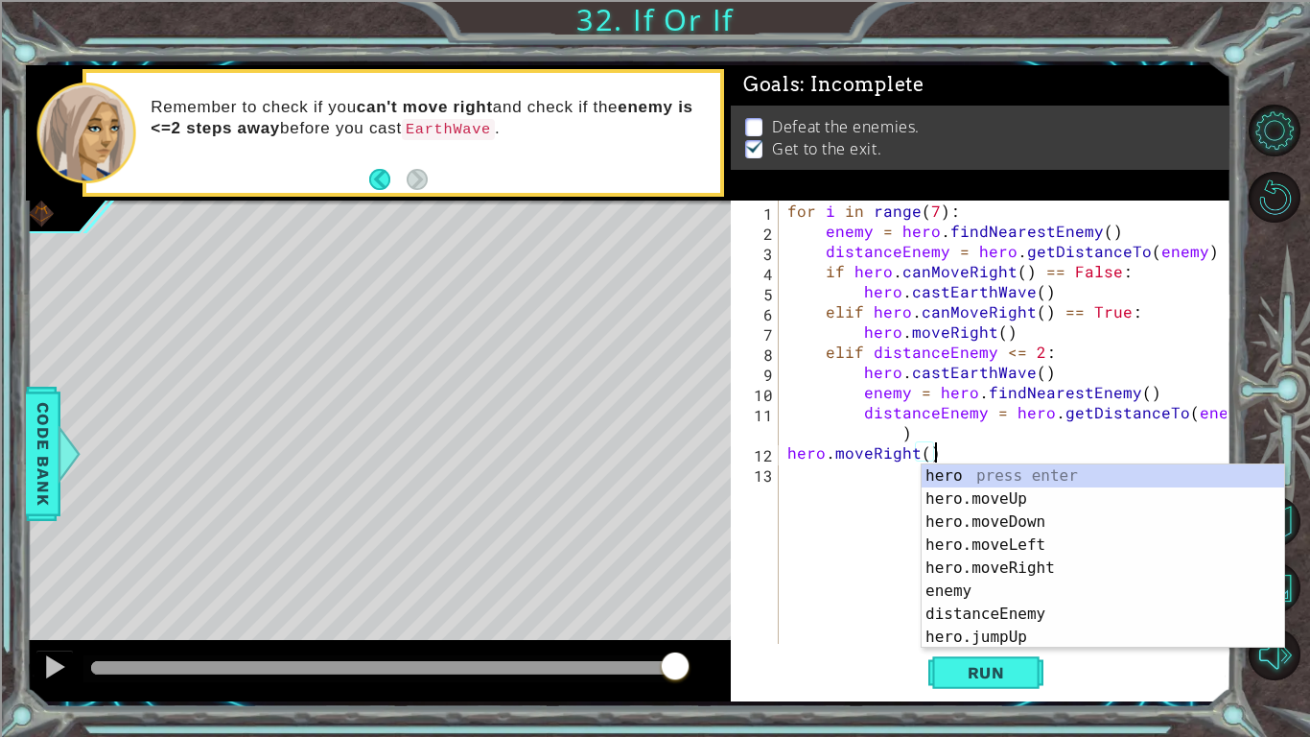
click at [928, 419] on div "for i in range ( 7 ) : enemy = hero . findNearestEnemy ( ) distanceEnemy = hero…" at bounding box center [1010, 441] width 453 height 483
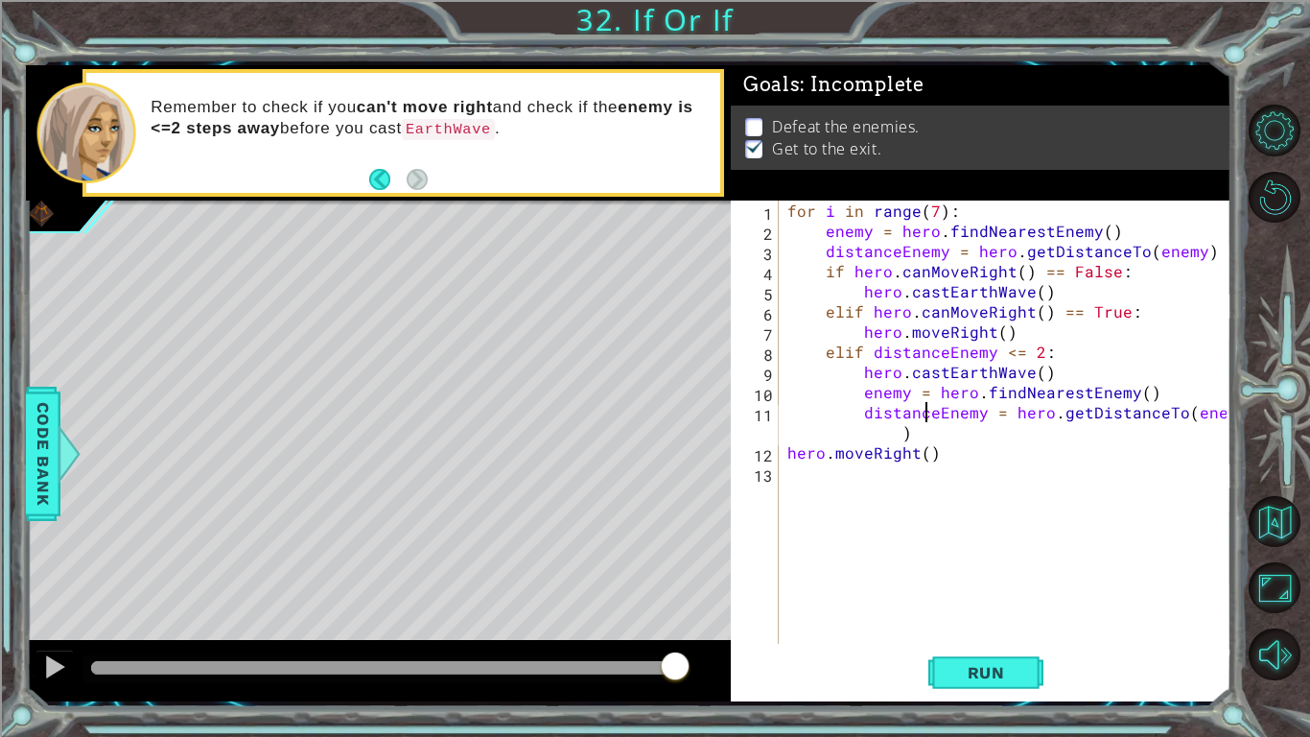
click at [817, 229] on div "for i in range ( 7 ) : enemy = hero . findNearestEnemy ( ) distanceEnemy = hero…" at bounding box center [1010, 441] width 453 height 483
click at [855, 270] on div "for i in range ( 7 ) : enemy = hero . findNearestEnemy ( ) distanceEnemy = hero…" at bounding box center [1010, 441] width 453 height 483
click at [834, 271] on div "for i in range ( 7 ) : enemy = hero . findNearestEnemy ( ) distanceEnemy = hero…" at bounding box center [1010, 441] width 453 height 483
click at [827, 270] on div "for i in range ( 7 ) : enemy = hero . findNearestEnemy ( ) distanceEnemy = hero…" at bounding box center [1010, 441] width 453 height 483
click at [852, 204] on div "for i in range ( 7 ) : enemy = hero . findNearestEnemy ( ) distanceEnemy = hero…" at bounding box center [1010, 441] width 453 height 483
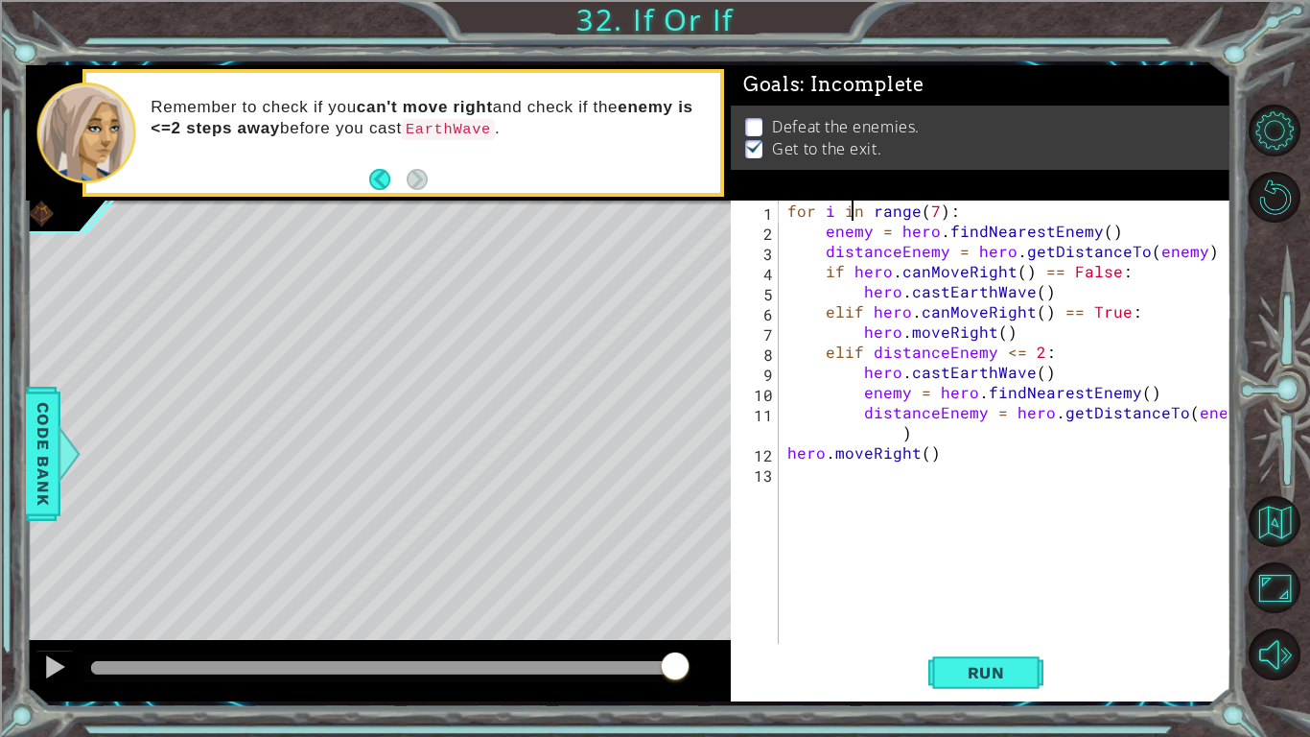
type textarea "for i in range(7):"
click at [785, 205] on div "for i in range ( 7 ) : enemy = hero . findNearestEnemy ( ) distanceEnemy = hero…" at bounding box center [1010, 441] width 453 height 483
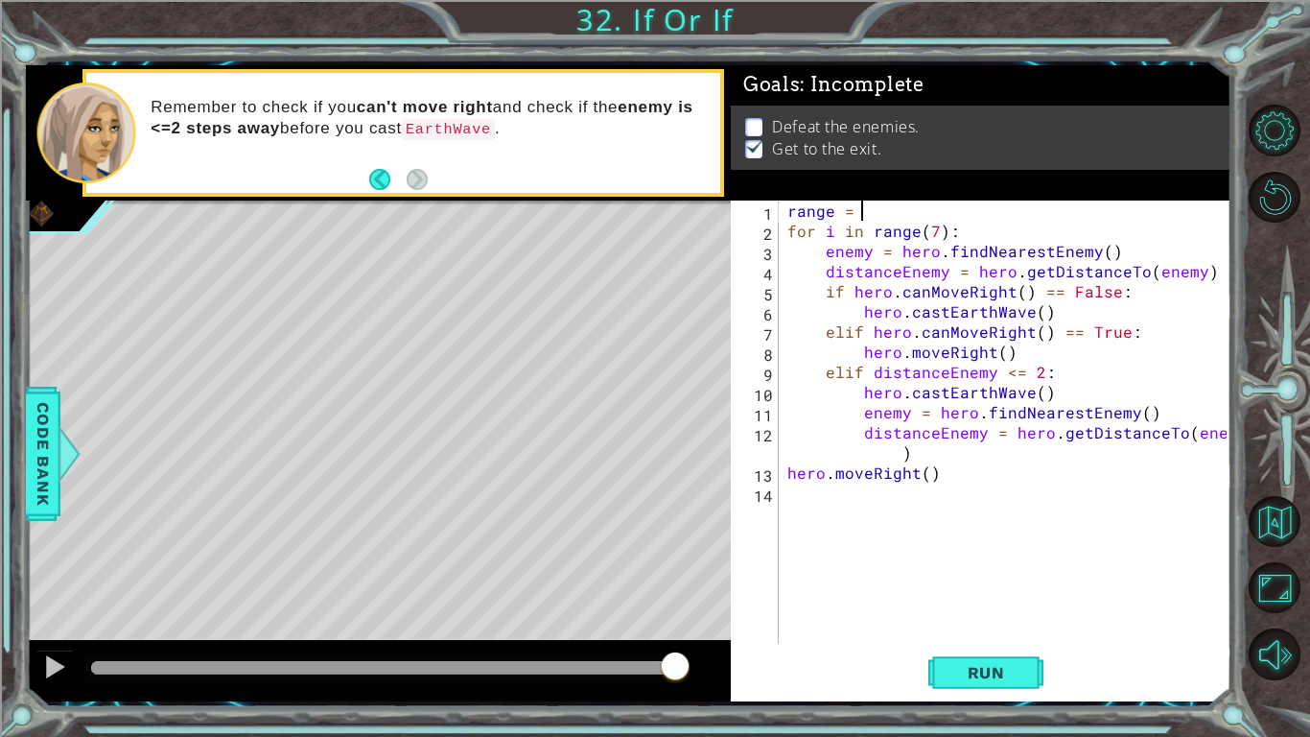
scroll to position [0, 4]
click at [934, 234] on div "range = 0 for i in range ( 7 ) : enemy = hero . findNearestEnemy ( ) distanceEn…" at bounding box center [1010, 441] width 453 height 483
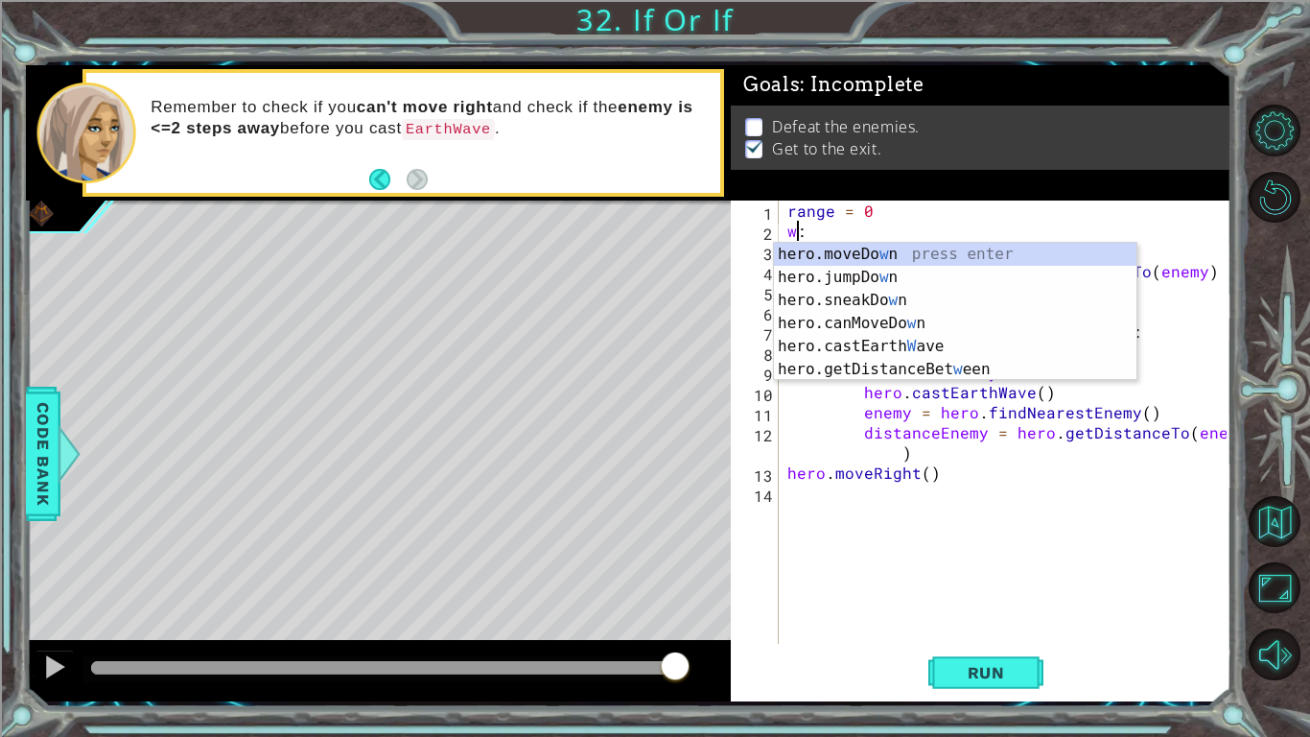
scroll to position [0, 0]
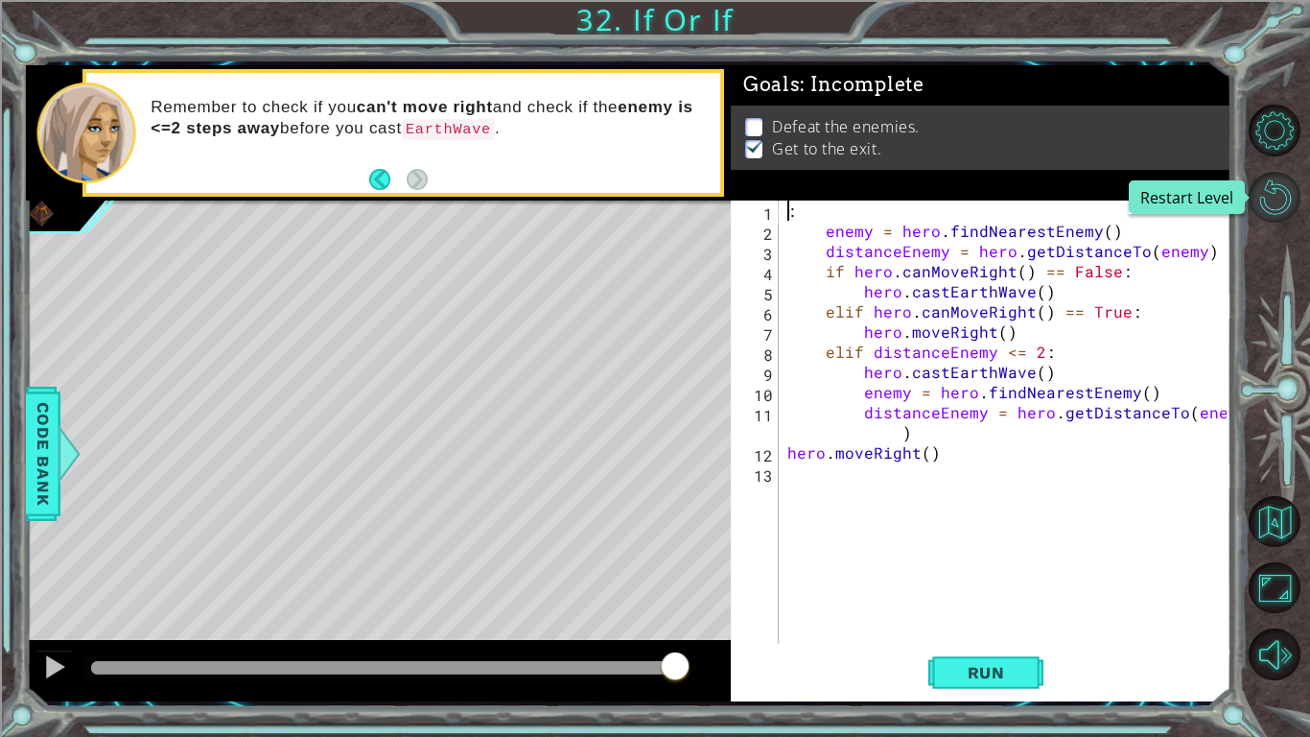
type textarea ":"
click at [1282, 201] on button "Restart Level" at bounding box center [1275, 198] width 52 height 52
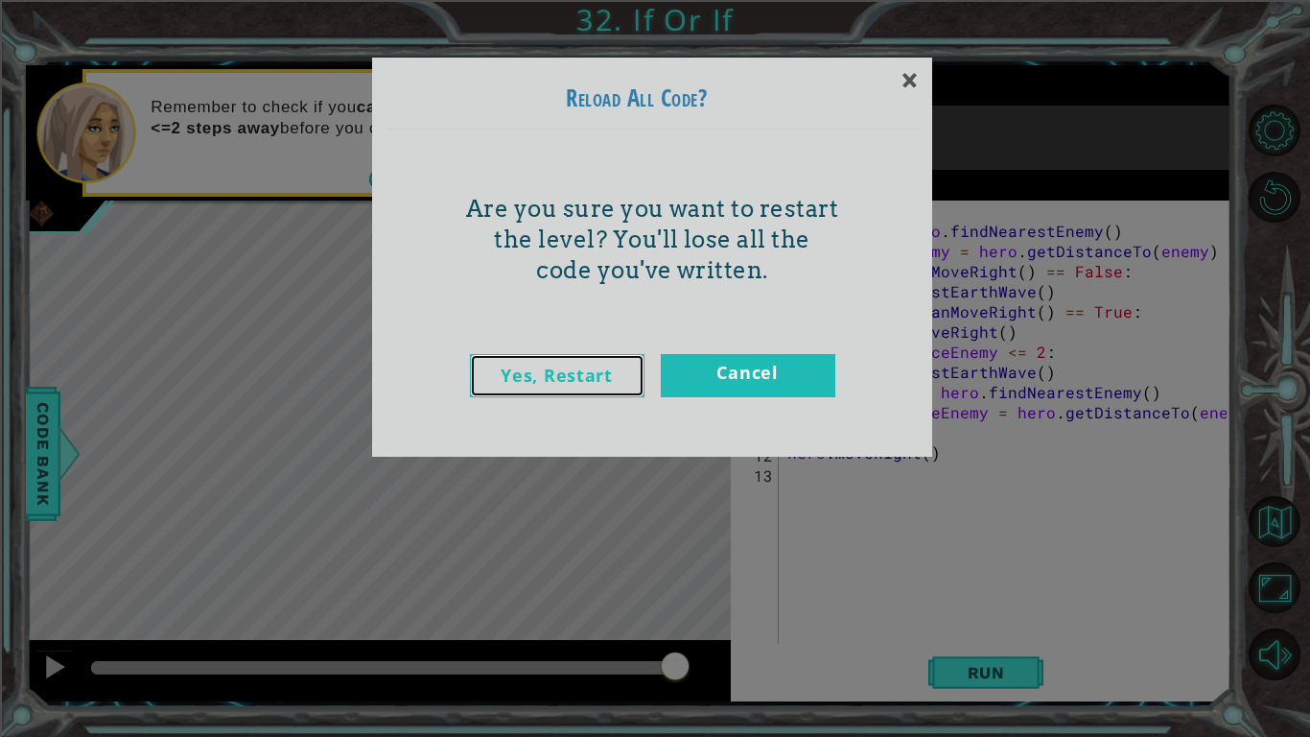
click at [581, 376] on link "Yes, Restart" at bounding box center [557, 375] width 175 height 43
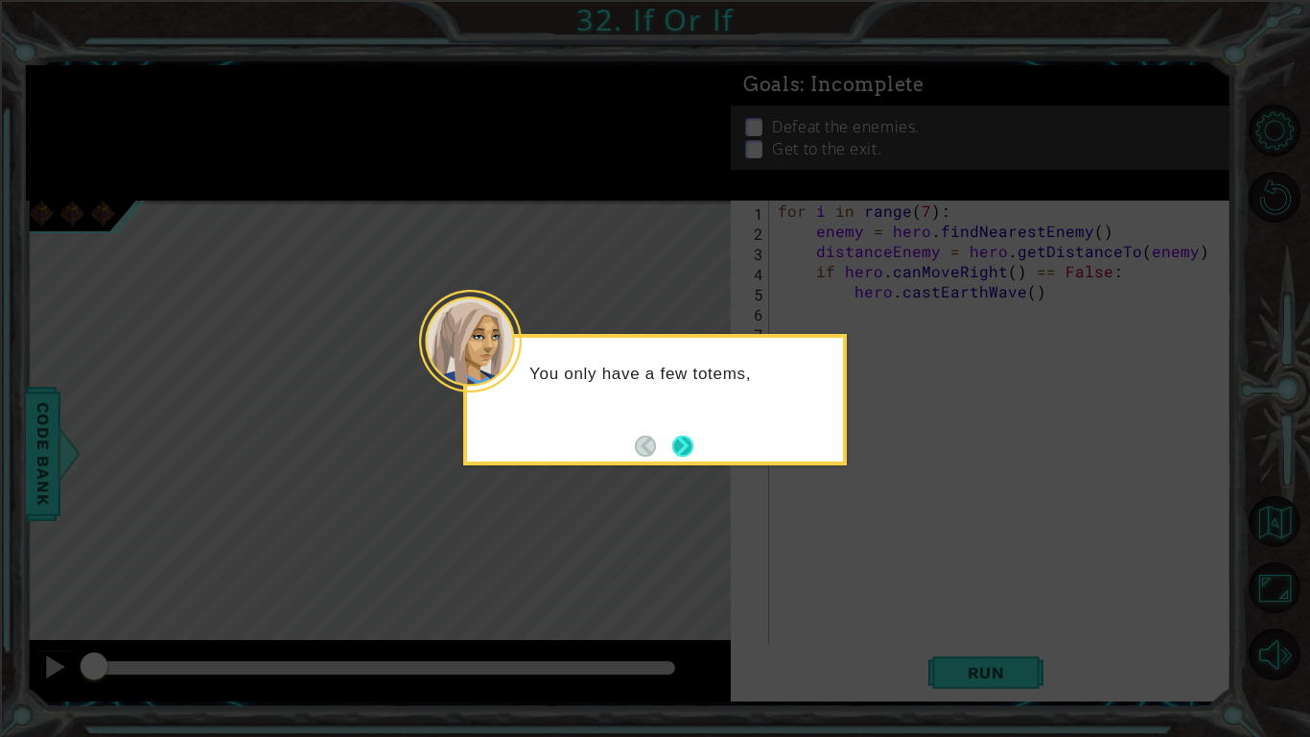
click at [693, 438] on button "Next" at bounding box center [682, 446] width 21 height 21
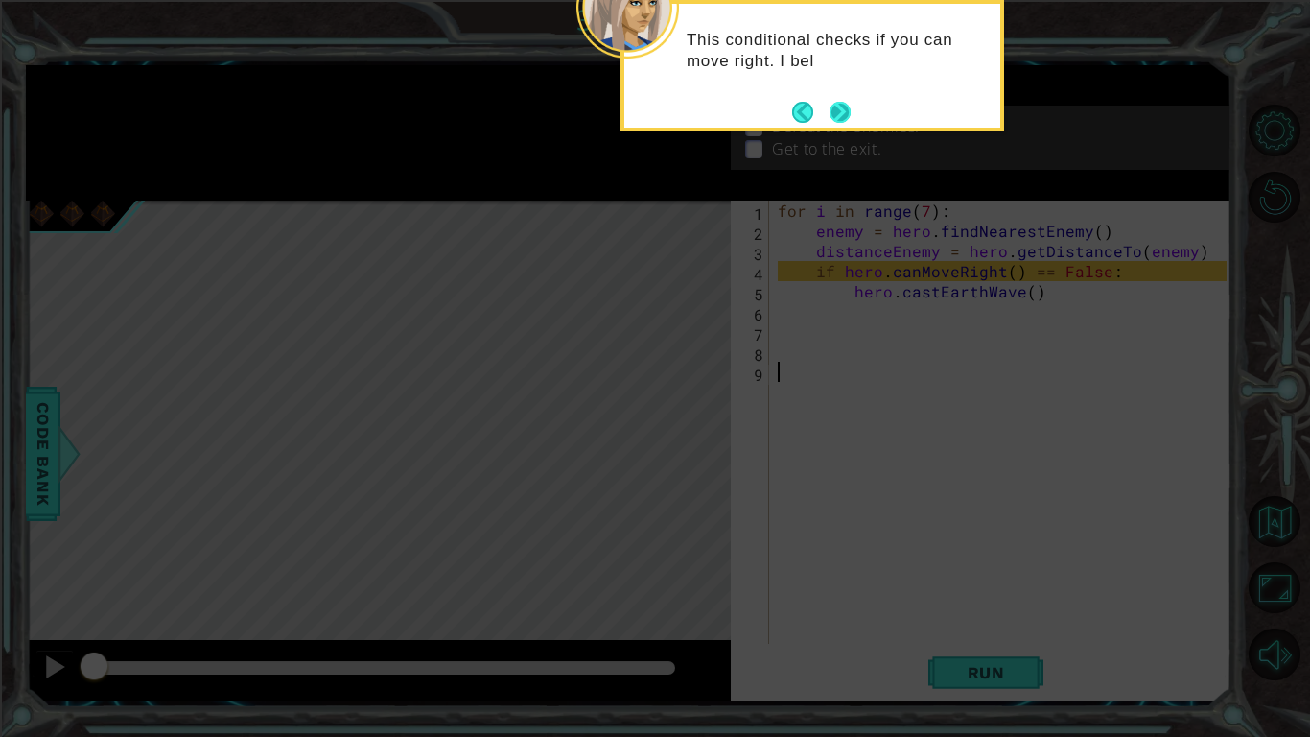
click at [838, 110] on button "Next" at bounding box center [840, 112] width 21 height 21
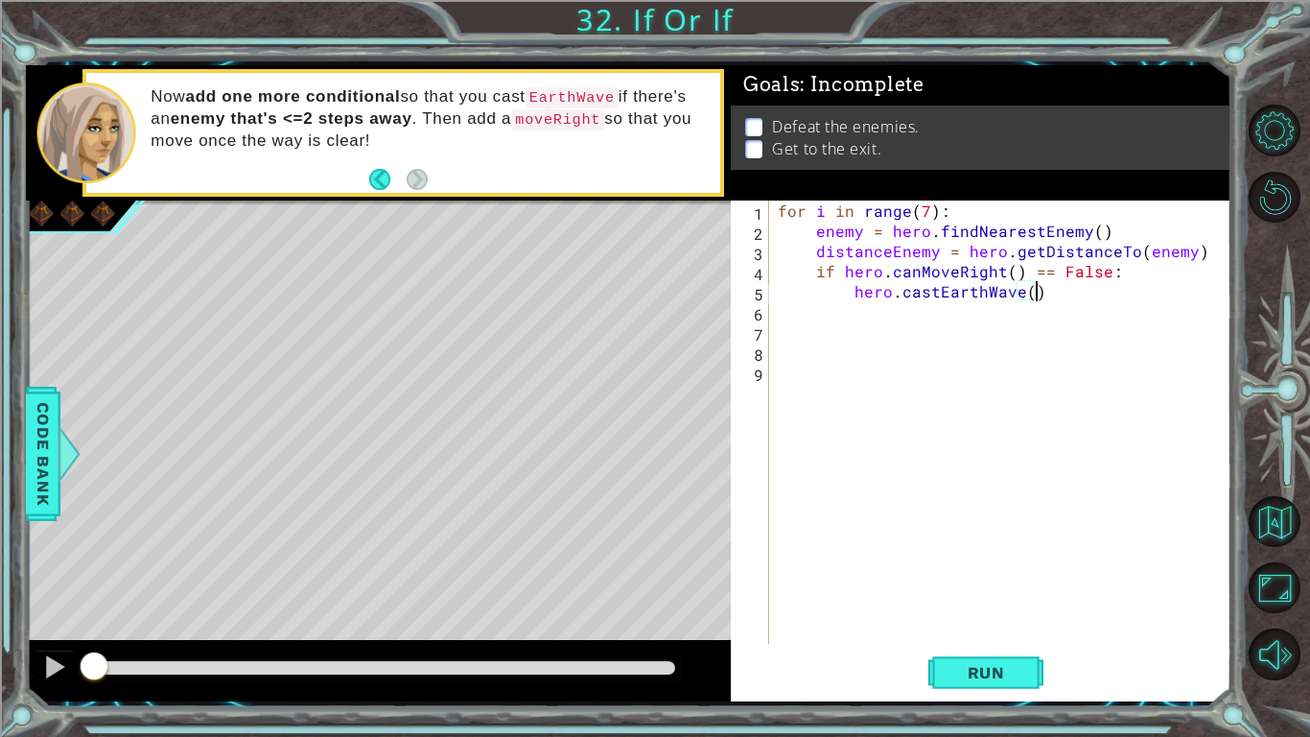
click at [1090, 286] on div "for i in range ( 7 ) : enemy = hero . findNearestEnemy ( ) distanceEnemy = hero…" at bounding box center [1004, 441] width 461 height 483
type textarea "hero.castEarthWave()"
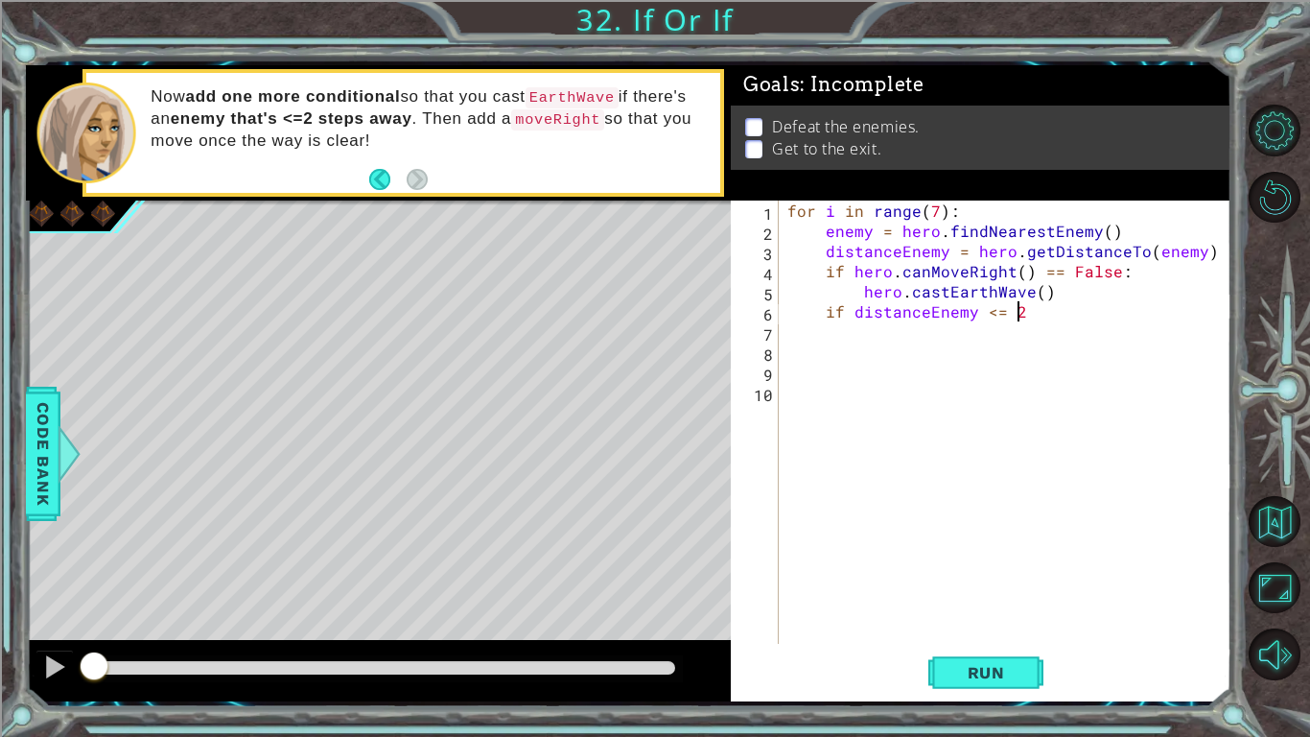
scroll to position [0, 13]
type textarea "if distanceEnemy <= 2:"
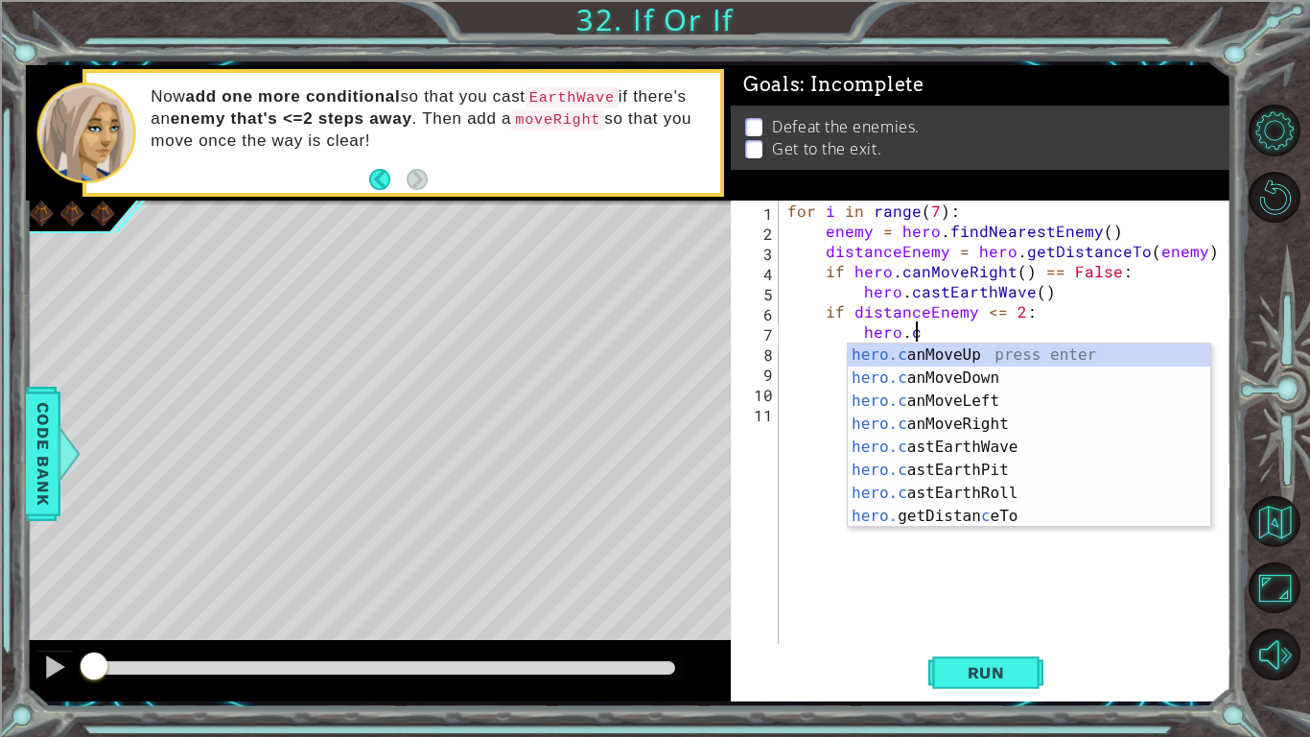
scroll to position [0, 8]
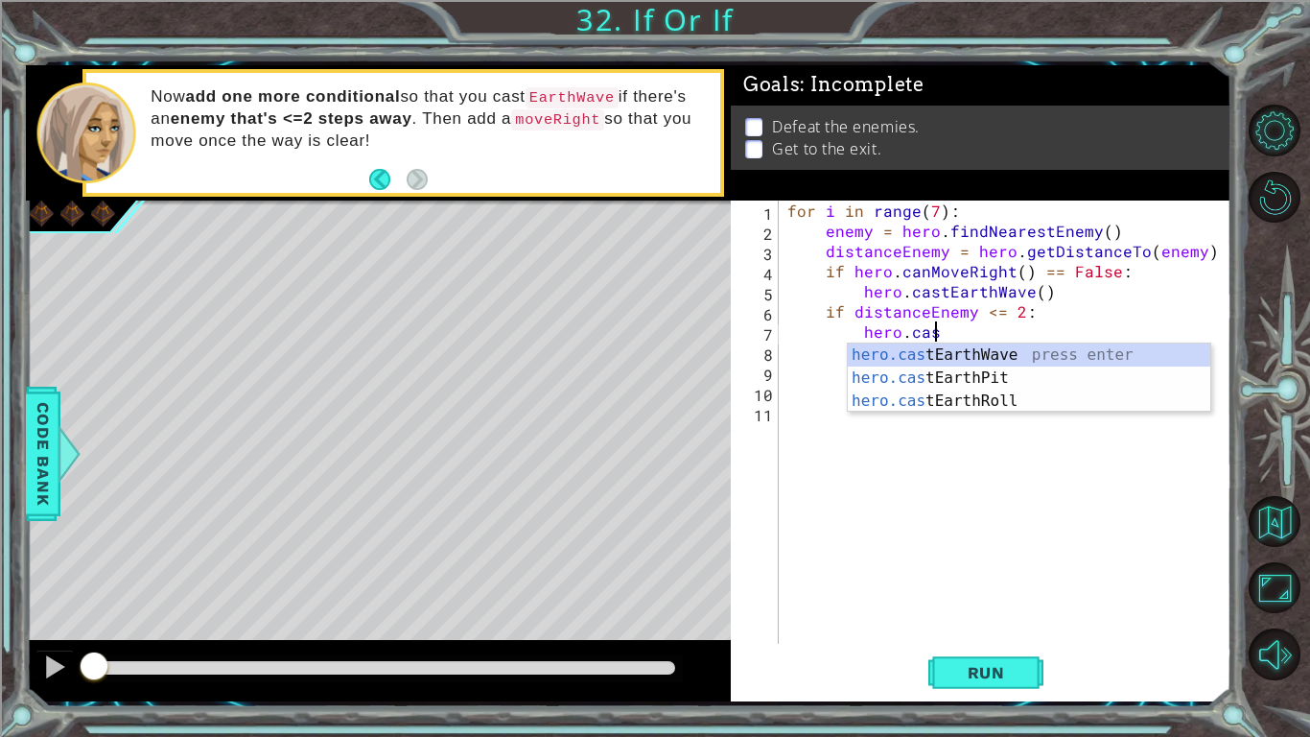
type textarea "hero.cast"
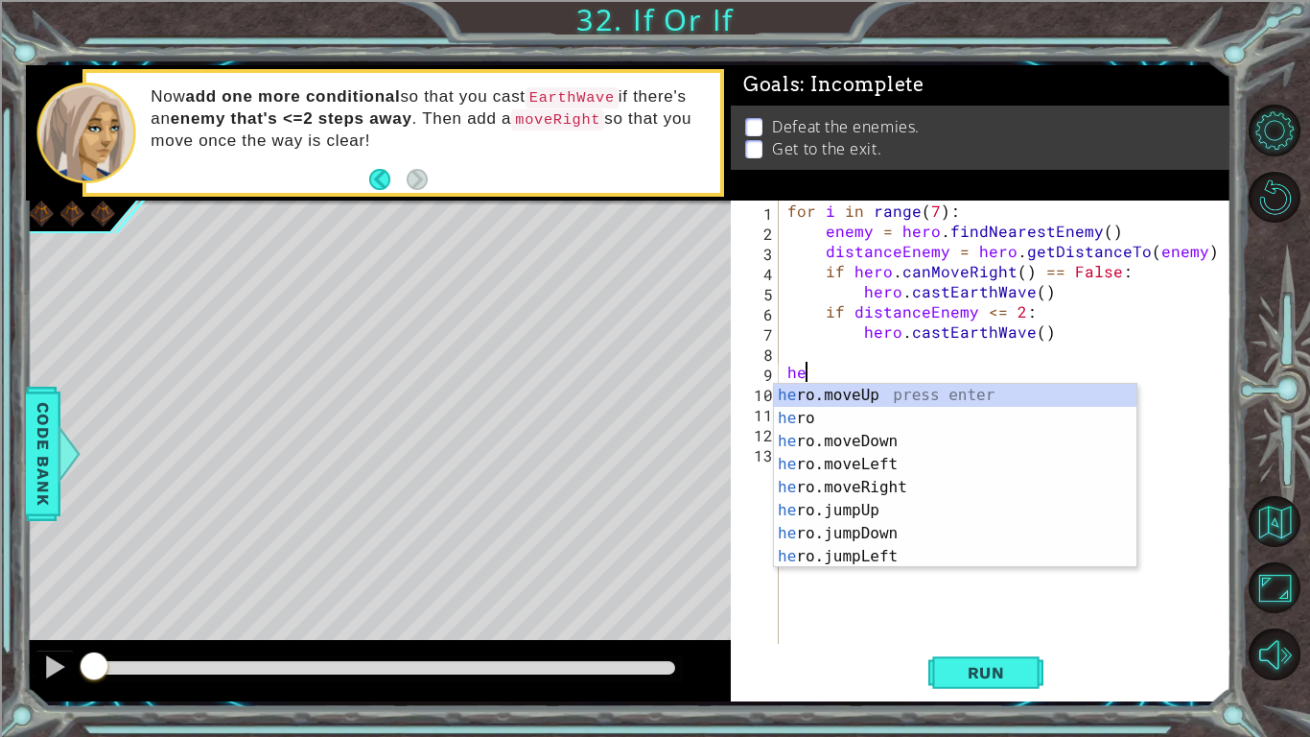
scroll to position [0, 0]
type textarea "h"
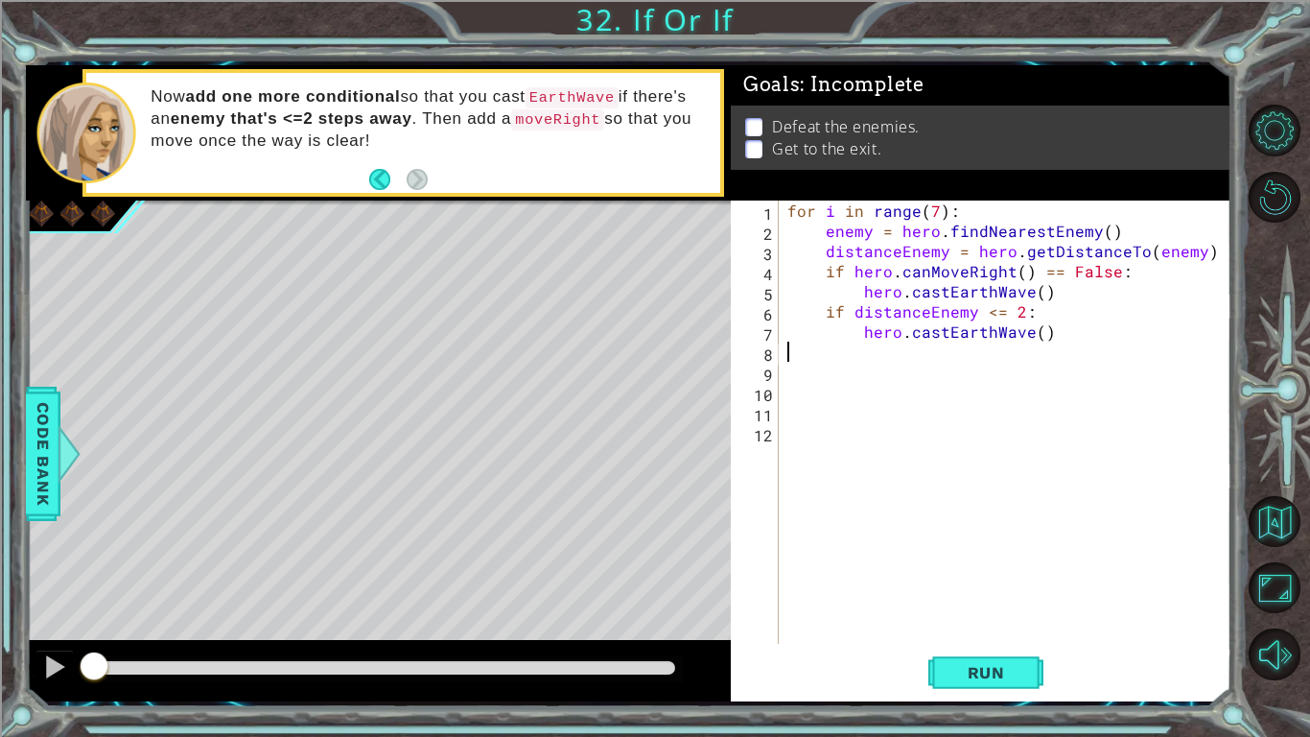
type textarea "hero.castEarthWave()"
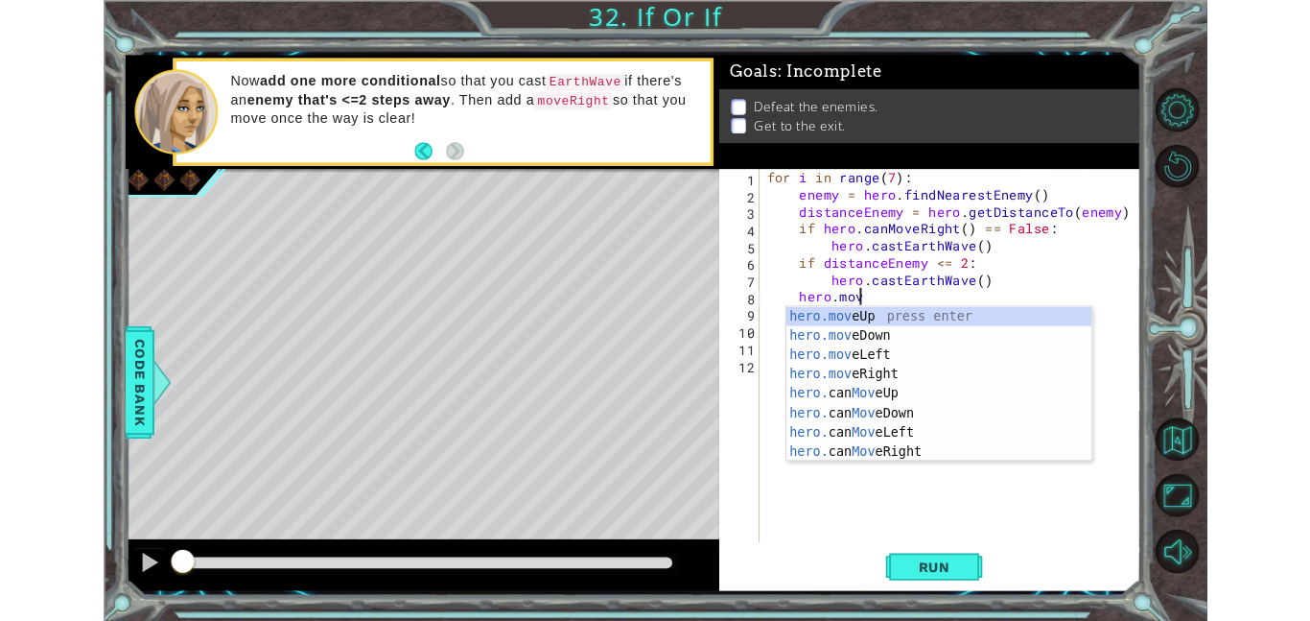
scroll to position [0, 6]
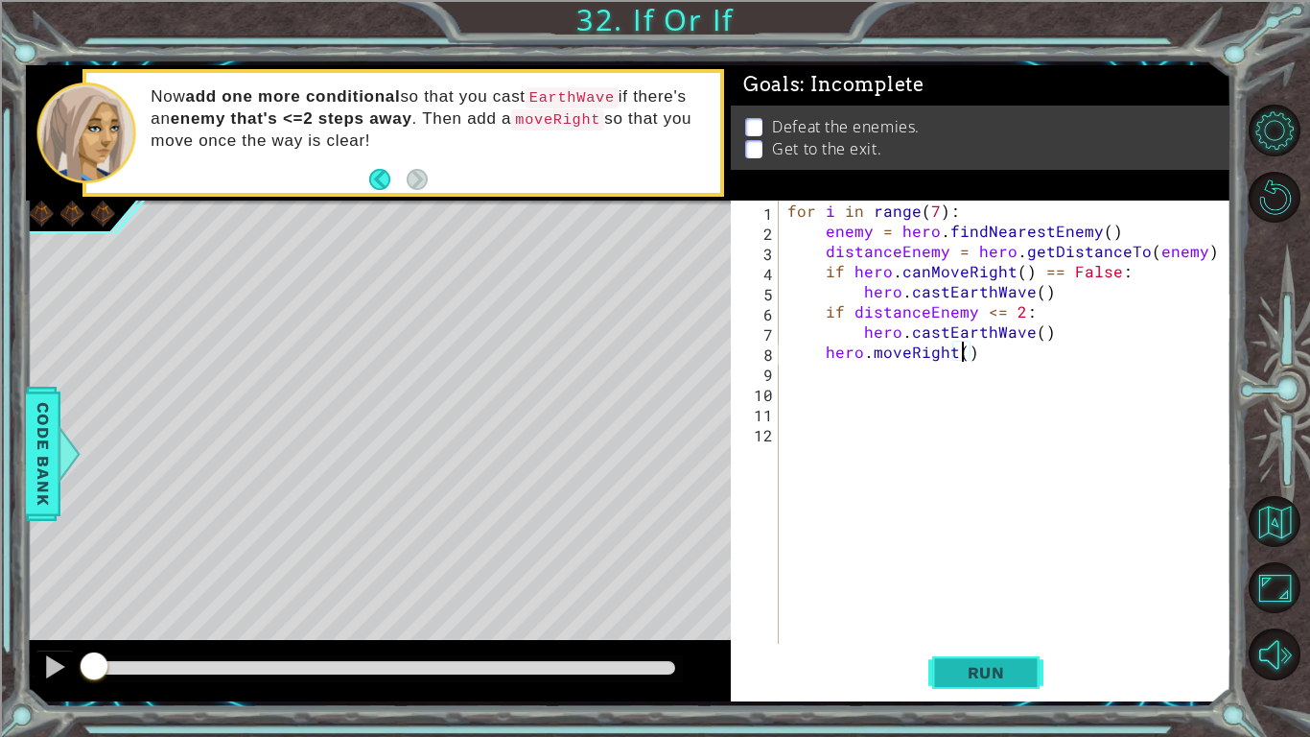
type textarea "hero.moveRight()"
click at [988, 661] on button "Run" at bounding box center [986, 672] width 115 height 50
drag, startPoint x: 138, startPoint y: 662, endPoint x: 1013, endPoint y: 568, distance: 879.9
click at [1013, 568] on div "1 ההההההההההההההההההההההההההההההההההההההההההההההההההההההההההההההההההההההההההההה…" at bounding box center [629, 383] width 1206 height 636
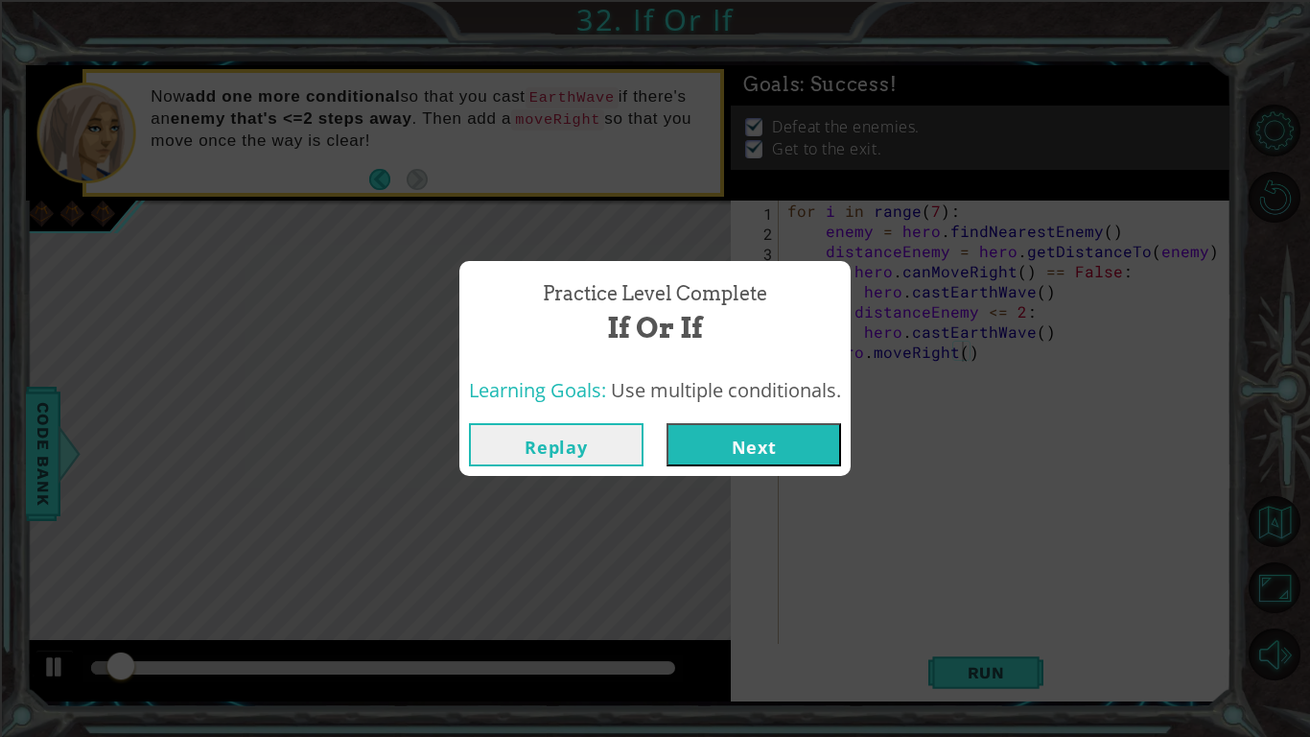
click at [747, 444] on button "Next" at bounding box center [754, 444] width 175 height 43
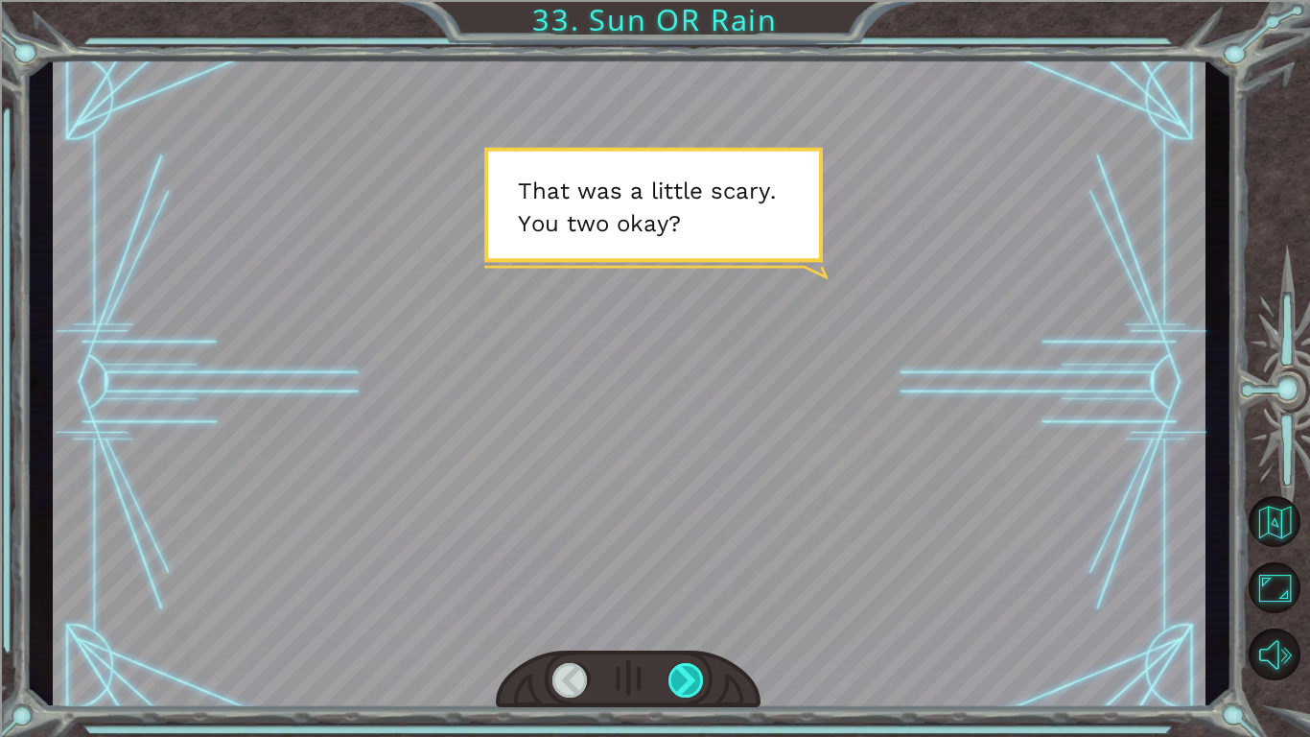
click at [678, 663] on div at bounding box center [687, 680] width 36 height 35
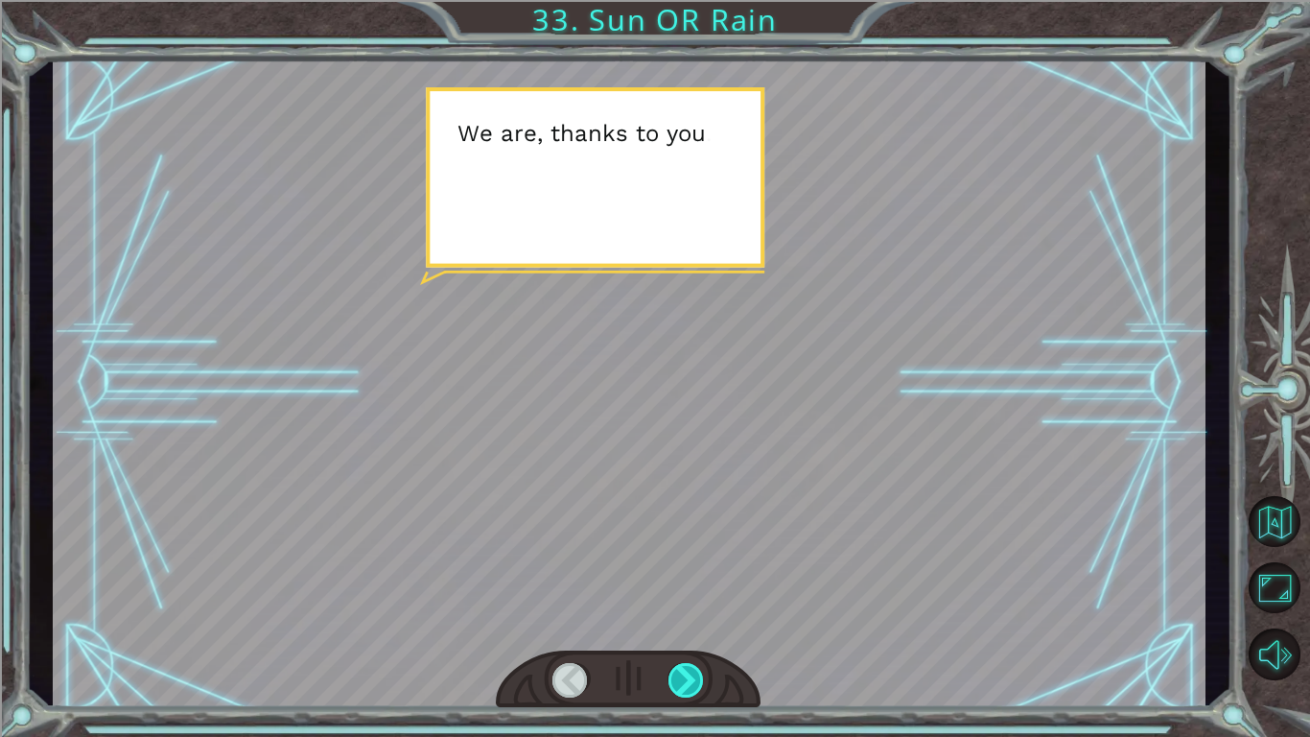
click at [685, 677] on div at bounding box center [687, 680] width 36 height 35
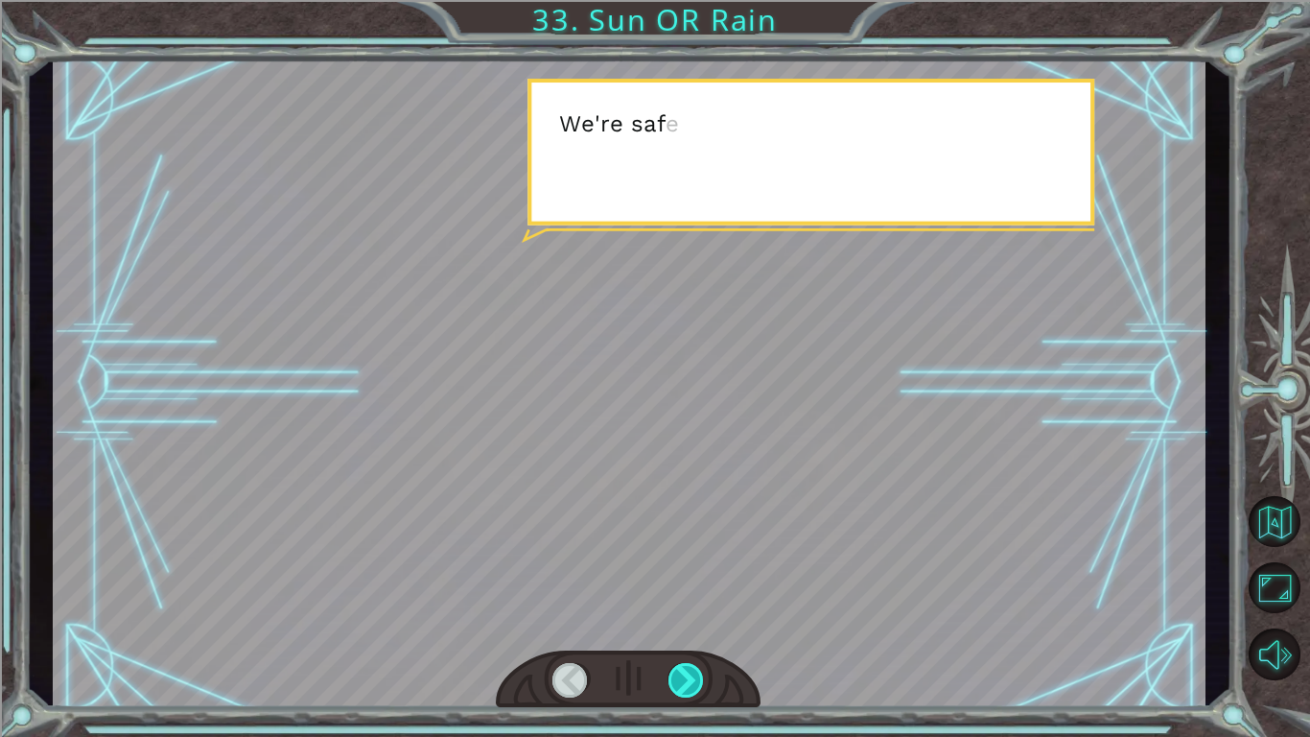
click at [685, 677] on div at bounding box center [687, 680] width 36 height 35
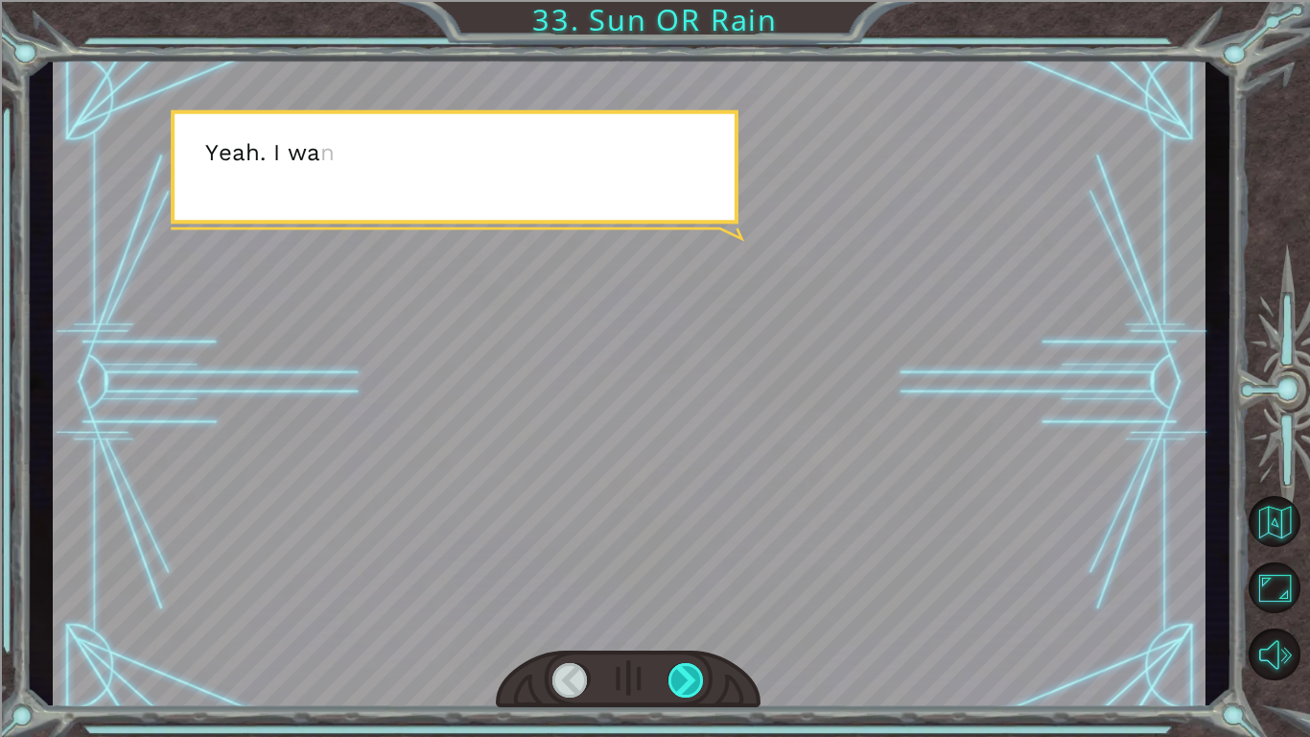
click at [685, 677] on div at bounding box center [687, 680] width 36 height 35
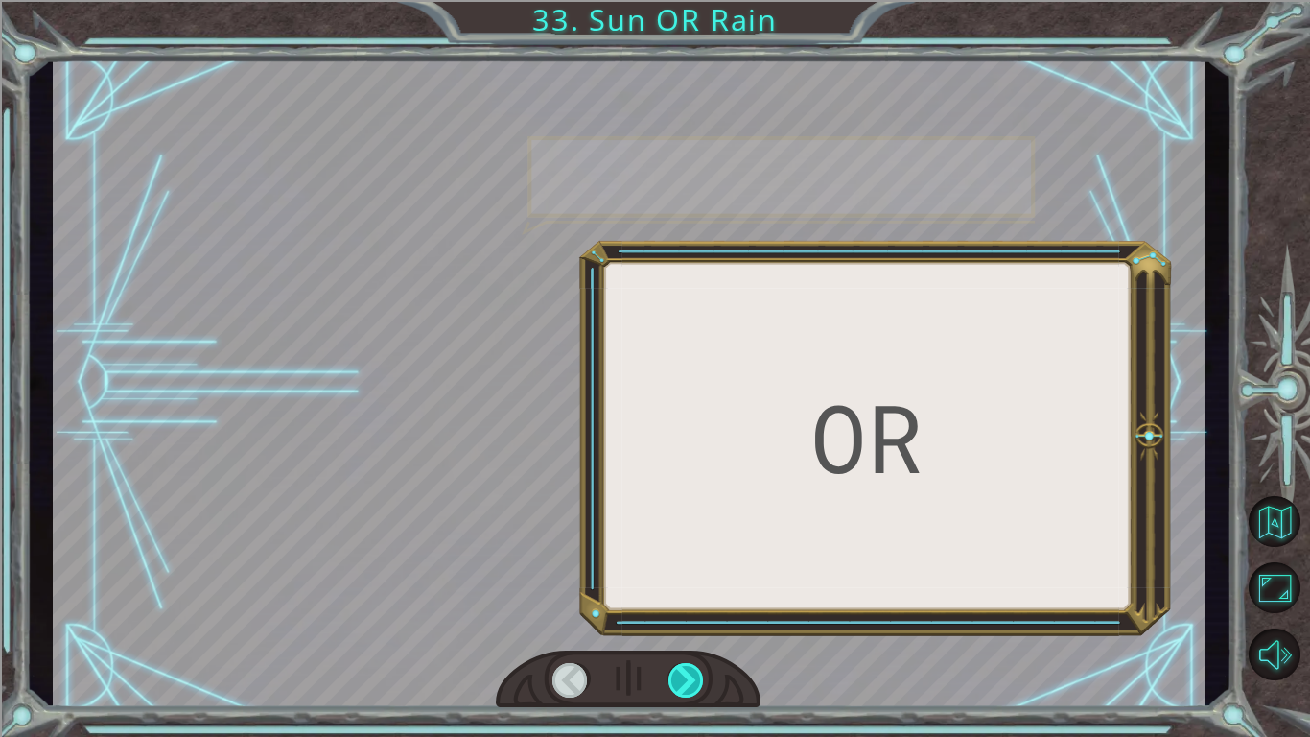
click at [685, 677] on div at bounding box center [687, 680] width 36 height 35
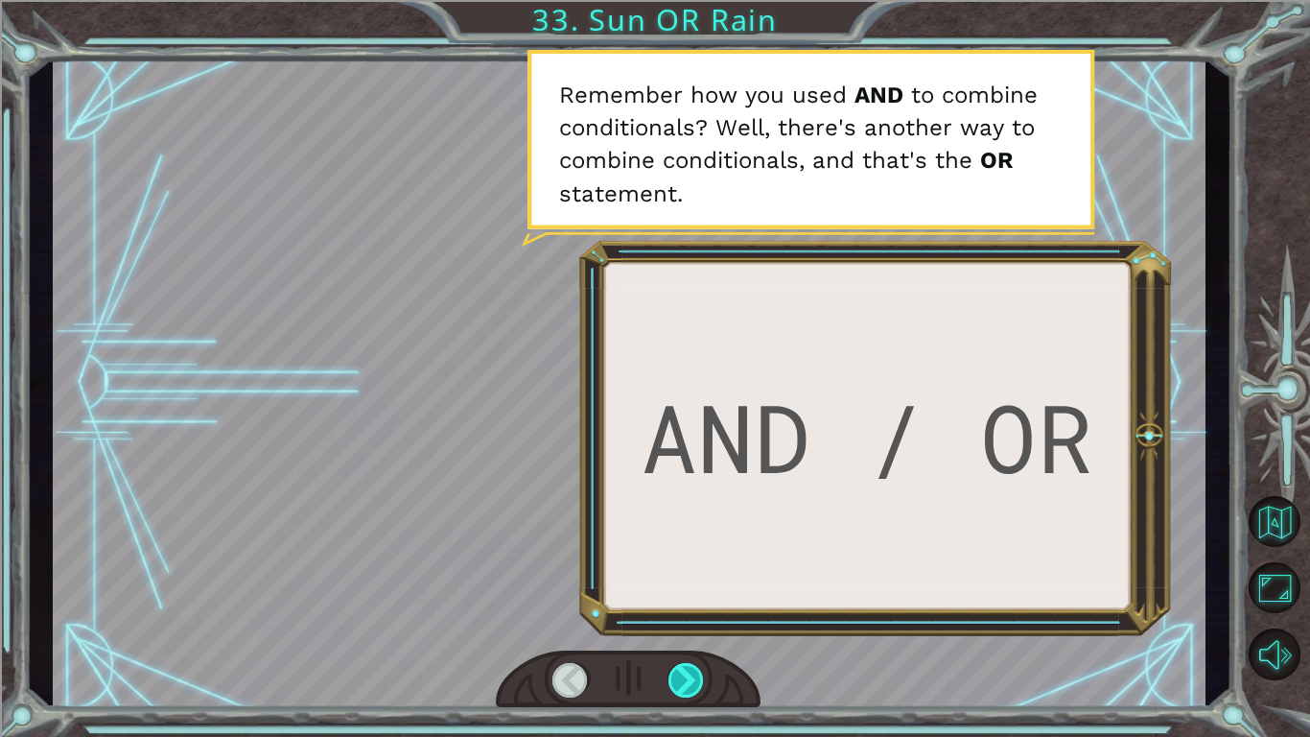
click at [685, 677] on div at bounding box center [687, 680] width 36 height 35
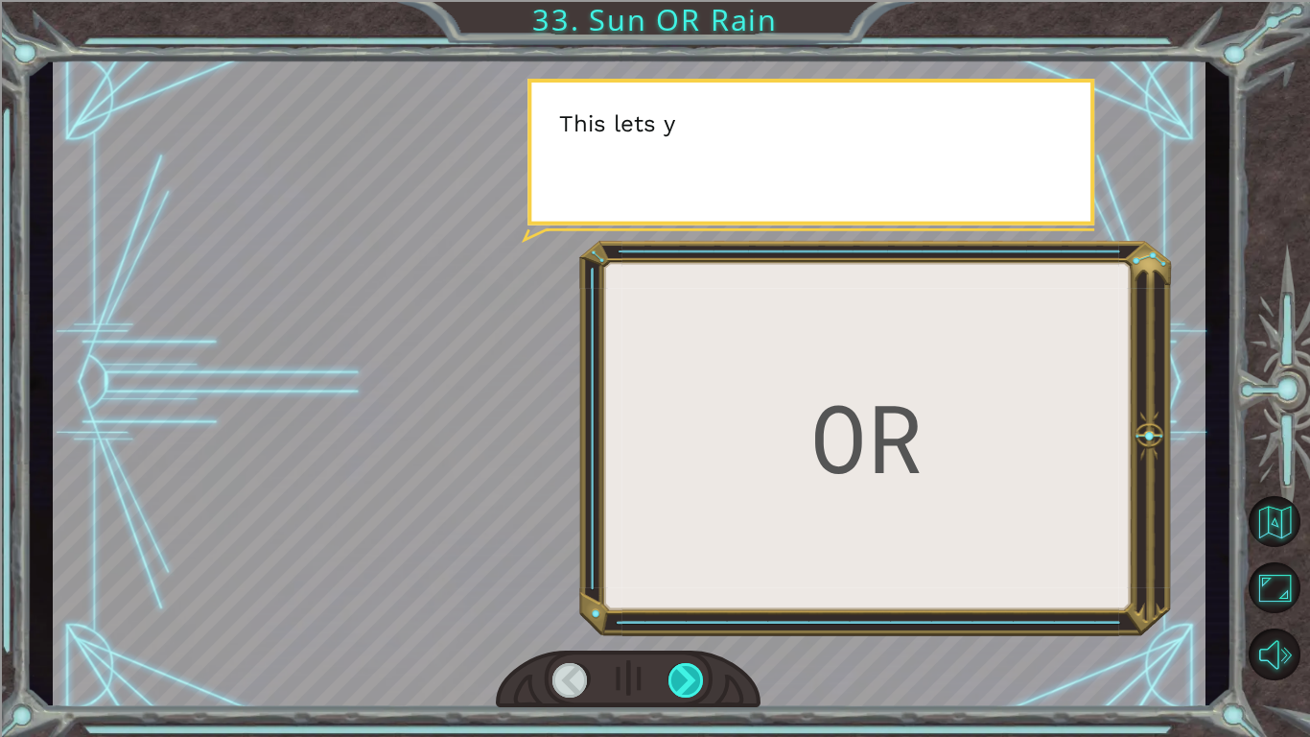
click at [685, 677] on div at bounding box center [687, 680] width 36 height 35
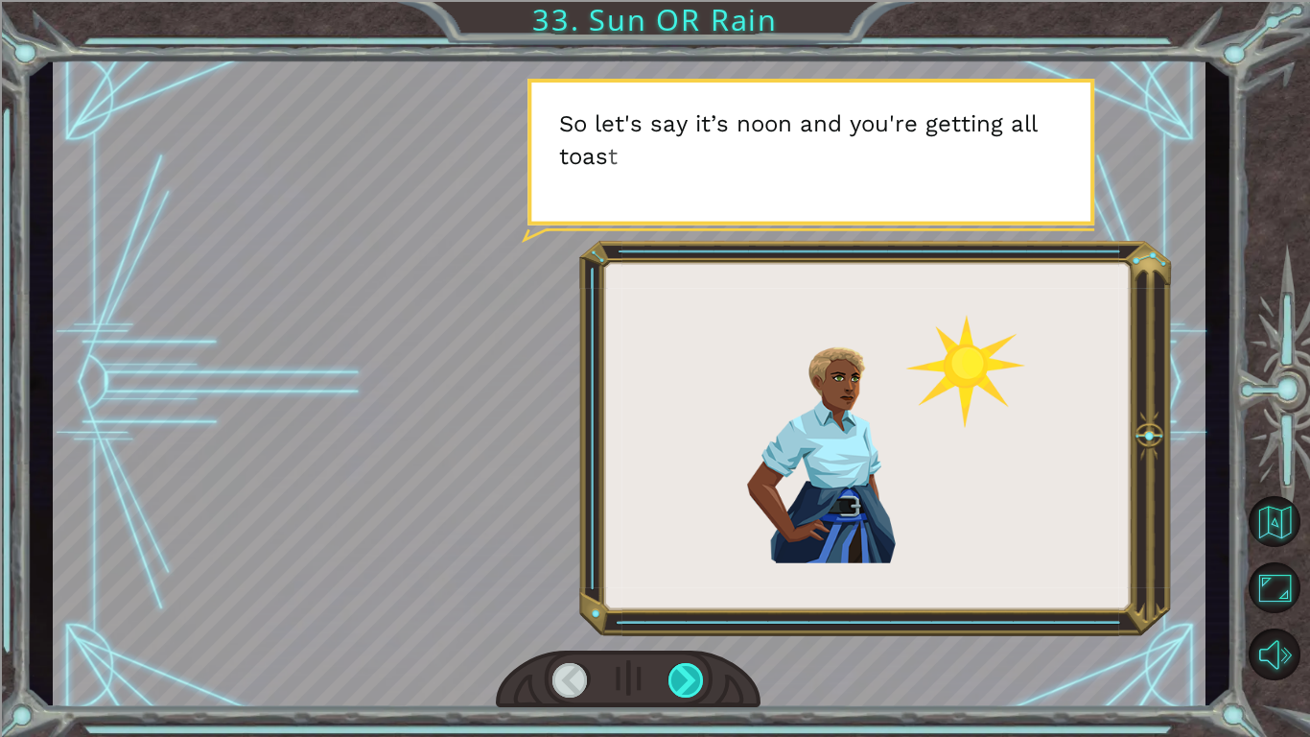
click at [685, 677] on div at bounding box center [687, 680] width 36 height 35
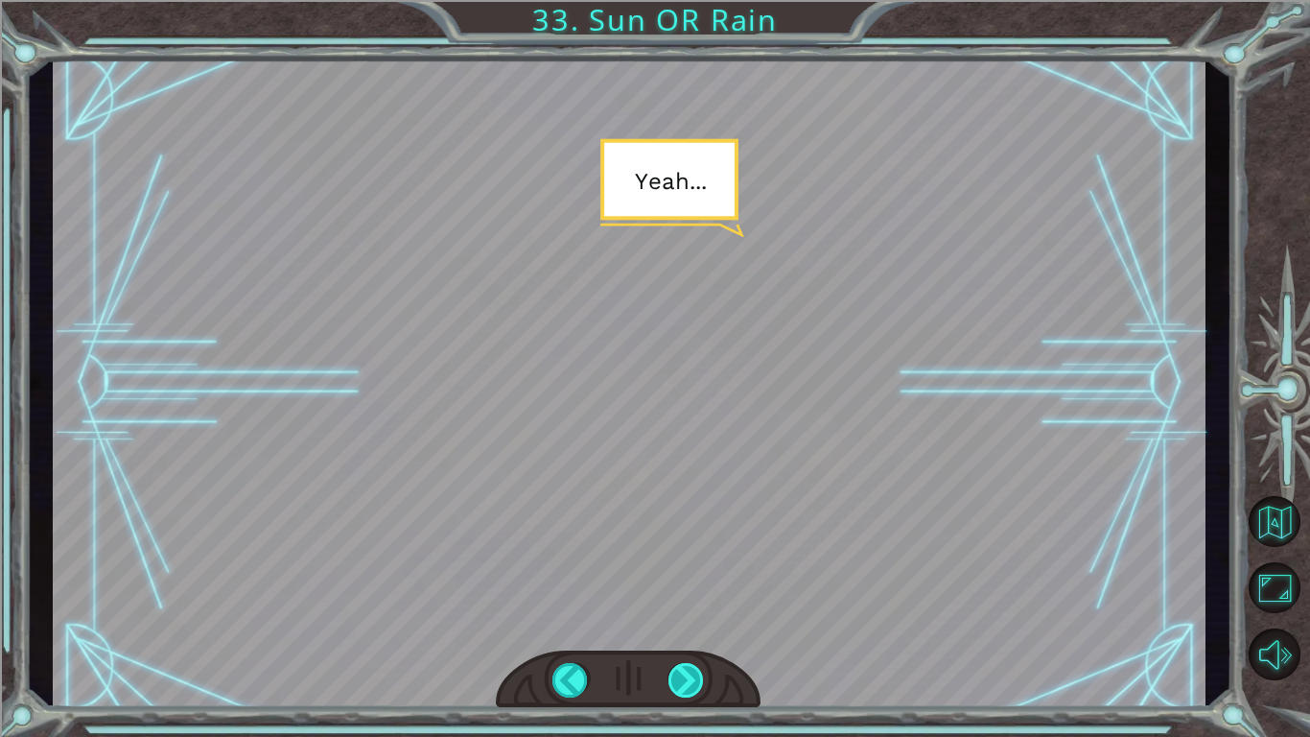
click at [685, 677] on div at bounding box center [687, 680] width 36 height 35
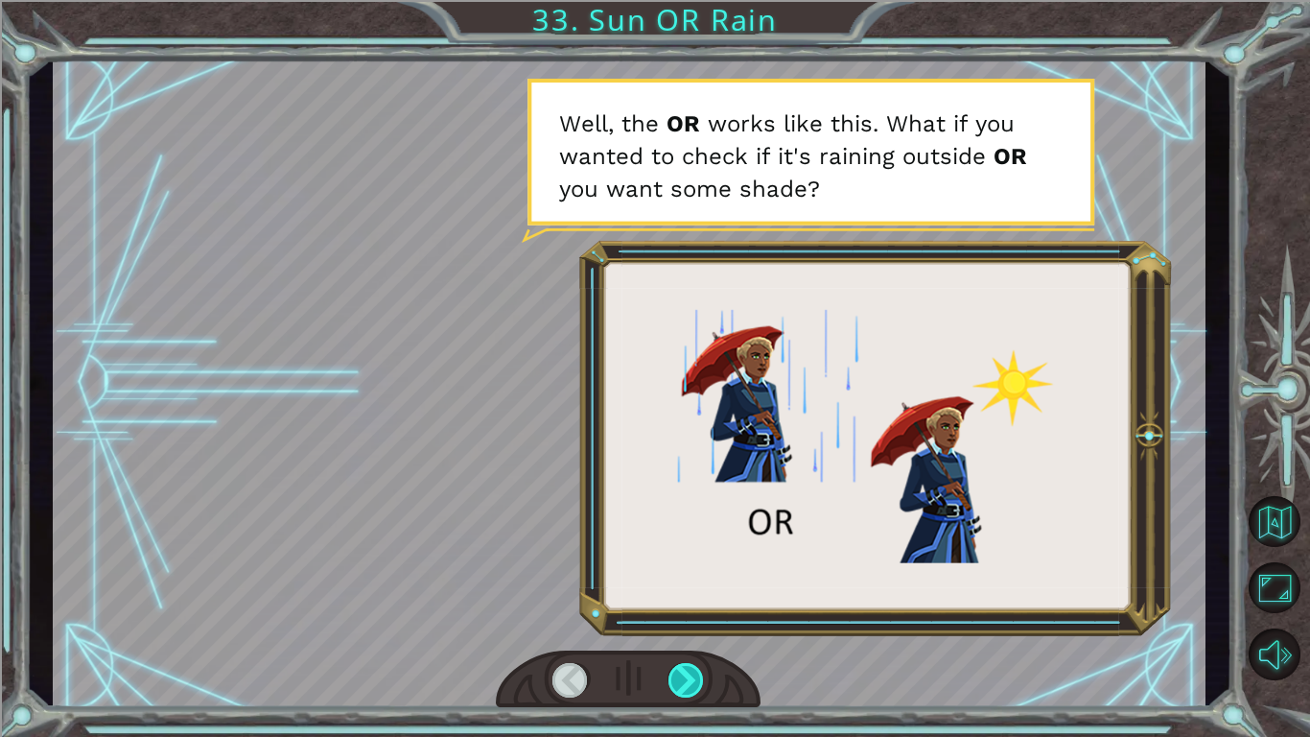
click at [685, 677] on div at bounding box center [687, 680] width 36 height 35
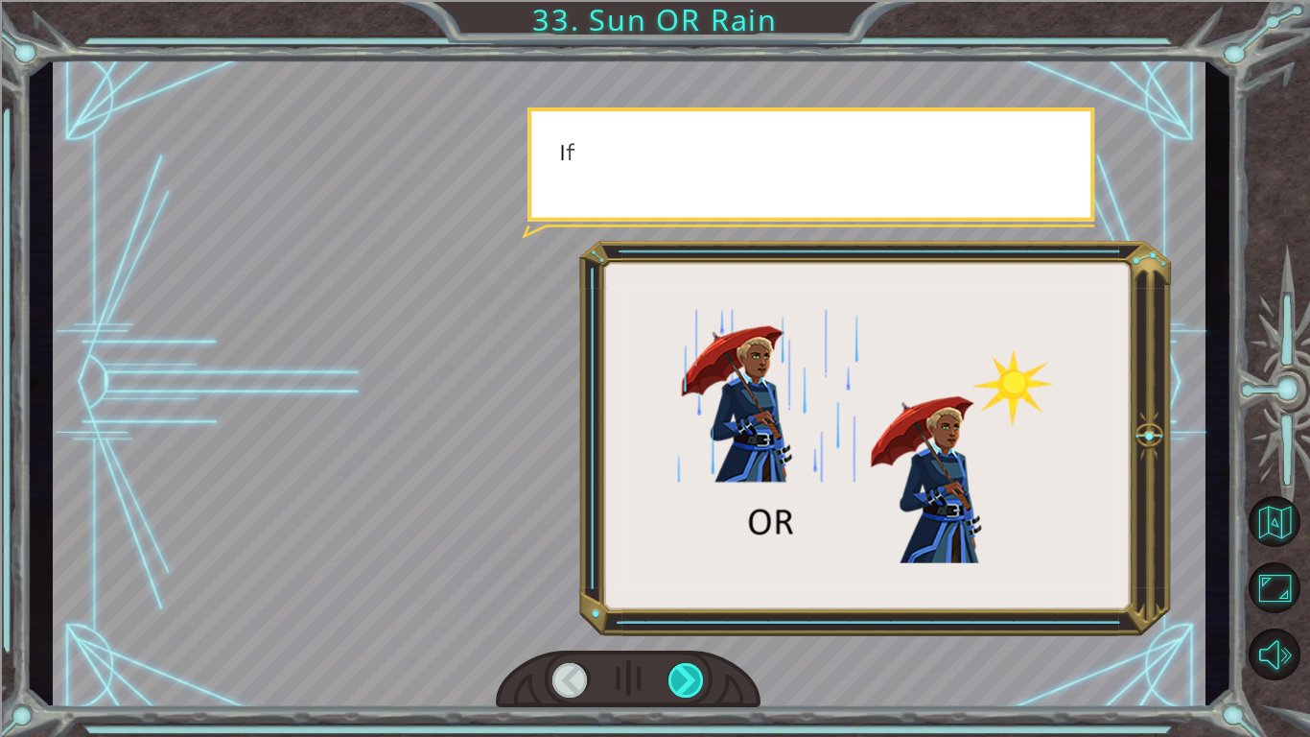
click at [685, 677] on div at bounding box center [687, 680] width 36 height 35
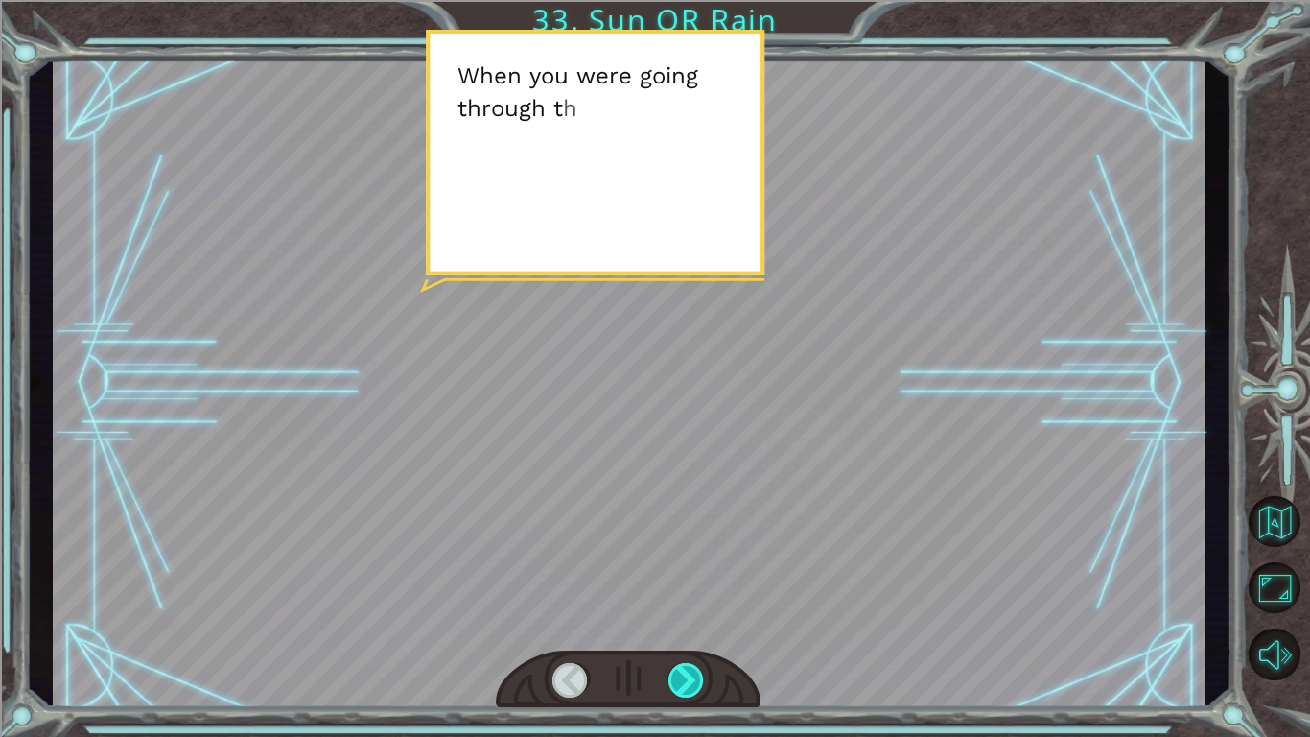
click at [685, 677] on div at bounding box center [687, 680] width 36 height 35
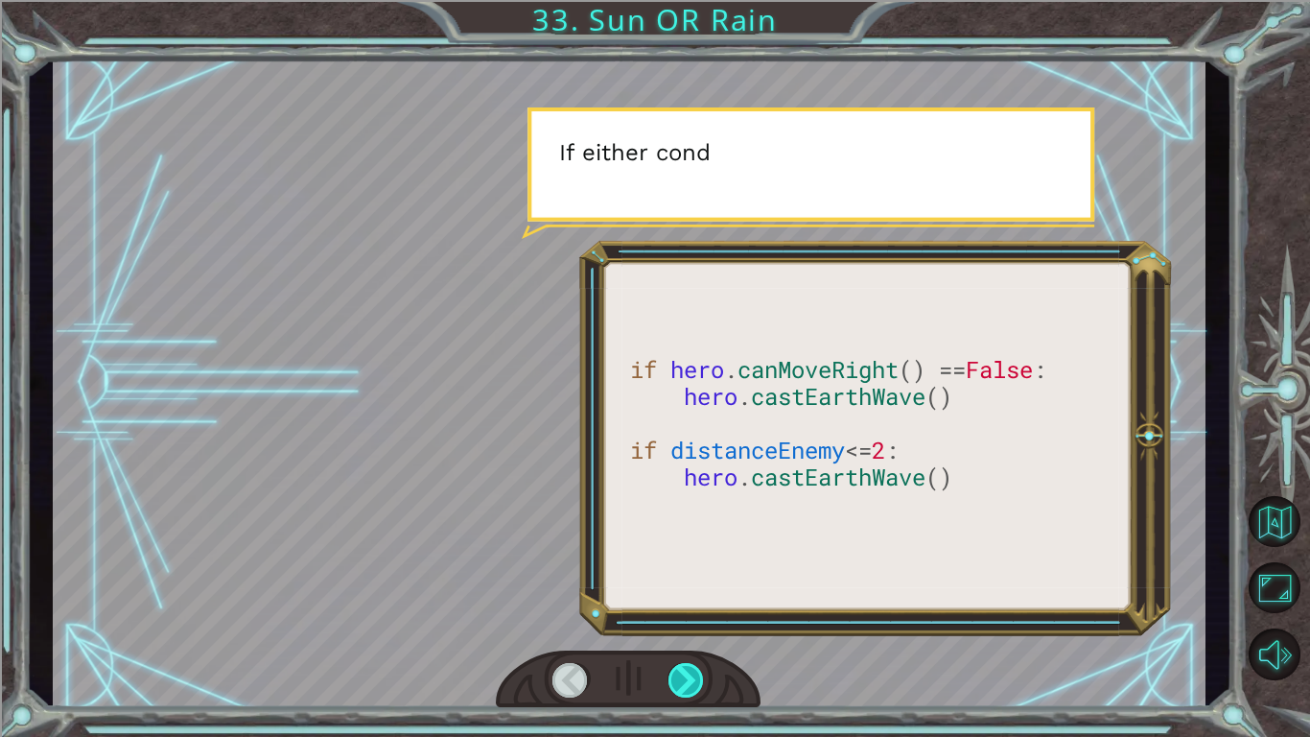
click at [685, 677] on div at bounding box center [687, 680] width 36 height 35
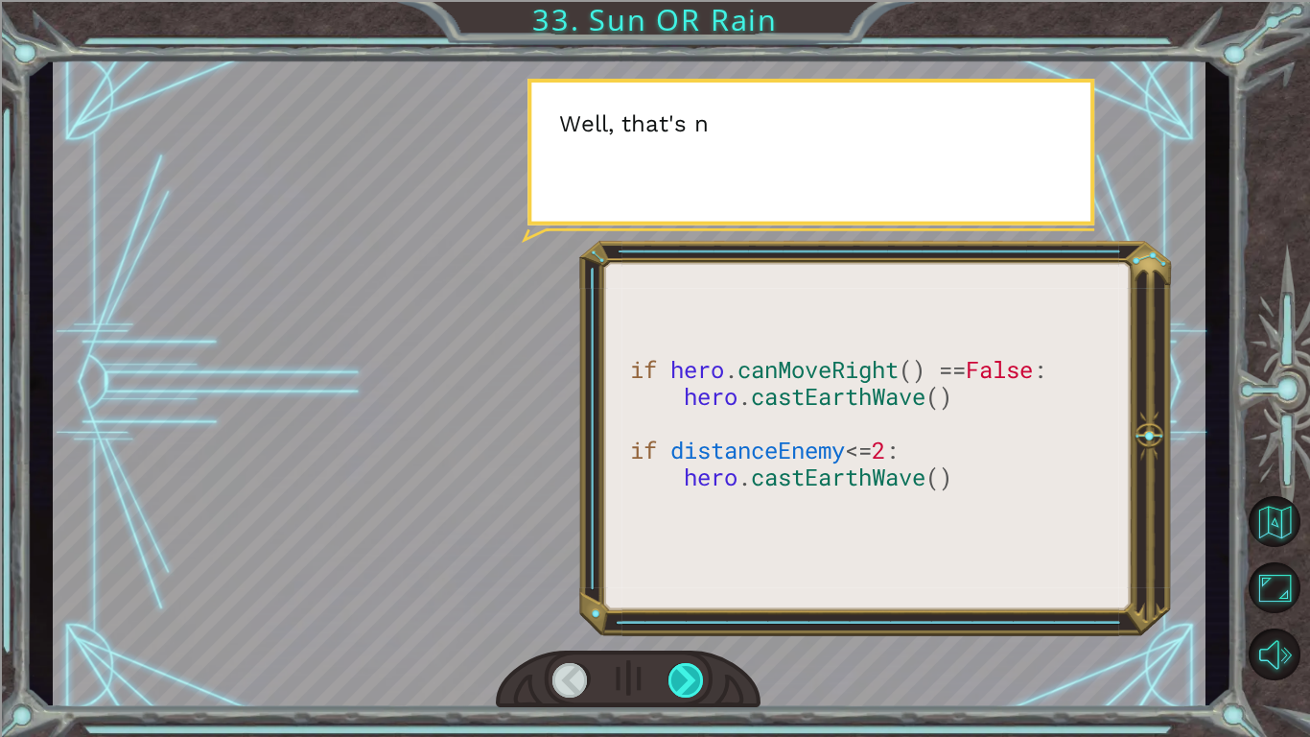
click at [685, 677] on div at bounding box center [687, 680] width 36 height 35
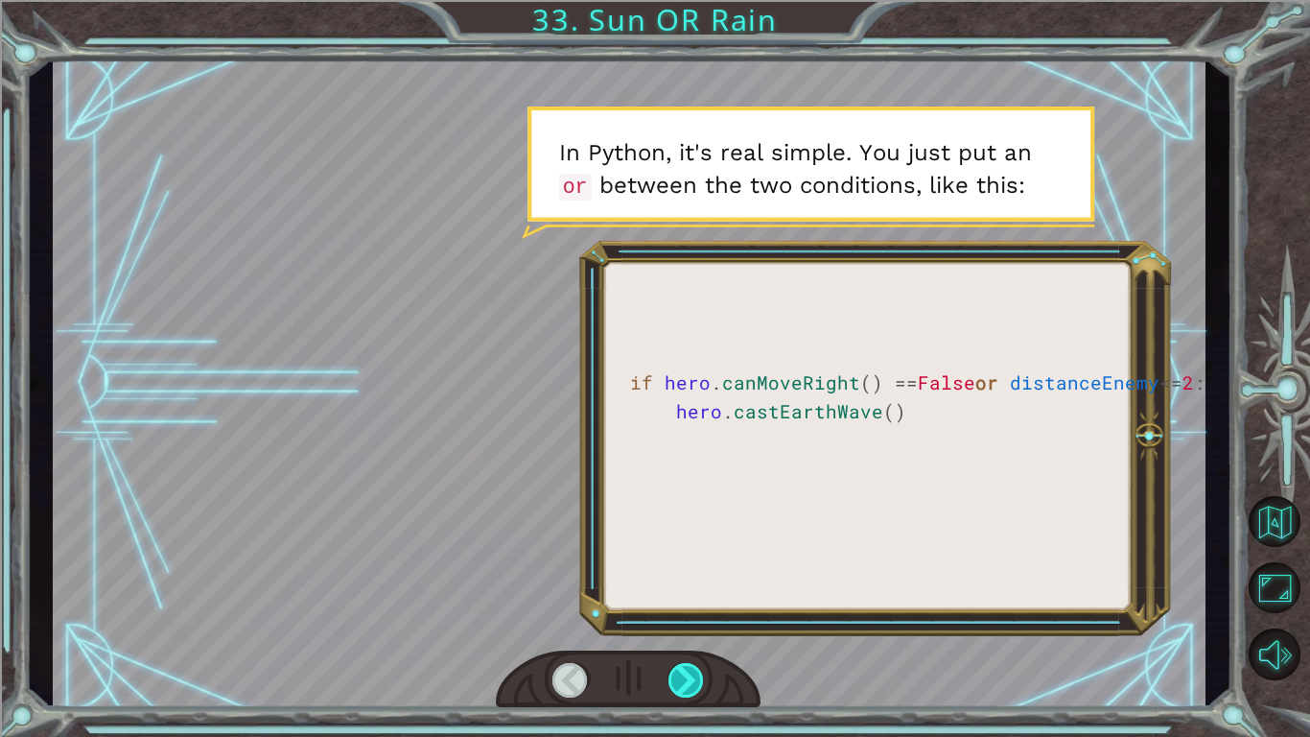
click at [685, 677] on div at bounding box center [687, 680] width 36 height 35
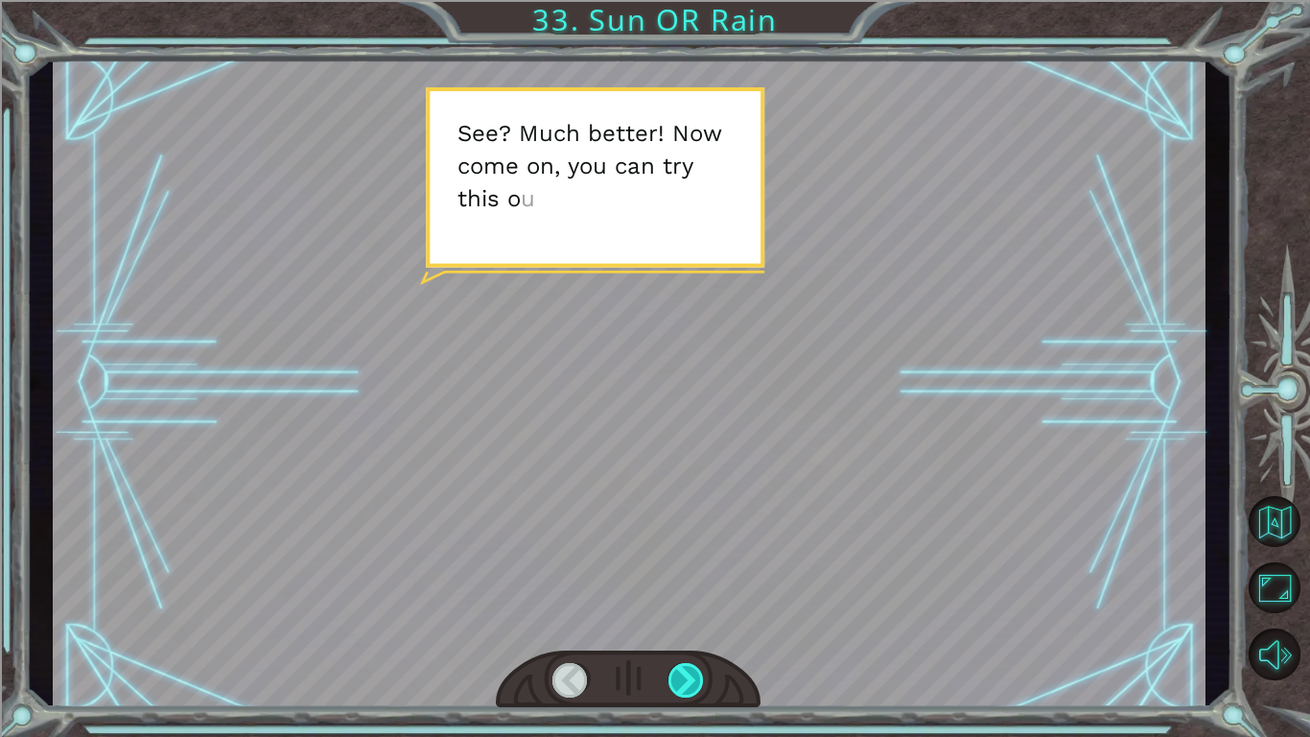
click at [685, 677] on div at bounding box center [687, 680] width 36 height 35
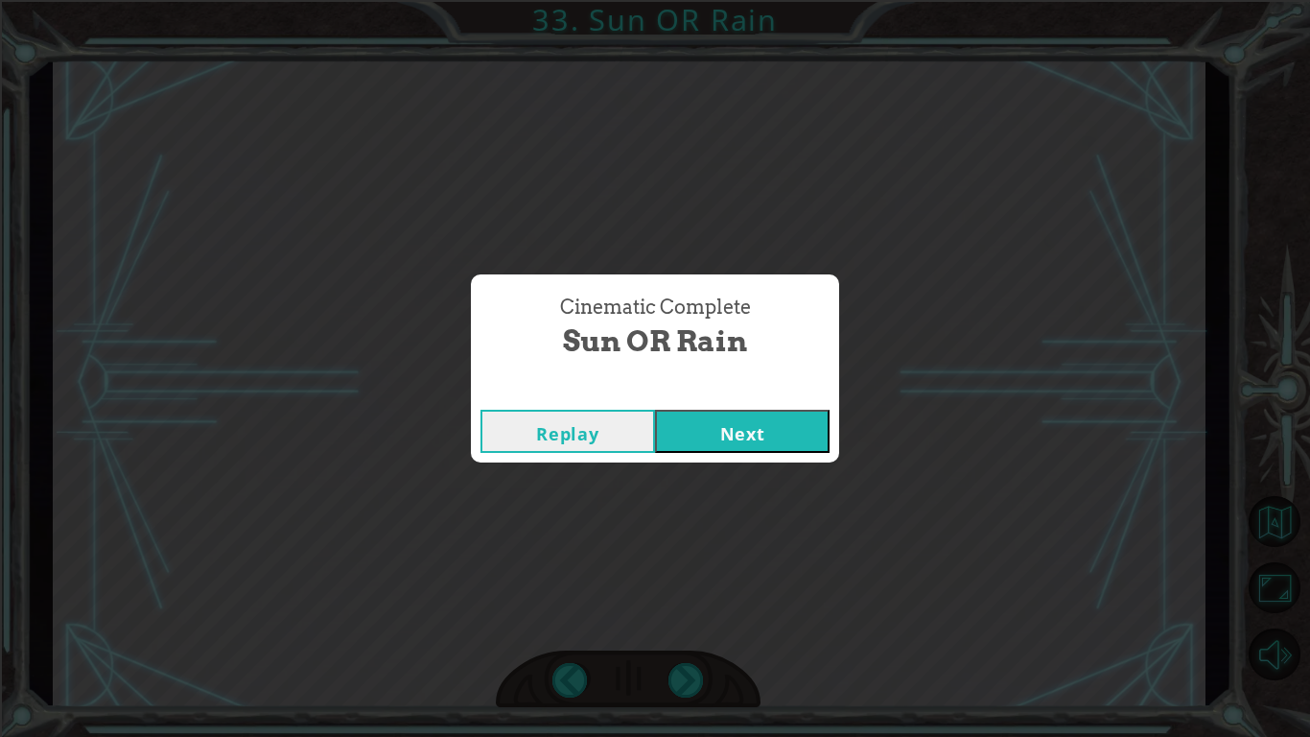
click at [796, 408] on div "Replay Next" at bounding box center [655, 431] width 368 height 62
click at [798, 414] on button "Next" at bounding box center [742, 431] width 175 height 43
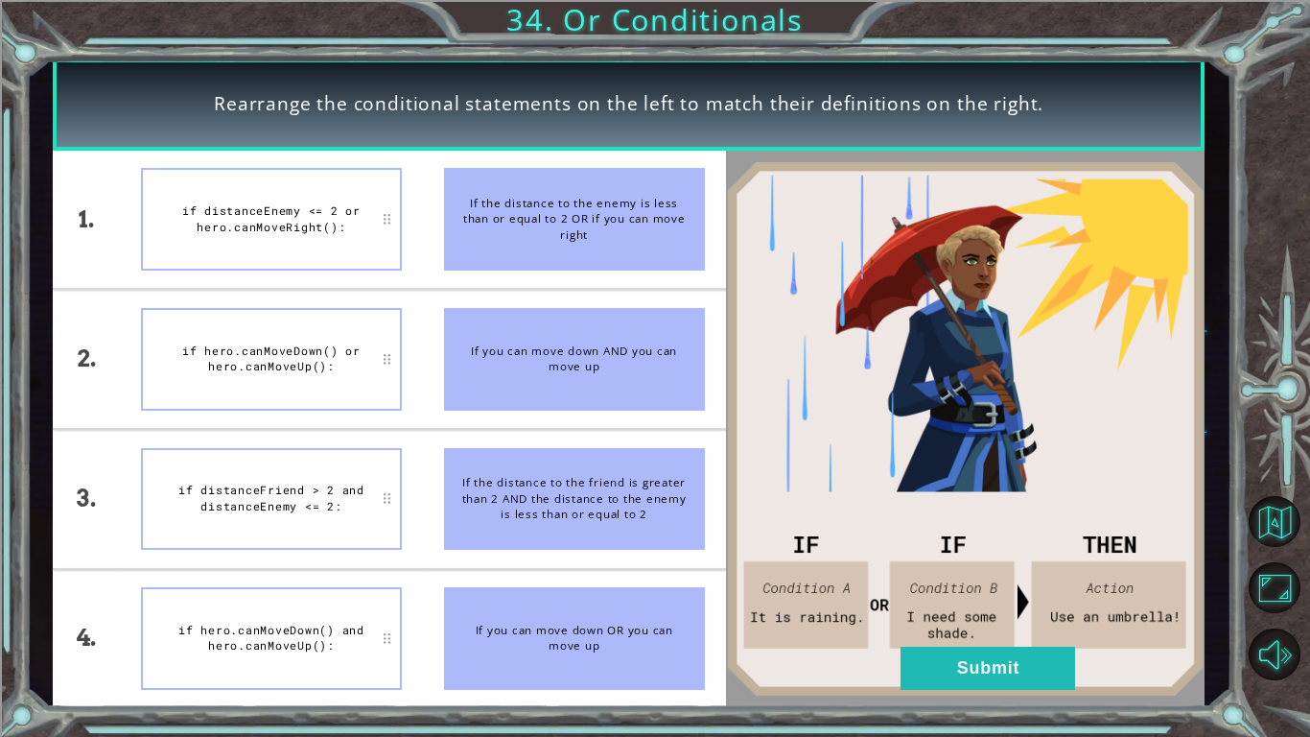
click at [387, 229] on div "if distanceEnemy <= 2 or hero.canMoveRight():" at bounding box center [271, 219] width 261 height 103
click at [223, 226] on div "if distanceEnemy <= 2 or hero.canMoveRight():" at bounding box center [271, 219] width 261 height 103
click at [956, 670] on button "Submit" at bounding box center [988, 668] width 175 height 43
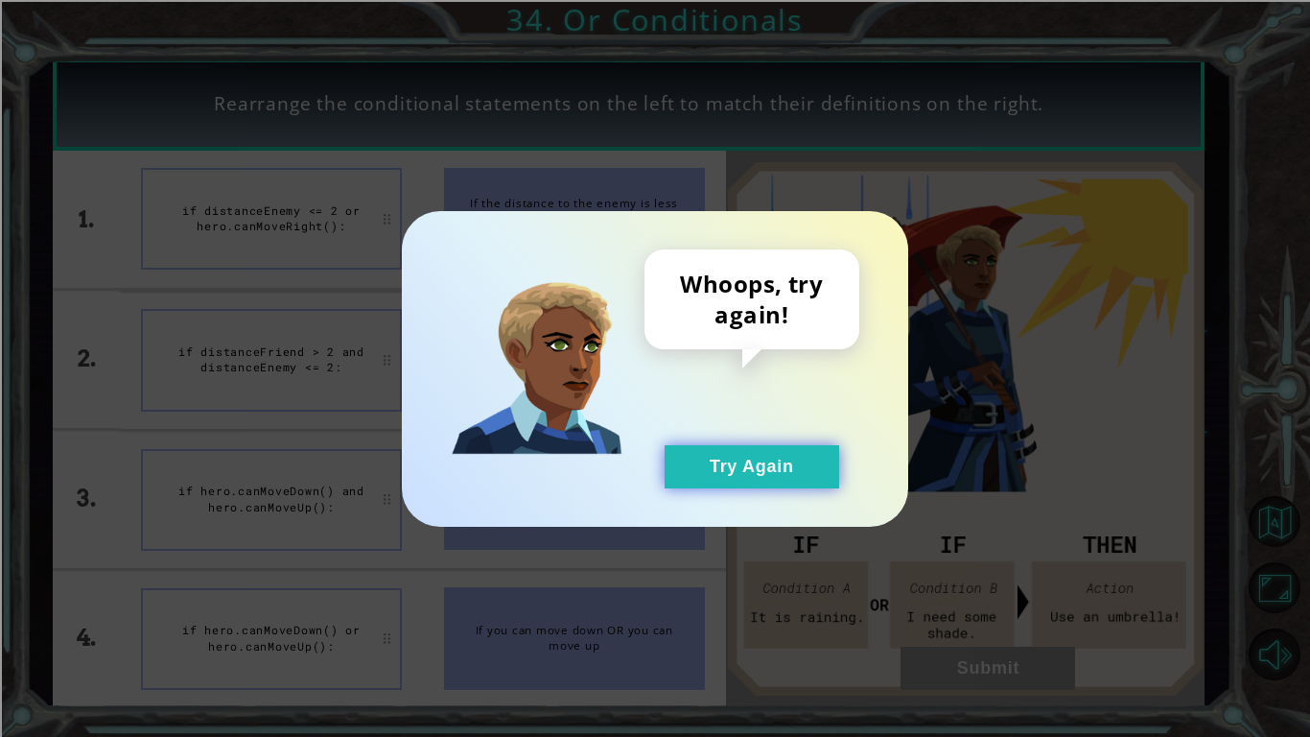
click at [765, 456] on button "Try Again" at bounding box center [752, 466] width 175 height 43
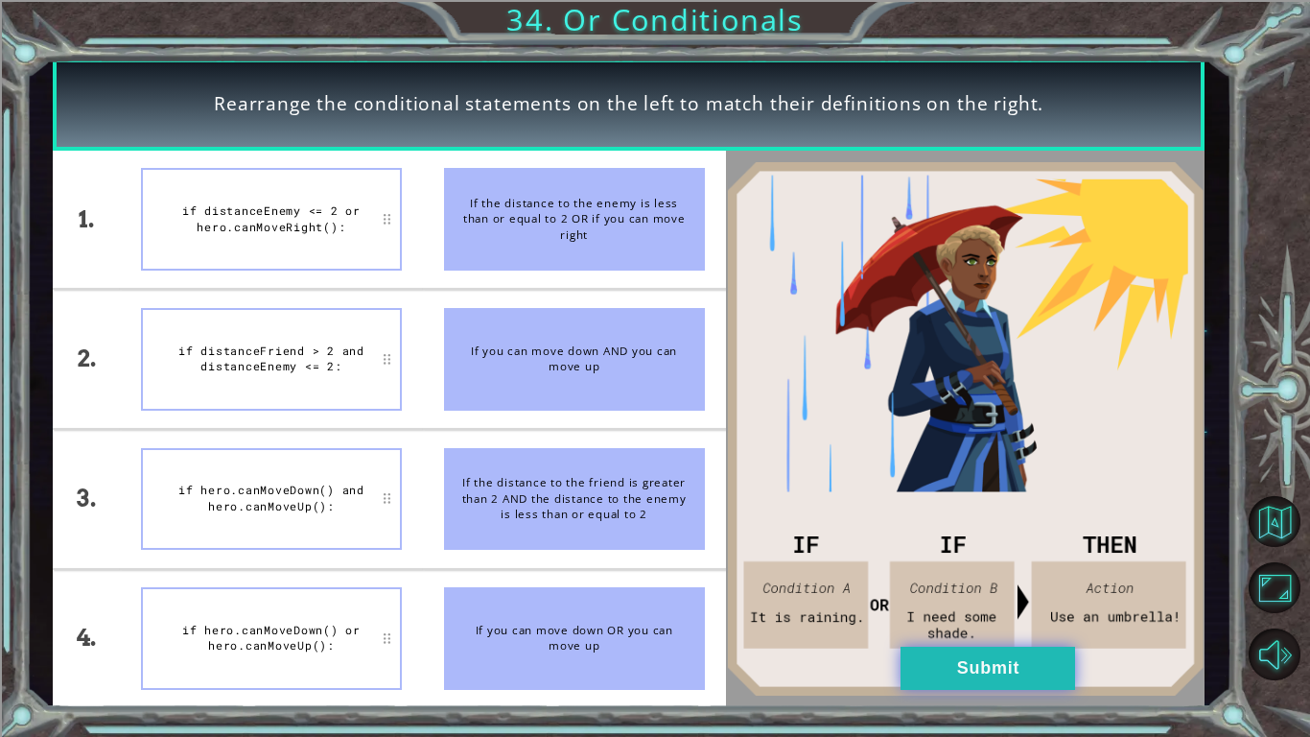
click at [915, 647] on button "Submit" at bounding box center [988, 668] width 175 height 43
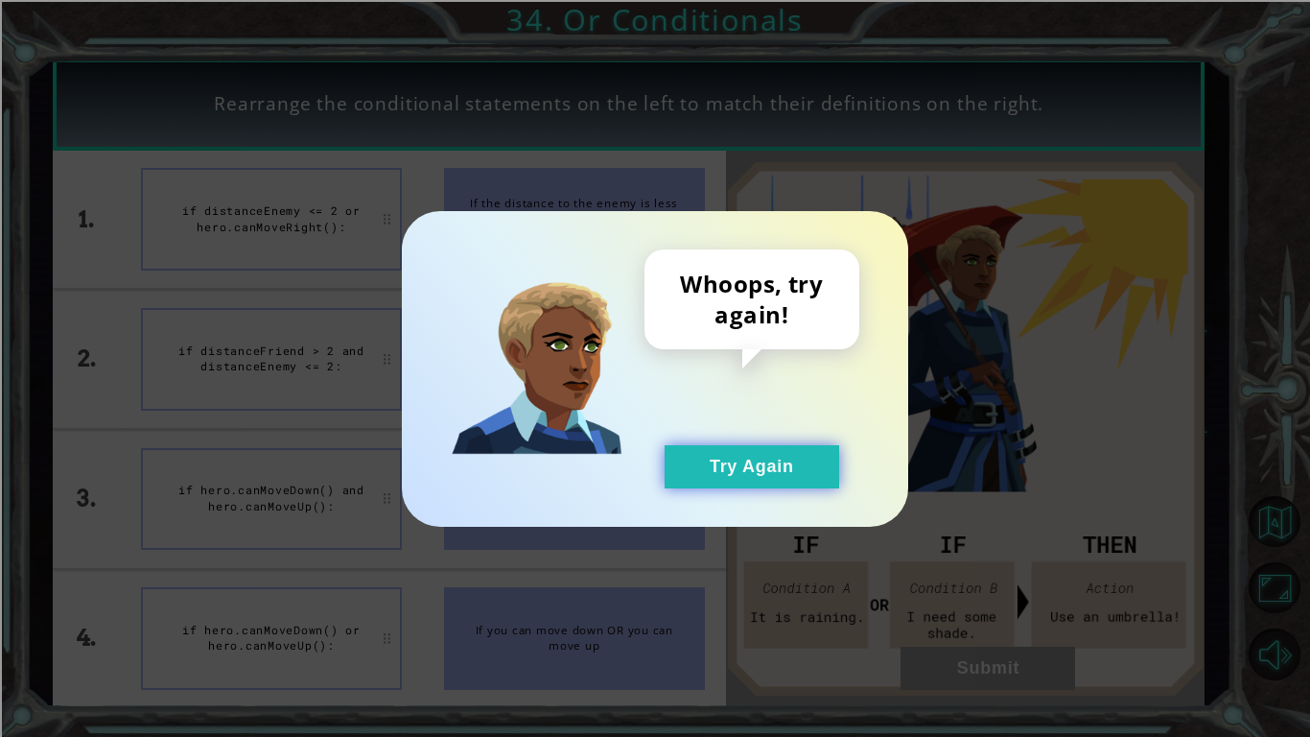
click at [765, 458] on button "Try Again" at bounding box center [752, 466] width 175 height 43
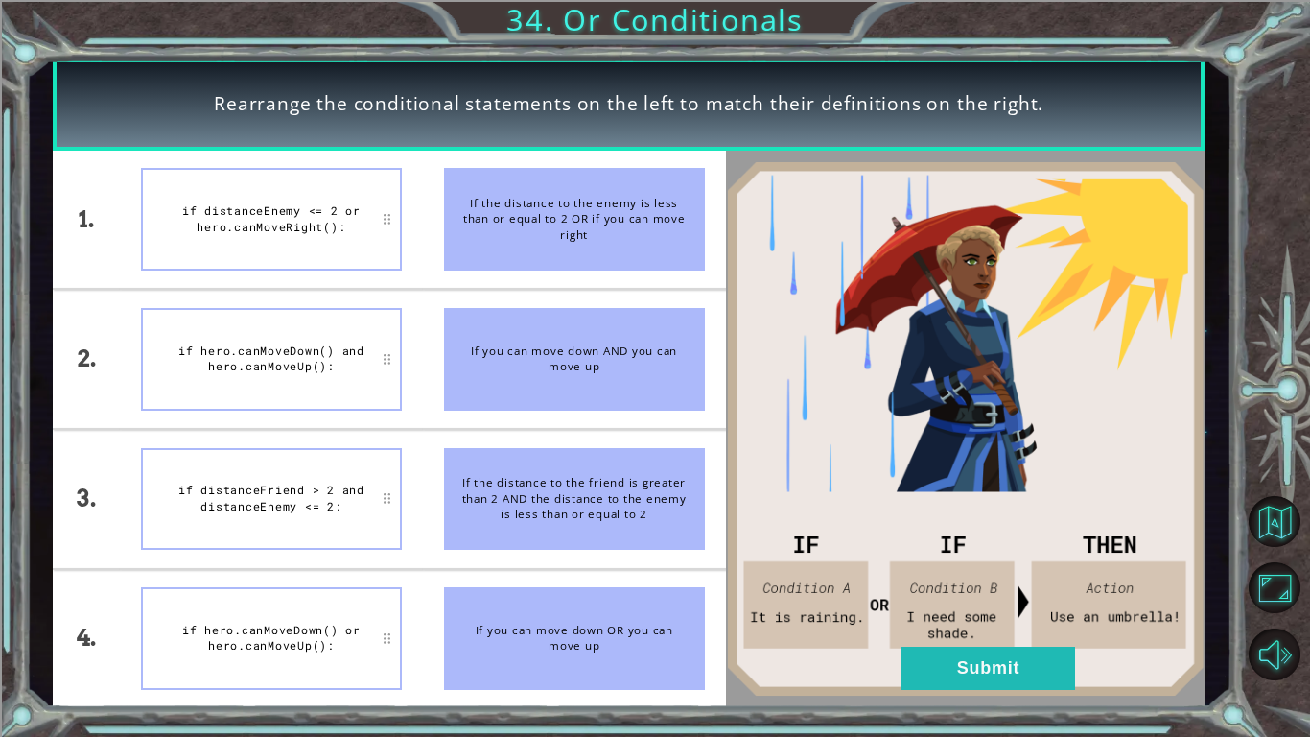
click at [341, 444] on li "if distanceFriend > 2 and distanceEnemy <= 2:" at bounding box center [271, 499] width 303 height 138
click at [1005, 658] on button "Submit" at bounding box center [988, 668] width 175 height 43
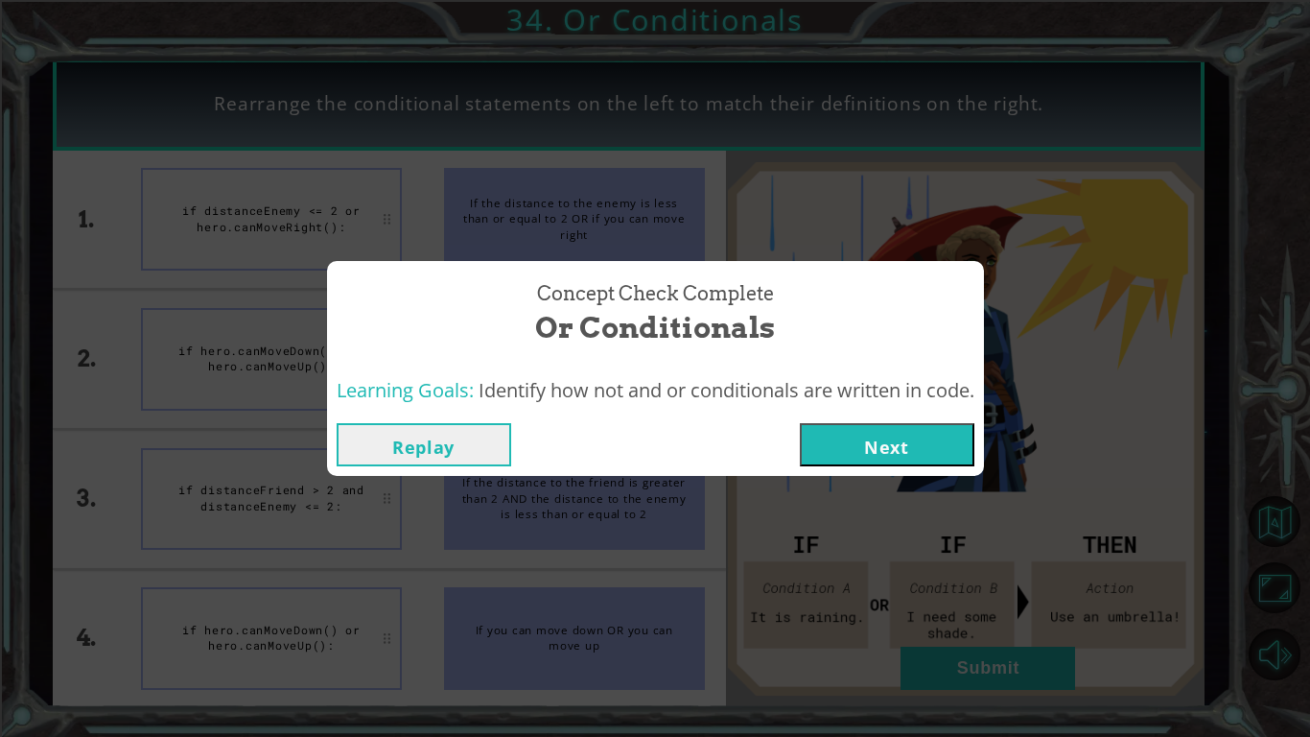
click at [820, 442] on button "Next" at bounding box center [887, 444] width 175 height 43
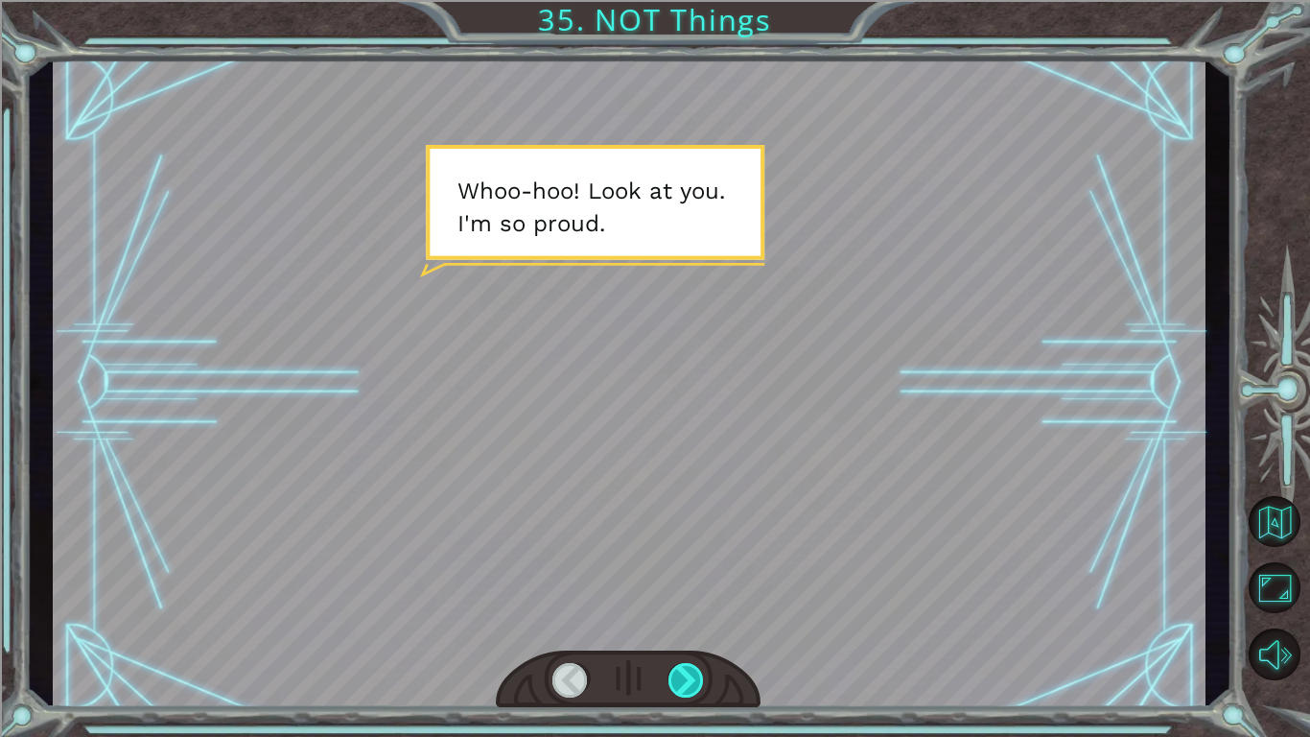
click at [671, 675] on div at bounding box center [687, 680] width 36 height 35
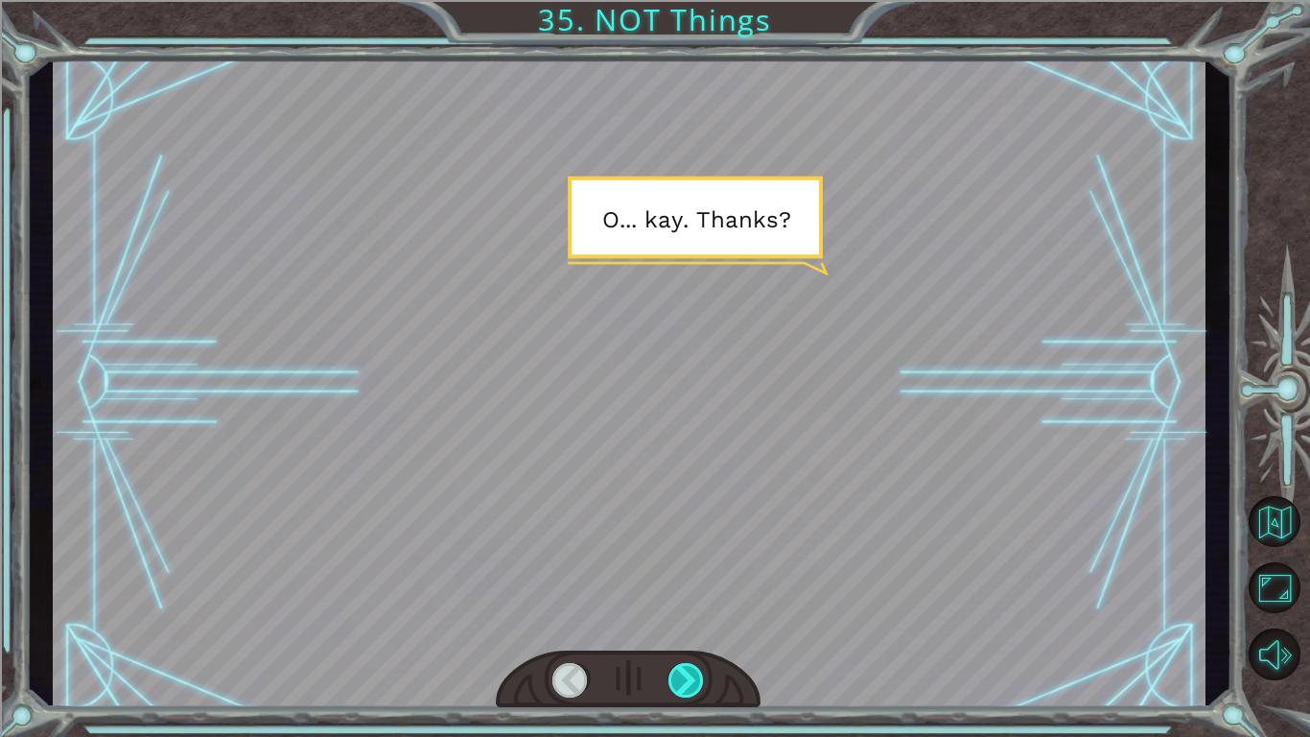
click at [671, 675] on div at bounding box center [687, 680] width 36 height 35
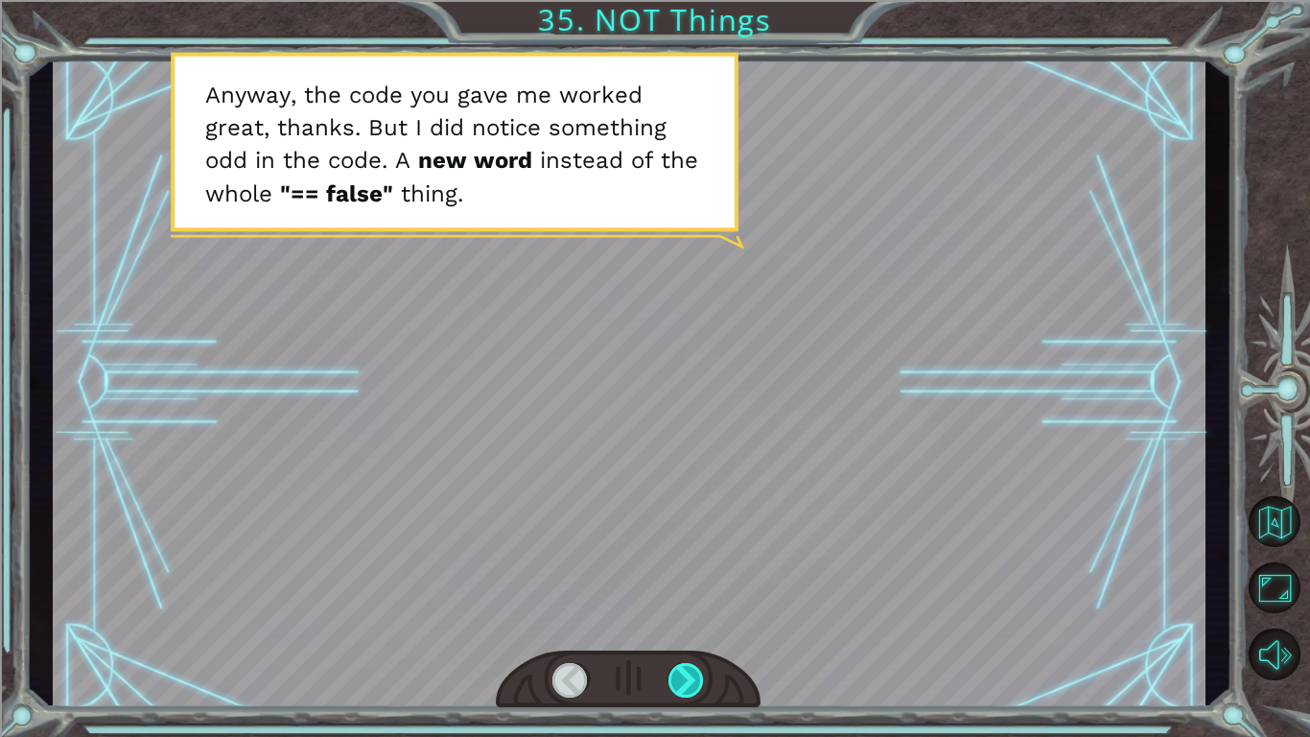
click at [669, 680] on div at bounding box center [687, 680] width 36 height 35
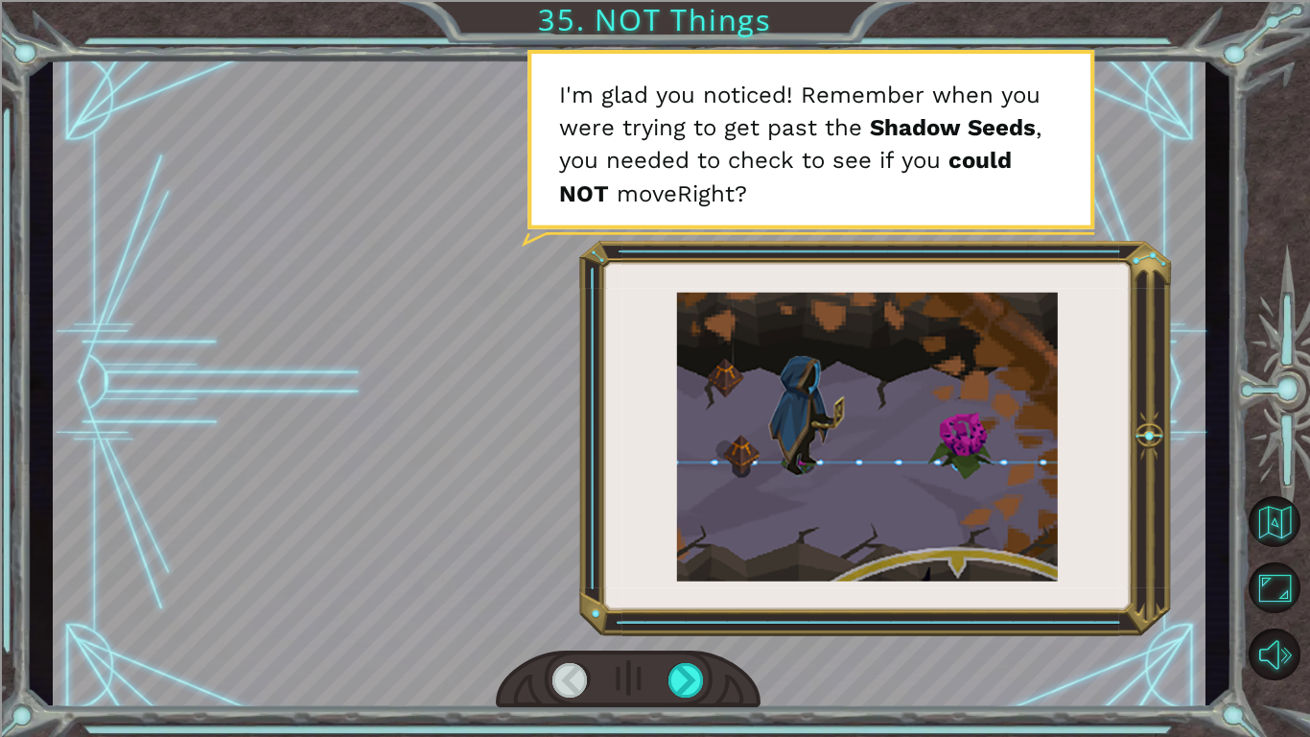
click at [667, 679] on div at bounding box center [628, 679] width 265 height 59
click at [678, 684] on div at bounding box center [687, 680] width 36 height 35
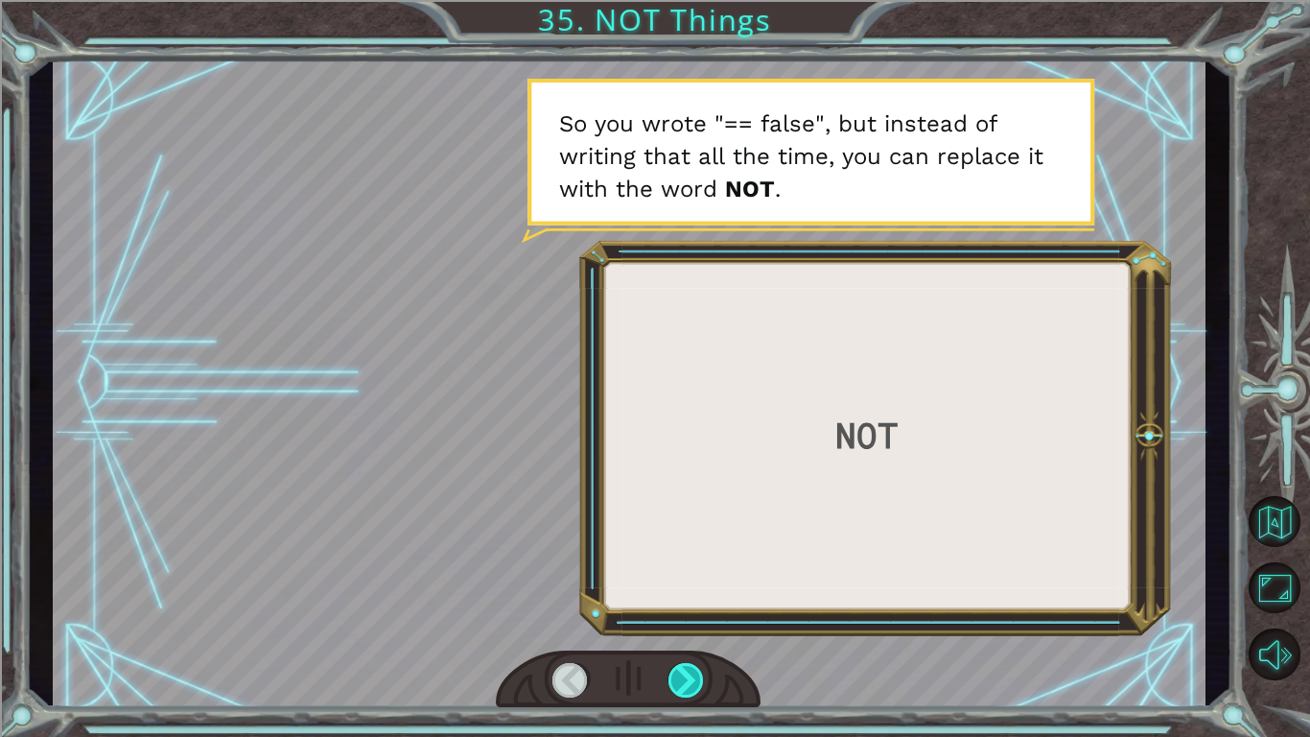
click at [678, 684] on div at bounding box center [687, 680] width 36 height 35
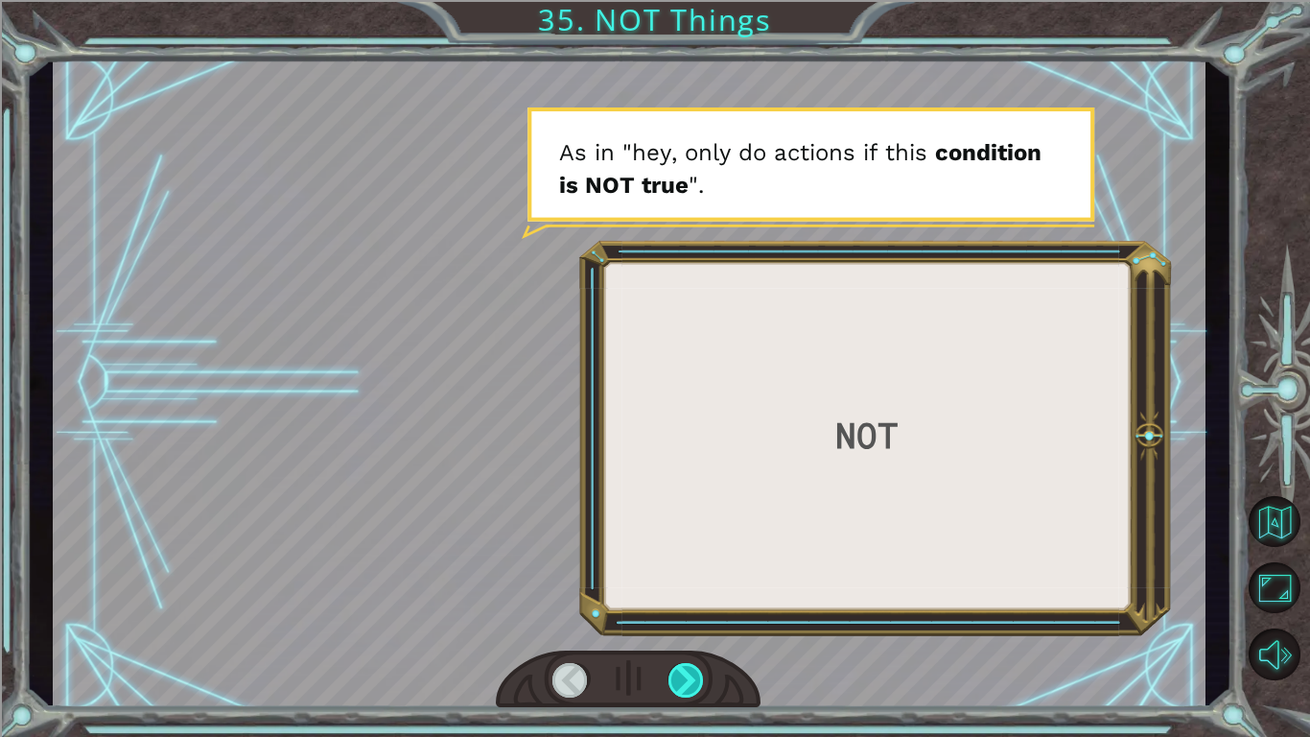
click at [678, 684] on div at bounding box center [687, 680] width 36 height 35
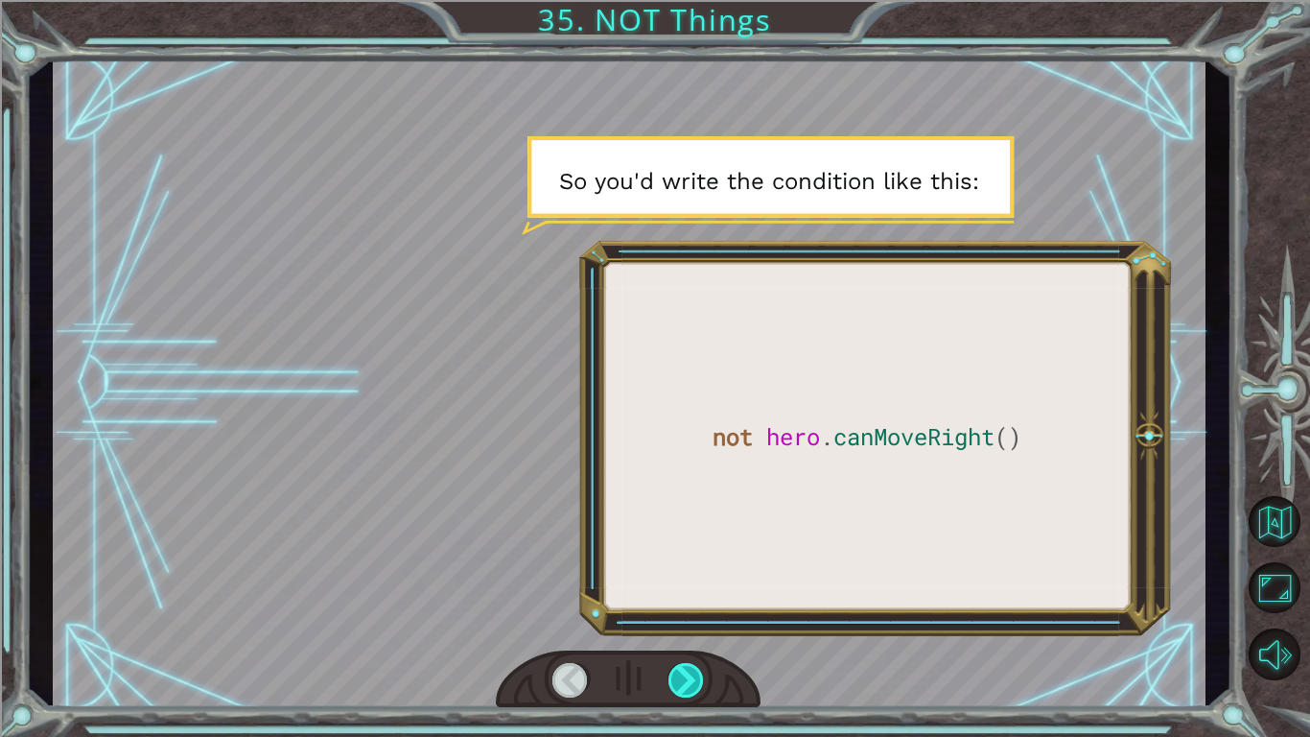
click at [678, 684] on div at bounding box center [687, 680] width 36 height 35
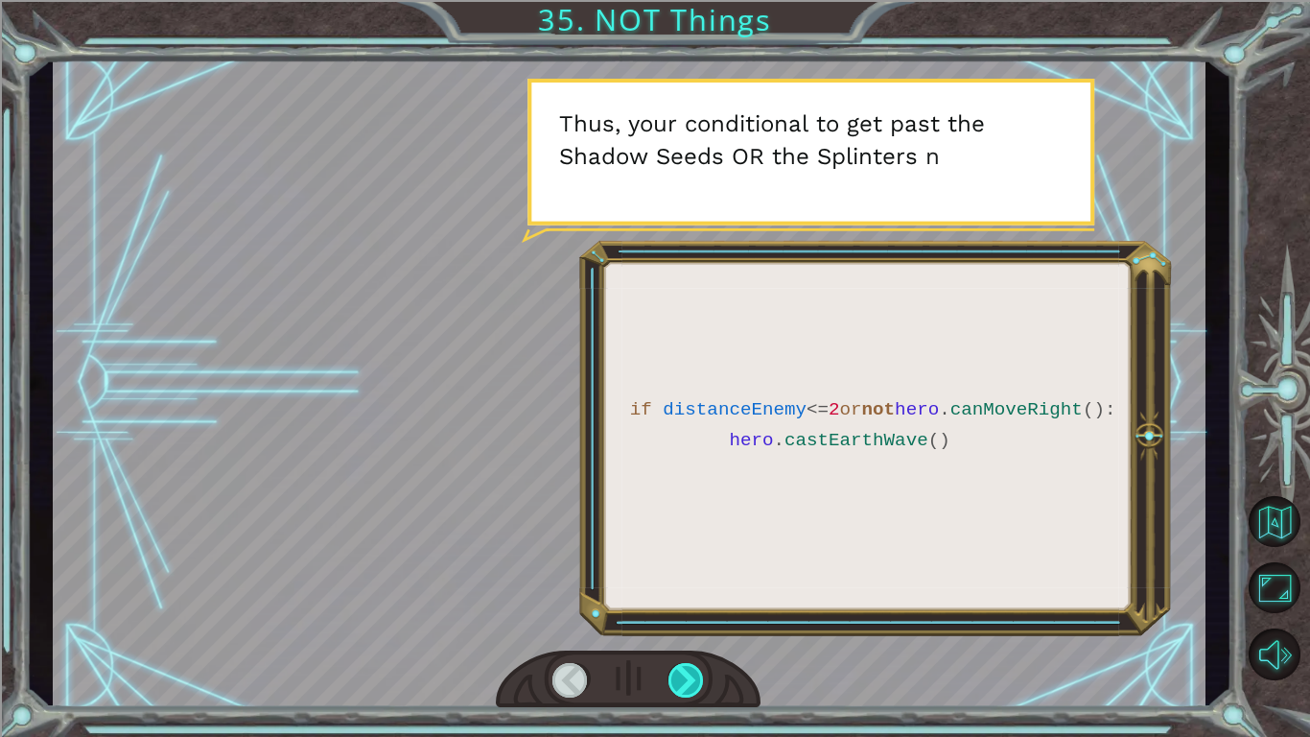
click at [678, 684] on div at bounding box center [687, 680] width 36 height 35
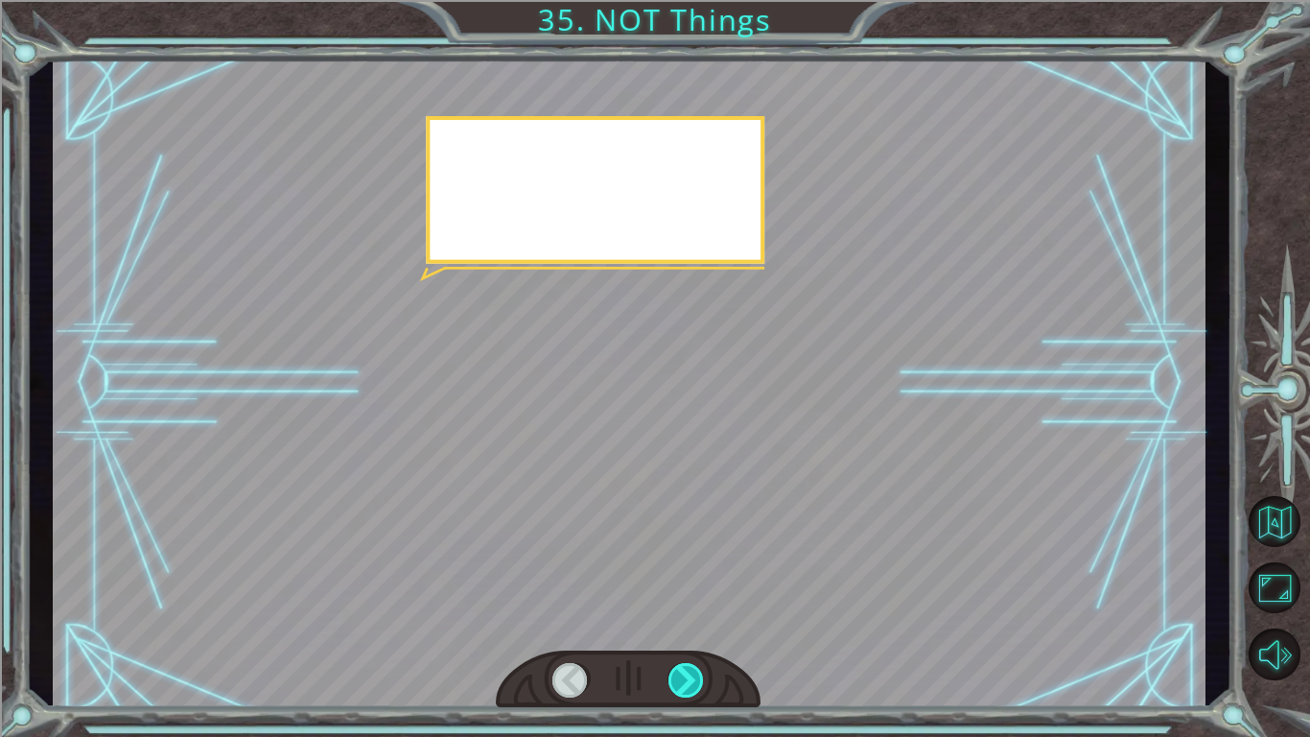
click at [678, 684] on div at bounding box center [687, 680] width 36 height 35
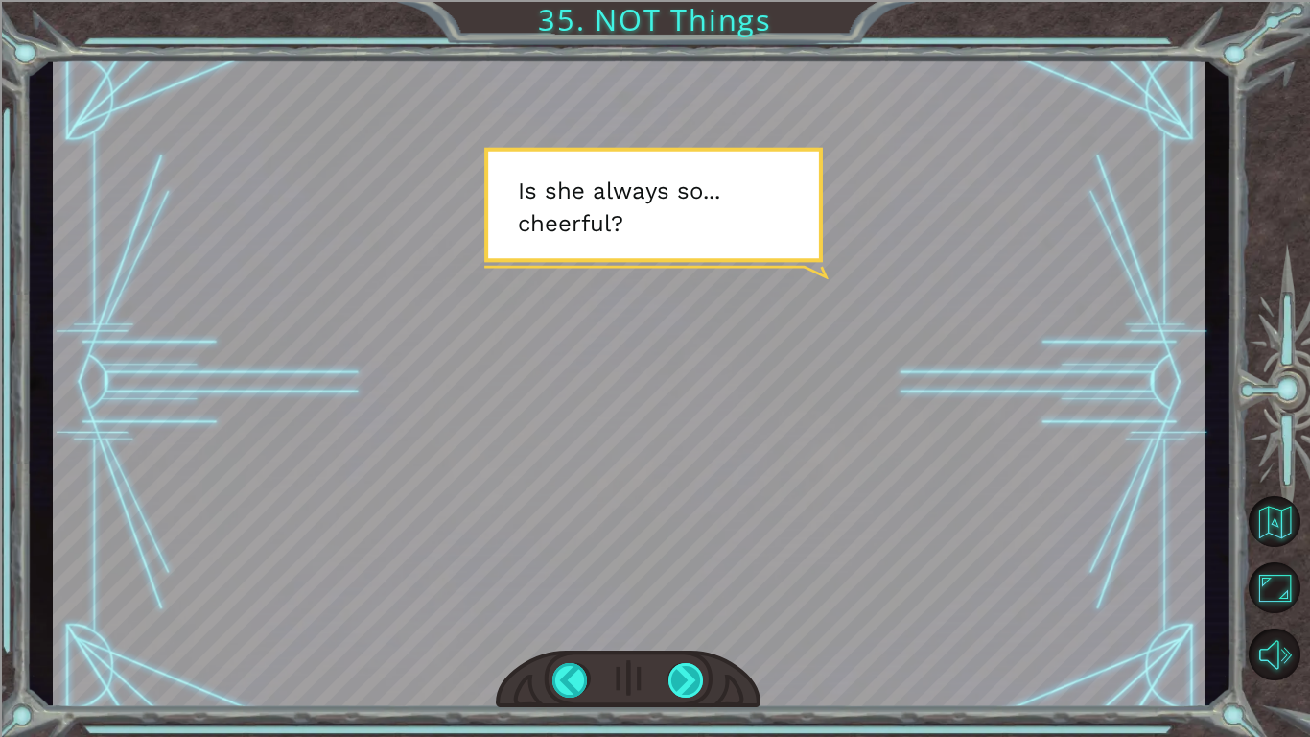
click at [678, 684] on div at bounding box center [687, 680] width 36 height 35
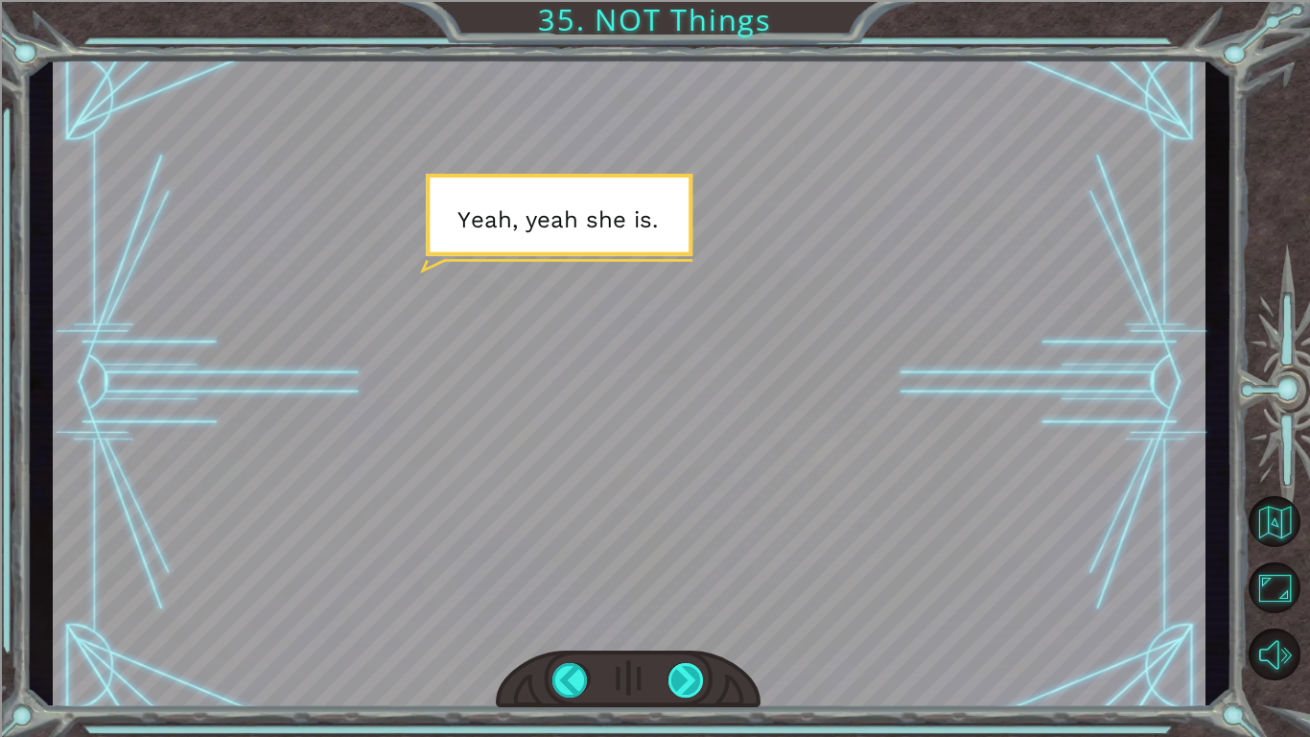
click at [678, 684] on div at bounding box center [687, 680] width 36 height 35
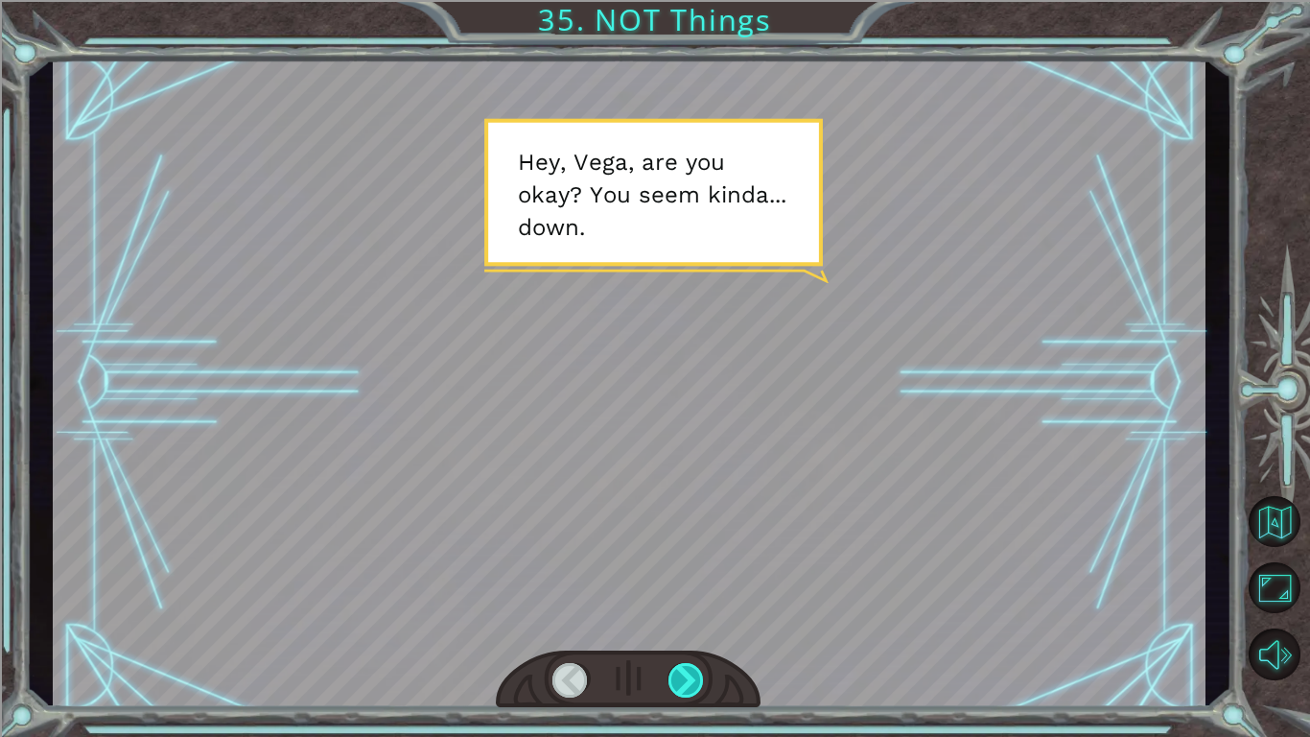
click at [678, 683] on div at bounding box center [687, 680] width 36 height 35
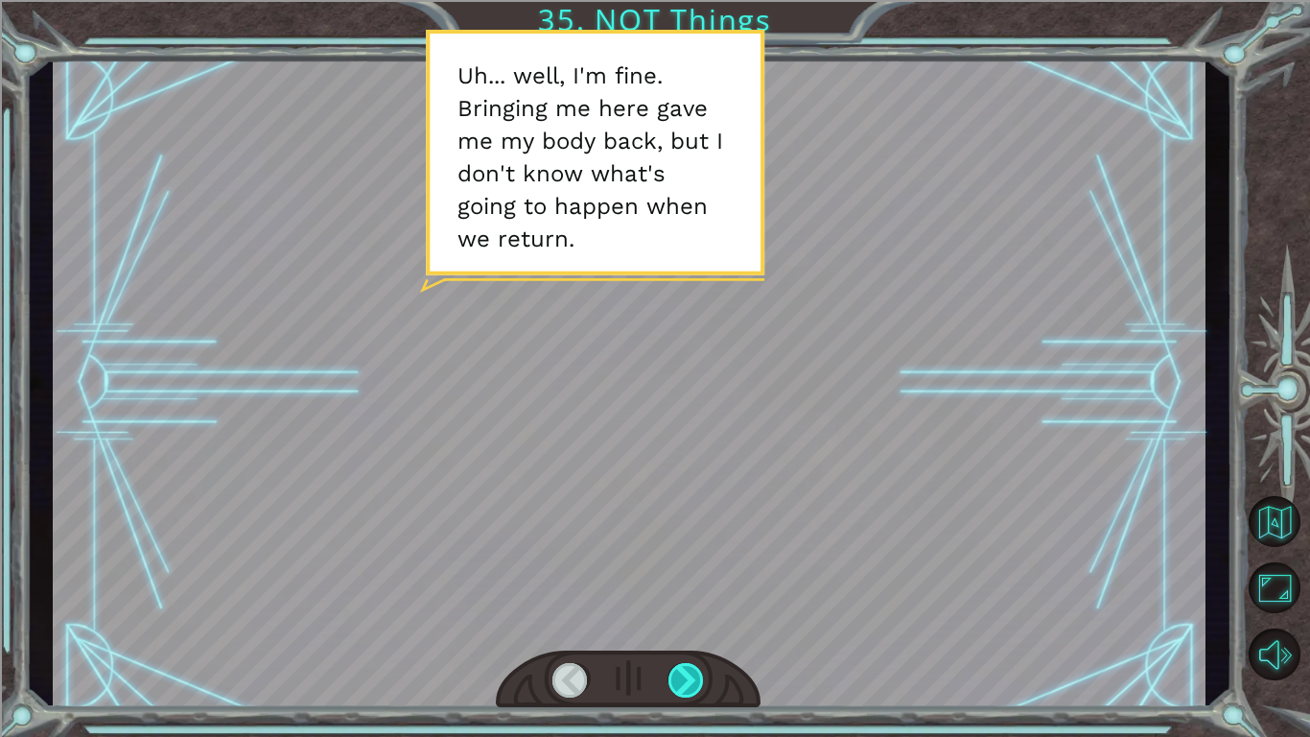
click at [678, 682] on div at bounding box center [687, 680] width 36 height 35
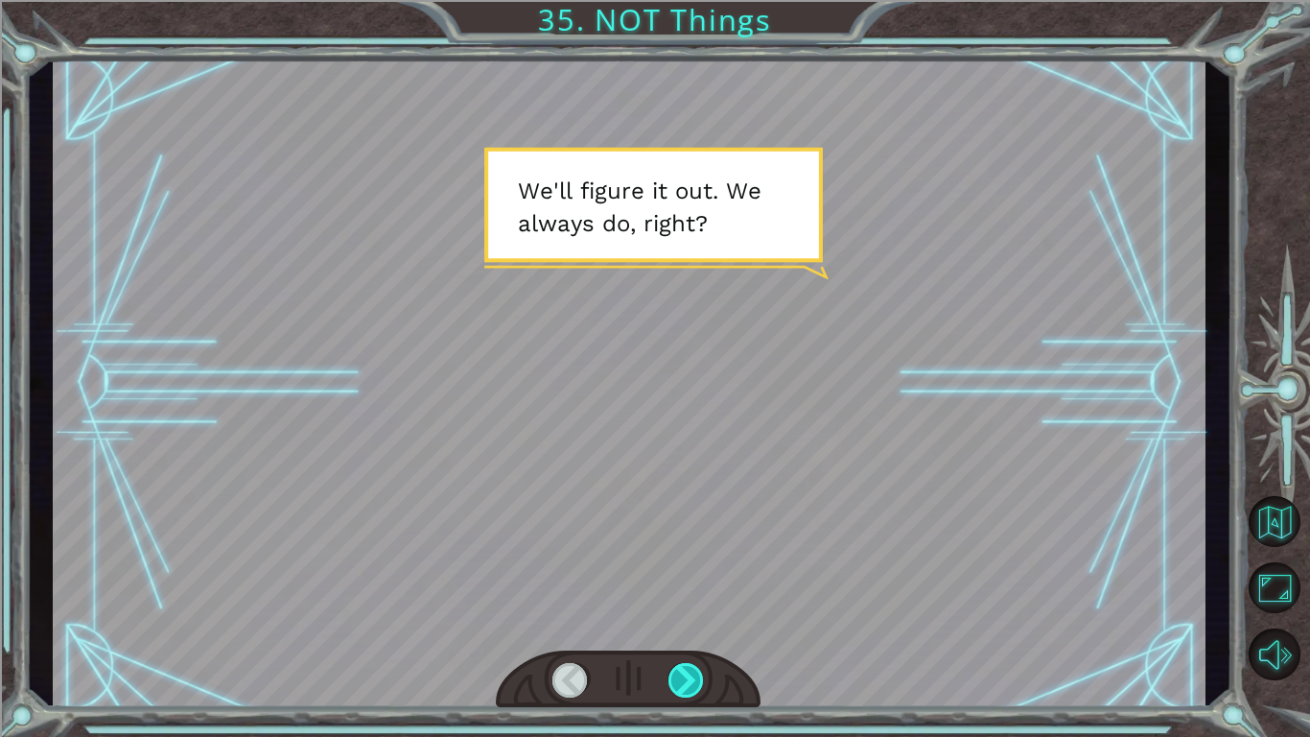
click at [678, 682] on div at bounding box center [687, 680] width 36 height 35
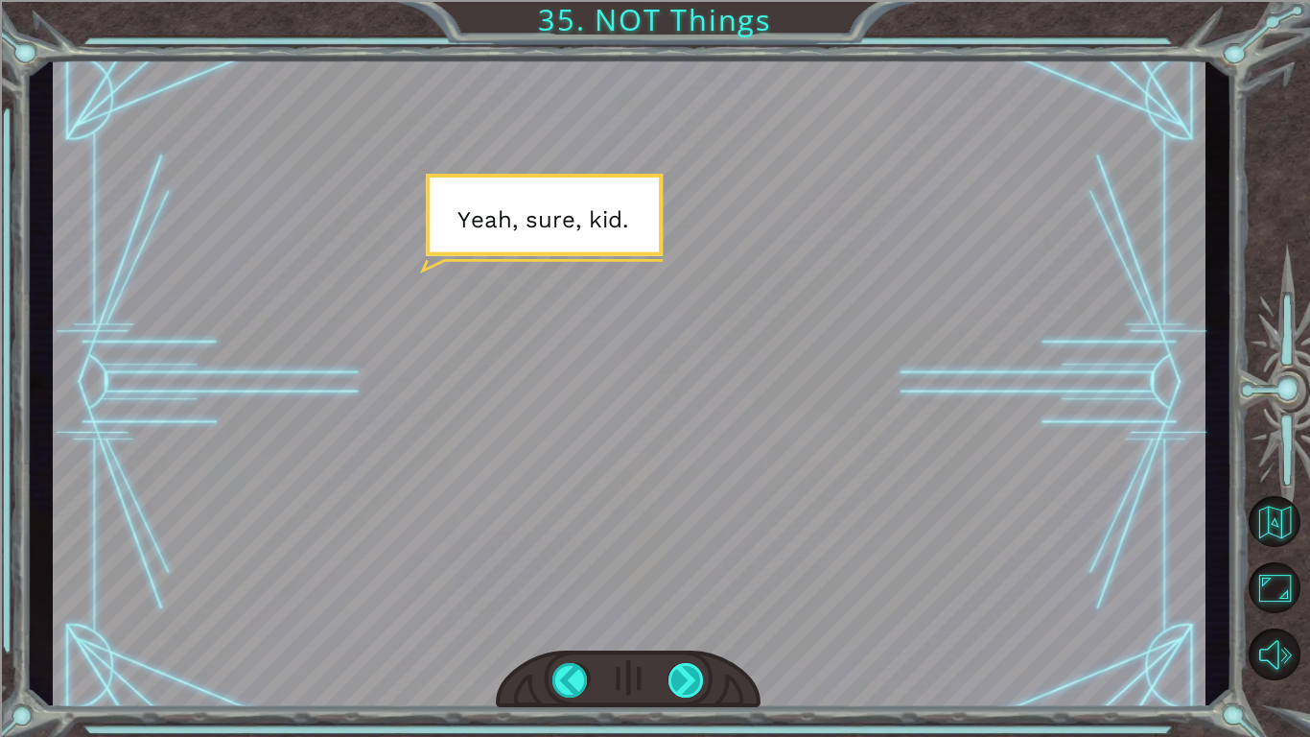
click at [678, 682] on div at bounding box center [687, 680] width 36 height 35
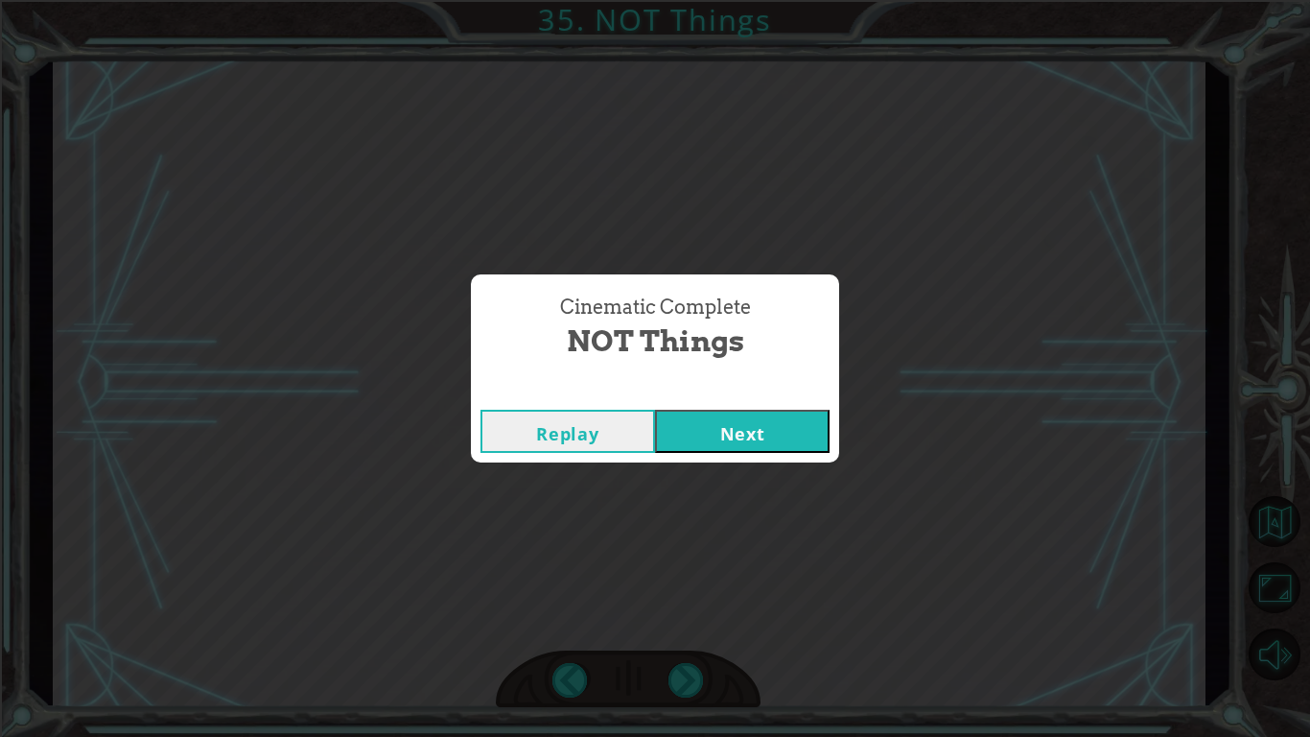
click at [756, 432] on button "Next" at bounding box center [742, 431] width 175 height 43
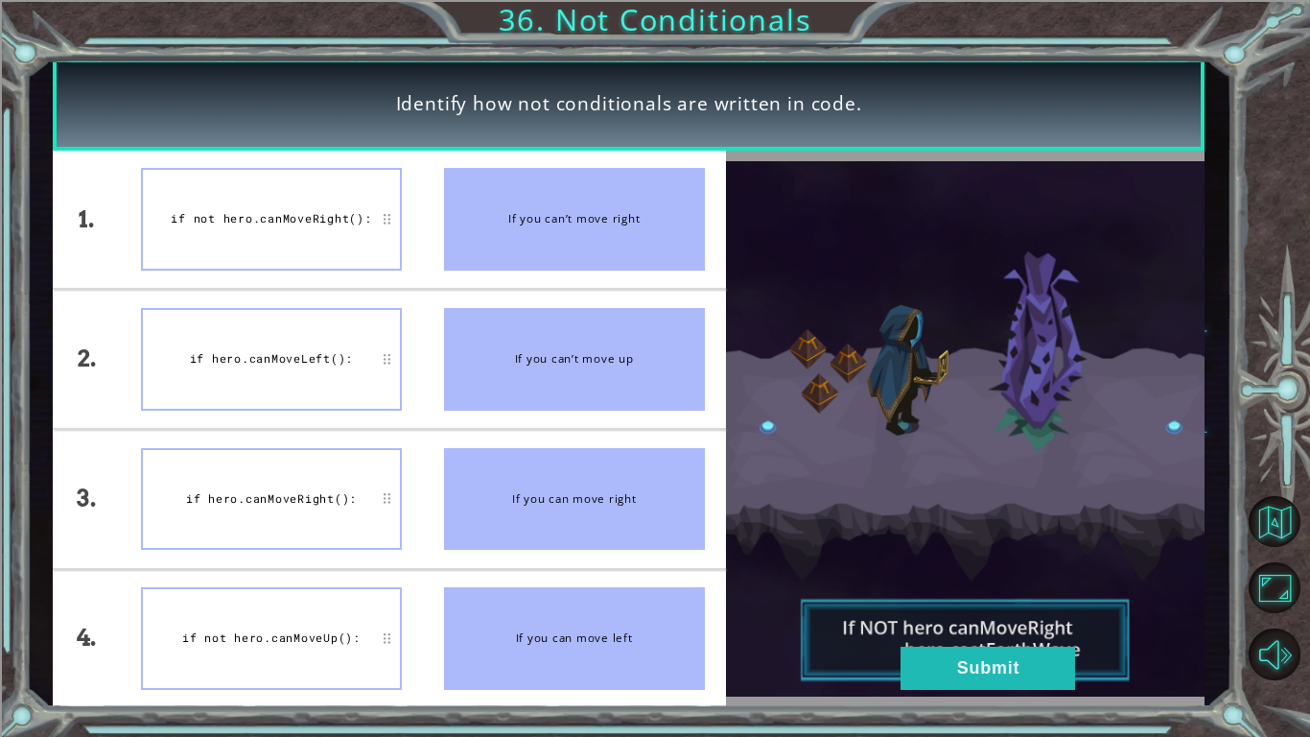
click at [1243, 494] on div "Identify how not conditionals are written in code. 1. 2. 3. 4. if not hero.canM…" at bounding box center [655, 368] width 1310 height 737
click at [1280, 515] on button "Back to Map" at bounding box center [1275, 522] width 52 height 52
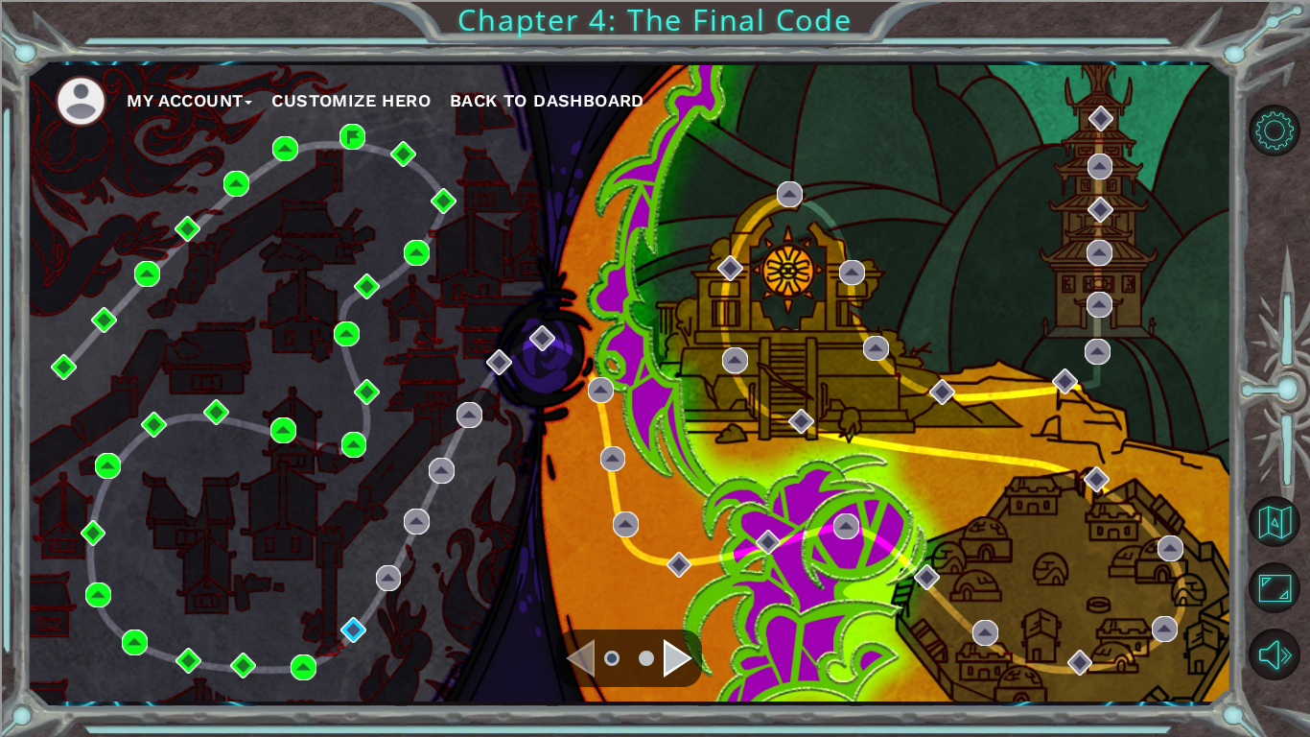
click at [677, 651] on div "Navigate to the next page" at bounding box center [678, 658] width 29 height 38
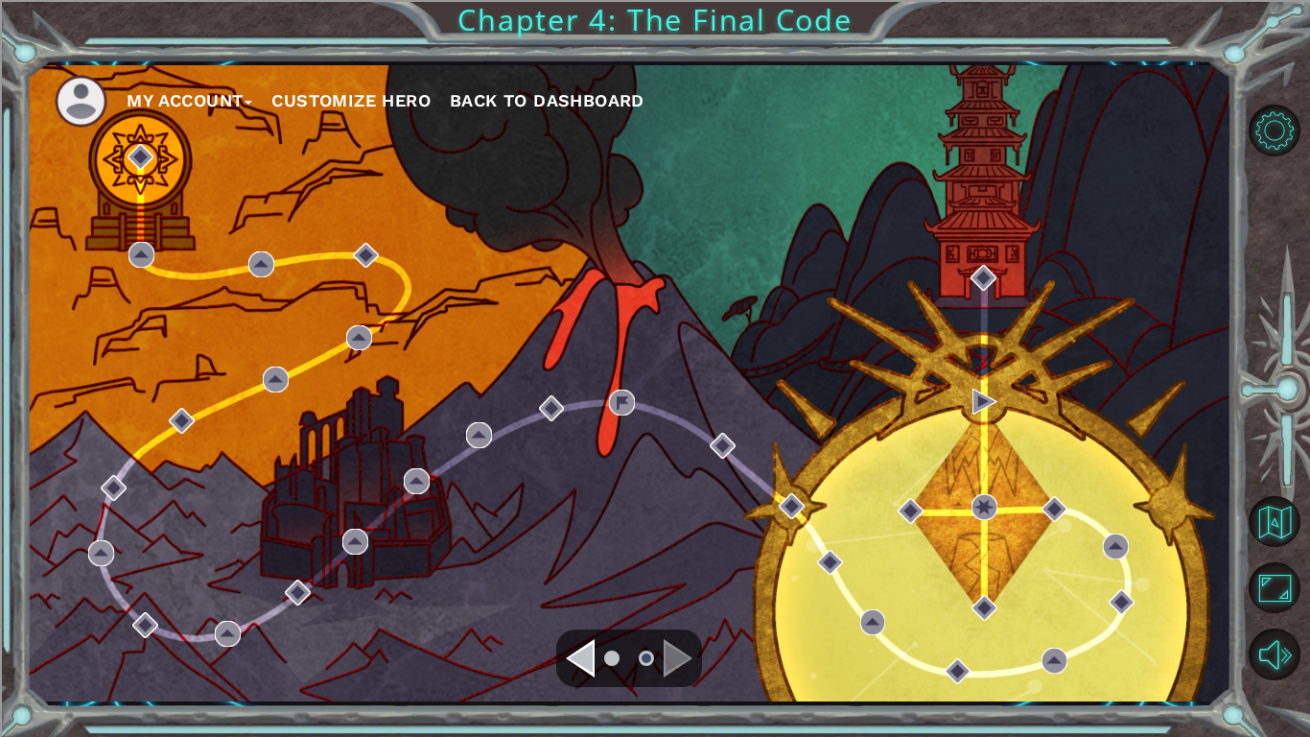
click at [559, 646] on div at bounding box center [629, 658] width 146 height 58
click at [564, 646] on div at bounding box center [629, 658] width 146 height 58
click at [578, 661] on div "Navigate to the previous page" at bounding box center [580, 658] width 29 height 38
